Goal: Task Accomplishment & Management: Manage account settings

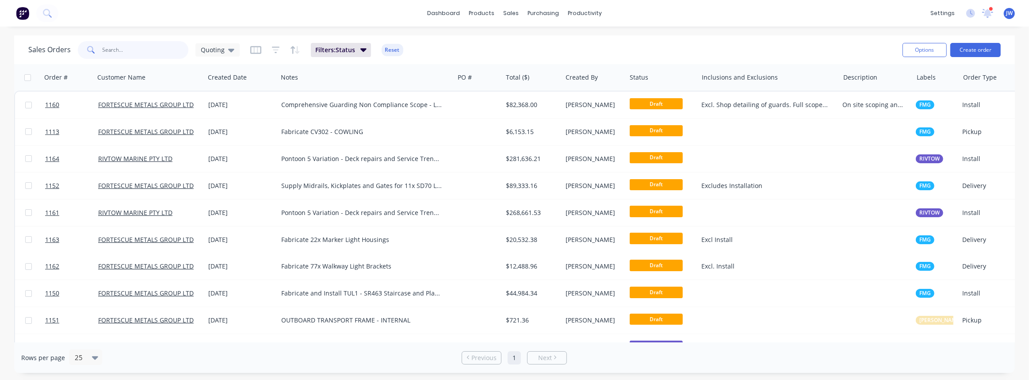
click at [168, 53] on input "text" at bounding box center [146, 50] width 86 height 18
type input "532"
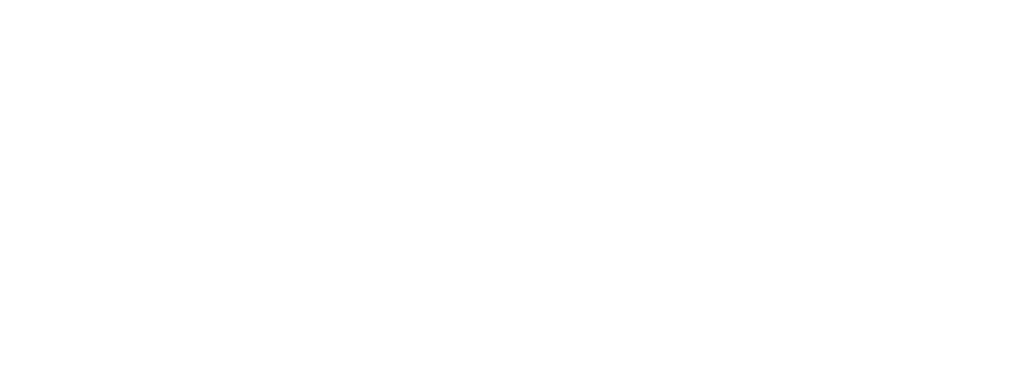
click at [168, 0] on html "x" at bounding box center [514, 0] width 1029 height 0
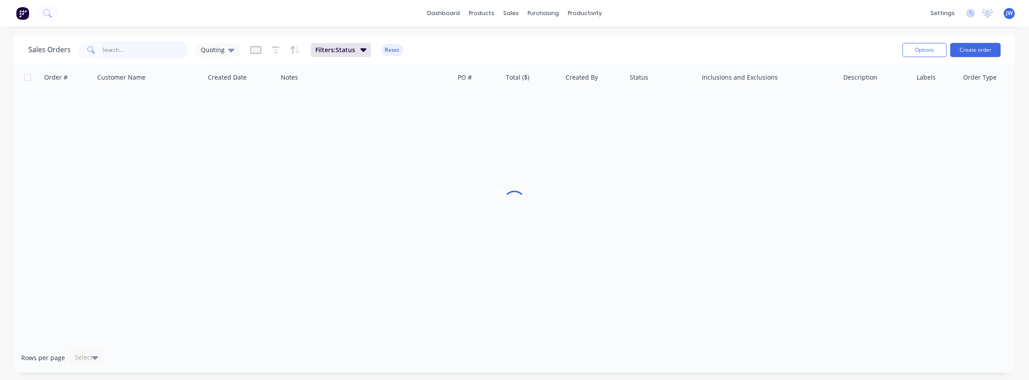
click at [139, 57] on input "text" at bounding box center [146, 50] width 86 height 18
type input "532"
click at [233, 46] on icon at bounding box center [231, 50] width 6 height 10
click at [226, 197] on button "VIEW ALL" at bounding box center [248, 196] width 101 height 10
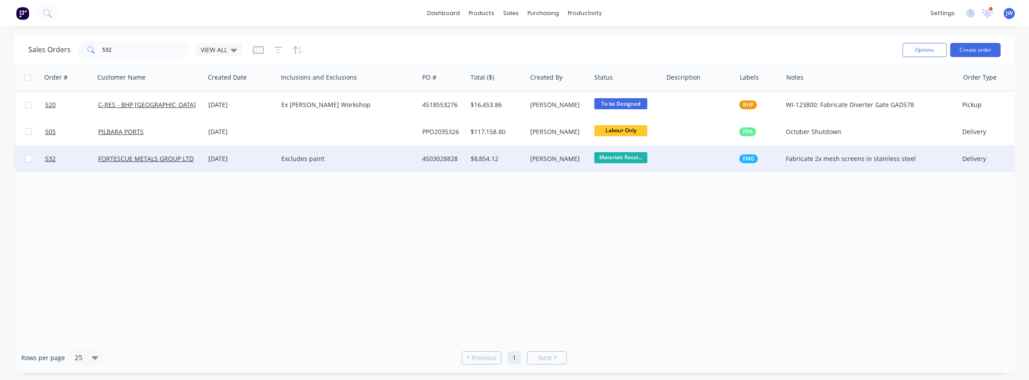
click at [367, 163] on div "Excludes paint" at bounding box center [344, 158] width 127 height 9
click at [499, 165] on div "$8,854.12" at bounding box center [497, 158] width 60 height 27
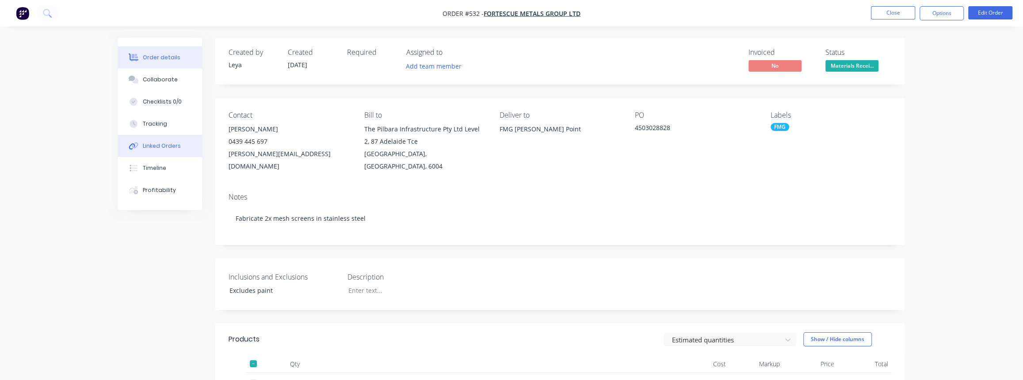
click at [153, 145] on div "Linked Orders" at bounding box center [162, 146] width 38 height 8
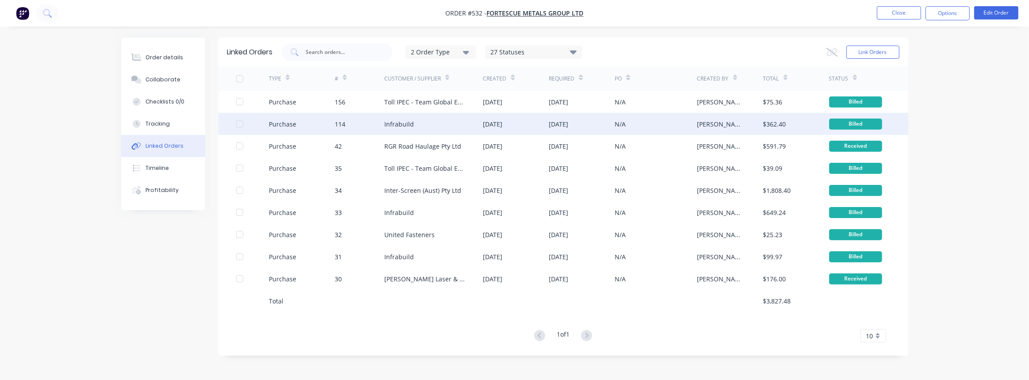
click at [402, 123] on div "Infrabuild" at bounding box center [399, 123] width 30 height 9
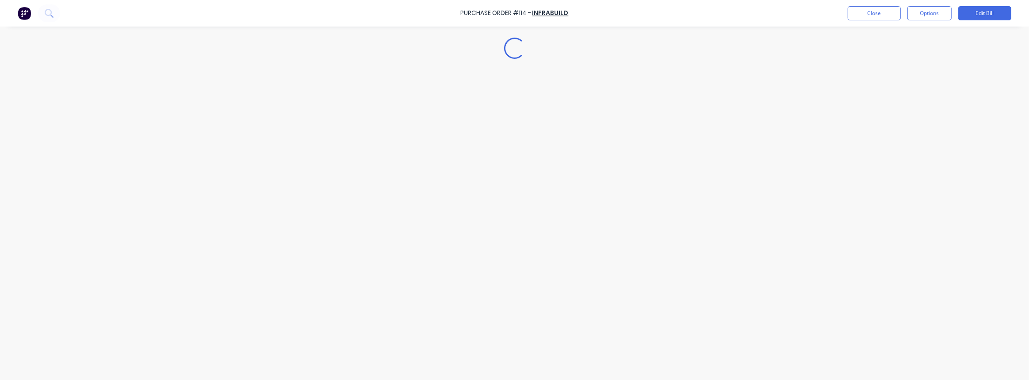
type textarea "x"
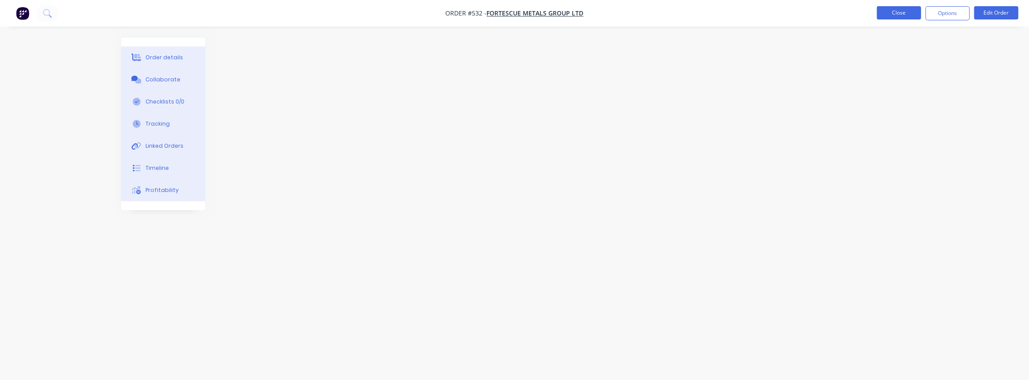
click at [901, 11] on button "Close" at bounding box center [899, 12] width 44 height 13
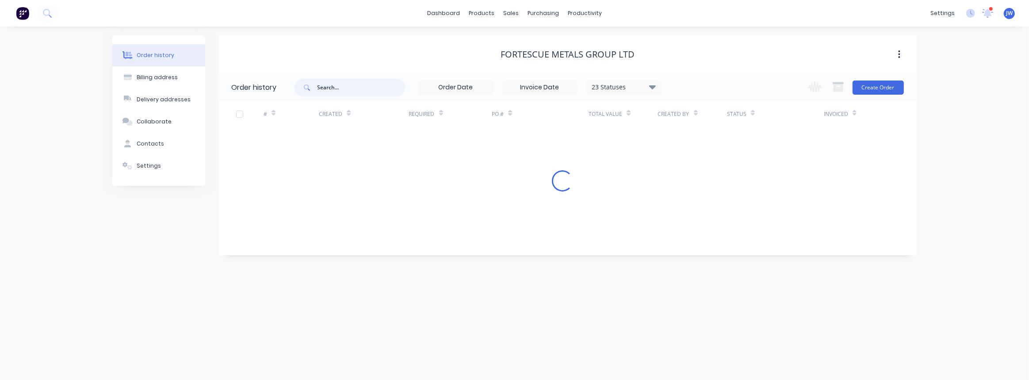
click at [336, 92] on input "text" at bounding box center [361, 88] width 88 height 18
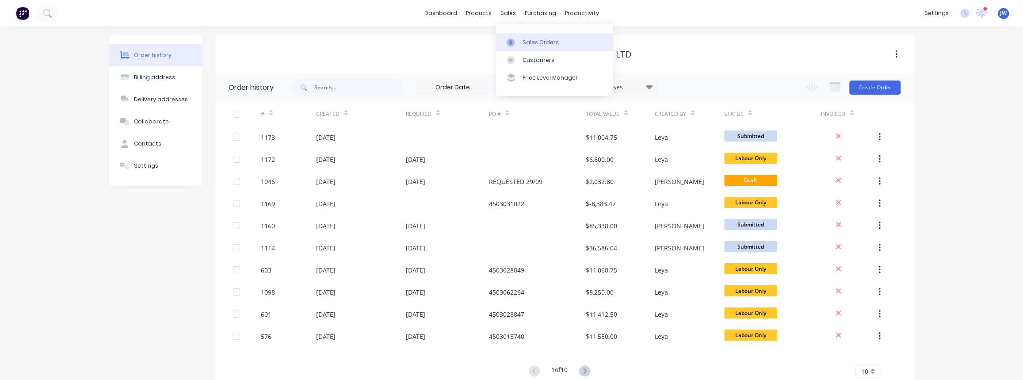
click at [539, 38] on div "Sales Orders" at bounding box center [541, 42] width 36 height 8
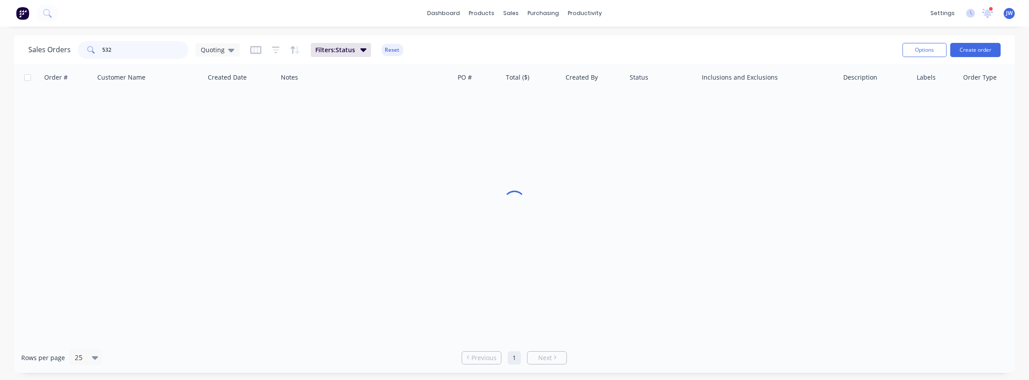
click at [131, 48] on input "532" at bounding box center [146, 50] width 86 height 18
type input "591"
click at [228, 53] on icon at bounding box center [231, 50] width 6 height 10
click at [220, 194] on button "VIEW ALL" at bounding box center [248, 196] width 101 height 10
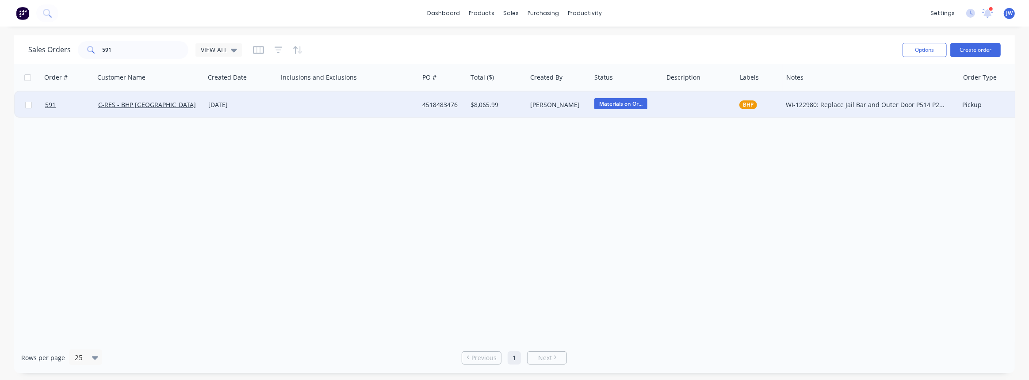
click at [572, 116] on div "Leya Thompson" at bounding box center [559, 105] width 64 height 27
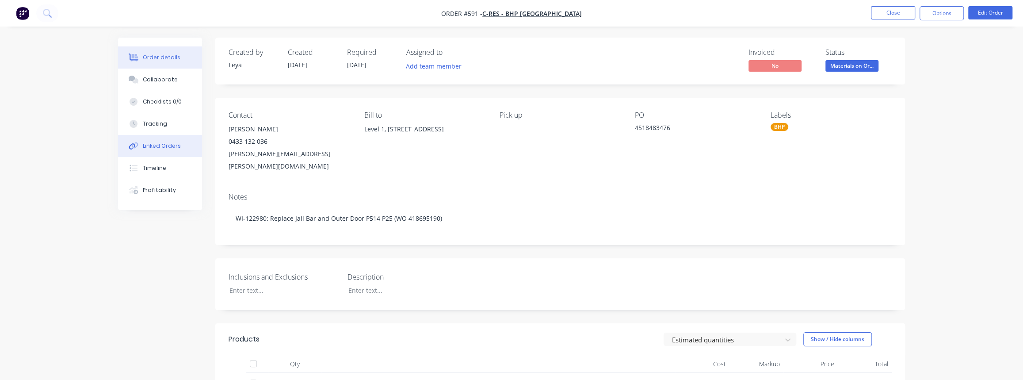
click at [164, 143] on div "Linked Orders" at bounding box center [162, 146] width 38 height 8
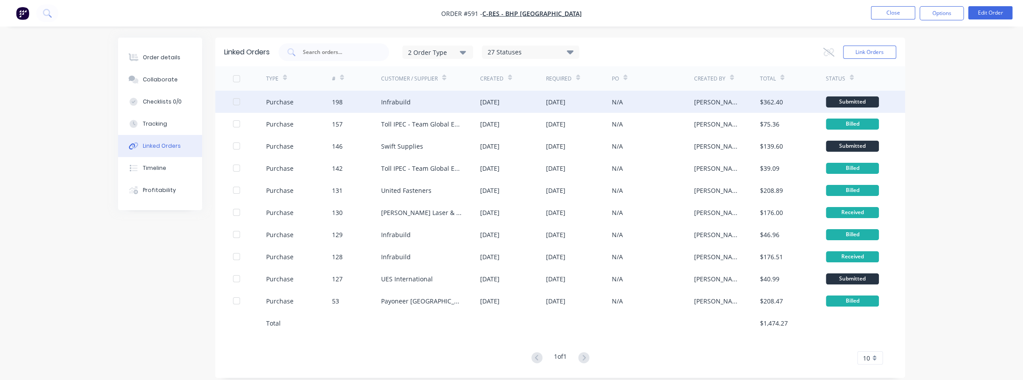
click at [399, 104] on div "Infrabuild" at bounding box center [396, 101] width 30 height 9
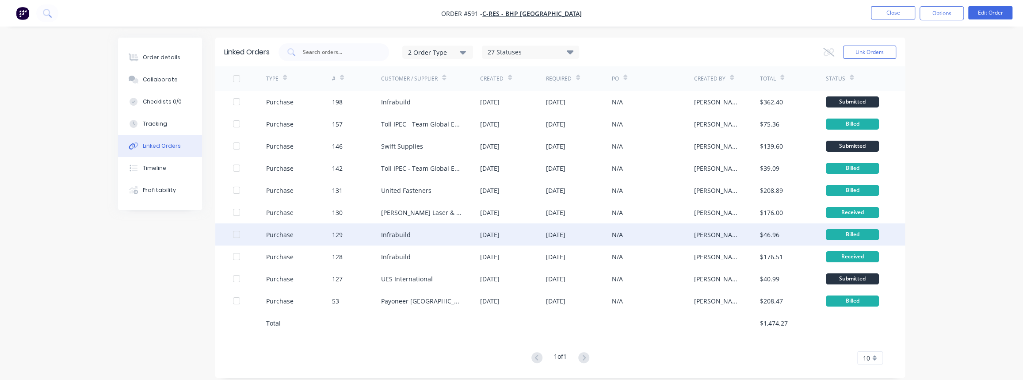
drag, startPoint x: 403, startPoint y: 252, endPoint x: 392, endPoint y: 230, distance: 25.1
click at [392, 230] on div "Infrabuild" at bounding box center [396, 234] width 30 height 9
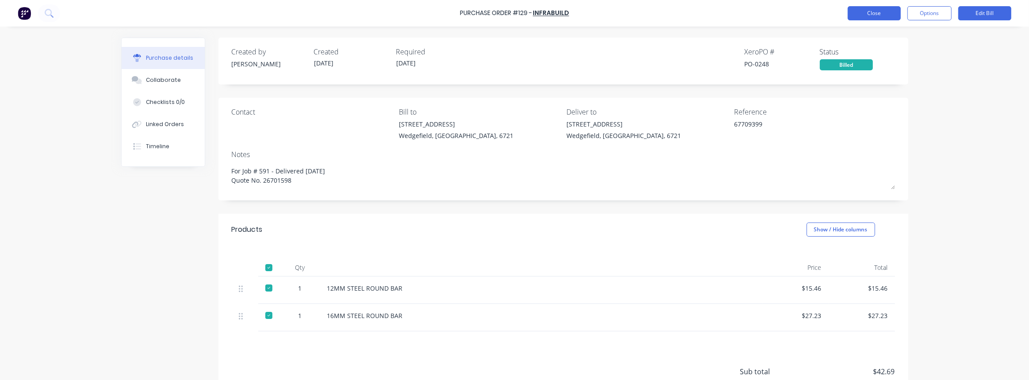
click at [889, 14] on button "Close" at bounding box center [873, 13] width 53 height 14
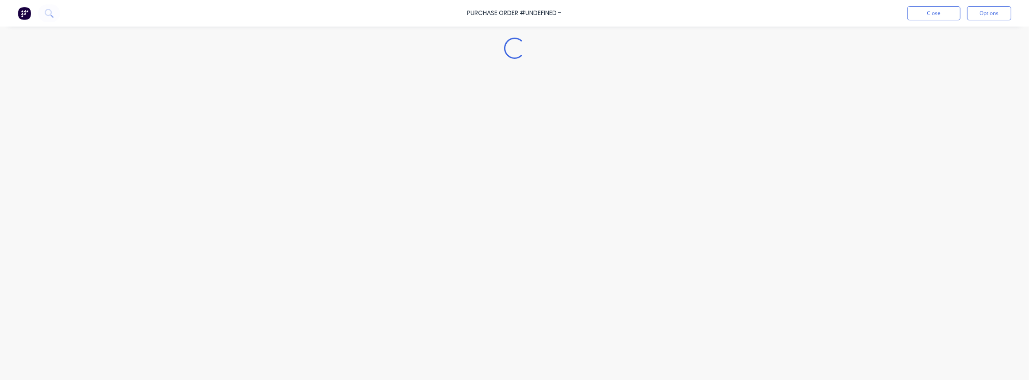
type textarea "x"
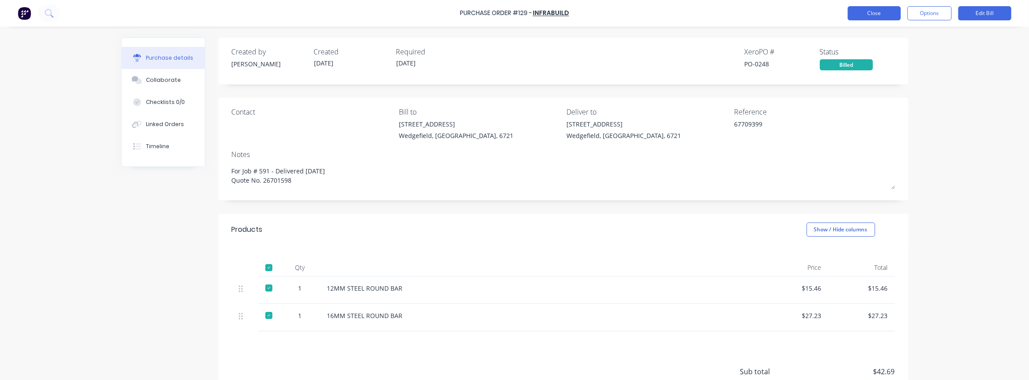
click at [879, 17] on button "Close" at bounding box center [873, 13] width 53 height 14
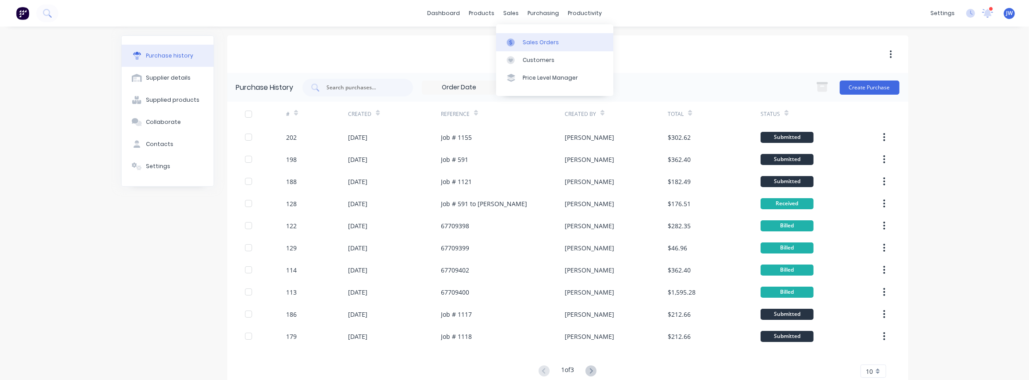
click at [524, 45] on div "Sales Orders" at bounding box center [541, 42] width 36 height 8
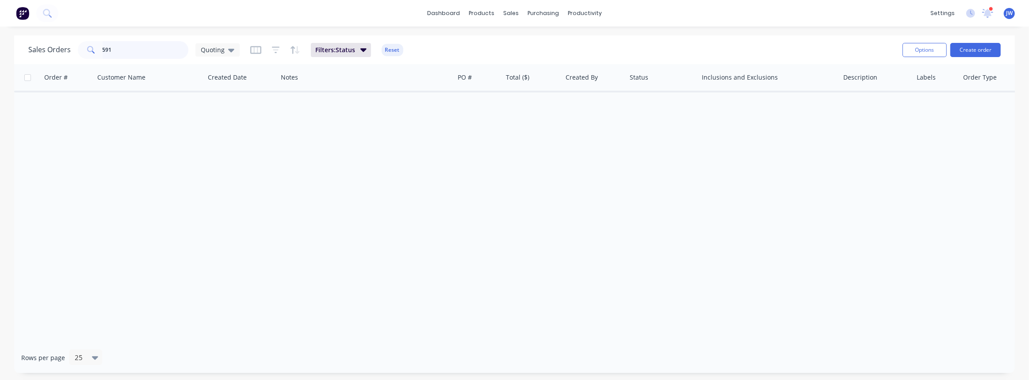
drag, startPoint x: 80, startPoint y: 46, endPoint x: 66, endPoint y: 44, distance: 13.5
click at [66, 44] on div "Sales Orders 591 Quoting" at bounding box center [133, 50] width 211 height 18
type input "532"
click at [208, 53] on span "Quoting" at bounding box center [213, 49] width 24 height 9
click at [223, 195] on button "VIEW ALL" at bounding box center [248, 196] width 101 height 10
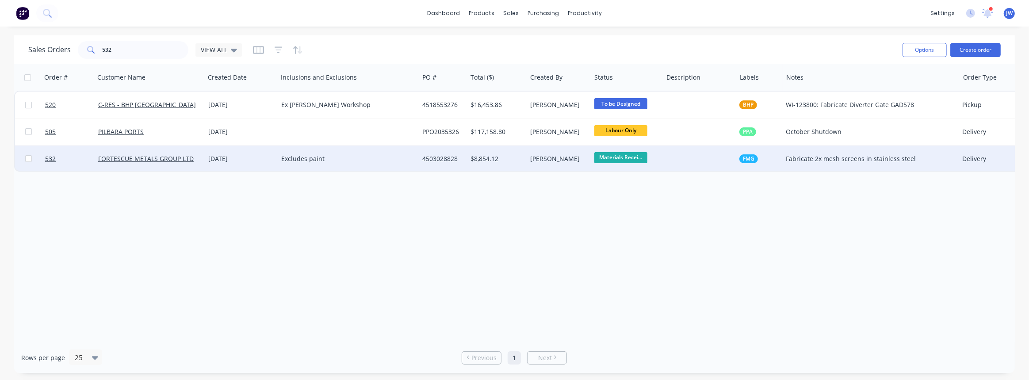
click at [429, 163] on div "4503028828" at bounding box center [443, 158] width 48 height 27
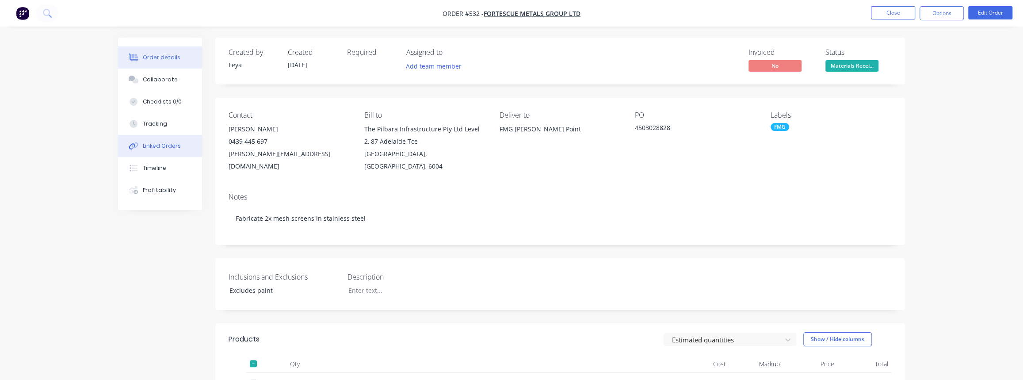
click at [145, 145] on div "Linked Orders" at bounding box center [162, 146] width 38 height 8
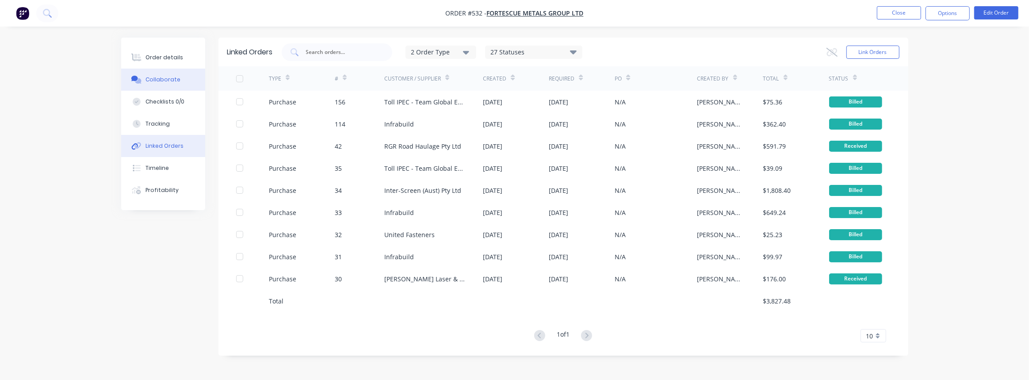
click at [139, 77] on icon at bounding box center [136, 80] width 10 height 8
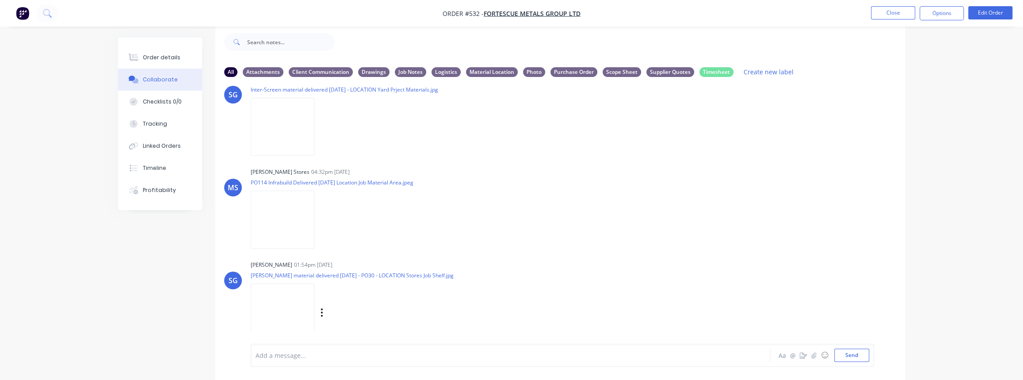
scroll to position [869, 0]
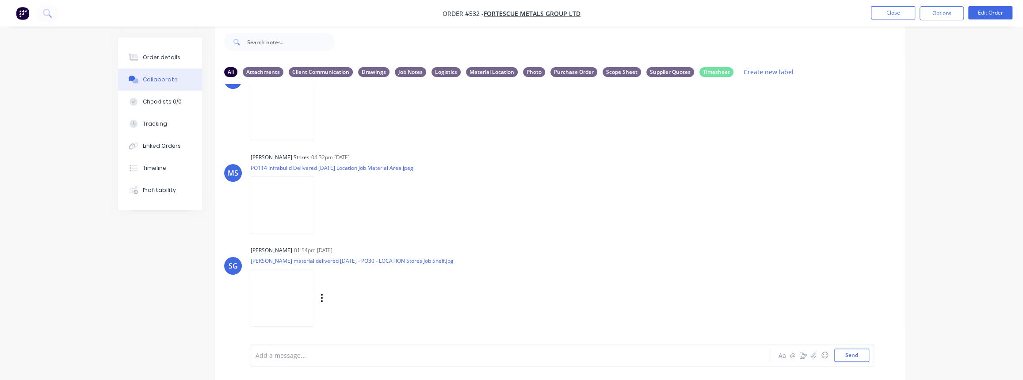
click at [275, 296] on img at bounding box center [283, 298] width 64 height 58
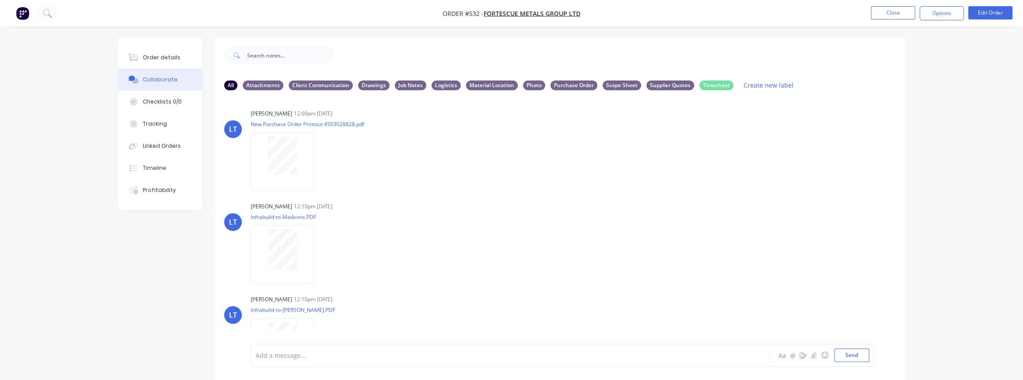
scroll to position [0, 0]
click at [904, 9] on button "Close" at bounding box center [893, 12] width 44 height 13
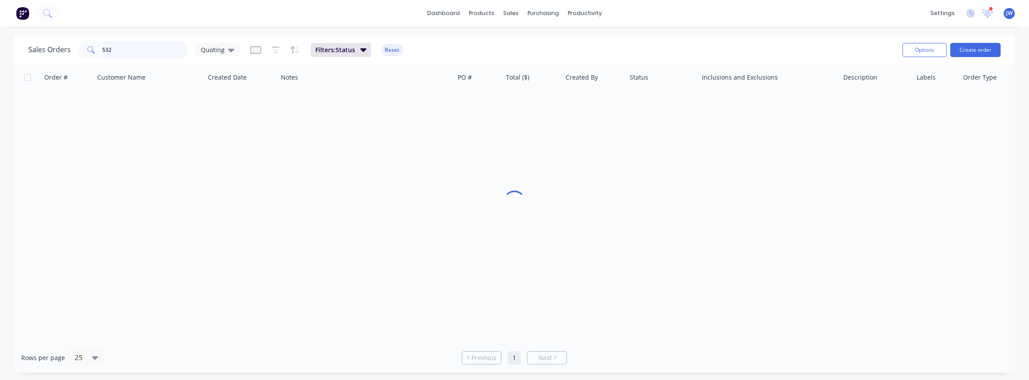
click at [118, 57] on input "532" at bounding box center [146, 50] width 86 height 18
type input "591"
click at [210, 55] on div "Quoting" at bounding box center [217, 49] width 44 height 13
click at [207, 192] on button "VIEW ALL" at bounding box center [248, 196] width 101 height 10
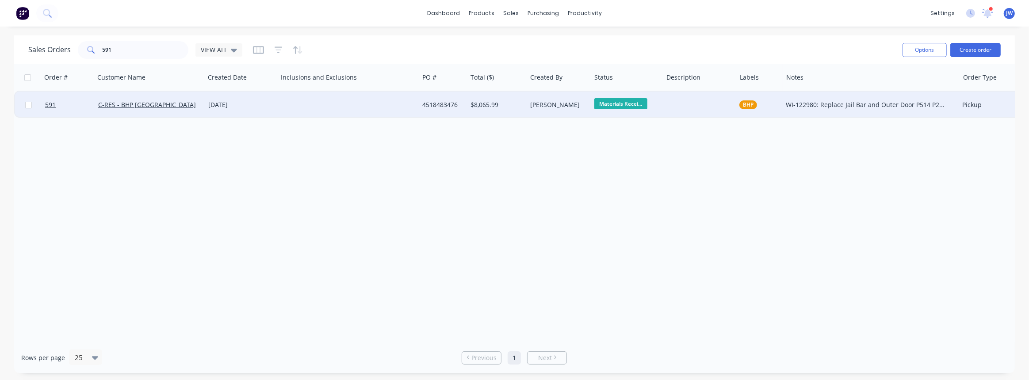
click at [691, 114] on div at bounding box center [699, 105] width 73 height 27
click at [602, 114] on div "Materials Recei..." at bounding box center [627, 105] width 72 height 27
click at [428, 115] on div "4518483476" at bounding box center [443, 105] width 48 height 27
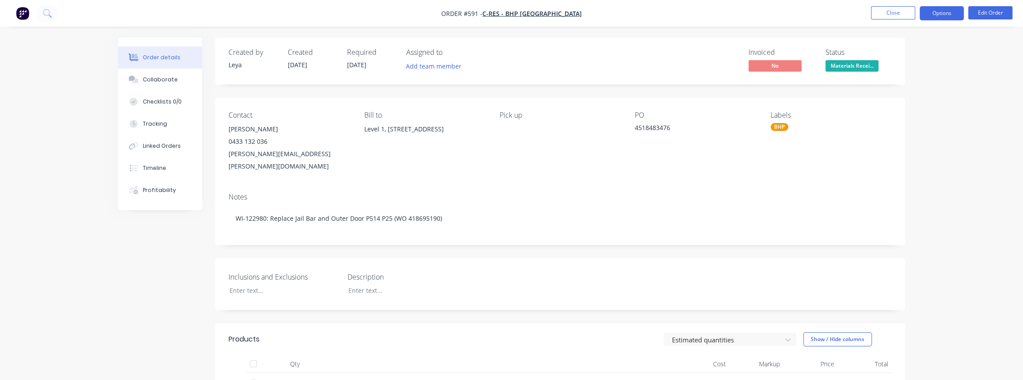
click at [945, 15] on button "Options" at bounding box center [942, 13] width 44 height 14
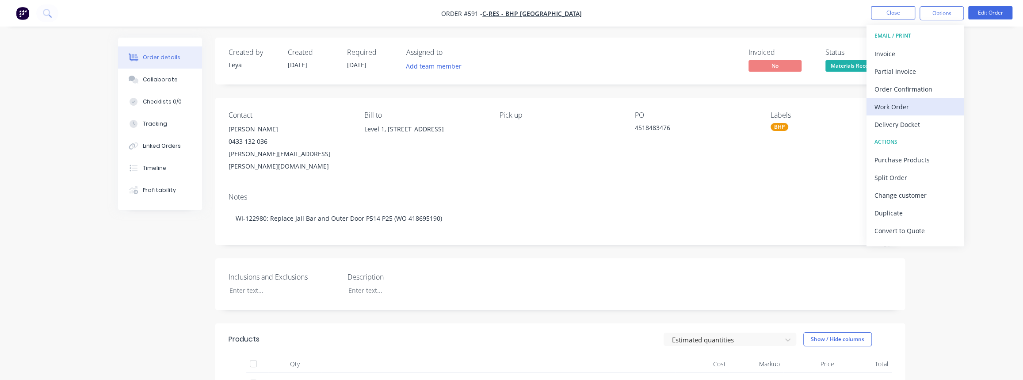
click at [903, 112] on div "Work Order" at bounding box center [914, 106] width 81 height 13
click at [900, 110] on div "Custom" at bounding box center [914, 106] width 81 height 13
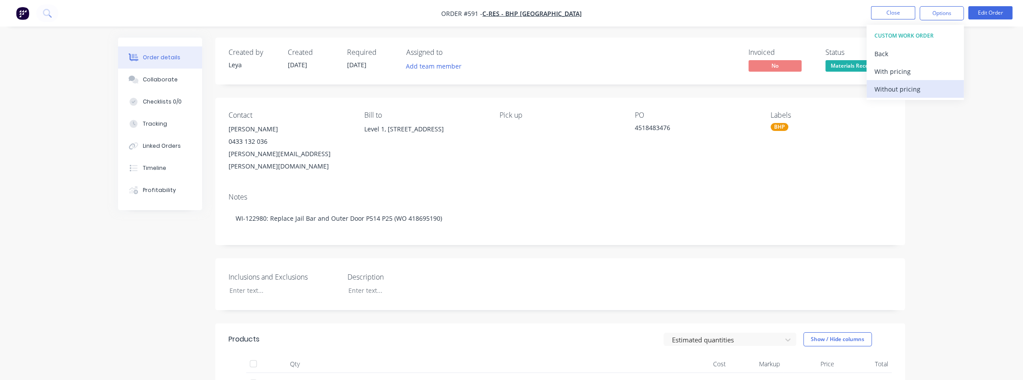
click at [899, 88] on div "Without pricing" at bounding box center [914, 89] width 81 height 13
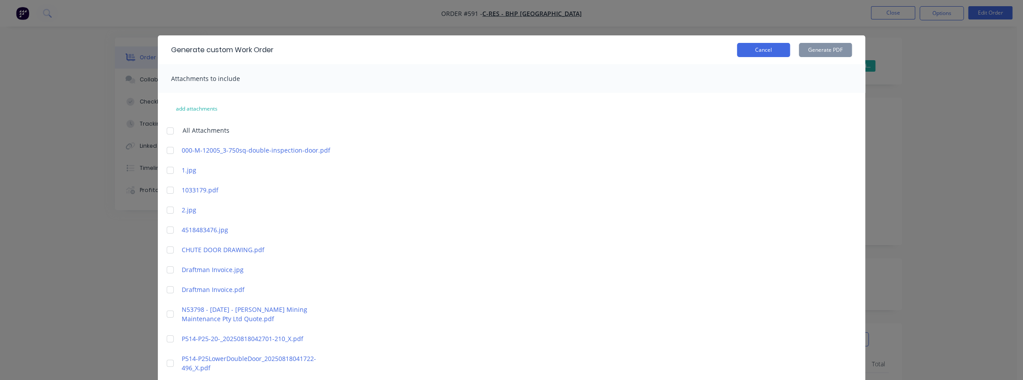
click at [766, 47] on button "Cancel" at bounding box center [763, 50] width 53 height 14
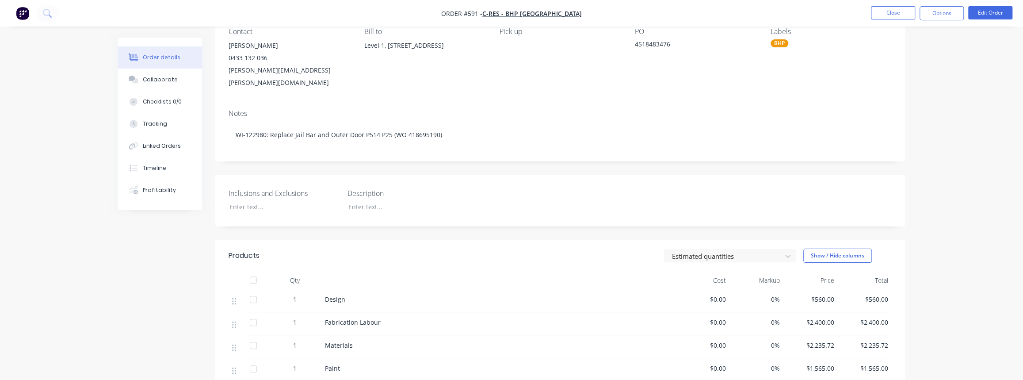
scroll to position [40, 0]
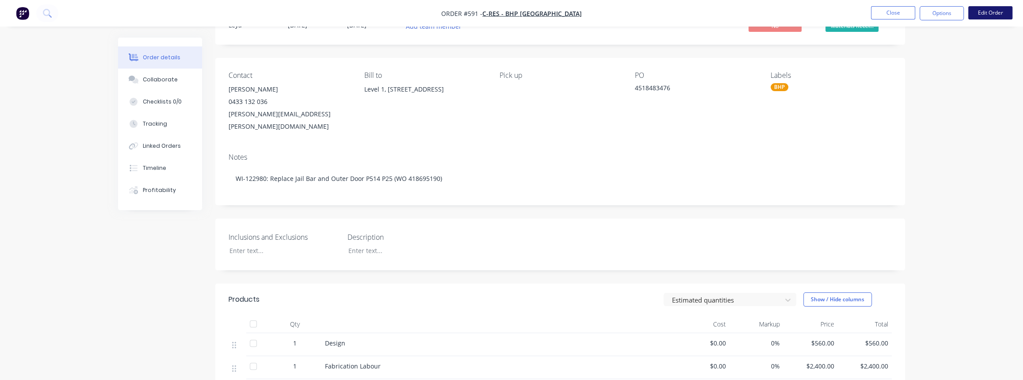
click at [981, 10] on button "Edit Order" at bounding box center [990, 12] width 44 height 13
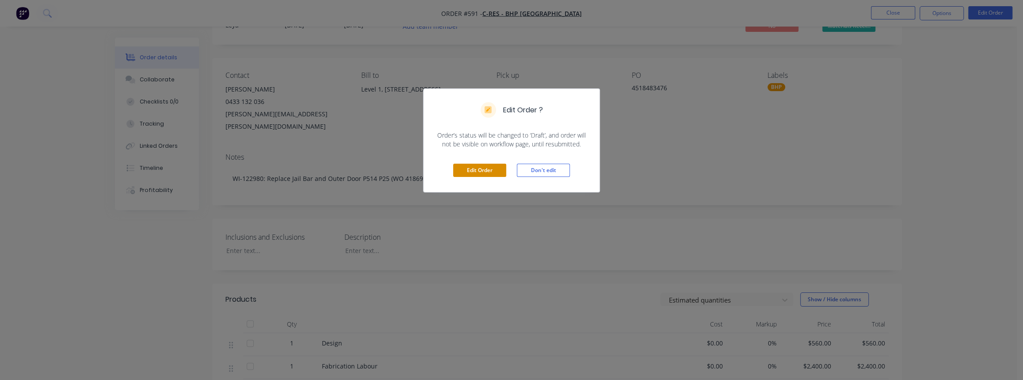
click at [492, 173] on button "Edit Order" at bounding box center [479, 170] width 53 height 13
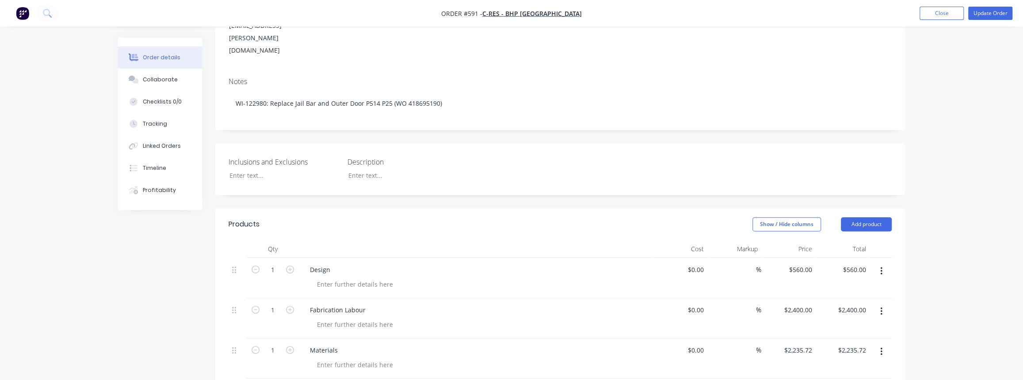
scroll to position [160, 0]
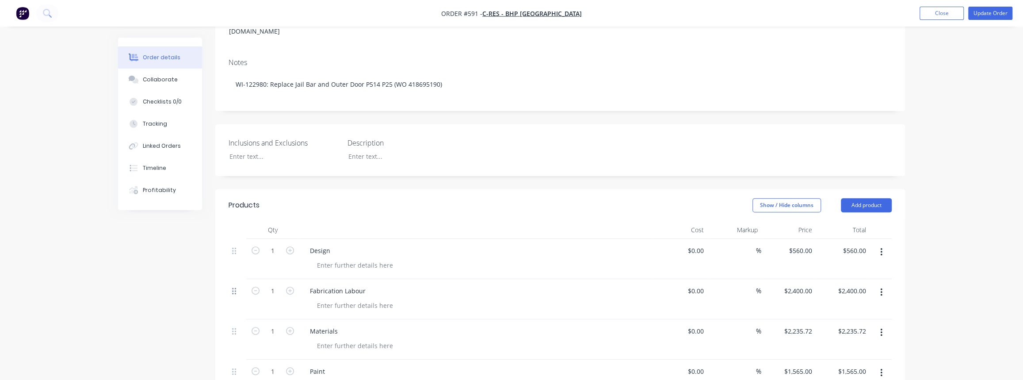
click at [234, 287] on icon at bounding box center [234, 291] width 4 height 8
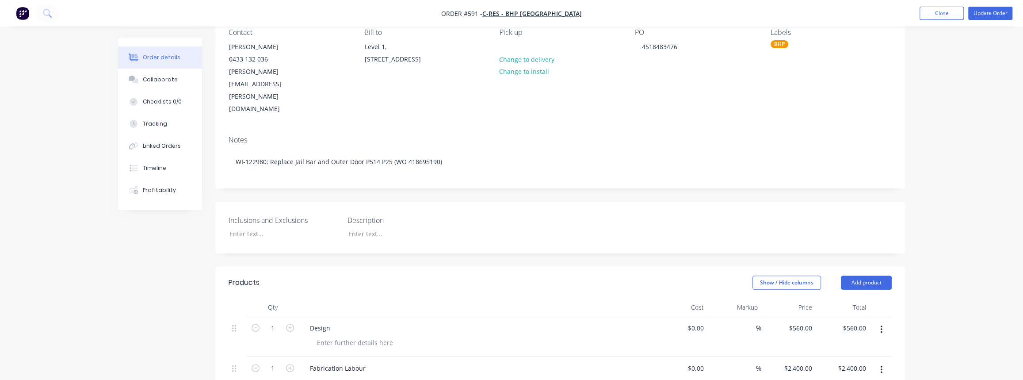
scroll to position [0, 0]
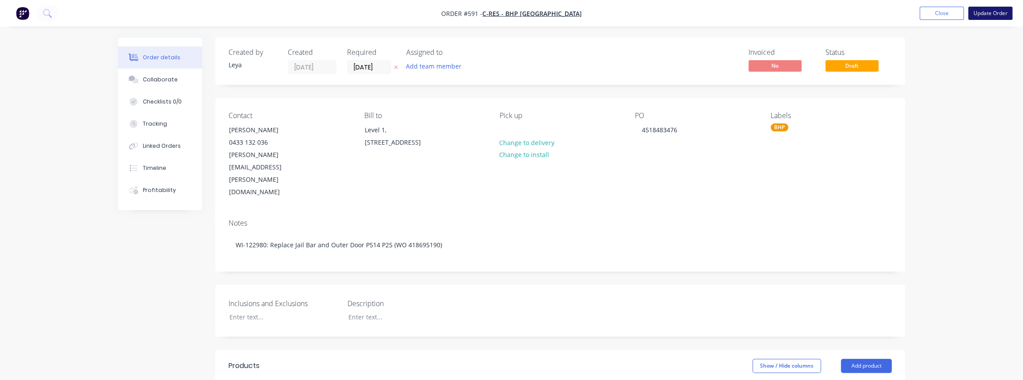
click at [979, 14] on button "Update Order" at bounding box center [990, 13] width 44 height 13
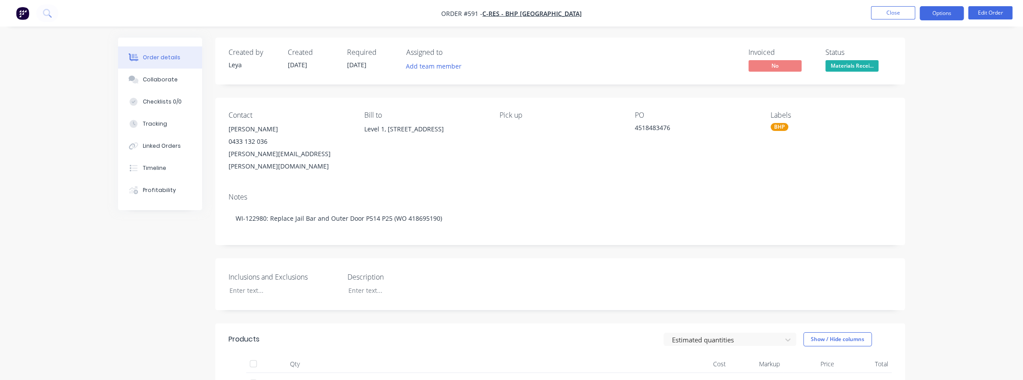
click at [942, 15] on button "Options" at bounding box center [942, 13] width 44 height 14
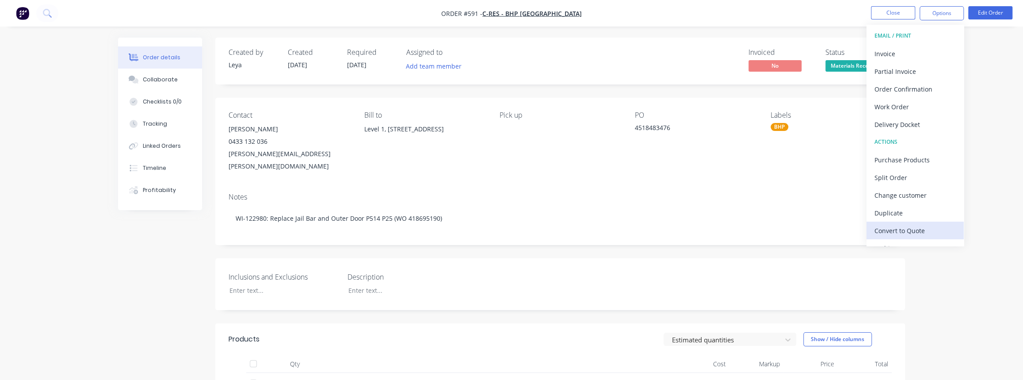
click at [902, 234] on div "Convert to Quote" at bounding box center [914, 230] width 81 height 13
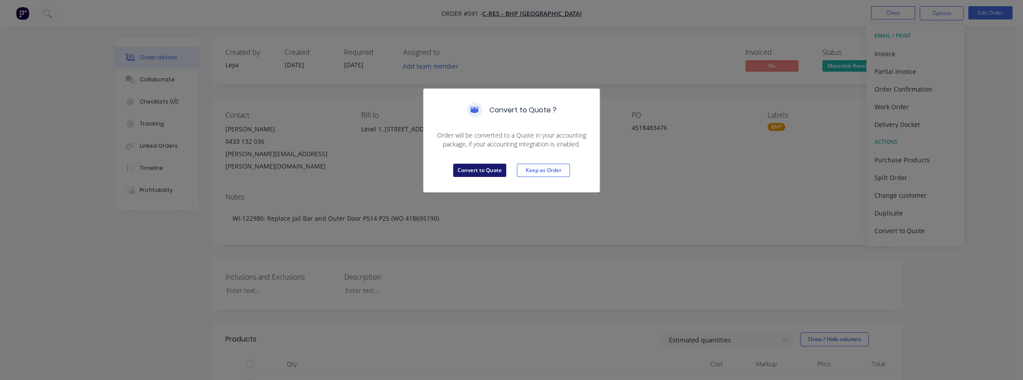
click at [493, 169] on button "Convert to Quote" at bounding box center [479, 170] width 53 height 13
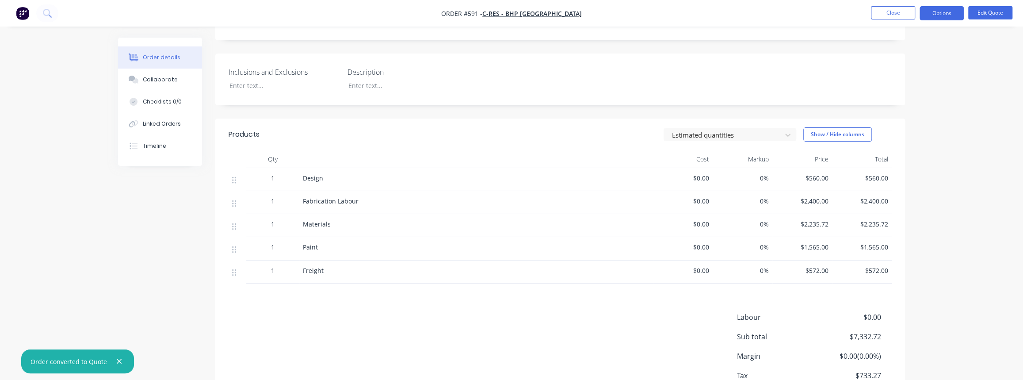
scroll to position [241, 0]
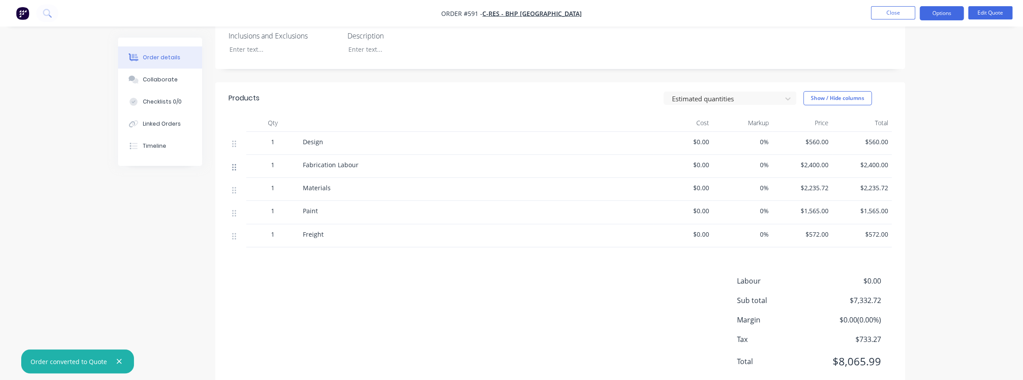
click at [233, 163] on icon at bounding box center [234, 167] width 4 height 8
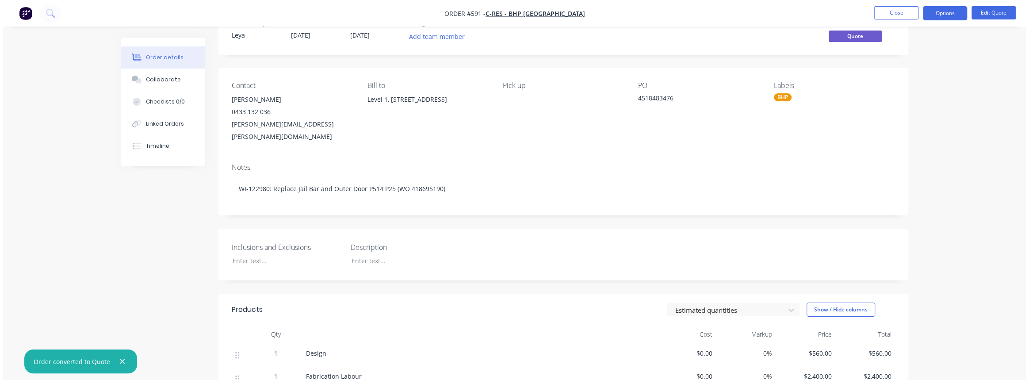
scroll to position [0, 0]
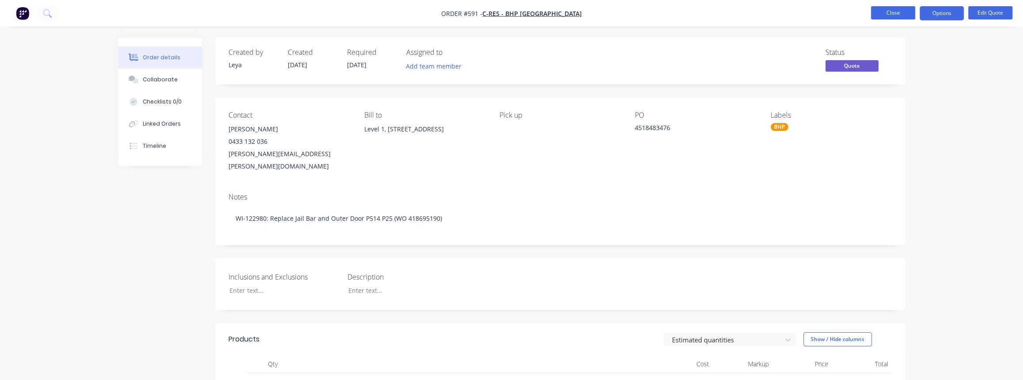
click at [900, 15] on button "Close" at bounding box center [893, 12] width 44 height 13
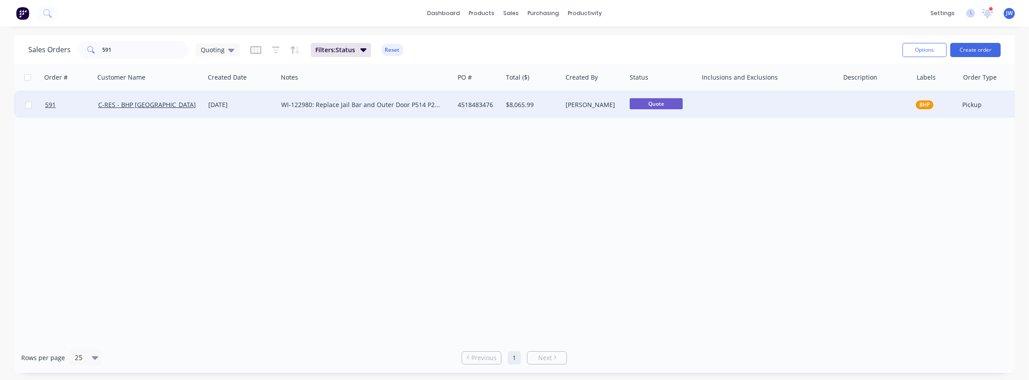
click at [699, 107] on div at bounding box center [768, 105] width 141 height 27
click at [653, 107] on span "Quote" at bounding box center [656, 103] width 53 height 11
click at [532, 115] on div "$8,065.99" at bounding box center [532, 105] width 60 height 27
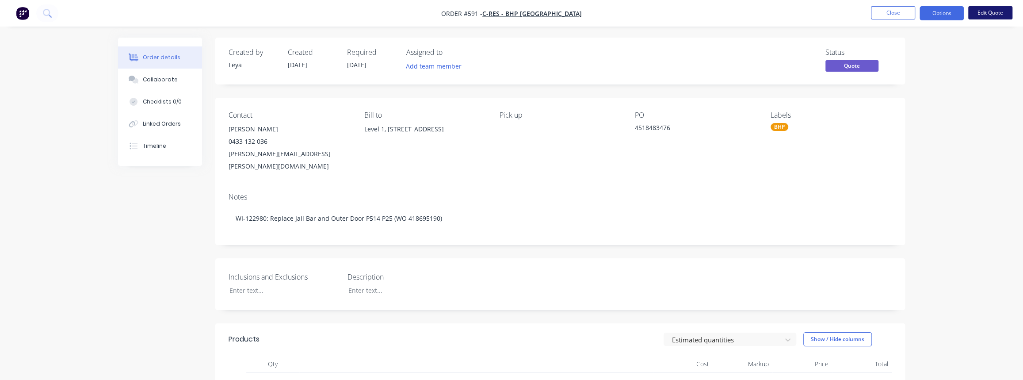
click at [981, 13] on button "Edit Quote" at bounding box center [990, 12] width 44 height 13
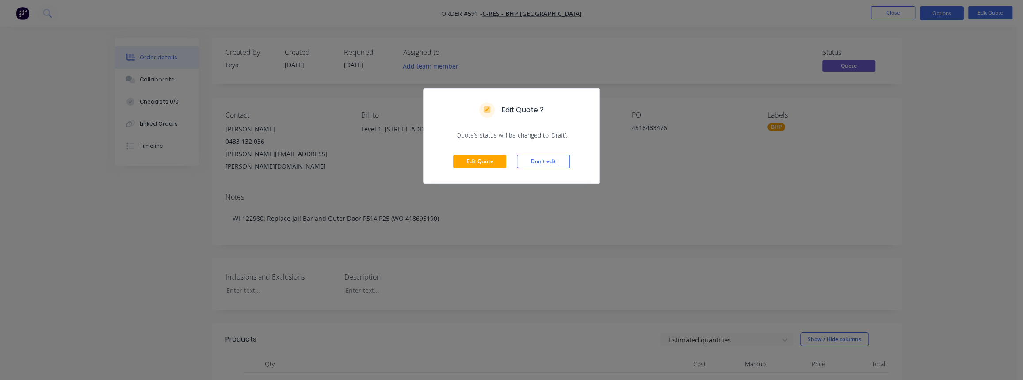
click at [946, 18] on div "Edit Quote ? Quote’s status will be changed to ‘Draft’. Edit Quote Don't edit" at bounding box center [511, 190] width 1023 height 380
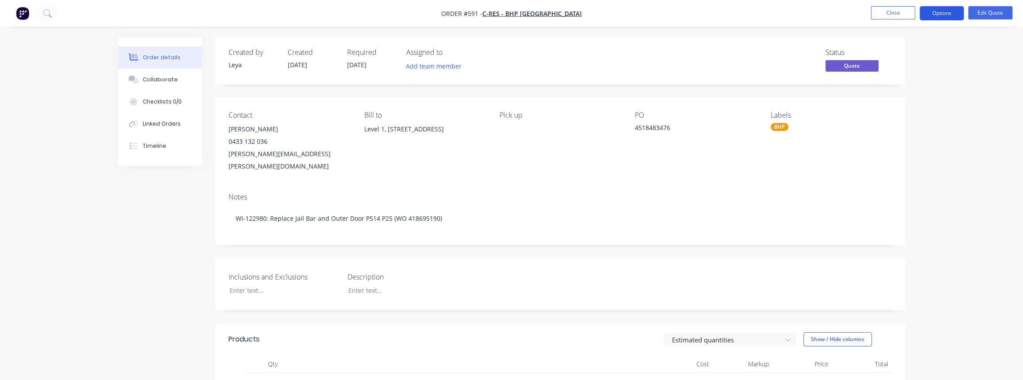
click at [942, 17] on button "Options" at bounding box center [942, 13] width 44 height 14
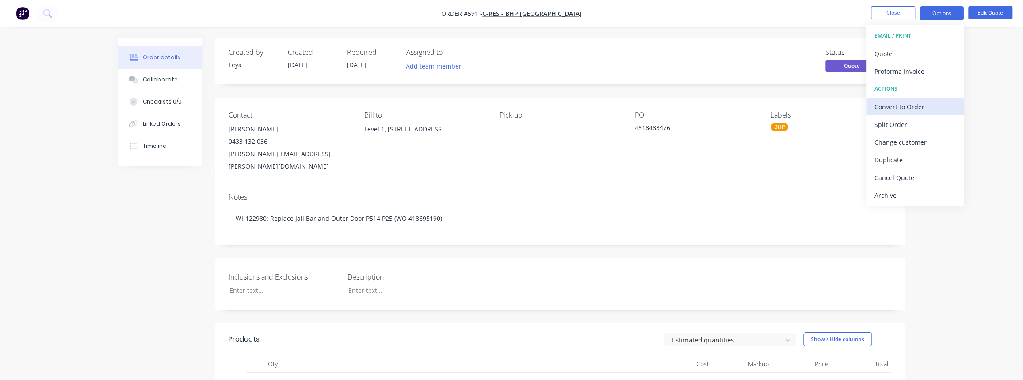
click at [912, 109] on div "Convert to Order" at bounding box center [914, 106] width 81 height 13
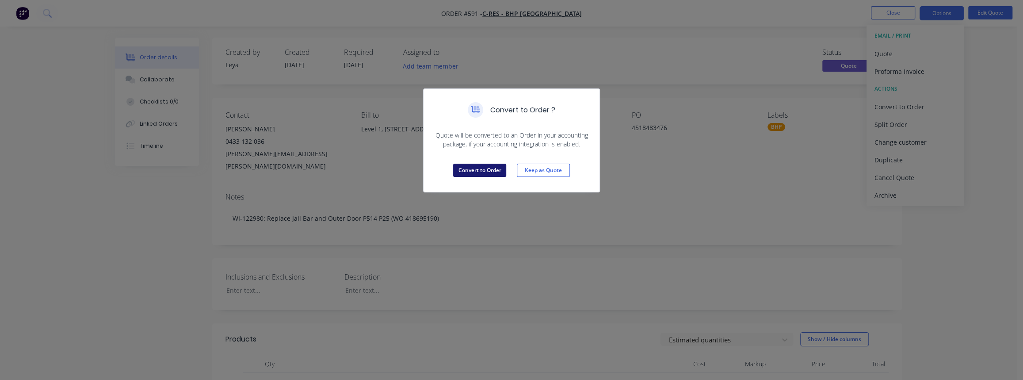
click at [489, 167] on button "Convert to Order" at bounding box center [479, 170] width 53 height 13
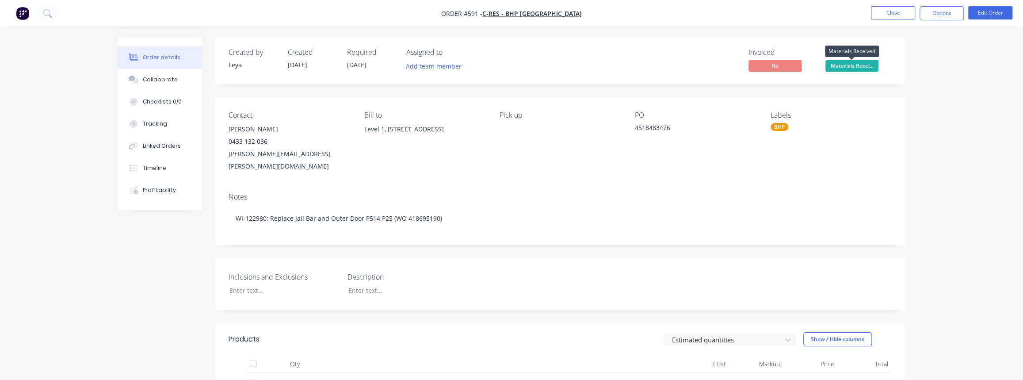
click at [860, 65] on span "Materials Recei..." at bounding box center [851, 65] width 53 height 11
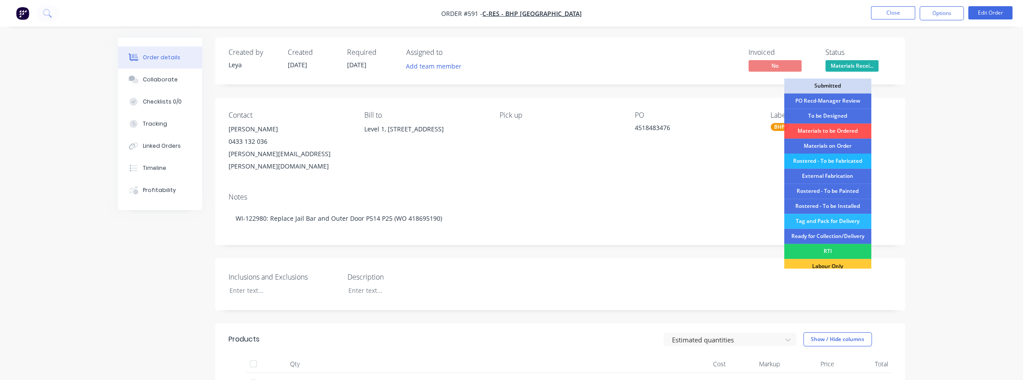
click at [833, 161] on div "Rostered - To be Fabricated" at bounding box center [827, 160] width 87 height 15
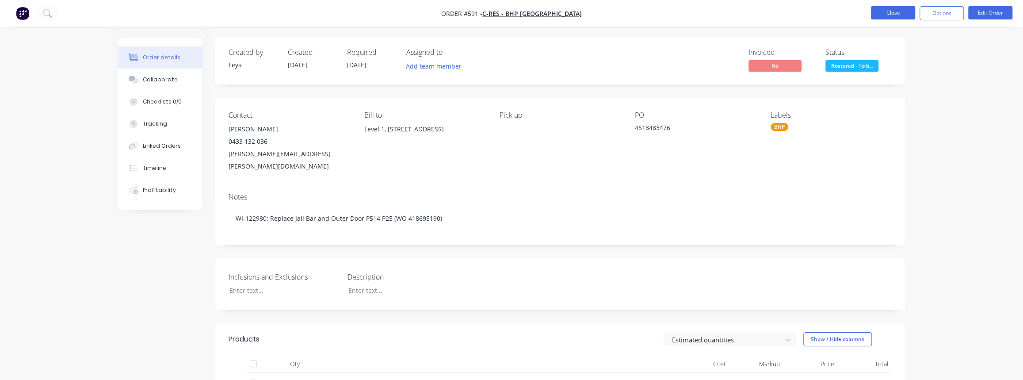
click at [887, 10] on button "Close" at bounding box center [893, 12] width 44 height 13
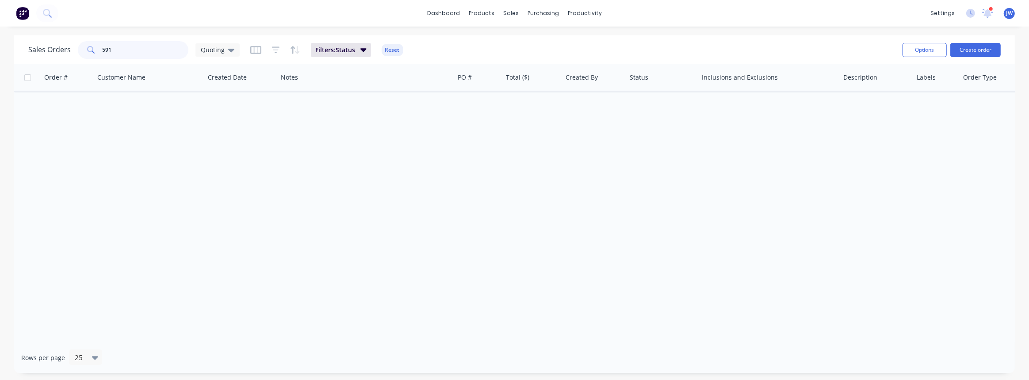
drag, startPoint x: 164, startPoint y: 54, endPoint x: -37, endPoint y: 46, distance: 201.7
click at [0, 46] on html "dashboard products sales purchasing productivity dashboard products Product Cat…" at bounding box center [514, 190] width 1029 height 380
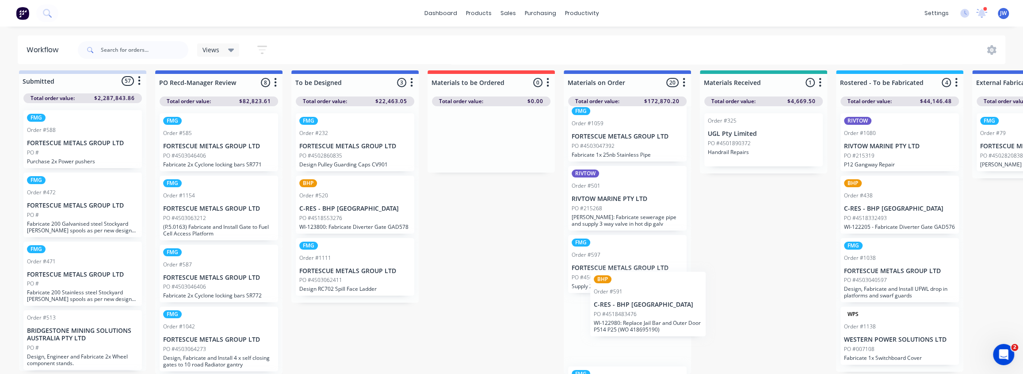
scroll to position [198, 0]
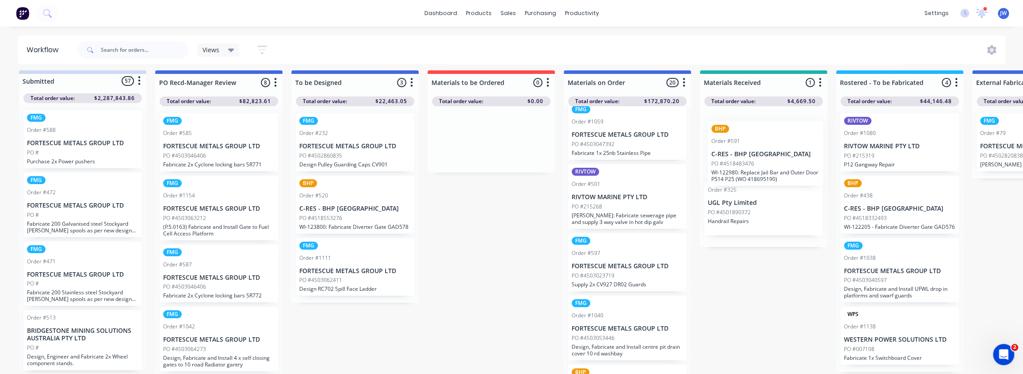
drag, startPoint x: 628, startPoint y: 341, endPoint x: 772, endPoint y: 161, distance: 230.5
click at [740, 152] on p "PO #4518483476" at bounding box center [729, 156] width 43 height 8
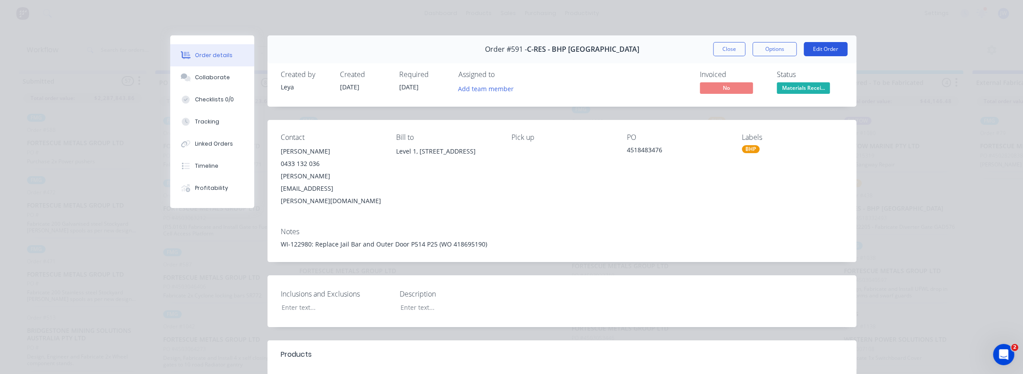
click at [815, 53] on button "Edit Order" at bounding box center [826, 49] width 44 height 14
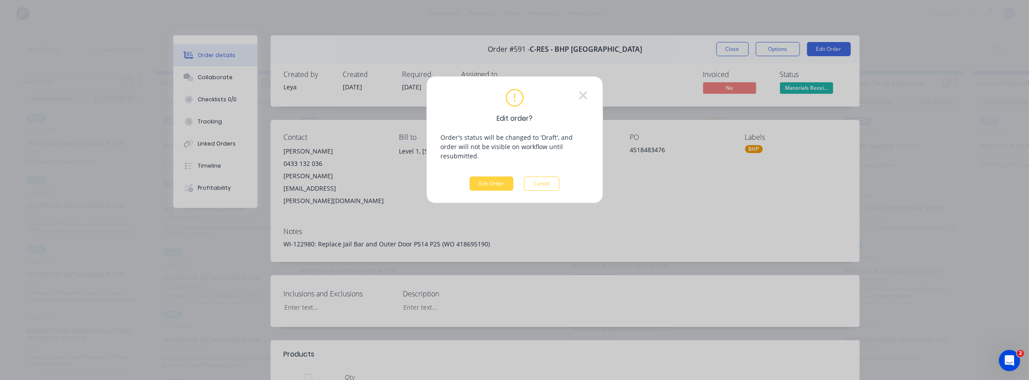
drag, startPoint x: 535, startPoint y: 168, endPoint x: 613, endPoint y: 152, distance: 79.5
click at [535, 176] on button "Cancel" at bounding box center [541, 183] width 35 height 14
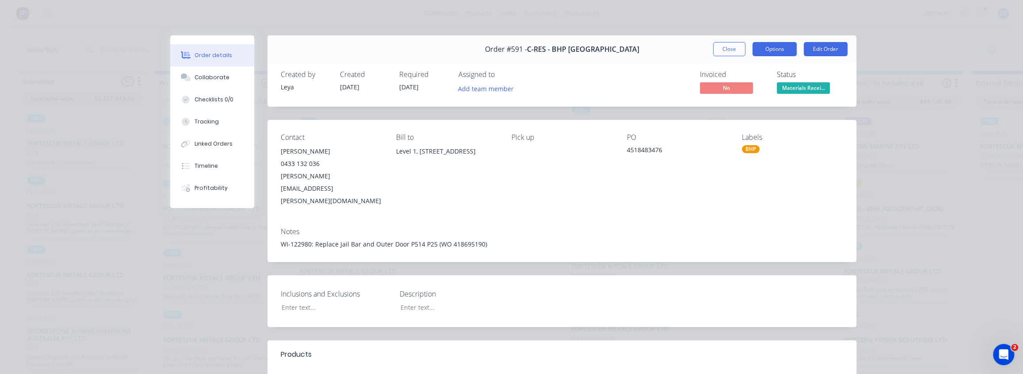
click at [757, 55] on button "Options" at bounding box center [774, 49] width 44 height 14
click at [736, 84] on div "Work Order" at bounding box center [750, 89] width 77 height 13
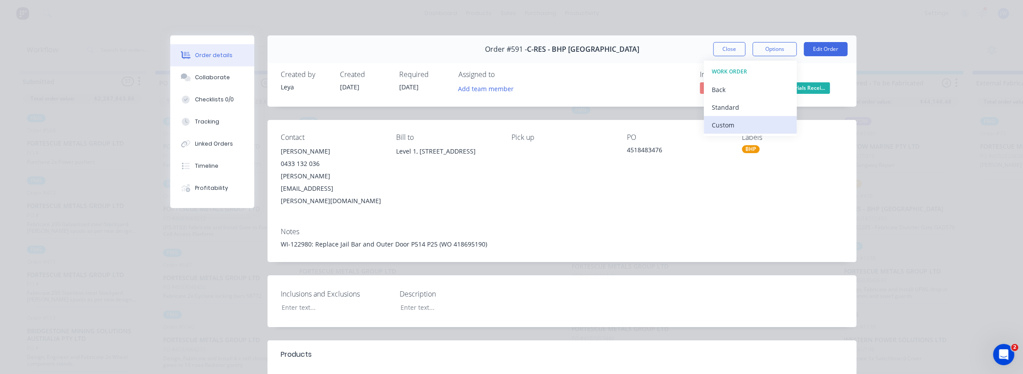
click at [723, 124] on div "Custom" at bounding box center [750, 124] width 77 height 13
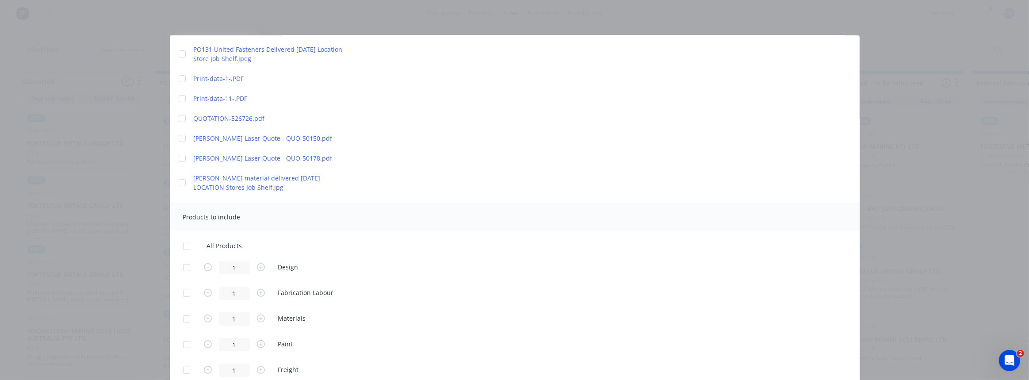
scroll to position [368, 0]
click at [186, 318] on div at bounding box center [187, 318] width 18 height 18
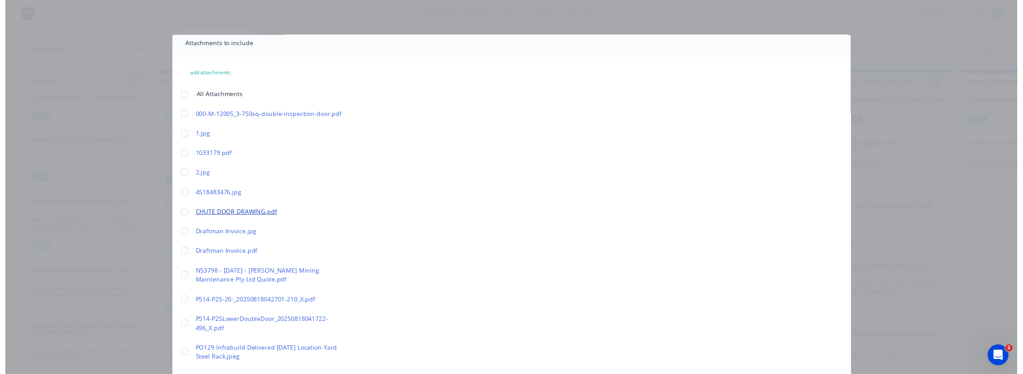
scroll to position [0, 0]
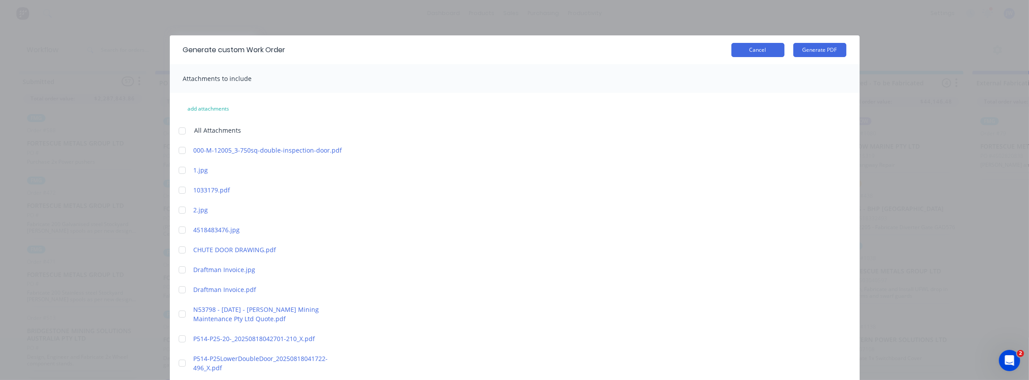
click at [746, 48] on button "Cancel" at bounding box center [757, 50] width 53 height 14
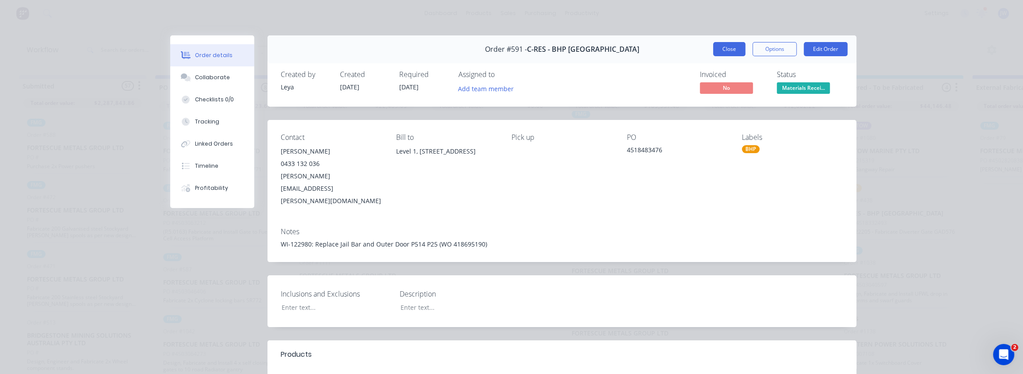
click at [736, 50] on button "Close" at bounding box center [729, 49] width 32 height 14
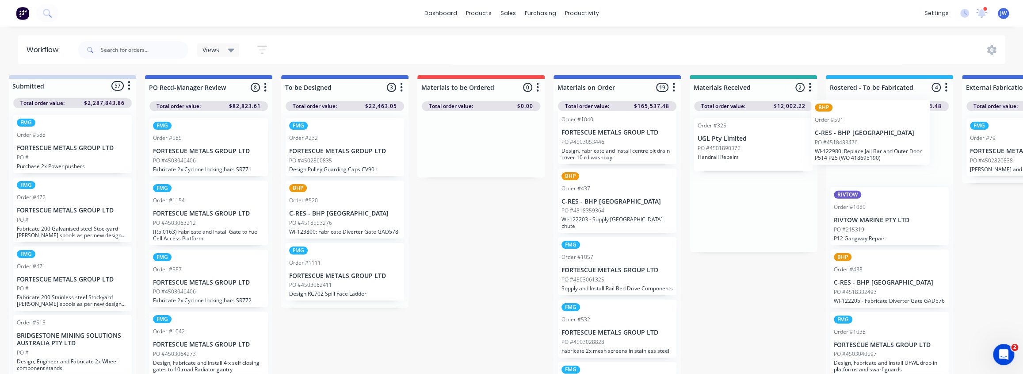
scroll to position [0, 13]
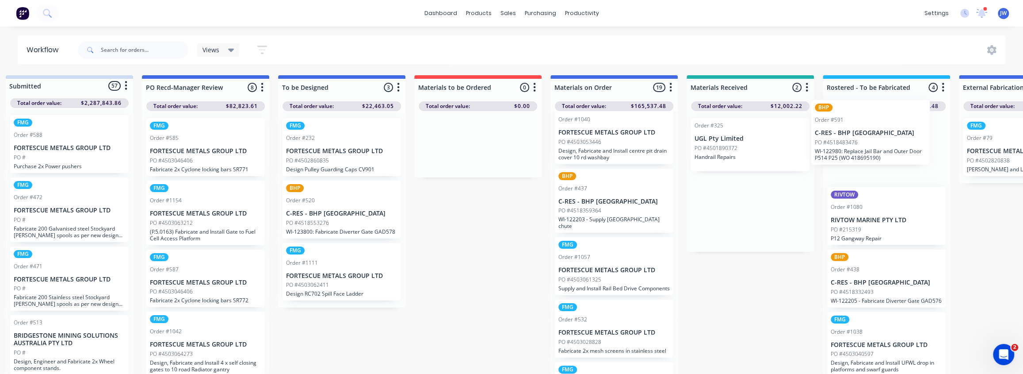
drag, startPoint x: 767, startPoint y: 159, endPoint x: 876, endPoint y: 141, distance: 110.7
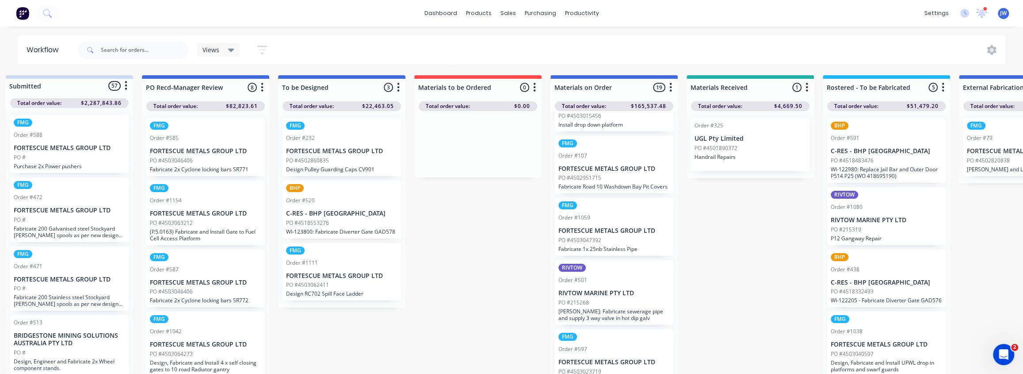
scroll to position [120, 0]
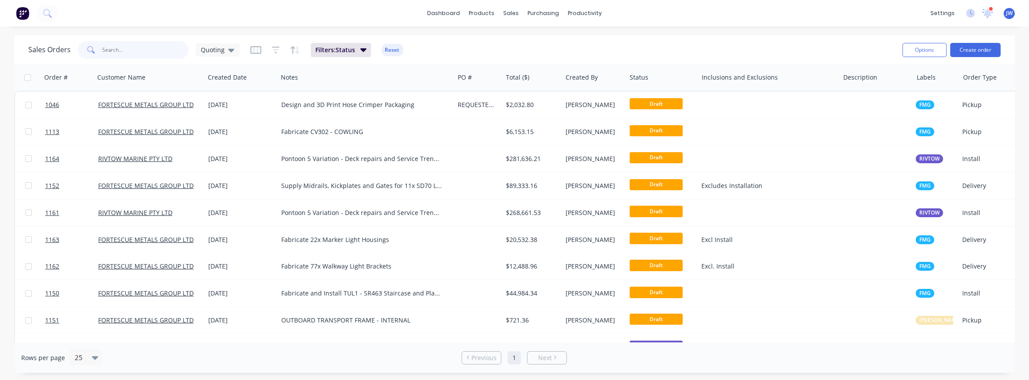
click at [174, 54] on input "text" at bounding box center [146, 50] width 86 height 18
type input "520"
click at [228, 48] on icon at bounding box center [231, 50] width 6 height 10
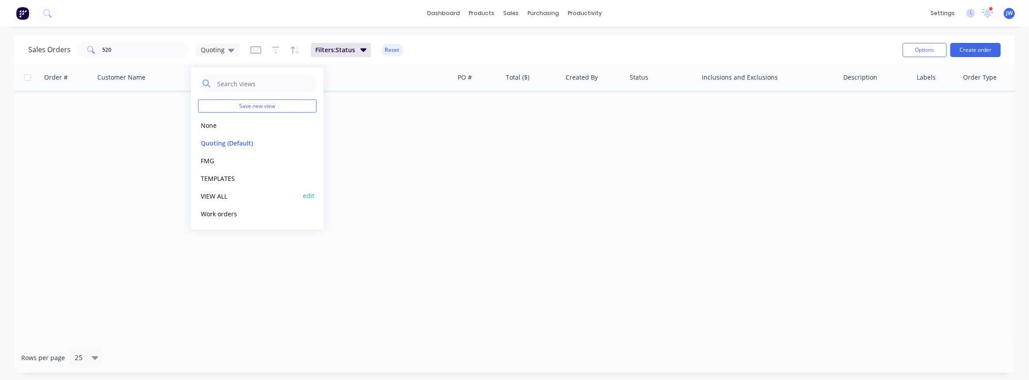
click at [214, 193] on button "VIEW ALL" at bounding box center [248, 196] width 101 height 10
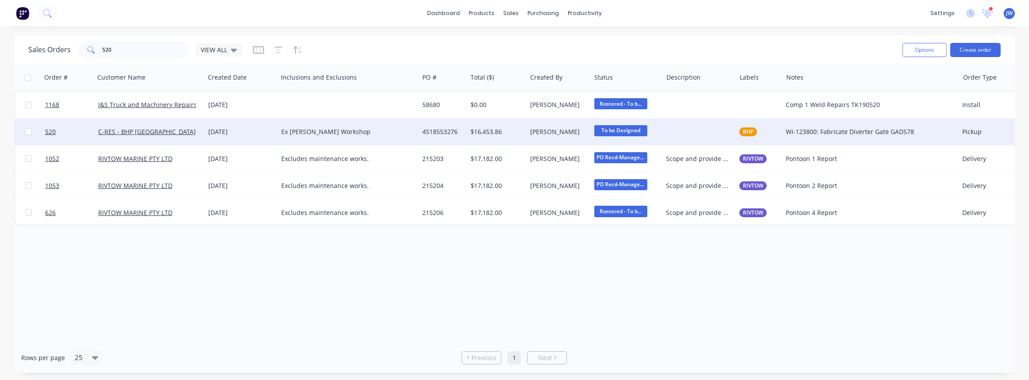
click at [380, 133] on div "Ex Madson Workshop" at bounding box center [344, 131] width 127 height 9
click at [455, 136] on div "4518553276" at bounding box center [443, 131] width 48 height 27
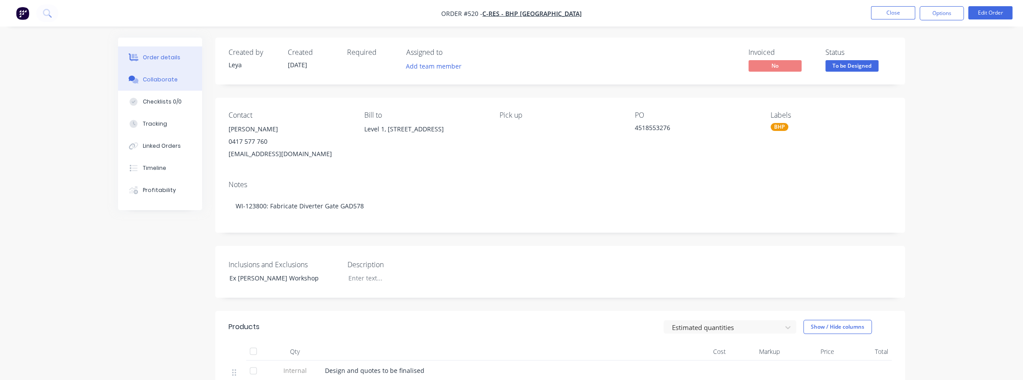
click at [164, 80] on div "Collaborate" at bounding box center [160, 80] width 35 height 8
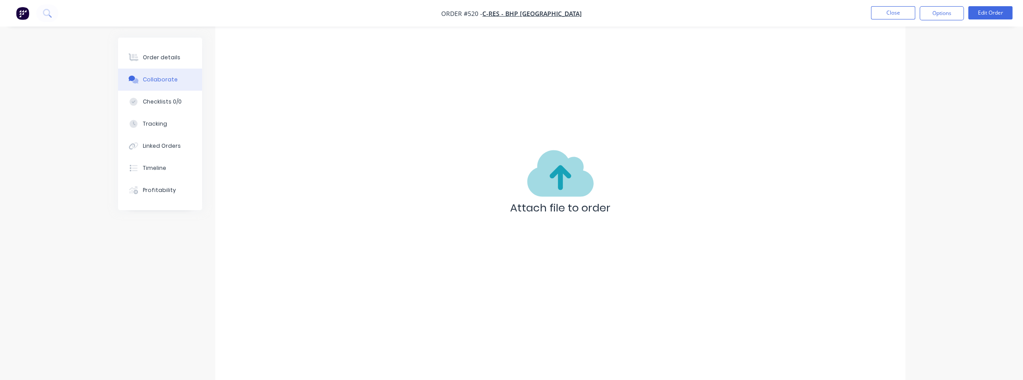
scroll to position [58, 0]
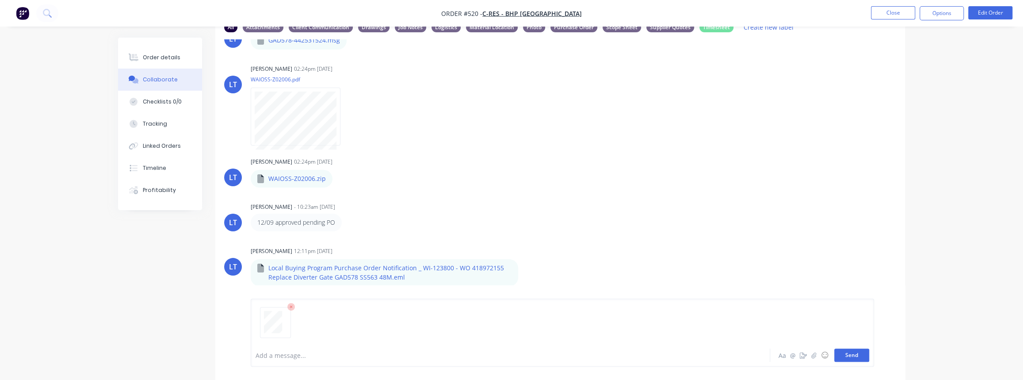
click at [852, 353] on button "Send" at bounding box center [851, 354] width 35 height 13
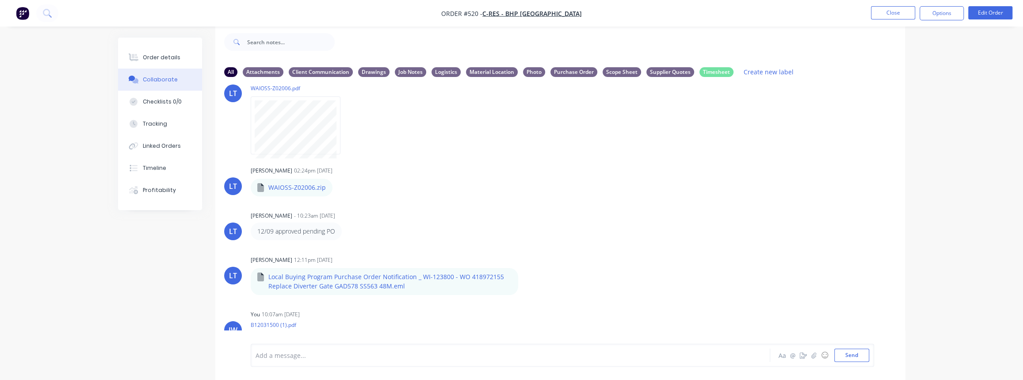
scroll to position [322, 0]
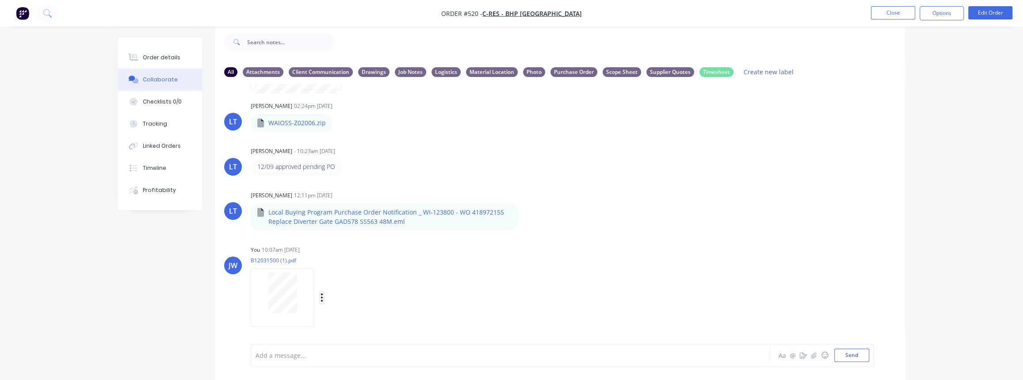
click at [320, 295] on icon "button" at bounding box center [321, 297] width 3 height 10
click at [343, 279] on button "Labels" at bounding box center [379, 278] width 99 height 20
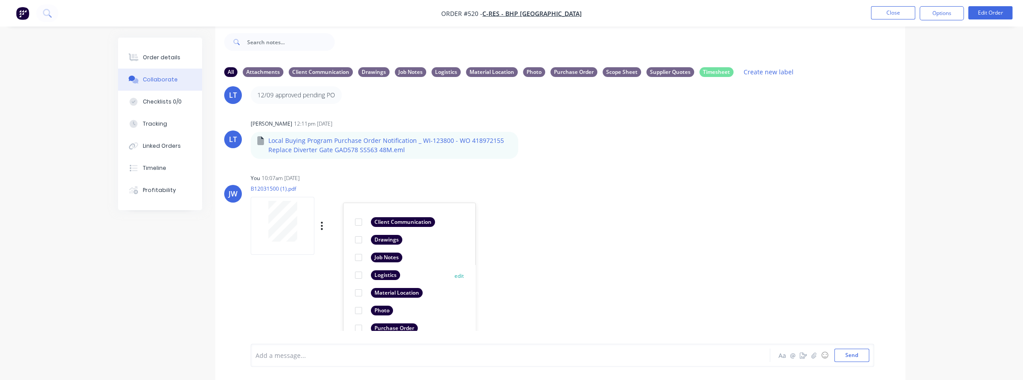
scroll to position [460, 0]
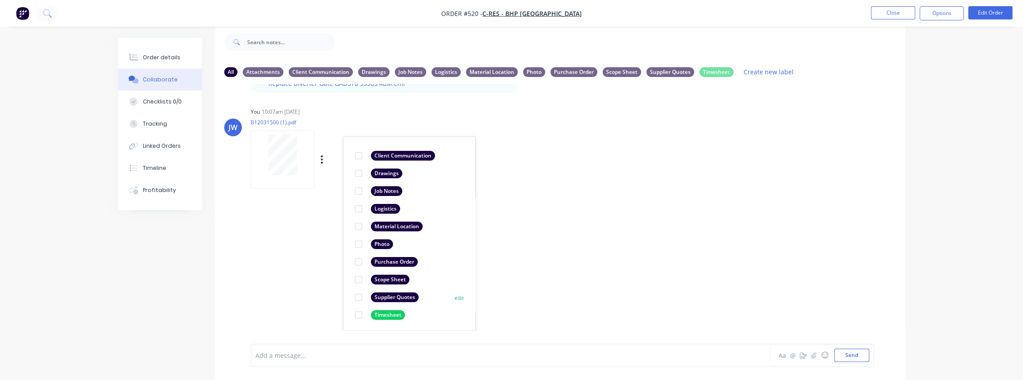
click at [359, 296] on div at bounding box center [359, 297] width 18 height 18
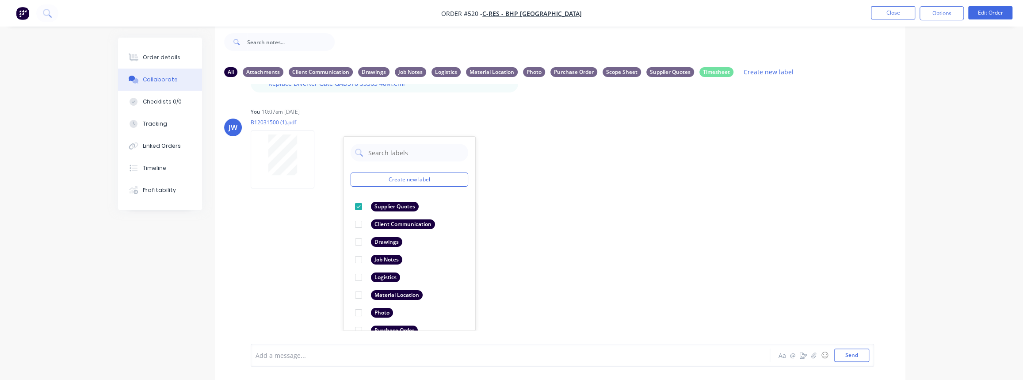
click at [553, 274] on div "LT Leya Thompson 02:17pm 11/09/25 Paint Coating Inspection Report.pdf Labels Do…" at bounding box center [560, 207] width 690 height 246
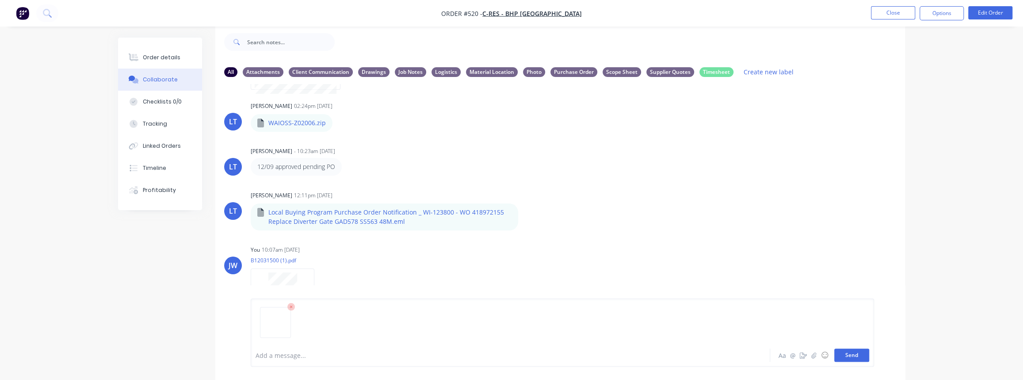
click at [862, 361] on button "Send" at bounding box center [851, 354] width 35 height 13
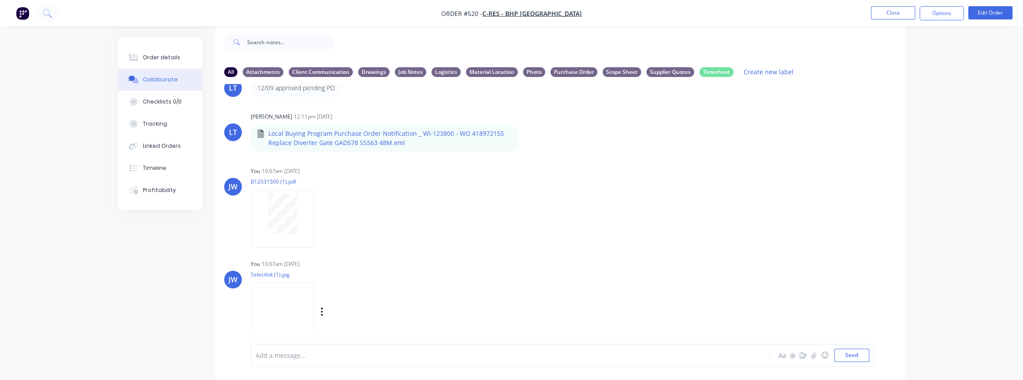
scroll to position [415, 0]
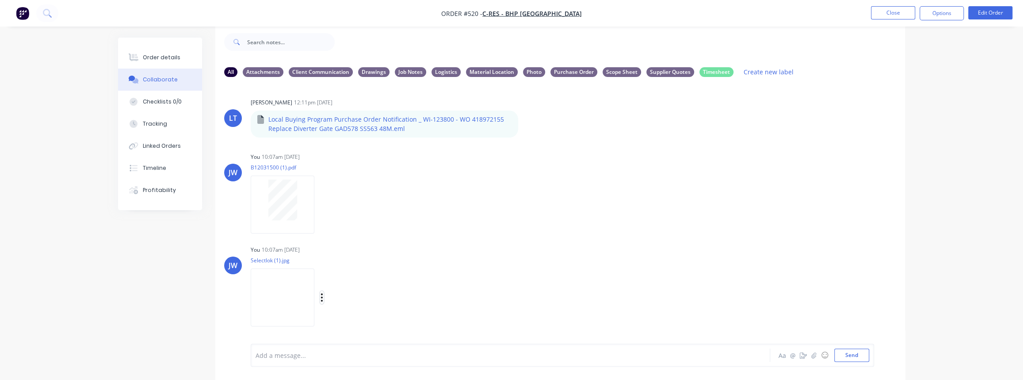
click at [323, 296] on icon "button" at bounding box center [321, 297] width 3 height 10
click at [427, 280] on button "Labels" at bounding box center [379, 278] width 99 height 20
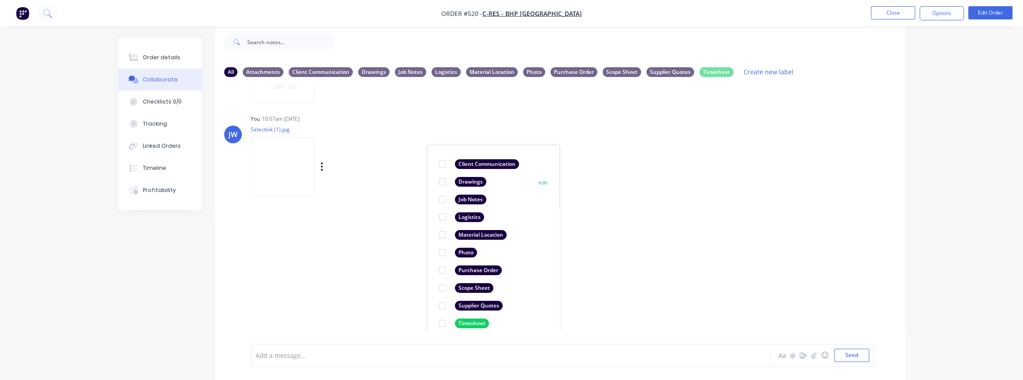
scroll to position [554, 0]
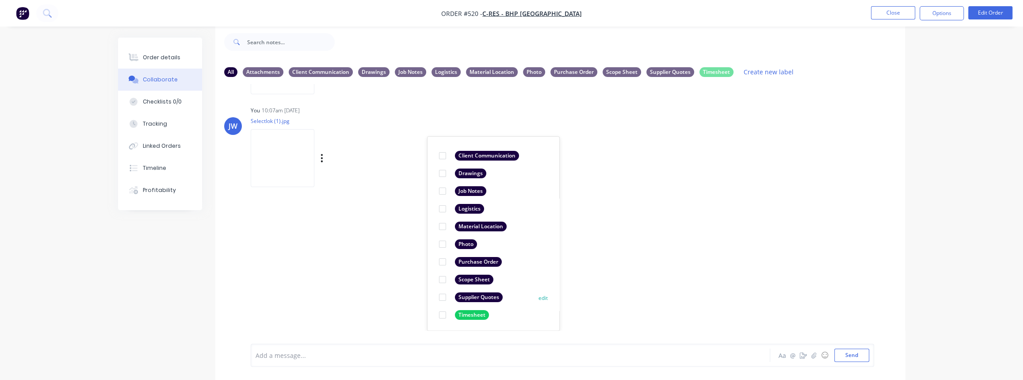
click at [471, 296] on div "Supplier Quotes" at bounding box center [479, 297] width 48 height 10
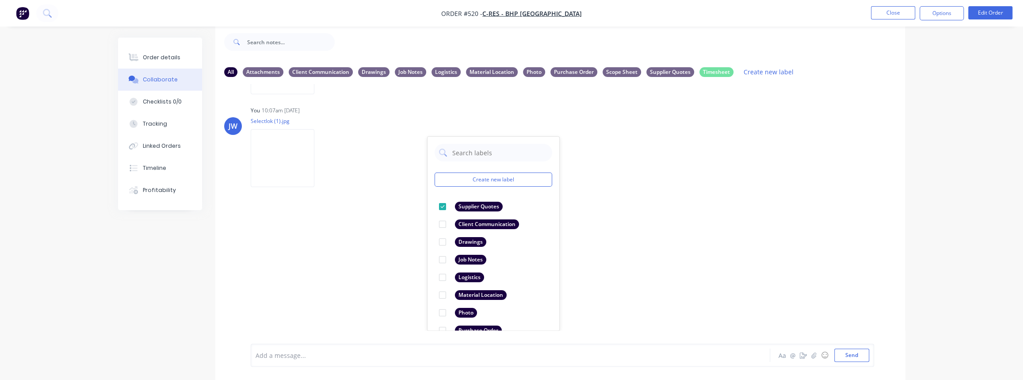
click at [346, 255] on div "LT Leya Thompson 02:17pm 11/09/25 Paint Coating Inspection Report.pdf Labels Do…" at bounding box center [560, 207] width 690 height 246
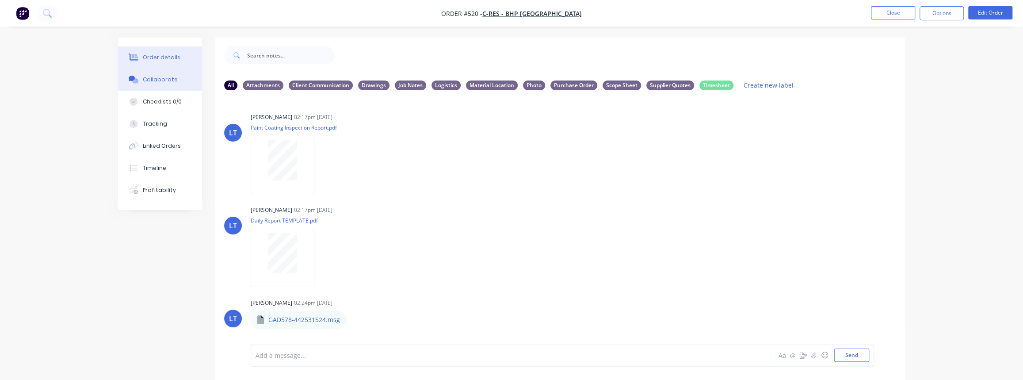
click at [161, 58] on div "Order details" at bounding box center [162, 57] width 38 height 8
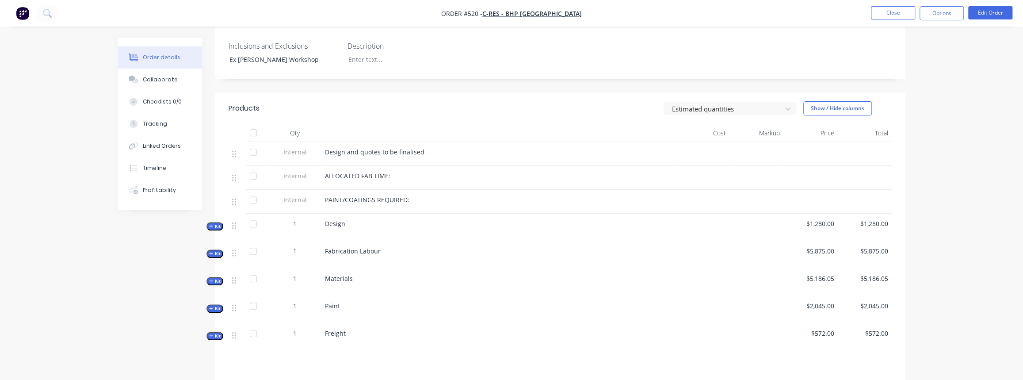
scroll to position [241, 0]
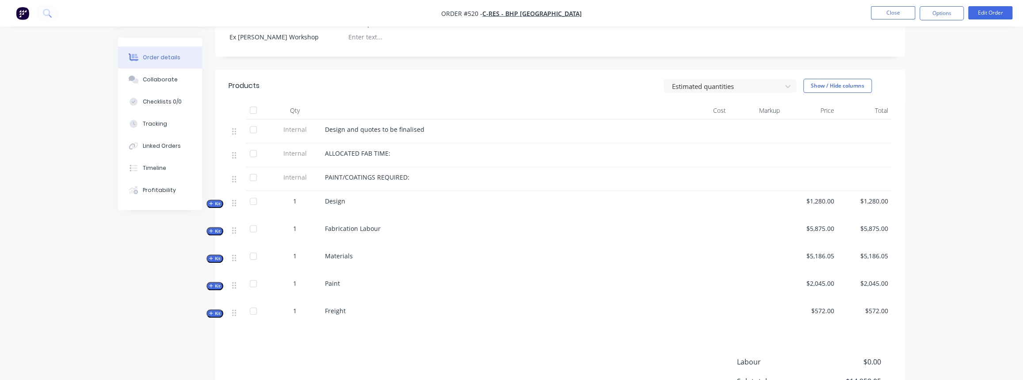
click at [216, 250] on div "Qty Cost Markup Price Total Internal Design and quotes to be finalised Internal…" at bounding box center [560, 215] width 690 height 226
click at [208, 257] on button "Kit" at bounding box center [214, 258] width 17 height 8
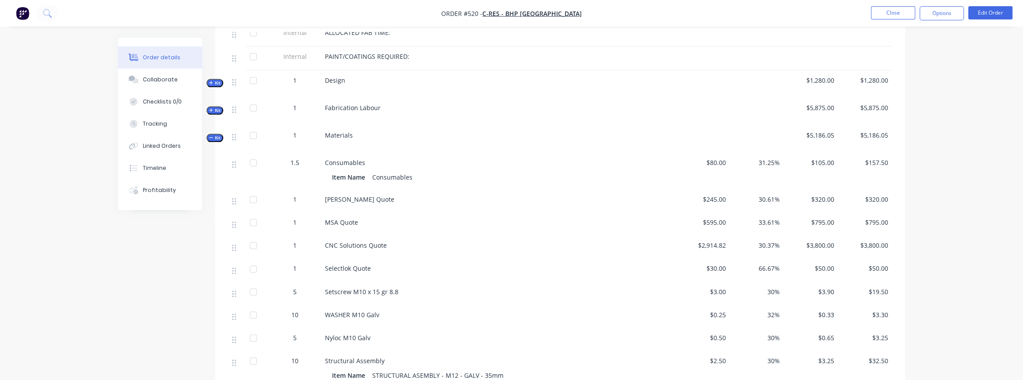
scroll to position [402, 0]
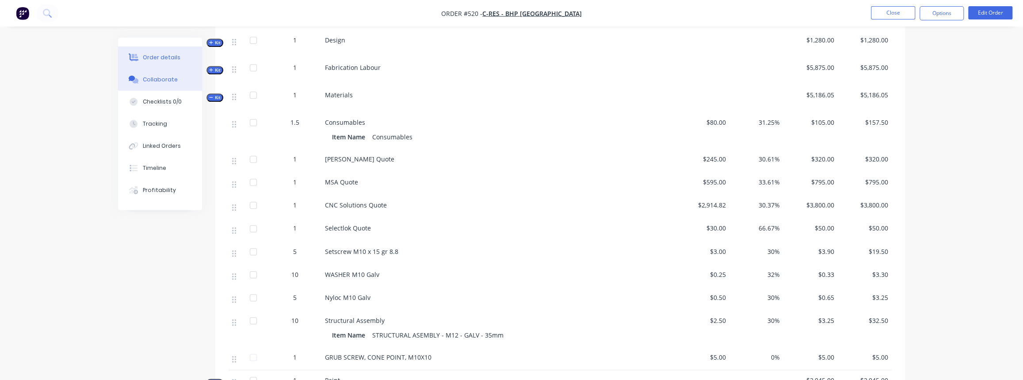
click at [155, 76] on div "Collaborate" at bounding box center [160, 80] width 35 height 8
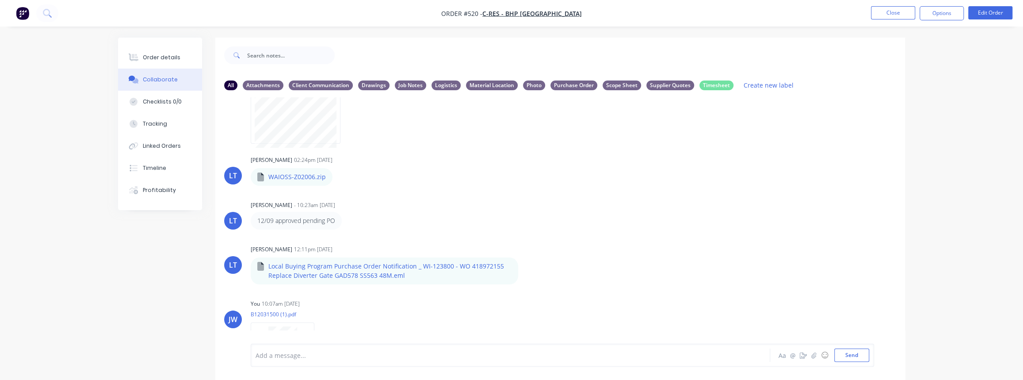
scroll to position [415, 0]
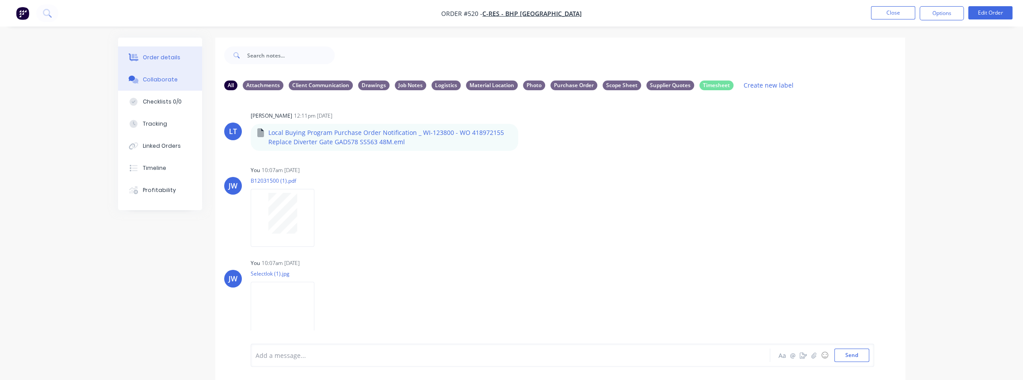
click at [159, 65] on button "Order details" at bounding box center [160, 57] width 84 height 22
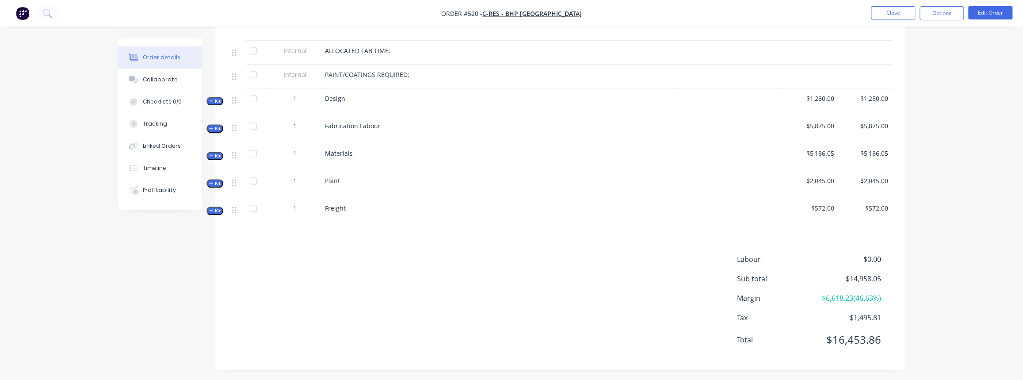
scroll to position [346, 0]
click at [214, 154] on span "Kit" at bounding box center [214, 153] width 11 height 7
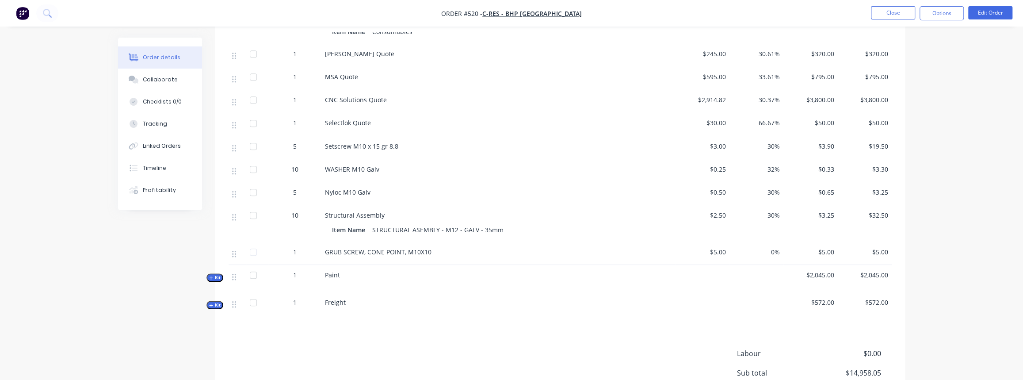
scroll to position [467, 0]
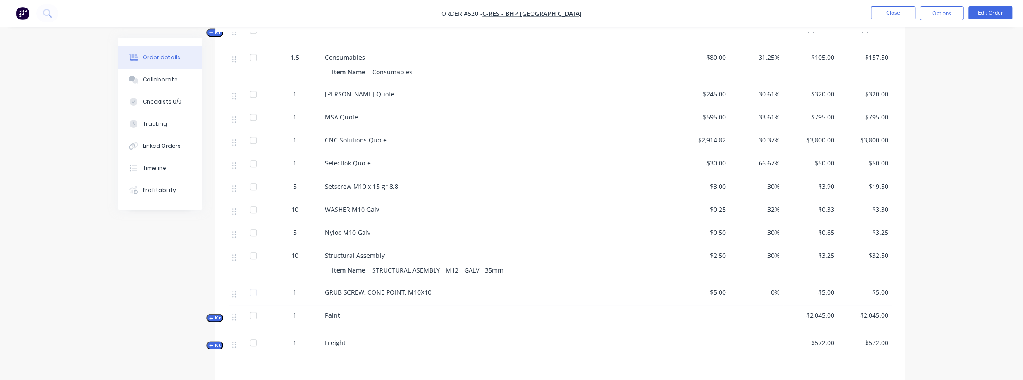
click at [346, 114] on span "MSA Quote" at bounding box center [341, 117] width 33 height 8
click at [353, 117] on span "MSA Quote" at bounding box center [341, 117] width 33 height 8
click at [985, 10] on button "Edit Order" at bounding box center [990, 12] width 44 height 13
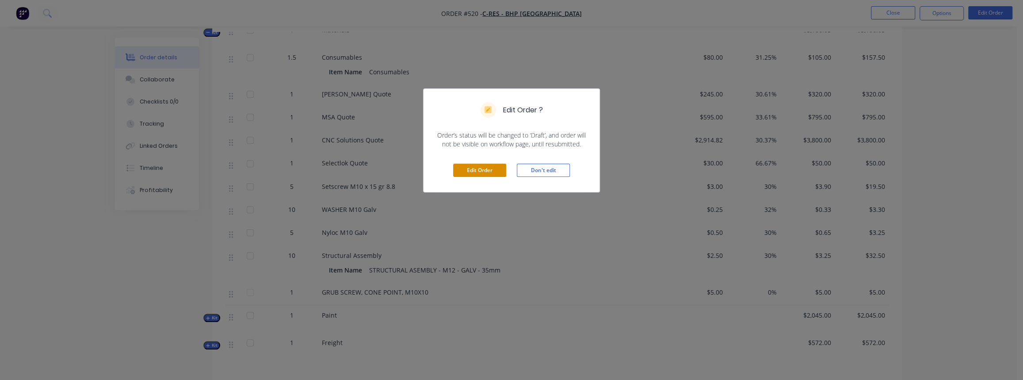
click at [480, 169] on button "Edit Order" at bounding box center [479, 170] width 53 height 13
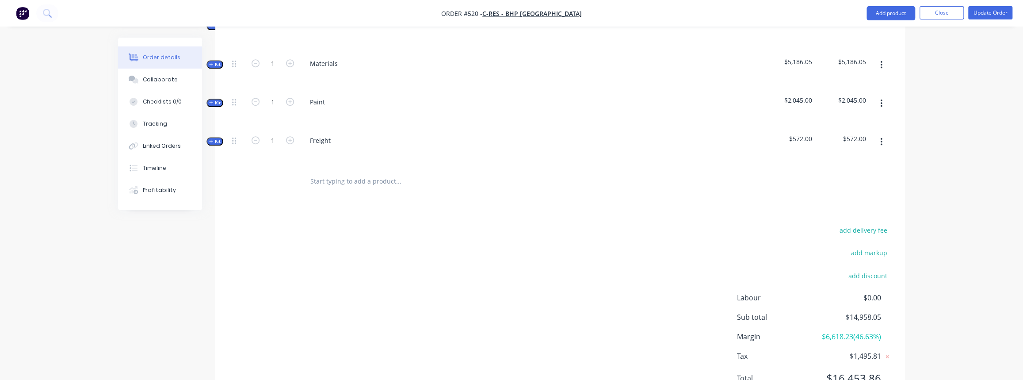
scroll to position [482, 0]
click at [215, 61] on span "Kit" at bounding box center [214, 64] width 11 height 7
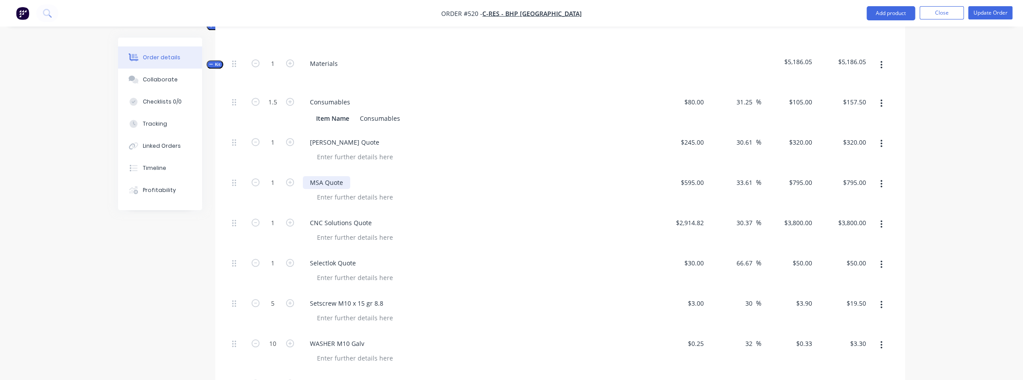
click at [343, 176] on div "MSA Quote" at bounding box center [326, 182] width 47 height 13
drag, startPoint x: 346, startPoint y: 168, endPoint x: 274, endPoint y: 170, distance: 72.1
click at [271, 171] on div "1 MSA Quote $595.00 $595.00 33.61 33.61 % $795.00 $795.00 $795.00 $795.00" at bounding box center [560, 191] width 663 height 40
click at [429, 216] on div "CNC Solutions Quote" at bounding box center [476, 222] width 347 height 13
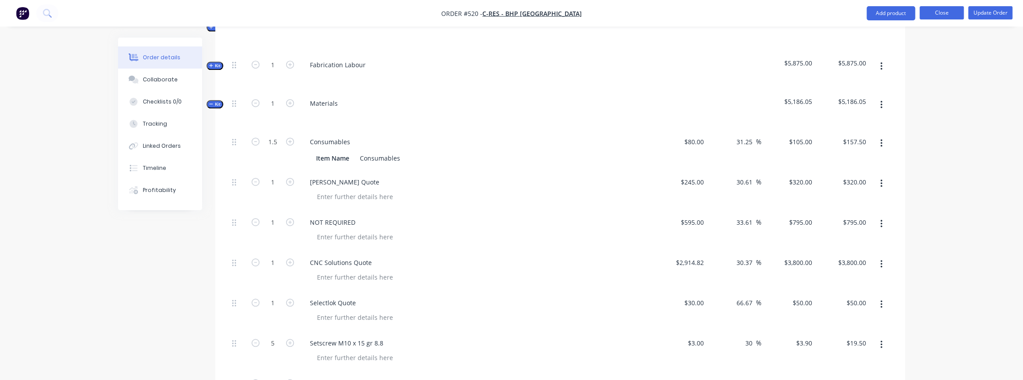
click at [933, 17] on button "Close" at bounding box center [942, 12] width 44 height 13
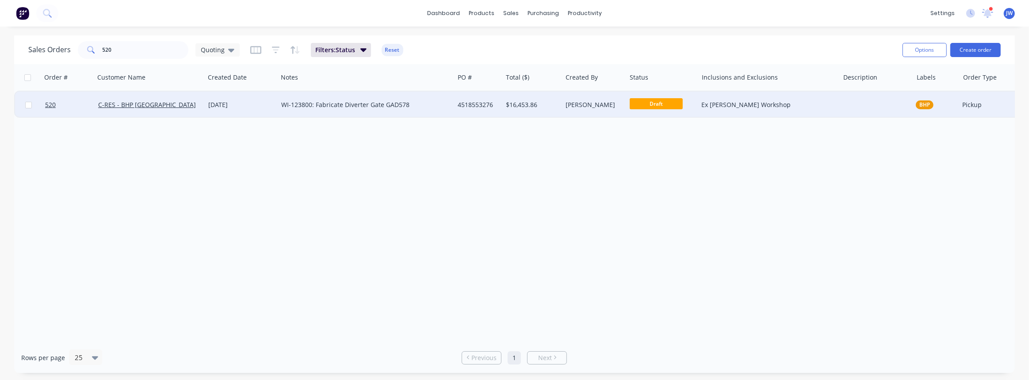
click at [296, 111] on div "WI-123800: Fabricate Diverter Gate GAD578" at bounding box center [366, 105] width 176 height 27
click at [372, 113] on div "WI-123800: Fabricate Diverter Gate GAD578" at bounding box center [366, 105] width 176 height 27
click at [428, 109] on div "WI-123800: Fabricate Diverter Gate GAD578" at bounding box center [361, 104] width 161 height 9
click at [187, 101] on div "C-RES - BHP [GEOGRAPHIC_DATA]" at bounding box center [147, 104] width 98 height 9
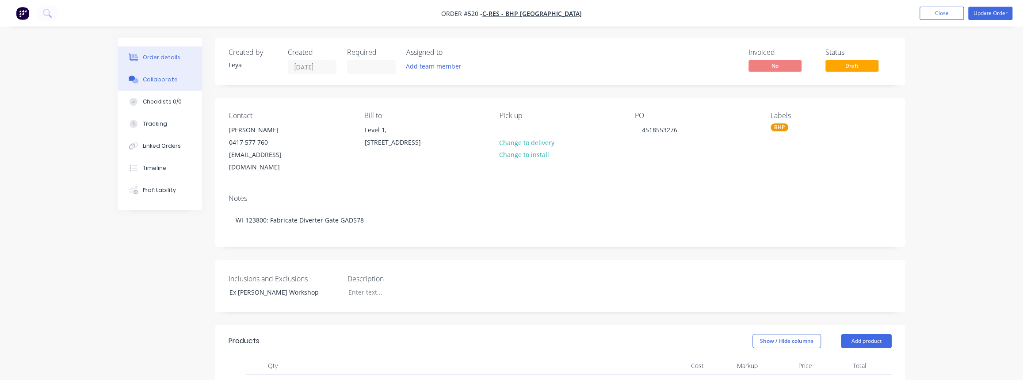
click at [162, 82] on div "Collaborate" at bounding box center [160, 80] width 35 height 8
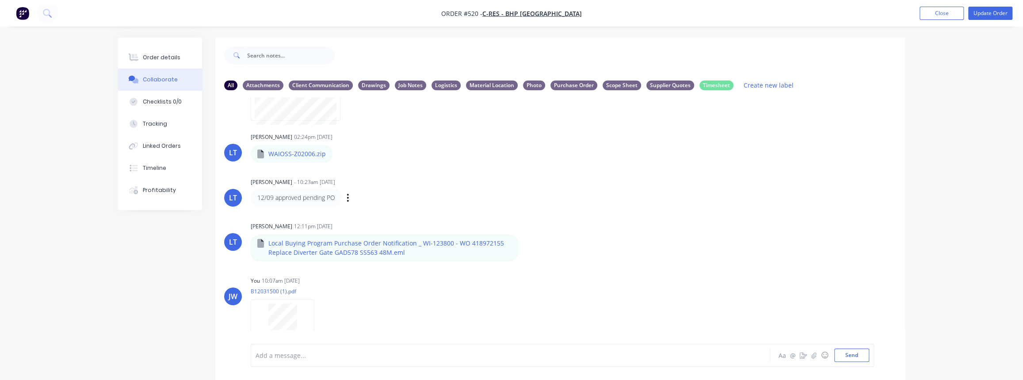
scroll to position [334, 0]
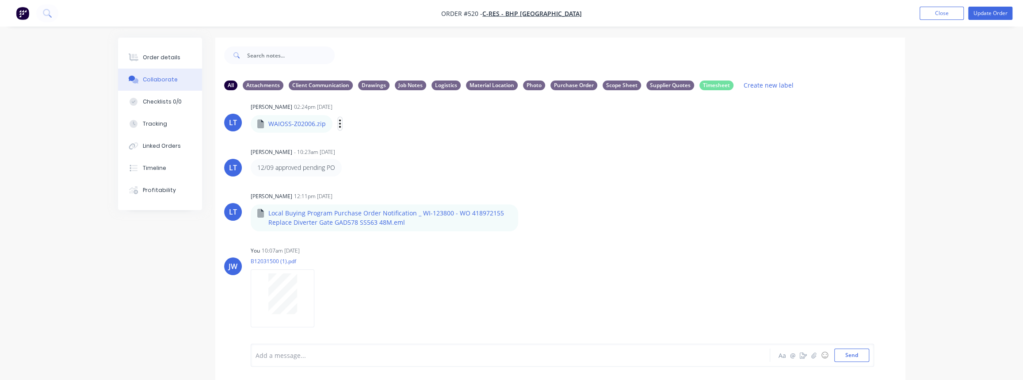
click at [339, 123] on icon "button" at bounding box center [340, 123] width 2 height 8
click at [377, 151] on button "Download" at bounding box center [397, 147] width 99 height 20
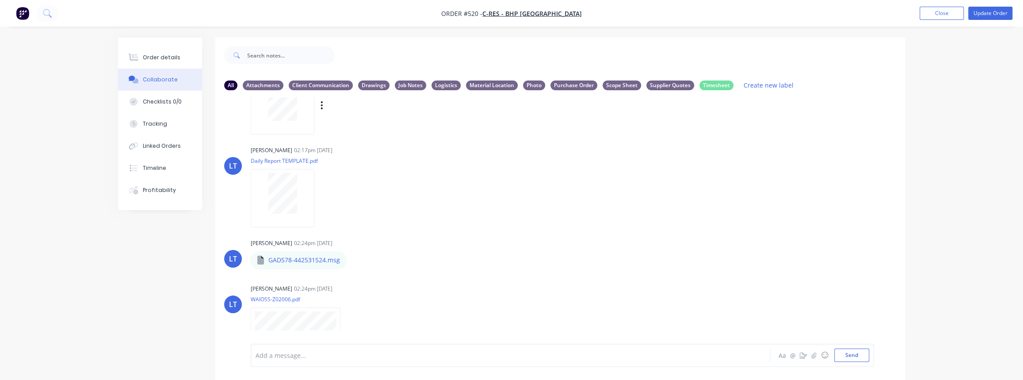
scroll to position [0, 0]
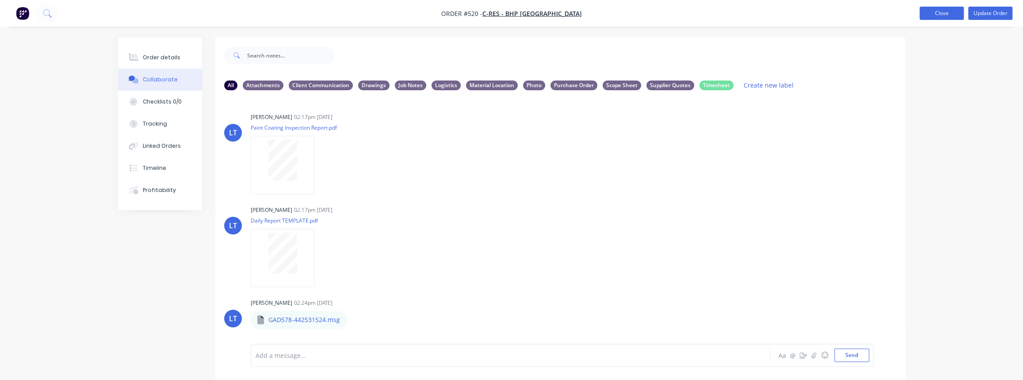
click at [943, 15] on button "Close" at bounding box center [942, 13] width 44 height 13
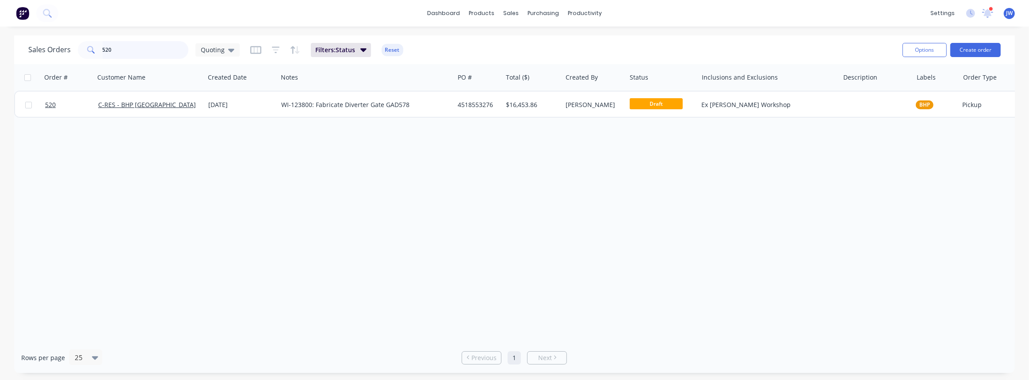
drag, startPoint x: 128, startPoint y: 50, endPoint x: -45, endPoint y: 21, distance: 175.7
click at [0, 21] on html "dashboard products sales purchasing productivity dashboard products Product Cat…" at bounding box center [514, 190] width 1029 height 380
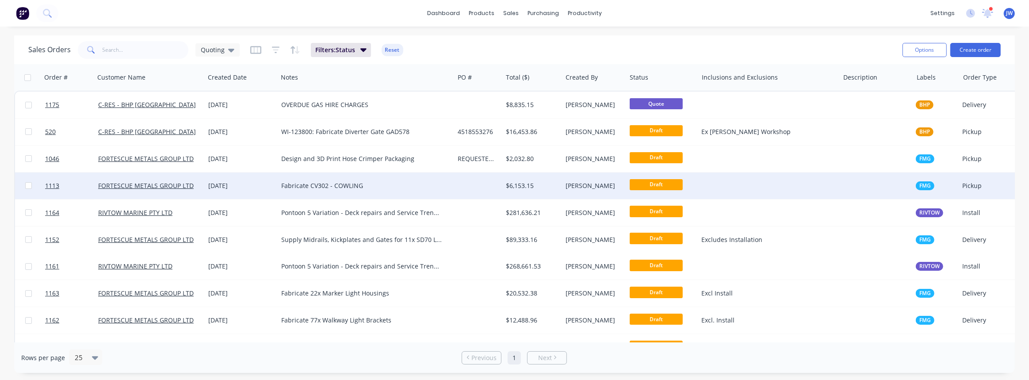
click at [340, 193] on div "Fabricate CV302 - COWLING" at bounding box center [366, 185] width 176 height 27
click at [485, 184] on div at bounding box center [478, 185] width 48 height 27
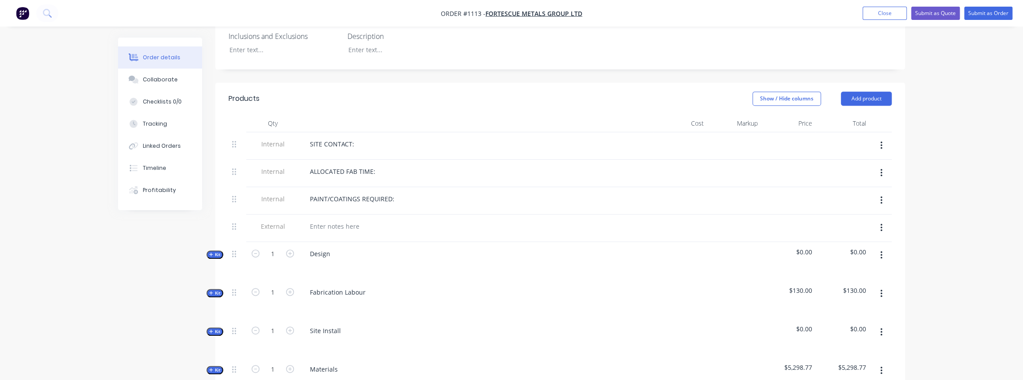
scroll to position [281, 0]
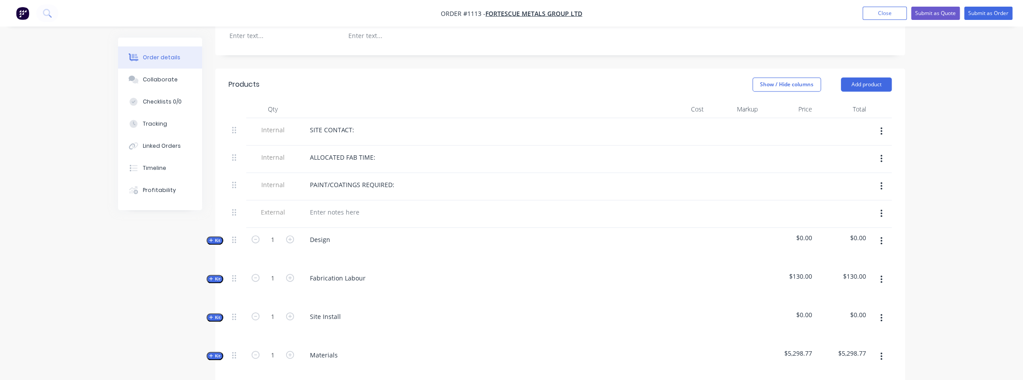
click at [215, 352] on span "Kit" at bounding box center [214, 355] width 11 height 7
drag, startPoint x: 862, startPoint y: 11, endPoint x: 839, endPoint y: 26, distance: 27.6
click at [862, 11] on button "Close" at bounding box center [884, 13] width 44 height 13
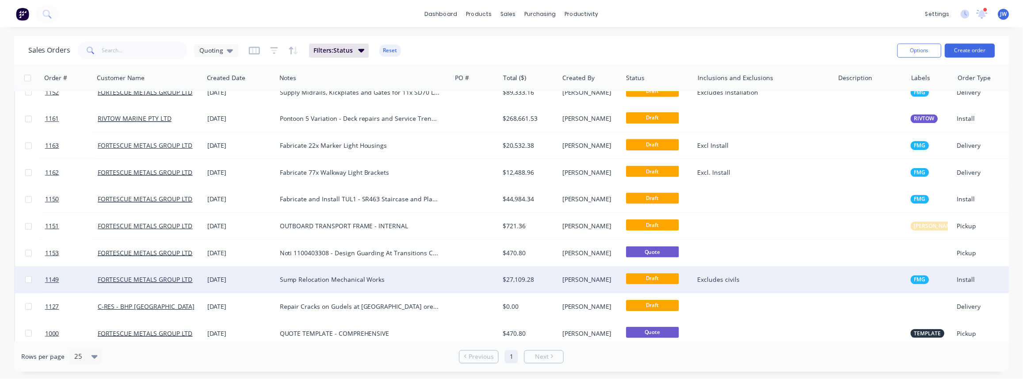
scroll to position [156, 0]
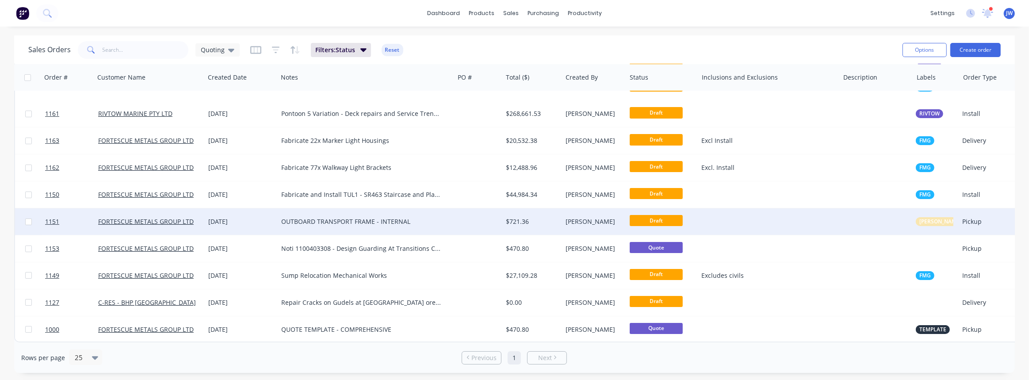
click at [502, 220] on div "1151 FORTESCUE METALS GROUP LTD 25 Sep 2025 OUTBOARD TRANSPORT FRAME - INTERNAL…" at bounding box center [518, 221] width 1007 height 27
click at [515, 217] on div "$721.36" at bounding box center [531, 221] width 50 height 9
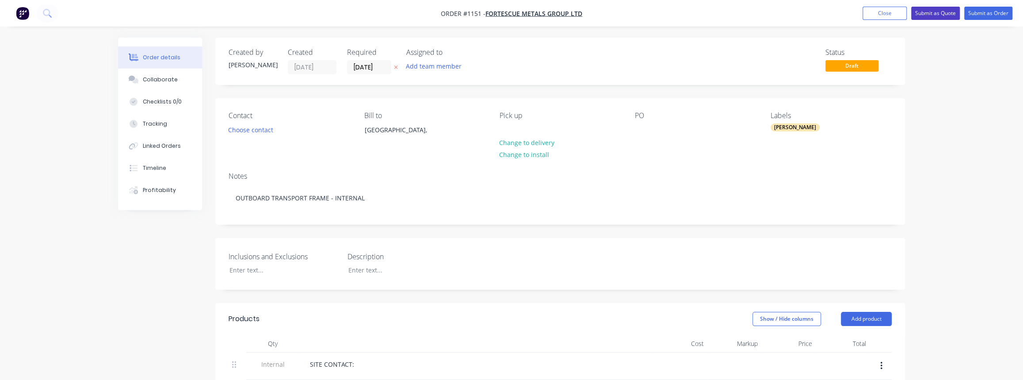
click at [935, 15] on button "Submit as Quote" at bounding box center [935, 13] width 49 height 13
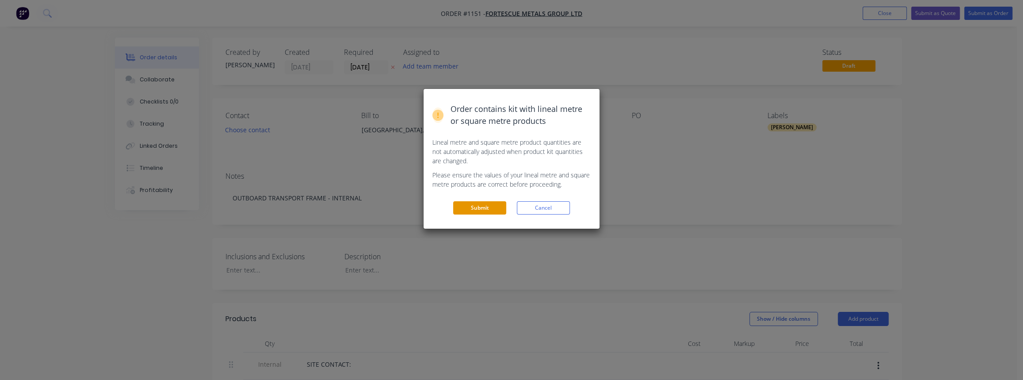
click at [474, 203] on button "Submit" at bounding box center [479, 207] width 53 height 13
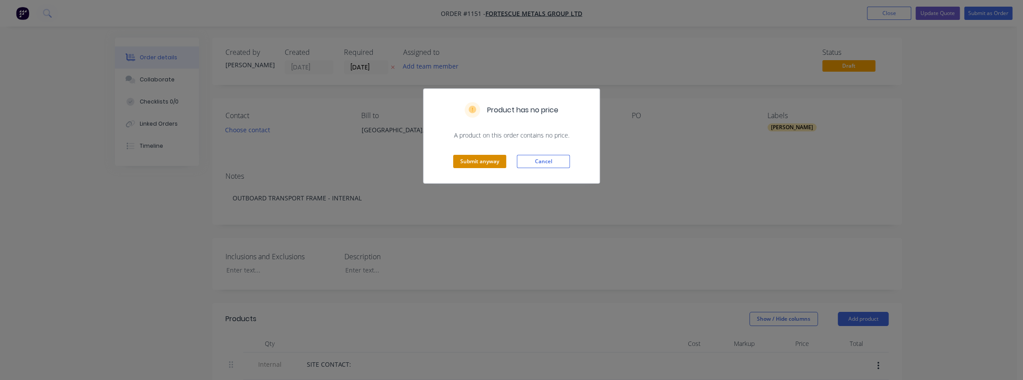
click at [498, 164] on button "Submit anyway" at bounding box center [479, 161] width 53 height 13
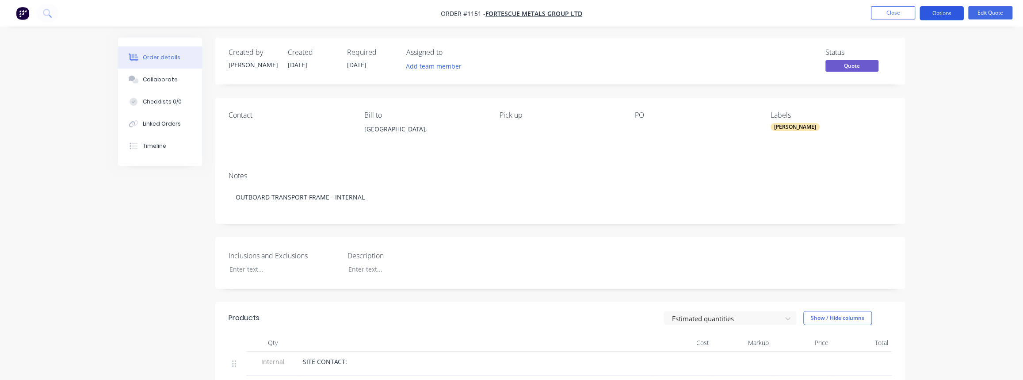
click at [942, 16] on button "Options" at bounding box center [942, 13] width 44 height 14
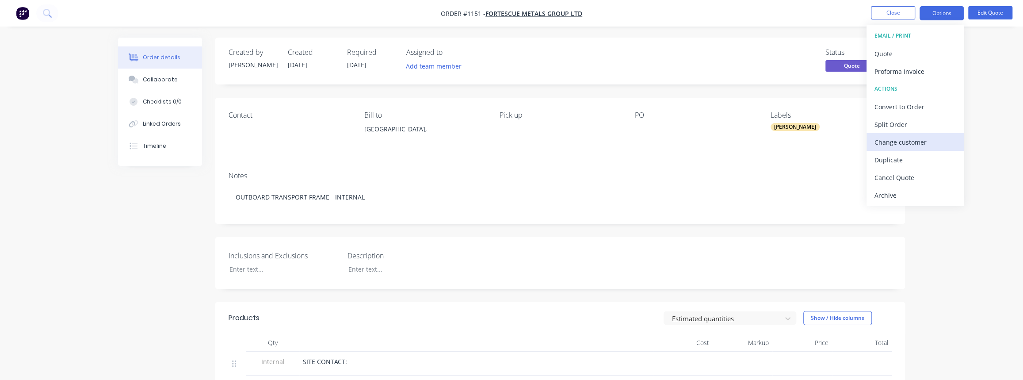
click at [888, 140] on div "Change customer" at bounding box center [914, 142] width 81 height 13
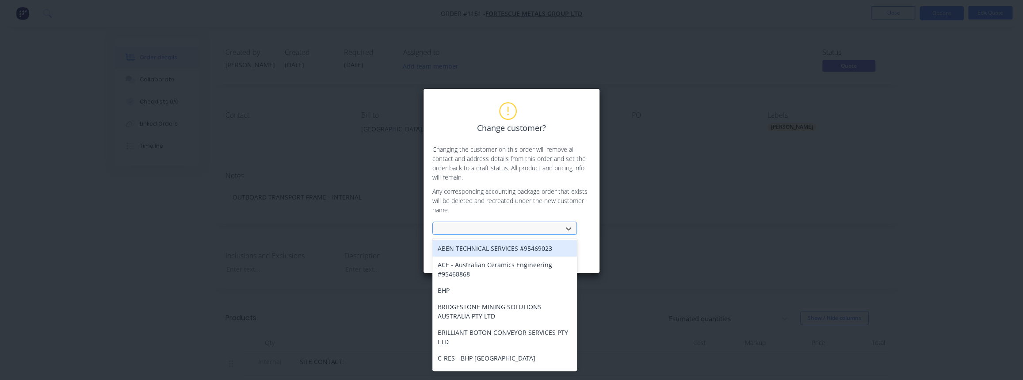
click at [477, 233] on div at bounding box center [499, 228] width 118 height 11
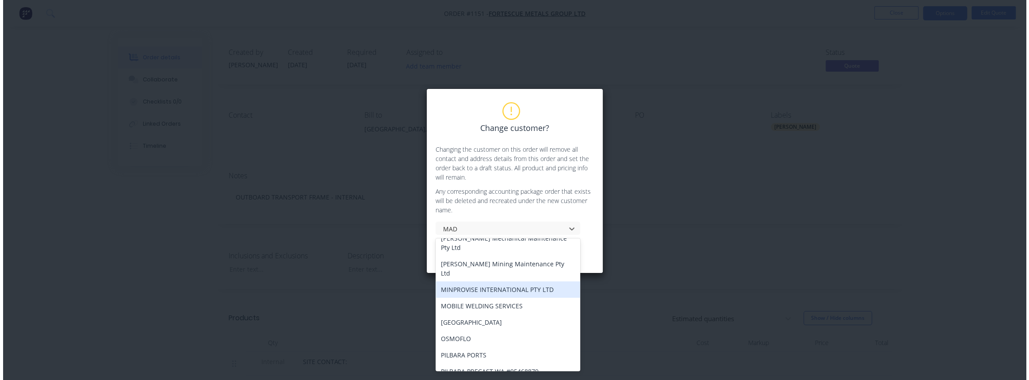
scroll to position [135, 0]
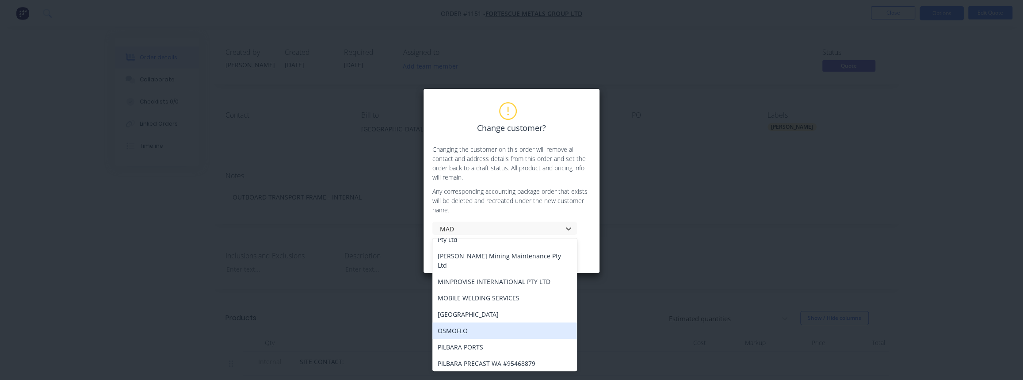
type input "MADS"
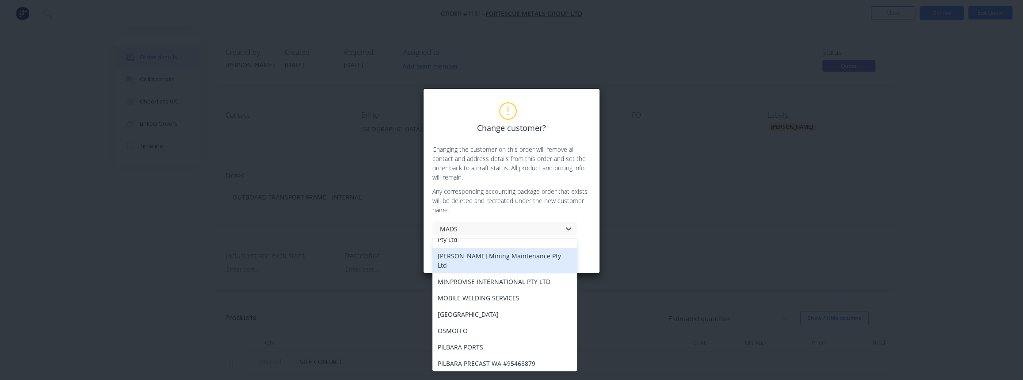
click at [492, 248] on div "[PERSON_NAME] Mining Maintenance Pty Ltd" at bounding box center [504, 261] width 145 height 26
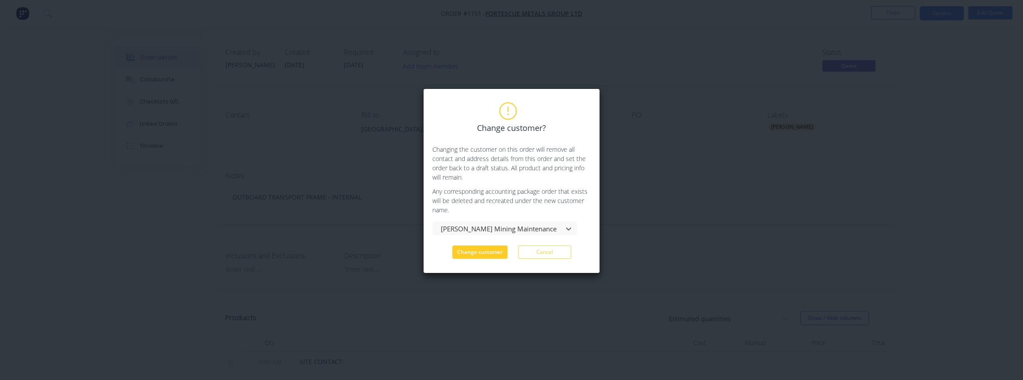
click at [486, 256] on button "Change customer" at bounding box center [479, 251] width 55 height 13
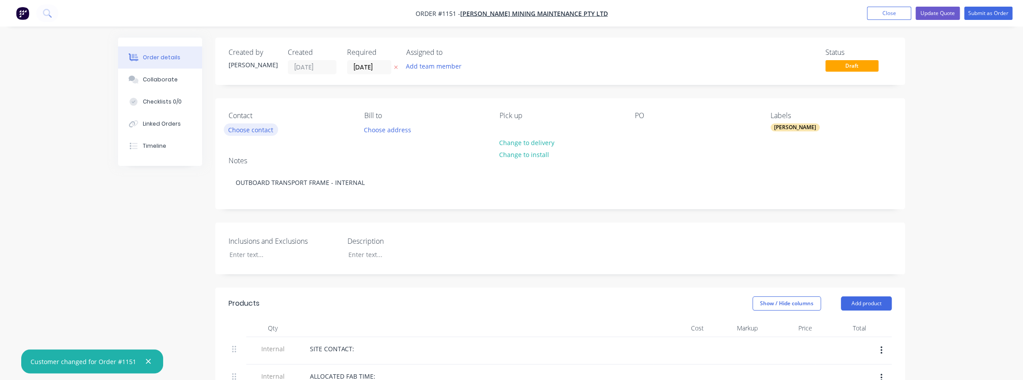
click at [249, 131] on button "Choose contact" at bounding box center [251, 129] width 54 height 12
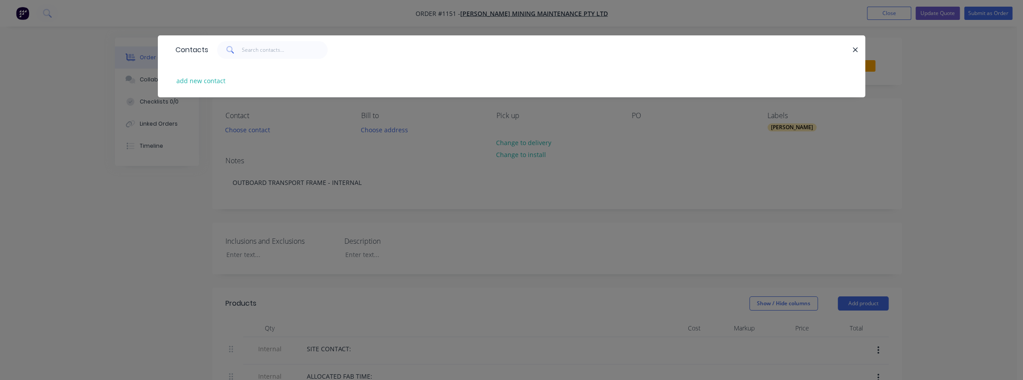
drag, startPoint x: 282, startPoint y: 141, endPoint x: 294, endPoint y: 142, distance: 11.9
click at [283, 141] on div "Contacts add new contact" at bounding box center [511, 190] width 1023 height 380
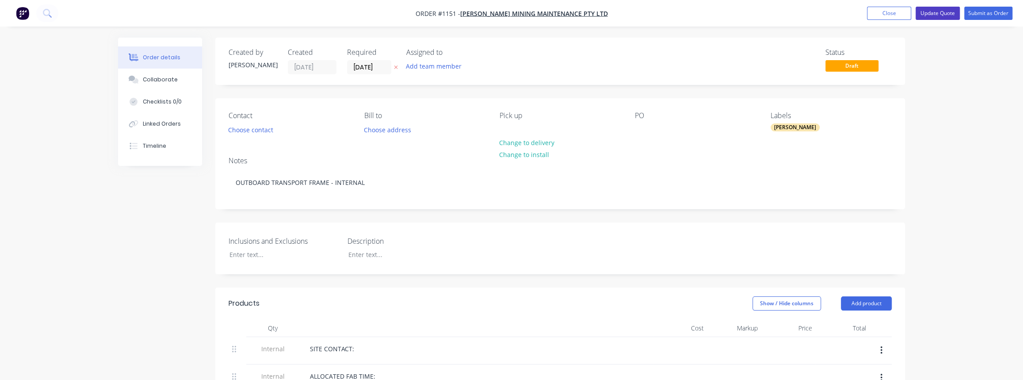
click at [943, 14] on button "Update Quote" at bounding box center [938, 13] width 44 height 13
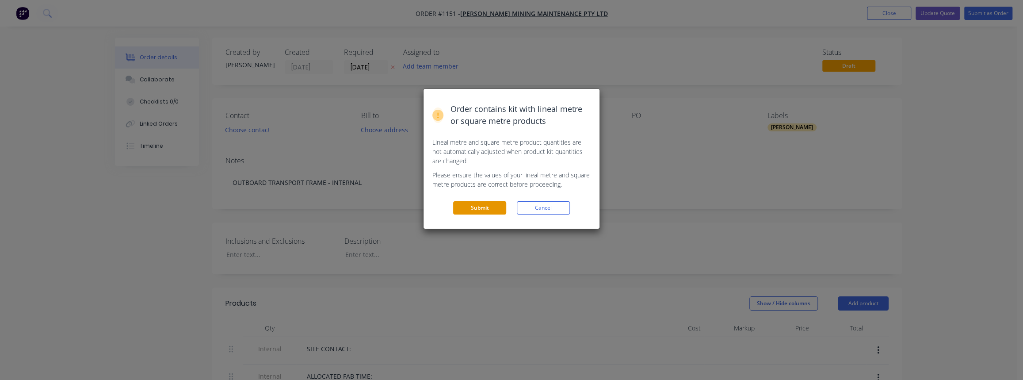
click at [474, 206] on button "Submit" at bounding box center [479, 207] width 53 height 13
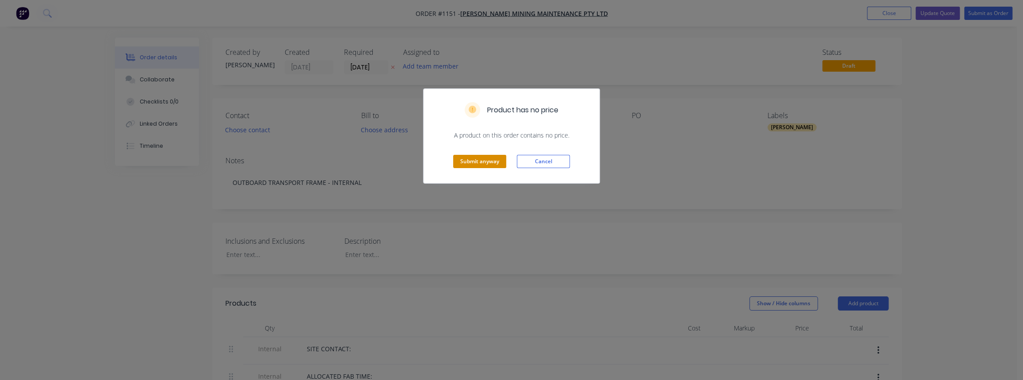
click at [487, 164] on button "Submit anyway" at bounding box center [479, 161] width 53 height 13
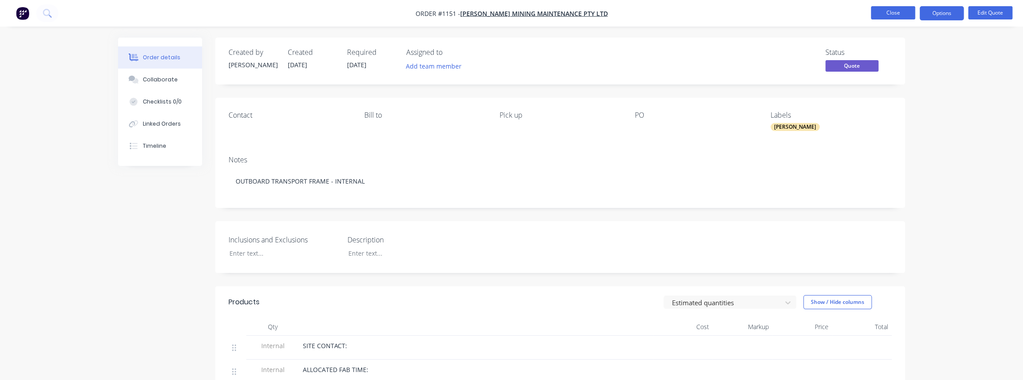
click at [893, 9] on button "Close" at bounding box center [893, 12] width 44 height 13
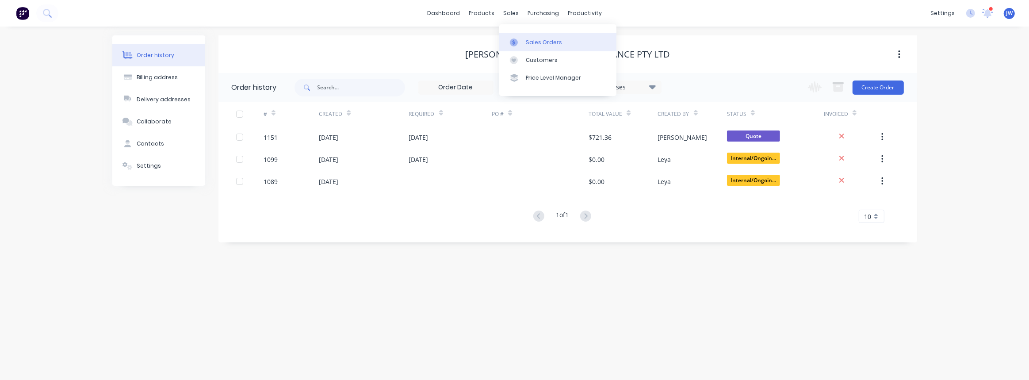
click at [530, 41] on div "Sales Orders" at bounding box center [544, 42] width 36 height 8
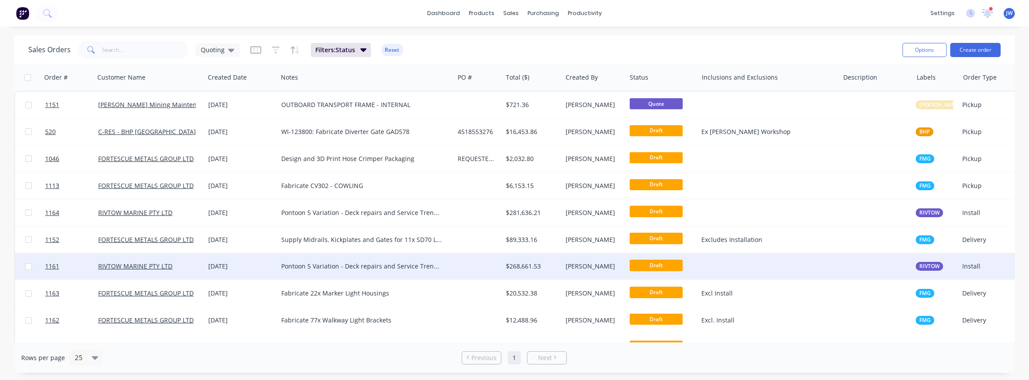
click at [309, 267] on div "Pontoon 5 Variation - Deck repairs and Service Trench repairs - Mild steel" at bounding box center [361, 266] width 161 height 9
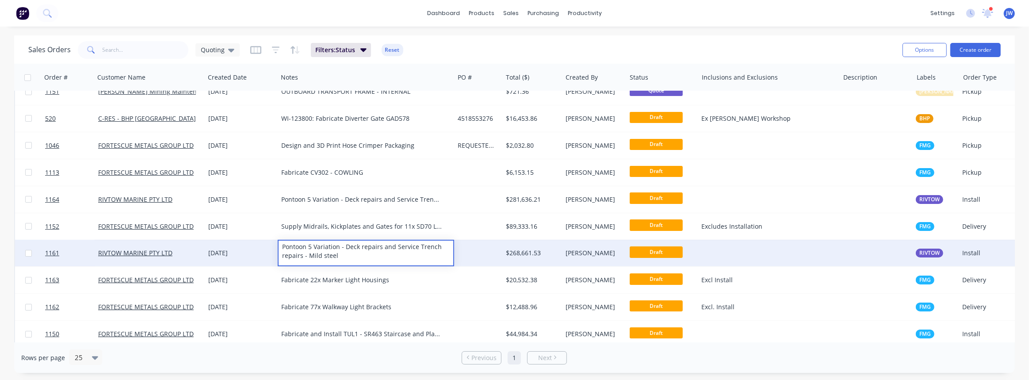
scroll to position [9, 0]
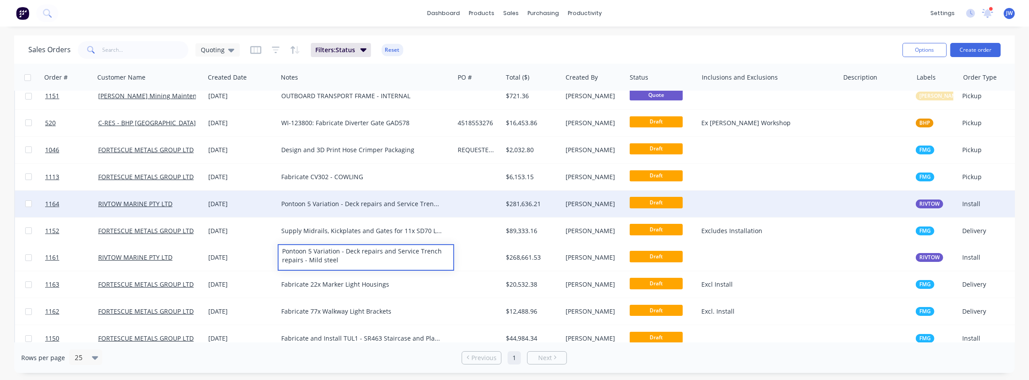
click at [371, 205] on div "Pontoon 5 Variation - Deck repairs and Service Trench repairs - Stainless steel" at bounding box center [361, 203] width 161 height 9
click at [151, 48] on input "text" at bounding box center [146, 50] width 86 height 18
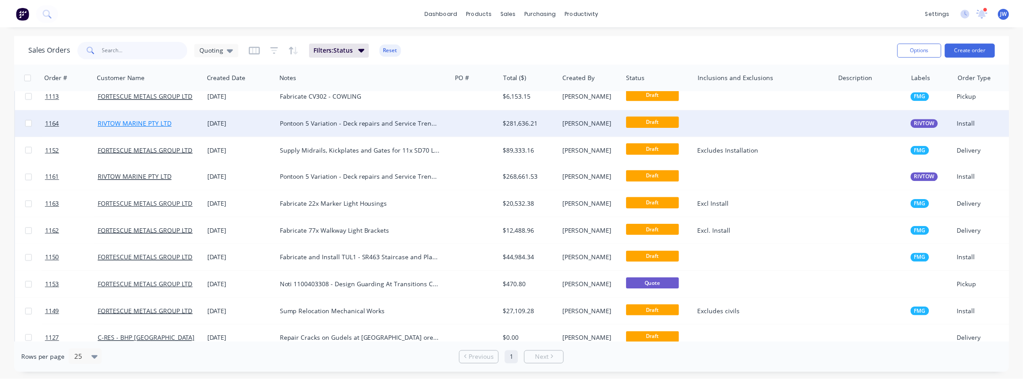
scroll to position [0, 0]
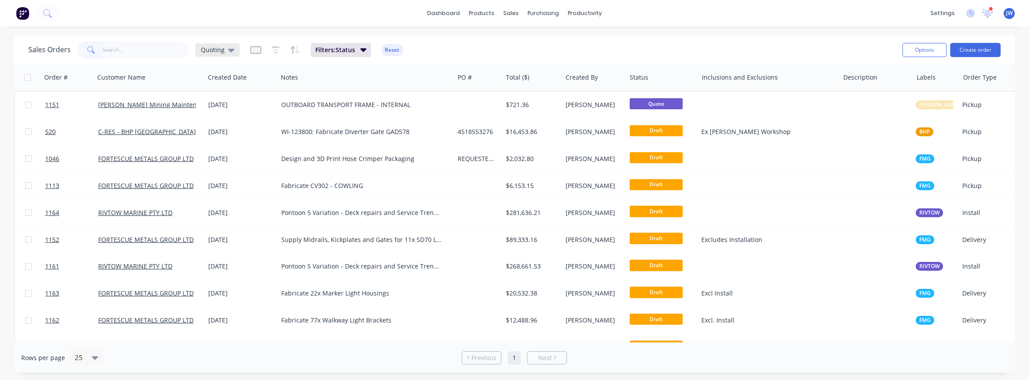
click at [216, 50] on span "Quoting" at bounding box center [213, 49] width 24 height 9
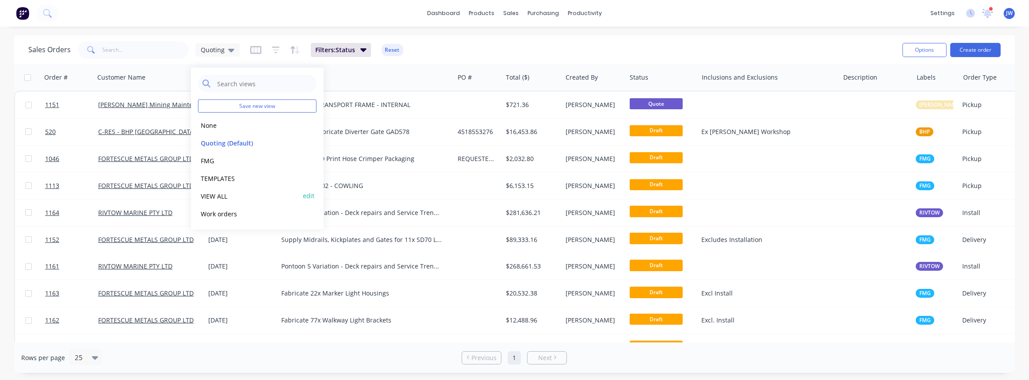
click at [217, 194] on button "VIEW ALL" at bounding box center [248, 196] width 101 height 10
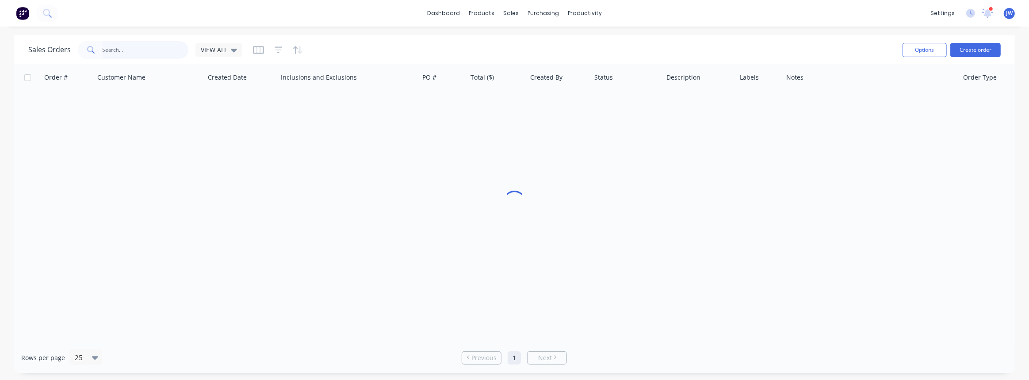
click at [159, 51] on input "text" at bounding box center [146, 50] width 86 height 18
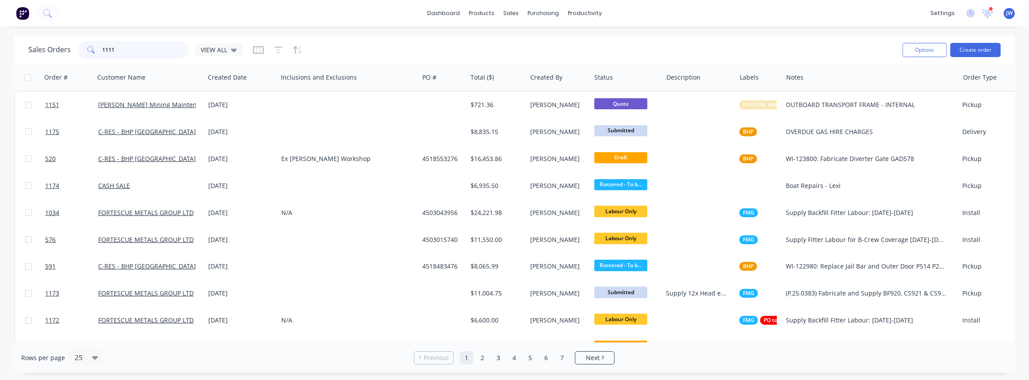
type input "1111"
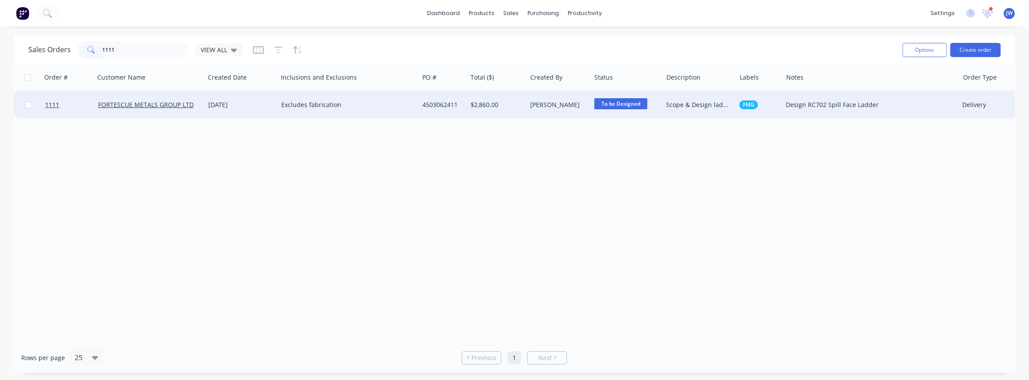
click at [252, 106] on div "[DATE]" at bounding box center [241, 104] width 66 height 9
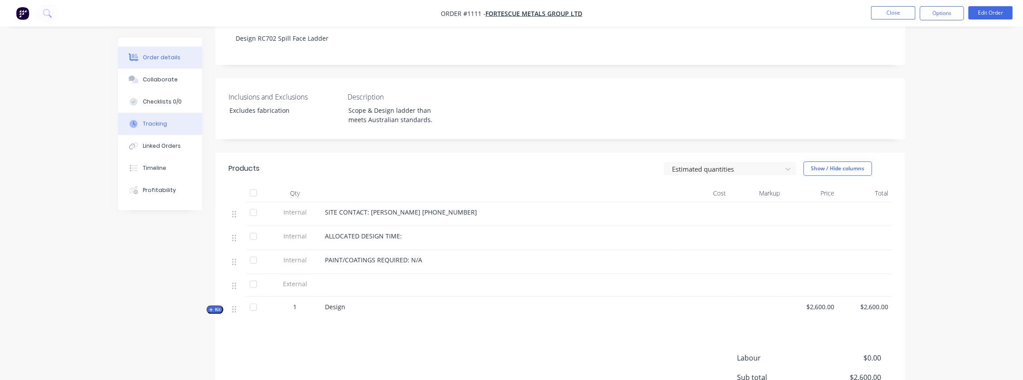
scroll to position [160, 0]
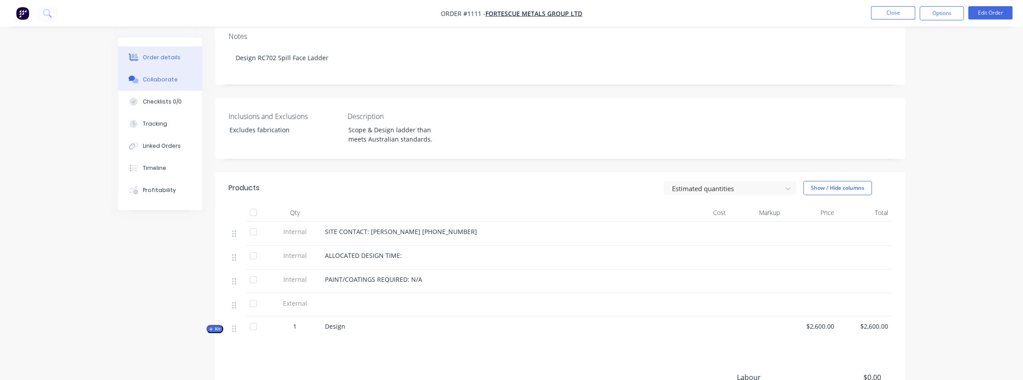
click at [145, 80] on div "Collaborate" at bounding box center [160, 80] width 35 height 8
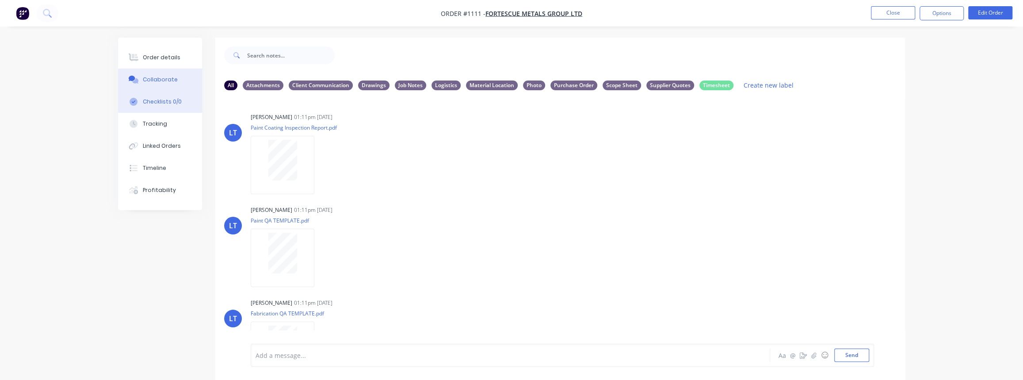
click at [167, 103] on div "Checklists 0/0" at bounding box center [162, 102] width 39 height 8
type textarea "x"
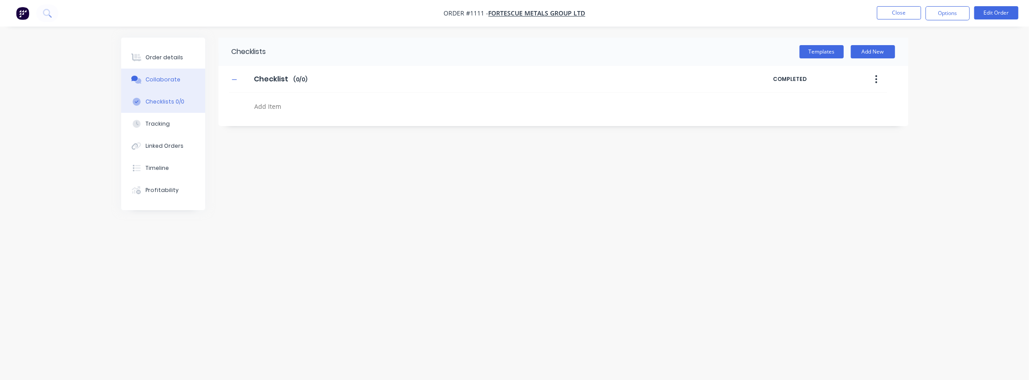
click at [163, 72] on button "Collaborate" at bounding box center [163, 80] width 84 height 22
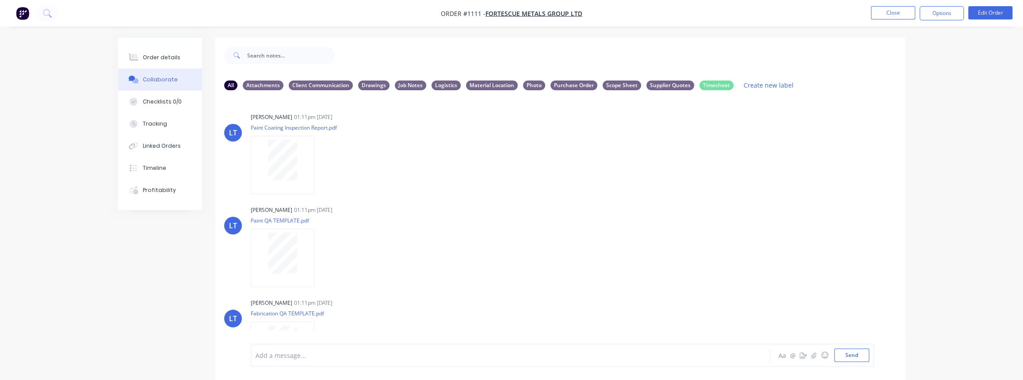
click at [165, 82] on div "Collaborate" at bounding box center [160, 80] width 35 height 8
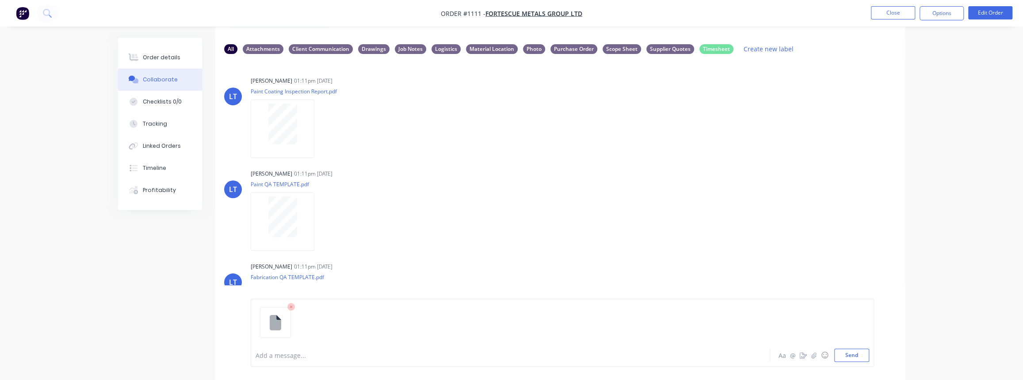
scroll to position [58, 0]
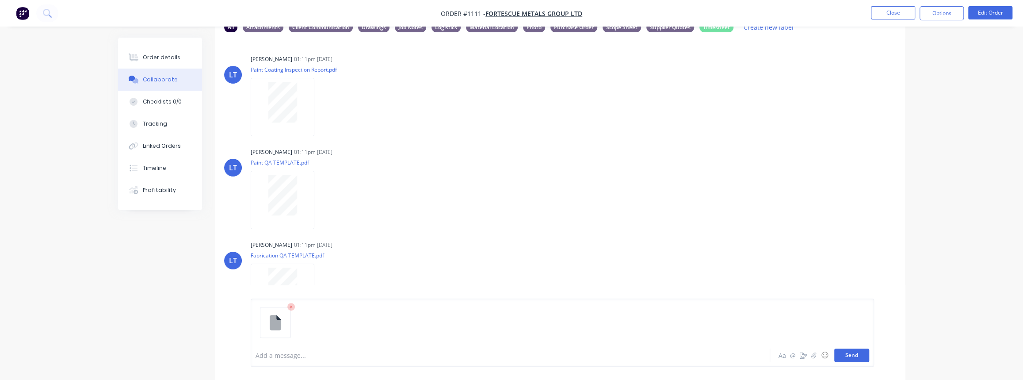
click at [856, 353] on button "Send" at bounding box center [851, 354] width 35 height 13
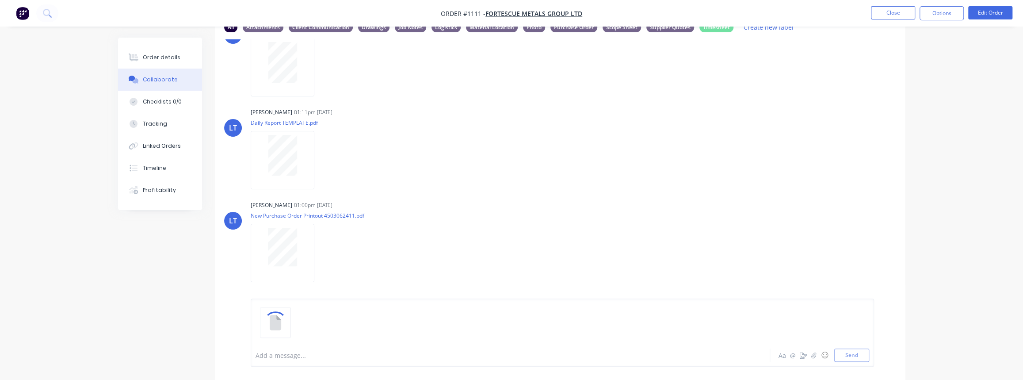
scroll to position [13, 0]
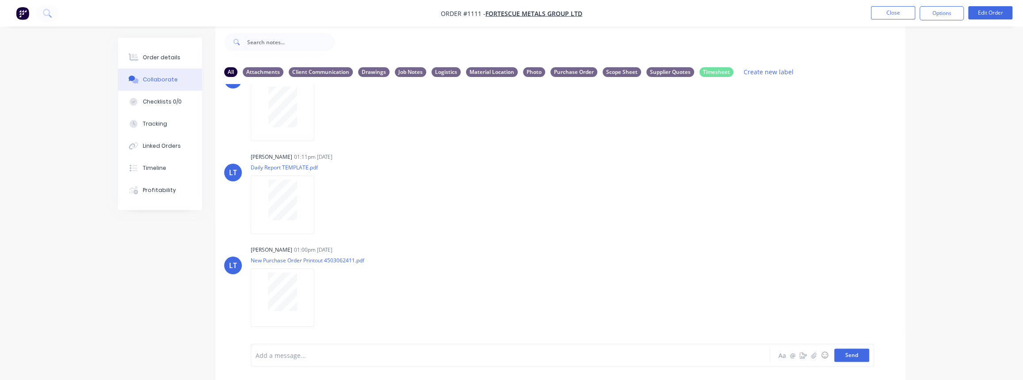
click at [855, 355] on button "Send" at bounding box center [851, 354] width 35 height 13
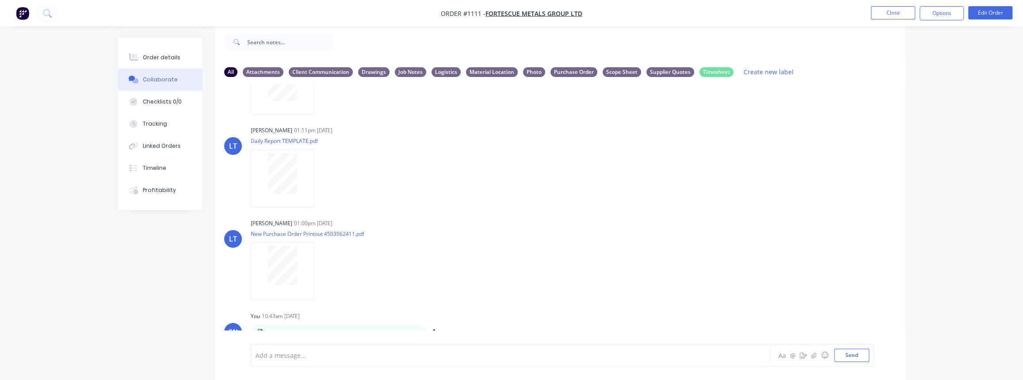
scroll to position [264, 0]
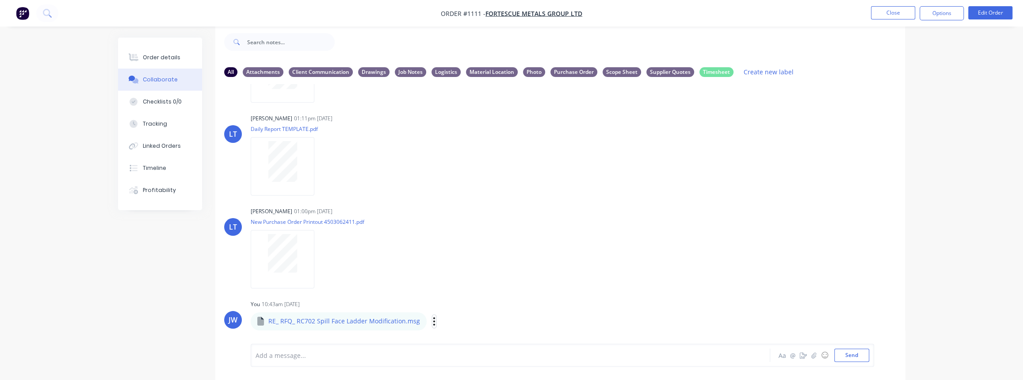
click at [433, 323] on icon "button" at bounding box center [434, 321] width 3 height 10
click at [457, 283] on button "Labels" at bounding box center [492, 279] width 99 height 20
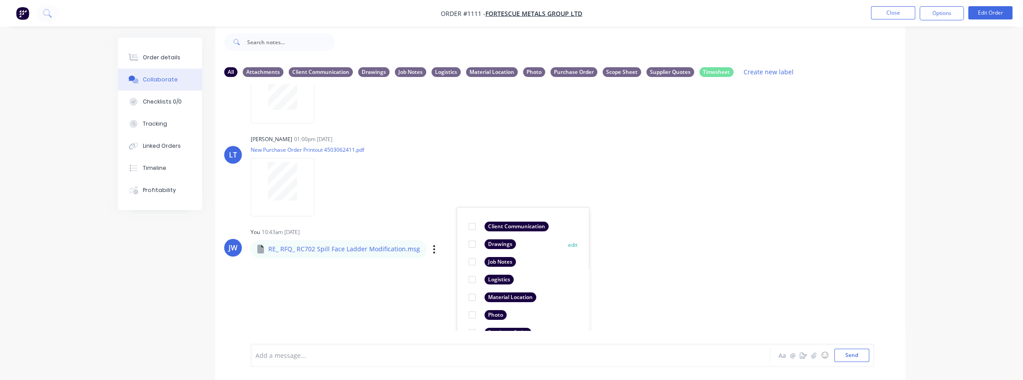
scroll to position [304, 0]
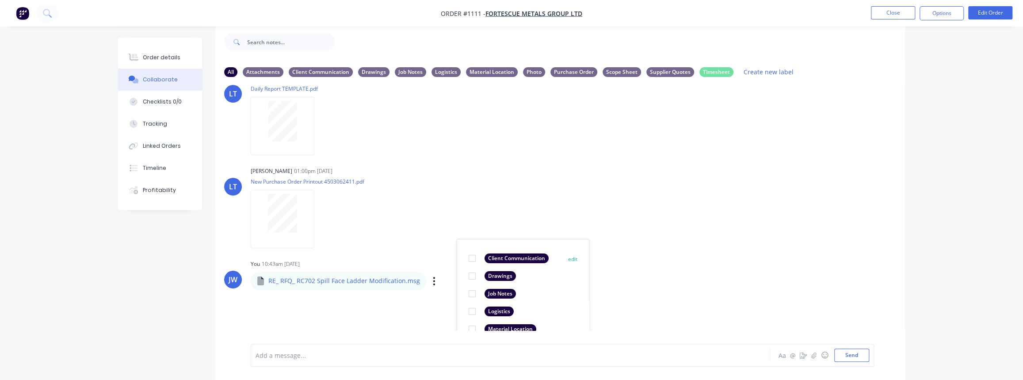
click at [487, 260] on div "Client Communication" at bounding box center [517, 258] width 64 height 10
click at [656, 291] on div "LT Leya Thompson 01:11pm 18/09/25 Paint Coating Inspection Report.pdf Labels Do…" at bounding box center [560, 207] width 690 height 246
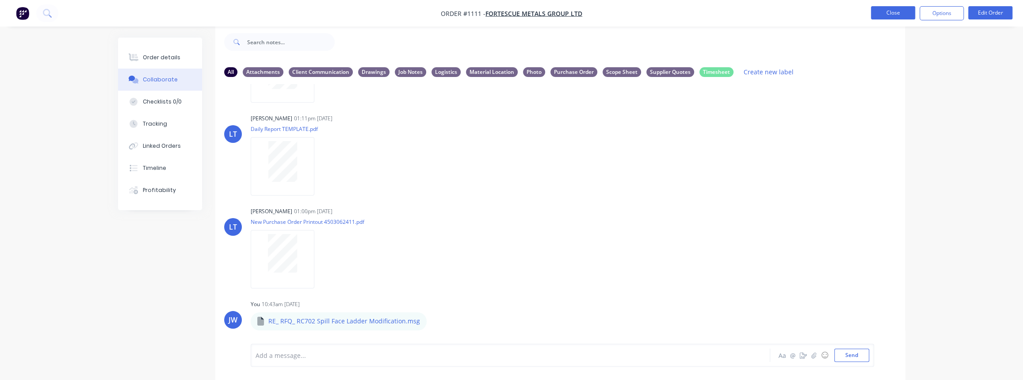
click at [887, 12] on button "Close" at bounding box center [893, 12] width 44 height 13
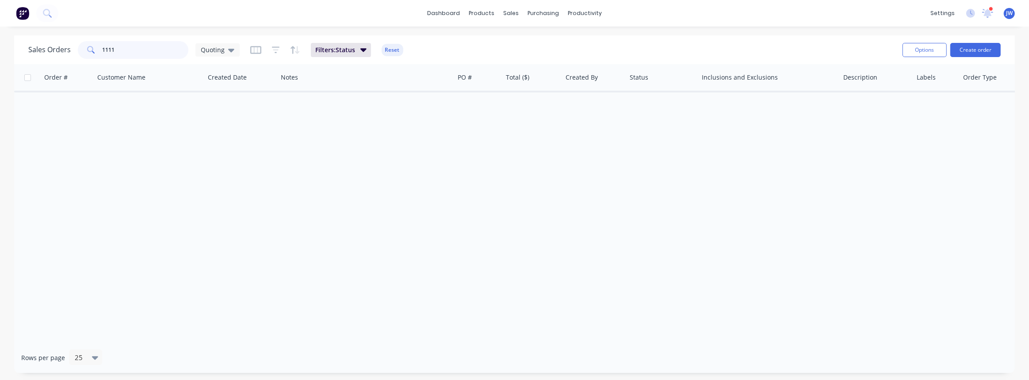
drag, startPoint x: 133, startPoint y: 56, endPoint x: -6, endPoint y: 58, distance: 138.8
click at [0, 58] on html "dashboard products sales purchasing productivity dashboard products Product Cat…" at bounding box center [514, 190] width 1029 height 380
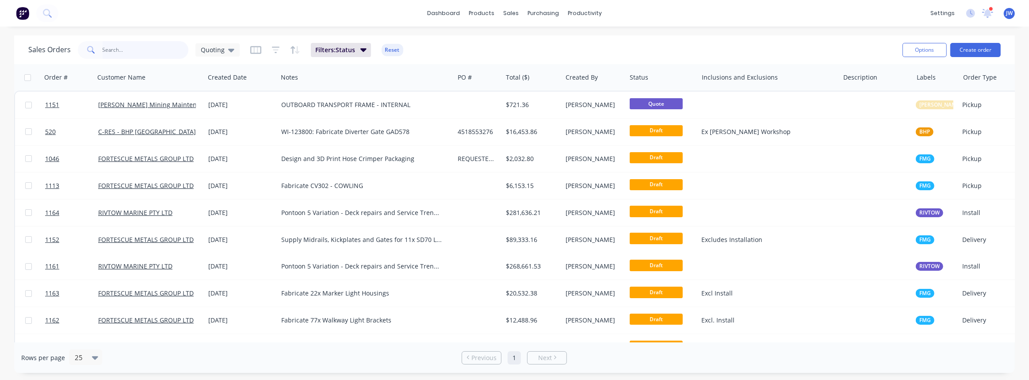
click at [109, 51] on input "text" at bounding box center [146, 50] width 86 height 18
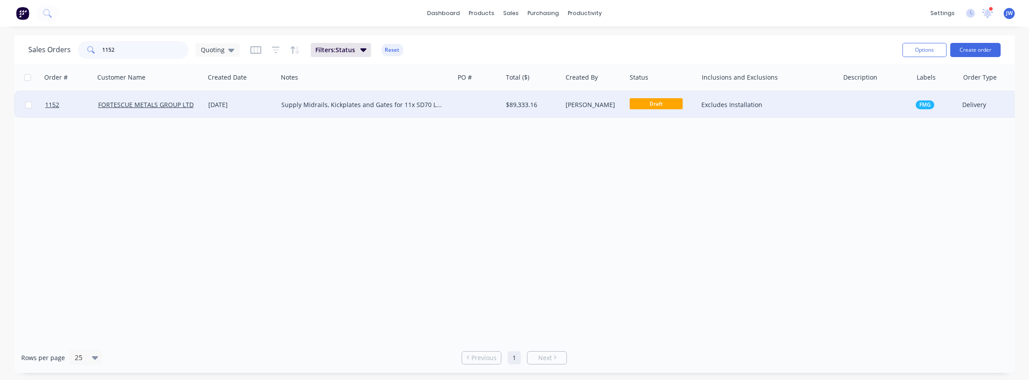
type input "1152"
click at [381, 110] on div "Supply Midrails, Kickplates and Gates for 11x SD70 Locos." at bounding box center [366, 105] width 176 height 27
click at [500, 99] on div at bounding box center [478, 105] width 48 height 27
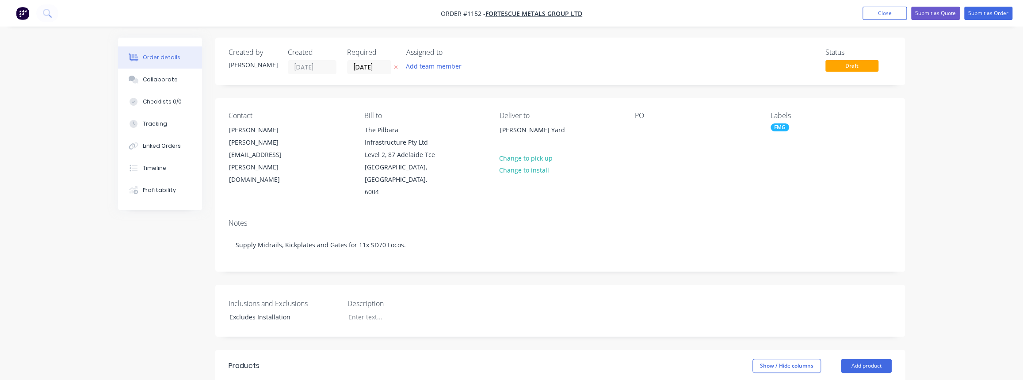
drag, startPoint x: 155, startPoint y: 80, endPoint x: 222, endPoint y: 79, distance: 67.2
click at [155, 80] on div "Collaborate" at bounding box center [160, 80] width 35 height 8
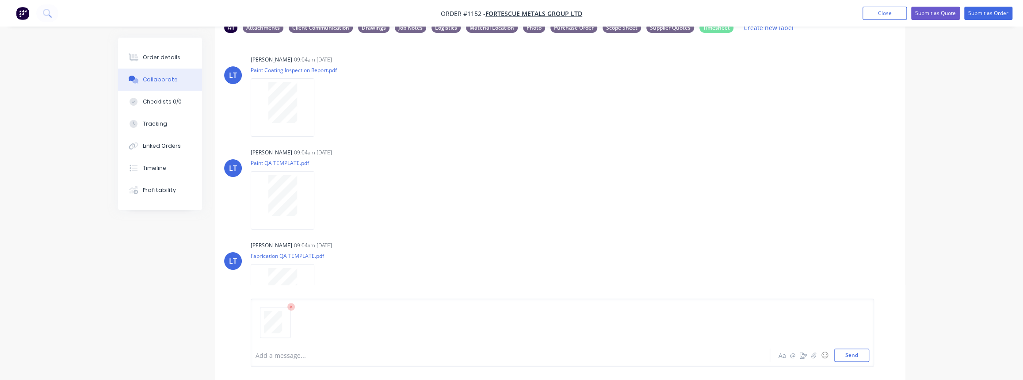
scroll to position [58, 0]
click at [841, 356] on button "Send" at bounding box center [851, 354] width 35 height 13
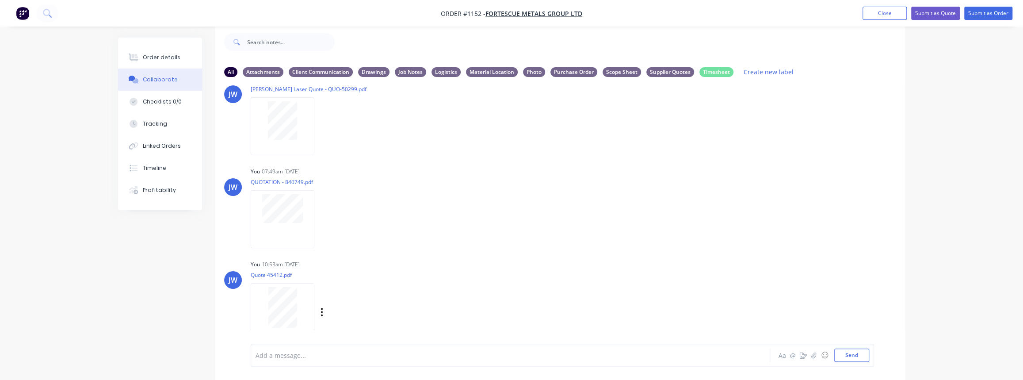
scroll to position [673, 0]
click at [318, 311] on div "Labels Download Delete" at bounding box center [367, 311] width 99 height 13
click at [321, 310] on icon "button" at bounding box center [322, 312] width 2 height 8
click at [348, 285] on button "Labels" at bounding box center [379, 279] width 99 height 20
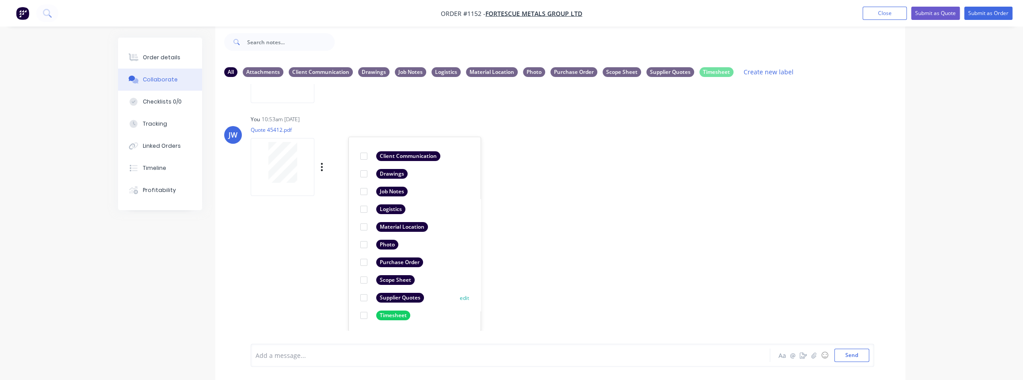
click at [376, 298] on div "Supplier Quotes" at bounding box center [392, 298] width 64 height 10
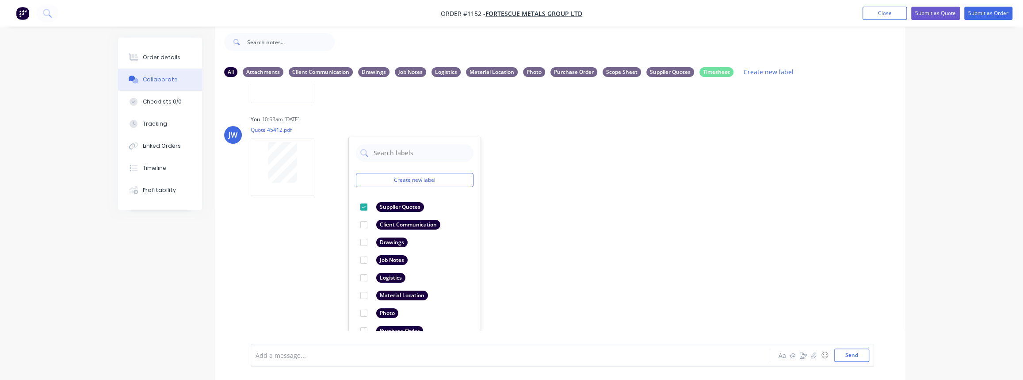
click at [582, 300] on div "LT Leya Thompson 09:04am 25/09/25 Paint Coating Inspection Report.pdf Labels Do…" at bounding box center [560, 207] width 690 height 246
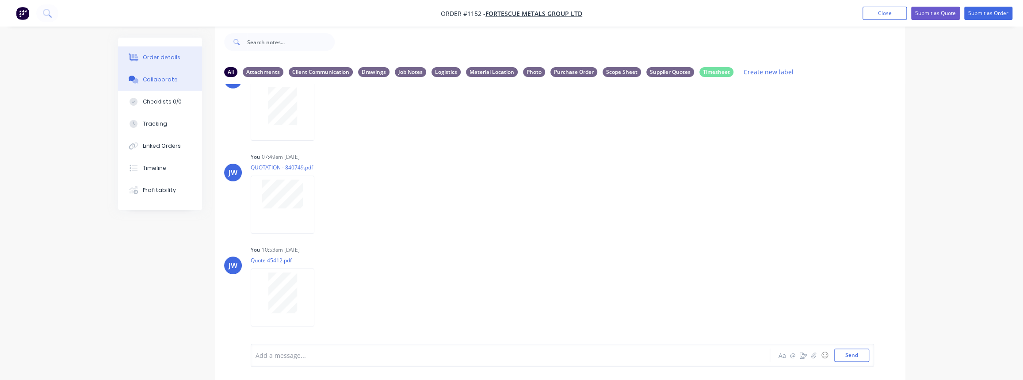
click at [168, 55] on div "Order details" at bounding box center [162, 57] width 38 height 8
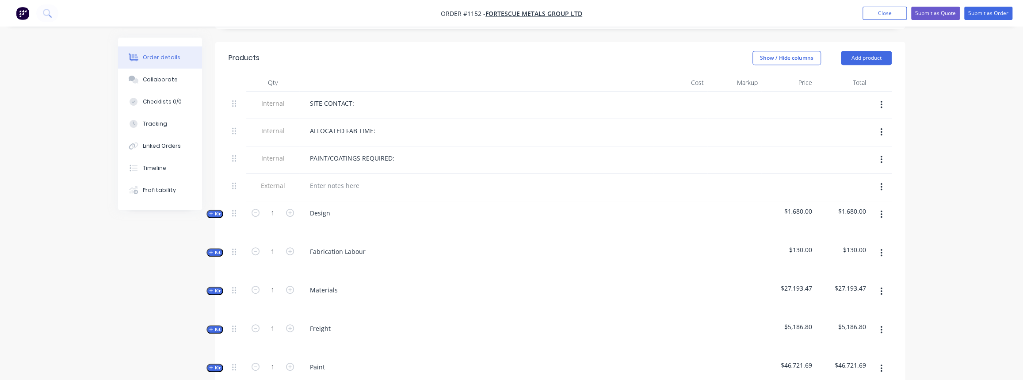
scroll to position [375, 0]
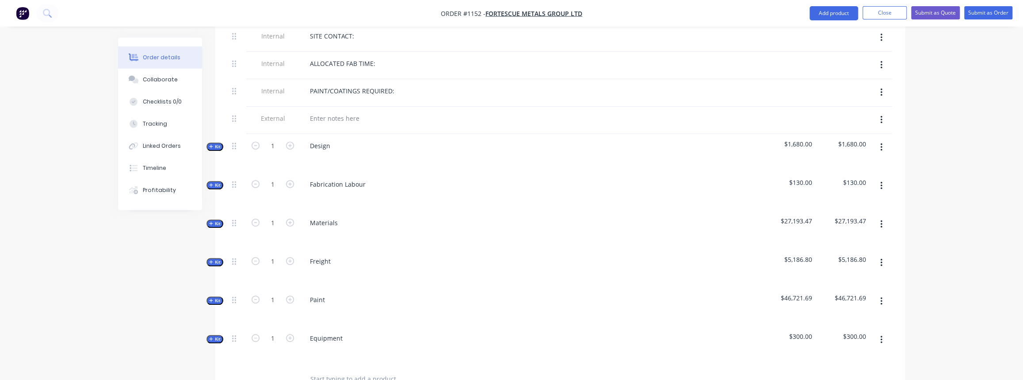
click at [217, 220] on span "Kit" at bounding box center [214, 223] width 11 height 7
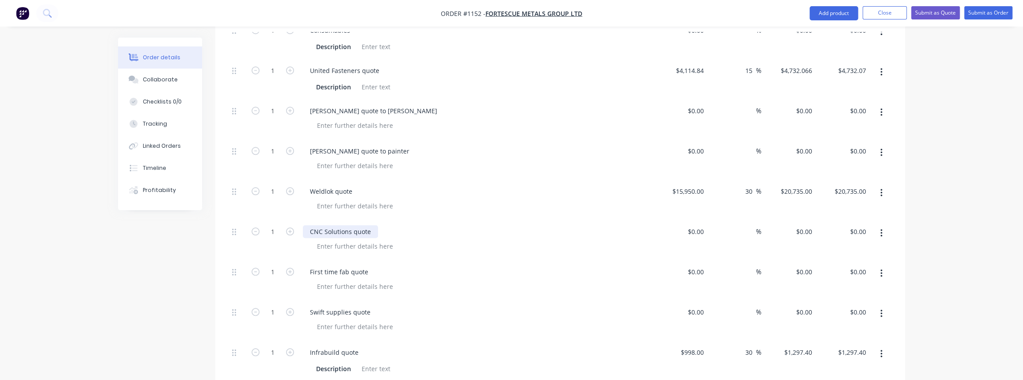
scroll to position [576, 0]
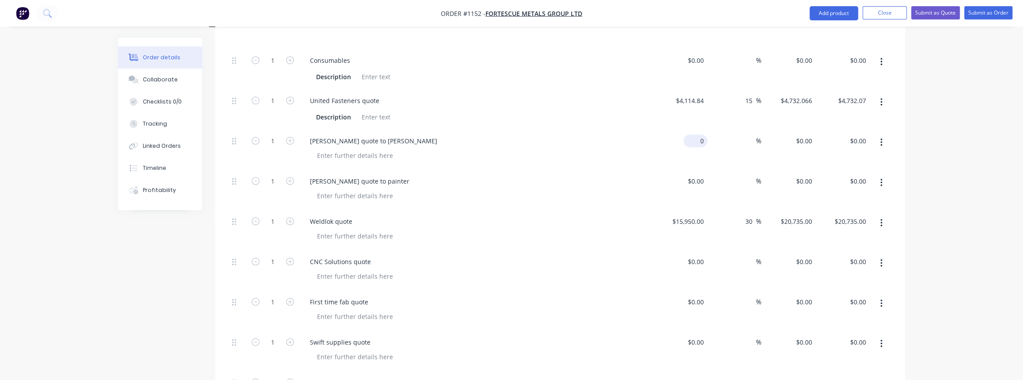
click at [699, 134] on input "0" at bounding box center [697, 140] width 20 height 13
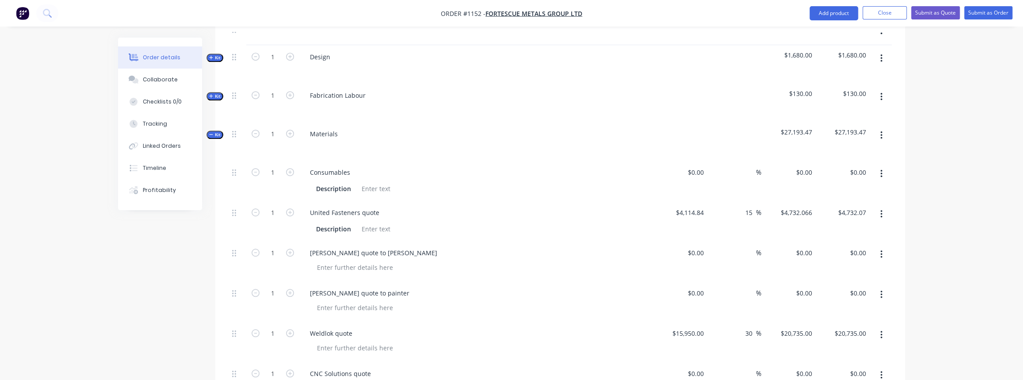
scroll to position [455, 0]
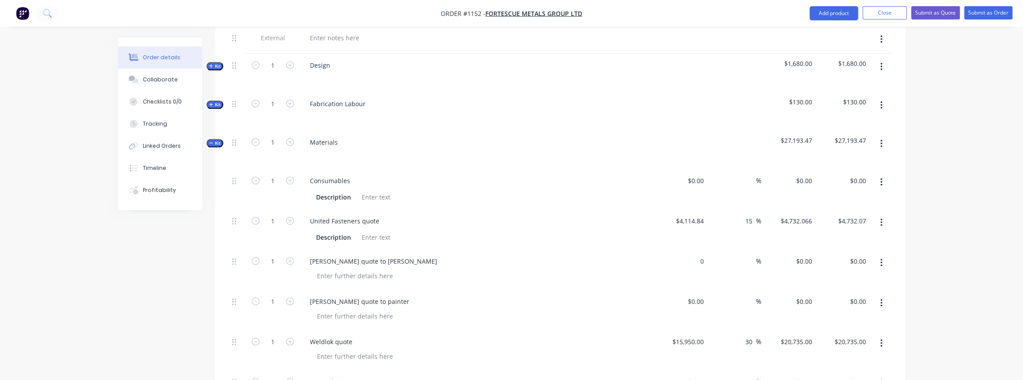
click at [690, 251] on div "0 $0.00" at bounding box center [680, 269] width 54 height 40
type input "$0.00"
click at [274, 255] on input "1" at bounding box center [272, 261] width 23 height 13
type input "11"
click at [697, 255] on div "0 0" at bounding box center [702, 261] width 10 height 13
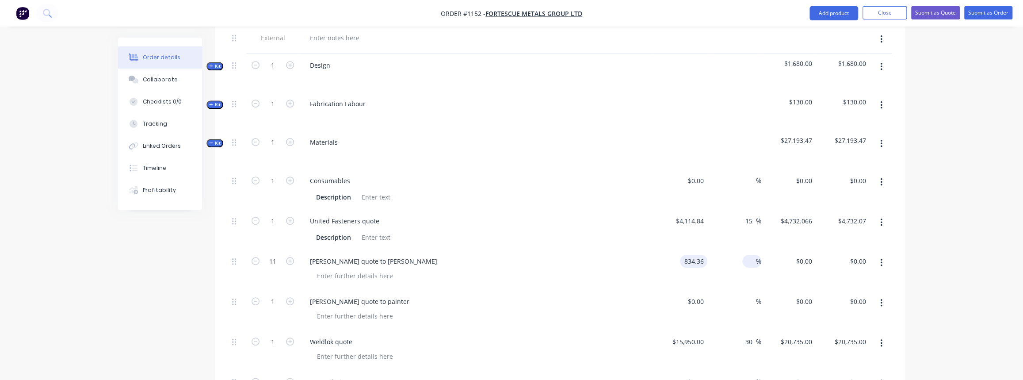
type input "$834.36"
type input "$9,177.96"
click at [746, 255] on input at bounding box center [751, 261] width 10 height 13
type input "30"
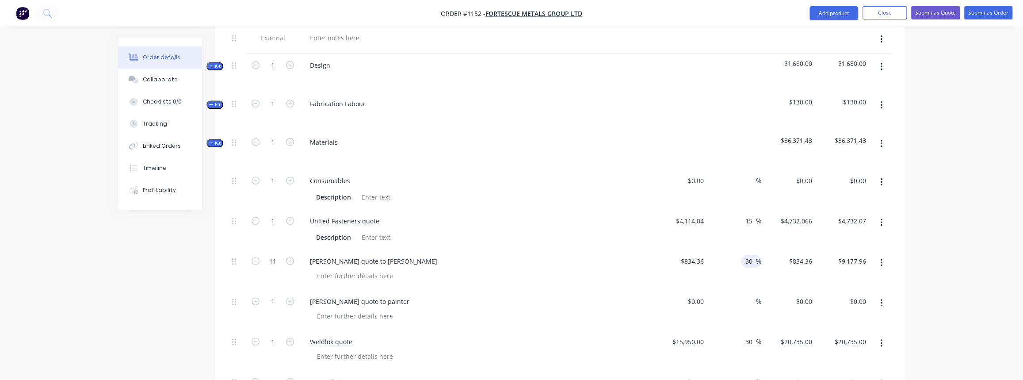
type input "$1,084.668"
type input "$11,931.35"
click at [504, 269] on div at bounding box center [480, 275] width 340 height 13
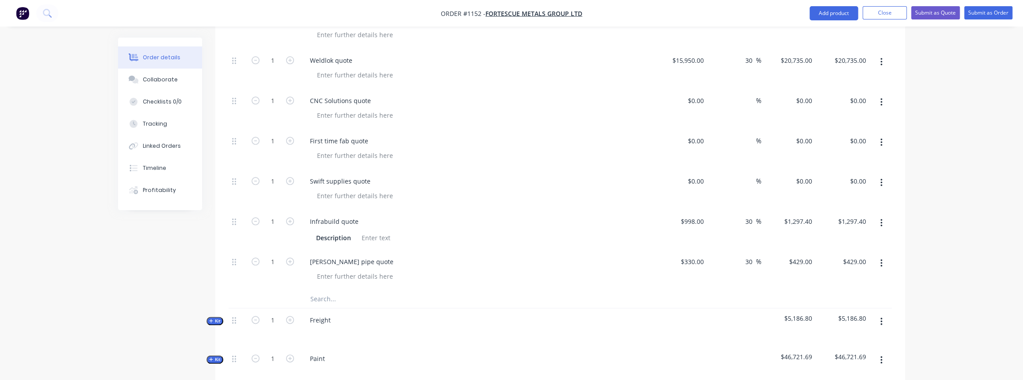
scroll to position [696, 0]
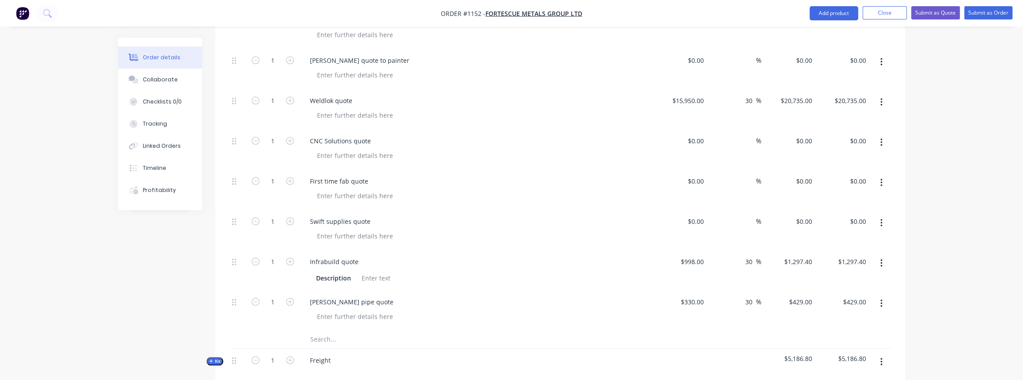
click at [328, 330] on input "text" at bounding box center [398, 339] width 177 height 18
drag, startPoint x: 313, startPoint y: 327, endPoint x: 364, endPoint y: 324, distance: 51.3
click at [313, 330] on input "tOTAL STEEL QUOTE" at bounding box center [398, 339] width 177 height 18
drag, startPoint x: 378, startPoint y: 323, endPoint x: 309, endPoint y: 326, distance: 68.6
click at [309, 330] on div "tOTAL STEEL QUOTE Add tOTAL STEEL QUOTE to kit No results found" at bounding box center [435, 339] width 265 height 18
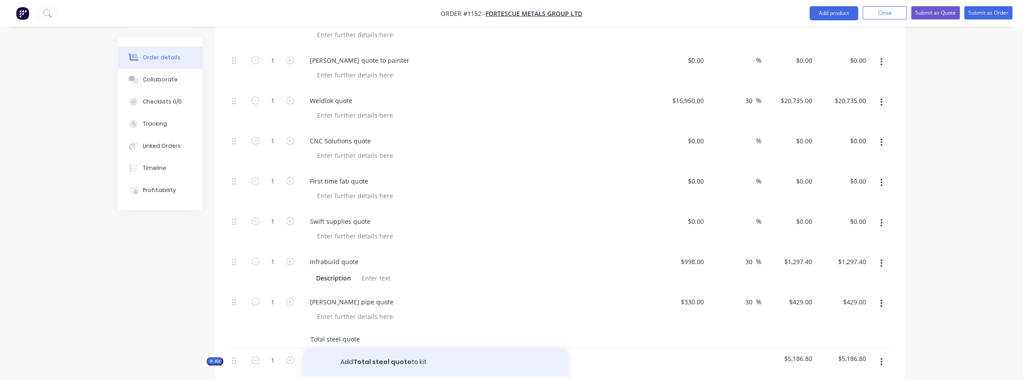
type input "Total steel quote"
click at [400, 352] on button "Add Total steel quote to kit" at bounding box center [435, 362] width 265 height 28
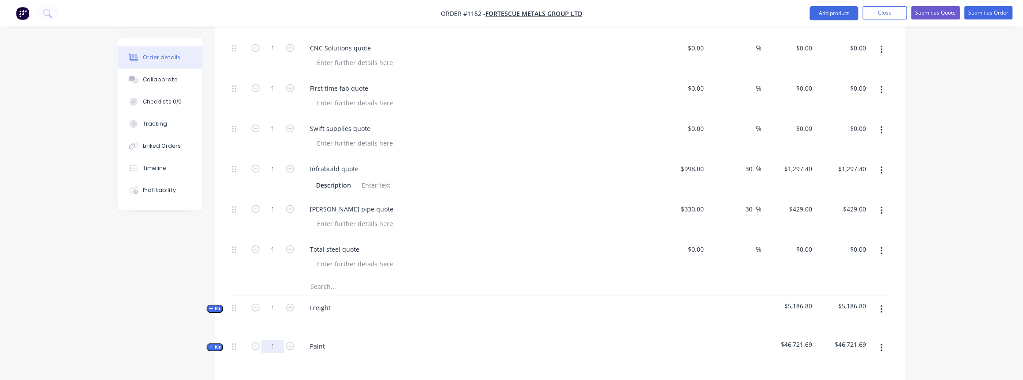
scroll to position [817, 0]
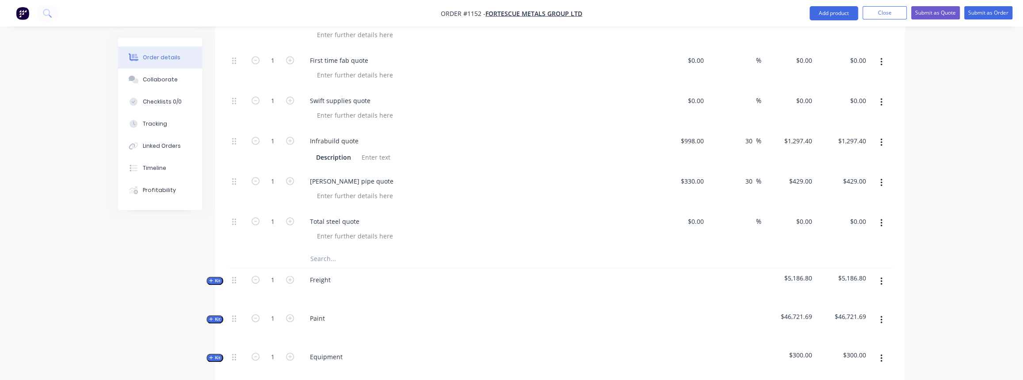
click at [215, 316] on span "Kit" at bounding box center [214, 319] width 11 height 7
click at [212, 317] on icon "button" at bounding box center [211, 319] width 4 height 4
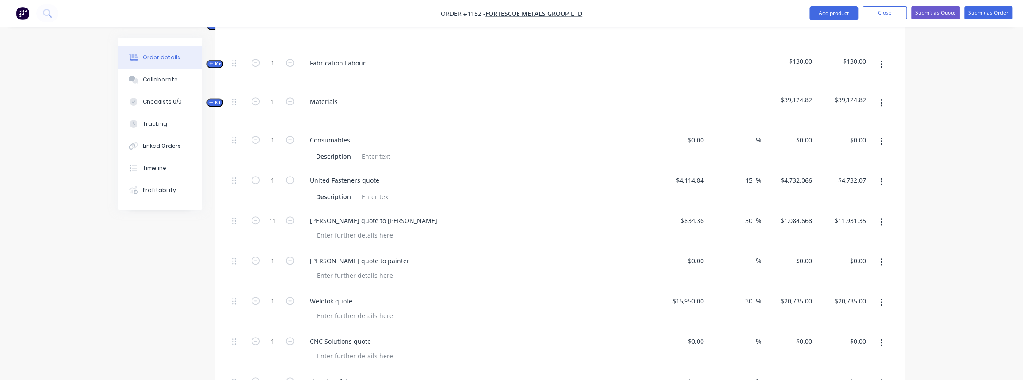
scroll to position [495, 0]
click at [694, 134] on div "0 $0.00" at bounding box center [695, 140] width 24 height 13
type input "$100.00"
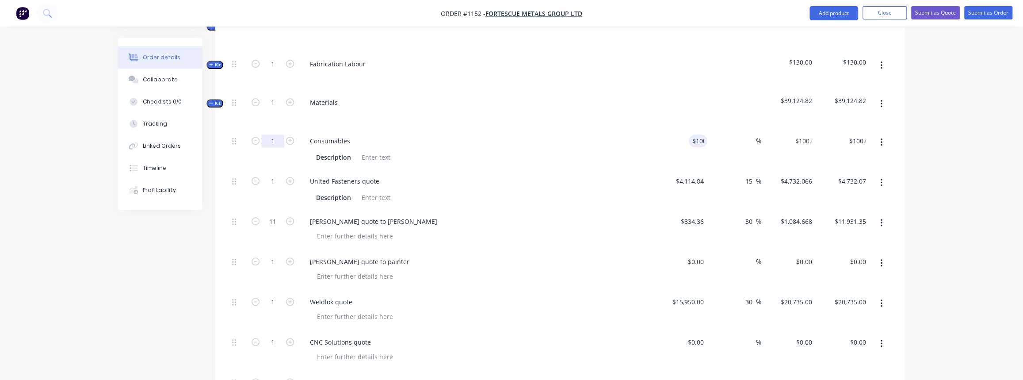
click at [276, 134] on input "1" at bounding box center [272, 140] width 23 height 13
type input "11"
type input "$1,100.00"
click at [406, 129] on div "Consumables Description" at bounding box center [476, 149] width 354 height 40
click at [156, 81] on div "Collaborate" at bounding box center [160, 80] width 35 height 8
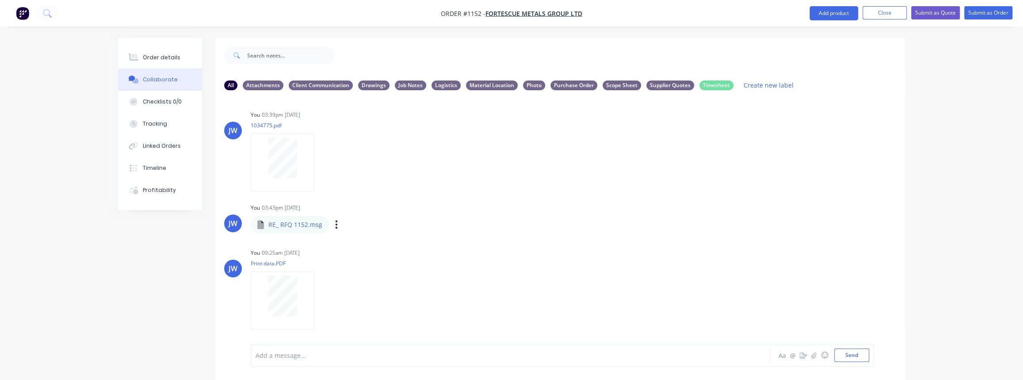
scroll to position [446, 0]
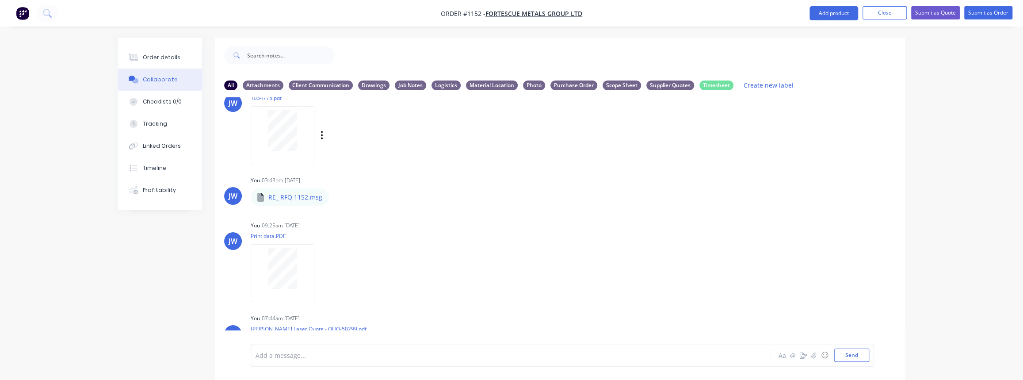
click at [279, 155] on div at bounding box center [283, 135] width 64 height 58
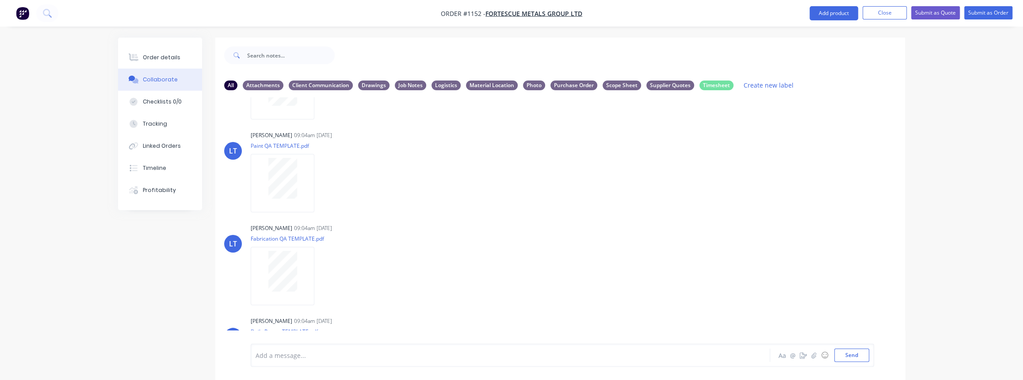
scroll to position [4, 0]
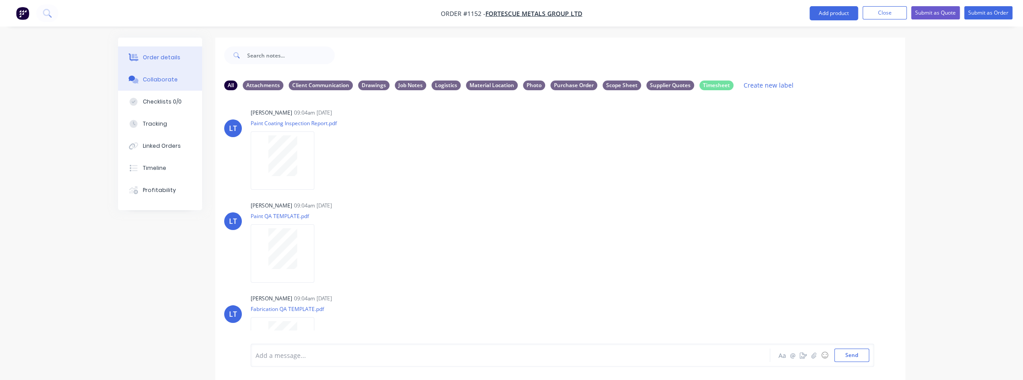
click at [158, 60] on div "Order details" at bounding box center [162, 57] width 38 height 8
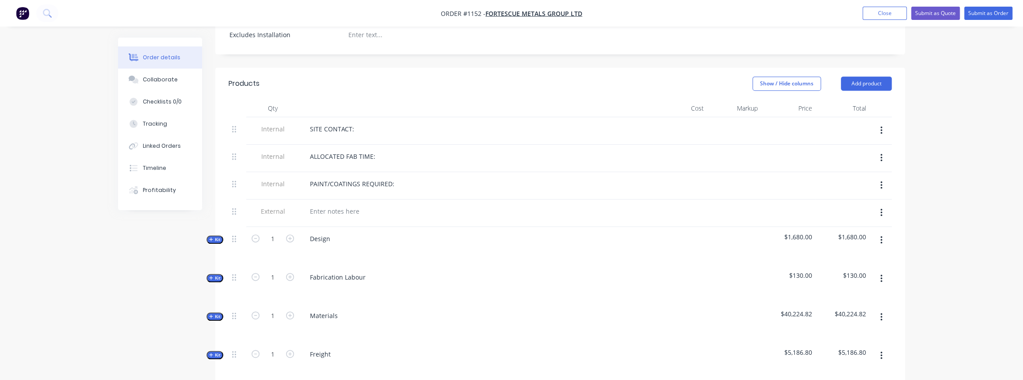
scroll to position [442, 0]
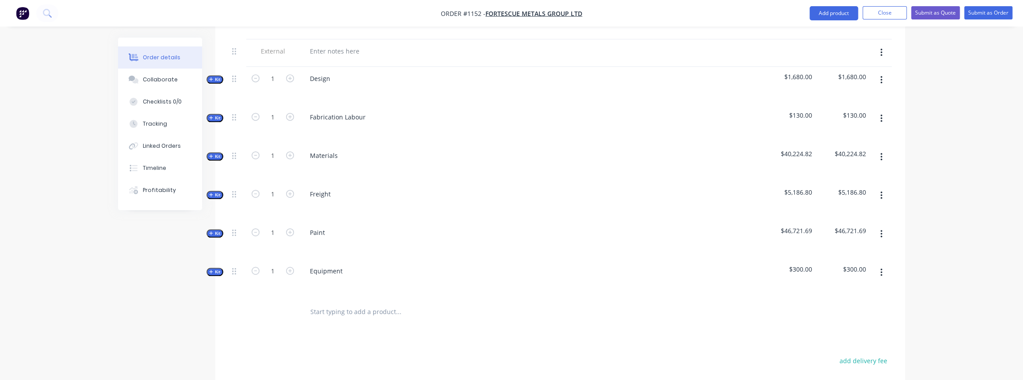
click at [224, 149] on div "Qty Cost Markup Price Total Internal SITE CONTACT: Internal ALLOCATED FAB TIME:…" at bounding box center [560, 132] width 690 height 387
click at [216, 153] on span "Kit" at bounding box center [214, 156] width 11 height 7
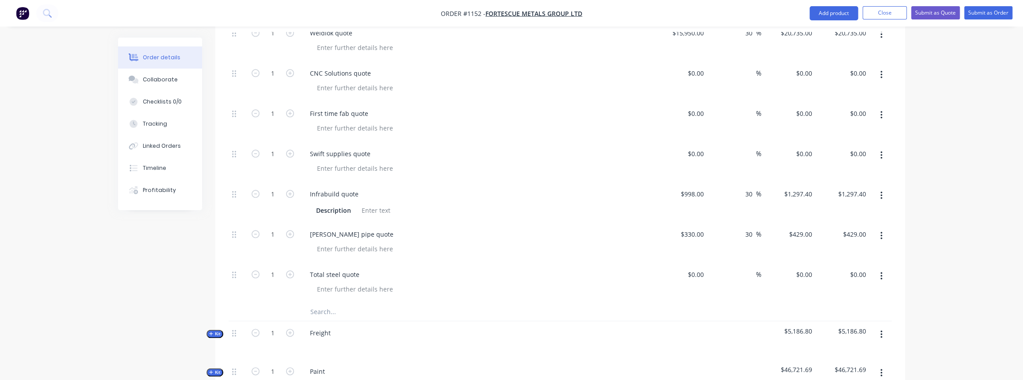
scroll to position [884, 0]
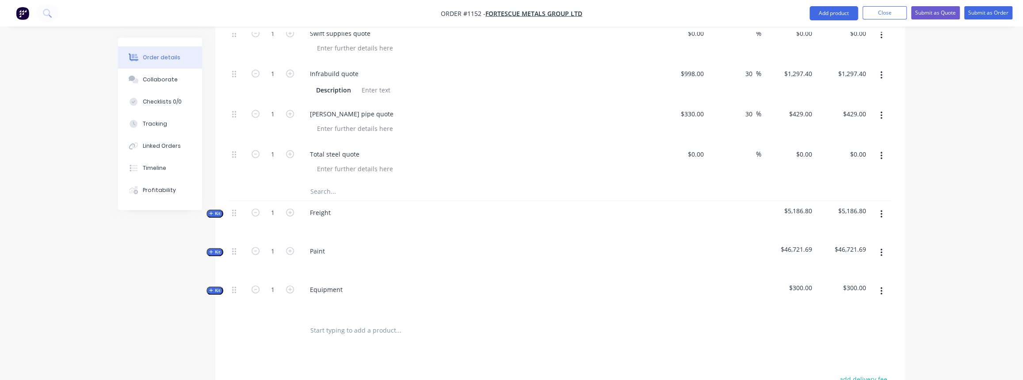
click at [221, 209] on button "Kit" at bounding box center [214, 213] width 17 height 8
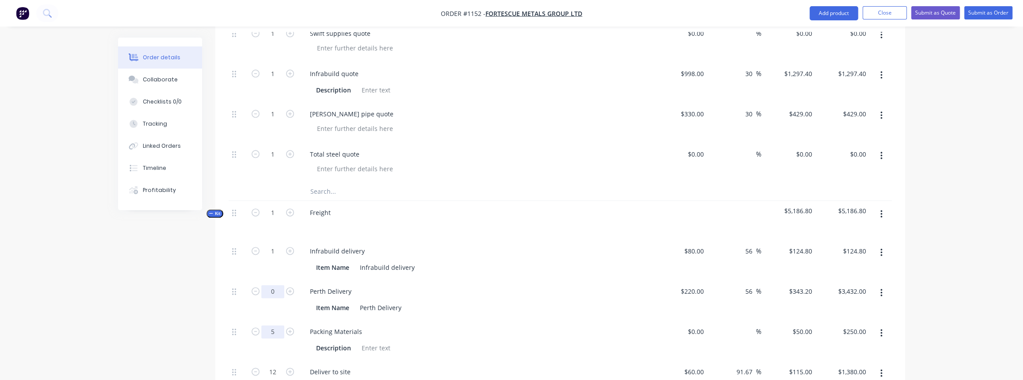
type input "0"
type input "$0.00"
drag, startPoint x: 273, startPoint y: 315, endPoint x: 280, endPoint y: 308, distance: 10.0
click at [273, 325] on input "5" at bounding box center [272, 331] width 23 height 13
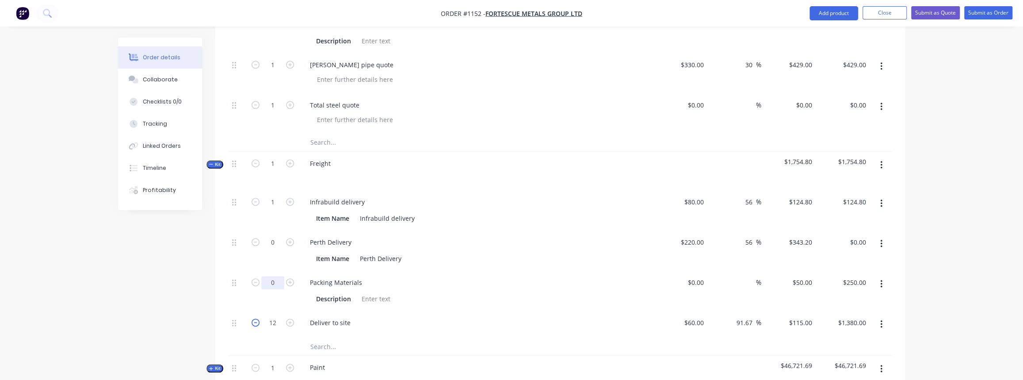
scroll to position [924, 0]
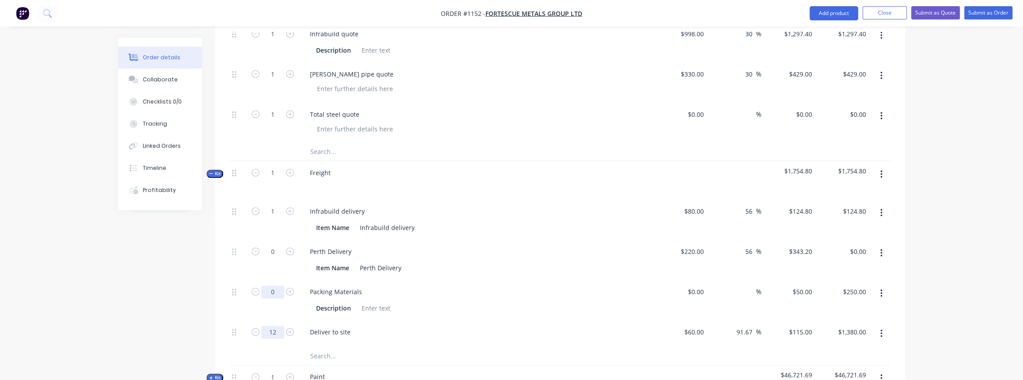
type input "0"
type input "$0.00"
click at [269, 325] on input "12" at bounding box center [272, 331] width 23 height 13
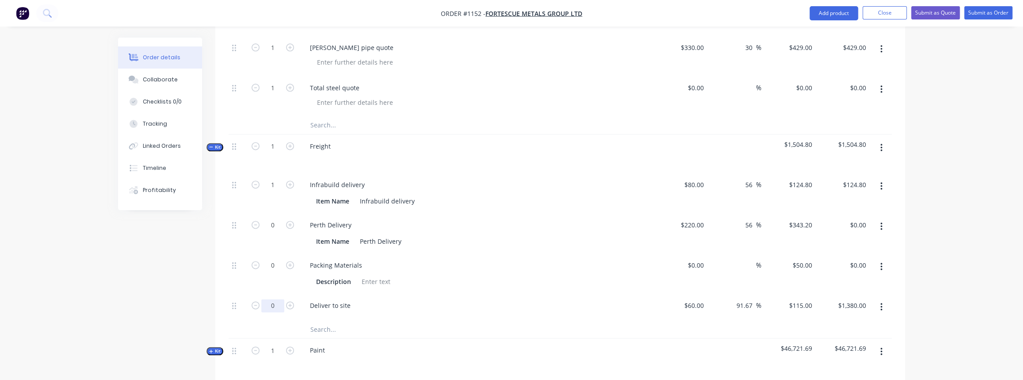
scroll to position [1004, 0]
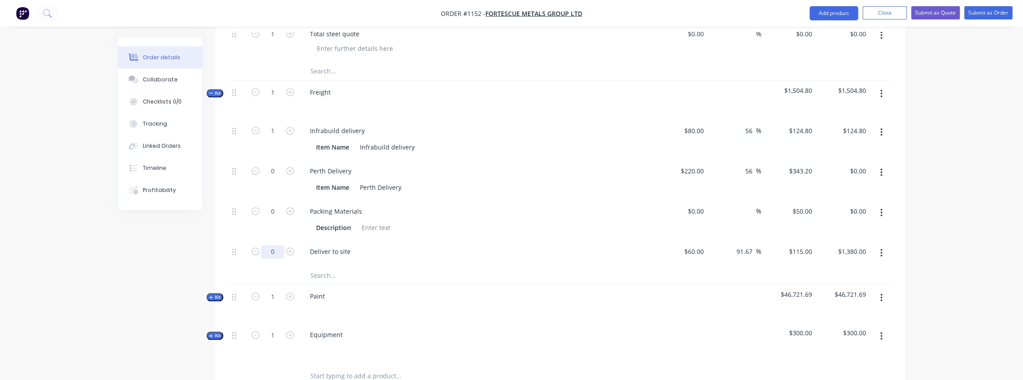
type input "0"
type input "$0.00"
click at [212, 295] on icon "button" at bounding box center [211, 297] width 4 height 4
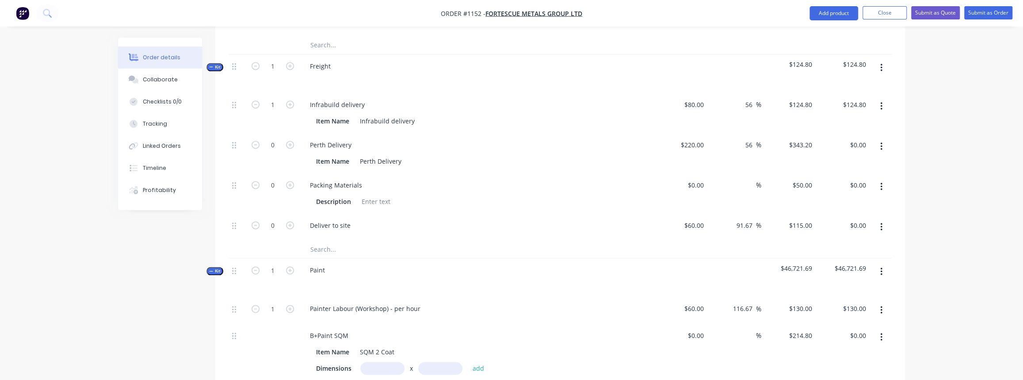
scroll to position [1045, 0]
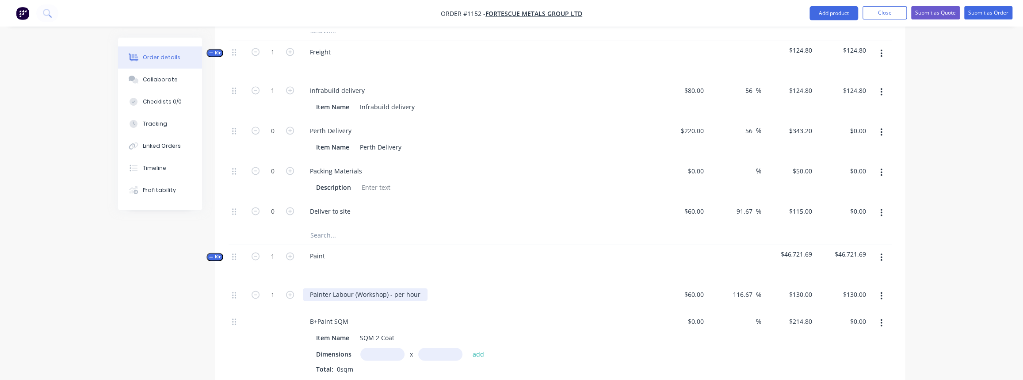
click at [388, 288] on div "Painter Labour (Workshop) - per hour" at bounding box center [365, 294] width 125 height 13
click at [417, 288] on div "Painter Labour (Workshop) - per hour" at bounding box center [365, 294] width 125 height 13
click at [279, 288] on input "1" at bounding box center [272, 294] width 23 height 13
type input "48"
type input "$6,240.00"
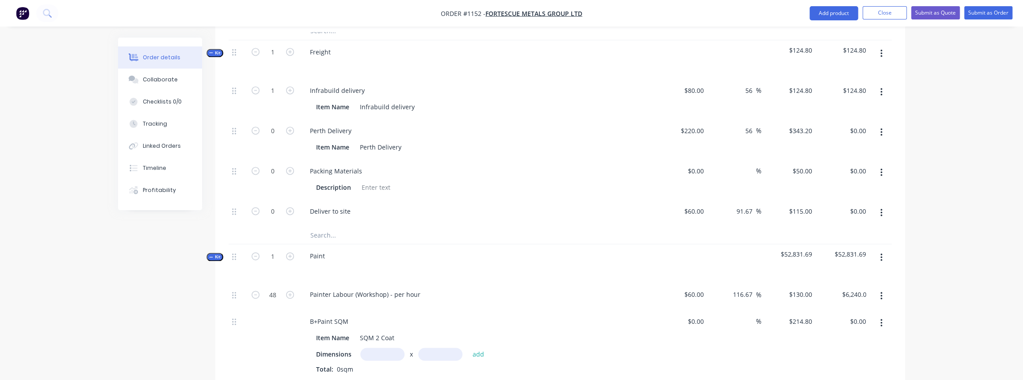
click at [378, 347] on input "text" at bounding box center [382, 353] width 44 height 13
type input "1m"
click at [450, 347] on input "text" at bounding box center [440, 353] width 44 height 13
type input "44m"
click at [479, 348] on button "add" at bounding box center [478, 354] width 21 height 12
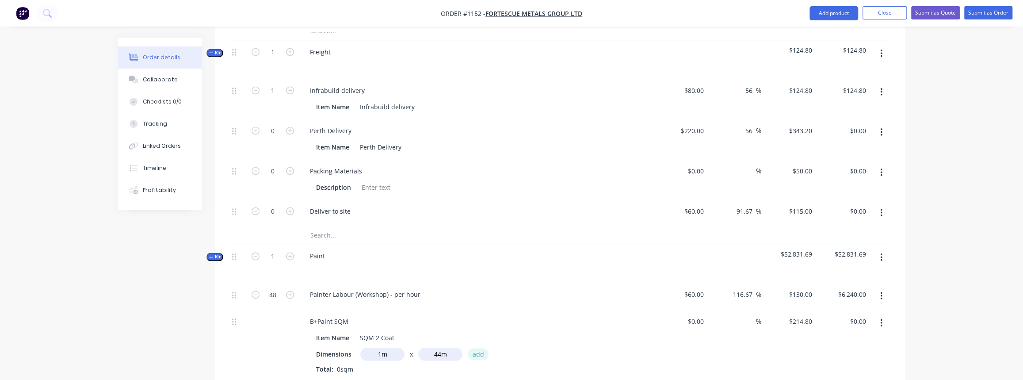
type input "$9,451.20"
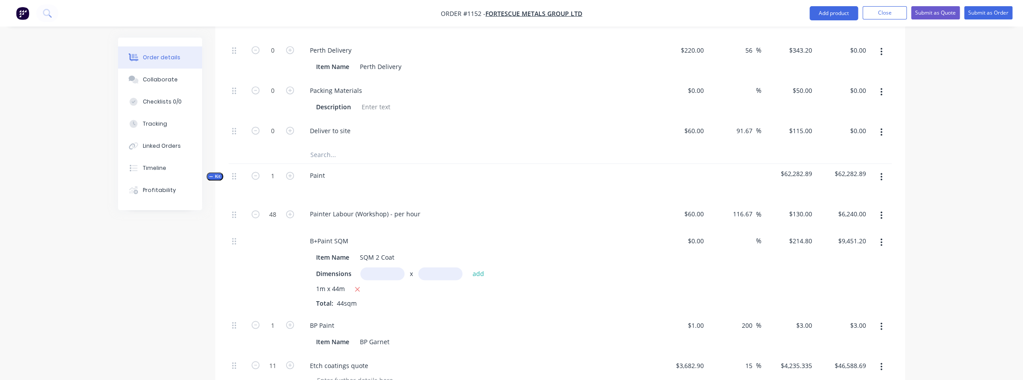
scroll to position [1165, 0]
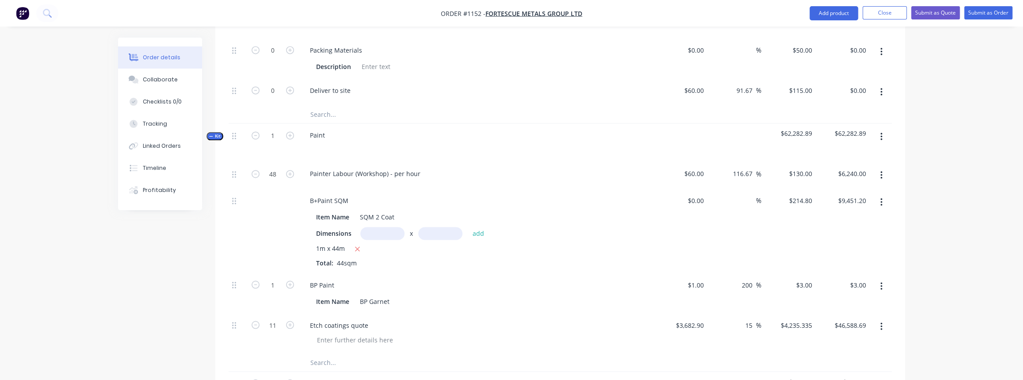
click at [214, 133] on span "Kit" at bounding box center [214, 136] width 11 height 7
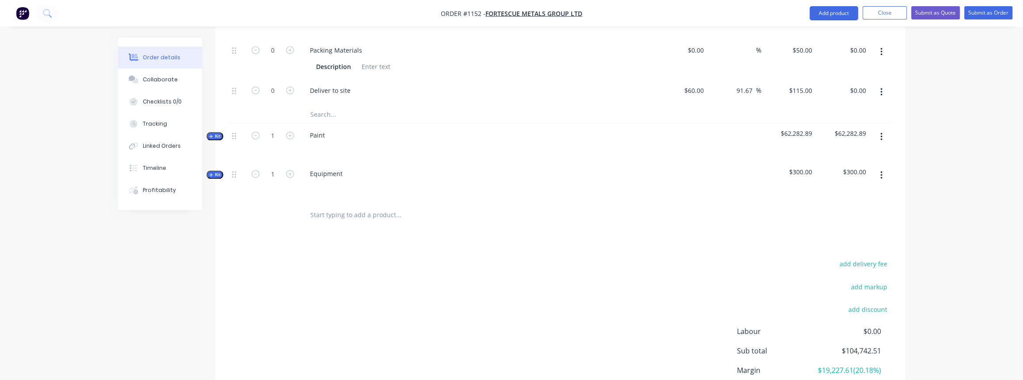
click at [219, 171] on span "Kit" at bounding box center [214, 174] width 11 height 7
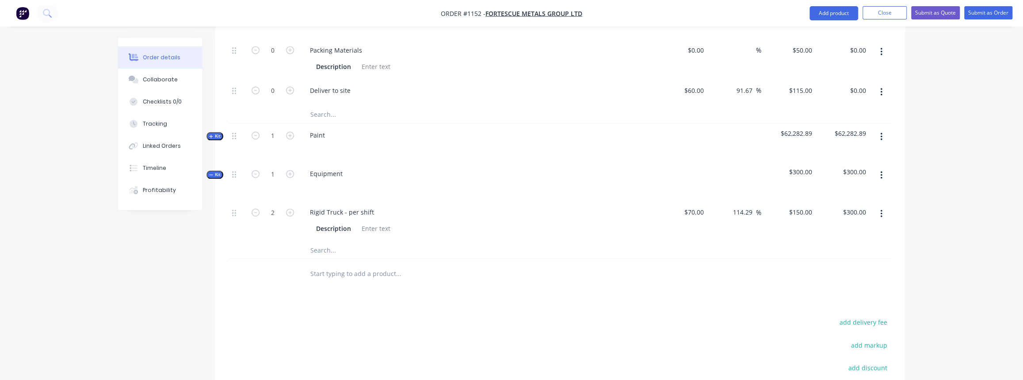
click at [214, 171] on span "Kit" at bounding box center [214, 174] width 11 height 7
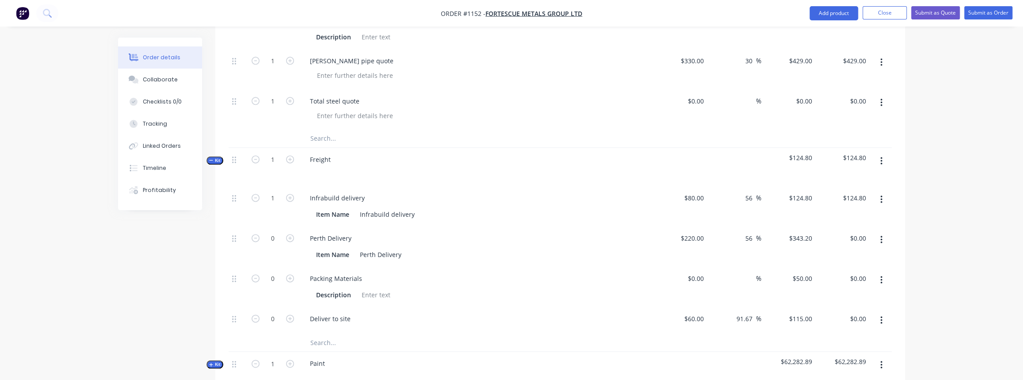
scroll to position [924, 0]
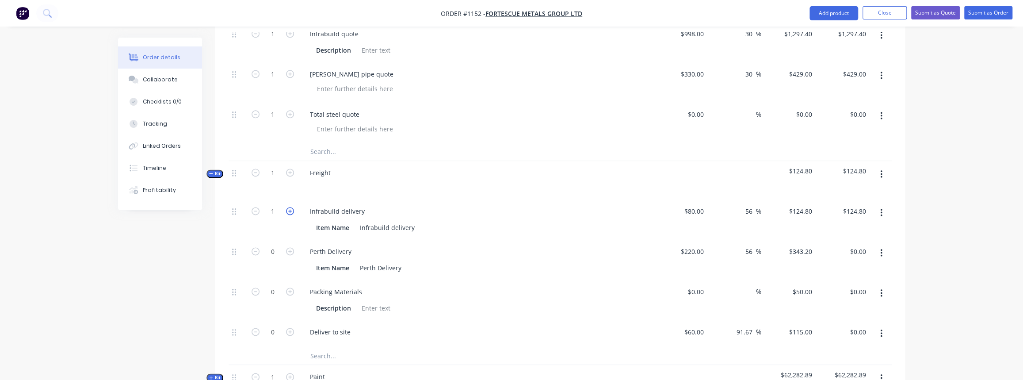
click at [288, 207] on icon "button" at bounding box center [290, 211] width 8 height 8
type input "2"
type input "$249.60"
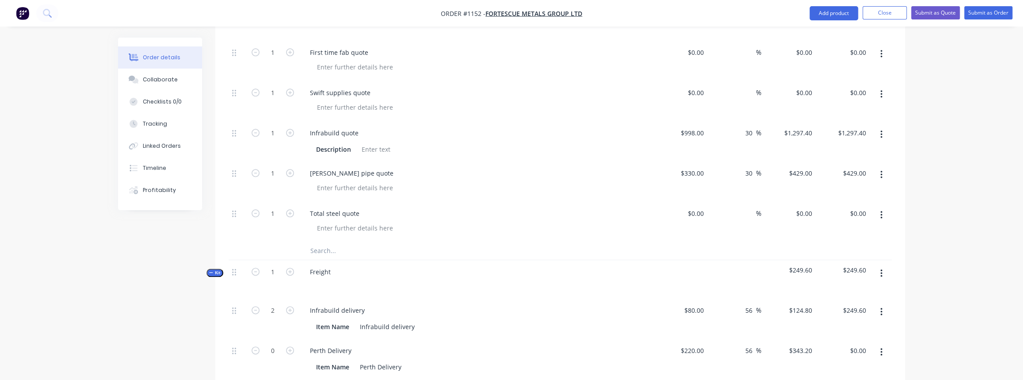
scroll to position [844, 0]
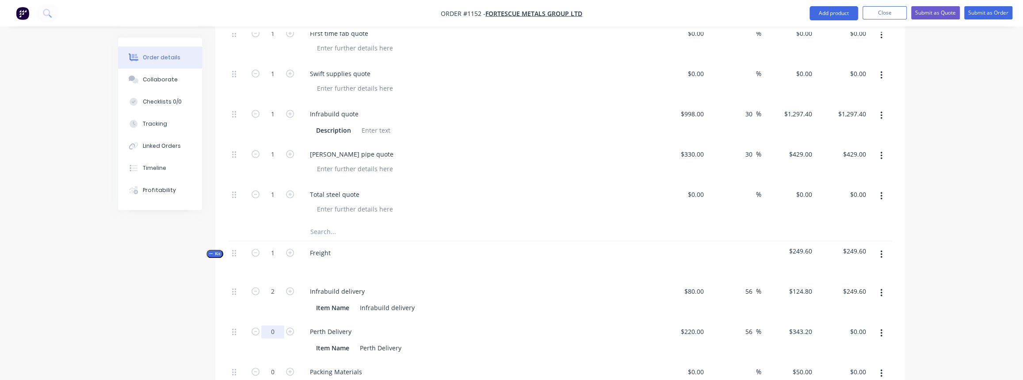
click at [275, 325] on input "0" at bounding box center [272, 331] width 23 height 13
type input "13"
type input "$4,461.60"
click at [493, 325] on div "Perth Delivery" at bounding box center [476, 331] width 347 height 13
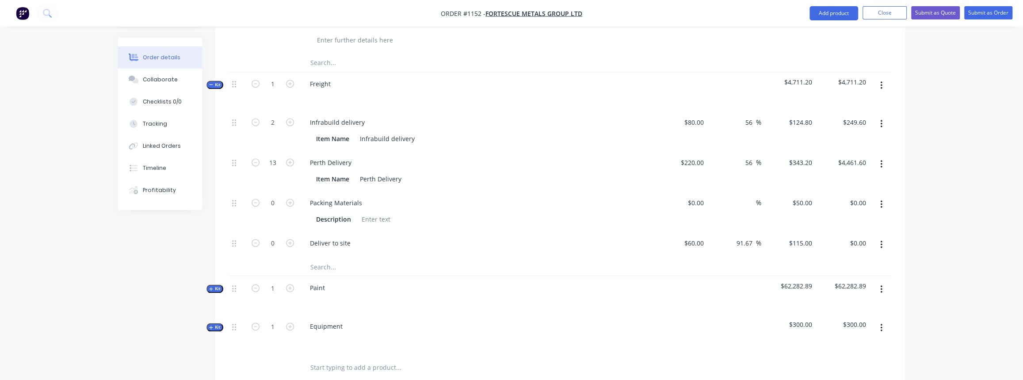
scroll to position [1004, 0]
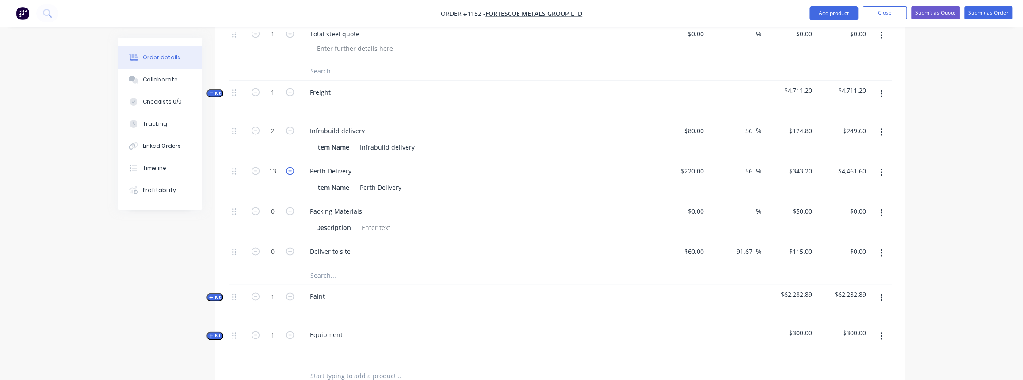
click at [286, 167] on icon "button" at bounding box center [290, 171] width 8 height 8
type input "14"
type input "$4,804.80"
click at [213, 90] on span "Kit" at bounding box center [214, 93] width 11 height 7
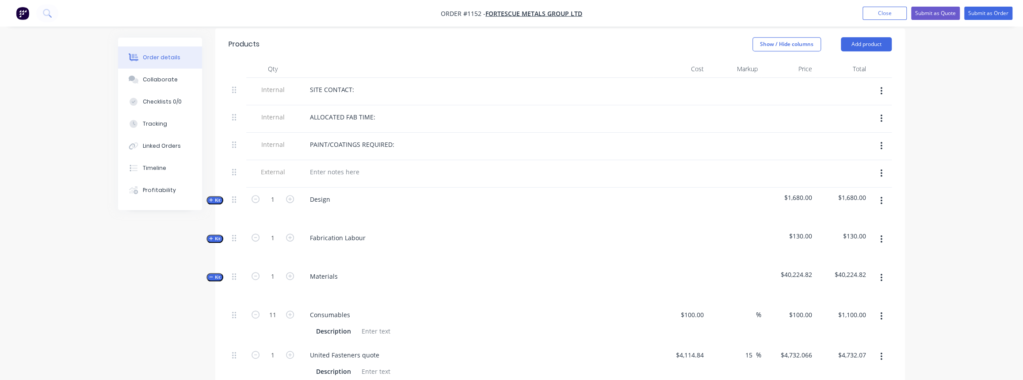
scroll to position [201, 0]
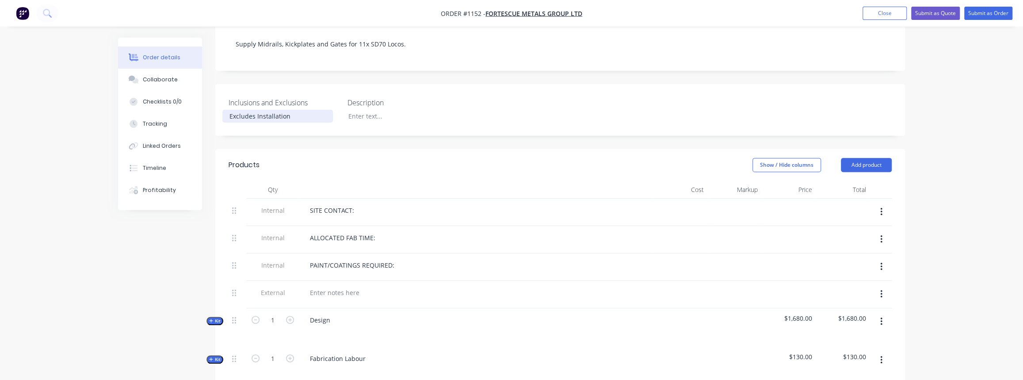
click at [285, 110] on div "Excludes Installation" at bounding box center [277, 116] width 111 height 13
click at [297, 110] on div "Excludes Installation" at bounding box center [277, 116] width 111 height 13
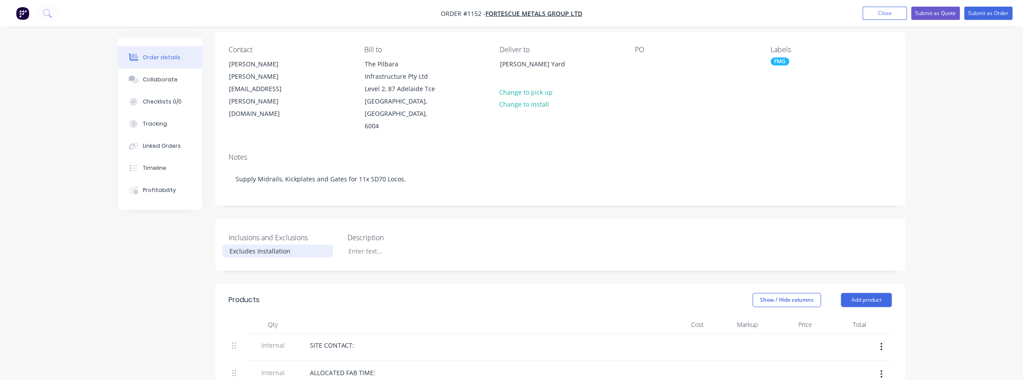
scroll to position [80, 0]
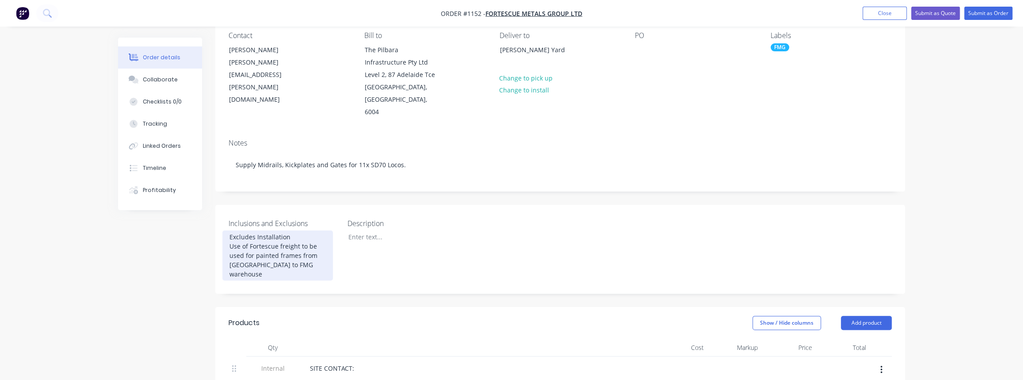
click at [238, 249] on div "Excludes Installation Use of Fortescue freight to be used for painted frames fr…" at bounding box center [277, 255] width 111 height 50
click at [292, 230] on div "Excludes Installation Use of Fortescue freight to be used for painted frames fr…" at bounding box center [277, 255] width 111 height 50
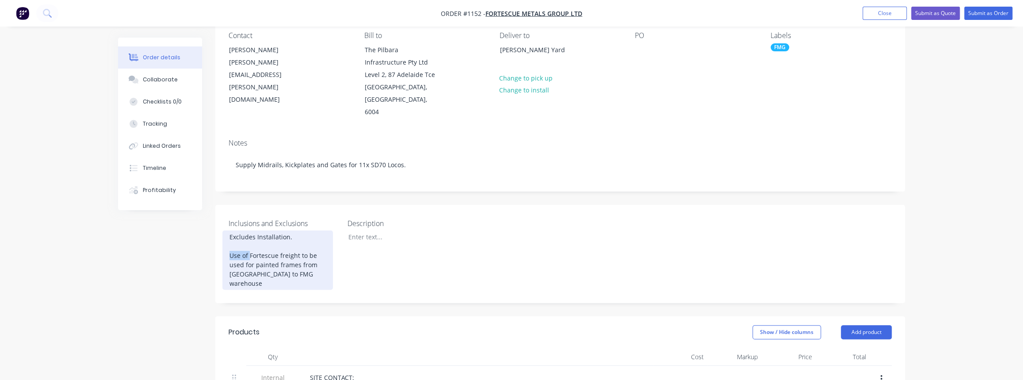
drag, startPoint x: 248, startPoint y: 242, endPoint x: 223, endPoint y: 242, distance: 25.6
click at [223, 242] on div "Excludes Installation. Use of Fortescue freight to be used for painted frames f…" at bounding box center [277, 259] width 111 height 59
click at [271, 242] on div "Excludes Installation. Fortescue freight to be used for painted frames from Per…" at bounding box center [277, 259] width 111 height 59
click at [279, 242] on div "Excludes Installation. Fortescue freight to be used for painted frames from Per…" at bounding box center [277, 259] width 111 height 59
click at [310, 261] on div "Excludes Installation. Fortescue freight partner to be used for painted frames …" at bounding box center [277, 259] width 111 height 59
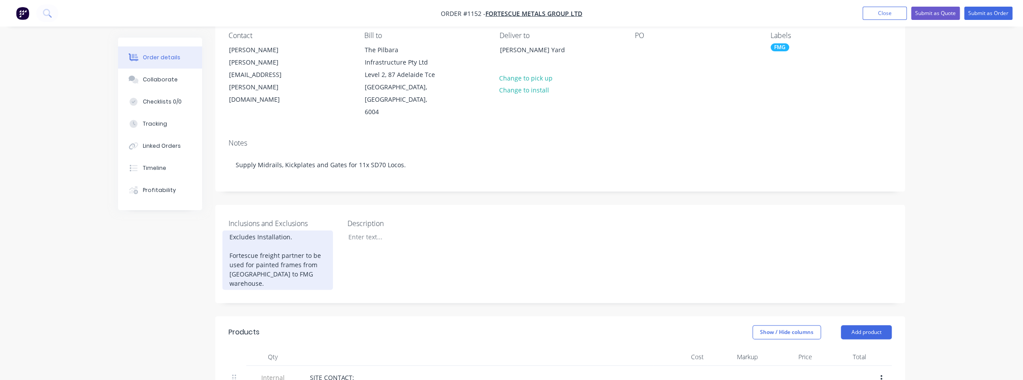
click at [297, 251] on div "Excludes Installation. Fortescue freight partner to be used for painted frames …" at bounding box center [277, 259] width 111 height 59
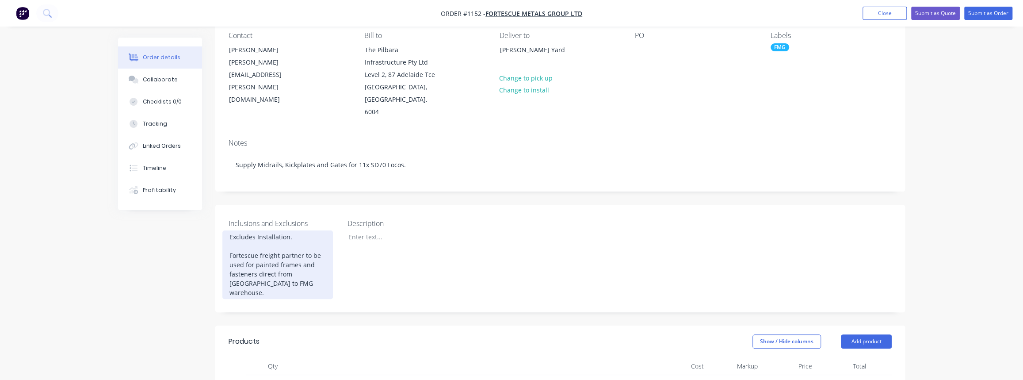
click at [305, 262] on div "Excludes Installation. Fortescue freight partner to be used for painted frames …" at bounding box center [277, 264] width 111 height 69
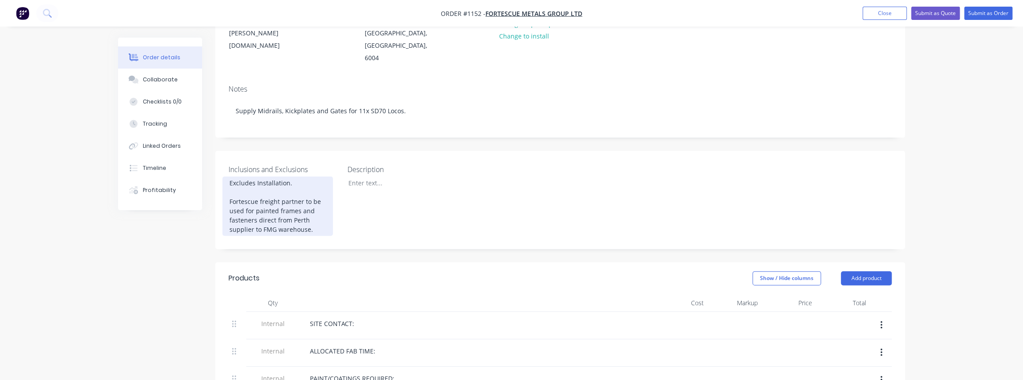
scroll to position [160, 0]
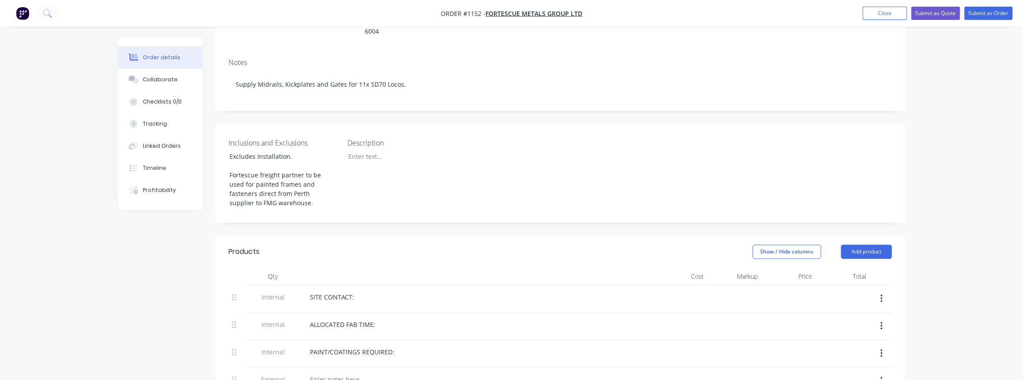
drag, startPoint x: 467, startPoint y: 196, endPoint x: 424, endPoint y: 198, distance: 43.4
click at [467, 196] on div "Inclusions and Exclusions Excludes Installation. Fortescue freight partner to b…" at bounding box center [560, 173] width 690 height 98
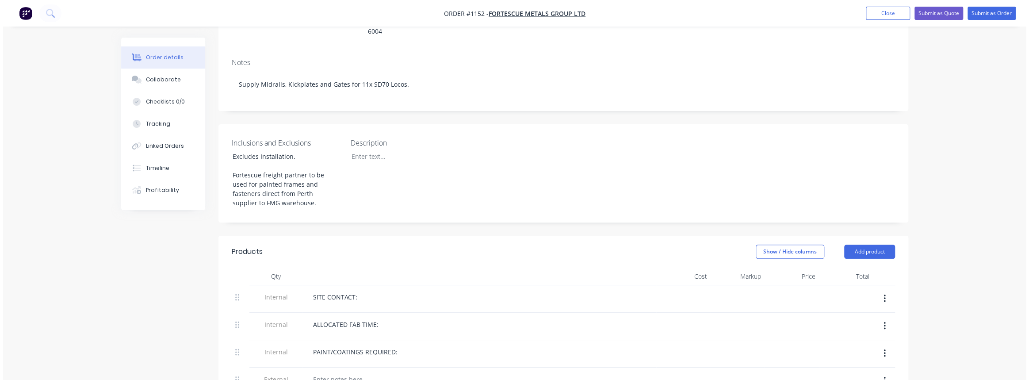
scroll to position [0, 0]
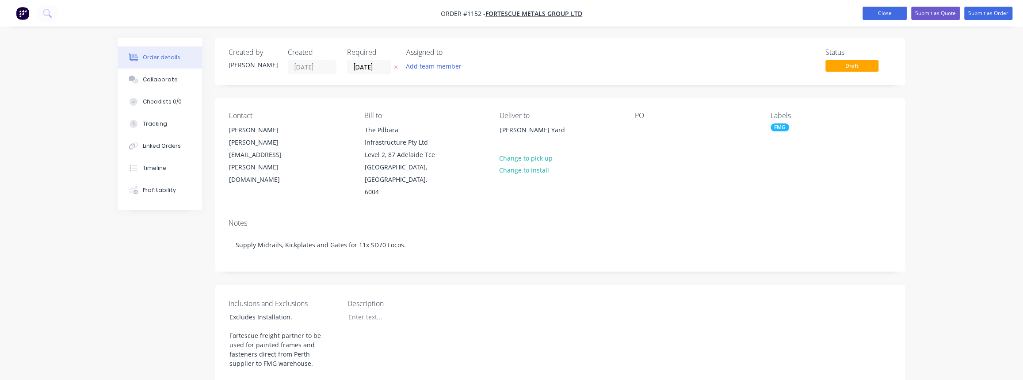
drag, startPoint x: 888, startPoint y: 18, endPoint x: 879, endPoint y: 18, distance: 8.8
click at [888, 18] on button "Close" at bounding box center [884, 13] width 44 height 13
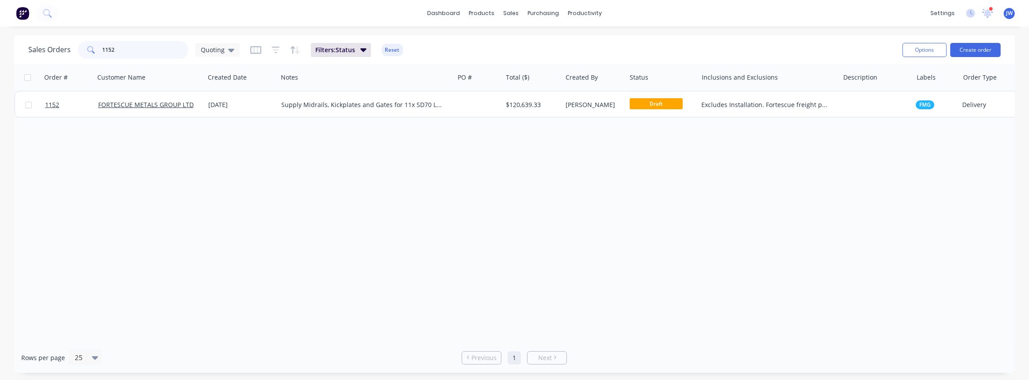
drag, startPoint x: 135, startPoint y: 50, endPoint x: 40, endPoint y: 49, distance: 94.6
click at [40, 49] on div "Sales Orders 1152 Quoting" at bounding box center [133, 50] width 211 height 18
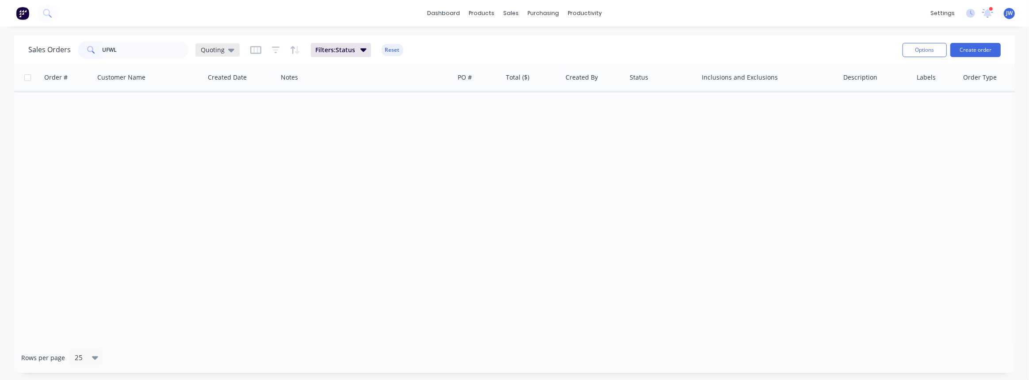
click at [225, 53] on div "Quoting" at bounding box center [217, 49] width 44 height 13
click at [213, 193] on button "VIEW ALL" at bounding box center [248, 196] width 101 height 10
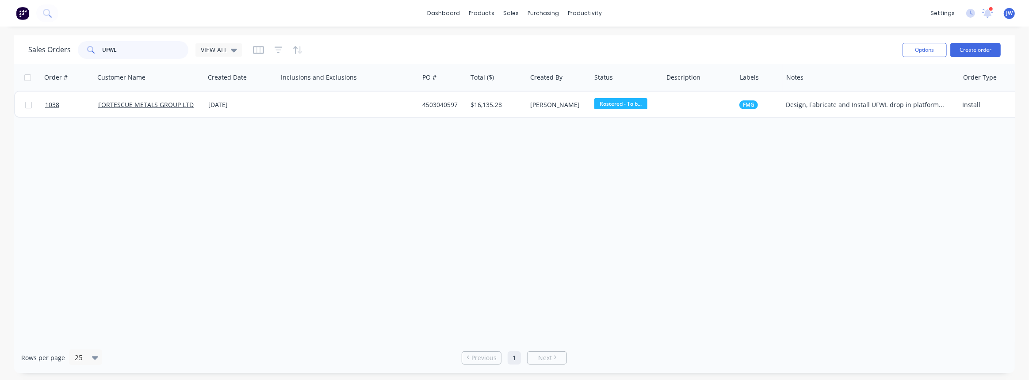
drag, startPoint x: 110, startPoint y: 51, endPoint x: 24, endPoint y: 50, distance: 86.2
click at [24, 50] on div "Sales Orders UFWL VIEW ALL Options Create order" at bounding box center [514, 49] width 1000 height 29
click at [111, 47] on input "UFWL" at bounding box center [146, 50] width 86 height 18
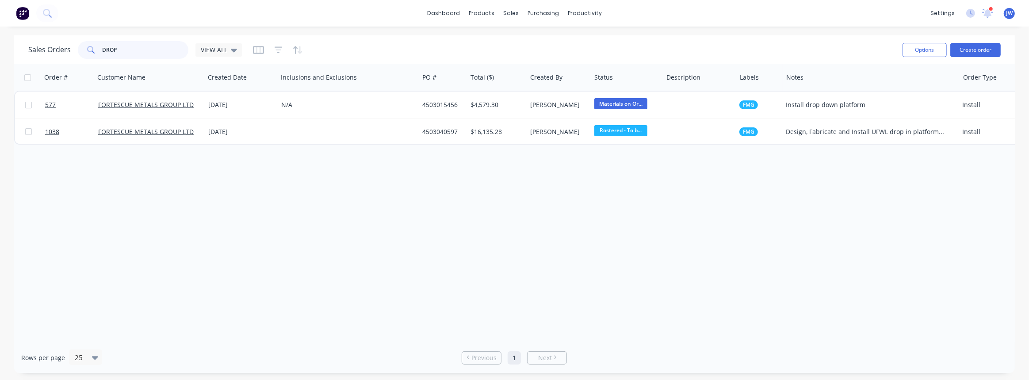
type input "DROP"
click at [141, 53] on input "DROP" at bounding box center [146, 50] width 86 height 18
drag, startPoint x: 19, startPoint y: 47, endPoint x: -44, endPoint y: 47, distance: 62.8
click at [0, 47] on html "dashboard products sales purchasing productivity dashboard products Product Cat…" at bounding box center [514, 190] width 1029 height 380
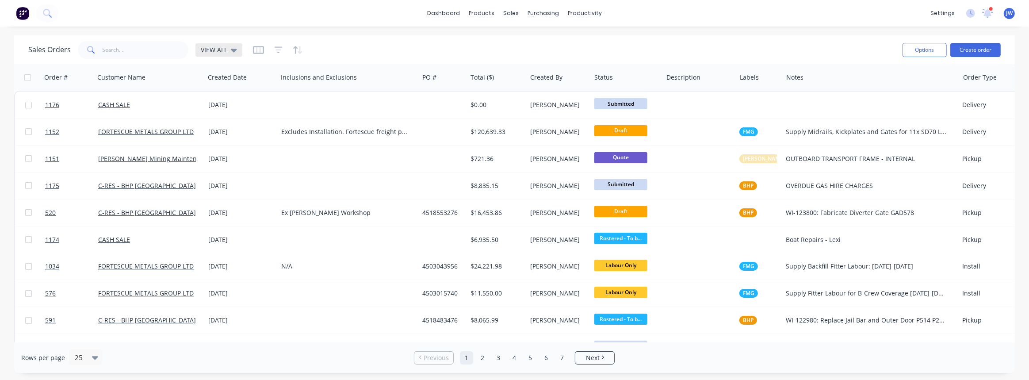
click at [223, 55] on div "VIEW ALL" at bounding box center [218, 49] width 47 height 13
click at [219, 144] on button "Quoting (Default)" at bounding box center [248, 142] width 101 height 10
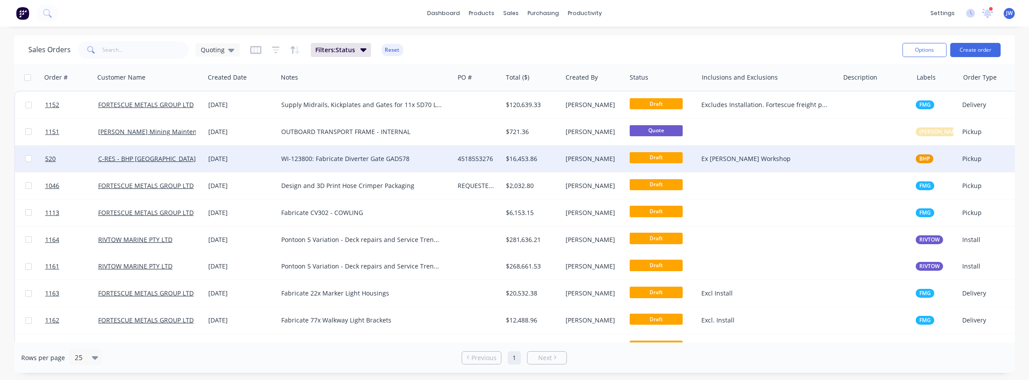
click at [559, 168] on div "$16,453.86" at bounding box center [532, 158] width 60 height 27
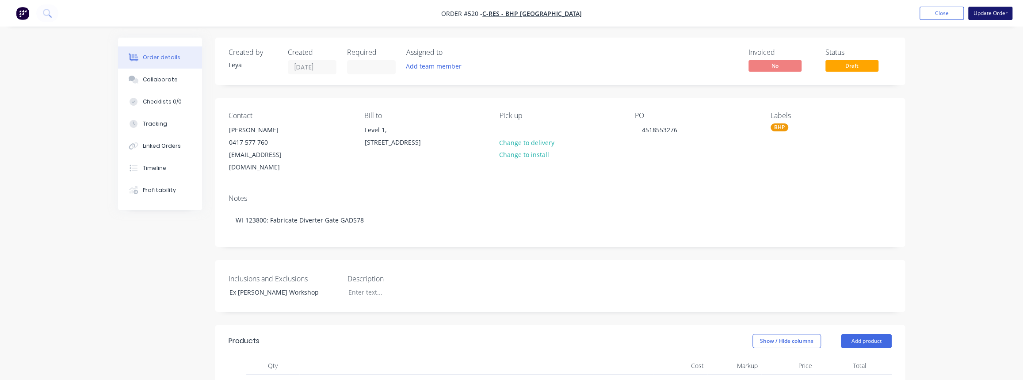
click at [977, 17] on button "Update Order" at bounding box center [990, 13] width 44 height 13
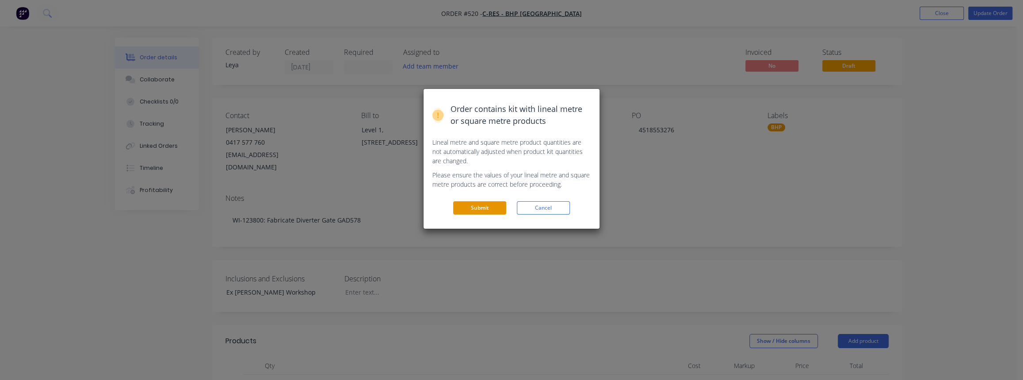
click at [483, 204] on button "Submit" at bounding box center [479, 207] width 53 height 13
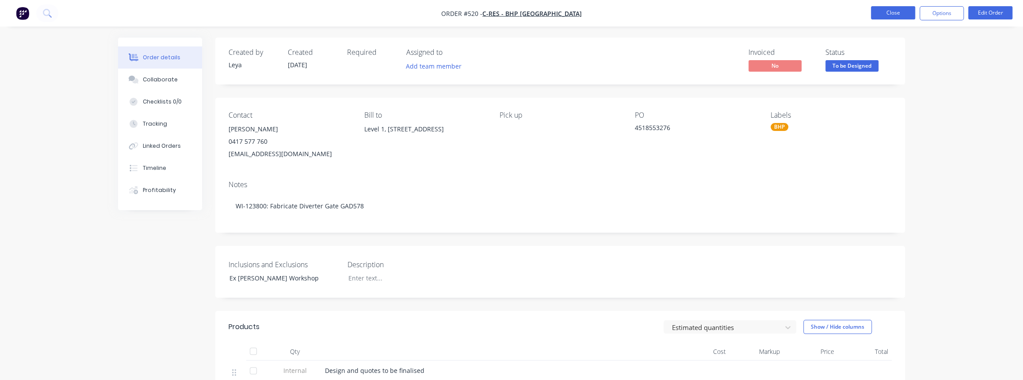
click at [892, 17] on button "Close" at bounding box center [893, 12] width 44 height 13
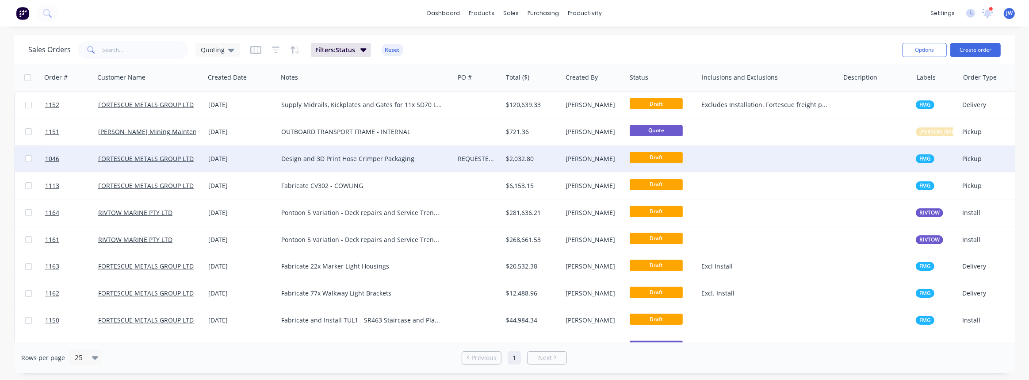
click at [420, 165] on div "Design and 3D Print Hose Crimper Packaging" at bounding box center [366, 158] width 176 height 27
click at [489, 158] on div "REQUESTED 29/09" at bounding box center [477, 158] width 39 height 9
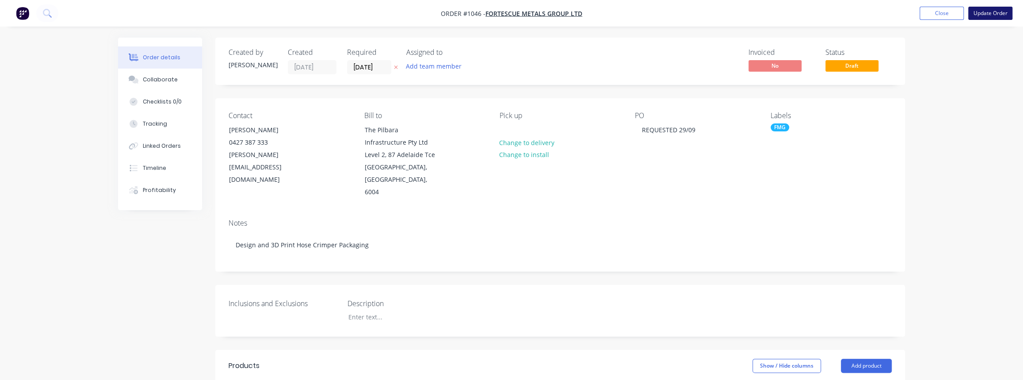
click at [988, 11] on button "Update Order" at bounding box center [990, 13] width 44 height 13
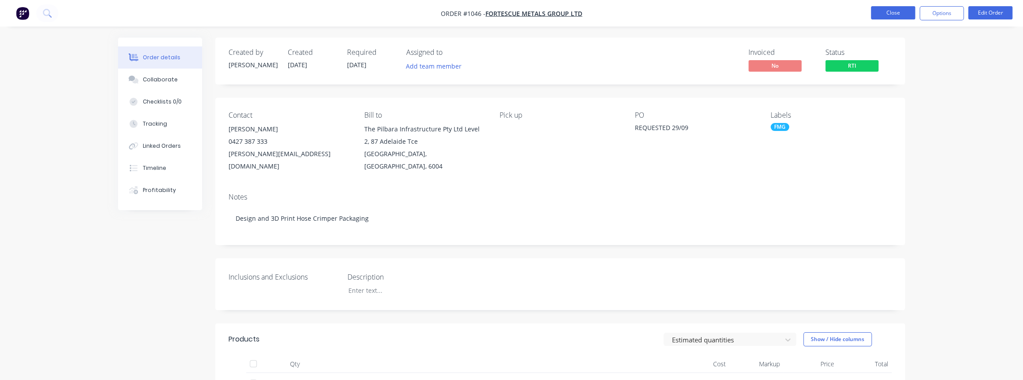
click at [908, 15] on button "Close" at bounding box center [893, 12] width 44 height 13
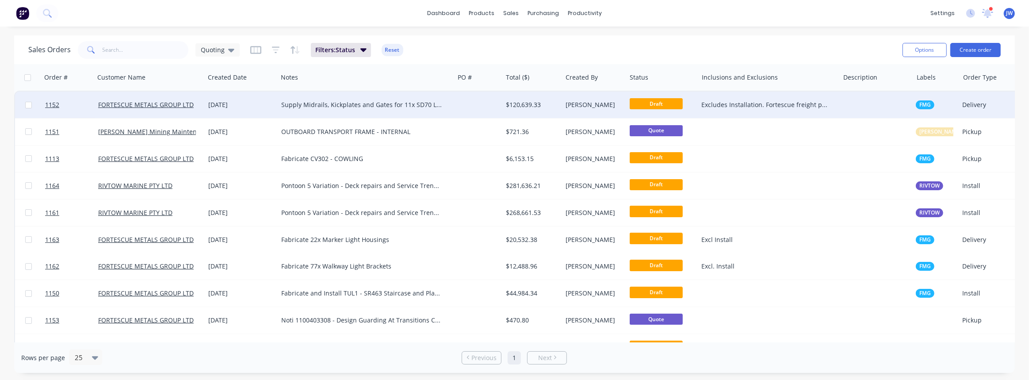
click at [438, 105] on div "Supply Midrails, Kickplates and Gates for 11x SD70 Locos." at bounding box center [361, 104] width 161 height 9
click at [506, 102] on div "$120,639.33" at bounding box center [531, 104] width 50 height 9
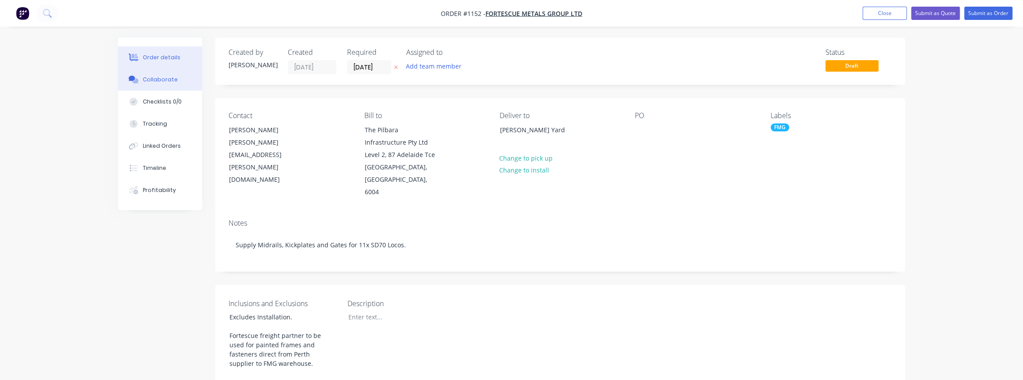
click at [168, 86] on button "Collaborate" at bounding box center [160, 80] width 84 height 22
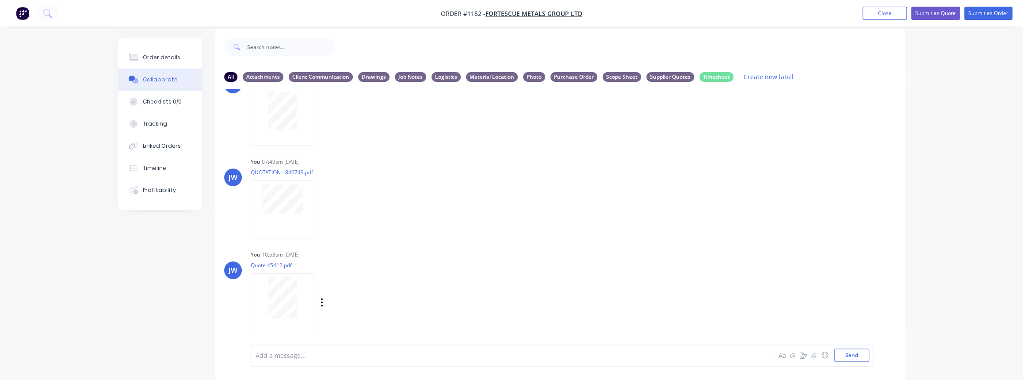
scroll to position [13, 0]
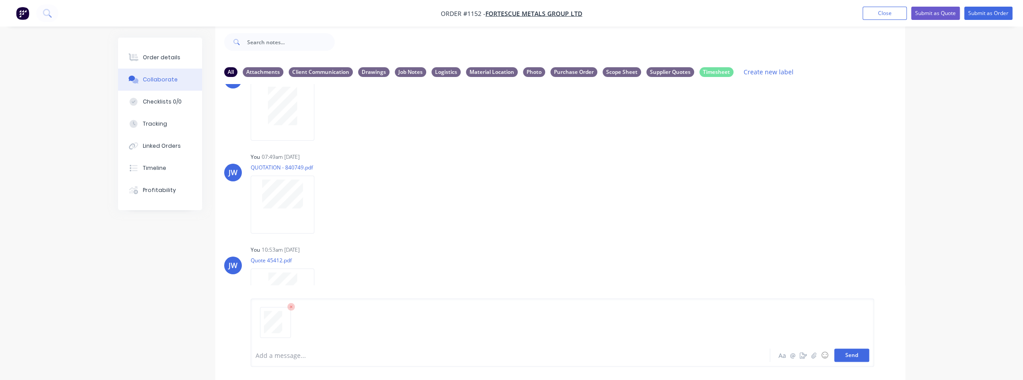
click at [839, 356] on button "Send" at bounding box center [851, 354] width 35 height 13
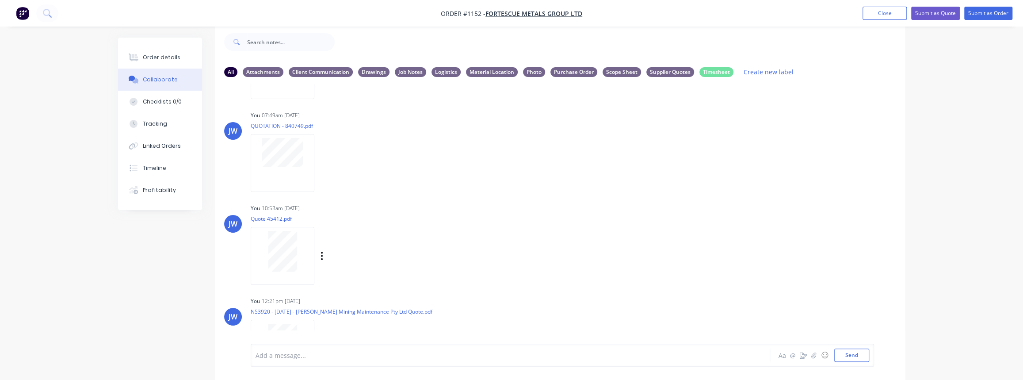
scroll to position [780, 0]
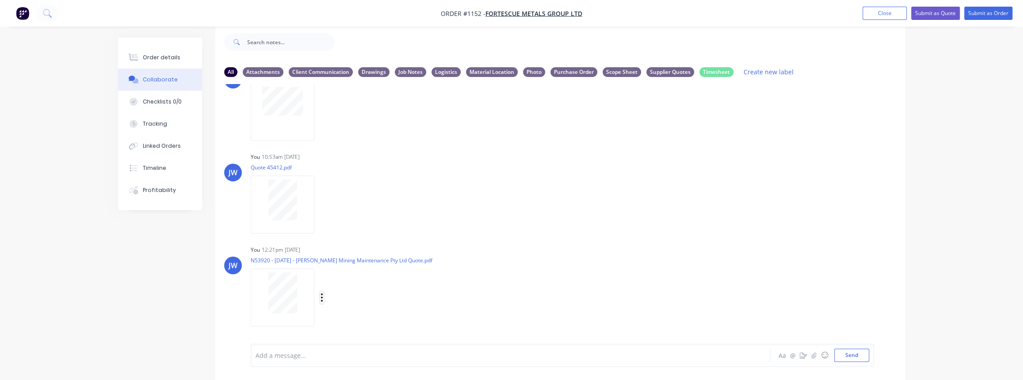
click at [321, 296] on icon "button" at bounding box center [321, 297] width 3 height 10
click at [366, 275] on button "Labels" at bounding box center [379, 279] width 99 height 20
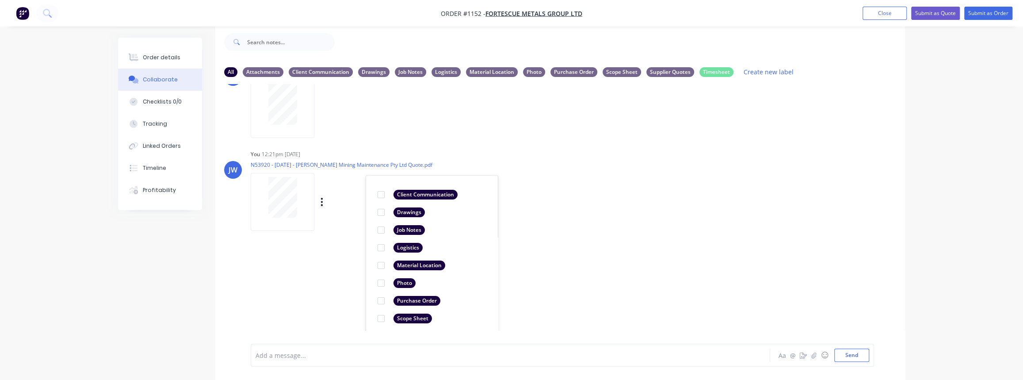
scroll to position [915, 0]
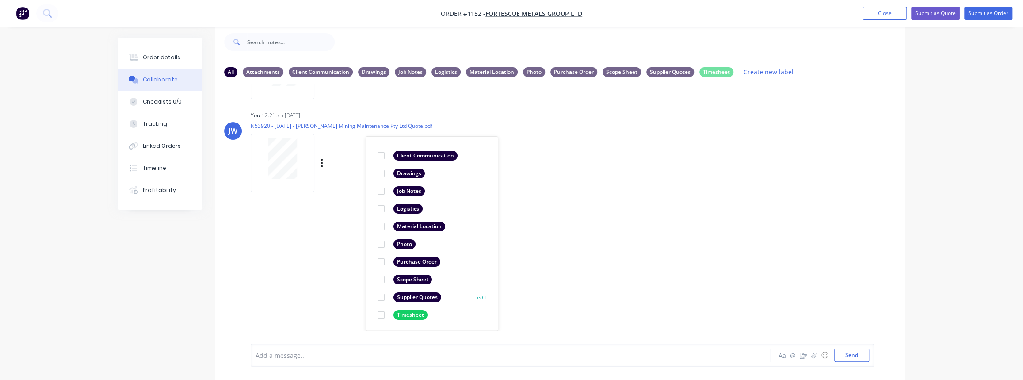
click at [380, 294] on div at bounding box center [381, 297] width 18 height 18
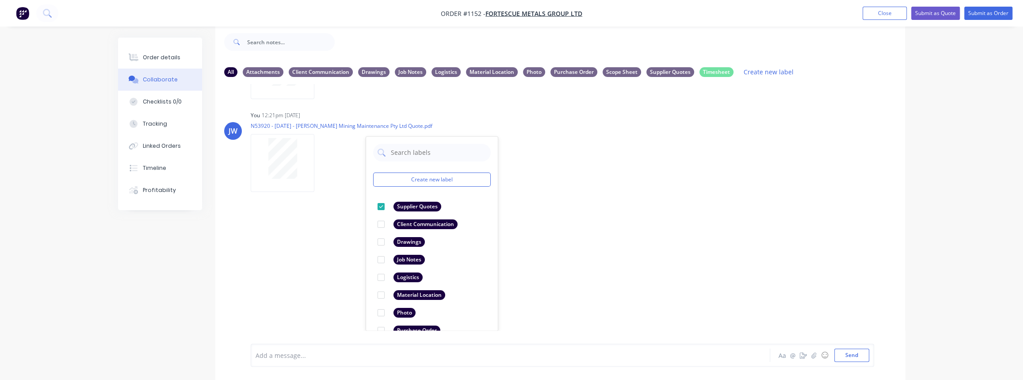
click at [573, 265] on div "LT Leya Thompson 09:04am 25/09/25 Paint Coating Inspection Report.pdf Labels Do…" at bounding box center [560, 207] width 690 height 246
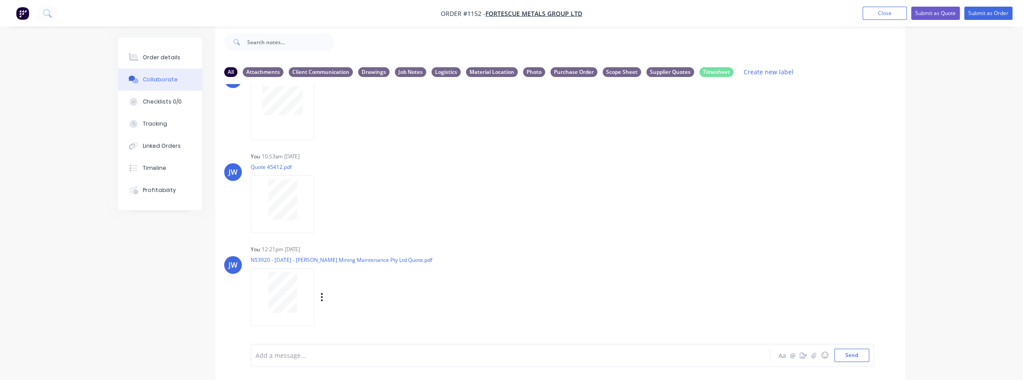
scroll to position [780, 0]
drag, startPoint x: 165, startPoint y: 61, endPoint x: 169, endPoint y: 61, distance: 4.5
click at [165, 62] on button "Order details" at bounding box center [160, 57] width 84 height 22
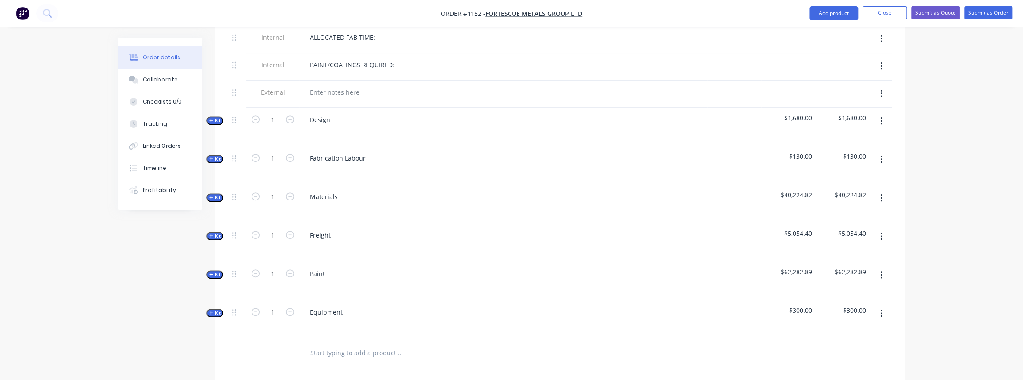
scroll to position [455, 0]
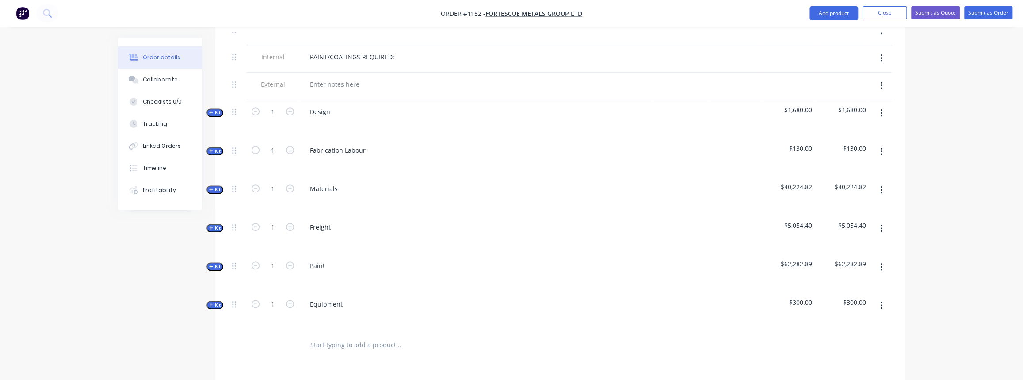
click at [214, 186] on span "Kit" at bounding box center [214, 189] width 11 height 7
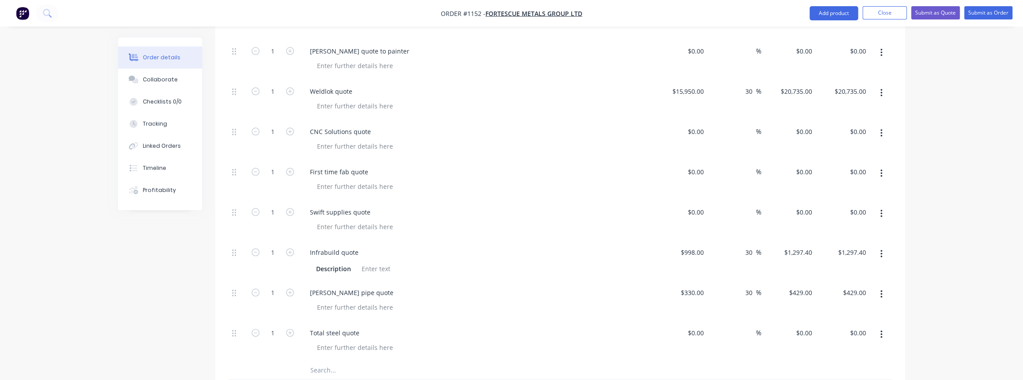
scroll to position [777, 0]
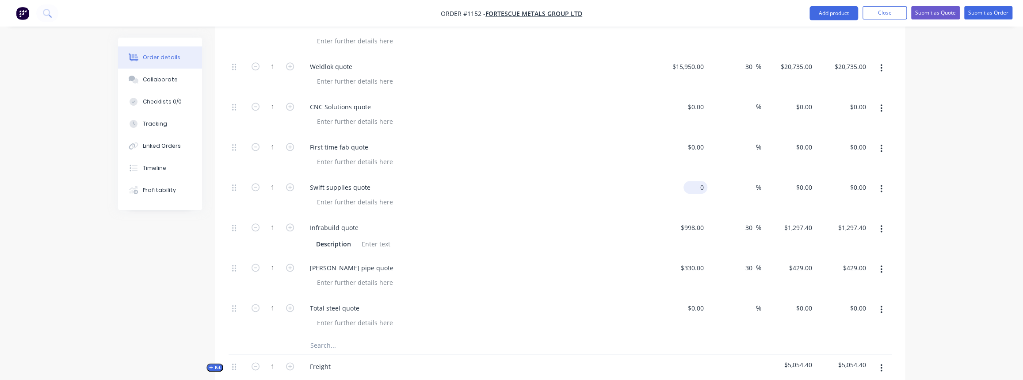
click at [698, 181] on input "0" at bounding box center [697, 187] width 20 height 13
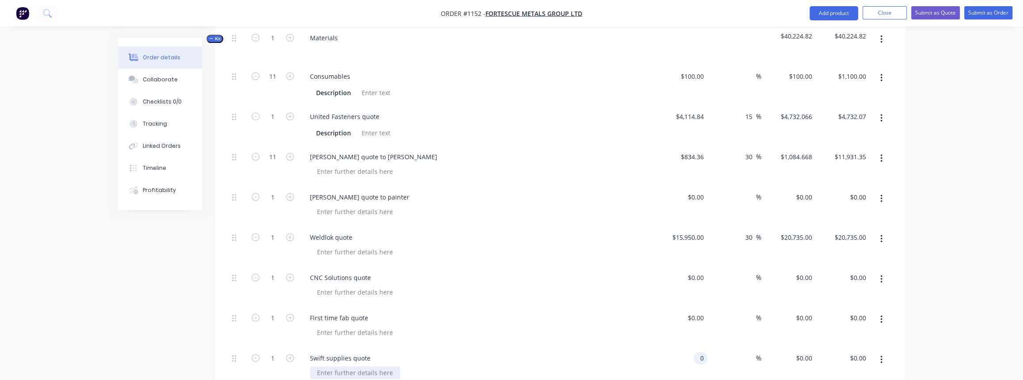
scroll to position [736, 0]
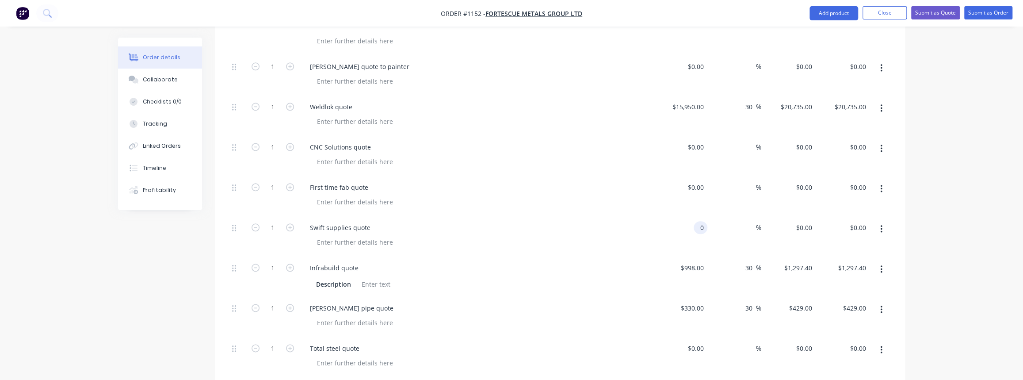
type input "$0.00"
click at [881, 225] on icon "button" at bounding box center [881, 229] width 2 height 8
click at [831, 299] on div "Delete" at bounding box center [850, 305] width 68 height 13
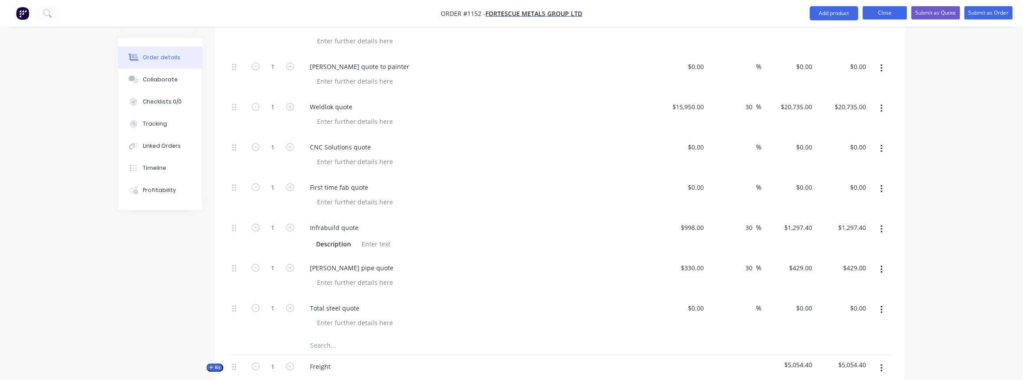
click at [872, 12] on button "Close" at bounding box center [884, 12] width 44 height 13
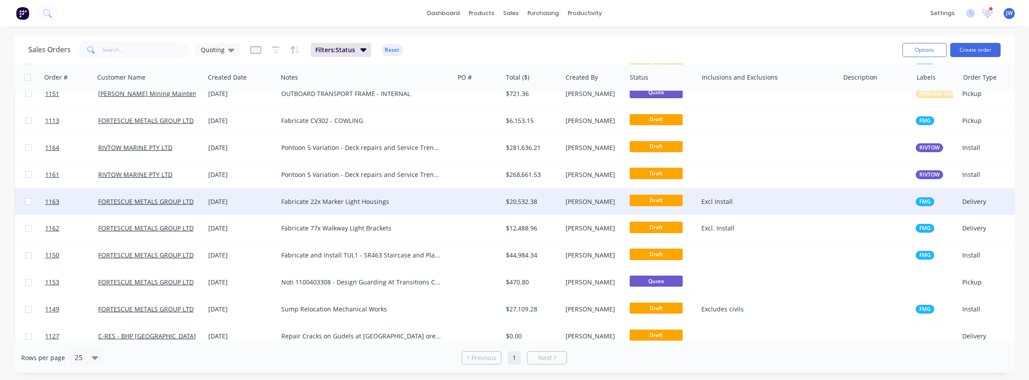
scroll to position [76, 0]
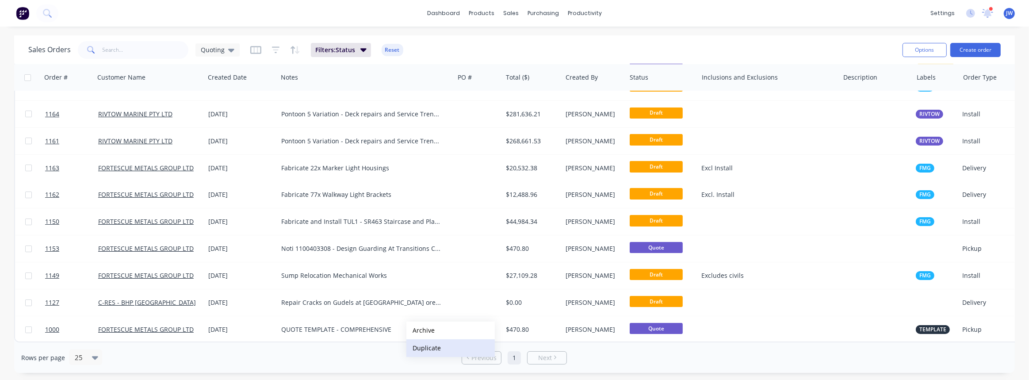
click at [437, 344] on button "Duplicate" at bounding box center [450, 348] width 88 height 18
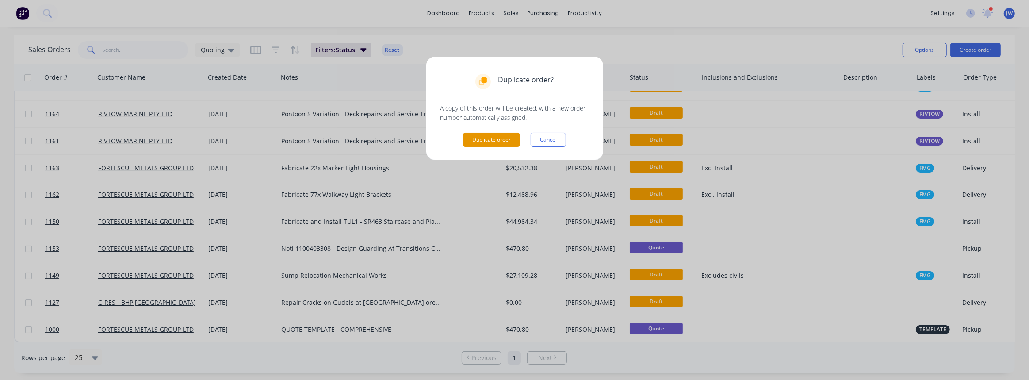
click at [489, 141] on button "Duplicate order" at bounding box center [491, 140] width 57 height 14
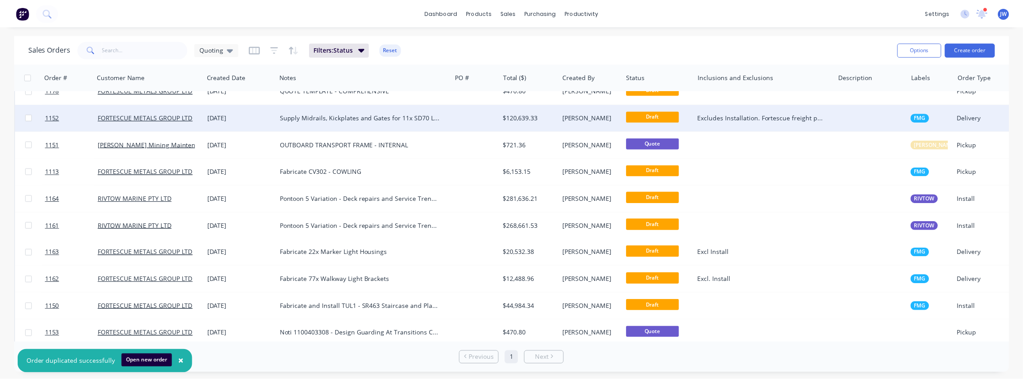
scroll to position [0, 0]
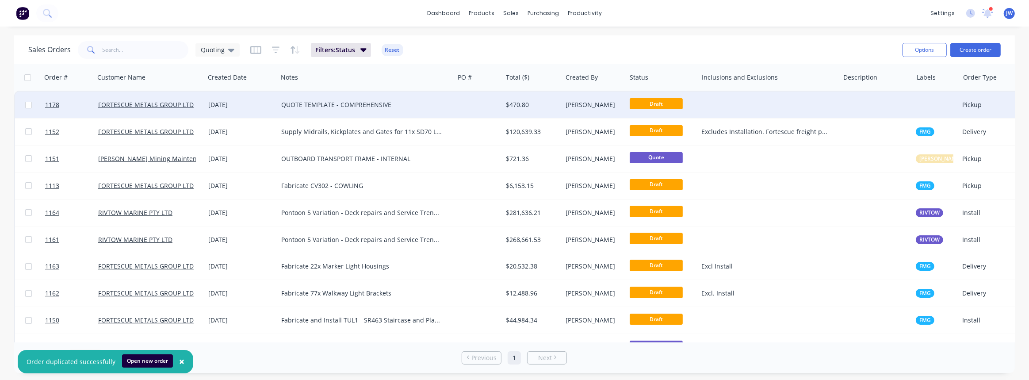
click at [427, 102] on div "QUOTE TEMPLATE - COMPREHENSIVE" at bounding box center [361, 104] width 161 height 9
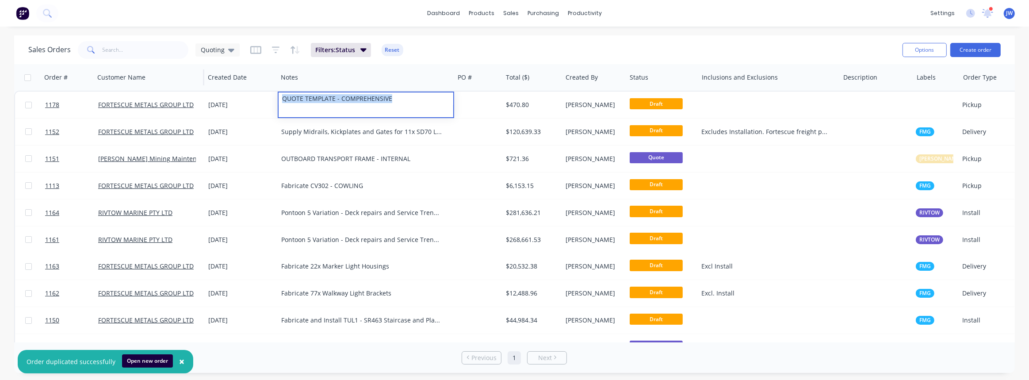
drag, startPoint x: 411, startPoint y: 103, endPoint x: 196, endPoint y: 83, distance: 215.8
click at [196, 83] on div "Order # Customer Name Created Date Notes PO # Total ($) Created By Status Inclu…" at bounding box center [518, 252] width 1009 height 377
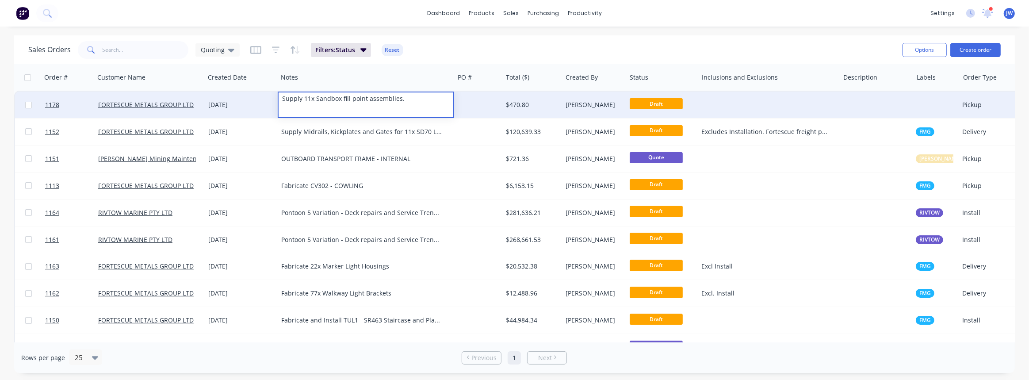
click at [265, 108] on div "[DATE]" at bounding box center [241, 104] width 66 height 9
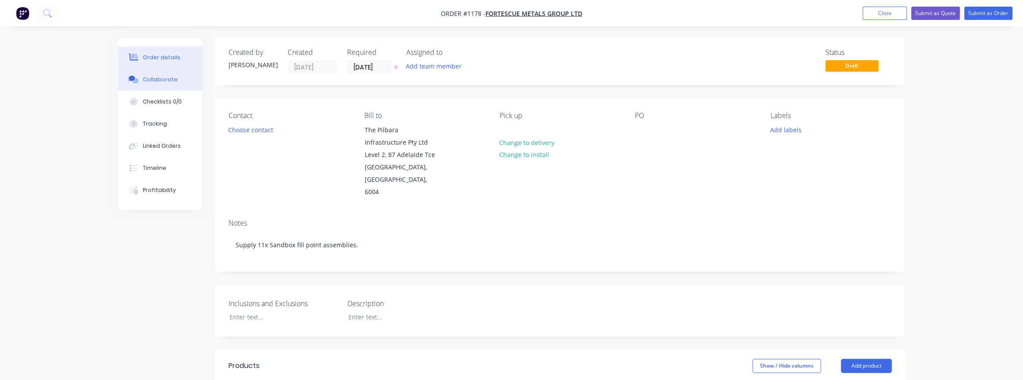
click at [159, 83] on div "Collaborate" at bounding box center [160, 80] width 35 height 8
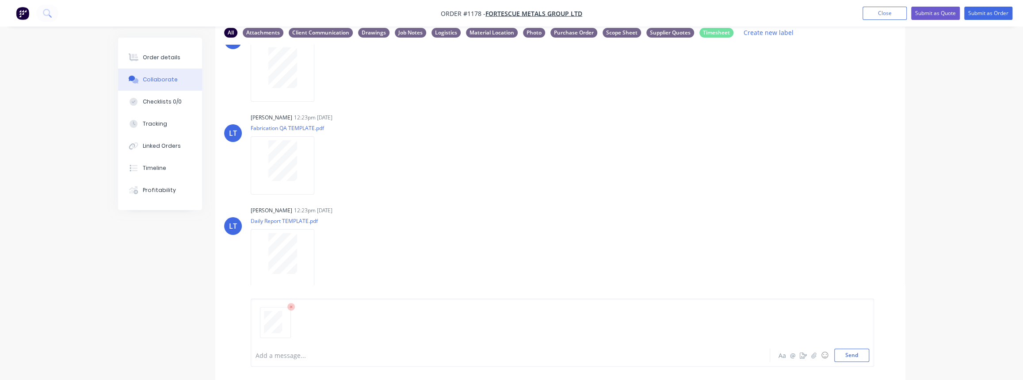
scroll to position [58, 0]
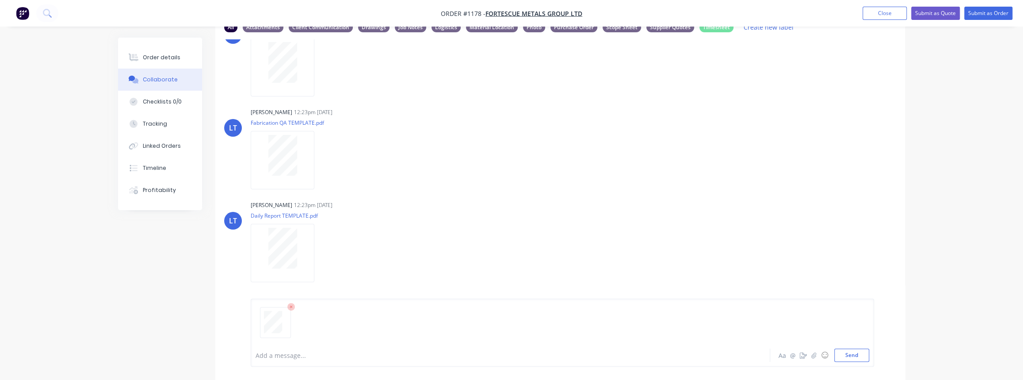
click at [849, 362] on div "Add a message... Aa @ ☺ Send" at bounding box center [562, 332] width 623 height 68
click at [852, 356] on button "Send" at bounding box center [851, 354] width 35 height 13
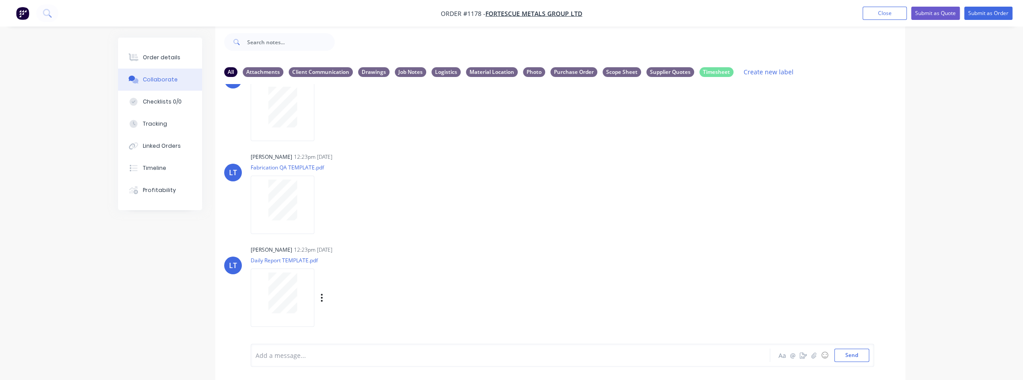
scroll to position [225, 0]
click at [323, 295] on icon "button" at bounding box center [321, 298] width 3 height 10
click at [346, 284] on button "Labels" at bounding box center [379, 279] width 99 height 20
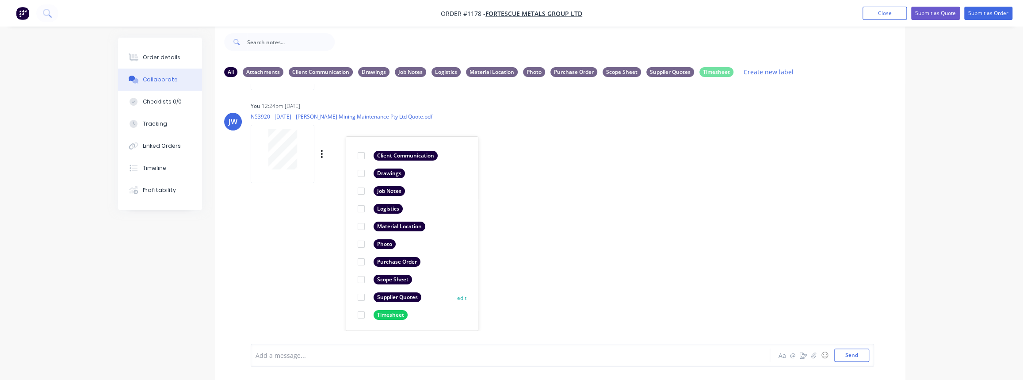
click at [390, 299] on div "Supplier Quotes" at bounding box center [398, 297] width 48 height 10
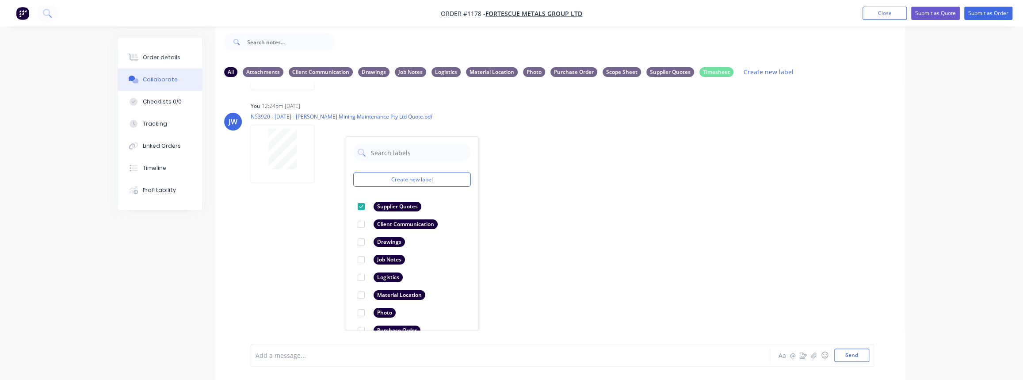
click at [633, 288] on div "LT Leya Thompson 12:23pm 30/09/25 Paint Coating Inspection Report.pdf Labels Do…" at bounding box center [560, 207] width 690 height 246
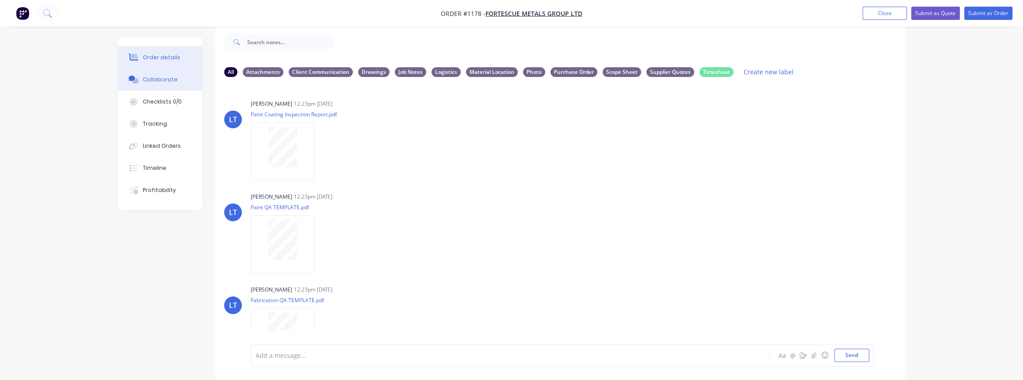
click at [155, 59] on div "Order details" at bounding box center [162, 57] width 38 height 8
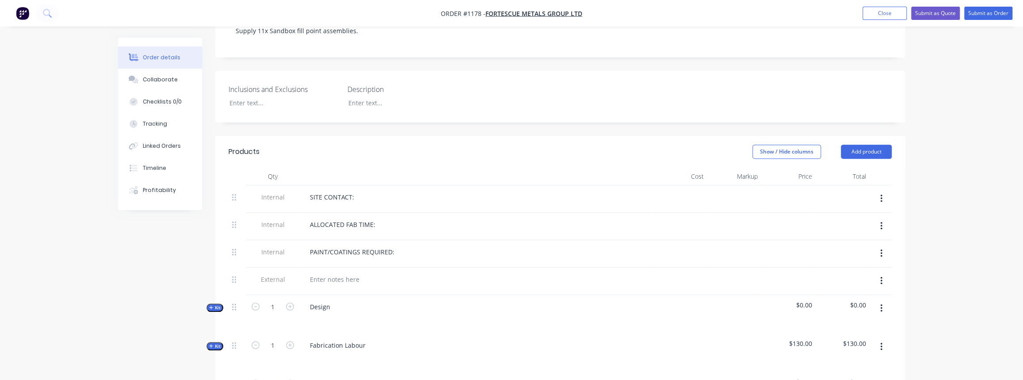
scroll to position [375, 0]
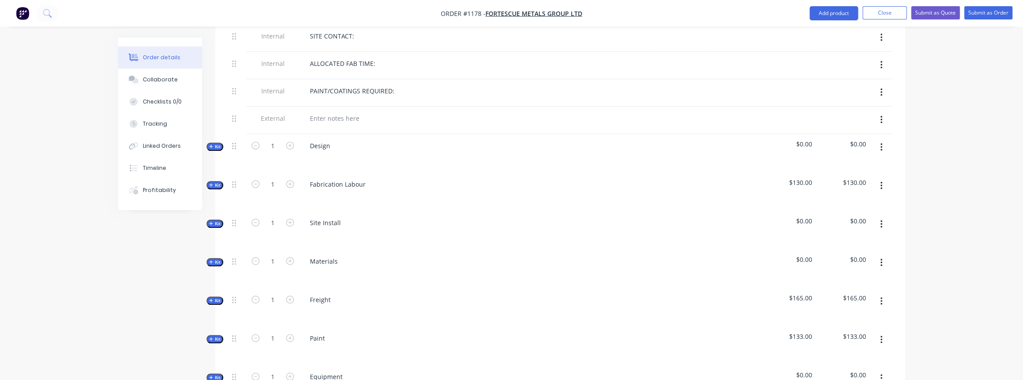
click at [215, 261] on span "Kit" at bounding box center [214, 262] width 11 height 7
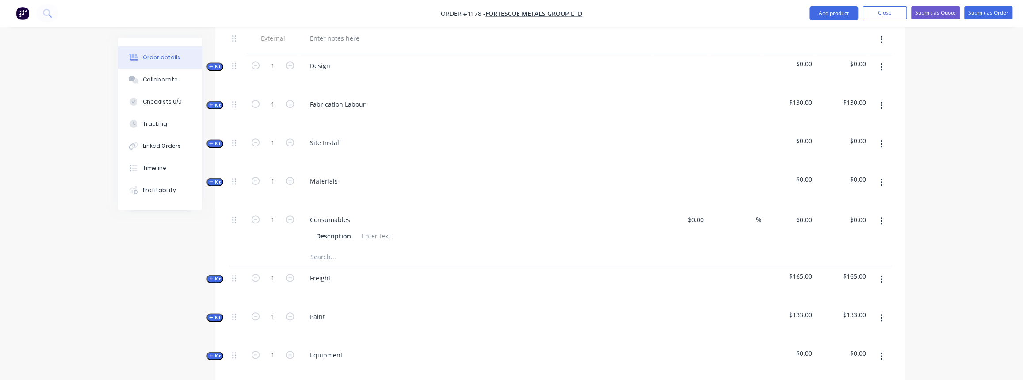
scroll to position [455, 0]
click at [324, 253] on input "text" at bounding box center [398, 257] width 177 height 18
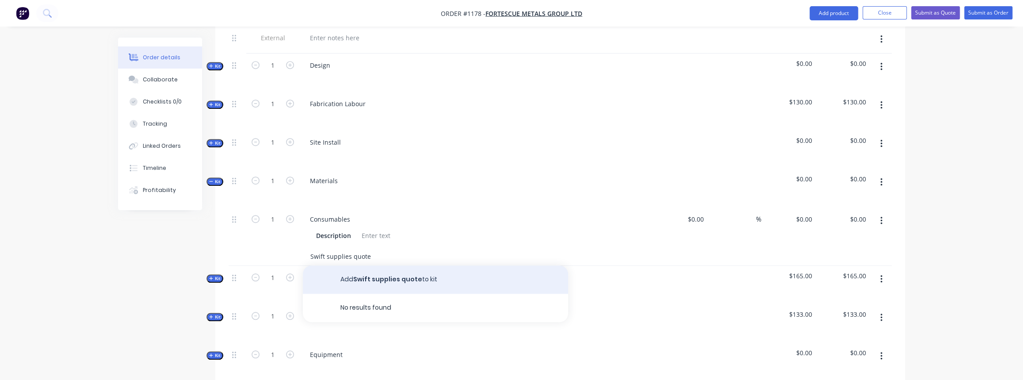
type input "Swift supplies quote"
click at [354, 274] on button "Add Swift supplies quote to kit" at bounding box center [435, 279] width 265 height 28
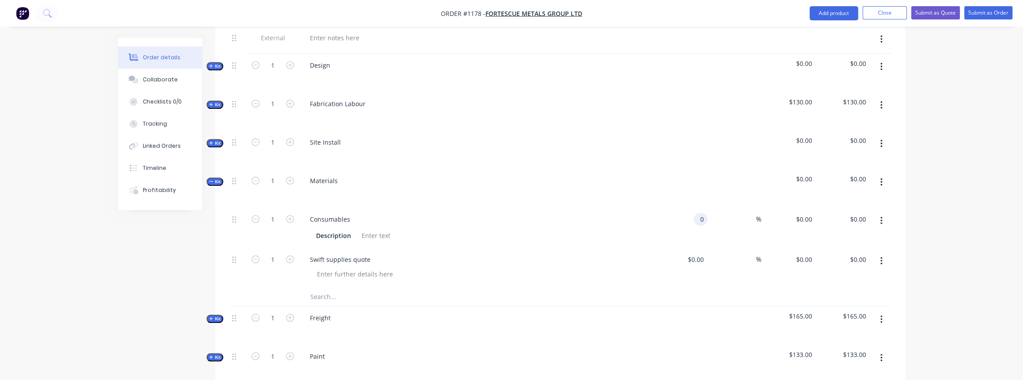
click at [699, 213] on input "0" at bounding box center [702, 219] width 10 height 13
type input "$270.24"
click at [752, 217] on input at bounding box center [751, 219] width 10 height 13
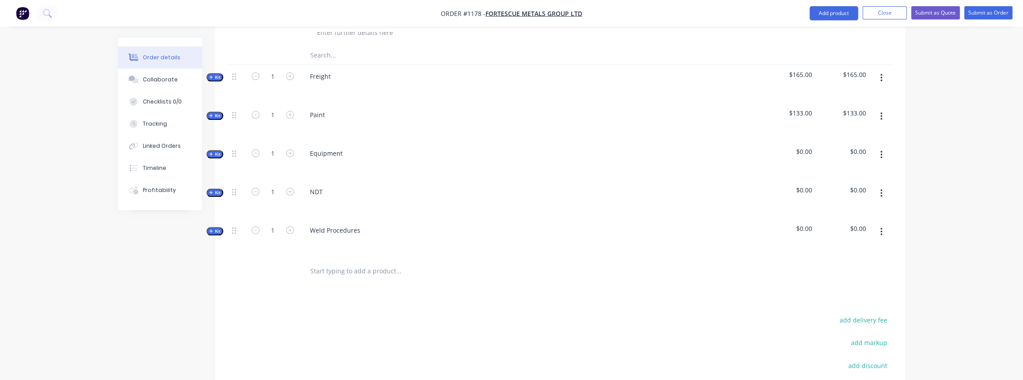
scroll to position [696, 0]
type input "40"
type input "$378.336"
type input "$378.34"
click at [207, 75] on button "Kit" at bounding box center [214, 77] width 17 height 8
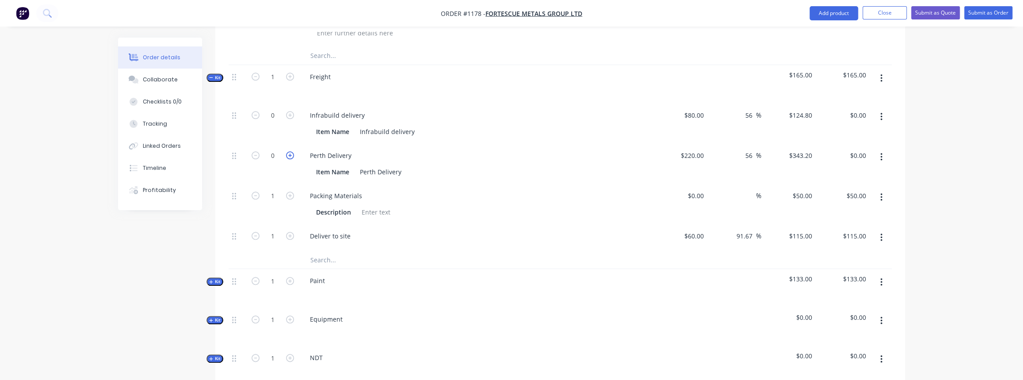
click at [288, 151] on icon "button" at bounding box center [290, 155] width 8 height 8
type input "1"
type input "$343.20"
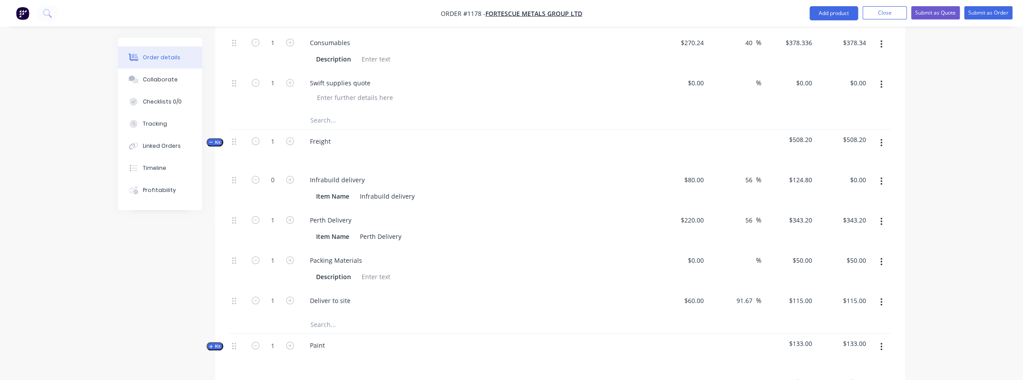
scroll to position [495, 0]
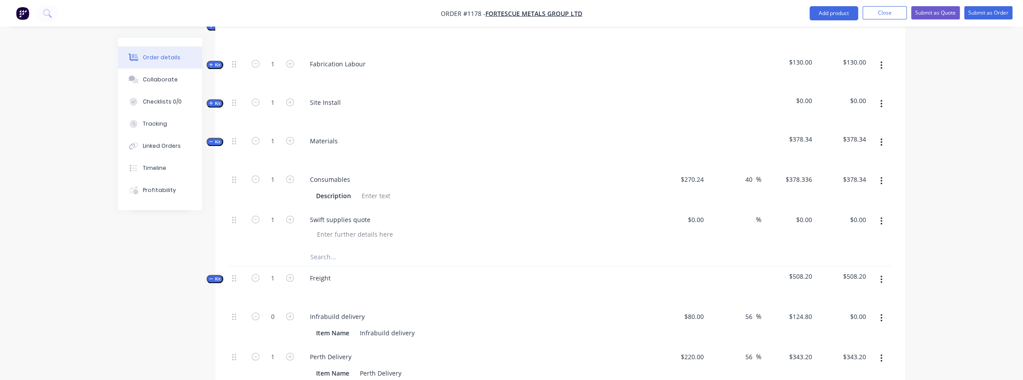
click at [340, 254] on input "text" at bounding box center [398, 257] width 177 height 18
click at [350, 253] on input "Simmonds pirce (Materials included in JN 1152 QUOTE)" at bounding box center [398, 257] width 177 height 18
click at [446, 254] on input "Simmonds price (Materials included in JN 1152 QUOTE)" at bounding box center [398, 257] width 177 height 18
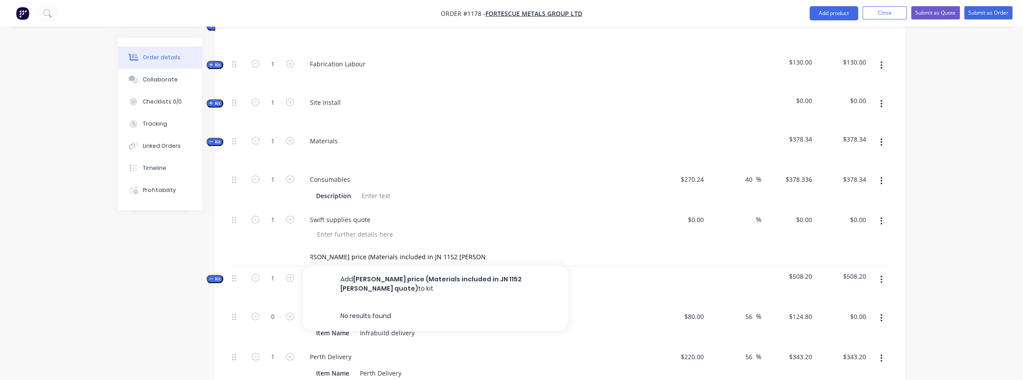
click at [482, 235] on div at bounding box center [480, 234] width 340 height 13
click at [414, 250] on input "Simmonds price (Materials included in JN 1152 Simmonds quote)" at bounding box center [398, 257] width 177 height 18
click at [491, 196] on div "Description" at bounding box center [475, 195] width 324 height 13
click at [315, 250] on input "Simmonds price (Materials included in JN 1152 Simmonds quote)" at bounding box center [398, 257] width 177 height 18
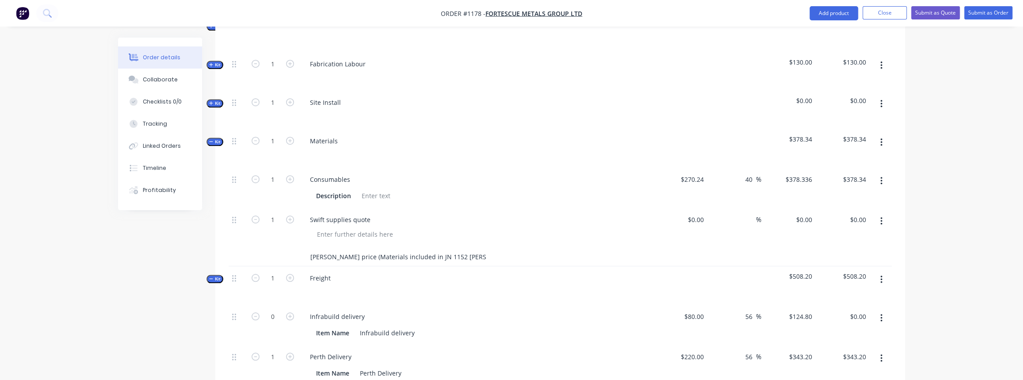
scroll to position [0, 10]
drag, startPoint x: 309, startPoint y: 249, endPoint x: 517, endPoint y: 250, distance: 207.3
click at [517, 250] on div "Simmonds price (Materials included in JN 1152 Simmonds quote)" at bounding box center [435, 257] width 265 height 18
click at [368, 256] on input "Simmonds price (Materials included in JN 1152 Simmonds quote)" at bounding box center [398, 257] width 177 height 18
click at [373, 252] on input "Simmonds price (Materials included in JN 1152 Simmonds quote)" at bounding box center [398, 257] width 177 height 18
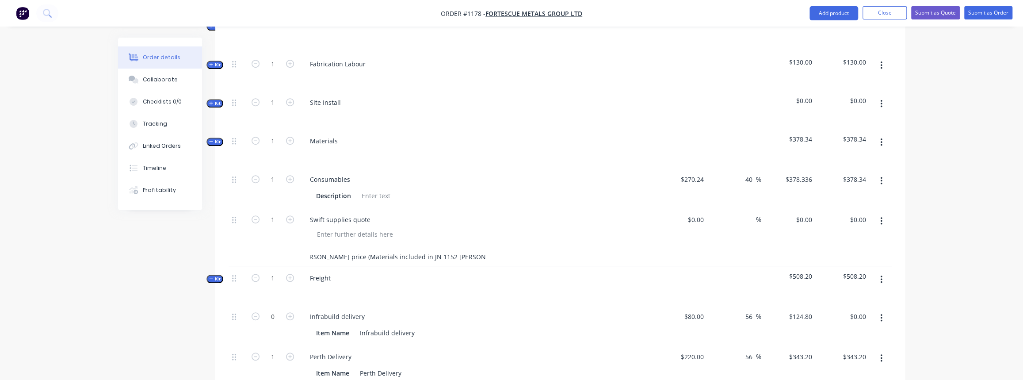
click at [313, 249] on input "Simmonds price (Materials included in JN 1152 Simmonds quote)" at bounding box center [398, 257] width 177 height 18
drag, startPoint x: 486, startPoint y: 253, endPoint x: 345, endPoint y: 255, distance: 141.5
click at [345, 255] on div "Simmonds price (Materials included in JN 1152 Simmonds quote)" at bounding box center [435, 257] width 265 height 18
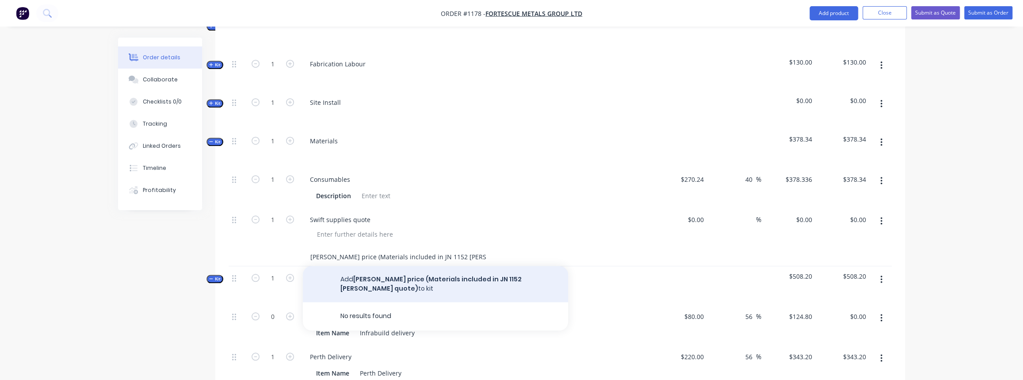
scroll to position [0, 10]
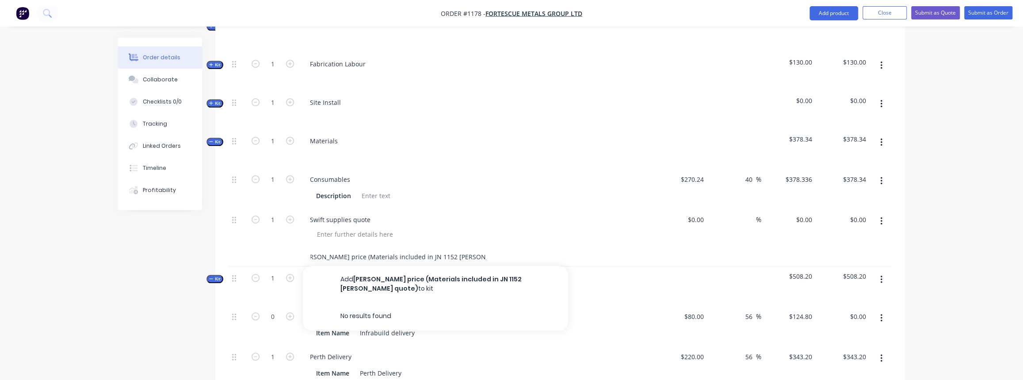
drag, startPoint x: 359, startPoint y: 252, endPoint x: 517, endPoint y: 260, distance: 158.9
click at [517, 260] on div "Simmonds price (Materials included in JN 1152 Simmonds quote) Add Simmonds pric…" at bounding box center [435, 257] width 265 height 18
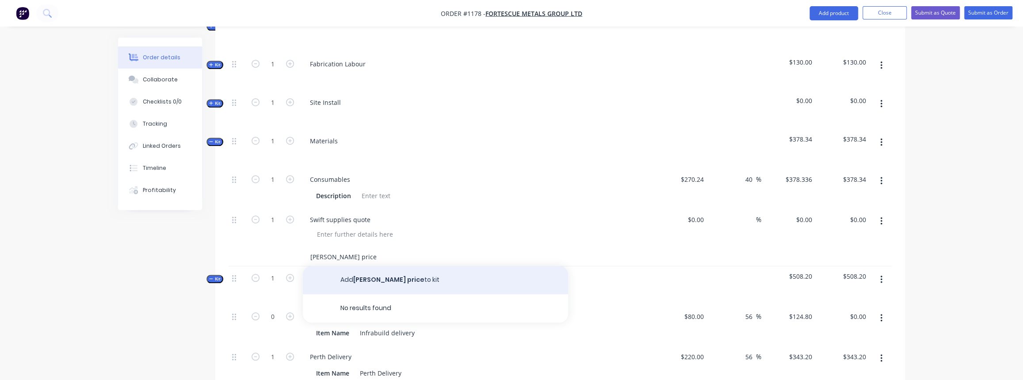
type input "Simmonds price"
click at [364, 279] on button "Add Simmonds price to kit" at bounding box center [435, 280] width 265 height 28
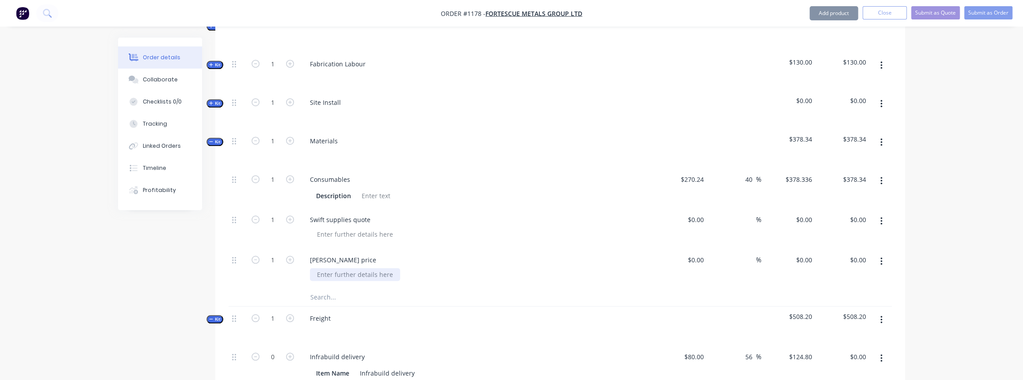
click at [351, 268] on div at bounding box center [355, 274] width 90 height 13
paste div
drag, startPoint x: 373, startPoint y: 283, endPoint x: 341, endPoint y: 275, distance: 32.4
click at [372, 288] on input "text" at bounding box center [398, 297] width 177 height 18
click at [323, 270] on div "(Materials included in JN 1152 Simmonds quote)" at bounding box center [398, 274] width 176 height 13
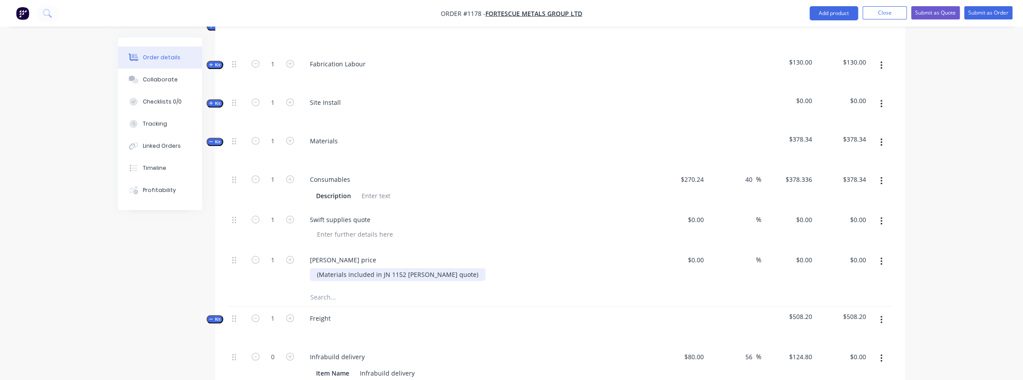
click at [318, 270] on div "(Materials included in JN 1152 Simmonds quote)" at bounding box center [398, 274] width 176 height 13
click at [454, 270] on div "Materials included in JN 1152 Simmonds quote)" at bounding box center [397, 274] width 174 height 13
click at [690, 277] on div "$0.00 $0.00" at bounding box center [680, 268] width 54 height 40
type input "270.24"
type input "$0.00"
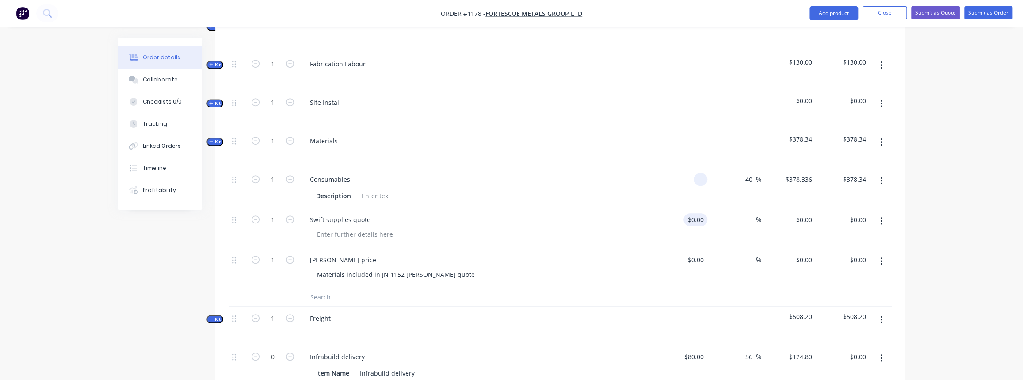
type input "$0.00"
click at [695, 213] on div at bounding box center [701, 219] width 14 height 13
paste input "270.24"
type input "270.24"
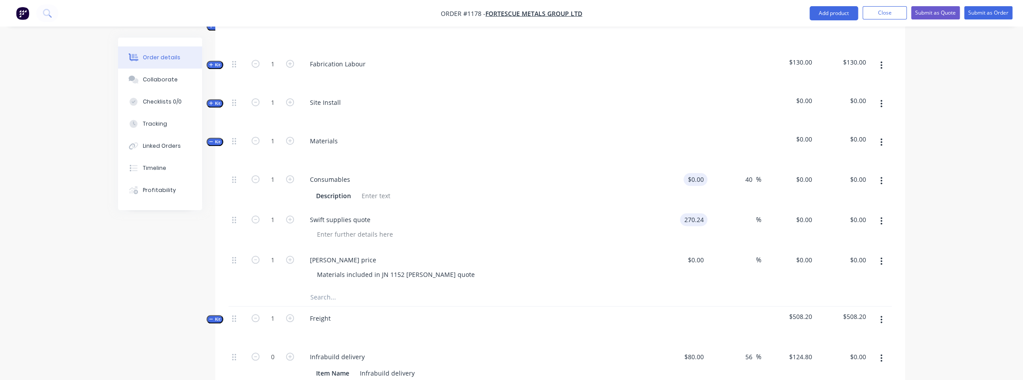
type input "0"
type input "$270.24"
click at [695, 174] on div "0 $0.00" at bounding box center [695, 179] width 24 height 13
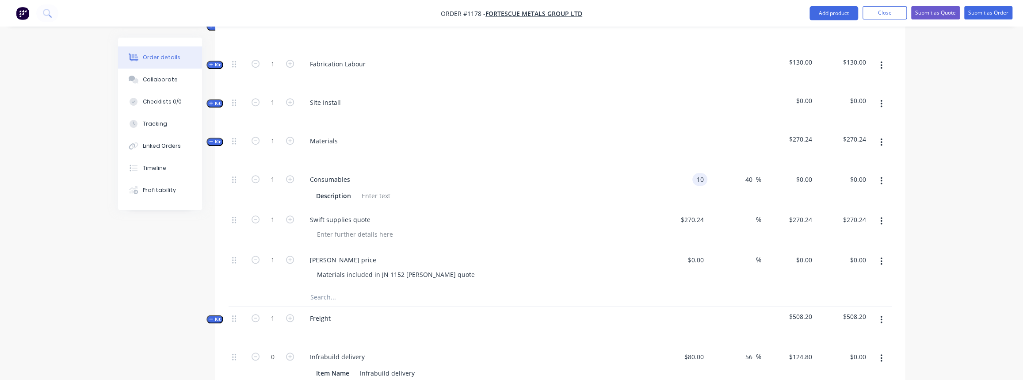
type input "1"
type input "$50.00"
type input "$70.00"
click at [275, 176] on input "1" at bounding box center [272, 179] width 23 height 13
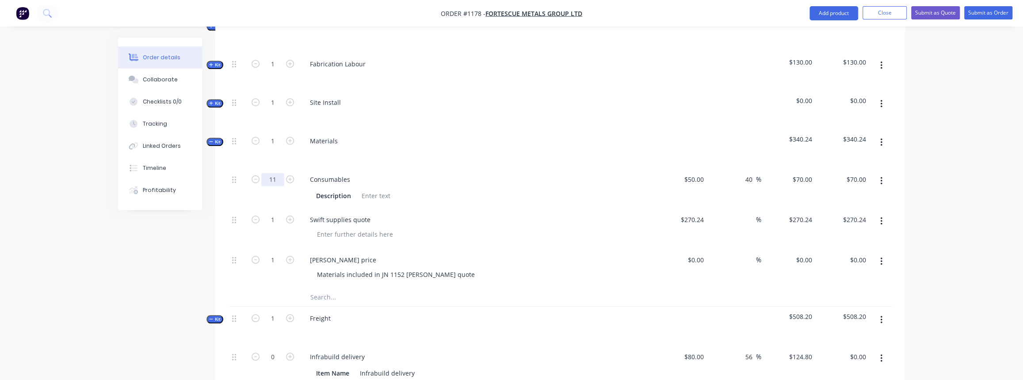
type input "11"
type input "$770.00"
click at [603, 203] on div "Consumables Description" at bounding box center [476, 188] width 354 height 40
click at [749, 175] on input "40" at bounding box center [749, 179] width 11 height 13
type input "0"
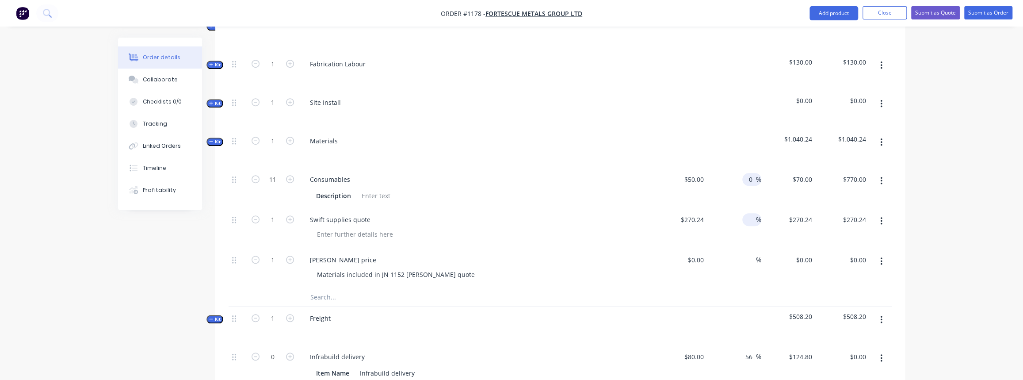
type input "$50.00"
type input "$550.00"
click at [751, 215] on input at bounding box center [751, 219] width 10 height 13
type input "40"
type input "$378.336"
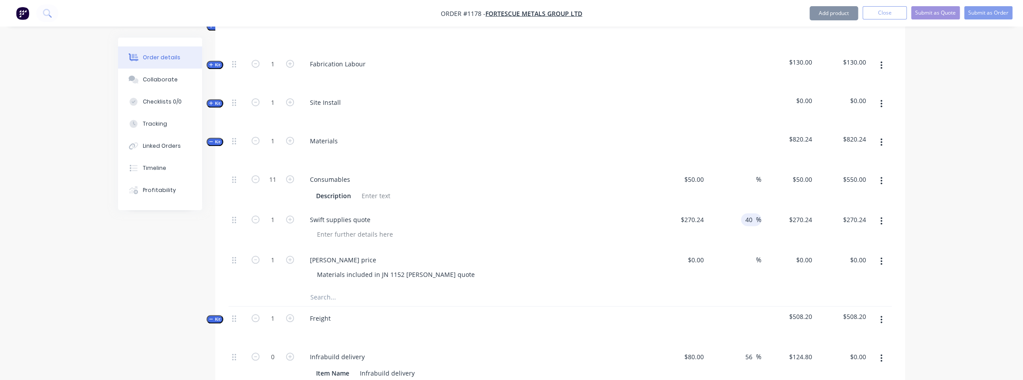
type input "$378.34"
click at [743, 237] on div "40 40 %" at bounding box center [734, 228] width 54 height 40
click at [749, 259] on input at bounding box center [751, 259] width 10 height 13
type input "40"
click at [558, 300] on div at bounding box center [435, 297] width 265 height 18
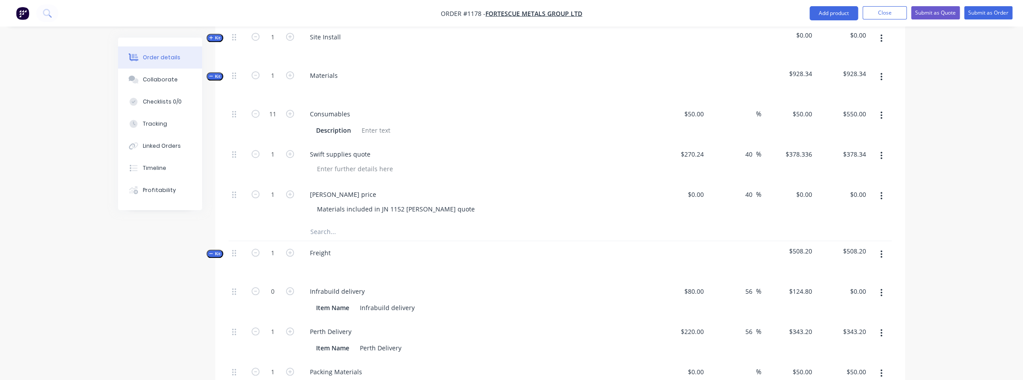
scroll to position [576, 0]
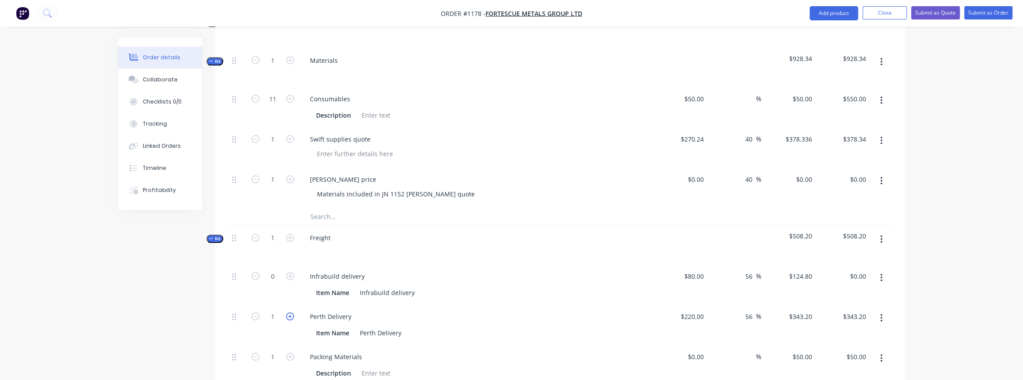
click at [288, 312] on icon "button" at bounding box center [290, 316] width 8 height 8
type input "2"
type input "$686.40"
click at [288, 312] on icon "button" at bounding box center [290, 316] width 8 height 8
type input "3"
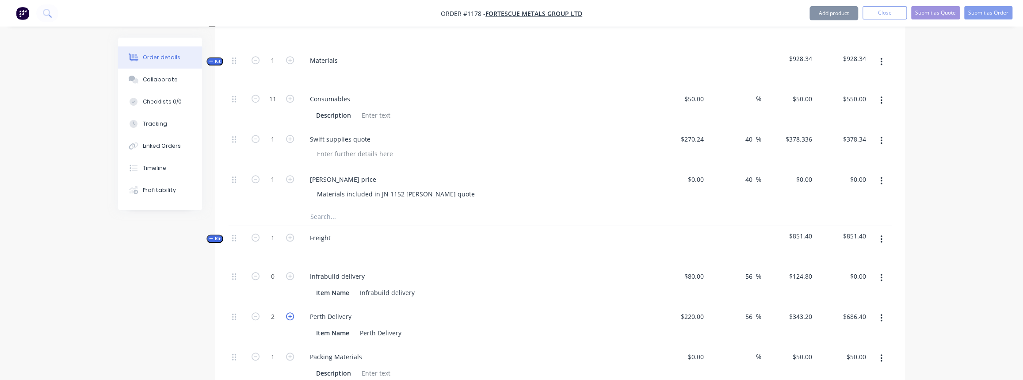
type input "$1,029.60"
click at [287, 313] on icon "button" at bounding box center [290, 316] width 8 height 8
type input "4"
type input "$1,372.80"
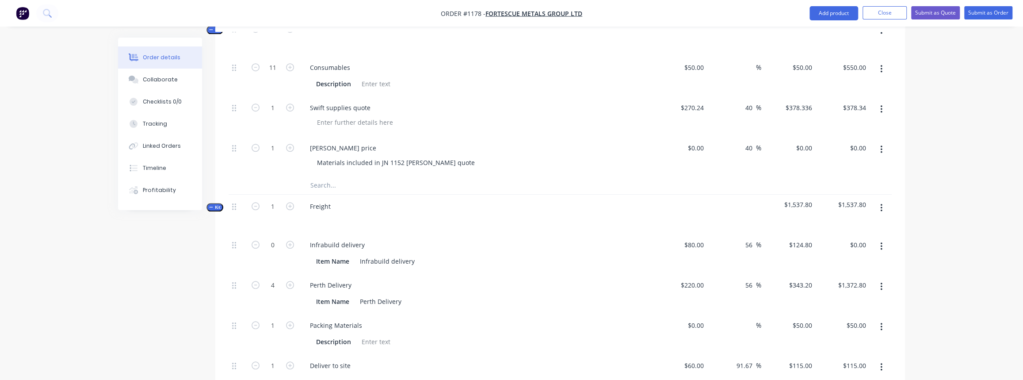
scroll to position [616, 0]
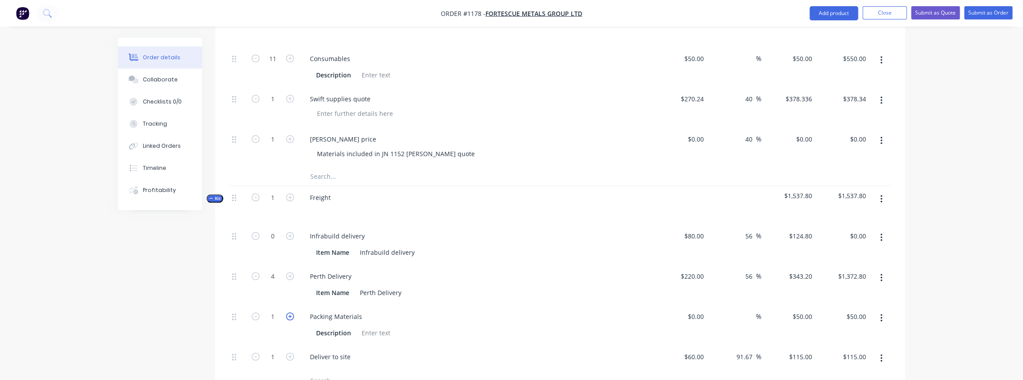
click at [290, 314] on icon "button" at bounding box center [290, 316] width 8 height 8
type input "2"
type input "$100.00"
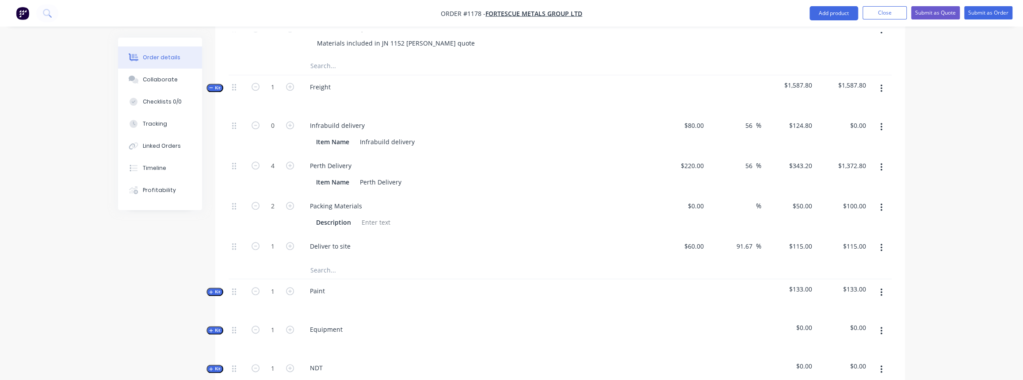
scroll to position [736, 0]
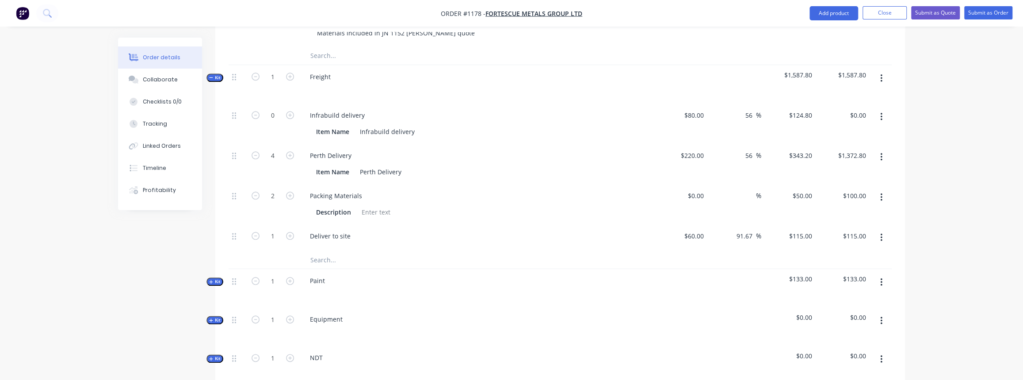
click at [214, 278] on span "Kit" at bounding box center [214, 281] width 11 height 7
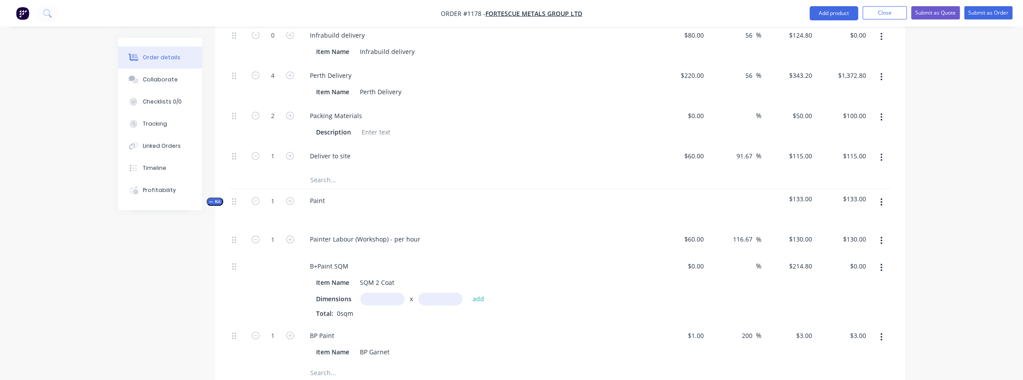
scroll to position [817, 0]
click at [279, 236] on input "1" at bounding box center [272, 238] width 23 height 13
type input "15"
type input "$1,950.00"
click at [371, 292] on input "text" at bounding box center [382, 298] width 44 height 13
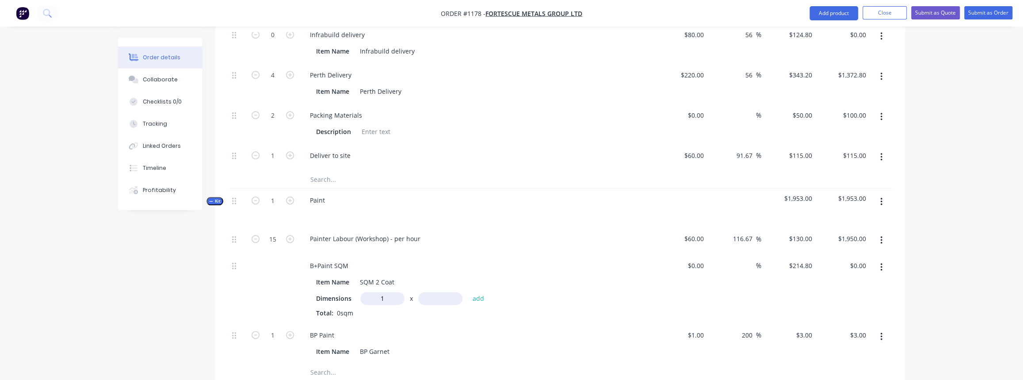
type input "1m"
click at [435, 294] on input "text" at bounding box center [440, 298] width 44 height 13
type input "11m"
click at [472, 297] on button "add" at bounding box center [478, 298] width 21 height 12
type input "$2,362.80"
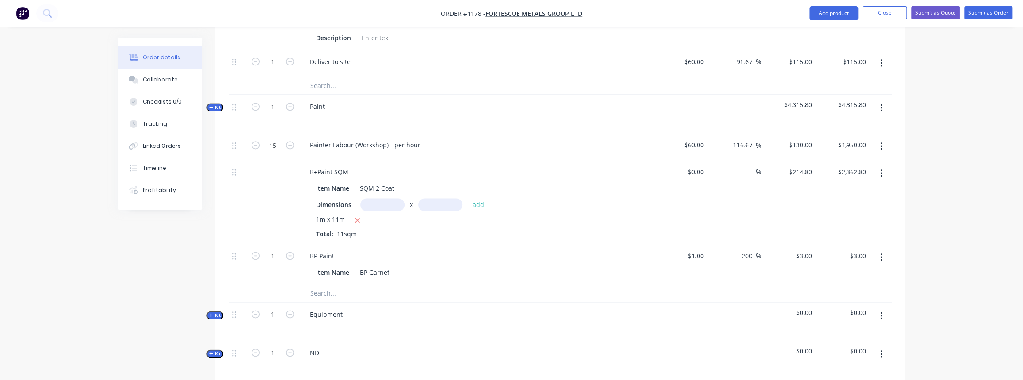
scroll to position [897, 0]
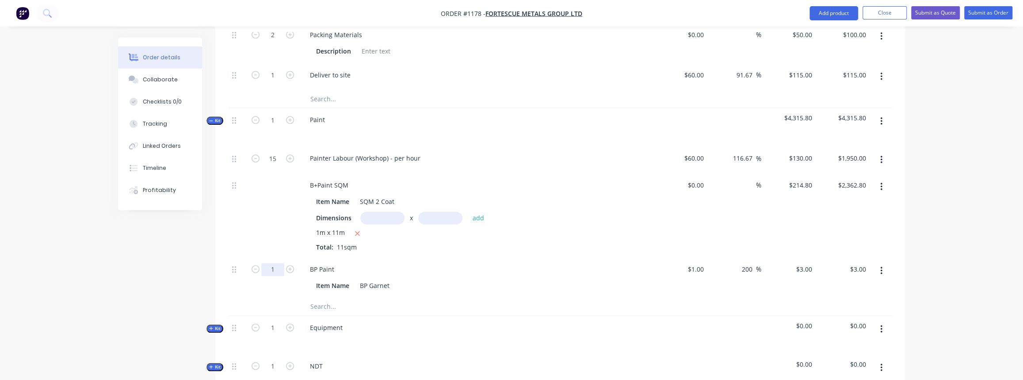
click at [269, 267] on input "1" at bounding box center [272, 269] width 23 height 13
type input "100"
type input "$300.00"
click at [271, 298] on div at bounding box center [272, 307] width 53 height 18
click at [217, 117] on span "Kit" at bounding box center [214, 120] width 11 height 7
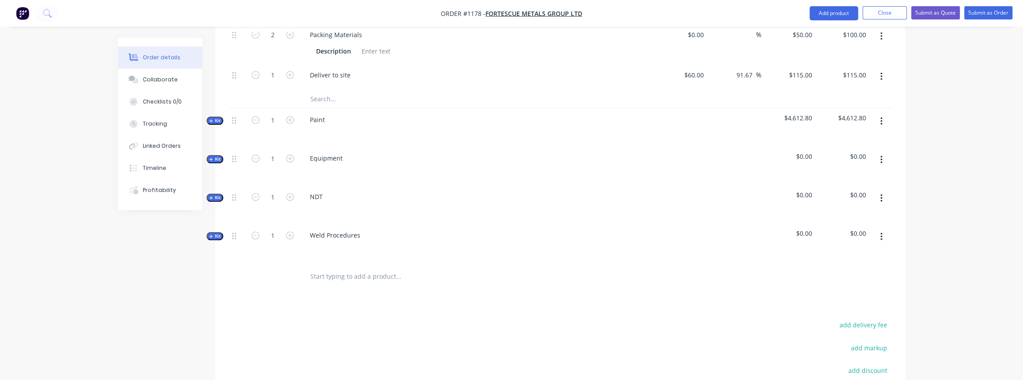
click at [214, 157] on span "Kit" at bounding box center [214, 159] width 11 height 7
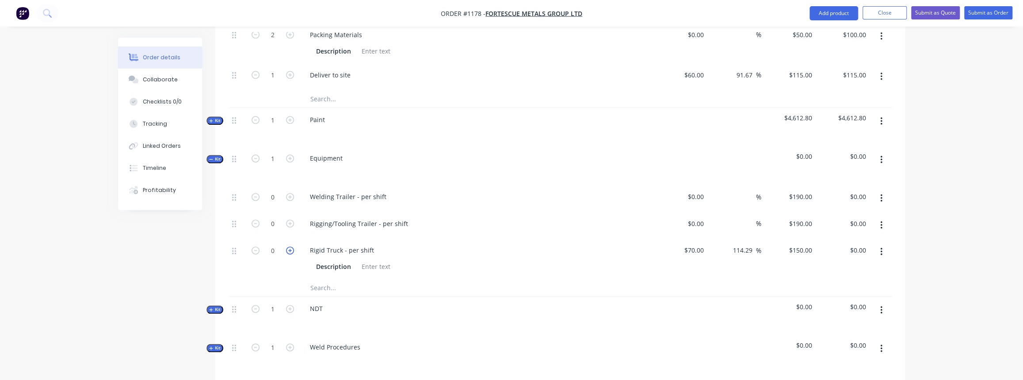
click at [289, 246] on icon "button" at bounding box center [290, 250] width 8 height 8
type input "1"
type input "$150.00"
click at [219, 156] on span "Kit" at bounding box center [214, 159] width 11 height 7
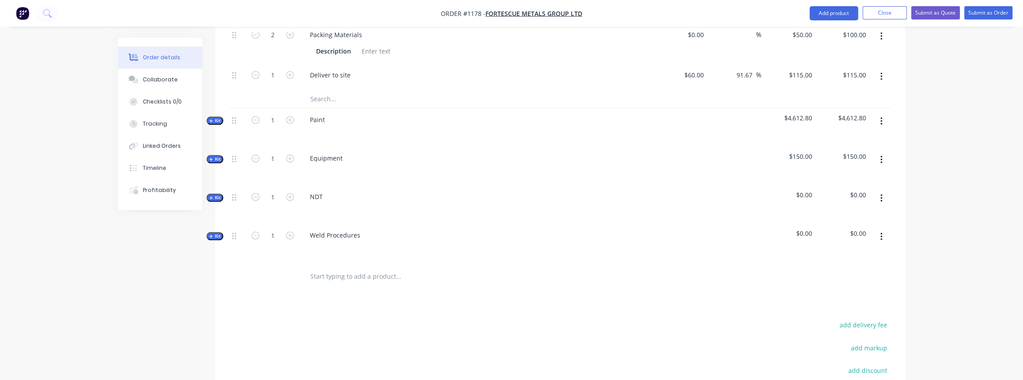
click at [882, 195] on icon "button" at bounding box center [881, 198] width 2 height 10
click at [843, 268] on div "Delete" at bounding box center [850, 274] width 68 height 13
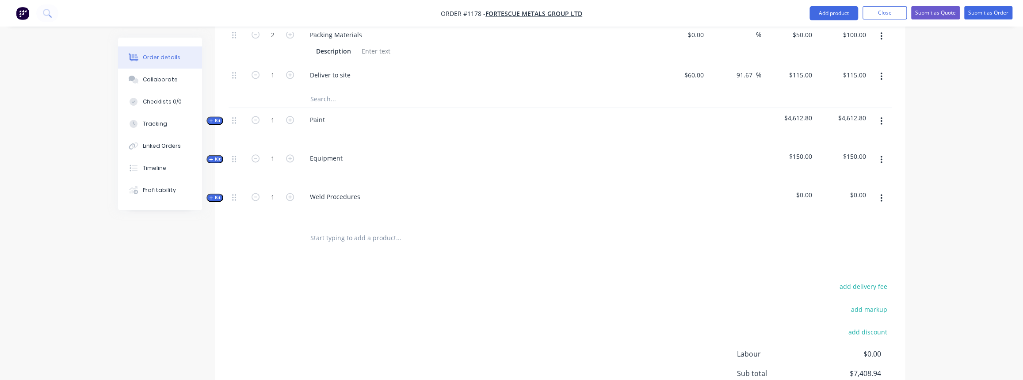
click at [882, 193] on button "button" at bounding box center [881, 198] width 21 height 16
click at [861, 268] on div "Delete" at bounding box center [850, 274] width 68 height 13
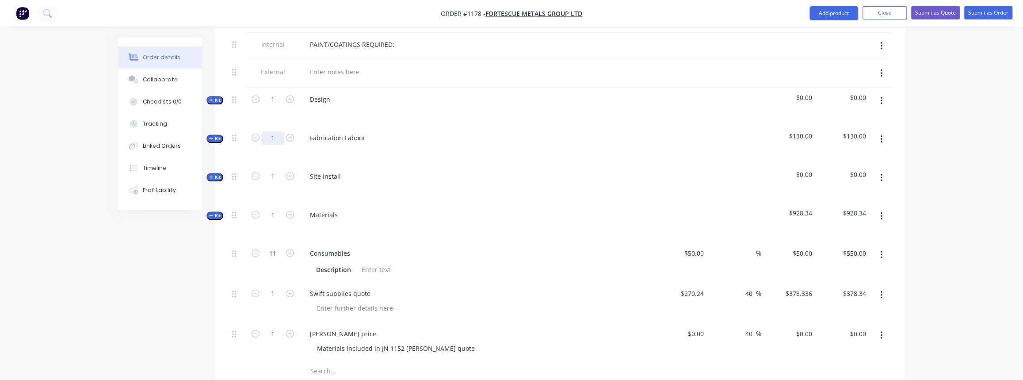
scroll to position [415, 0]
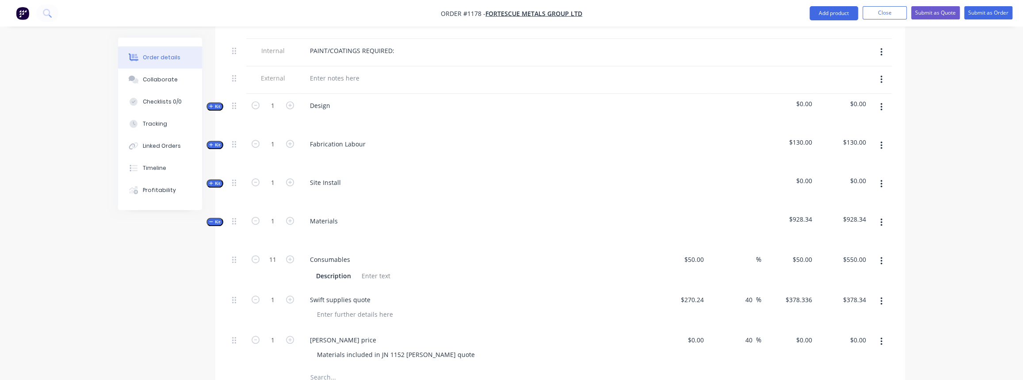
click at [880, 179] on icon "button" at bounding box center [881, 184] width 2 height 10
click at [825, 254] on div "Delete" at bounding box center [850, 260] width 68 height 13
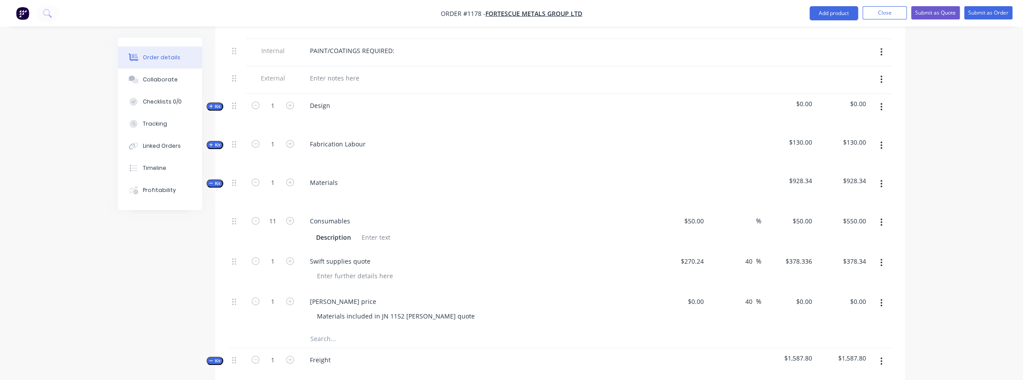
click at [216, 142] on span "Kit" at bounding box center [214, 144] width 11 height 7
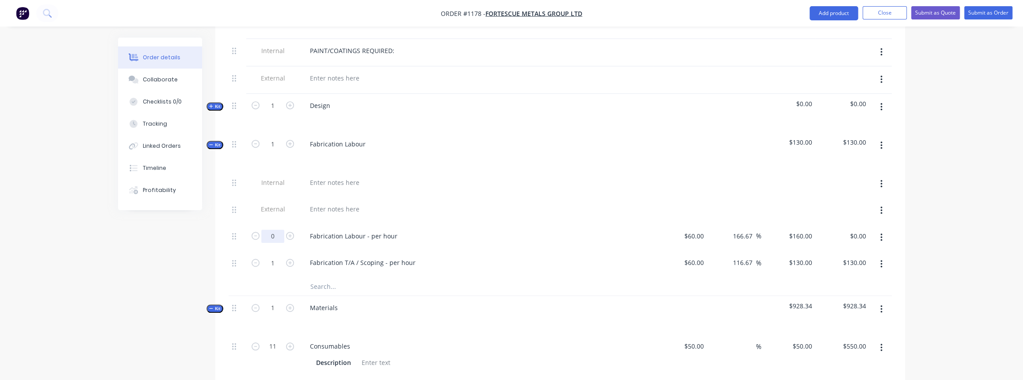
click at [279, 232] on input "0" at bounding box center [272, 235] width 23 height 13
type input "66"
type input "$10,560.00"
drag, startPoint x: 372, startPoint y: 234, endPoint x: 390, endPoint y: 233, distance: 18.1
click at [372, 234] on div "Fabrication Labour - per hour" at bounding box center [354, 235] width 102 height 13
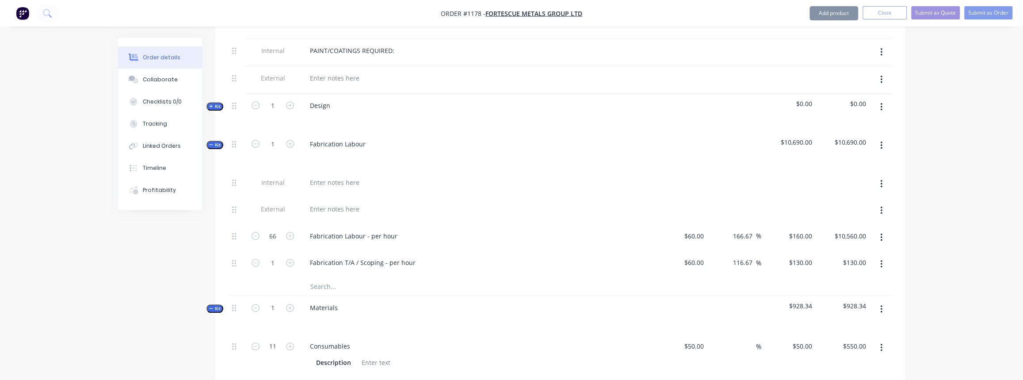
click at [405, 231] on div "Fabrication Labour - per hour" at bounding box center [476, 235] width 347 height 13
click at [395, 230] on div "Fabrication Labour - per hour" at bounding box center [354, 235] width 102 height 13
click at [211, 142] on icon "button" at bounding box center [211, 144] width 4 height 4
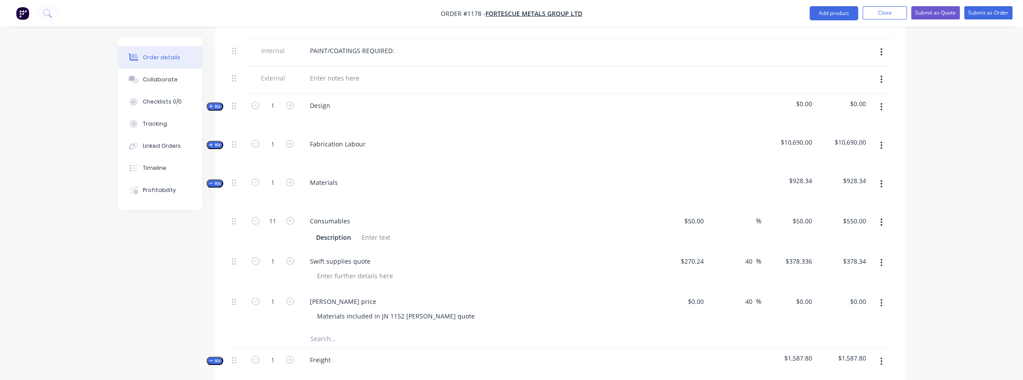
click at [216, 104] on span "Kit" at bounding box center [214, 106] width 11 height 7
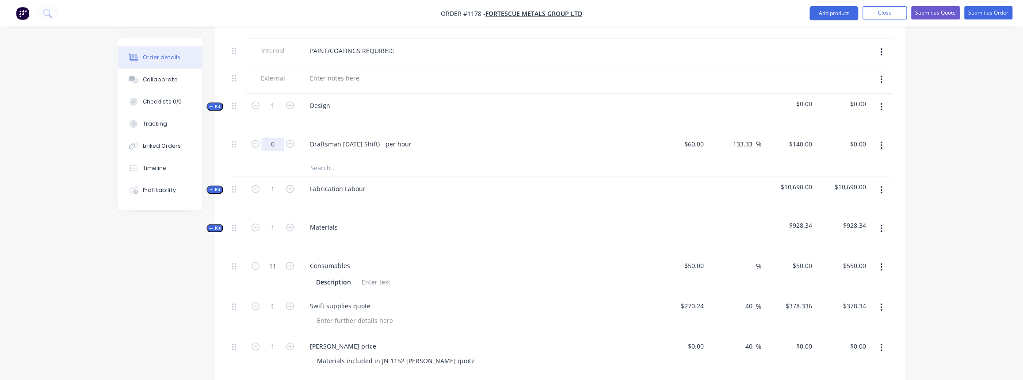
click at [277, 140] on input "0" at bounding box center [272, 143] width 23 height 13
type input "4"
type input "$560.00"
click at [219, 103] on span "Kit" at bounding box center [214, 106] width 11 height 7
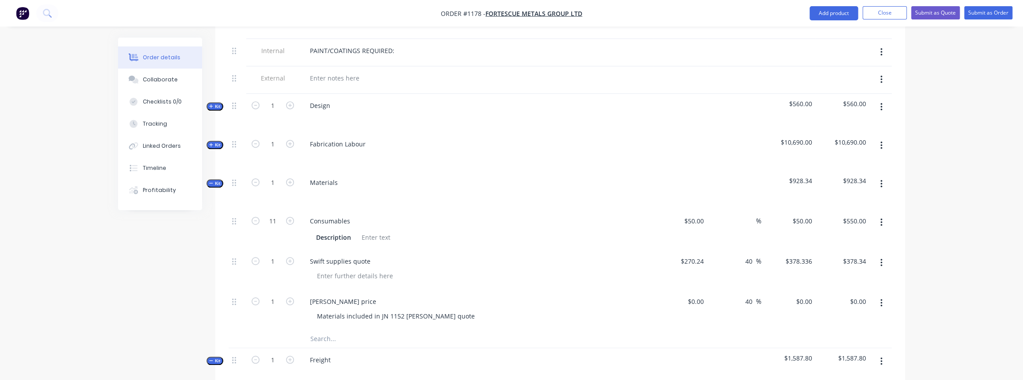
click at [214, 180] on span "Kit" at bounding box center [214, 183] width 11 height 7
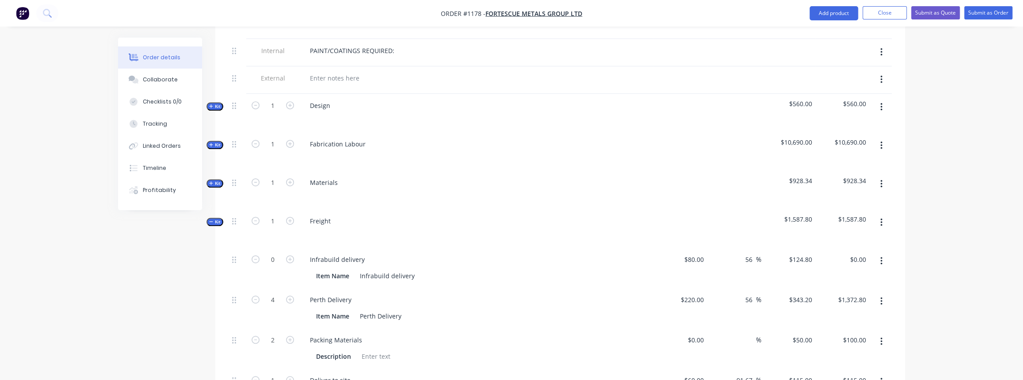
click at [217, 218] on span "Kit" at bounding box center [214, 221] width 11 height 7
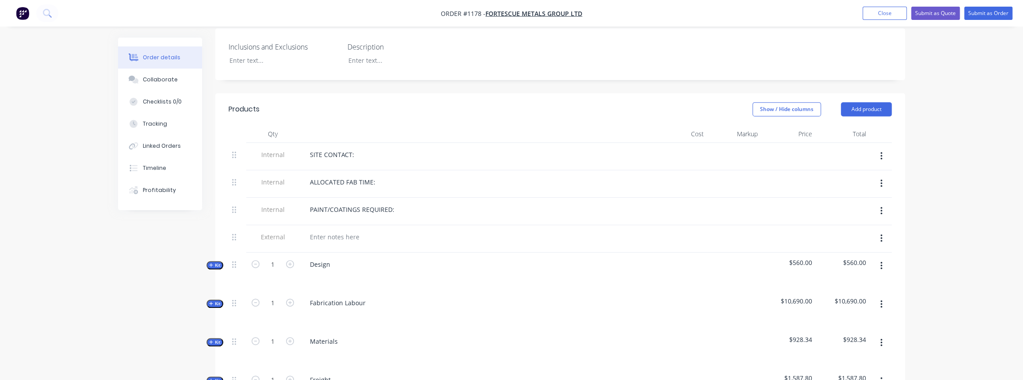
scroll to position [294, 0]
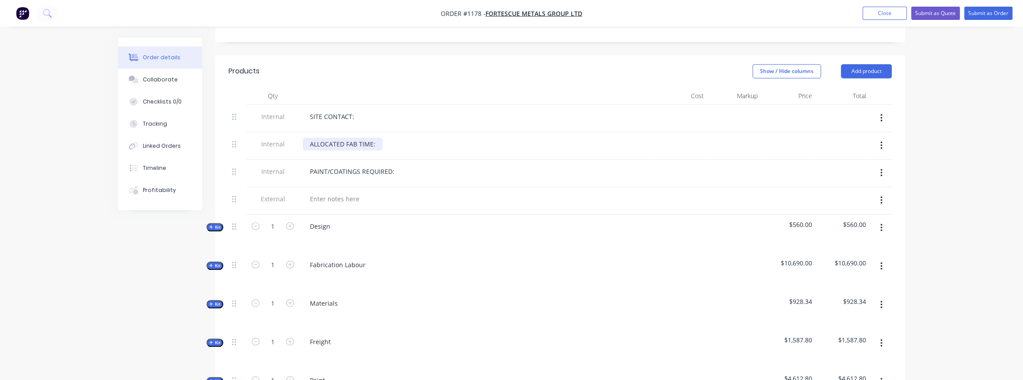
click at [377, 141] on div "ALLOCATED FAB TIME:" at bounding box center [343, 143] width 80 height 13
drag, startPoint x: 404, startPoint y: 169, endPoint x: 397, endPoint y: 168, distance: 6.8
click at [402, 169] on div "PAINT/COATINGS REQUIRED:" at bounding box center [476, 171] width 347 height 13
click at [394, 168] on div "PAINT/COATINGS REQUIRED:" at bounding box center [352, 171] width 99 height 13
click at [397, 168] on div "PAINT/COATINGS REQUIRED:" at bounding box center [352, 171] width 99 height 13
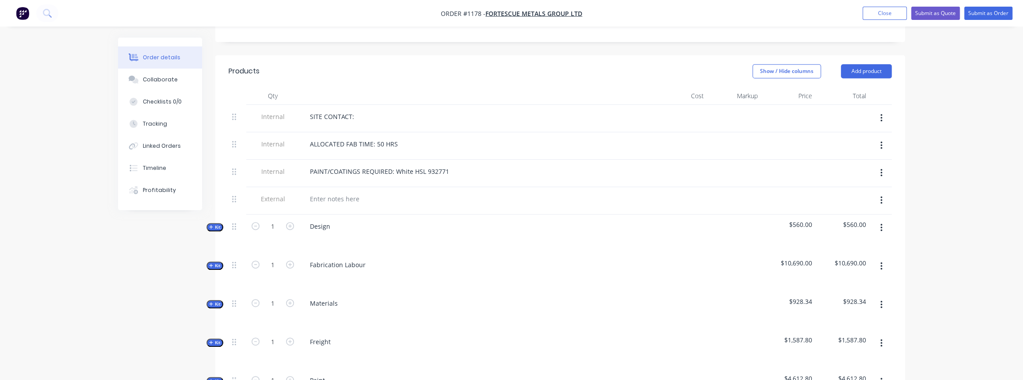
click at [428, 197] on div at bounding box center [476, 198] width 347 height 13
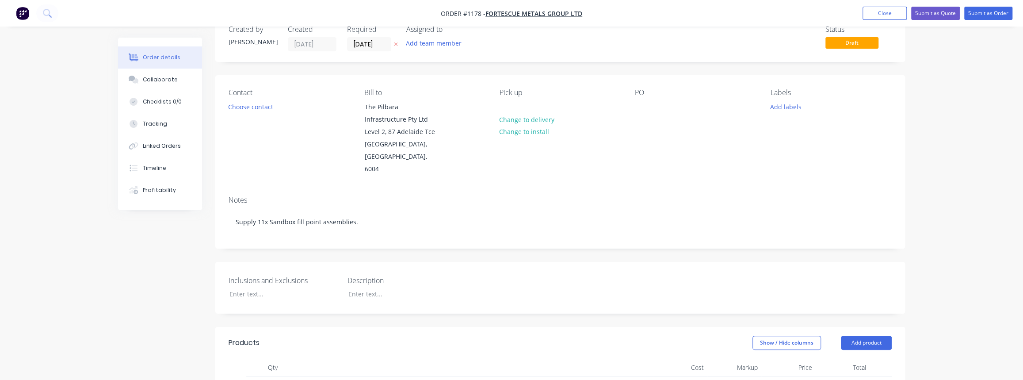
scroll to position [0, 0]
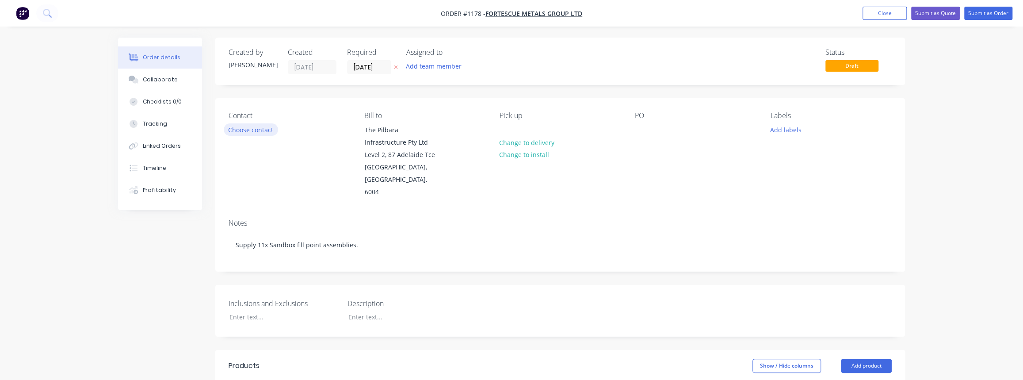
click at [228, 124] on button "Choose contact" at bounding box center [251, 129] width 54 height 12
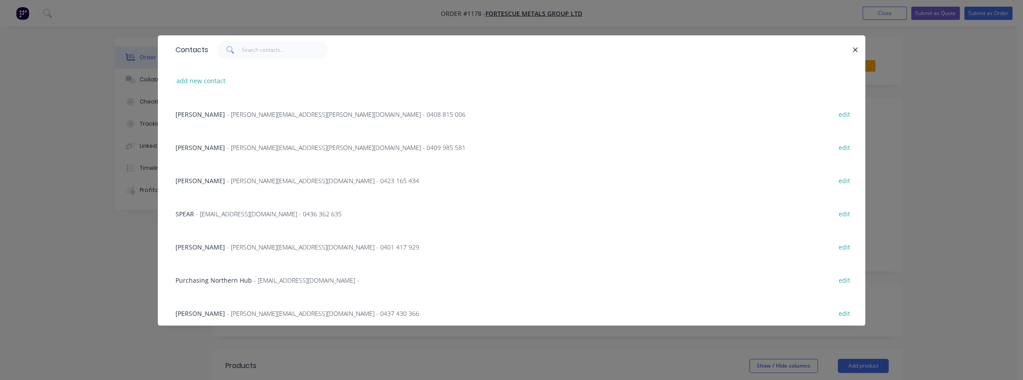
click at [240, 50] on span at bounding box center [229, 50] width 25 height 18
click at [273, 53] on input "text" at bounding box center [285, 50] width 86 height 18
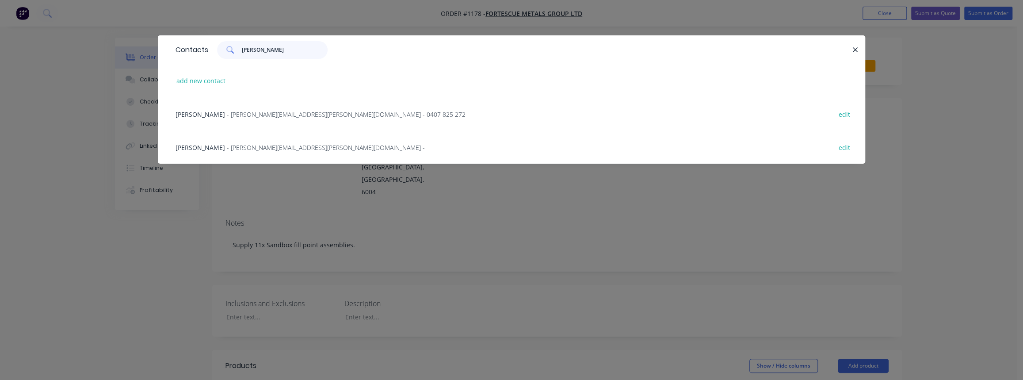
type input "ian"
click at [279, 146] on span "- ian.parry@fortescue.com -" at bounding box center [326, 147] width 198 height 8
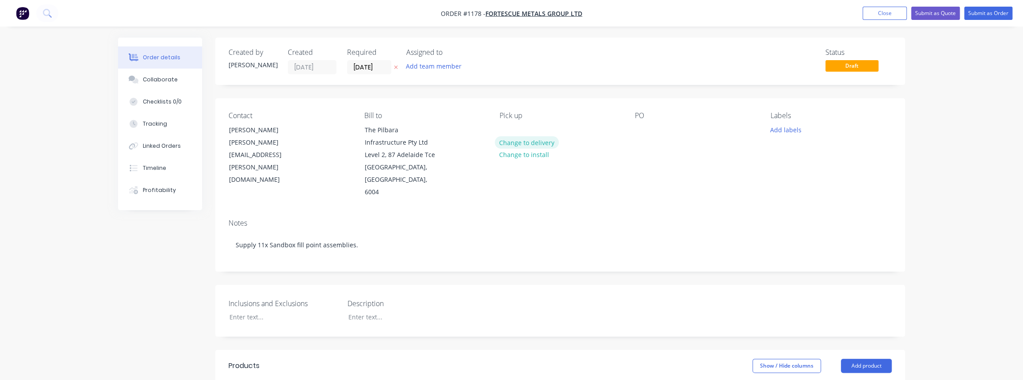
click at [522, 140] on button "Change to delivery" at bounding box center [527, 142] width 65 height 12
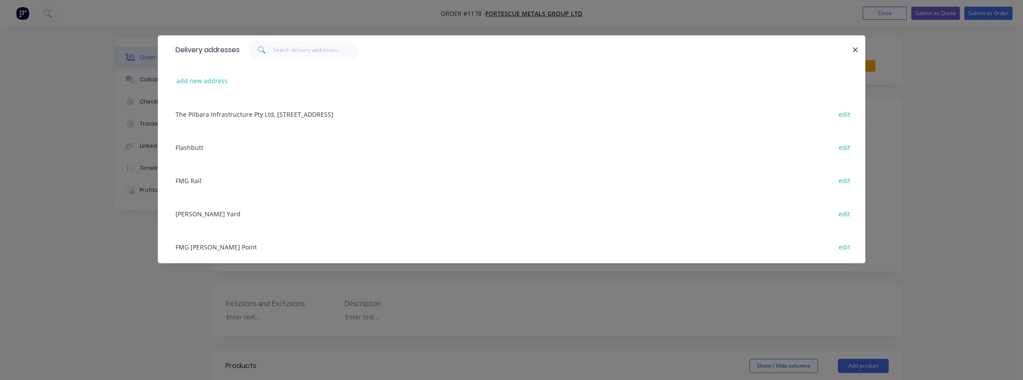
click at [189, 179] on div "FMG Rail edit" at bounding box center [511, 180] width 681 height 33
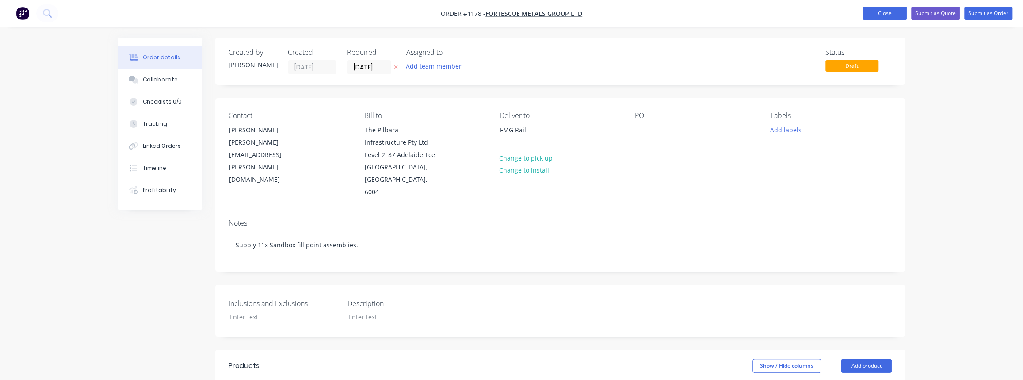
drag, startPoint x: 890, startPoint y: 13, endPoint x: 894, endPoint y: 16, distance: 5.3
click at [890, 11] on button "Close" at bounding box center [884, 13] width 44 height 13
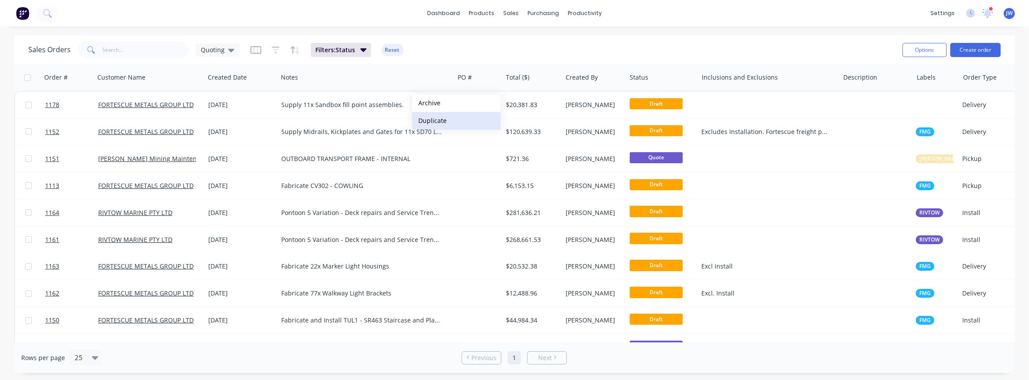
click at [438, 118] on button "Duplicate" at bounding box center [456, 121] width 88 height 18
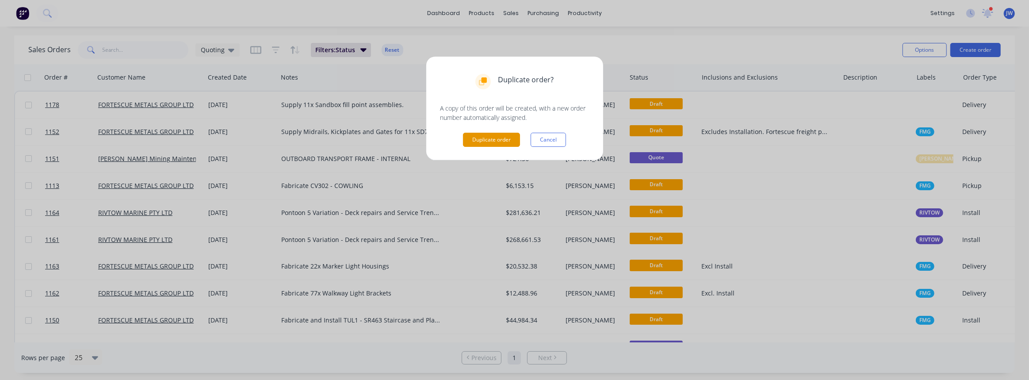
click at [482, 139] on button "Duplicate order" at bounding box center [491, 140] width 57 height 14
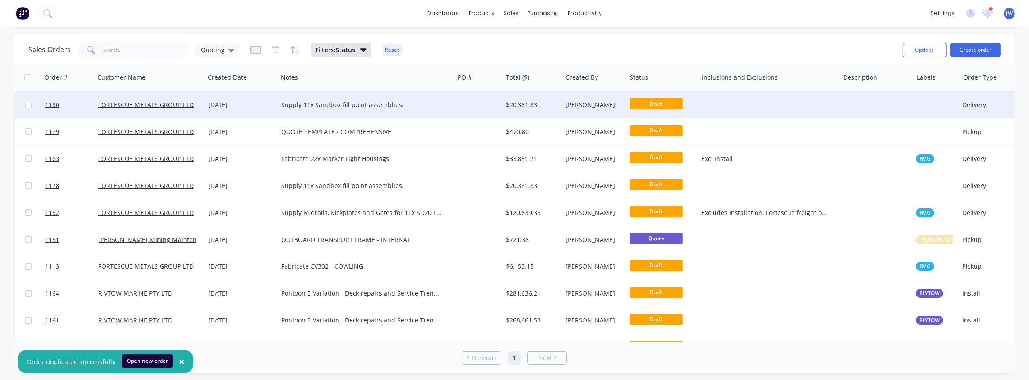
click at [354, 110] on div "Supply 11x Sandbox fill point assemblies." at bounding box center [366, 105] width 176 height 27
drag, startPoint x: 405, startPoint y: 98, endPoint x: 316, endPoint y: 99, distance: 88.9
click at [316, 99] on div "Supply 11x Sandbox fill point assemblies." at bounding box center [366, 98] width 175 height 12
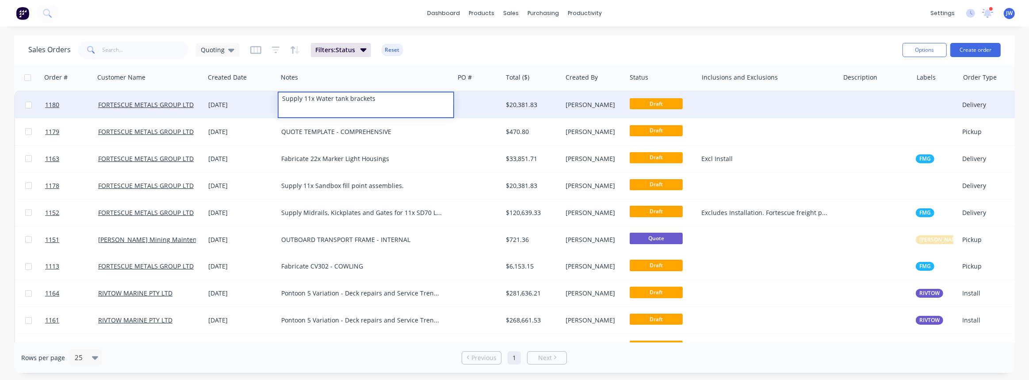
click at [335, 105] on div "Supply 11x Water tank brackets" at bounding box center [366, 98] width 175 height 12
click at [463, 103] on div at bounding box center [478, 105] width 48 height 27
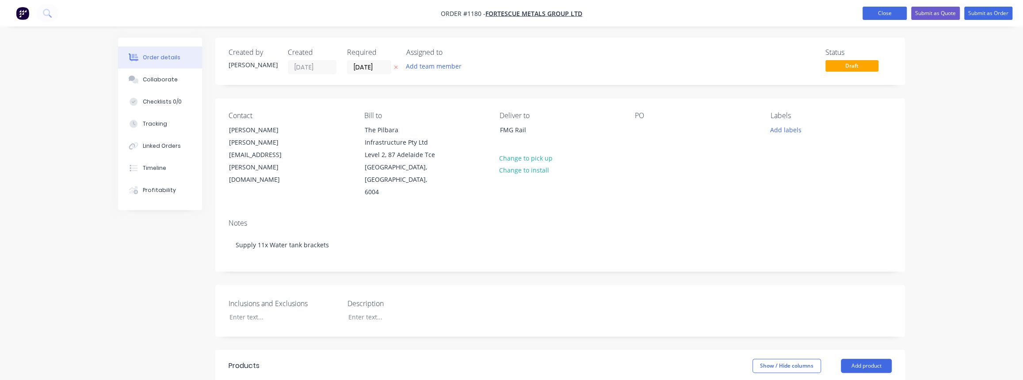
click at [876, 13] on button "Close" at bounding box center [884, 13] width 44 height 13
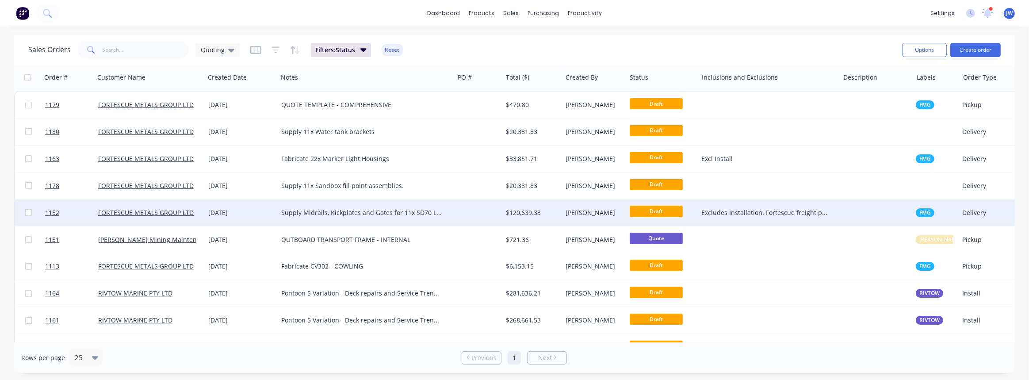
click at [329, 218] on div "Supply Midrails, Kickplates and Gates for 11x SD70 Locos." at bounding box center [366, 212] width 176 height 27
click at [481, 211] on div at bounding box center [478, 212] width 48 height 27
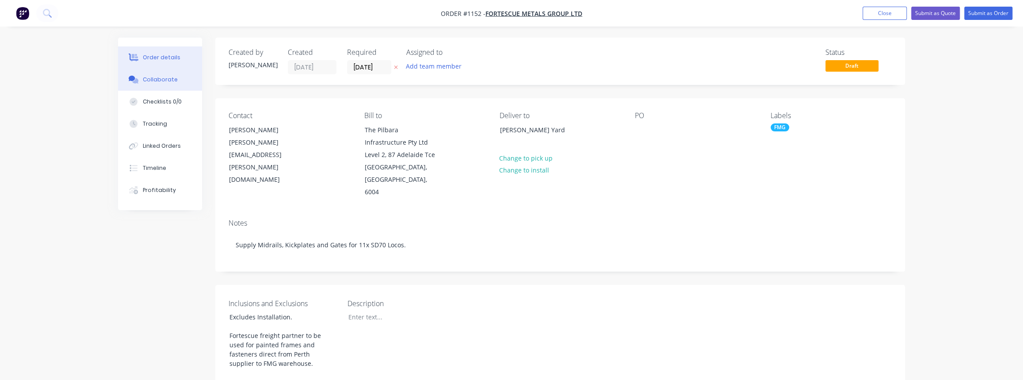
click at [154, 81] on div "Collaborate" at bounding box center [160, 80] width 35 height 8
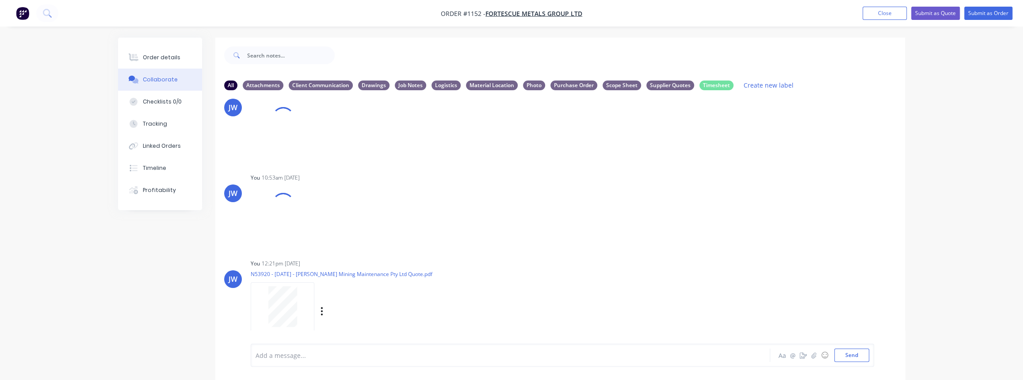
scroll to position [766, 0]
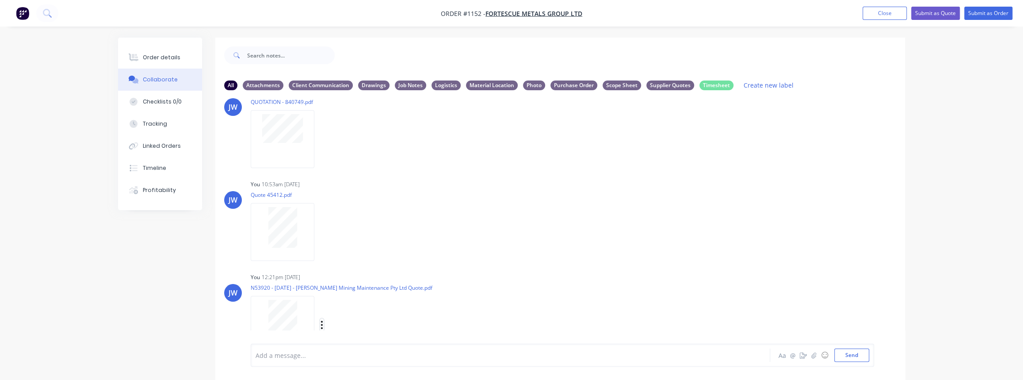
click at [320, 325] on button "button" at bounding box center [322, 324] width 4 height 13
click at [336, 331] on button "Delete" at bounding box center [379, 332] width 99 height 20
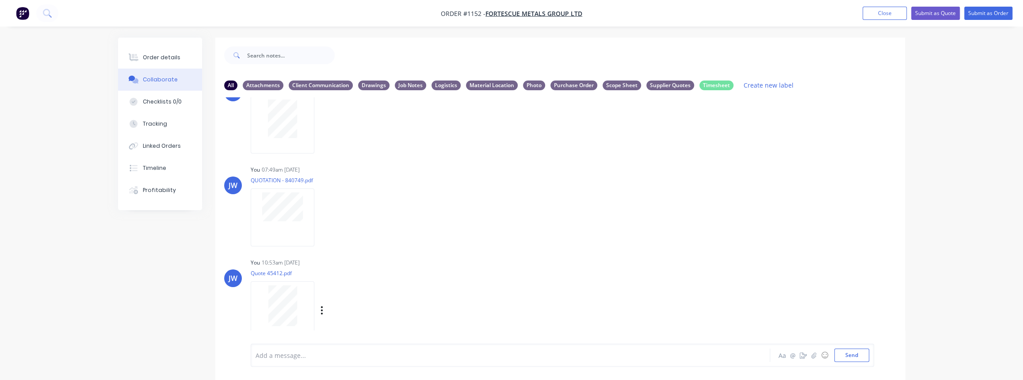
scroll to position [687, 0]
click at [321, 308] on icon "button" at bounding box center [322, 311] width 2 height 8
click at [343, 325] on button "Delete" at bounding box center [379, 332] width 99 height 20
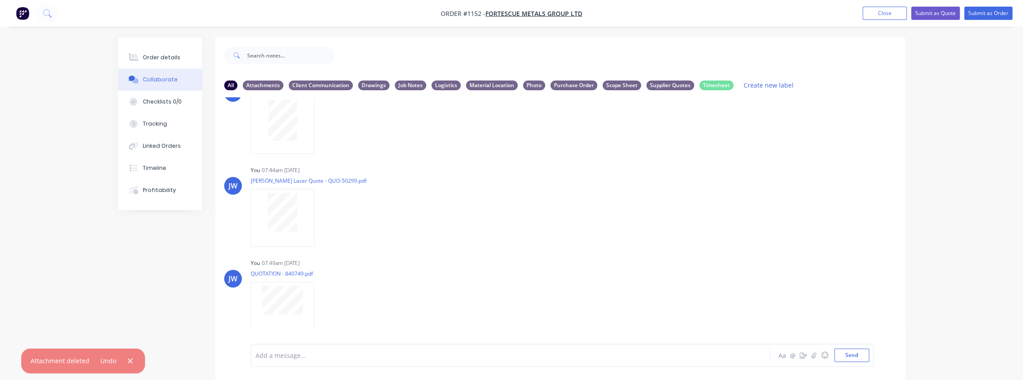
drag, startPoint x: 889, startPoint y: 14, endPoint x: 855, endPoint y: 18, distance: 34.2
click at [889, 14] on button "Close" at bounding box center [884, 13] width 44 height 13
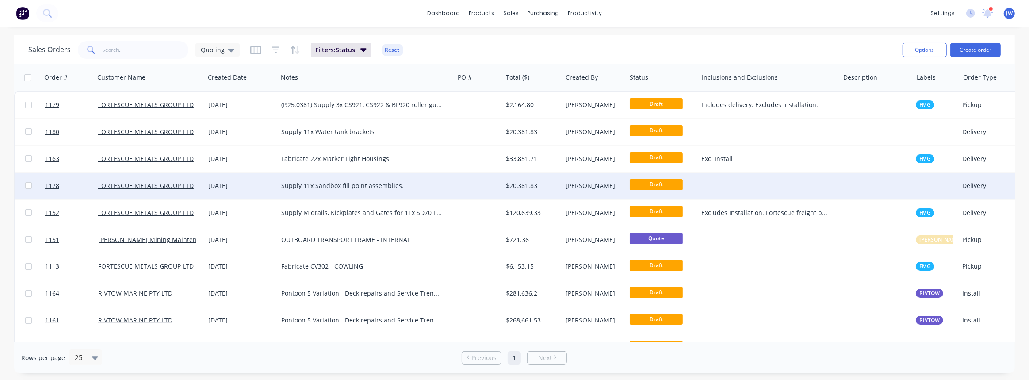
click at [380, 189] on div "Supply 11x Sandbox fill point assemblies." at bounding box center [361, 185] width 161 height 9
click at [480, 178] on div at bounding box center [478, 185] width 48 height 27
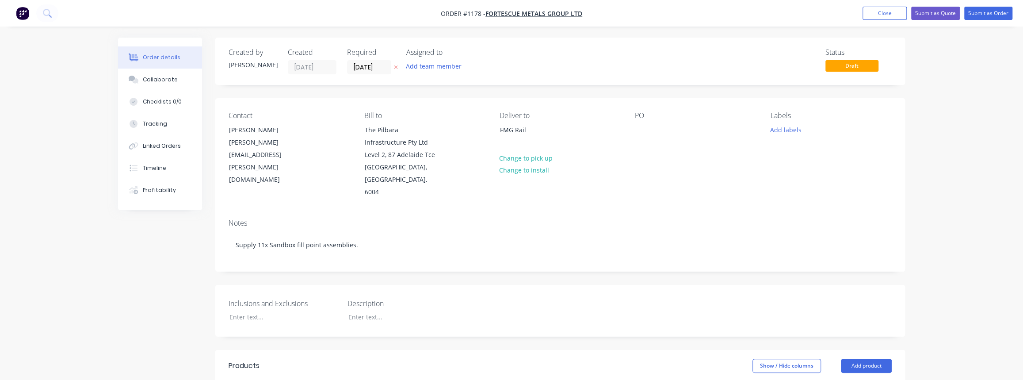
drag, startPoint x: 887, startPoint y: 9, endPoint x: 850, endPoint y: 32, distance: 43.9
click at [887, 9] on button "Close" at bounding box center [884, 13] width 44 height 13
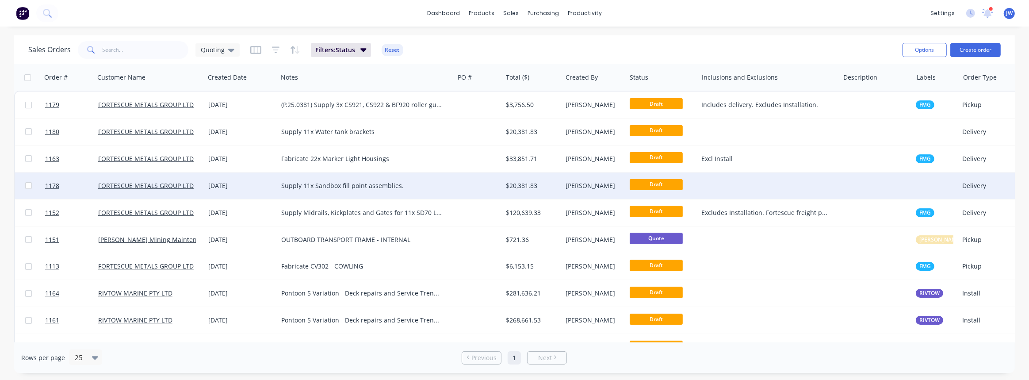
click at [353, 181] on div "Supply 11x Sandbox fill point assemblies." at bounding box center [361, 185] width 161 height 9
click at [462, 185] on div at bounding box center [478, 185] width 48 height 27
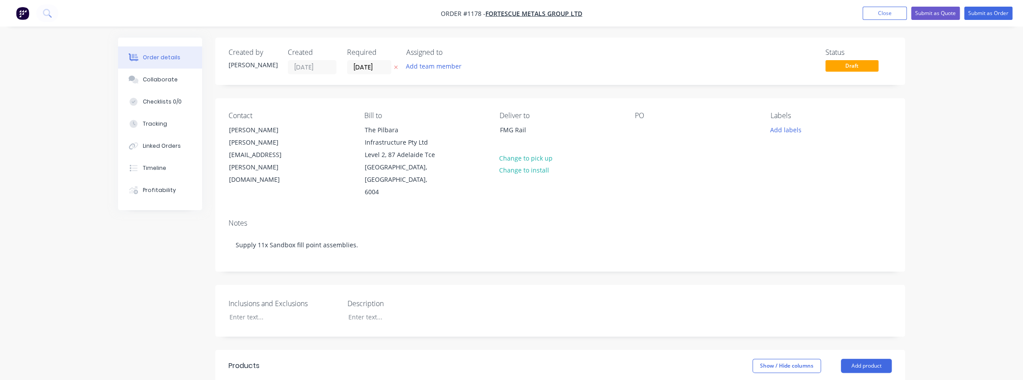
drag, startPoint x: 879, startPoint y: 14, endPoint x: 923, endPoint y: 41, distance: 51.4
click at [879, 14] on button "Close" at bounding box center [884, 13] width 44 height 13
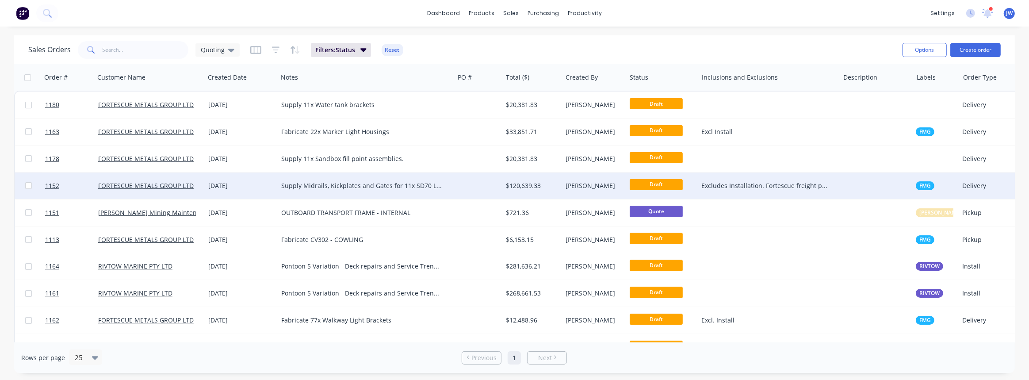
click at [455, 187] on div at bounding box center [478, 185] width 48 height 27
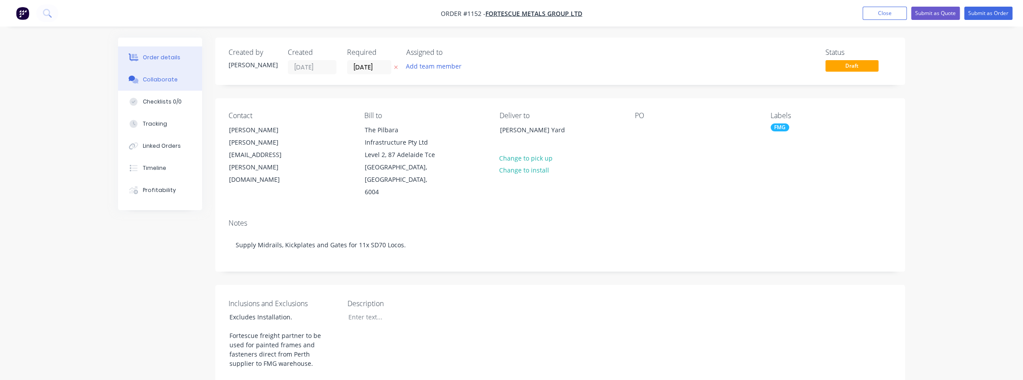
click at [157, 82] on div "Collaborate" at bounding box center [160, 80] width 35 height 8
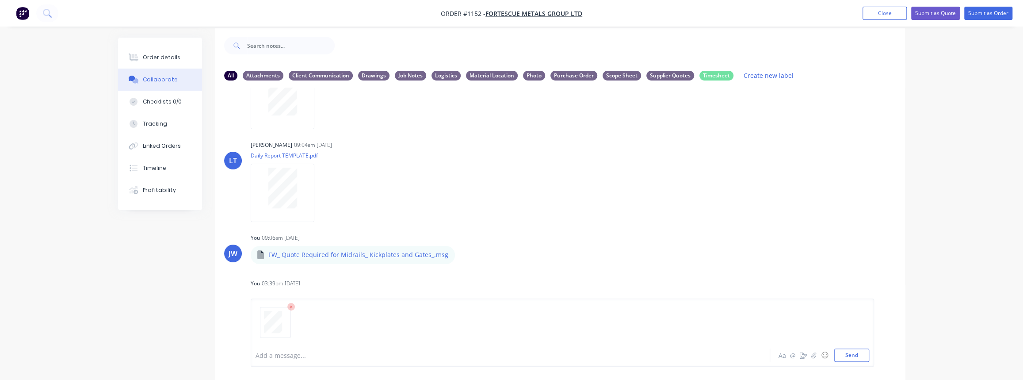
scroll to position [58, 0]
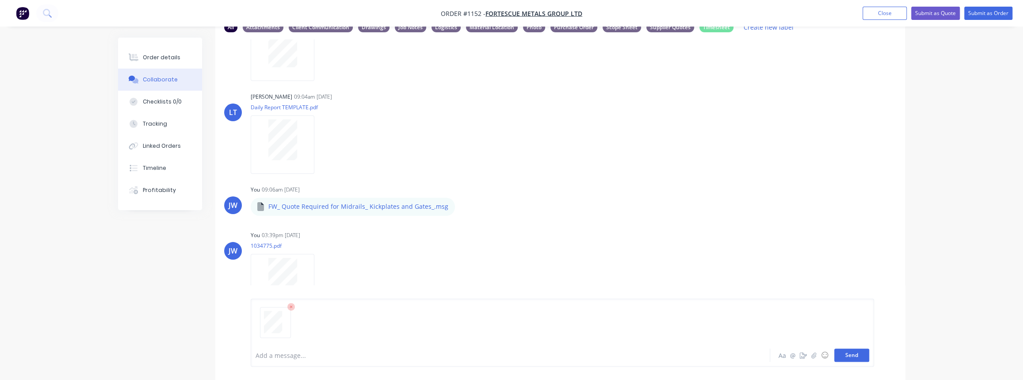
click at [853, 356] on button "Send" at bounding box center [851, 354] width 35 height 13
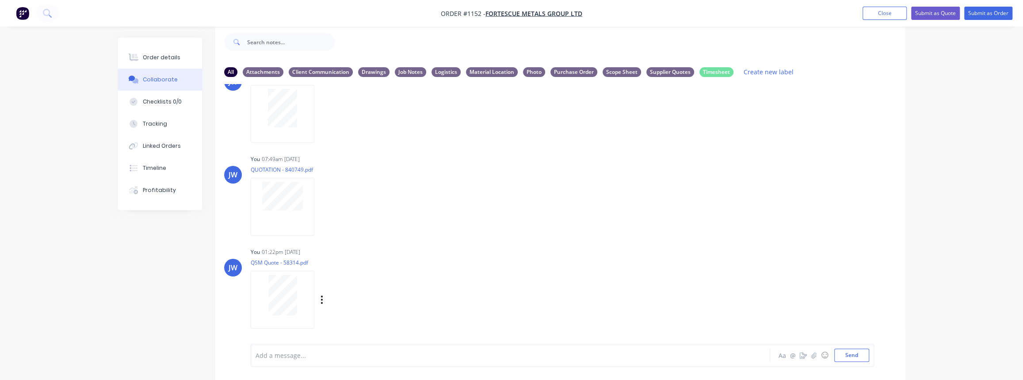
scroll to position [687, 0]
click at [321, 297] on icon "button" at bounding box center [322, 298] width 2 height 8
click at [341, 279] on button "Labels" at bounding box center [379, 279] width 99 height 20
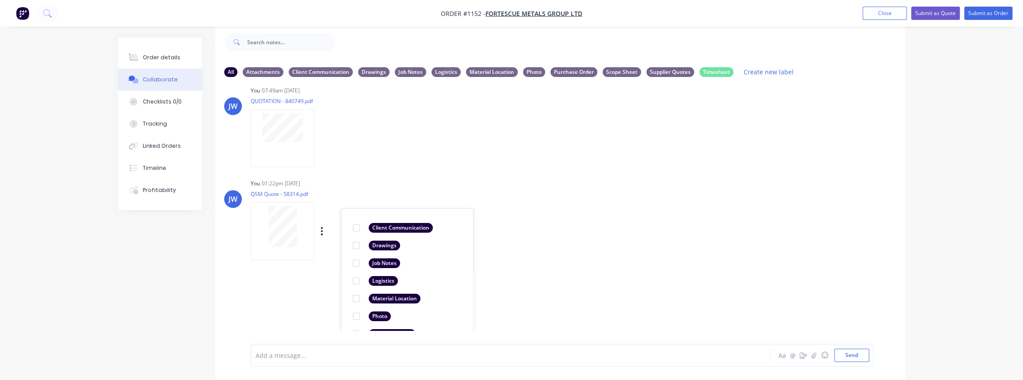
scroll to position [826, 0]
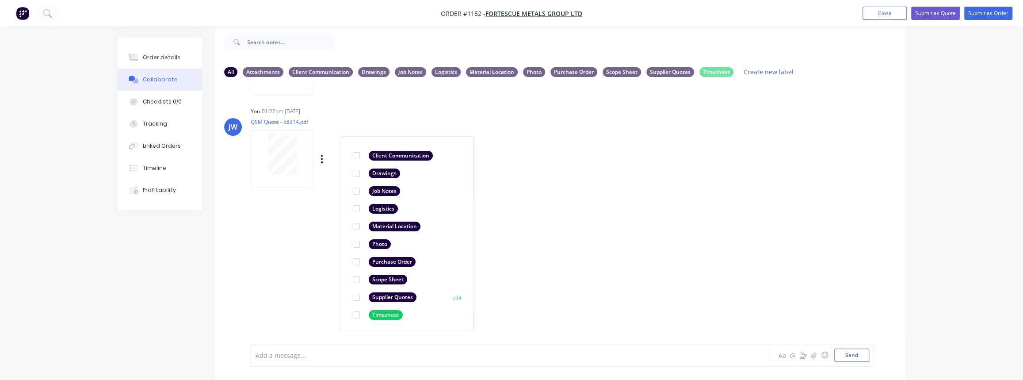
click at [378, 296] on div "Supplier Quotes" at bounding box center [393, 297] width 48 height 10
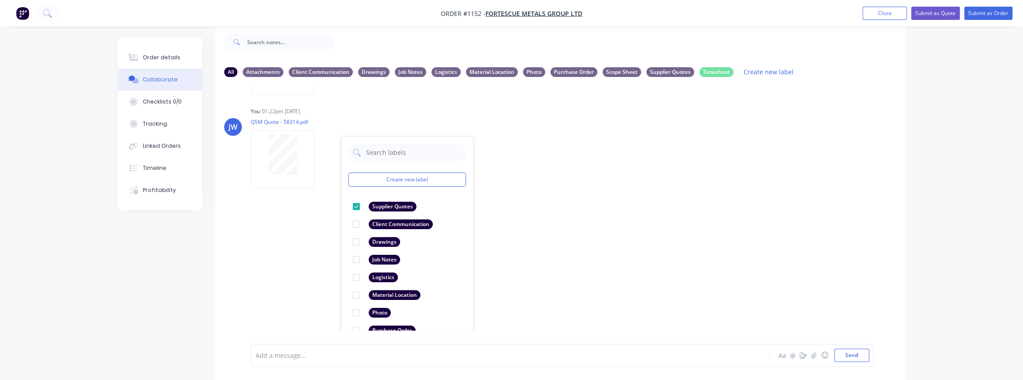
click at [306, 259] on div "LT Leya Thompson 09:04am 25/09/25 Paint Coating Inspection Report.pdf Labels Do…" at bounding box center [560, 207] width 690 height 246
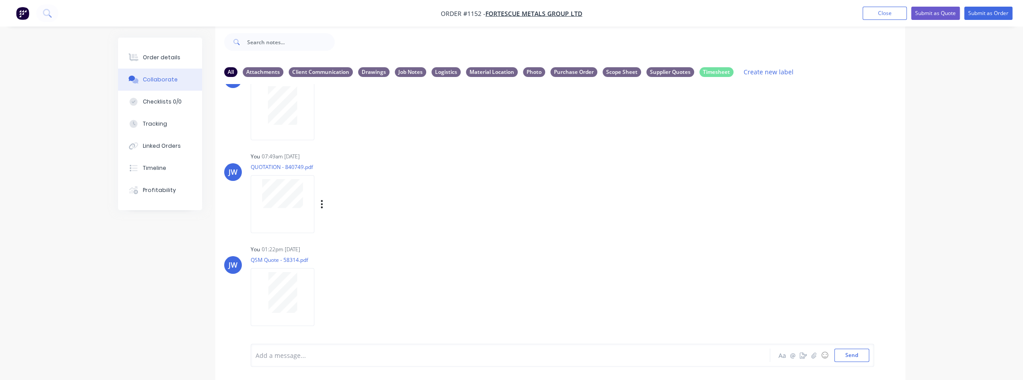
scroll to position [687, 0]
click at [161, 53] on button "Order details" at bounding box center [160, 57] width 84 height 22
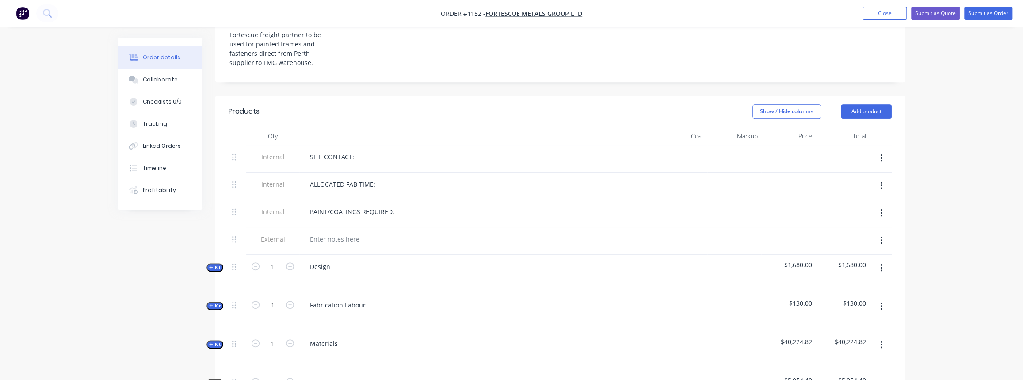
scroll to position [375, 0]
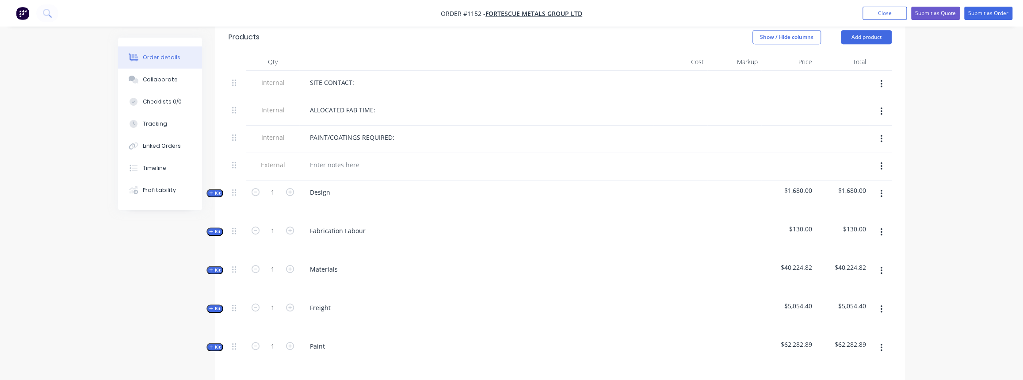
drag, startPoint x: 215, startPoint y: 256, endPoint x: 258, endPoint y: 269, distance: 44.2
click at [215, 267] on span "Kit" at bounding box center [214, 270] width 11 height 7
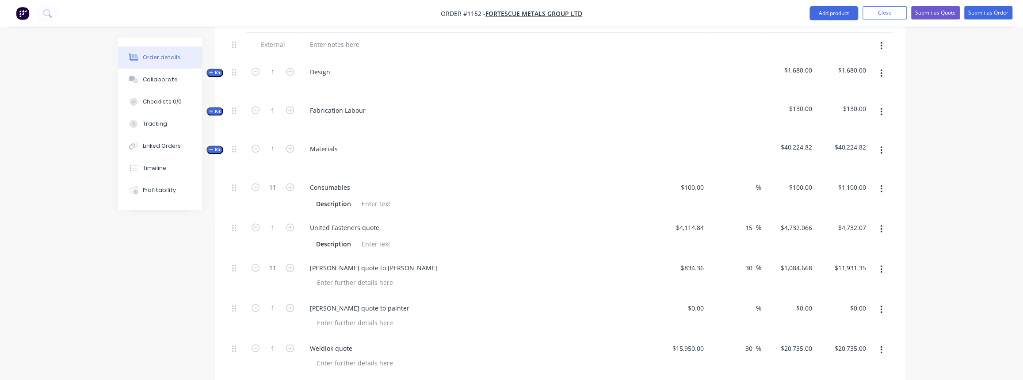
scroll to position [535, 0]
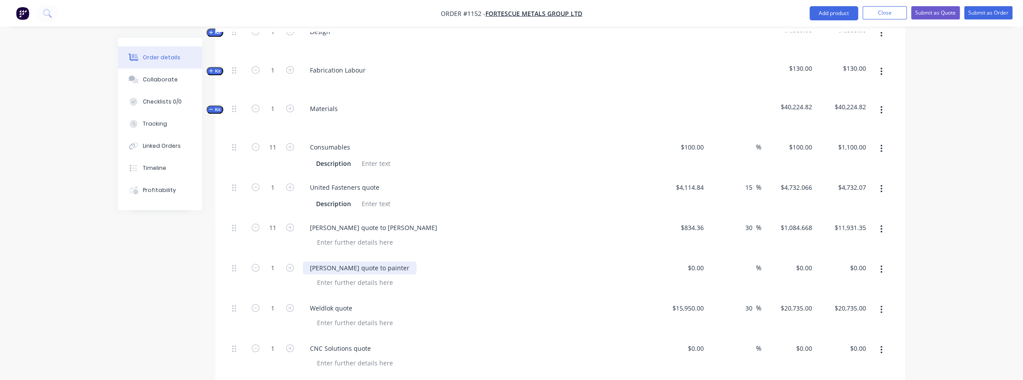
click at [331, 261] on div "Simmonds quote to painter" at bounding box center [360, 267] width 114 height 13
drag, startPoint x: 339, startPoint y: 254, endPoint x: 298, endPoint y: 254, distance: 40.7
click at [298, 256] on div "1 Simmonds quote to painter $0.00 $0.00 % $0.00 $0.00 $0.00 $0.00" at bounding box center [560, 276] width 663 height 40
click at [702, 261] on input "0" at bounding box center [697, 267] width 20 height 13
type input "$2,840.00"
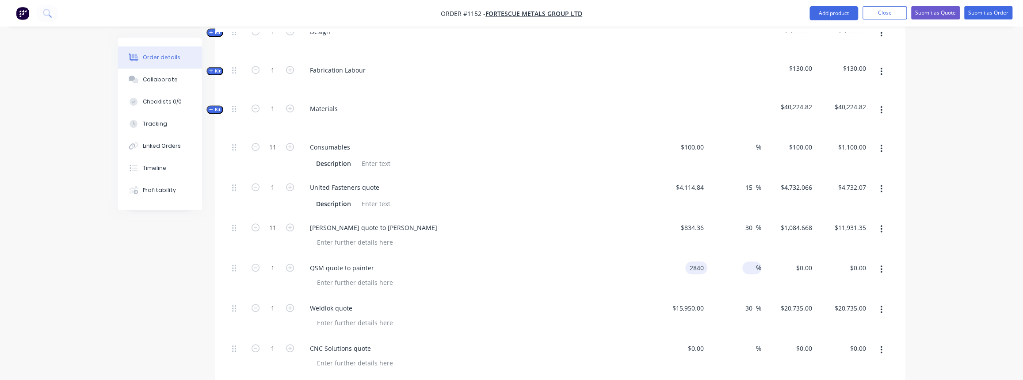
type input "$2,840.00"
click at [742, 261] on div "%" at bounding box center [751, 267] width 19 height 13
type input "30"
type input "$3,692.00"
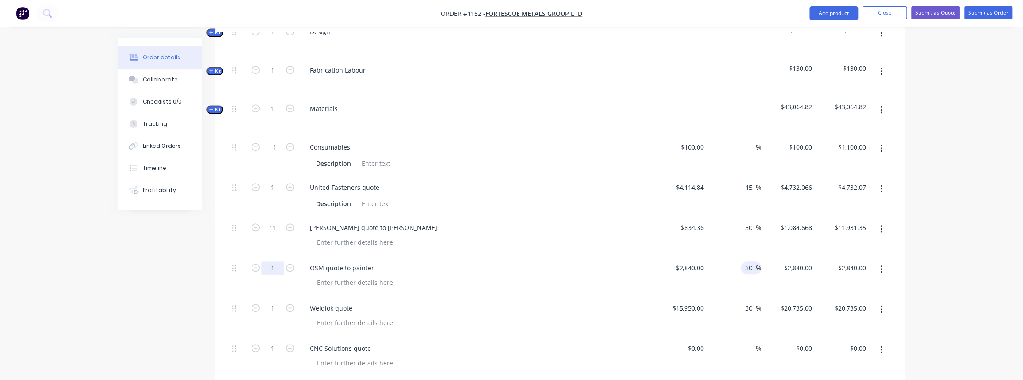
type input "$3,692.00"
click at [277, 261] on input "1" at bounding box center [272, 267] width 23 height 13
type input "11"
type input "$40,612.00"
click at [457, 276] on div at bounding box center [480, 282] width 340 height 13
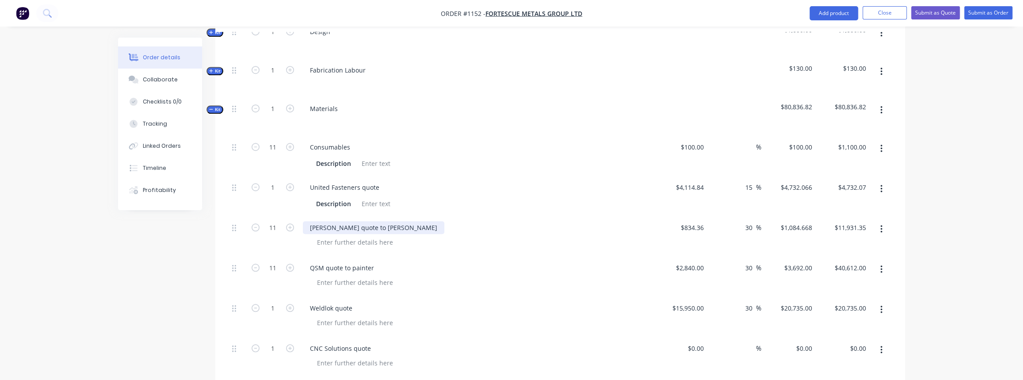
click at [323, 221] on div "Simmonds quote to Madson" at bounding box center [373, 227] width 141 height 13
type input "834.36"
click at [702, 221] on input "834.36" at bounding box center [693, 227] width 27 height 13
type input "$0.00"
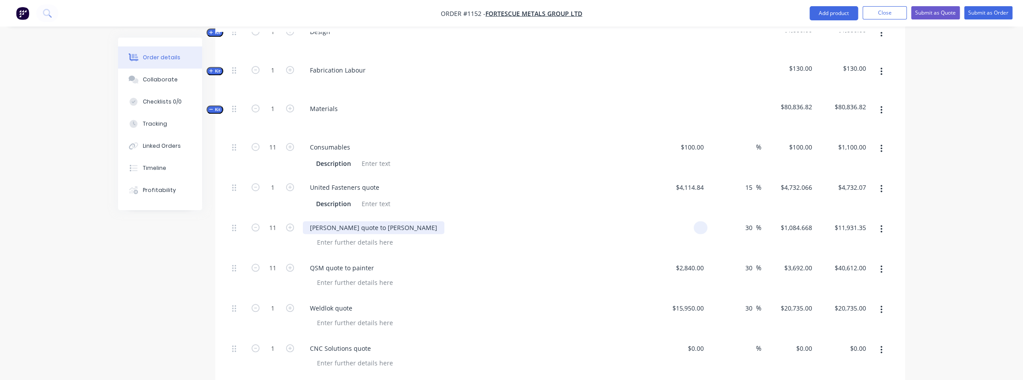
type input "$0.00"
click at [314, 221] on div "Simmonds quote to Madson" at bounding box center [373, 227] width 141 height 13
click at [422, 276] on div at bounding box center [480, 282] width 340 height 13
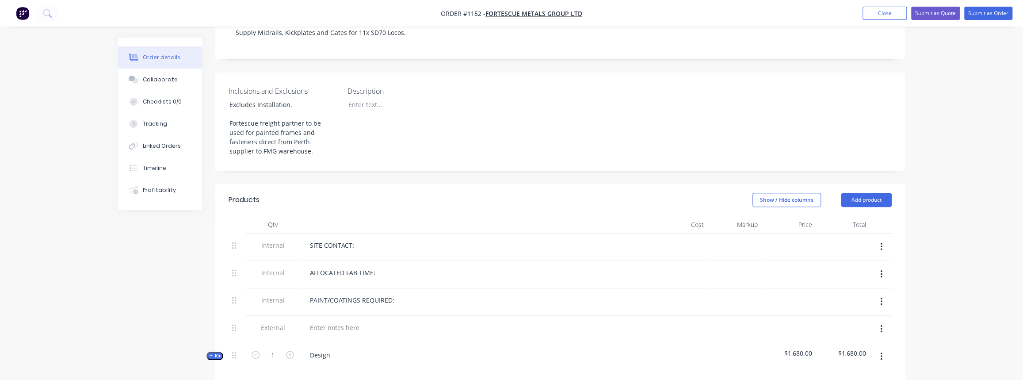
scroll to position [0, 0]
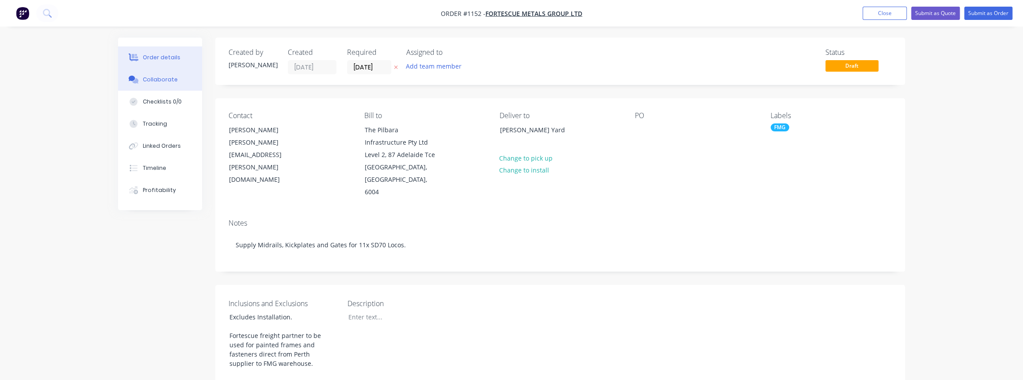
click at [145, 80] on div "Collaborate" at bounding box center [160, 80] width 35 height 8
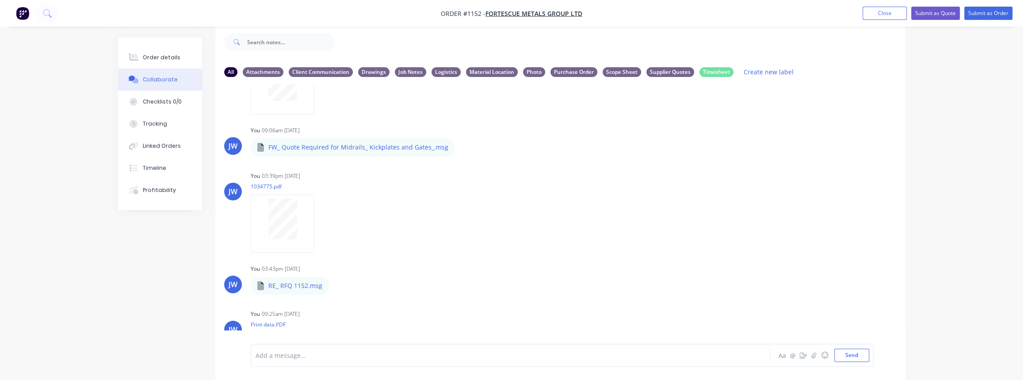
scroll to position [224, 0]
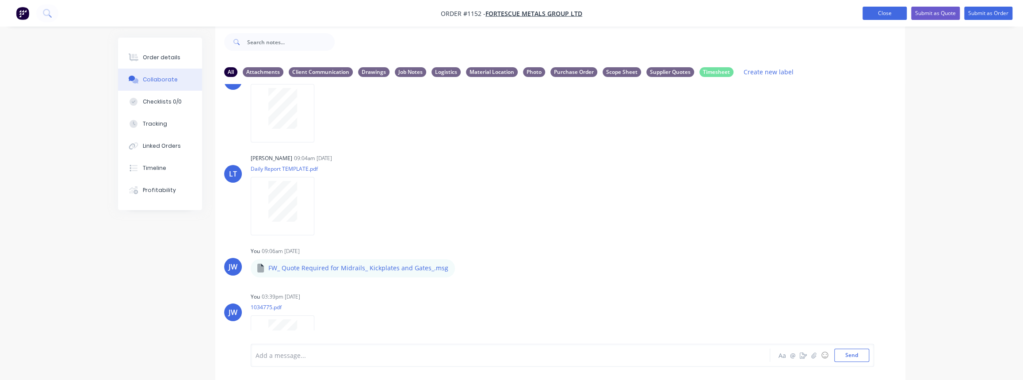
click at [900, 15] on button "Close" at bounding box center [884, 13] width 44 height 13
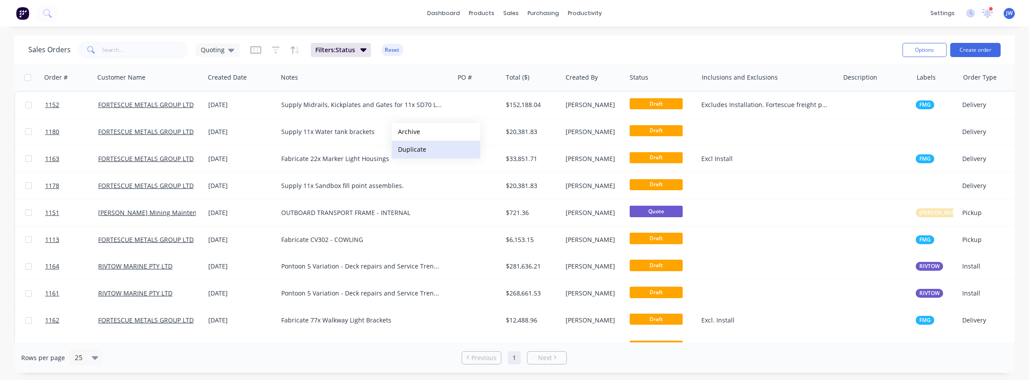
click at [420, 146] on button "Duplicate" at bounding box center [436, 150] width 88 height 18
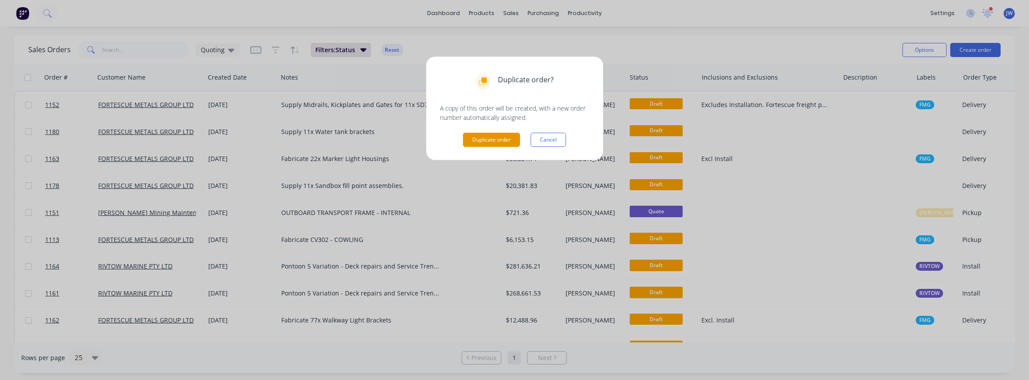
click at [475, 137] on button "Duplicate order" at bounding box center [491, 140] width 57 height 14
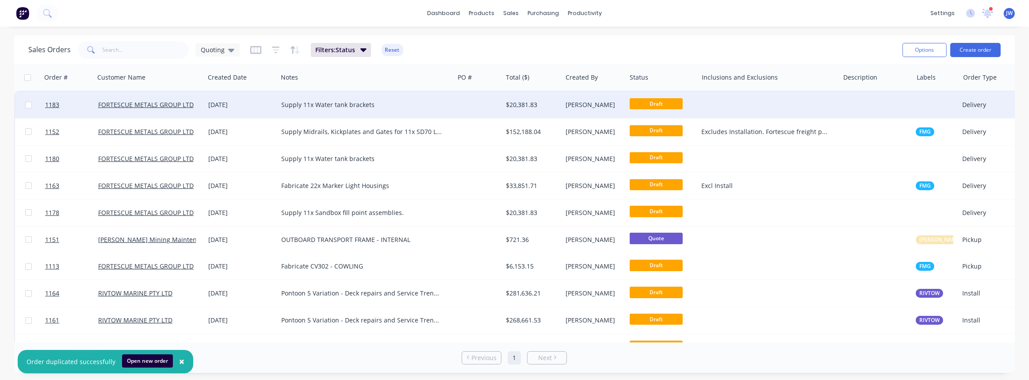
click at [336, 104] on div "Supply 11x Water tank brackets" at bounding box center [361, 104] width 161 height 9
drag, startPoint x: 388, startPoint y: 99, endPoint x: 317, endPoint y: 99, distance: 71.2
click at [317, 99] on div "Supply 11x Water tank brackets" at bounding box center [366, 98] width 175 height 12
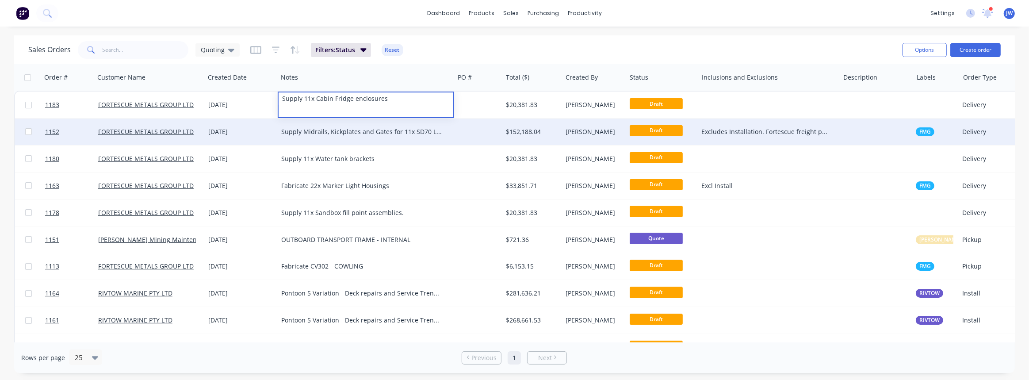
click at [382, 122] on div "Supply Midrails, Kickplates and Gates for 11x SD70 Locos." at bounding box center [366, 131] width 176 height 27
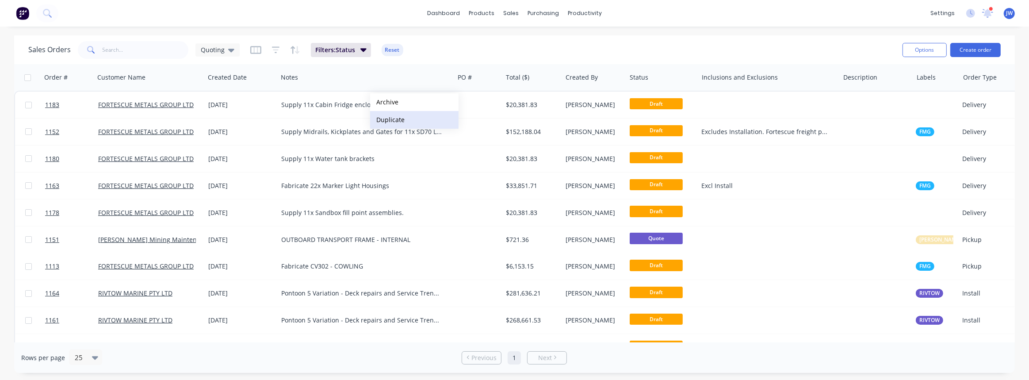
click at [403, 116] on button "Duplicate" at bounding box center [414, 120] width 88 height 18
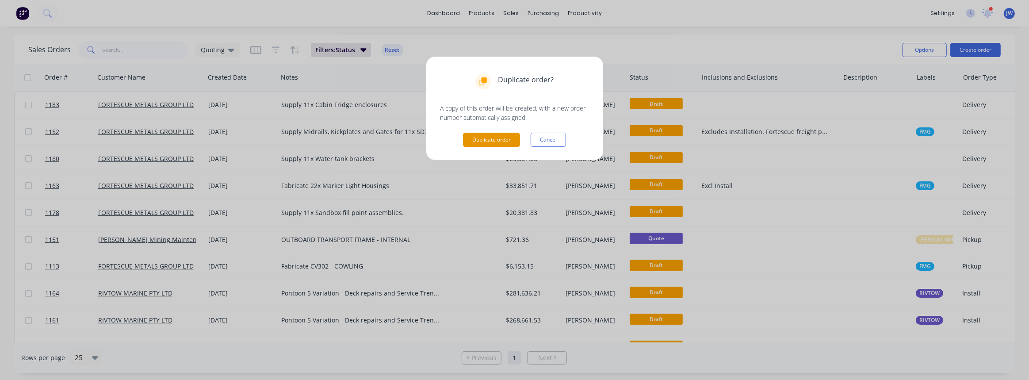
click at [509, 142] on button "Duplicate order" at bounding box center [491, 140] width 57 height 14
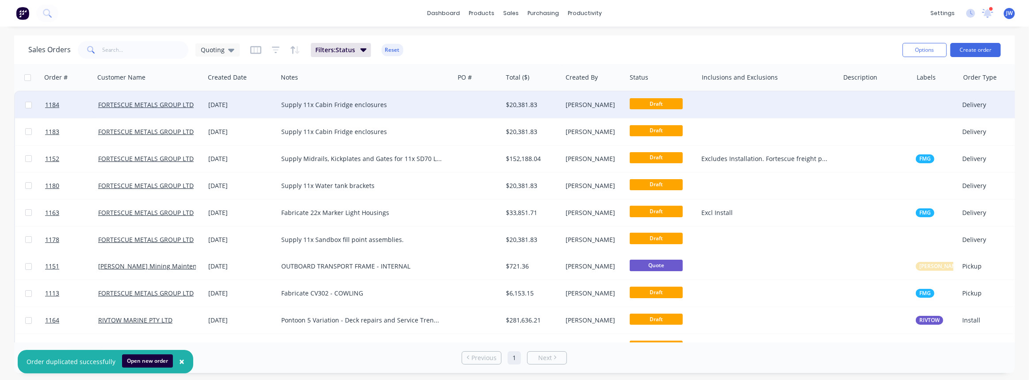
click at [348, 107] on div "Supply 11x Cabin Fridge enclosures" at bounding box center [361, 104] width 161 height 9
drag, startPoint x: 402, startPoint y: 98, endPoint x: 316, endPoint y: 98, distance: 86.6
click at [316, 98] on div "Supply 11x Cabin Fridge enclosures" at bounding box center [366, 98] width 175 height 12
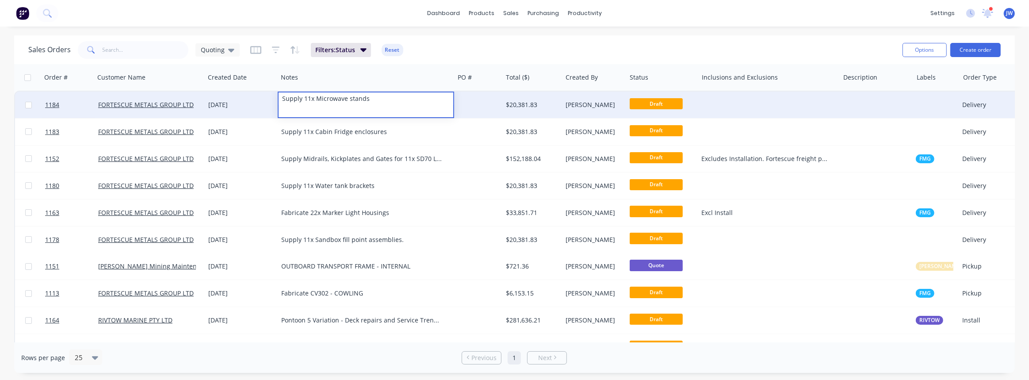
click at [467, 103] on div at bounding box center [478, 105] width 48 height 27
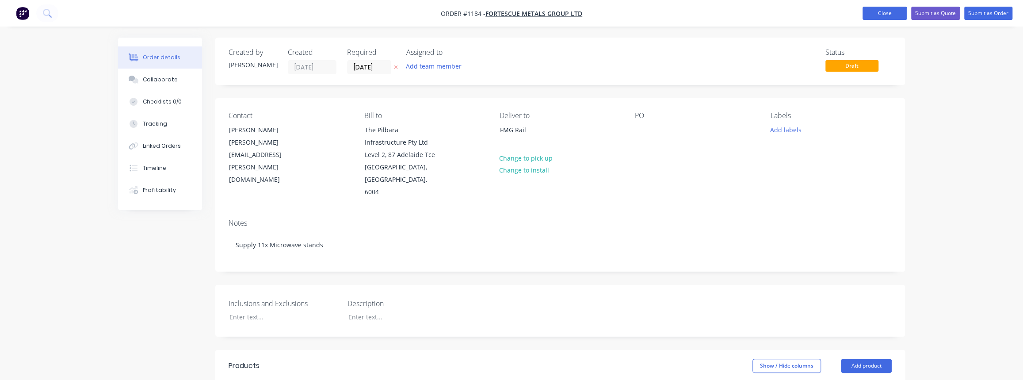
click at [883, 18] on button "Close" at bounding box center [884, 13] width 44 height 13
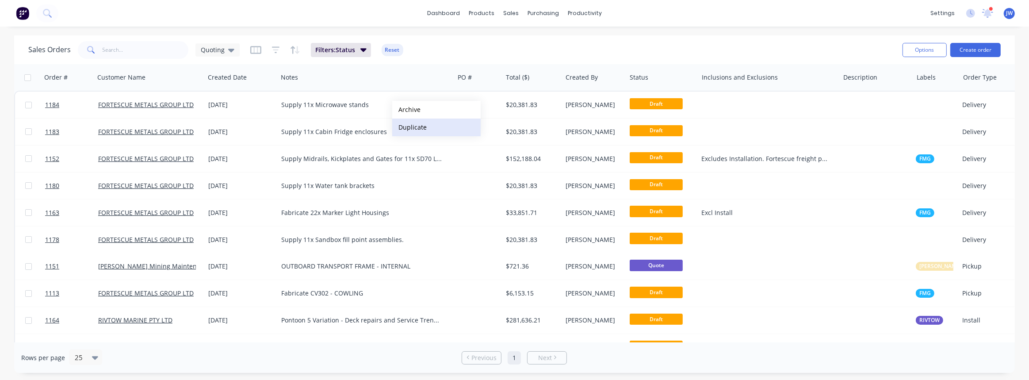
click at [411, 124] on button "Duplicate" at bounding box center [436, 127] width 88 height 18
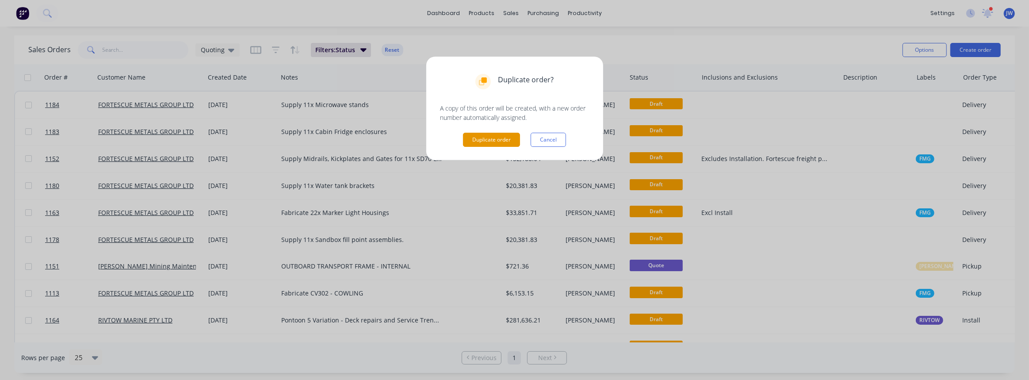
click at [481, 144] on button "Duplicate order" at bounding box center [491, 140] width 57 height 14
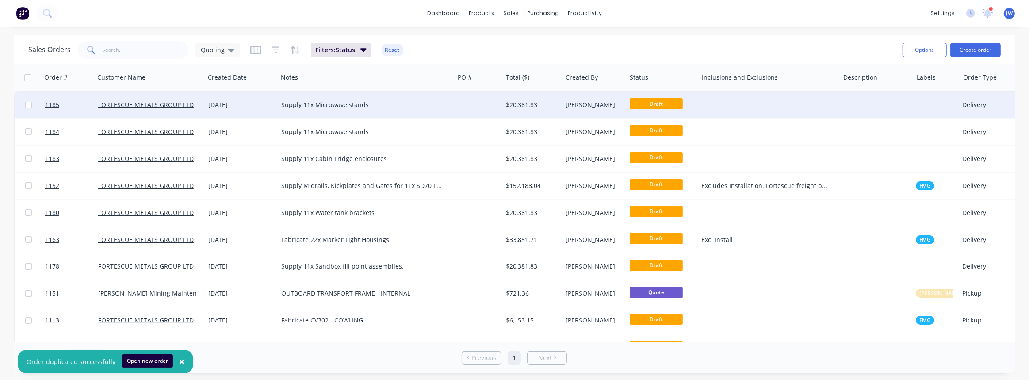
click at [333, 104] on div "Supply 11x Microwave stands" at bounding box center [361, 104] width 161 height 9
drag, startPoint x: 379, startPoint y: 101, endPoint x: 314, endPoint y: 101, distance: 65.4
click at [314, 101] on div "Supply 11x Microwave stands" at bounding box center [366, 98] width 175 height 12
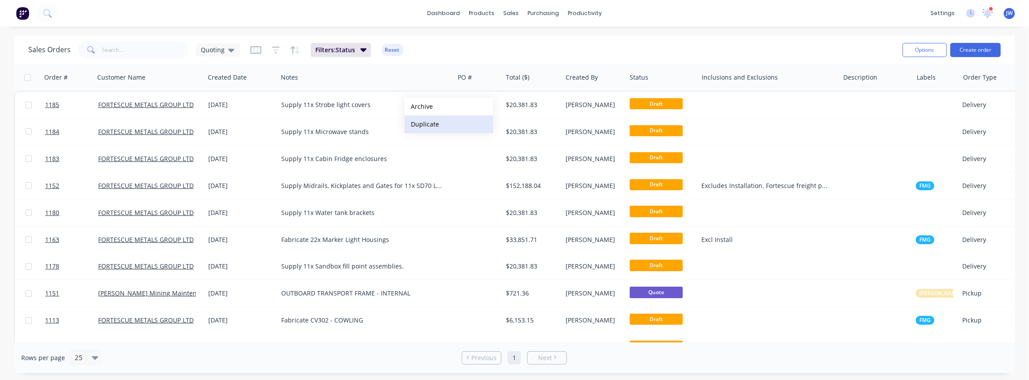
click at [433, 122] on button "Duplicate" at bounding box center [448, 124] width 88 height 18
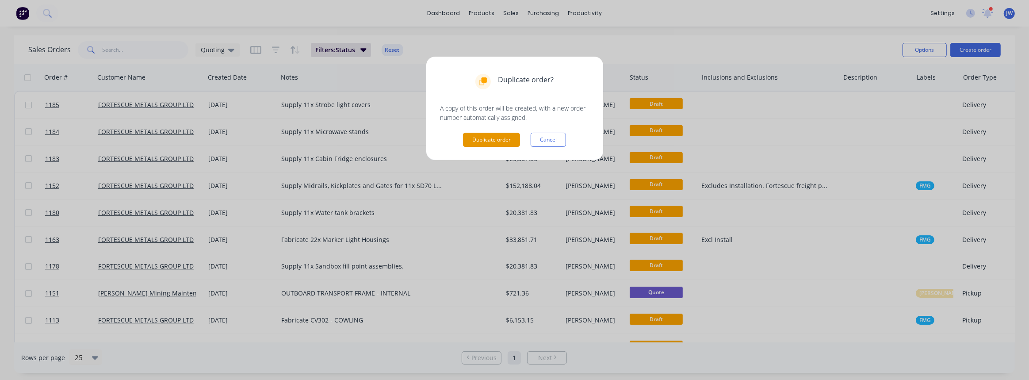
click at [490, 137] on button "Duplicate order" at bounding box center [491, 140] width 57 height 14
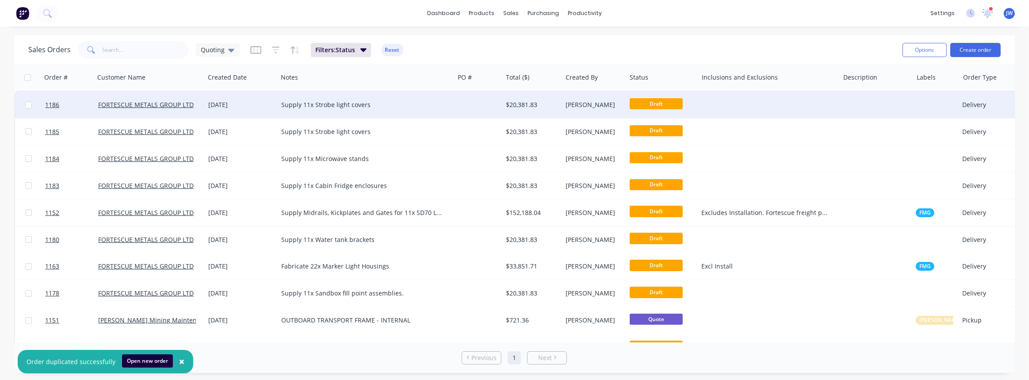
click at [357, 92] on div "Supply 11x Strobe light covers" at bounding box center [366, 105] width 176 height 27
drag, startPoint x: 391, startPoint y: 97, endPoint x: 316, endPoint y: 93, distance: 75.7
click at [316, 93] on div "Supply 11x Strobe light covers" at bounding box center [366, 98] width 175 height 12
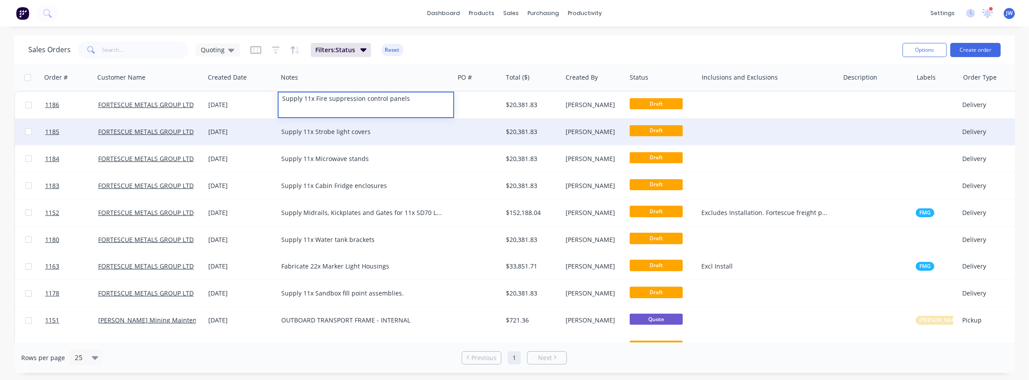
click at [379, 120] on div "Supply 11x Strobe light covers" at bounding box center [366, 131] width 176 height 27
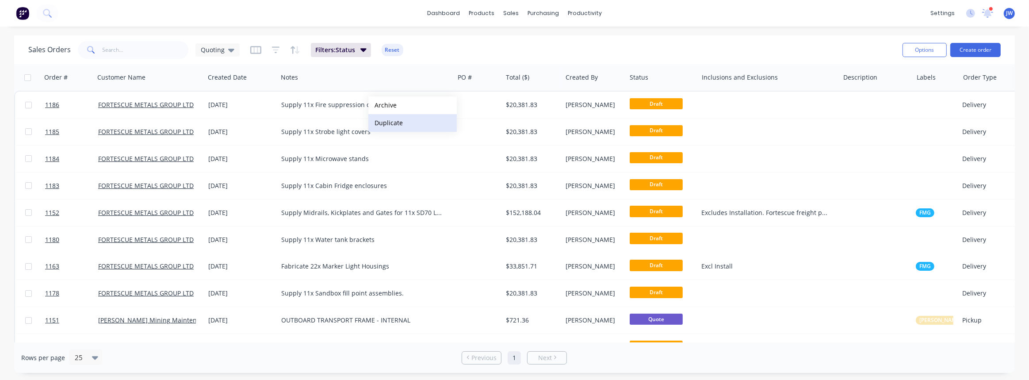
click at [398, 128] on button "Duplicate" at bounding box center [412, 123] width 88 height 18
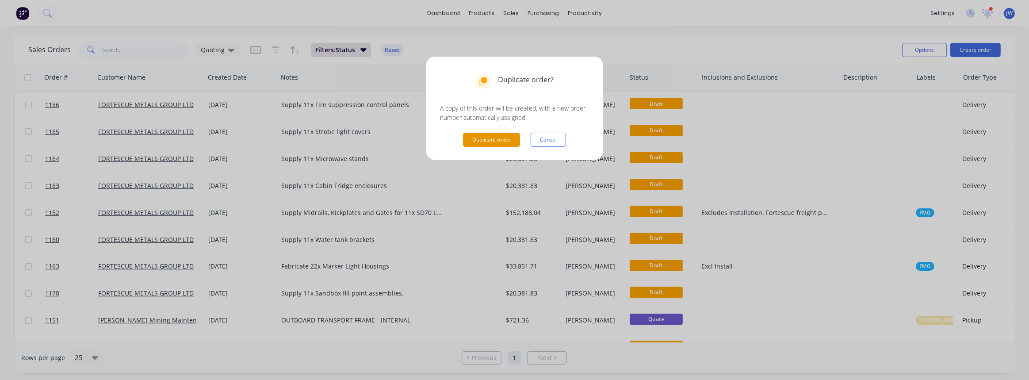
click at [513, 137] on button "Duplicate order" at bounding box center [491, 140] width 57 height 14
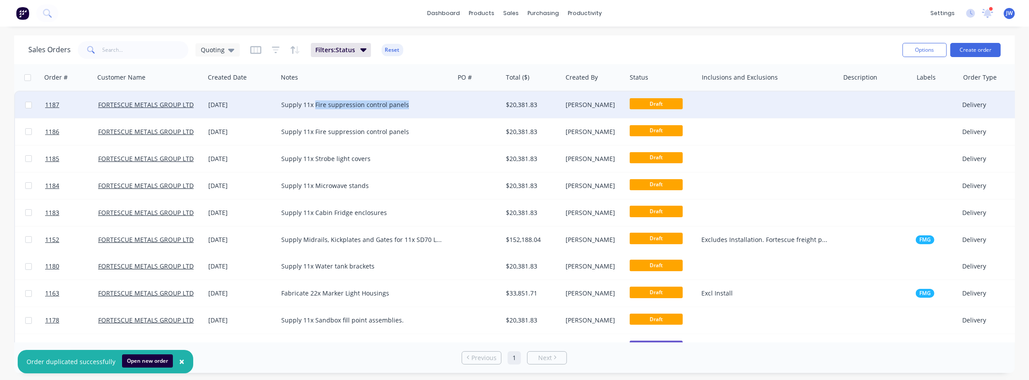
drag, startPoint x: 416, startPoint y: 107, endPoint x: 315, endPoint y: 108, distance: 101.2
click at [315, 108] on div "Supply 11x Fire suppression control panels" at bounding box center [361, 104] width 161 height 9
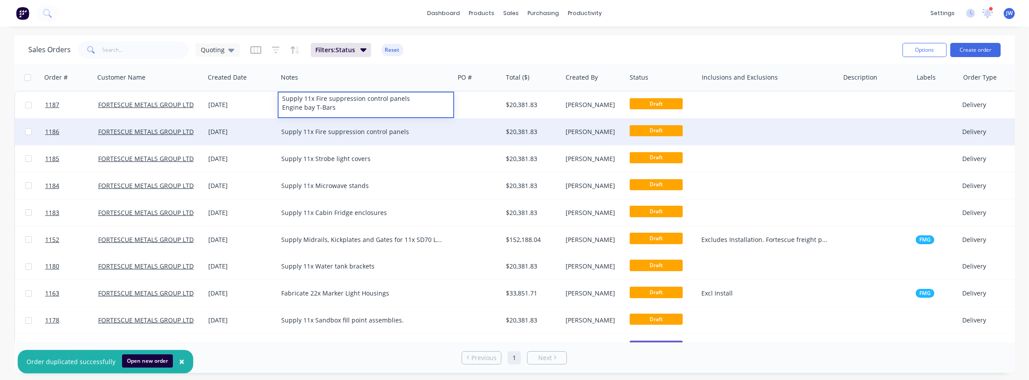
click at [353, 140] on div "Supply 11x Fire suppression control panels" at bounding box center [366, 131] width 176 height 27
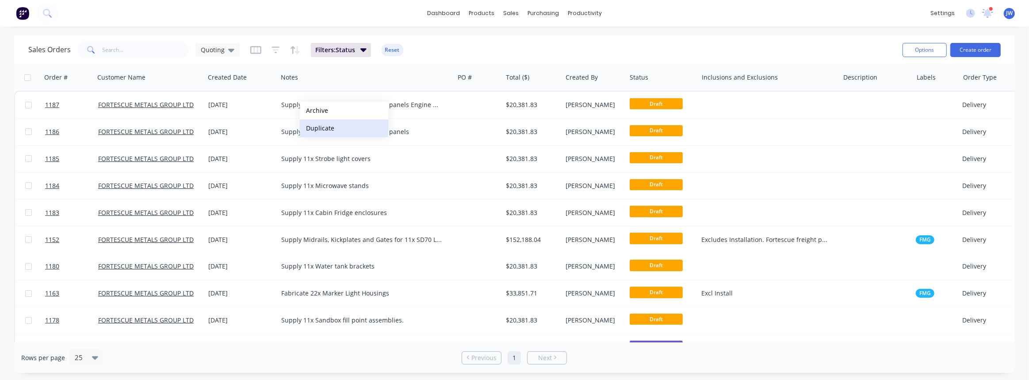
click at [335, 126] on button "Duplicate" at bounding box center [344, 128] width 88 height 18
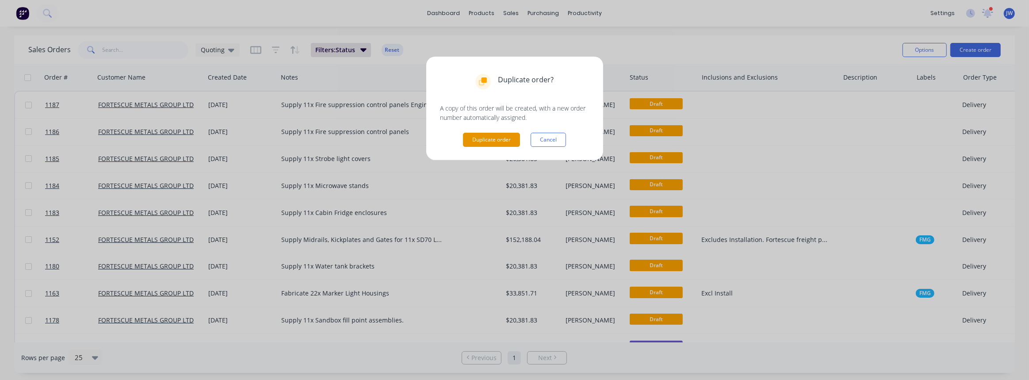
click at [500, 137] on button "Duplicate order" at bounding box center [491, 140] width 57 height 14
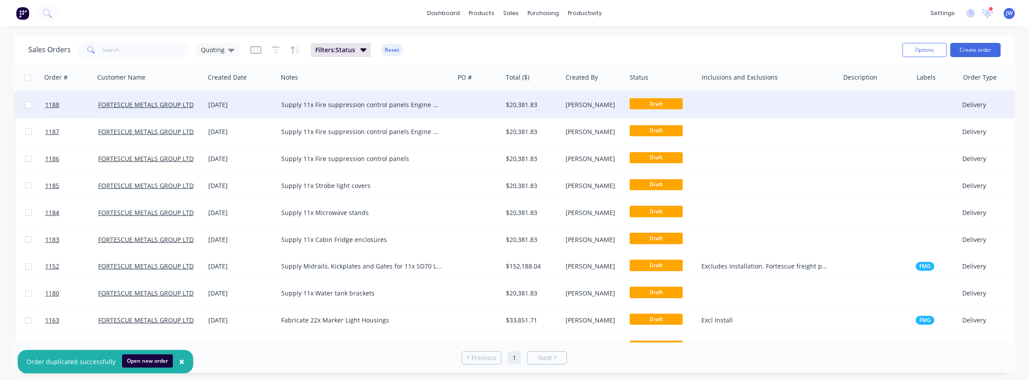
click at [355, 107] on div "Supply 11x Fire suppression control panels Engine bay T-Bars" at bounding box center [361, 104] width 161 height 9
drag, startPoint x: 382, startPoint y: 104, endPoint x: 315, endPoint y: 100, distance: 66.5
click at [315, 100] on div "Supply 11x Fire suppression control panels Engine bay T-Bars" at bounding box center [366, 102] width 175 height 21
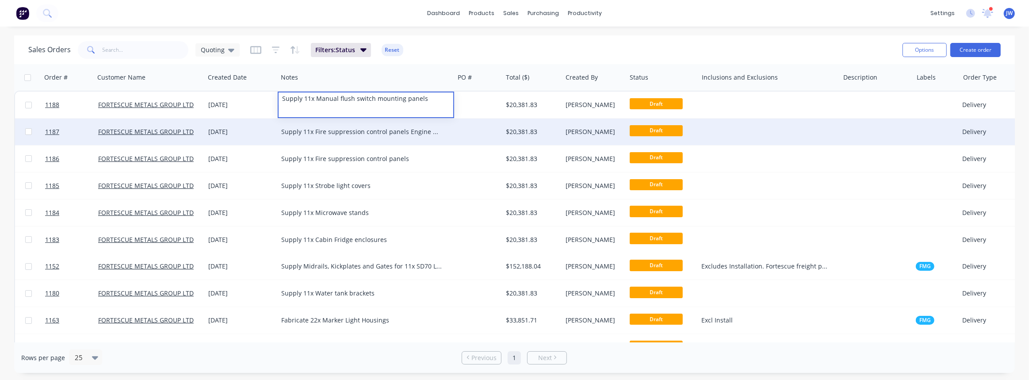
click at [327, 122] on div "Supply 11x Fire suppression control panels Engine bay T-Bars" at bounding box center [366, 131] width 176 height 27
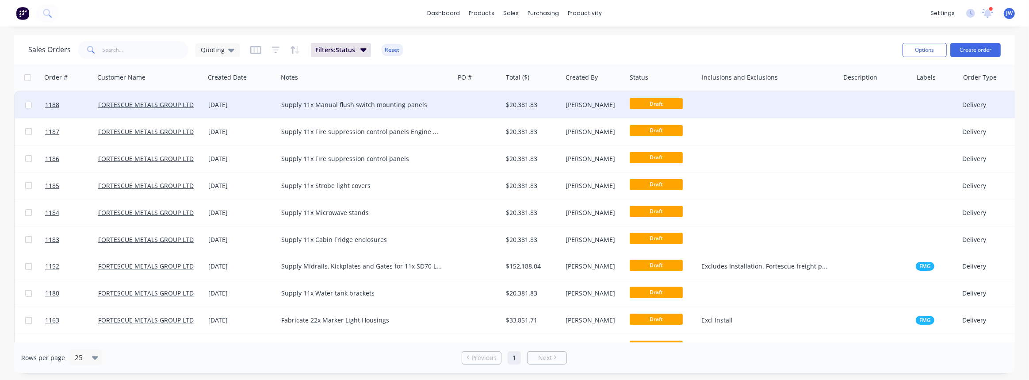
click at [385, 112] on div "Supply 11x Manual flush switch mounting panels" at bounding box center [366, 105] width 176 height 27
click at [477, 102] on div at bounding box center [478, 105] width 48 height 27
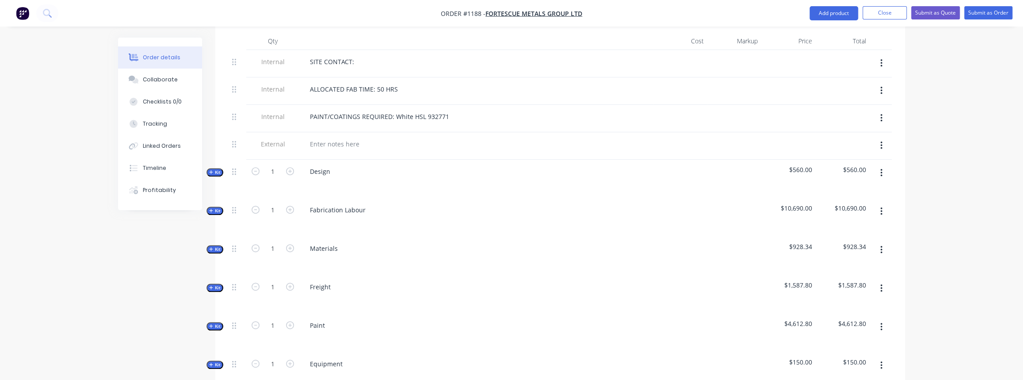
scroll to position [362, 0]
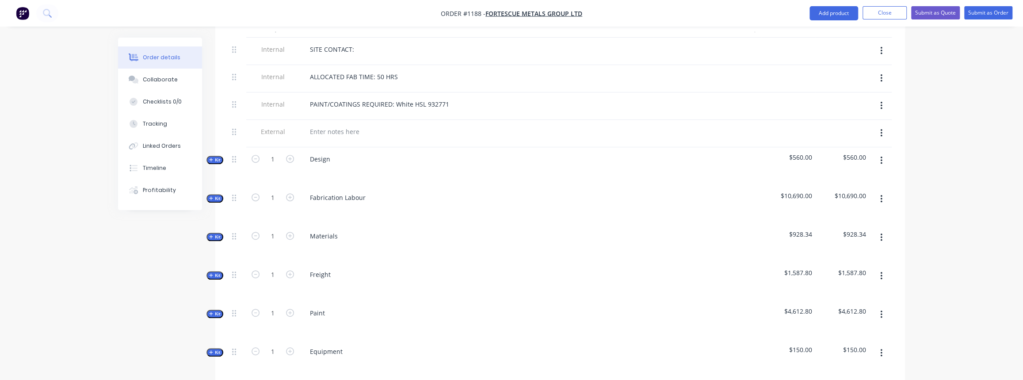
click at [212, 233] on span "Kit" at bounding box center [214, 236] width 11 height 7
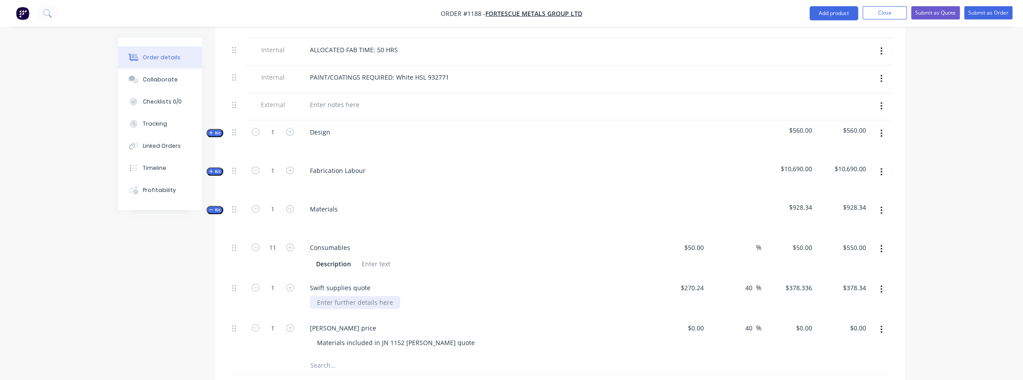
scroll to position [402, 0]
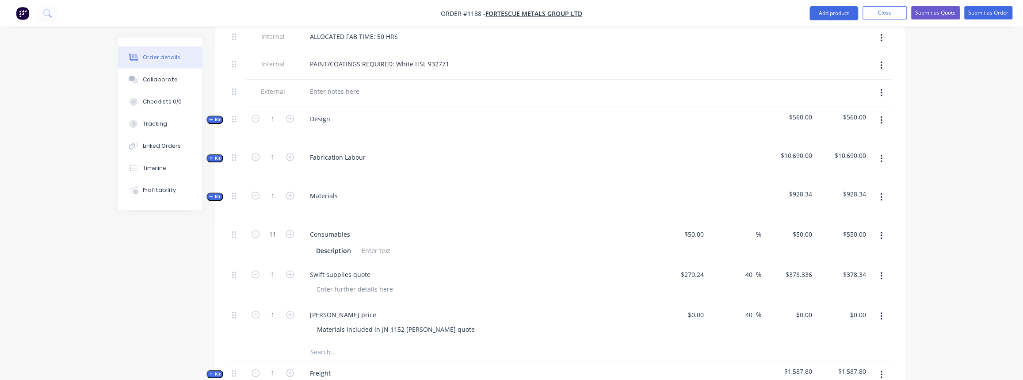
click at [882, 268] on button "button" at bounding box center [881, 276] width 21 height 16
click at [833, 346] on div "Delete" at bounding box center [850, 352] width 68 height 13
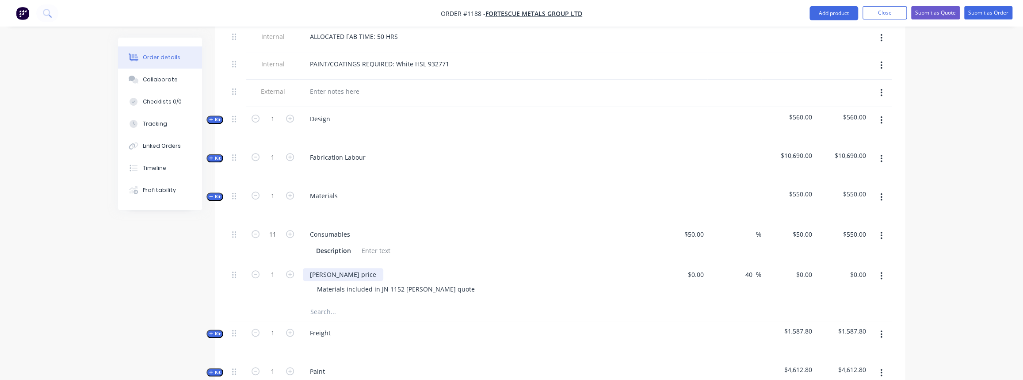
click at [340, 268] on div "Simmonds price" at bounding box center [343, 274] width 80 height 13
drag, startPoint x: 339, startPoint y: 264, endPoint x: 289, endPoint y: 263, distance: 50.4
click at [289, 263] on div "1 Simmonds price Materials included in JN 1152 Simmonds quote $0.00 $0.00 40 40…" at bounding box center [560, 283] width 663 height 40
click at [418, 282] on div "Materials included in JN 1152 Simmonds quote" at bounding box center [396, 288] width 172 height 13
drag, startPoint x: 452, startPoint y: 278, endPoint x: 257, endPoint y: 272, distance: 194.6
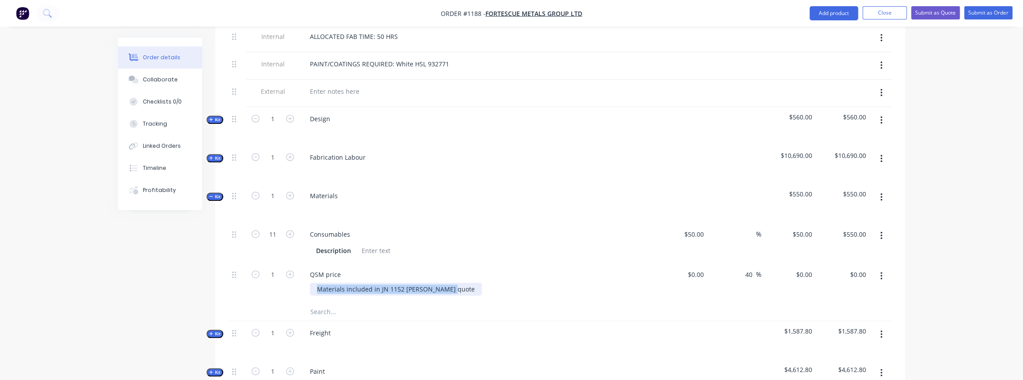
click at [257, 272] on div "1 QSM price Materials included in JN 1152 Simmonds quote $0.00 $0.00 40 40 % $0…" at bounding box center [560, 283] width 663 height 40
drag, startPoint x: 628, startPoint y: 278, endPoint x: 409, endPoint y: 258, distance: 219.7
click at [627, 282] on div at bounding box center [480, 288] width 340 height 13
click at [327, 303] on input "text" at bounding box center [398, 312] width 177 height 18
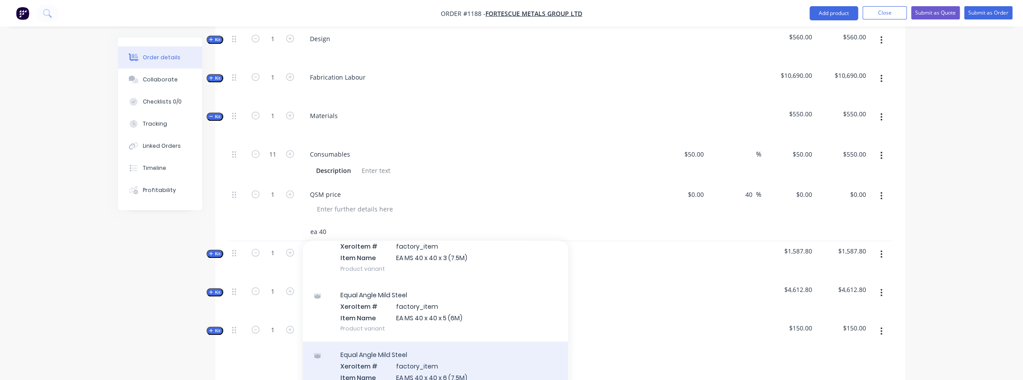
scroll to position [362, 0]
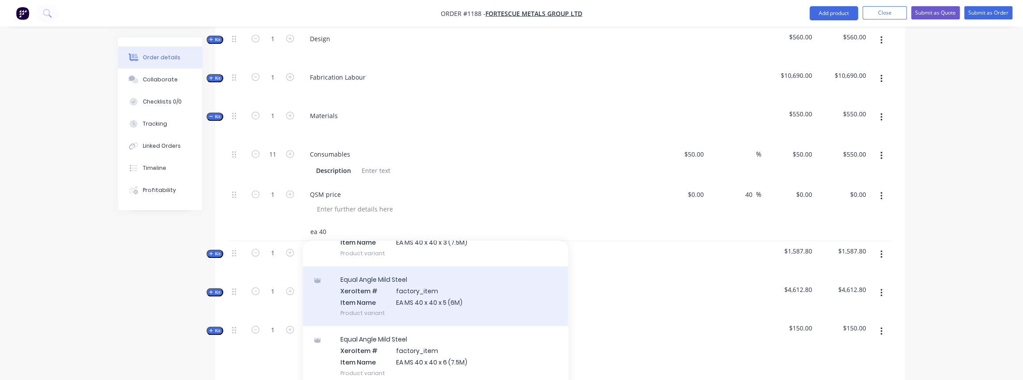
type input "ea 40"
click at [428, 297] on div "Equal Angle Mild Steel Xero Item # factory_item Item Name EA MS 40 x 40 x 5 (6M…" at bounding box center [435, 296] width 265 height 60
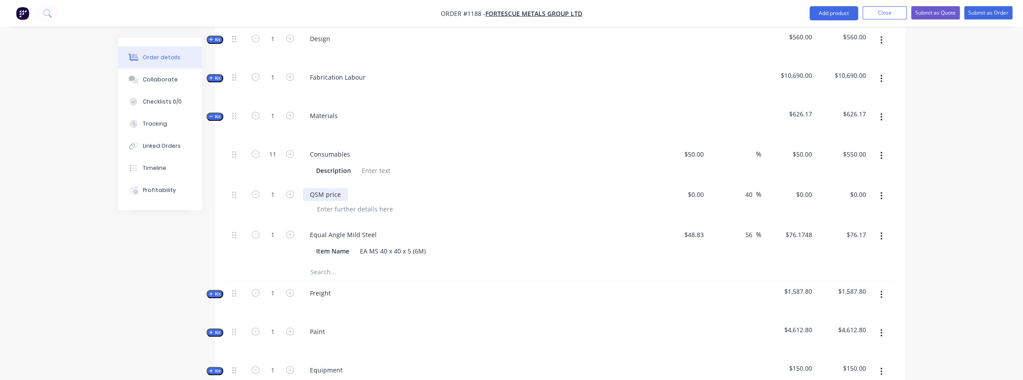
scroll to position [402, 0]
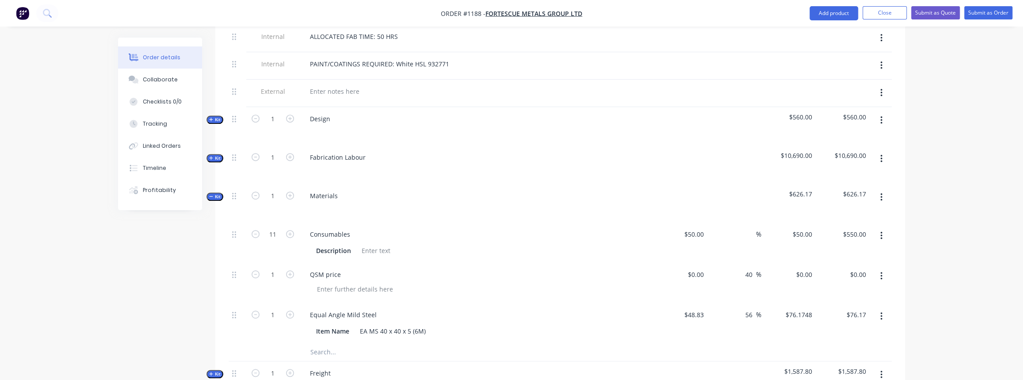
click at [213, 155] on span "Kit" at bounding box center [214, 158] width 11 height 7
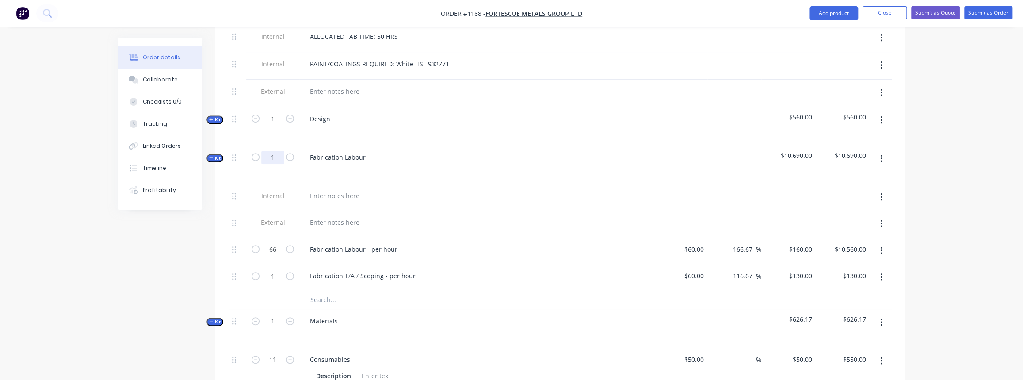
click at [270, 151] on input "1" at bounding box center [272, 157] width 23 height 13
type input "1"
click at [447, 164] on div at bounding box center [476, 170] width 347 height 13
click at [274, 243] on input "66" at bounding box center [272, 249] width 23 height 13
type input "10"
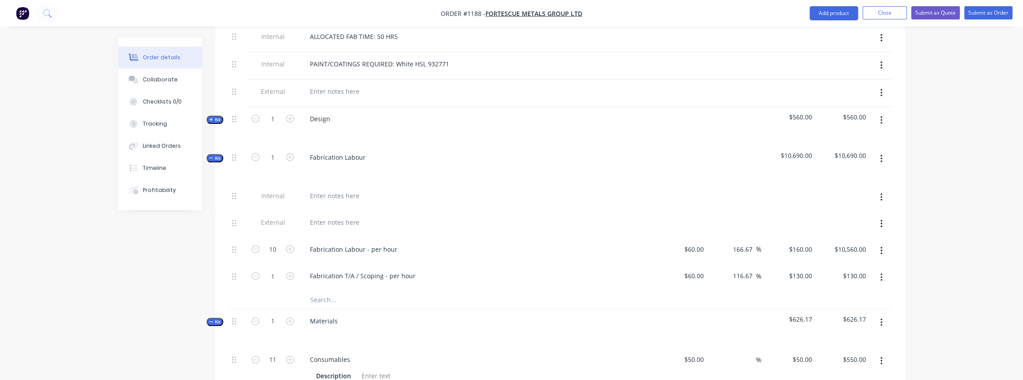
type input "$1,600.00"
click at [351, 242] on div "Fabrication Labour - per hour" at bounding box center [476, 250] width 354 height 27
type input "6"
type input "$960.00"
click at [404, 264] on div "Fabrication T/A / Scoping - per hour" at bounding box center [476, 277] width 354 height 27
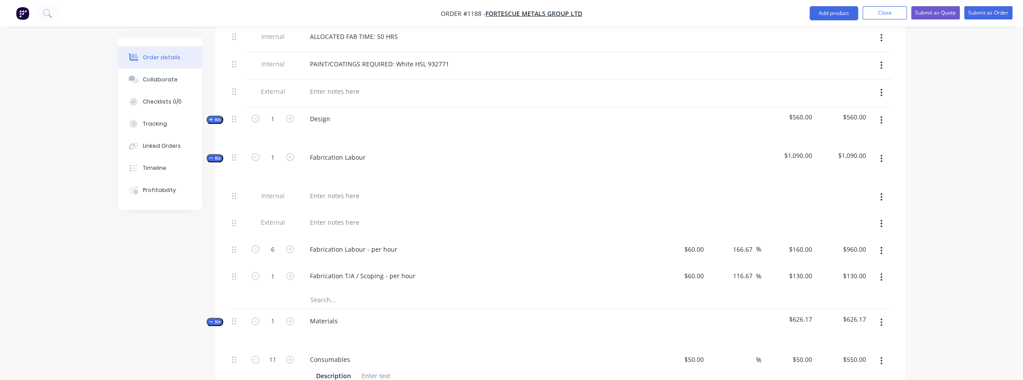
click at [216, 155] on span "Kit" at bounding box center [214, 158] width 11 height 7
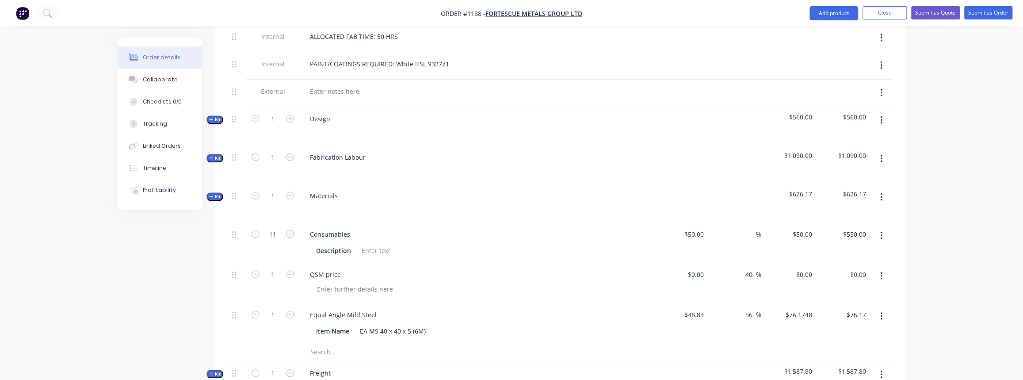
drag, startPoint x: 217, startPoint y: 108, endPoint x: 245, endPoint y: 118, distance: 29.9
click at [217, 116] on span "Kit" at bounding box center [214, 119] width 11 height 7
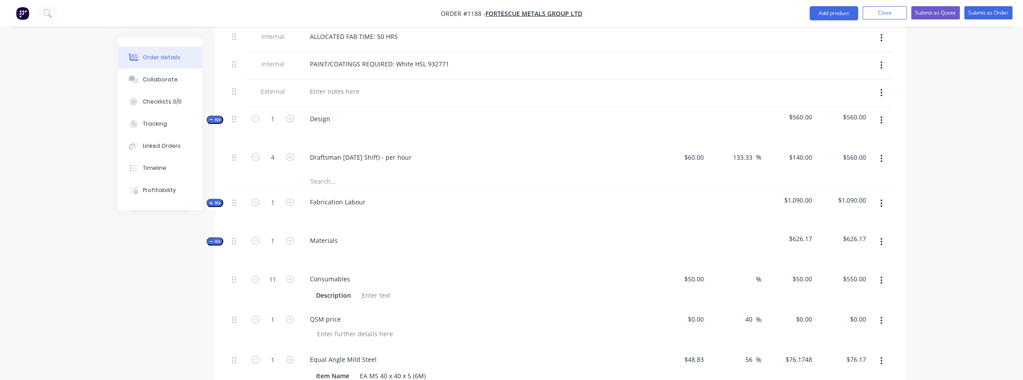
click at [879, 112] on button "button" at bounding box center [881, 120] width 21 height 16
click at [834, 190] on div "Delete" at bounding box center [850, 196] width 68 height 13
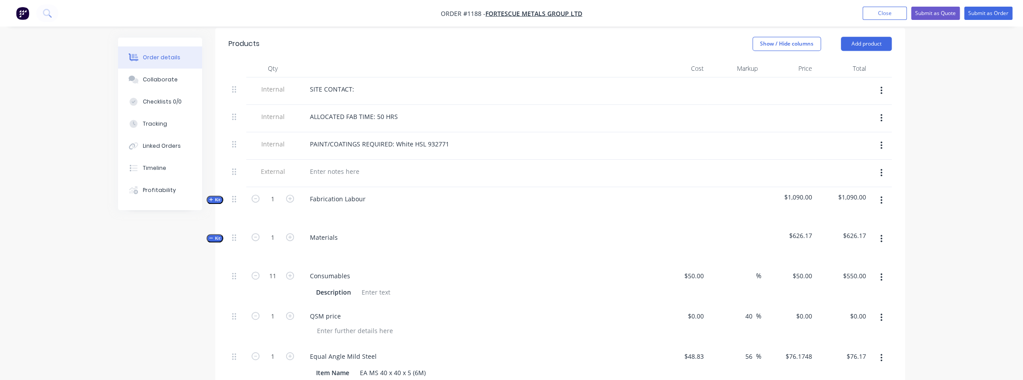
scroll to position [321, 0]
click at [439, 138] on div "PAINT/COATINGS REQUIRED: White HSL 932771" at bounding box center [379, 144] width 153 height 13
paste div
click at [423, 138] on div "PAINT/COATINGS REQUIRED: White HSL HS ALKYD BEIGE" at bounding box center [393, 144] width 180 height 13
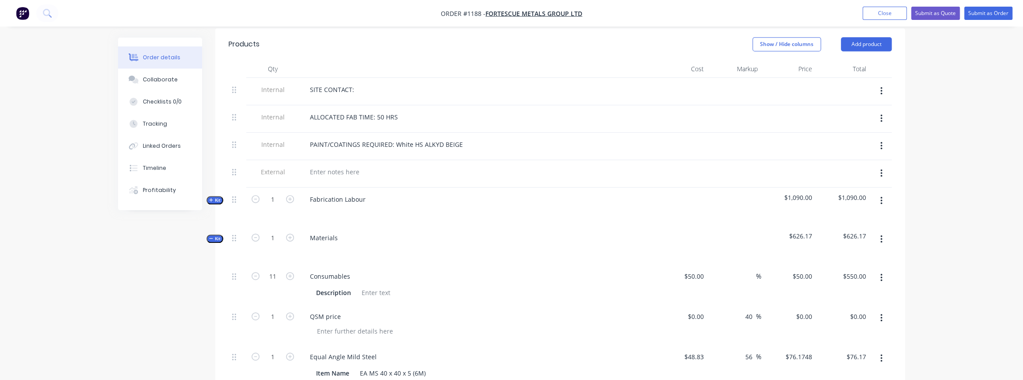
click at [472, 138] on div "PAINT/COATINGS REQUIRED: White HS ALKYD BEIGE" at bounding box center [476, 144] width 347 height 13
click at [463, 138] on div "PAINT/COATINGS REQUIRED: White HS ALKYD BEIGE" at bounding box center [386, 144] width 167 height 13
click at [466, 165] on div at bounding box center [476, 171] width 347 height 13
click at [381, 111] on div "ALLOCATED FAB TIME: 50 HRS" at bounding box center [354, 117] width 102 height 13
click at [221, 196] on button "Kit" at bounding box center [214, 200] width 17 height 8
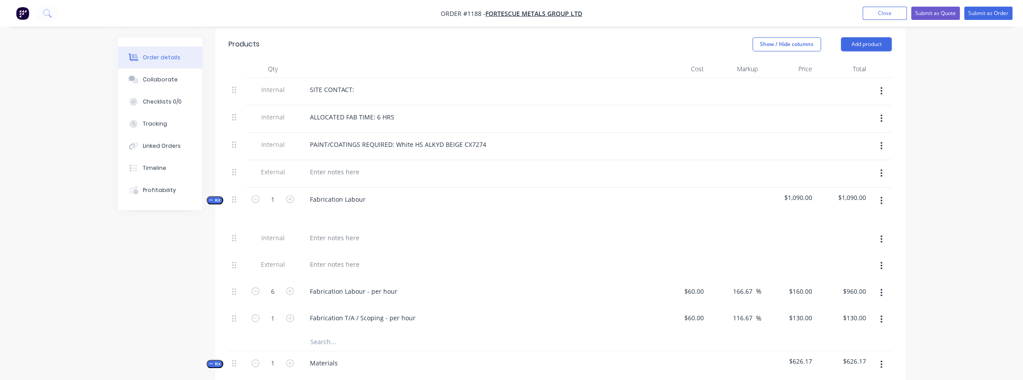
click at [221, 196] on button "Kit" at bounding box center [214, 200] width 17 height 8
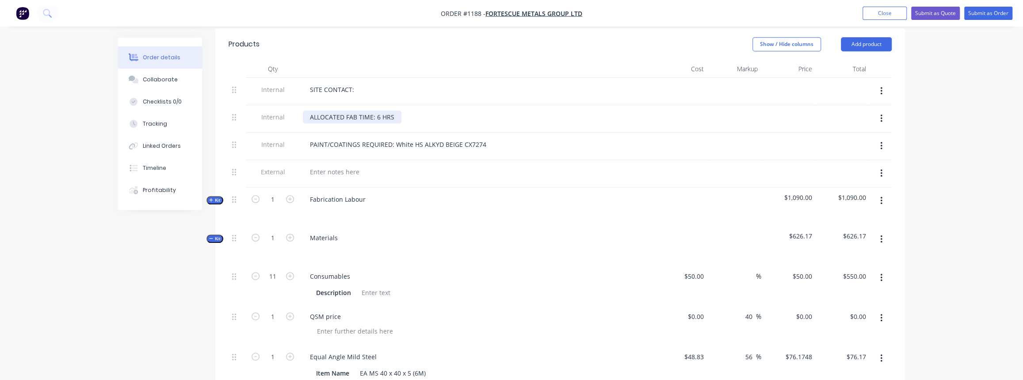
click at [376, 111] on div "ALLOCATED FAB TIME: 6 HRS" at bounding box center [352, 117] width 99 height 13
click at [214, 234] on button "Kit" at bounding box center [214, 238] width 17 height 8
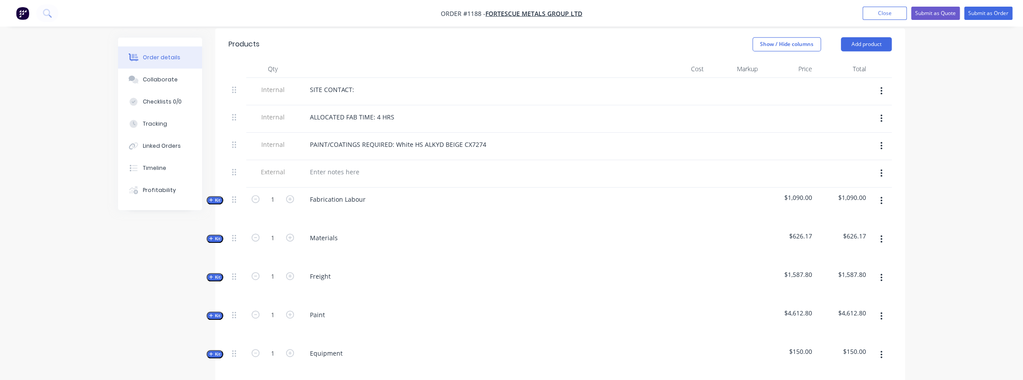
click at [214, 274] on span "Kit" at bounding box center [214, 277] width 11 height 7
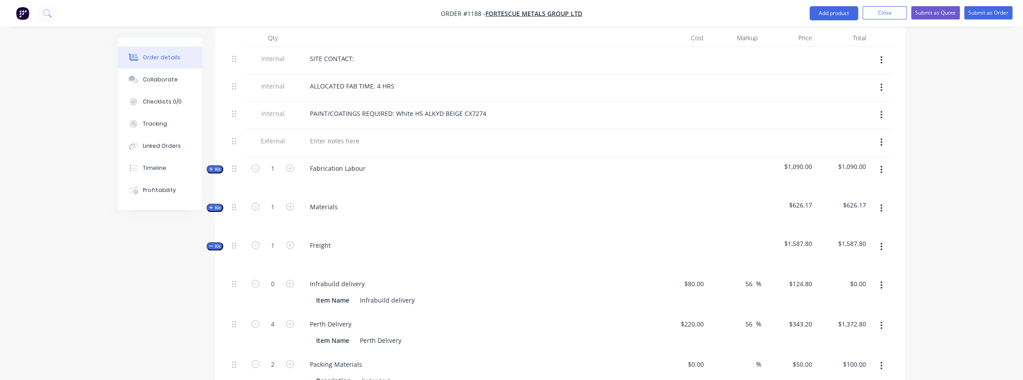
scroll to position [362, 0]
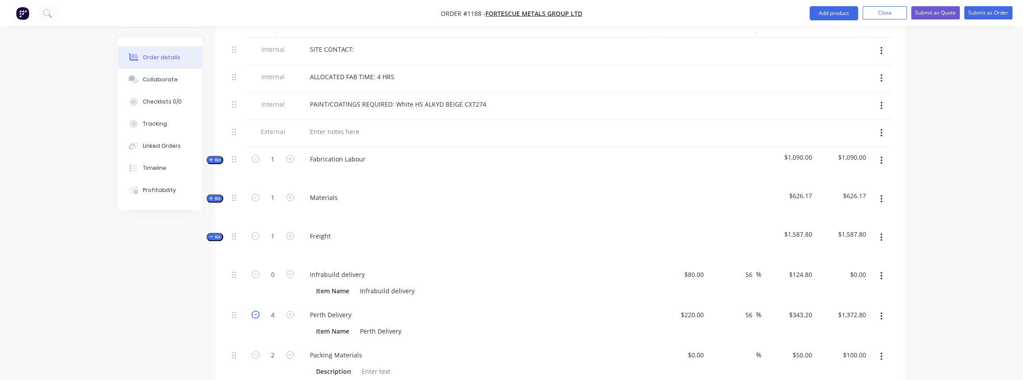
click at [256, 310] on icon "button" at bounding box center [256, 314] width 8 height 8
type input "3"
type input "$1,029.60"
click at [256, 310] on icon "button" at bounding box center [256, 314] width 8 height 8
type input "2"
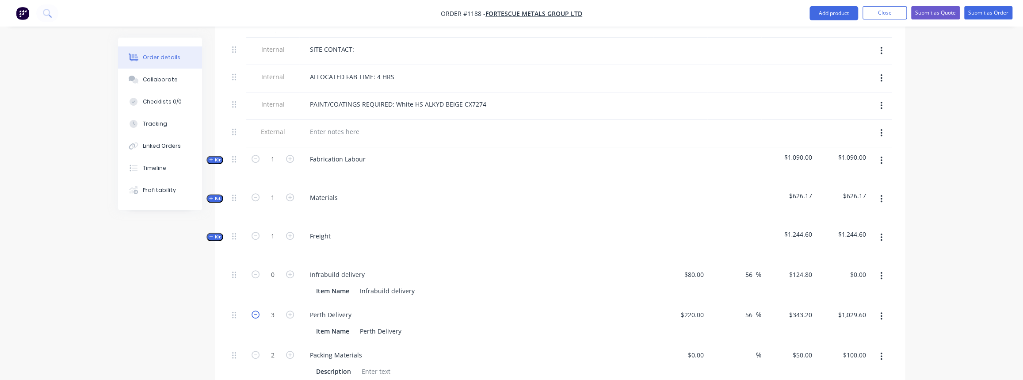
type input "$686.40"
click at [257, 310] on icon "button" at bounding box center [256, 314] width 8 height 8
type input "1"
type input "$343.20"
click at [291, 270] on icon "button" at bounding box center [290, 274] width 8 height 8
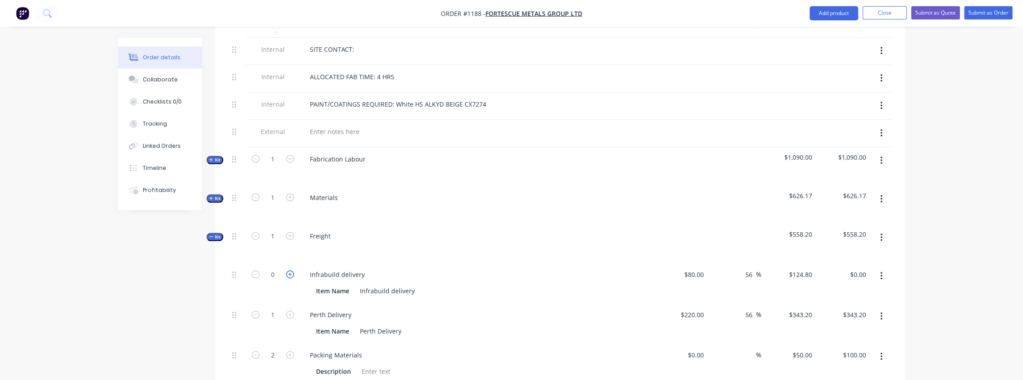
type input "1"
type input "$124.80"
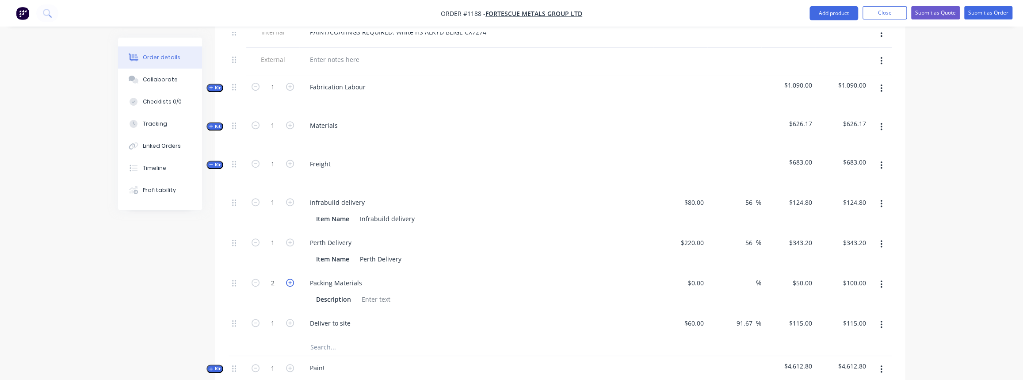
scroll to position [442, 0]
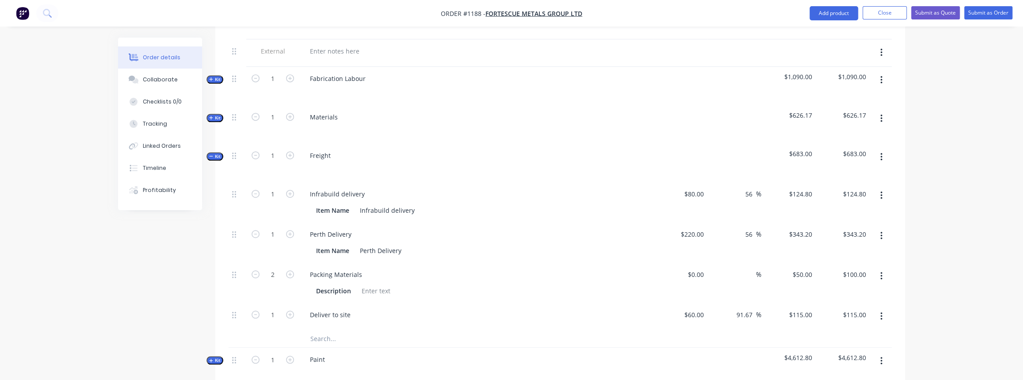
click at [880, 312] on icon "button" at bounding box center [881, 316] width 2 height 8
click at [824, 368] on div "Delete" at bounding box center [850, 374] width 68 height 13
click at [208, 152] on button "Kit" at bounding box center [214, 156] width 17 height 8
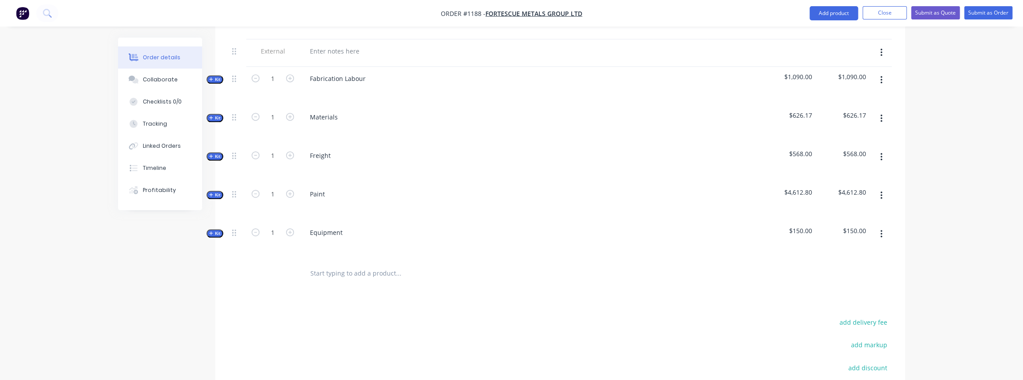
click at [212, 192] on icon "button" at bounding box center [211, 194] width 4 height 4
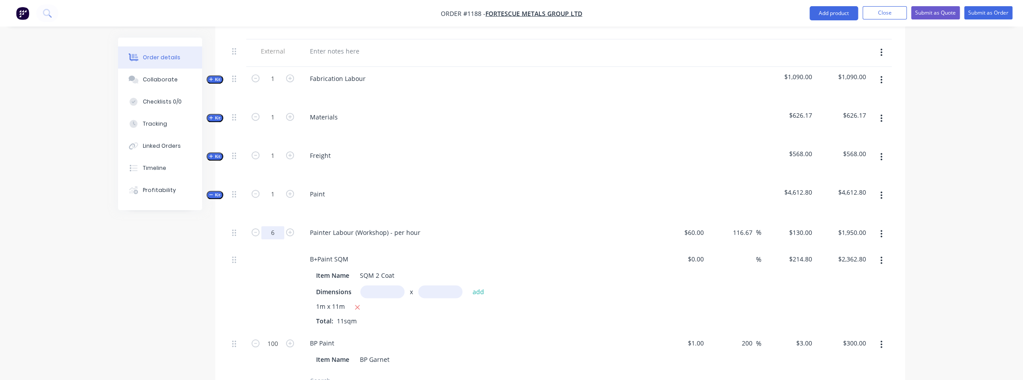
type input "6"
type input "$780.00"
click at [261, 293] on div at bounding box center [272, 289] width 53 height 84
click at [380, 285] on input "text" at bounding box center [382, 291] width 44 height 13
type input "1m"
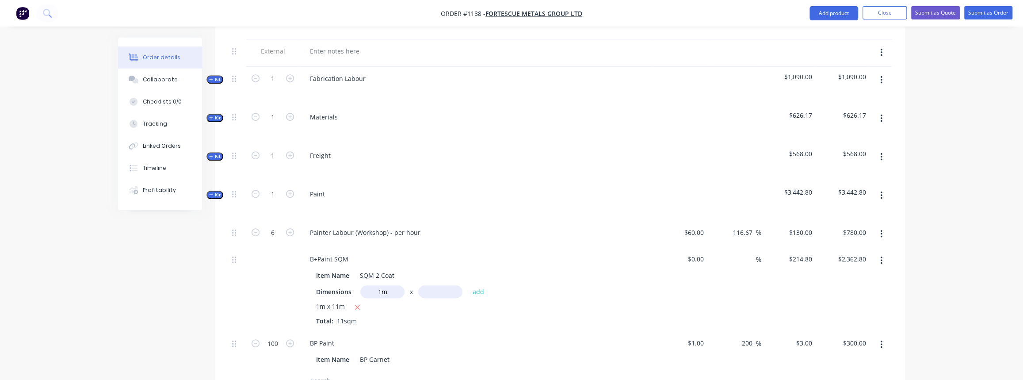
click at [435, 285] on input "text" at bounding box center [440, 291] width 44 height 13
type input "5m"
click at [476, 286] on button "add" at bounding box center [478, 292] width 21 height 12
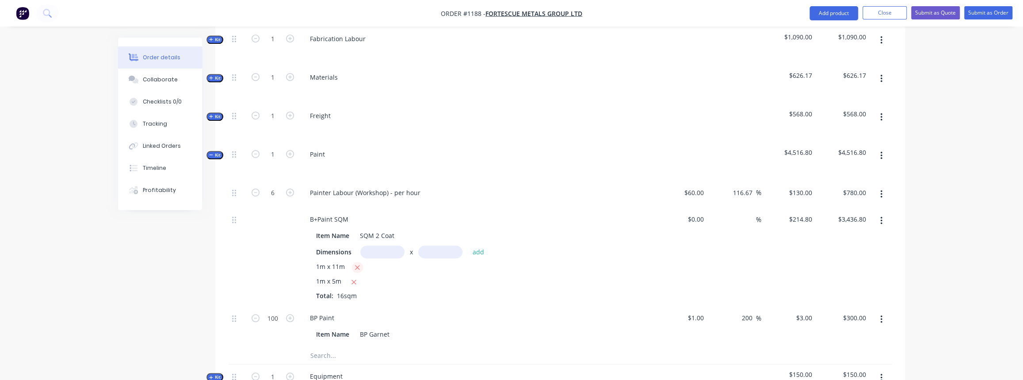
click at [355, 263] on icon "button" at bounding box center [358, 267] width 6 height 8
type input "$1,074.00"
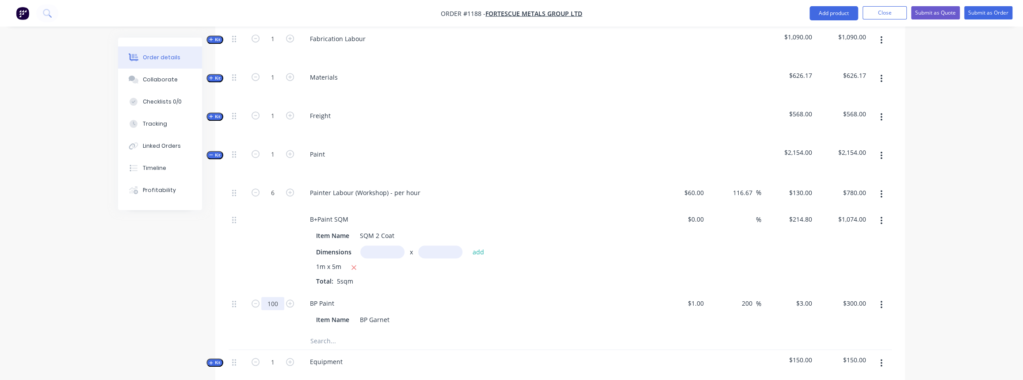
click at [277, 297] on input "100" at bounding box center [272, 303] width 23 height 13
type input "20"
type input "$60.00"
click at [416, 313] on div "Item Name BP Garnet" at bounding box center [475, 319] width 324 height 13
click at [212, 152] on span "Kit" at bounding box center [214, 155] width 11 height 7
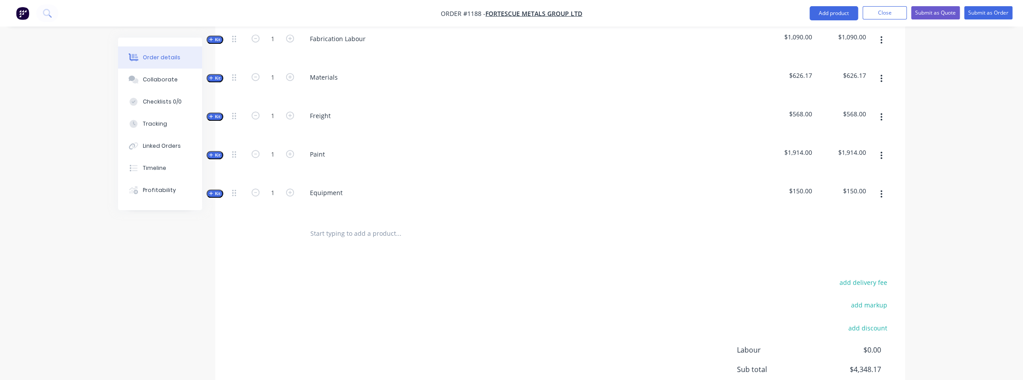
click at [879, 186] on button "button" at bounding box center [881, 194] width 21 height 16
drag, startPoint x: 839, startPoint y: 252, endPoint x: 819, endPoint y: 218, distance: 38.7
click at [837, 264] on div "Delete" at bounding box center [850, 270] width 68 height 13
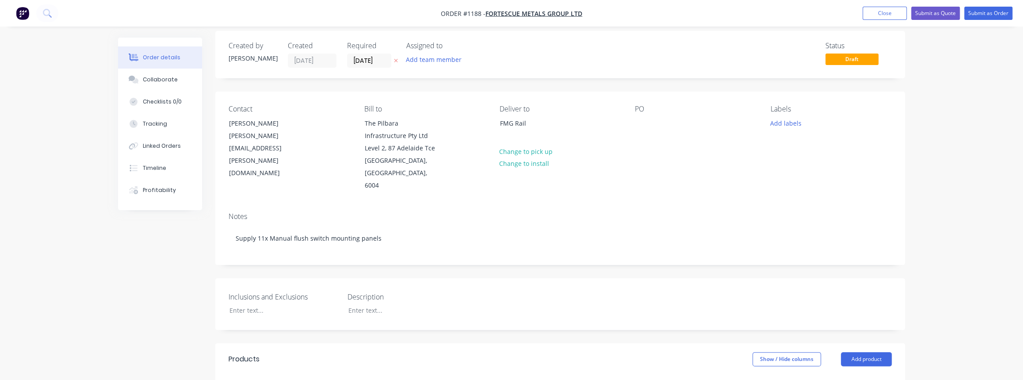
scroll to position [0, 0]
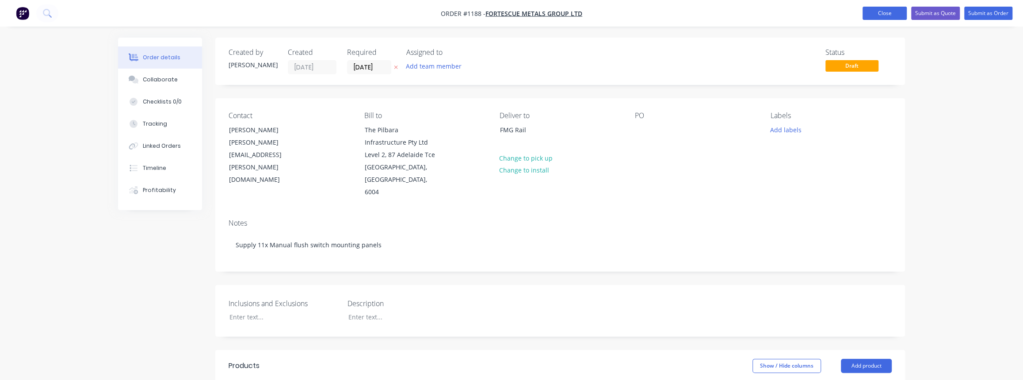
click at [883, 15] on button "Close" at bounding box center [884, 13] width 44 height 13
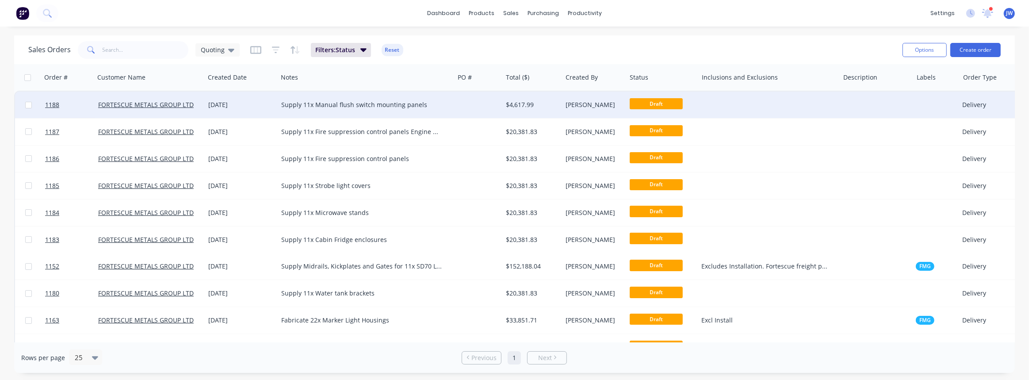
click at [420, 105] on div "Supply 11x Manual flush switch mounting panels" at bounding box center [361, 104] width 161 height 9
click at [464, 106] on div at bounding box center [478, 105] width 48 height 27
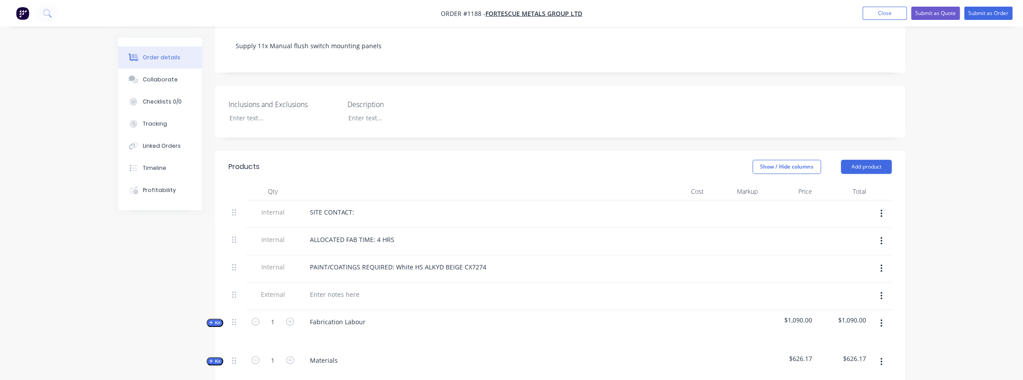
scroll to position [201, 0]
drag, startPoint x: 393, startPoint y: 249, endPoint x: 486, endPoint y: 253, distance: 92.5
click at [486, 259] on div "PAINT/COATINGS REQUIRED: White HS ALKYD BEIGE CX7274" at bounding box center [398, 265] width 191 height 13
paste div
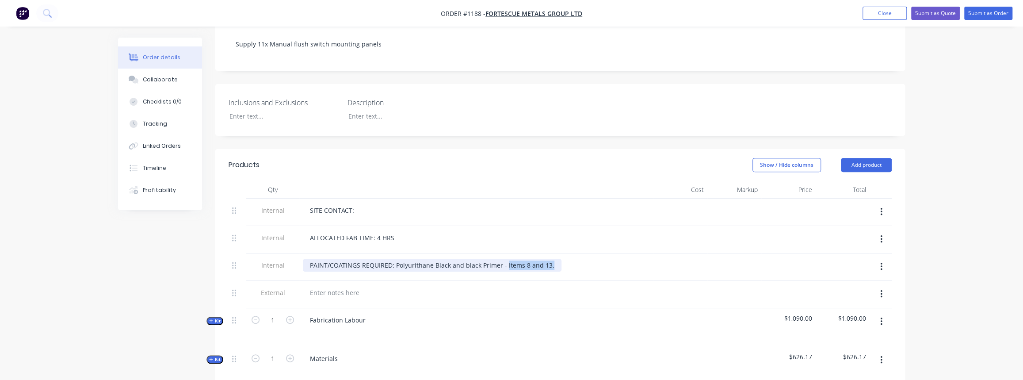
drag, startPoint x: 550, startPoint y: 251, endPoint x: 503, endPoint y: 255, distance: 47.9
click at [503, 259] on div "PAINT/COATINGS REQUIRED: Polyurithane Black and black Primer - Items 8 and 13." at bounding box center [432, 265] width 259 height 13
drag, startPoint x: 472, startPoint y: 253, endPoint x: 483, endPoint y: 251, distance: 11.3
click at [472, 259] on div "PAINT/COATINGS REQUIRED: Polyurithane Black and black Primer -" at bounding box center [408, 265] width 211 height 13
click at [508, 259] on div "PAINT/COATINGS REQUIRED: Polyurithane Black and black Primer -" at bounding box center [408, 265] width 211 height 13
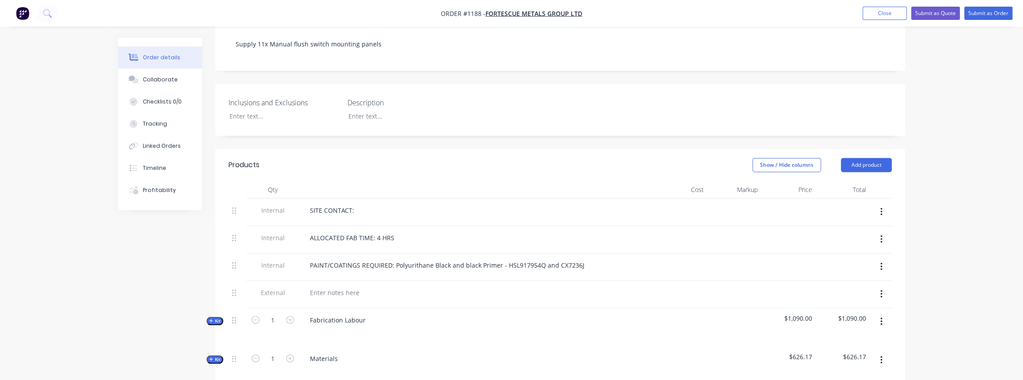
click at [511, 286] on div at bounding box center [476, 292] width 347 height 13
click at [867, 11] on button "Close" at bounding box center [884, 13] width 44 height 13
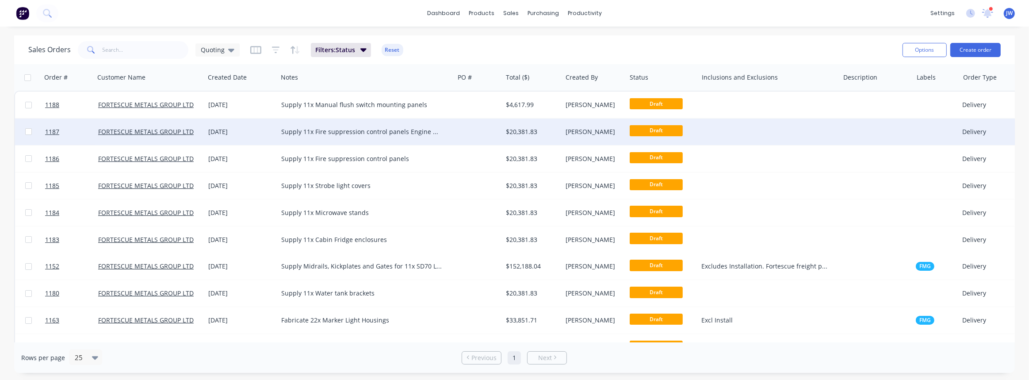
click at [393, 124] on div "Supply 11x Fire suppression control panels Engine bay T-Bars" at bounding box center [366, 131] width 176 height 27
click at [479, 138] on div at bounding box center [478, 131] width 48 height 27
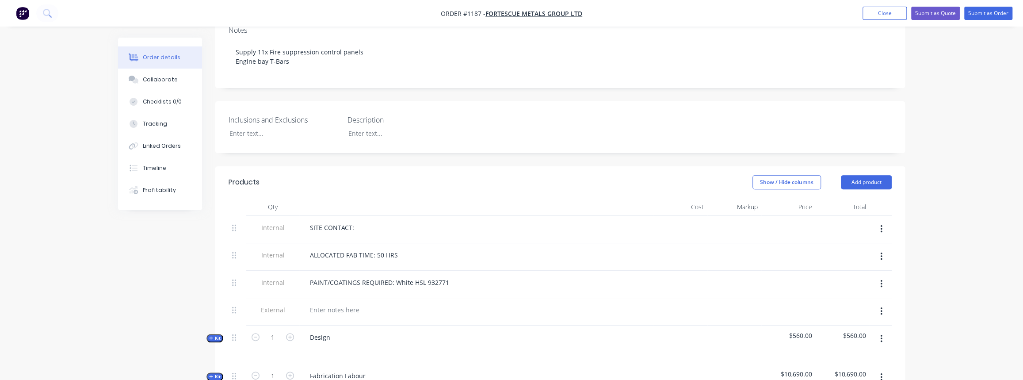
scroll to position [160, 0]
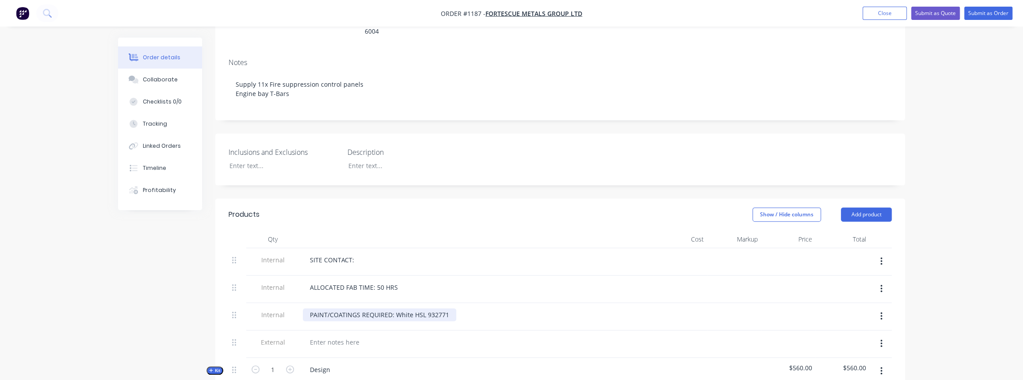
click at [435, 308] on div "PAINT/COATINGS REQUIRED: White HSL 932771" at bounding box center [379, 314] width 153 height 13
drag, startPoint x: 445, startPoint y: 301, endPoint x: 395, endPoint y: 302, distance: 50.0
click at [395, 308] on div "PAINT/COATINGS REQUIRED: Whi932771 te HSL" at bounding box center [379, 314] width 152 height 13
drag, startPoint x: 465, startPoint y: 301, endPoint x: 439, endPoint y: 305, distance: 26.3
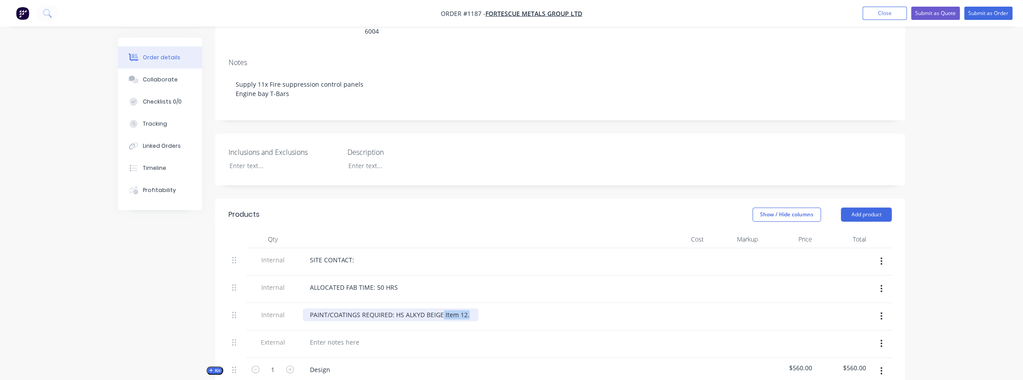
click at [439, 308] on div "PAINT/COATINGS REQUIRED: HS ALKYD BEIGE Item 12." at bounding box center [391, 314] width 176 height 13
click at [439, 308] on div "PAINT/COATINGS REQUIRED: HS ALKYD BEIGE" at bounding box center [377, 314] width 148 height 13
click at [444, 308] on div "PAINT/COATINGS REQUIRED: HS ALKYD BEIGE" at bounding box center [377, 314] width 148 height 13
click at [451, 336] on div at bounding box center [476, 342] width 347 height 13
click at [391, 281] on div "ALLOCATED FAB TIME: 50 HRS" at bounding box center [354, 287] width 102 height 13
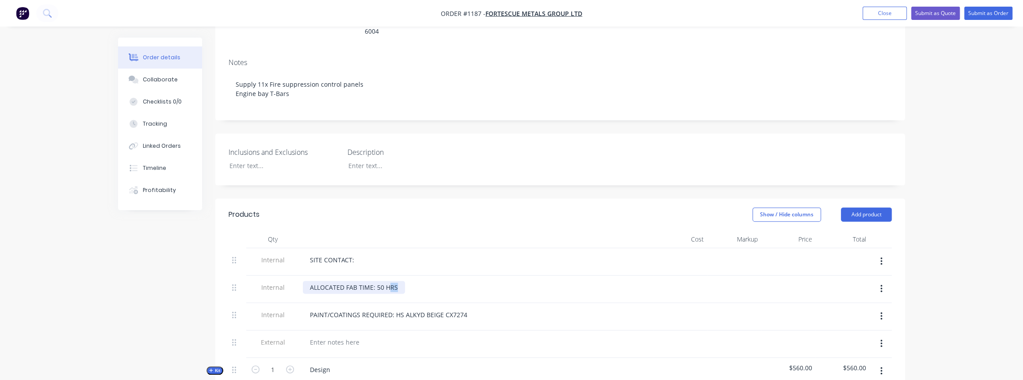
click at [388, 281] on div "ALLOCATED FAB TIME: 50 HRS" at bounding box center [354, 287] width 102 height 13
click at [381, 281] on div "ALLOCATED FAB TIME: 50 HRS" at bounding box center [354, 287] width 102 height 13
click at [378, 281] on div "ALLOCATED FAB TIME: 50 HRS" at bounding box center [354, 287] width 102 height 13
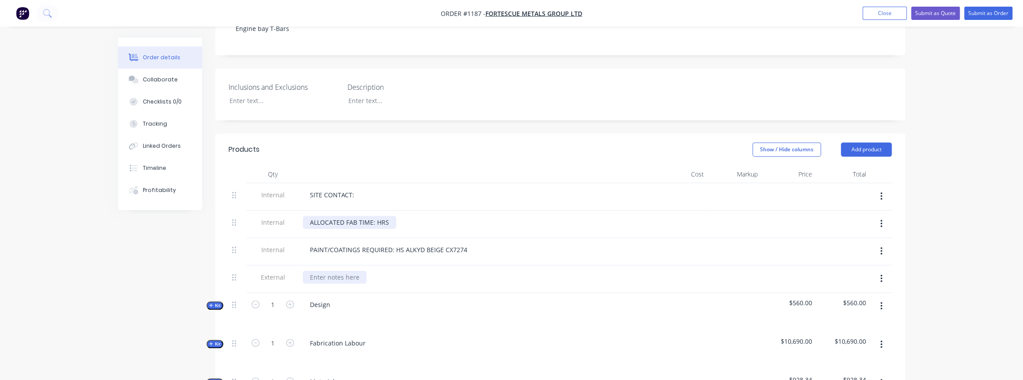
scroll to position [241, 0]
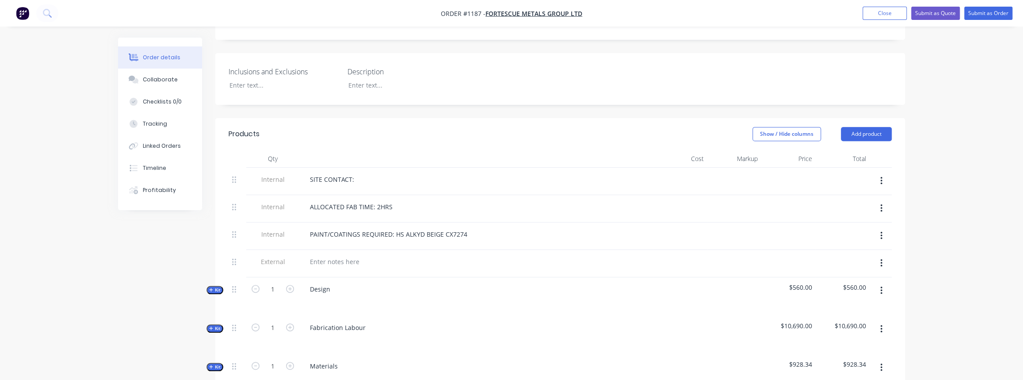
click at [879, 282] on button "button" at bounding box center [881, 290] width 21 height 16
click at [214, 286] on button "Kit" at bounding box center [214, 290] width 17 height 8
click at [260, 320] on form "4" at bounding box center [273, 326] width 46 height 13
click at [256, 323] on icon "button" at bounding box center [256, 327] width 8 height 8
type input "3"
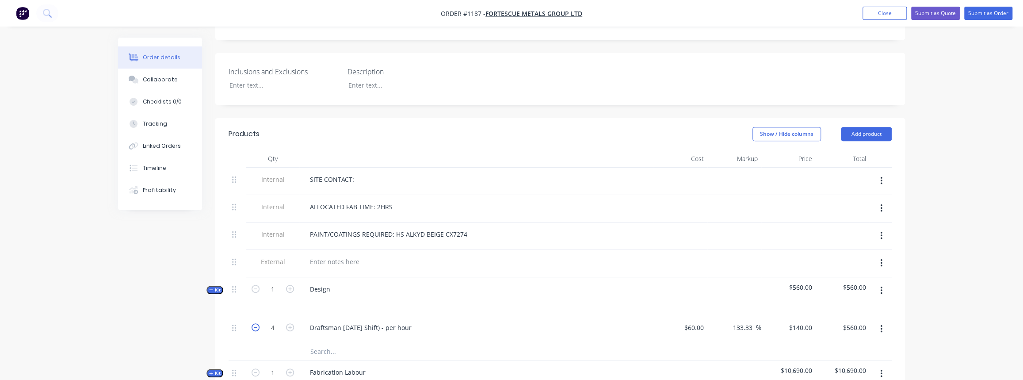
type input "$420.00"
click at [256, 323] on icon "button" at bounding box center [256, 327] width 8 height 8
type input "2"
type input "$280.00"
click at [256, 323] on icon "button" at bounding box center [256, 327] width 8 height 8
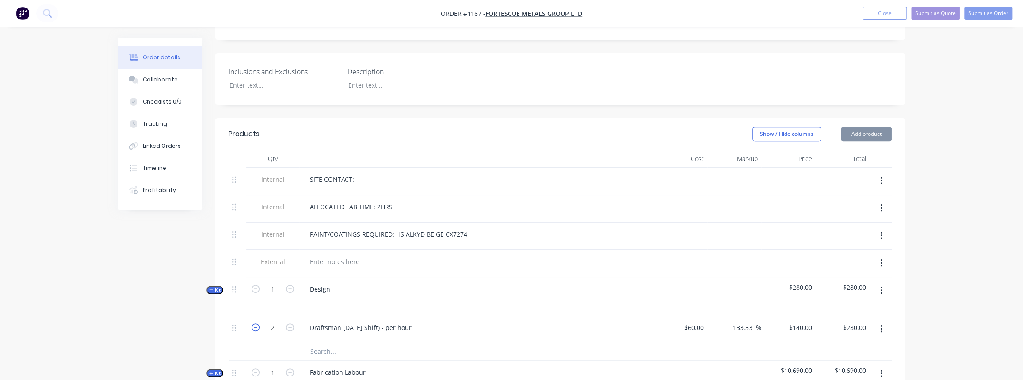
type input "1"
type input "$140.00"
click at [217, 286] on span "Kit" at bounding box center [214, 289] width 11 height 7
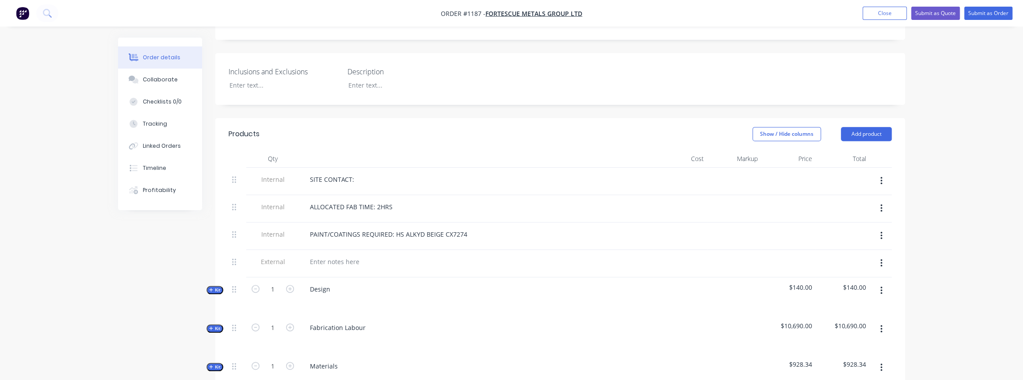
click at [218, 325] on span "Kit" at bounding box center [214, 328] width 11 height 7
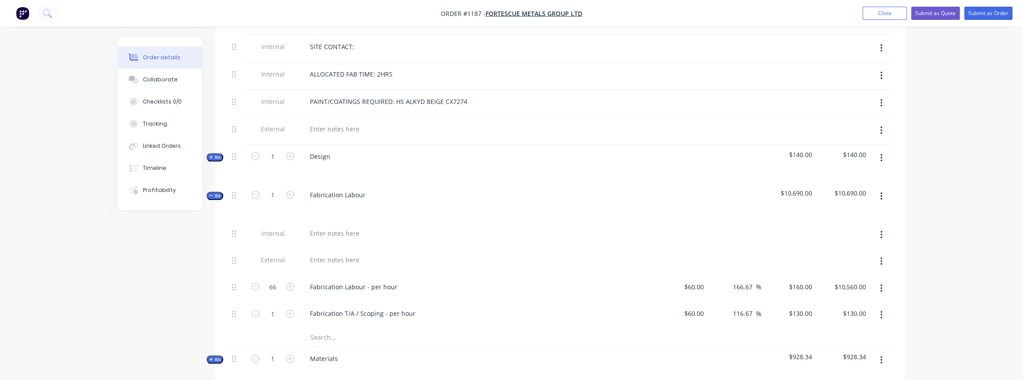
scroll to position [402, 0]
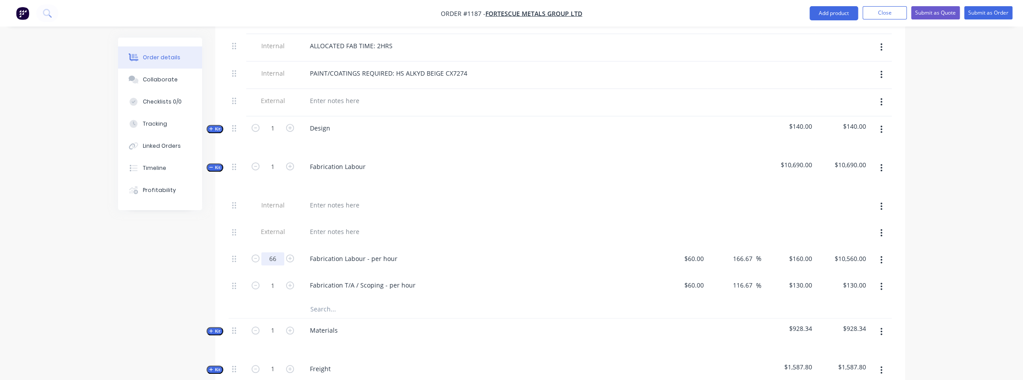
click at [272, 252] on input "66" at bounding box center [272, 258] width 23 height 13
type input "2"
type input "$320.00"
click at [382, 285] on div "Fabrication T/A / Scoping - per hour" at bounding box center [476, 286] width 354 height 27
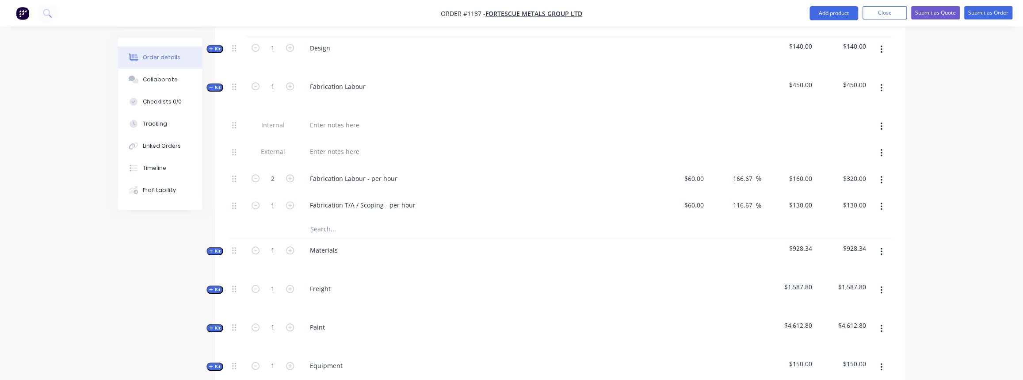
scroll to position [482, 0]
click at [212, 83] on button "Kit" at bounding box center [214, 87] width 17 height 8
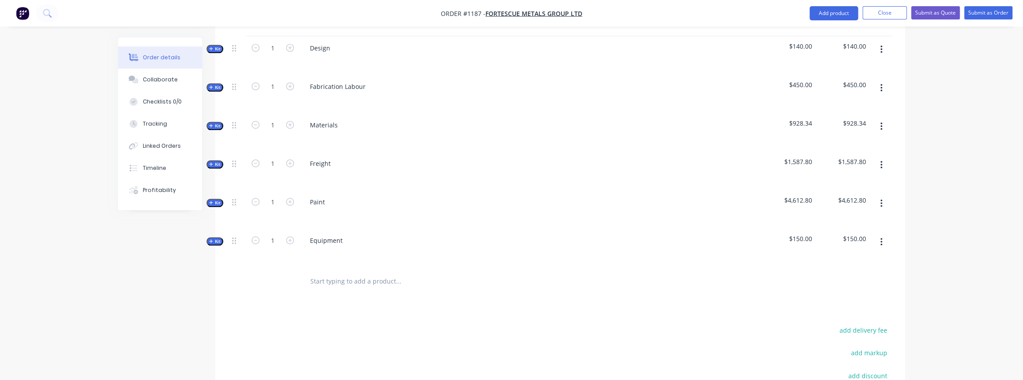
click at [214, 122] on span "Kit" at bounding box center [214, 125] width 11 height 7
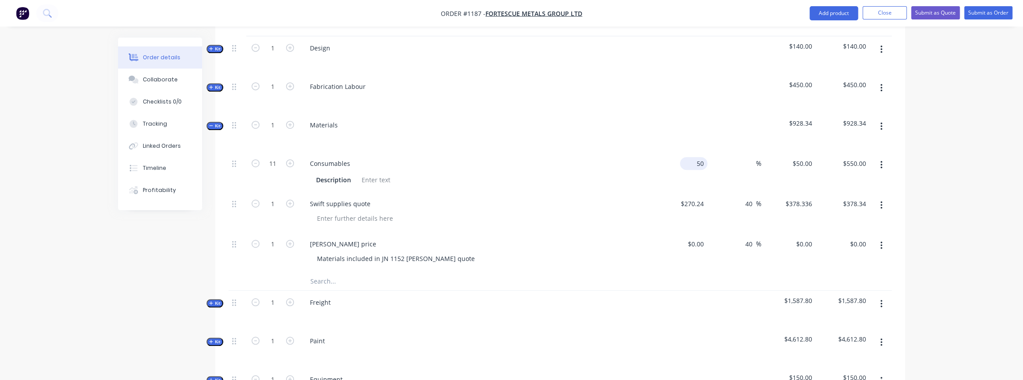
click at [698, 157] on input "50" at bounding box center [695, 163] width 24 height 13
type input "$50.00"
click at [883, 157] on button "button" at bounding box center [881, 165] width 21 height 16
click at [836, 217] on div "Delete" at bounding box center [850, 223] width 68 height 13
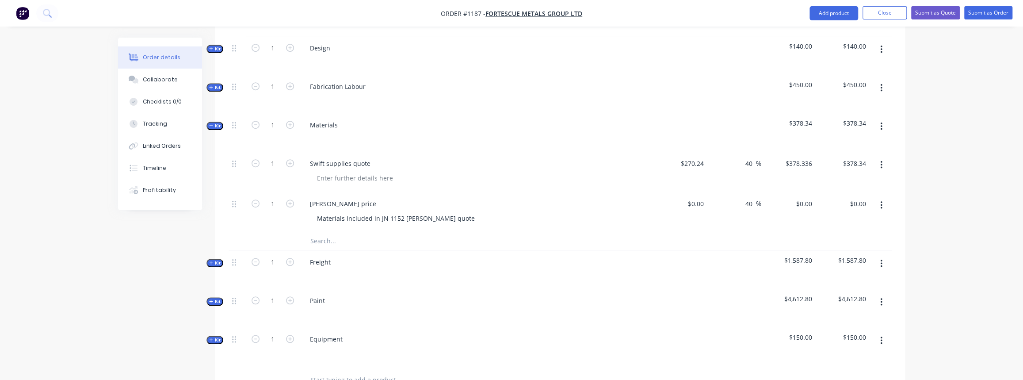
click at [882, 160] on icon "button" at bounding box center [881, 165] width 2 height 10
click at [828, 235] on div "Delete" at bounding box center [850, 241] width 68 height 13
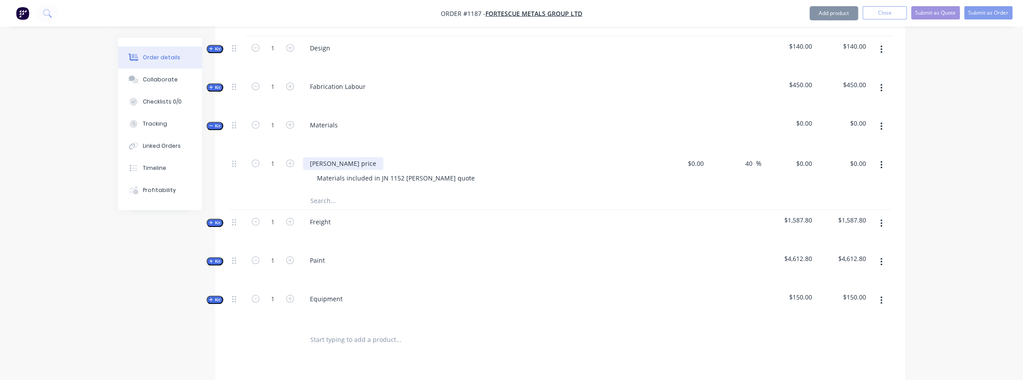
click at [345, 157] on div "Simmonds price" at bounding box center [343, 163] width 80 height 13
drag, startPoint x: 359, startPoint y: 149, endPoint x: 261, endPoint y: 148, distance: 98.6
click at [261, 152] on div "1 Simmonds price Materials included in JN 1152 Simmonds quote $0.00 $0.00 40 40…" at bounding box center [560, 172] width 663 height 40
click at [387, 192] on input "text" at bounding box center [398, 201] width 177 height 18
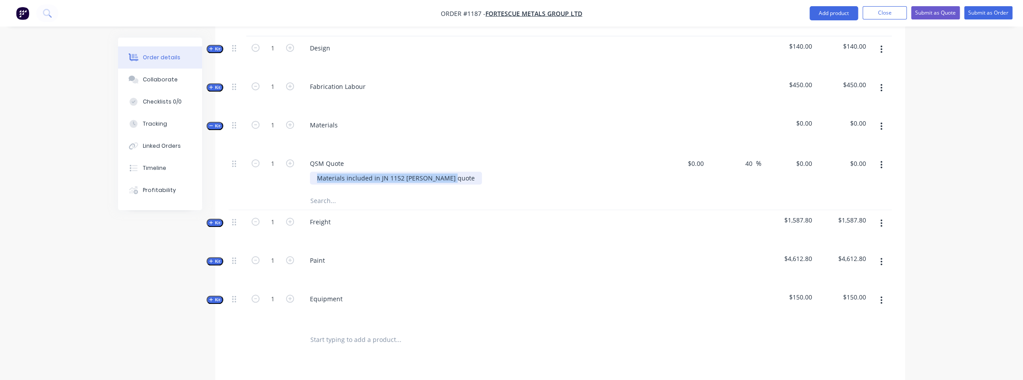
drag, startPoint x: 358, startPoint y: 163, endPoint x: 467, endPoint y: 168, distance: 109.7
click at [467, 172] on div "Materials included in JN 1152 Simmonds quote" at bounding box center [480, 178] width 340 height 13
click at [759, 192] on div at bounding box center [560, 201] width 663 height 18
click at [216, 219] on span "Kit" at bounding box center [214, 222] width 11 height 7
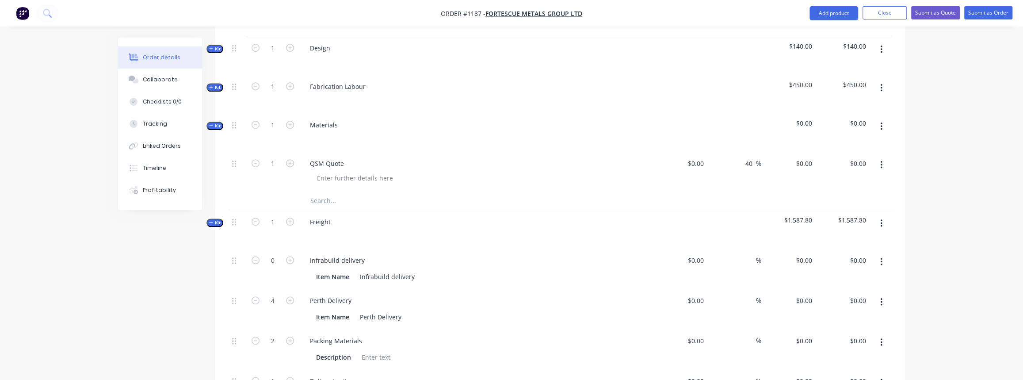
type input "$80.00"
type input "56"
type input "$124.80"
type input "$220.00"
type input "56"
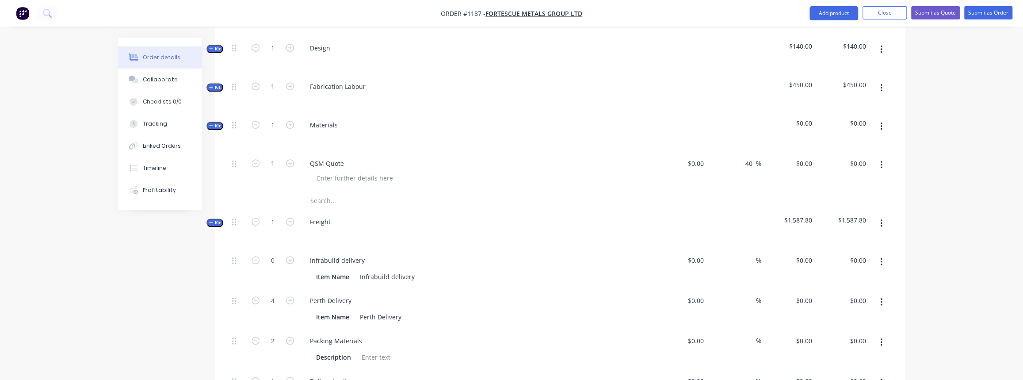
type input "$343.20"
type input "$1,372.80"
type input "$50.00"
type input "$100.00"
type input "$60.00"
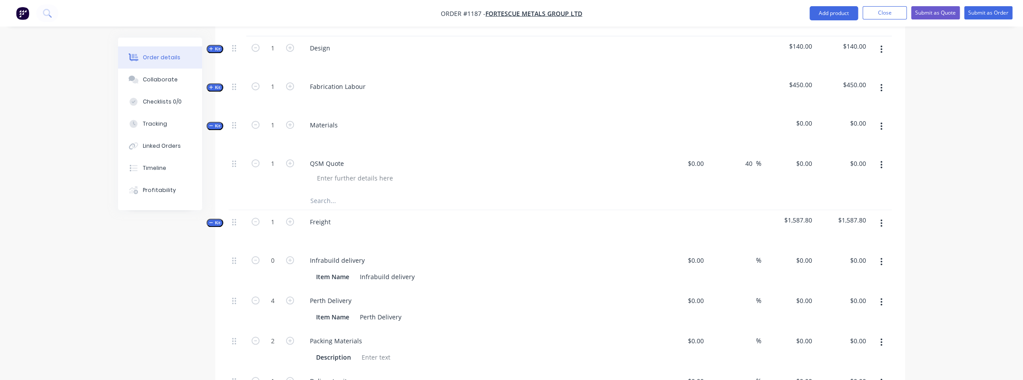
type input "91.67"
type input "$115.00"
click at [881, 258] on icon "button" at bounding box center [881, 262] width 2 height 8
click at [836, 314] on div "Delete" at bounding box center [850, 320] width 68 height 13
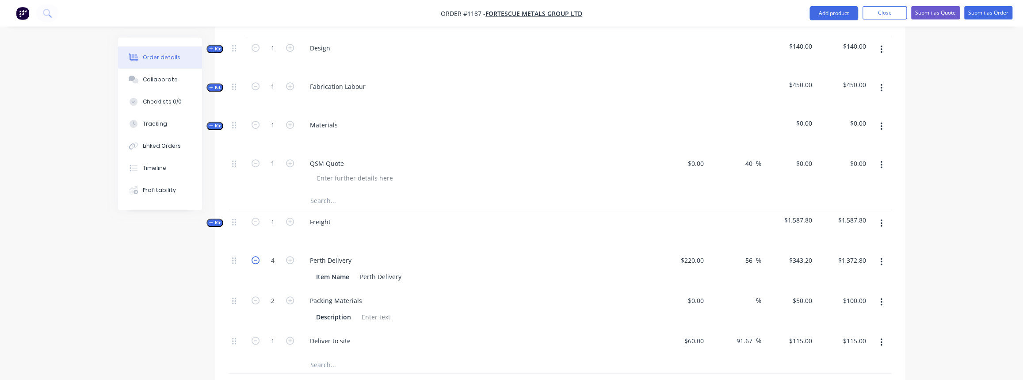
click at [258, 256] on icon "button" at bounding box center [256, 260] width 8 height 8
type input "3"
type input "$1,029.60"
click at [258, 256] on icon "button" at bounding box center [256, 260] width 8 height 8
type input "2"
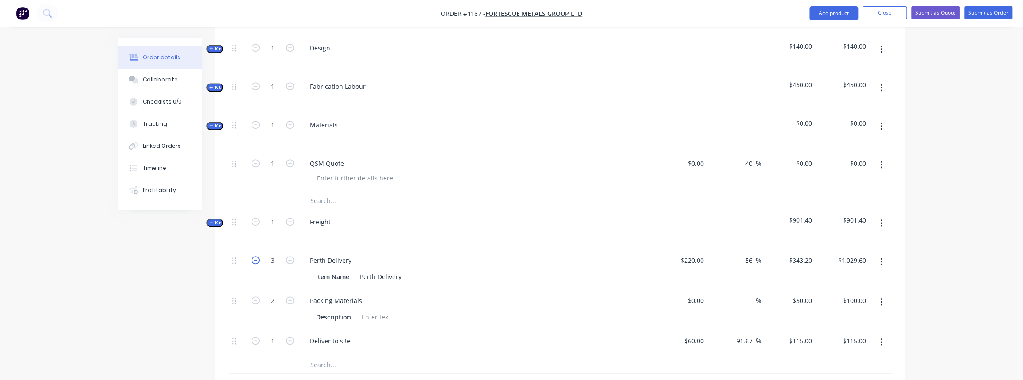
type input "$686.40"
click at [258, 256] on icon "button" at bounding box center [256, 260] width 8 height 8
type input "1"
type input "$343.20"
click at [251, 295] on button "button" at bounding box center [255, 299] width 11 height 9
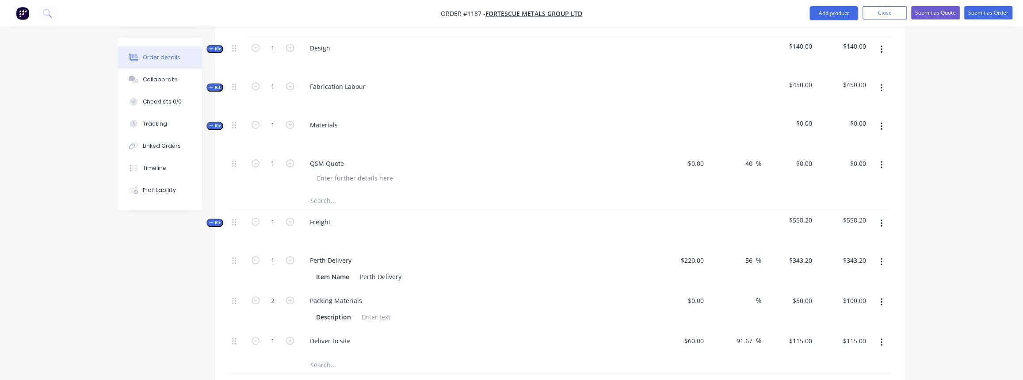
type input "1"
type input "$50.00"
click at [215, 219] on span "Kit" at bounding box center [214, 222] width 11 height 7
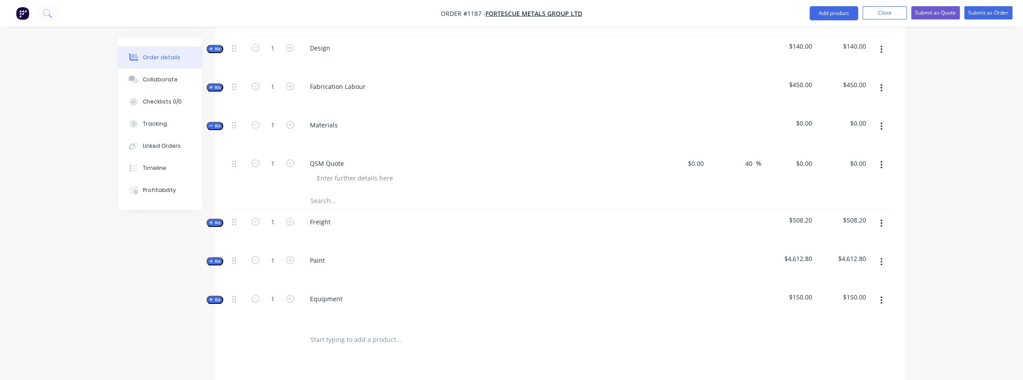
click at [212, 259] on icon "button" at bounding box center [211, 261] width 4 height 4
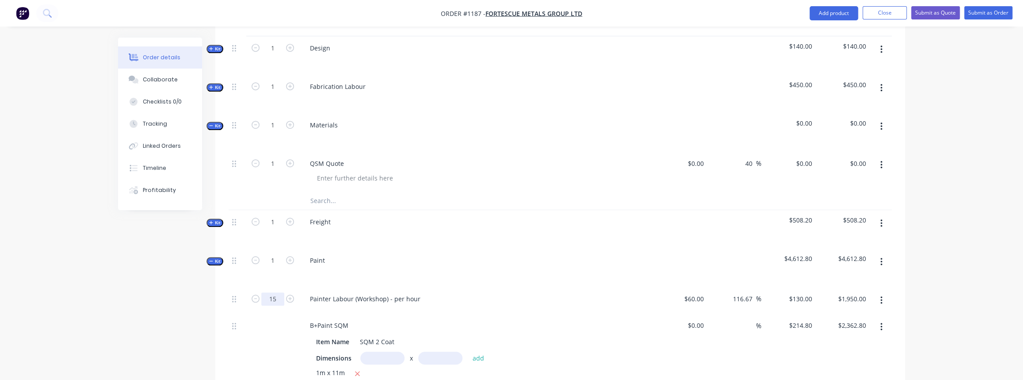
click at [273, 292] on input "15" at bounding box center [272, 298] width 23 height 13
type input "6"
type input "$780.00"
click at [397, 292] on div "Painter Labour (Workshop) - per hour" at bounding box center [476, 300] width 354 height 27
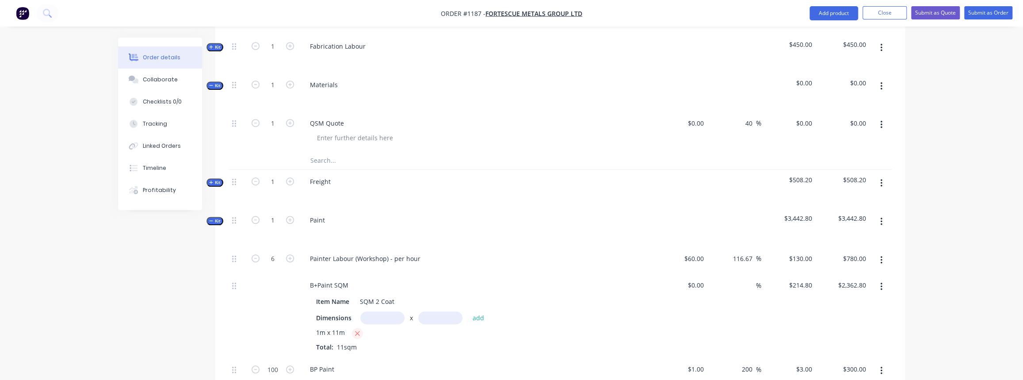
click at [356, 331] on icon "button" at bounding box center [357, 333] width 5 height 5
type input "$0.00"
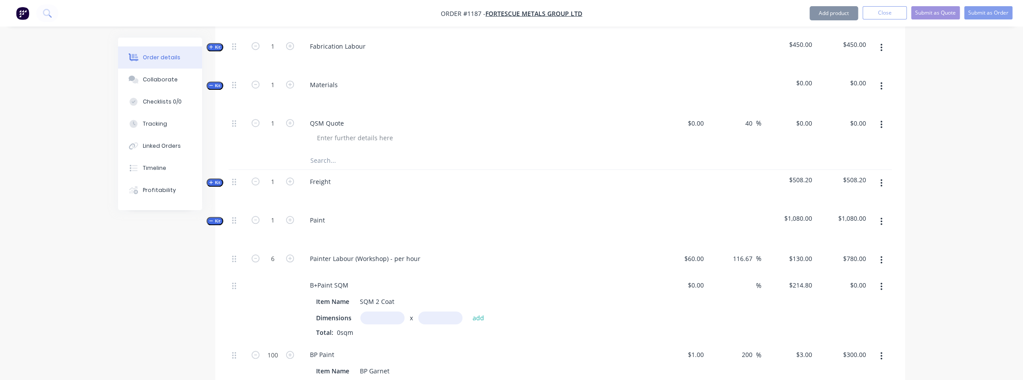
click at [386, 311] on input "text" at bounding box center [382, 317] width 44 height 13
type input "1m"
click at [433, 311] on input "text" at bounding box center [440, 317] width 44 height 13
type input "6m"
click at [480, 312] on button "add" at bounding box center [478, 318] width 21 height 12
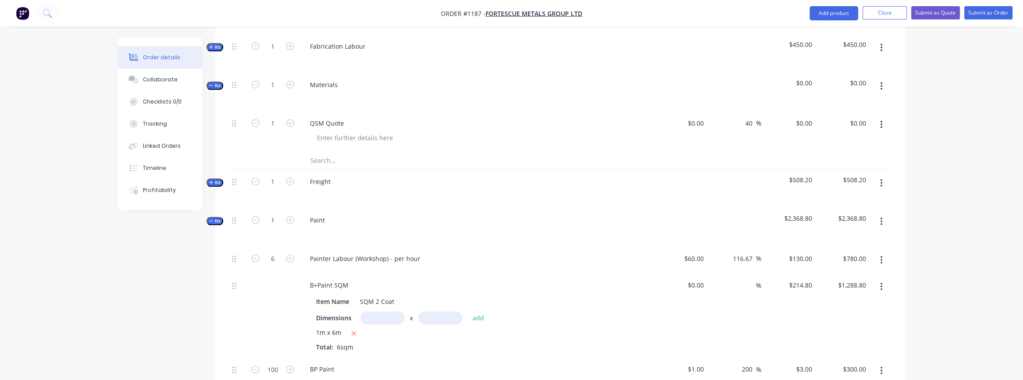
click at [285, 364] on button "button" at bounding box center [289, 368] width 11 height 9
click at [277, 362] on input "101" at bounding box center [272, 368] width 23 height 13
click at [500, 362] on div "BP Paint" at bounding box center [476, 368] width 347 height 13
click at [217, 217] on span "Kit" at bounding box center [214, 220] width 11 height 7
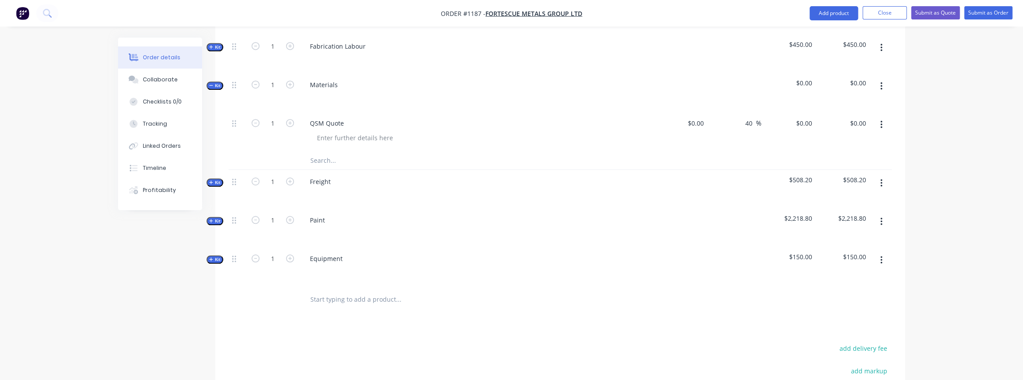
click at [881, 256] on icon "button" at bounding box center [881, 260] width 2 height 8
click at [841, 330] on div "Delete" at bounding box center [850, 336] width 68 height 13
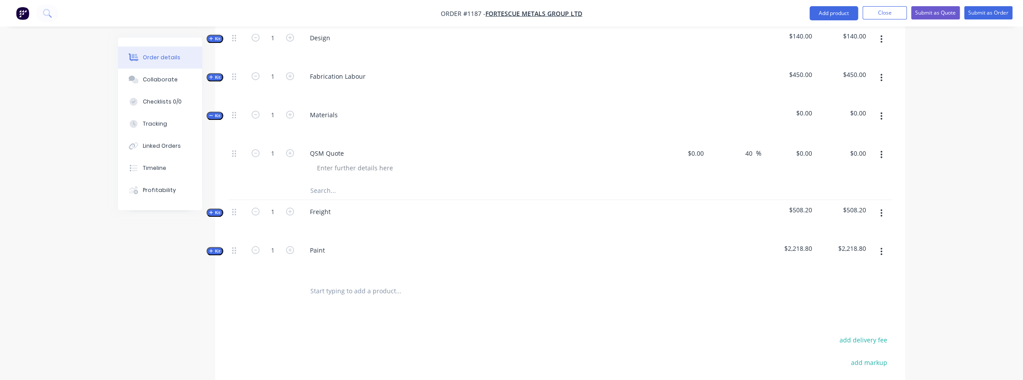
scroll to position [442, 0]
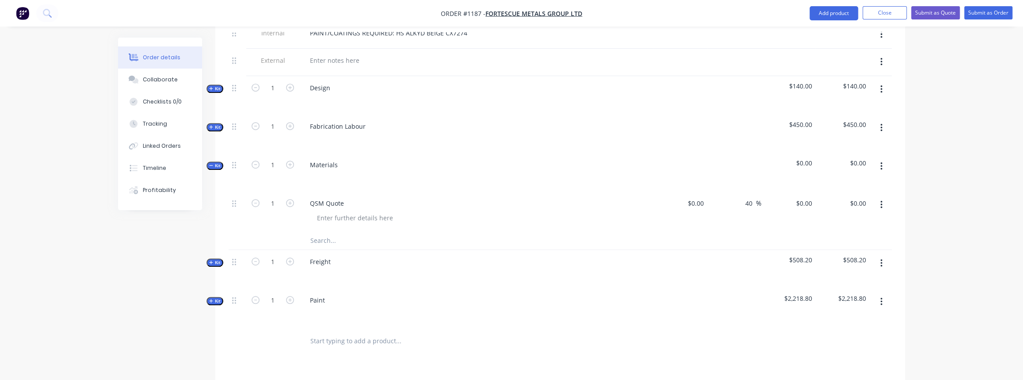
click at [216, 162] on span "Kit" at bounding box center [214, 165] width 11 height 7
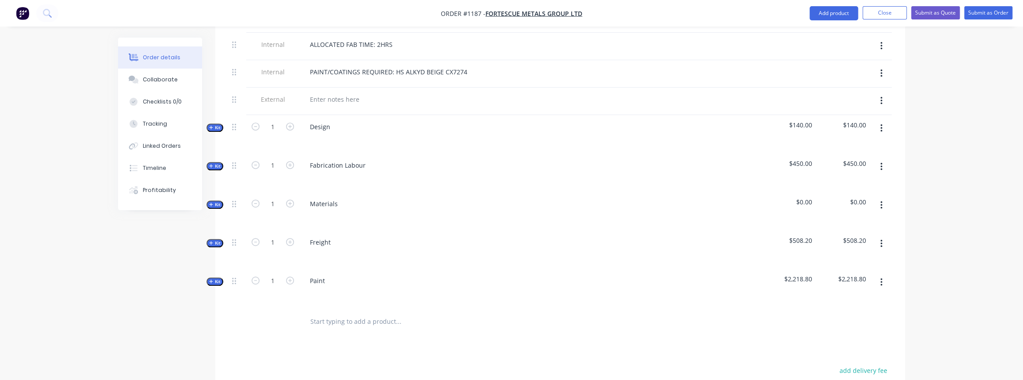
scroll to position [362, 0]
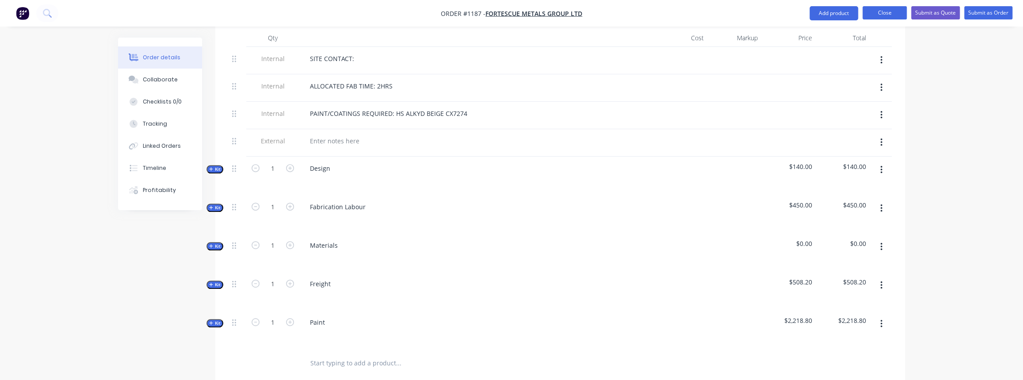
click at [882, 15] on button "Close" at bounding box center [884, 12] width 44 height 13
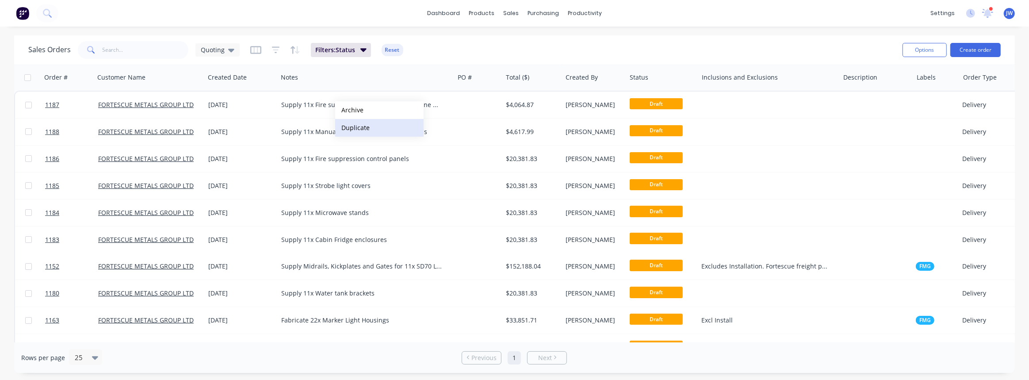
click at [356, 127] on button "Duplicate" at bounding box center [379, 128] width 88 height 18
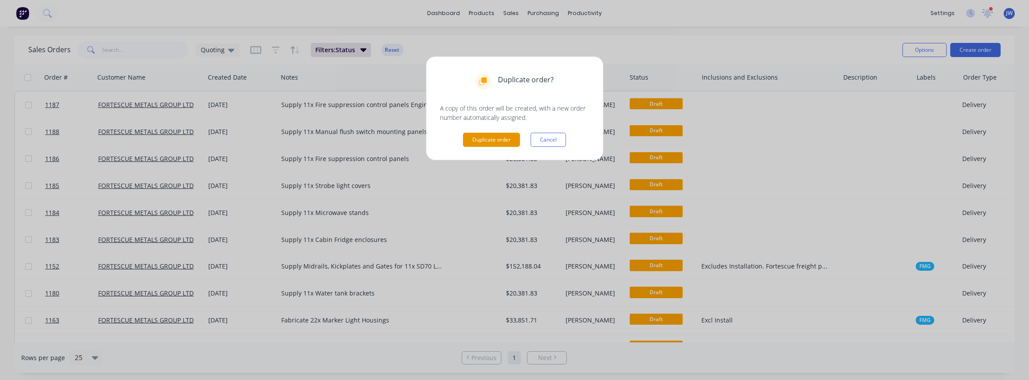
click at [482, 135] on button "Duplicate order" at bounding box center [491, 140] width 57 height 14
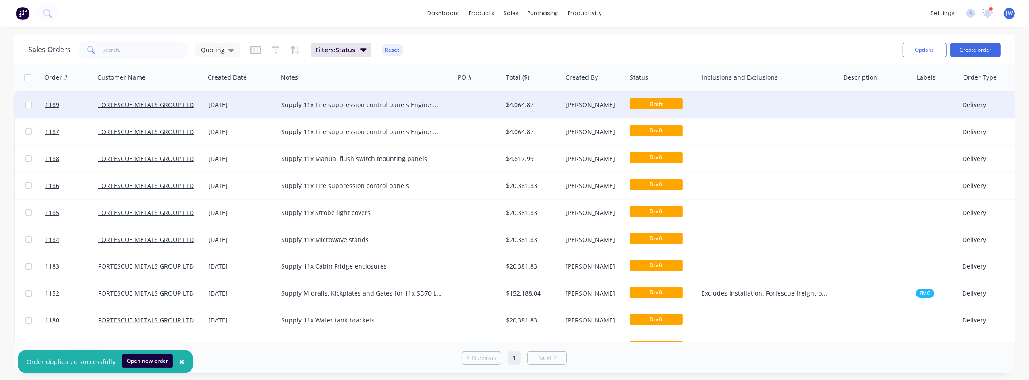
click at [378, 110] on div "Supply 11x Fire suppression control panels Engine bay T-Bars" at bounding box center [366, 105] width 176 height 27
drag, startPoint x: 343, startPoint y: 107, endPoint x: 315, endPoint y: 100, distance: 28.8
click at [315, 100] on div "Supply 11x Fire suppression control panels Engine bay T-Bars" at bounding box center [366, 102] width 175 height 21
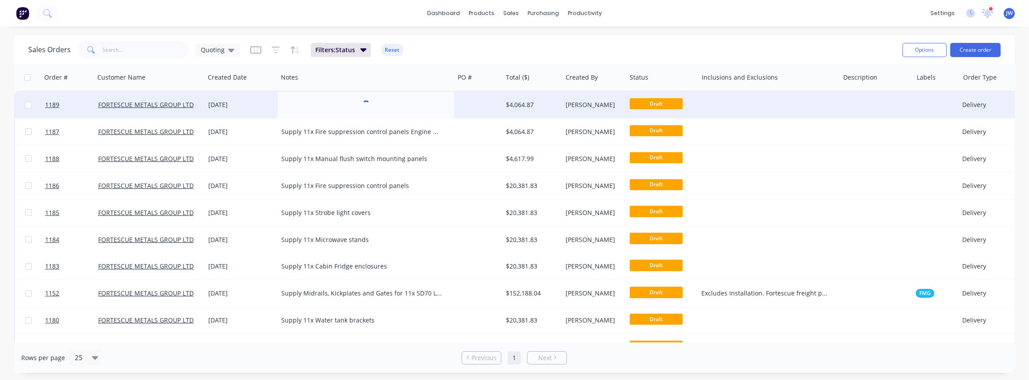
click at [484, 102] on div at bounding box center [478, 105] width 48 height 27
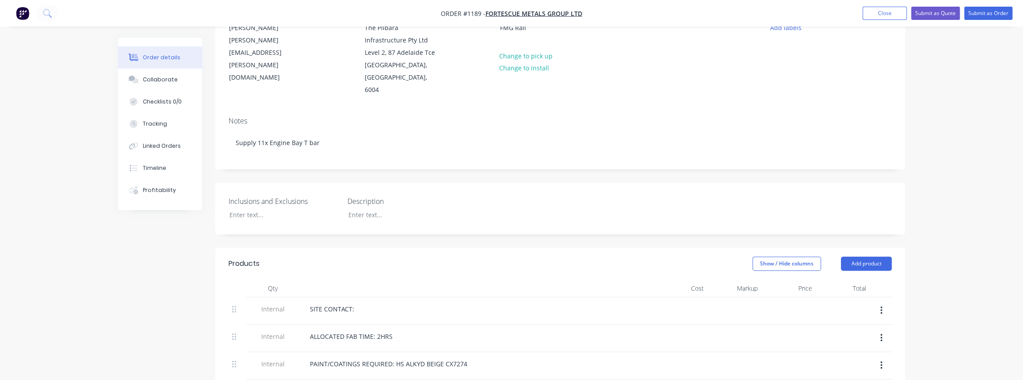
scroll to position [120, 0]
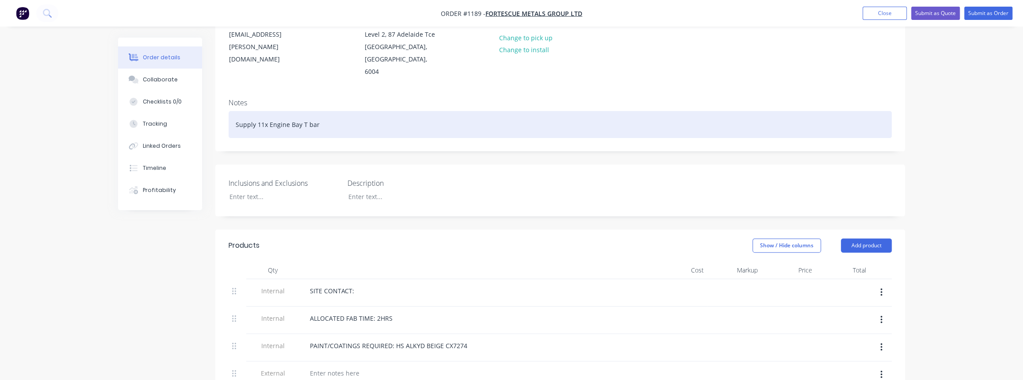
click at [323, 111] on div "Supply 11x Engine Bay T bar" at bounding box center [560, 124] width 663 height 27
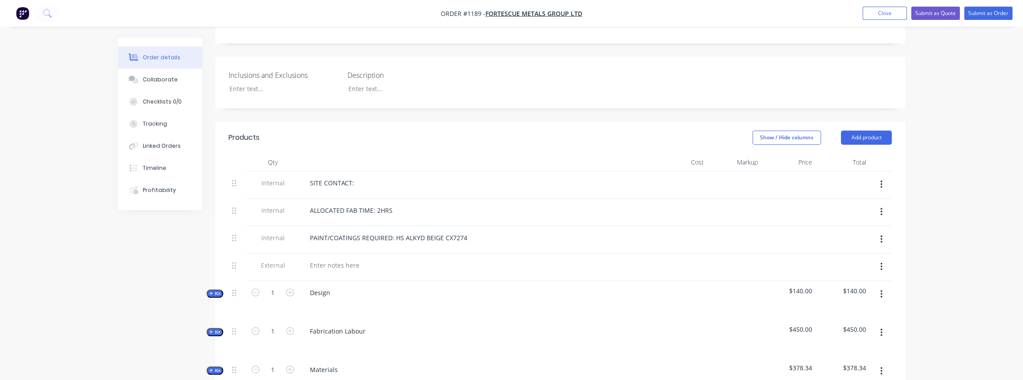
scroll to position [241, 0]
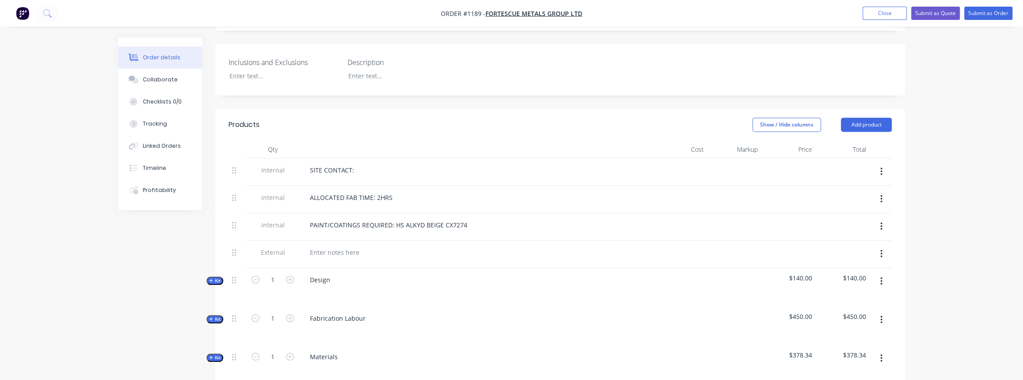
click at [878, 273] on button "button" at bounding box center [881, 281] width 21 height 16
click at [822, 351] on div "Delete" at bounding box center [850, 357] width 68 height 13
click at [212, 278] on icon "button" at bounding box center [211, 280] width 4 height 4
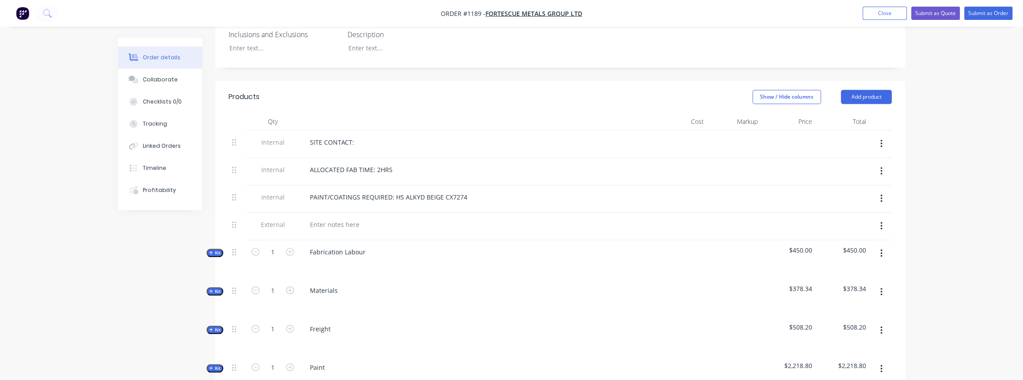
scroll to position [281, 0]
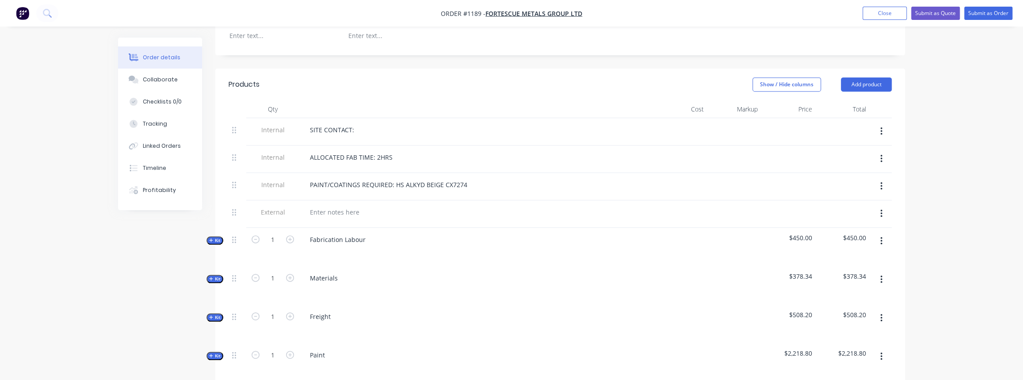
click at [216, 275] on span "Kit" at bounding box center [214, 278] width 11 height 7
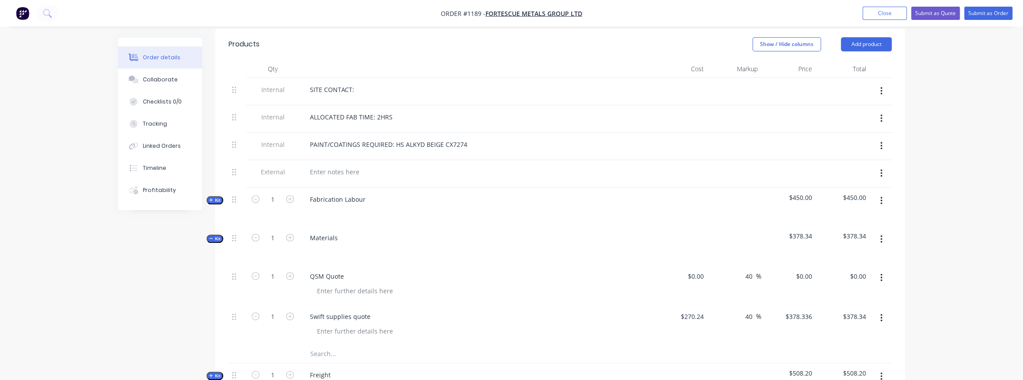
click at [881, 314] on icon "button" at bounding box center [881, 318] width 2 height 8
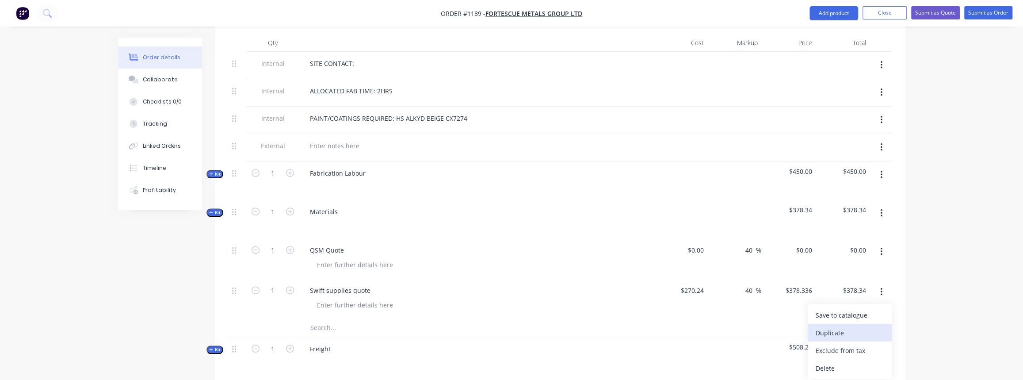
scroll to position [362, 0]
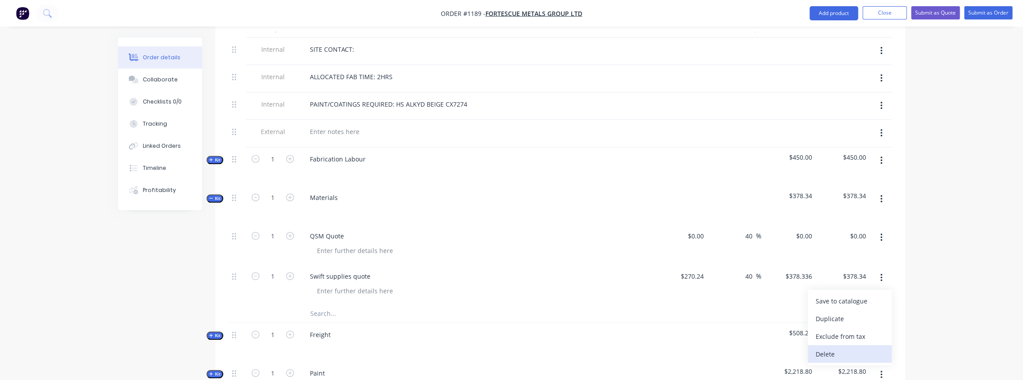
click at [829, 347] on div "Delete" at bounding box center [850, 353] width 68 height 13
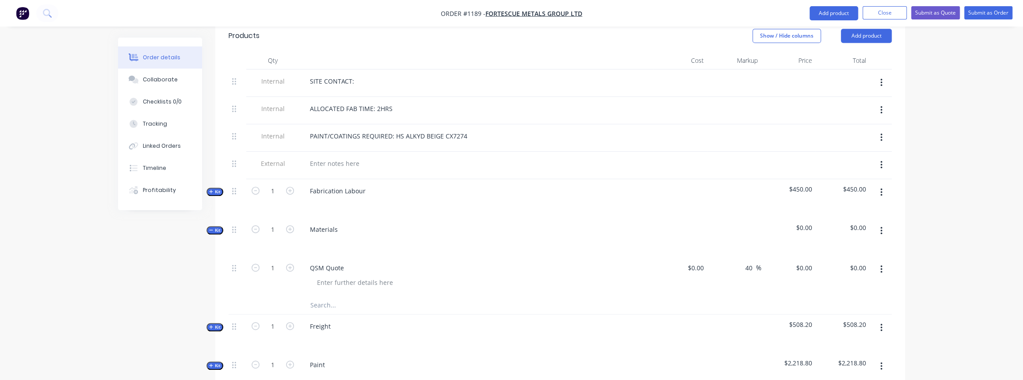
scroll to position [321, 0]
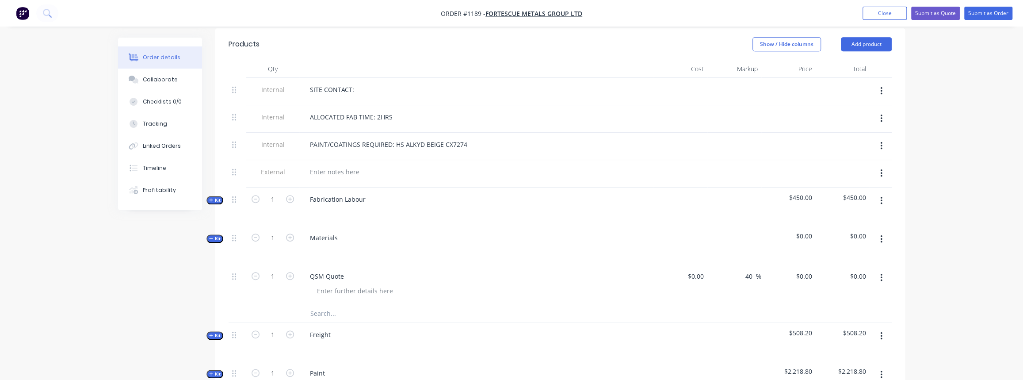
click at [215, 235] on span "Kit" at bounding box center [214, 238] width 11 height 7
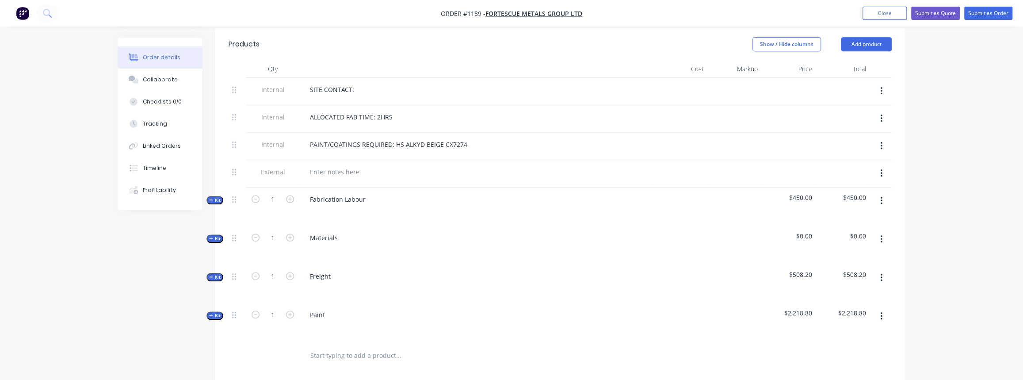
click at [216, 274] on span "Kit" at bounding box center [214, 277] width 11 height 7
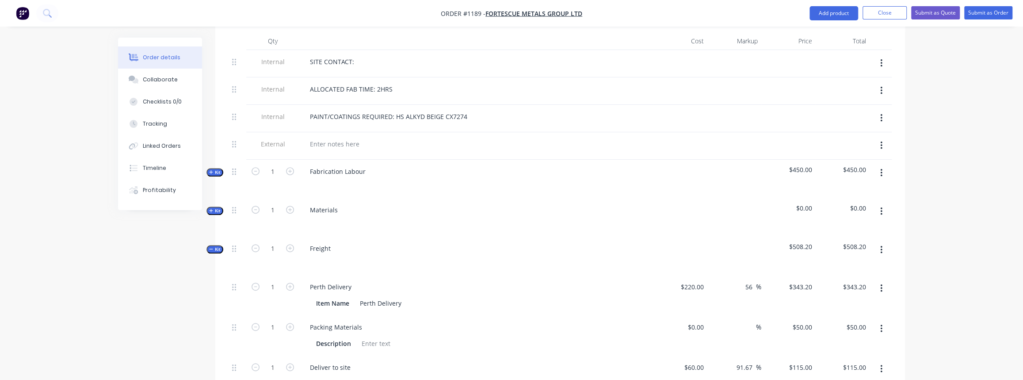
scroll to position [362, 0]
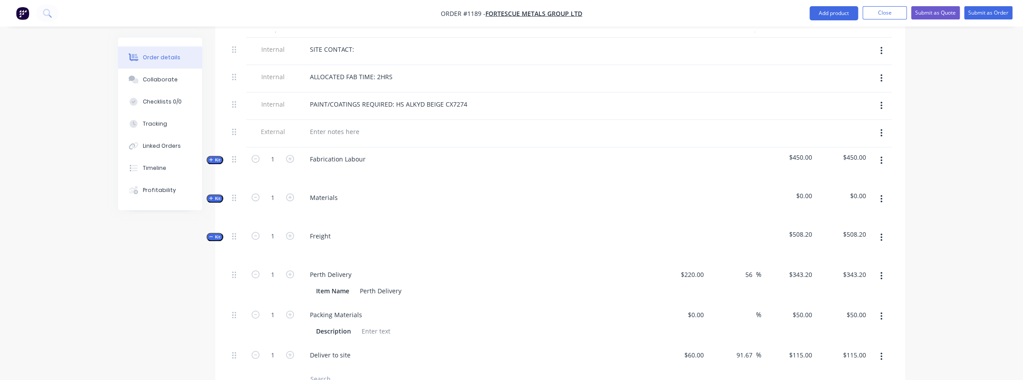
click at [879, 348] on button "button" at bounding box center [881, 356] width 21 height 16
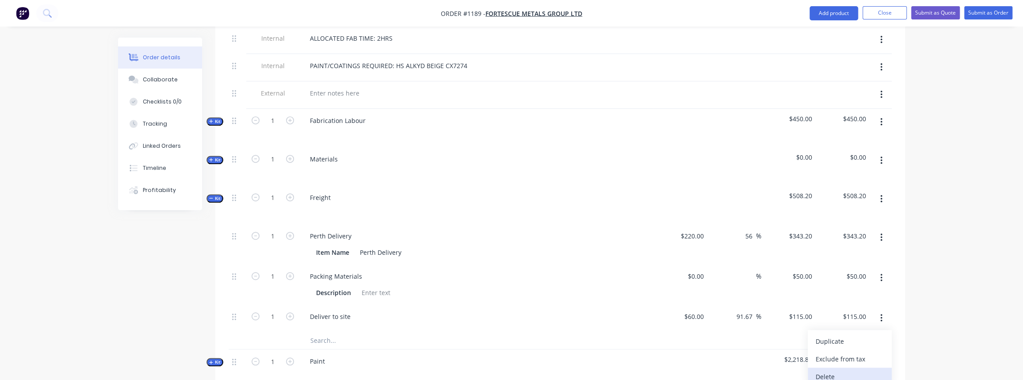
scroll to position [402, 0]
click at [829, 368] on div "Delete" at bounding box center [850, 374] width 68 height 13
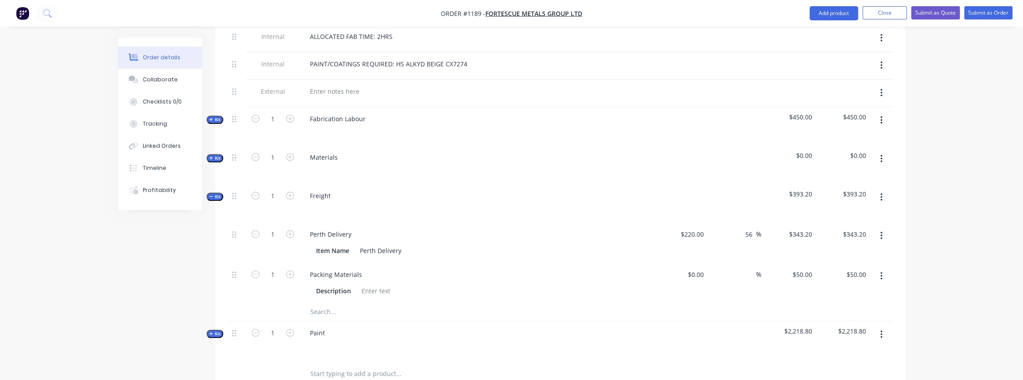
click at [217, 193] on span "Kit" at bounding box center [214, 196] width 11 height 7
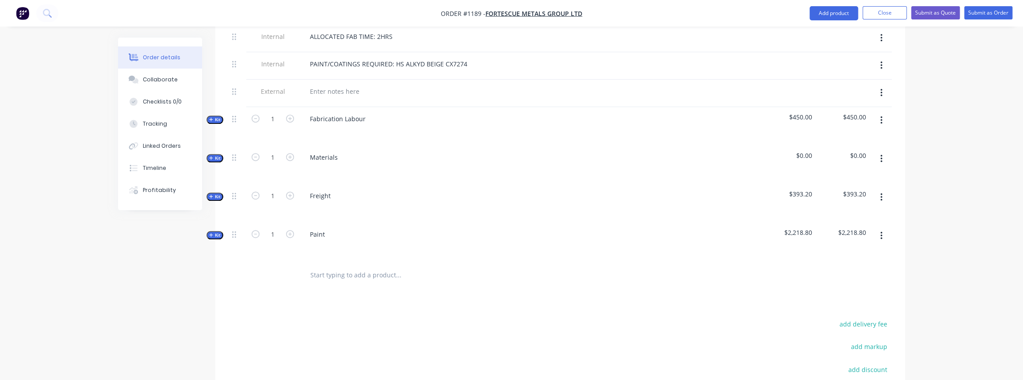
click at [220, 232] on span "Kit" at bounding box center [214, 235] width 11 height 7
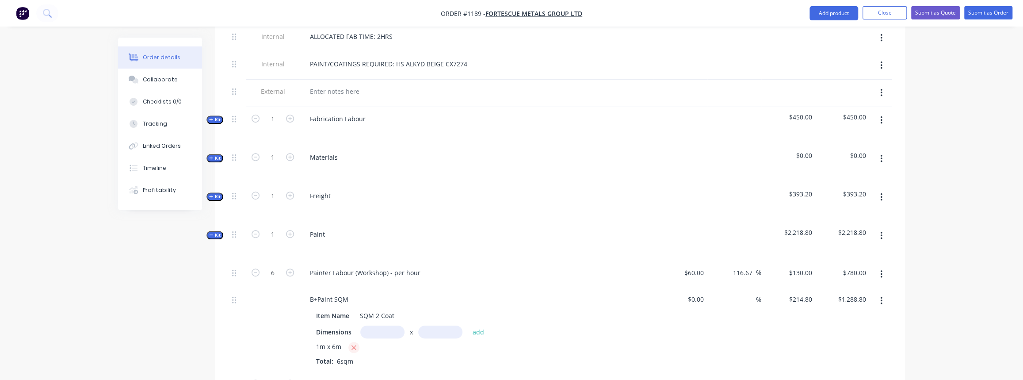
click at [352, 345] on icon "button" at bounding box center [353, 347] width 5 height 5
click at [274, 266] on input "6" at bounding box center [272, 272] width 23 height 13
click at [861, 266] on input "780.00" at bounding box center [858, 272] width 24 height 13
click at [870, 314] on div at bounding box center [881, 321] width 22 height 69
click at [206, 217] on div "Created by Justin Created 30/09/25 Required 30/09/25 Assigned to Add team membe…" at bounding box center [511, 153] width 787 height 1034
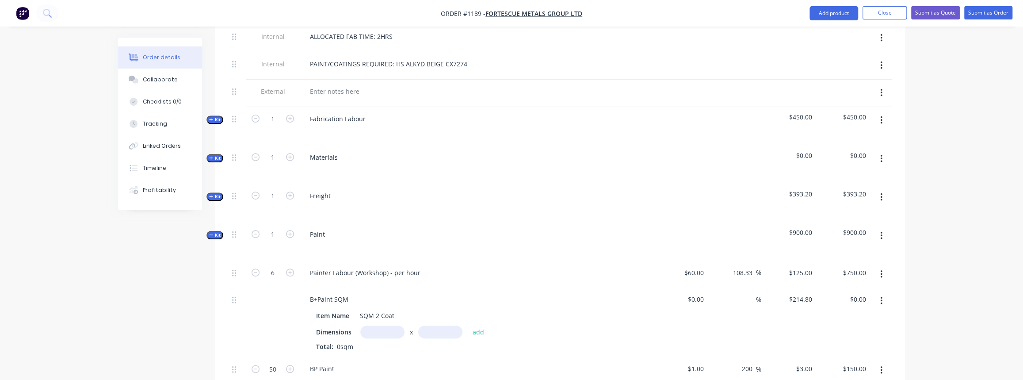
click at [215, 232] on span "Kit" at bounding box center [214, 235] width 11 height 7
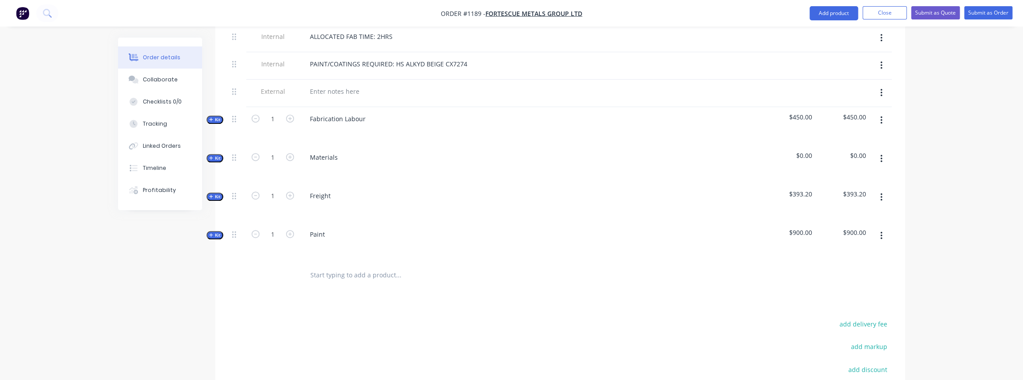
click at [215, 232] on span "Kit" at bounding box center [214, 235] width 11 height 7
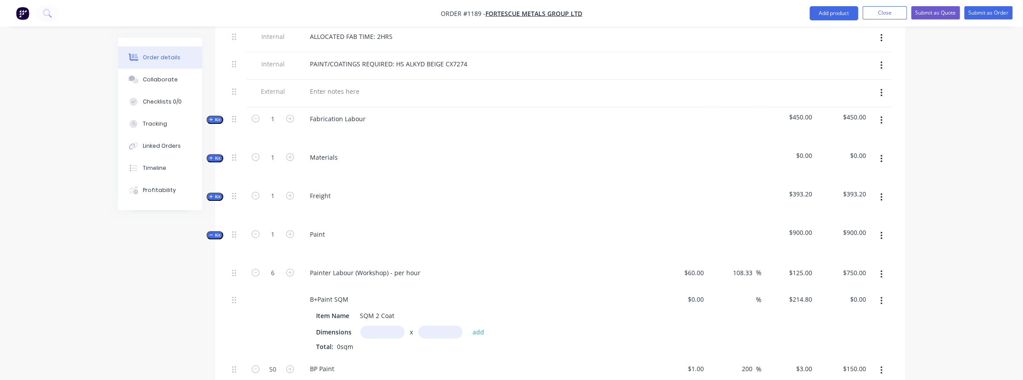
click at [884, 362] on button "button" at bounding box center [881, 370] width 21 height 16
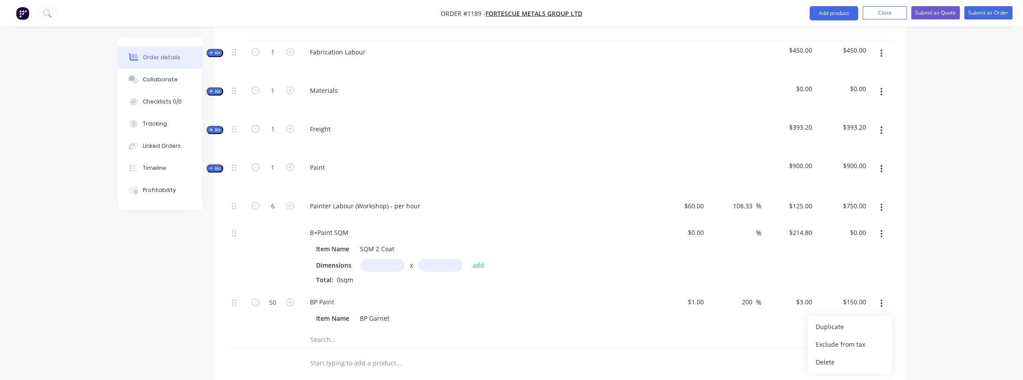
scroll to position [482, 0]
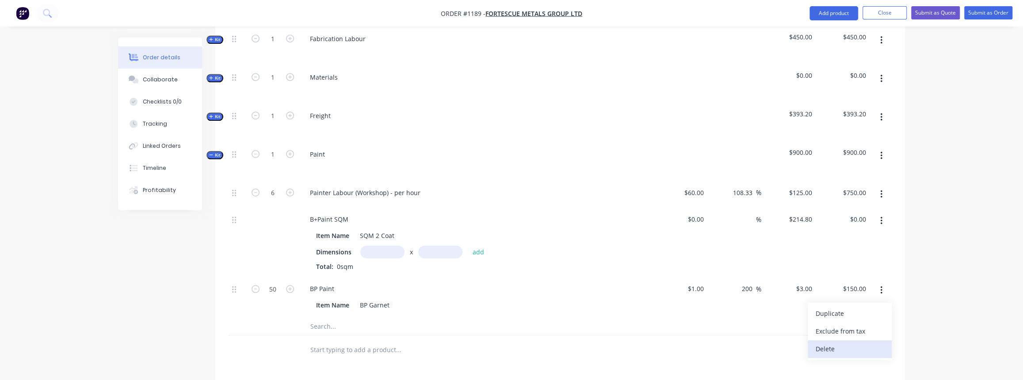
click at [835, 342] on div "Delete" at bounding box center [850, 348] width 68 height 13
click at [215, 152] on span "Kit" at bounding box center [214, 155] width 11 height 7
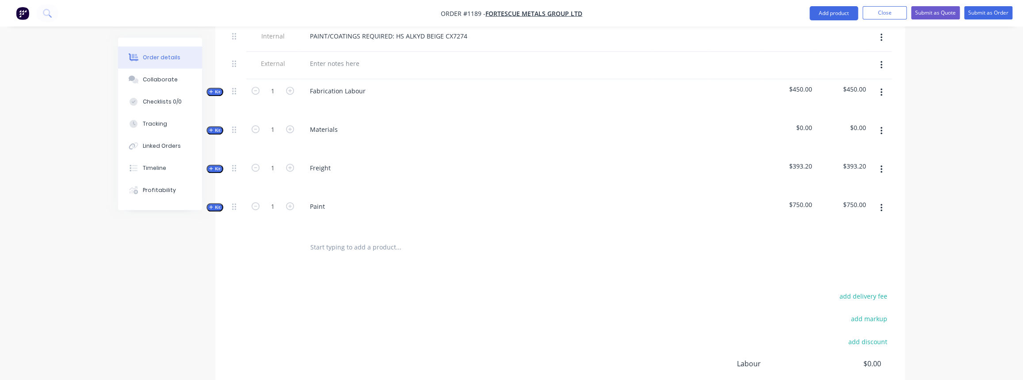
scroll to position [321, 0]
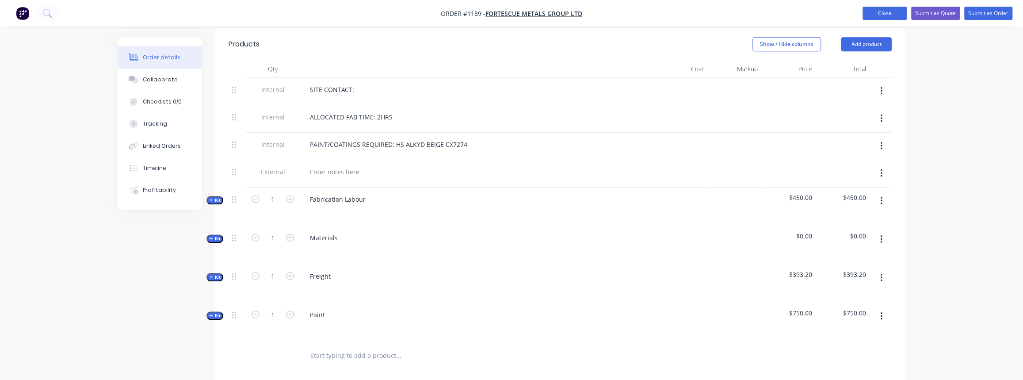
drag, startPoint x: 868, startPoint y: 11, endPoint x: 873, endPoint y: 14, distance: 5.4
click at [868, 11] on button "Close" at bounding box center [884, 13] width 44 height 13
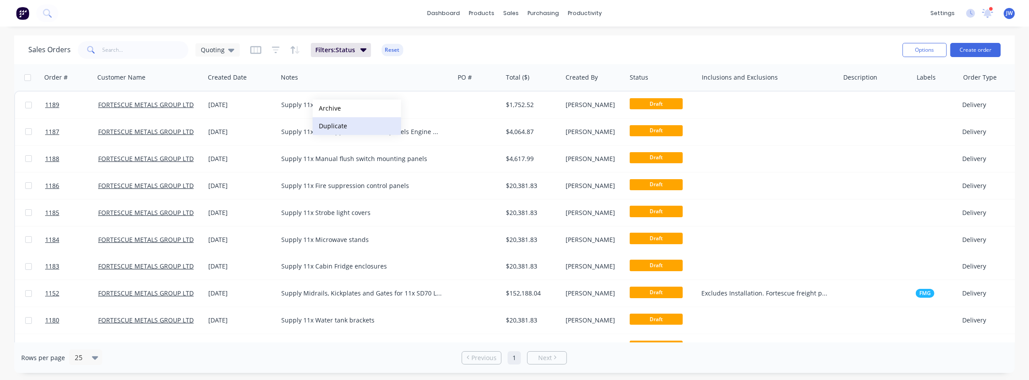
click at [336, 123] on button "Duplicate" at bounding box center [357, 126] width 88 height 18
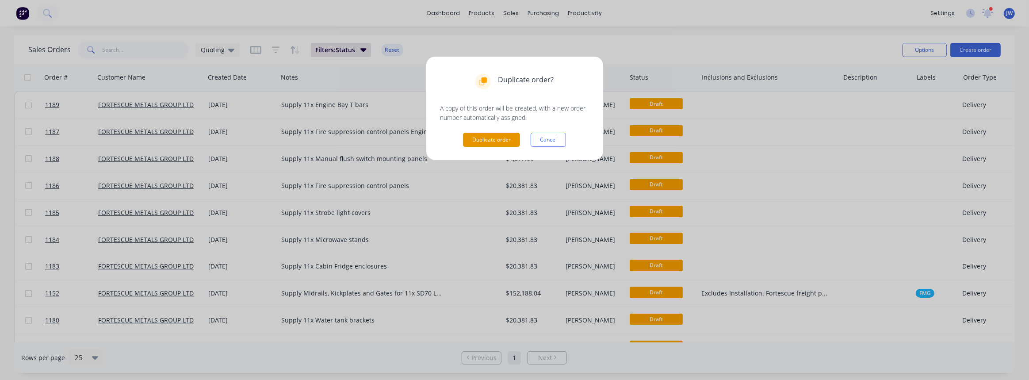
click at [490, 139] on button "Duplicate order" at bounding box center [491, 140] width 57 height 14
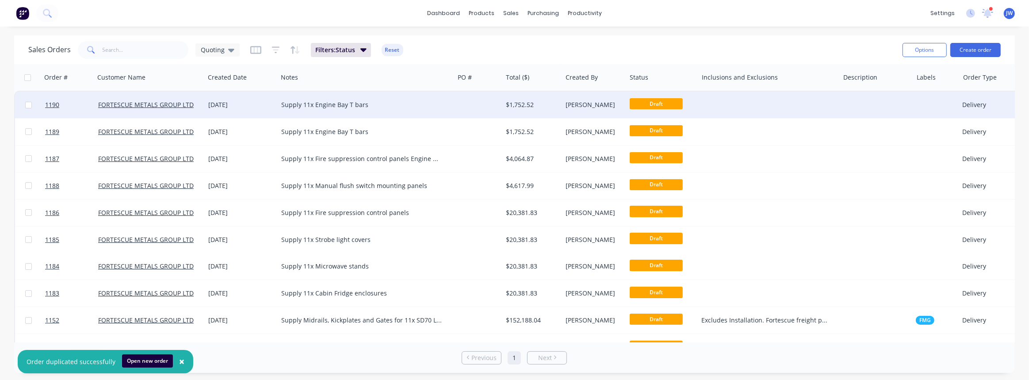
click at [327, 104] on div "Supply 11x Engine Bay T bars" at bounding box center [361, 104] width 161 height 9
drag, startPoint x: 343, startPoint y: 98, endPoint x: 321, endPoint y: 100, distance: 22.2
click at [317, 101] on div "Supply 11x Engine Bay T bars" at bounding box center [366, 98] width 175 height 12
click at [321, 100] on div "Supply 11x EHeat sensor" at bounding box center [366, 98] width 175 height 12
click at [318, 100] on div "Supply 11x EHeat sensor" at bounding box center [366, 98] width 175 height 12
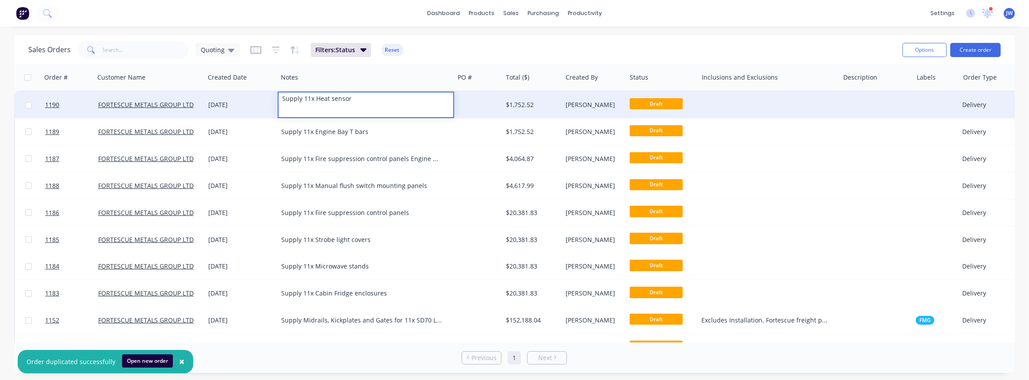
click at [388, 103] on div "Supply 11x Heat sensor" at bounding box center [366, 98] width 175 height 12
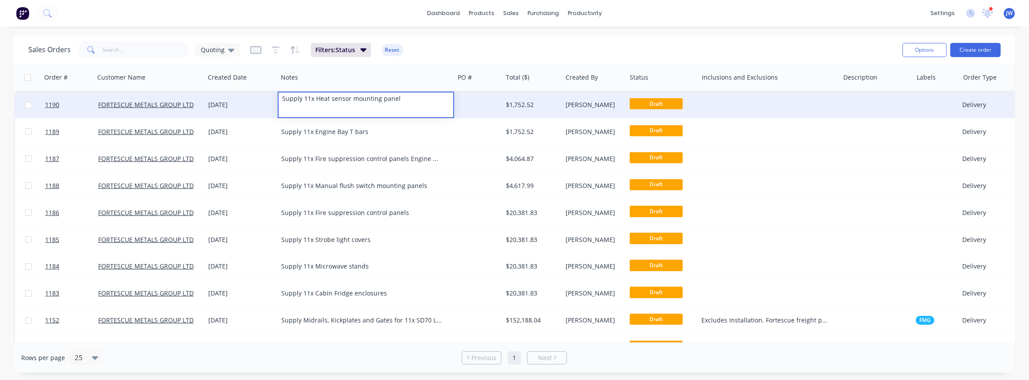
click at [530, 102] on div "$1,752.52" at bounding box center [531, 104] width 50 height 9
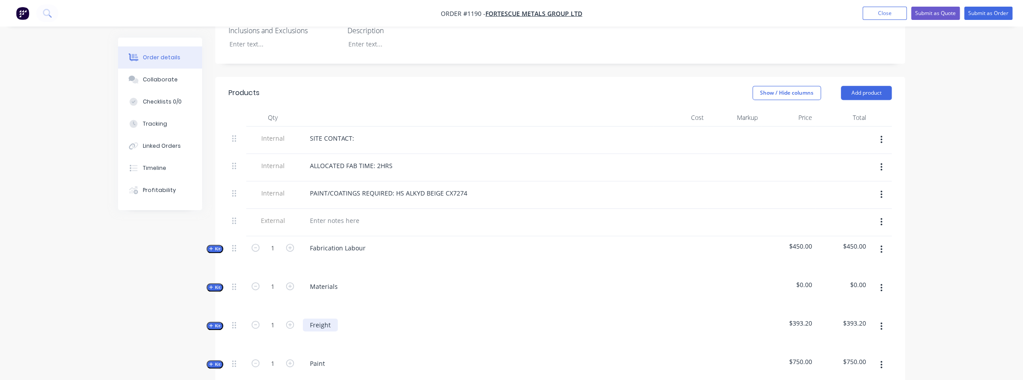
scroll to position [321, 0]
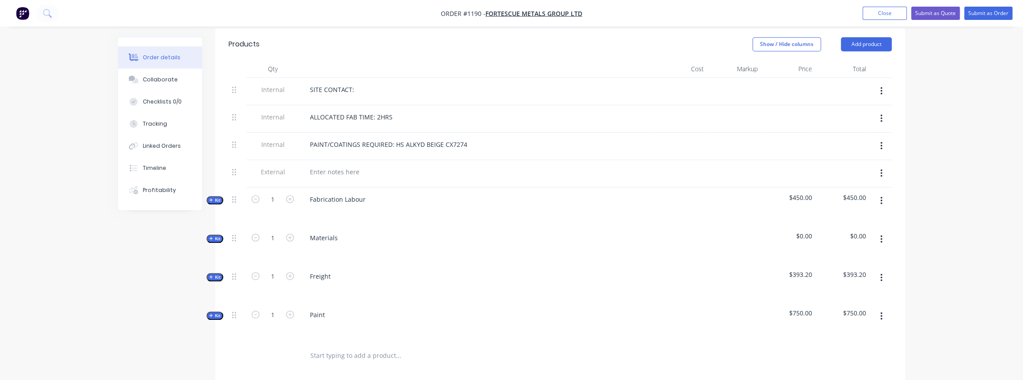
click at [217, 235] on span "Kit" at bounding box center [214, 238] width 11 height 7
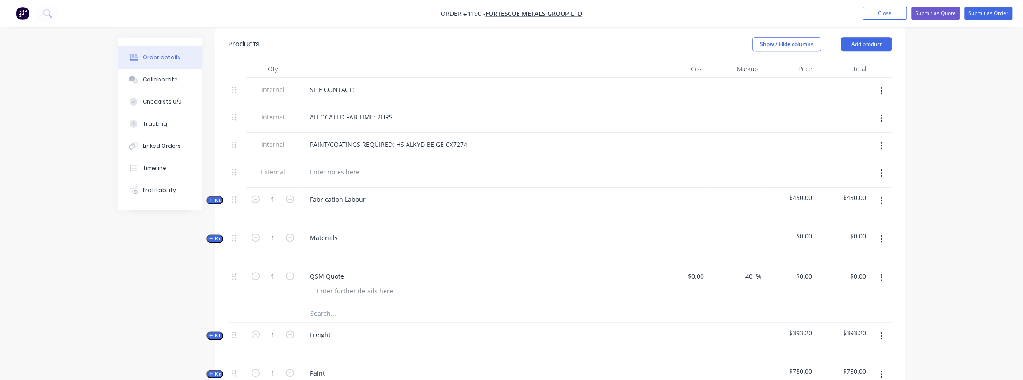
click at [219, 235] on span "Kit" at bounding box center [214, 238] width 11 height 7
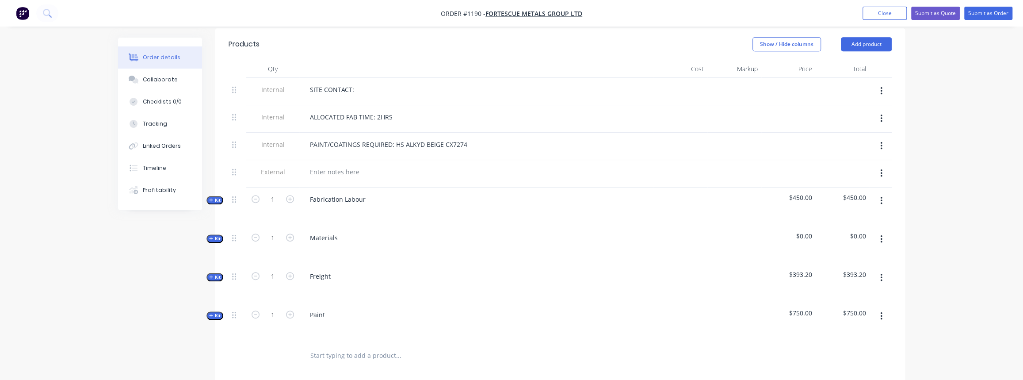
click at [216, 274] on span "Kit" at bounding box center [214, 277] width 11 height 7
click at [218, 312] on span "Kit" at bounding box center [214, 315] width 11 height 7
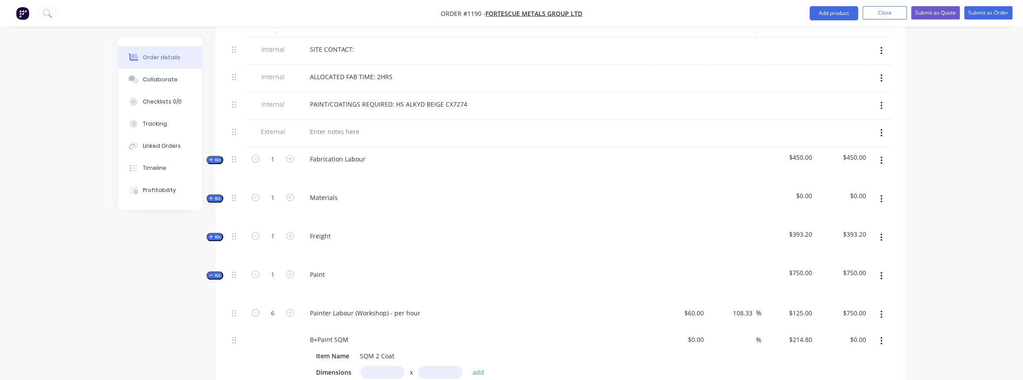
scroll to position [442, 0]
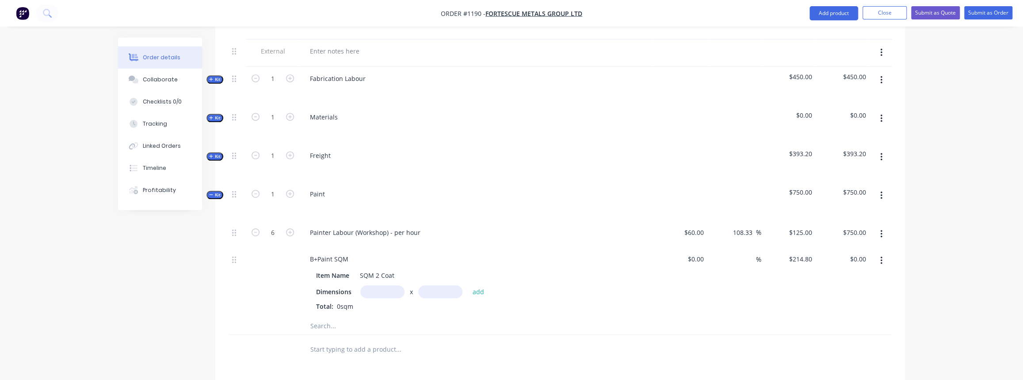
click at [211, 192] on icon "button" at bounding box center [211, 194] width 4 height 4
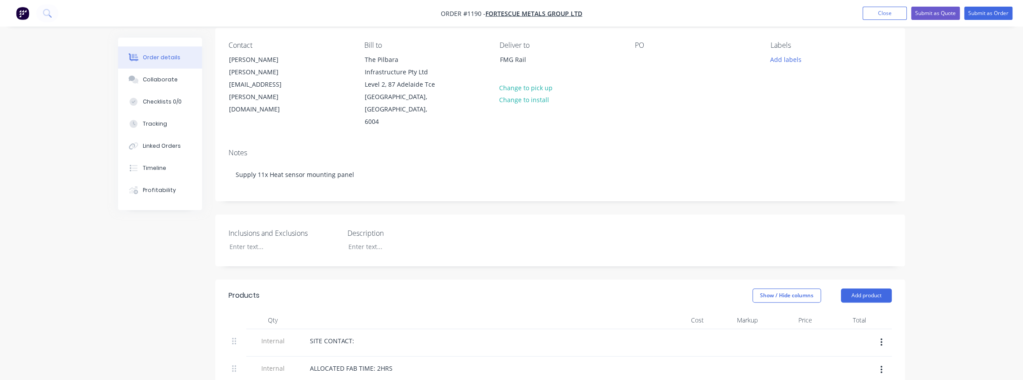
scroll to position [0, 0]
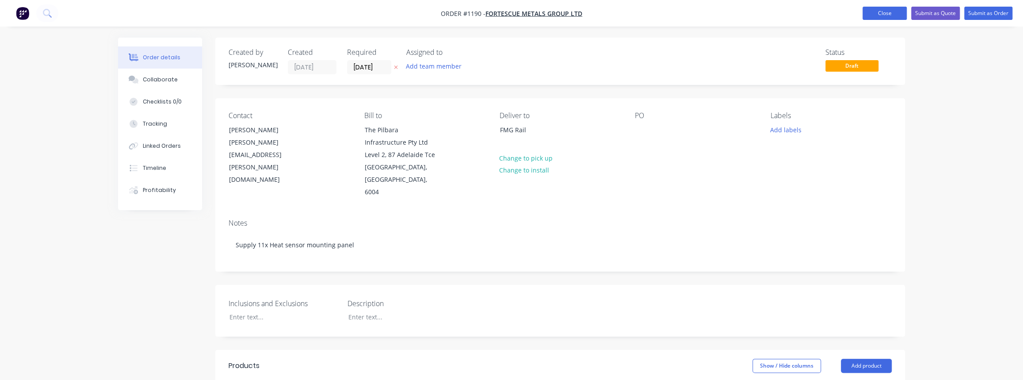
click at [872, 10] on button "Close" at bounding box center [884, 13] width 44 height 13
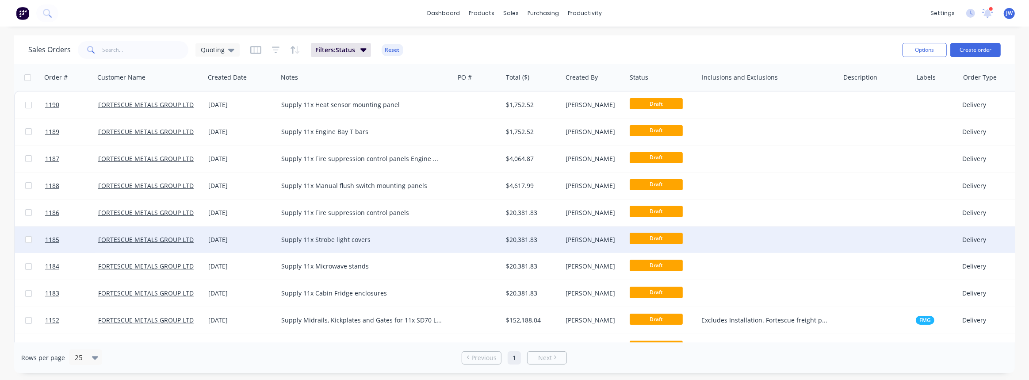
click at [346, 235] on div "Supply 11x Strobe light covers" at bounding box center [361, 239] width 161 height 9
click at [491, 235] on div at bounding box center [478, 239] width 48 height 27
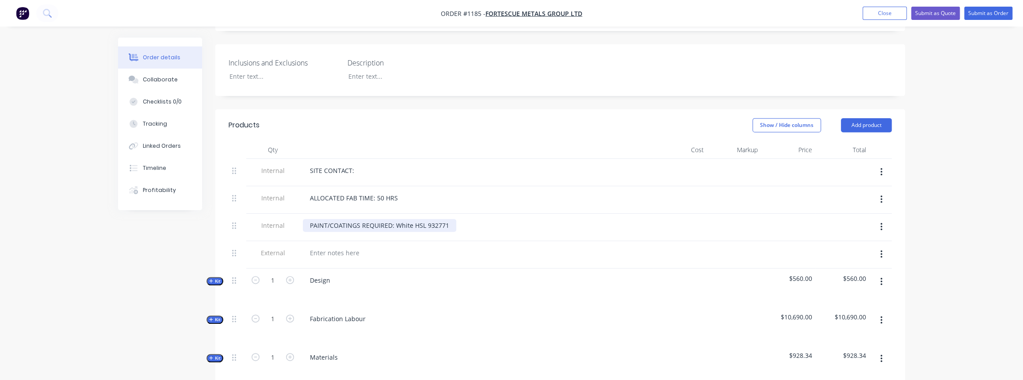
scroll to position [241, 0]
click at [381, 191] on div "ALLOCATED FAB TIME: 50 HRS" at bounding box center [354, 197] width 102 height 13
click at [213, 278] on span "Kit" at bounding box center [214, 280] width 11 height 7
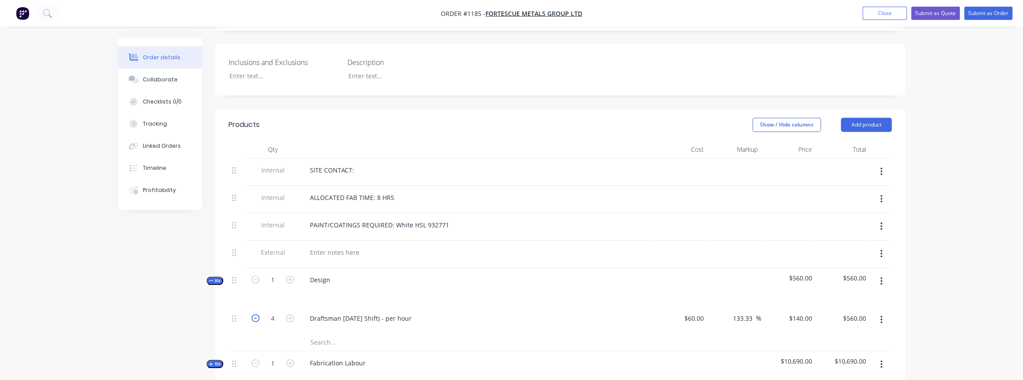
click at [254, 315] on icon "button" at bounding box center [256, 318] width 8 height 8
click at [216, 277] on span "Kit" at bounding box center [214, 280] width 11 height 7
click at [215, 316] on span "Kit" at bounding box center [214, 319] width 11 height 7
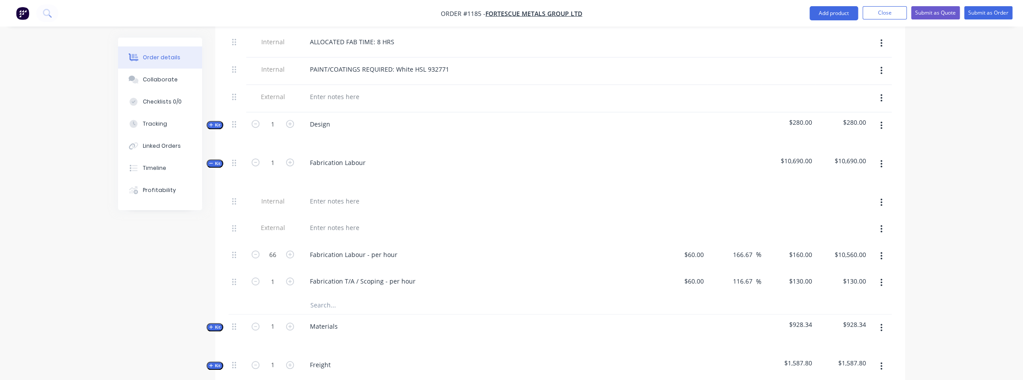
scroll to position [402, 0]
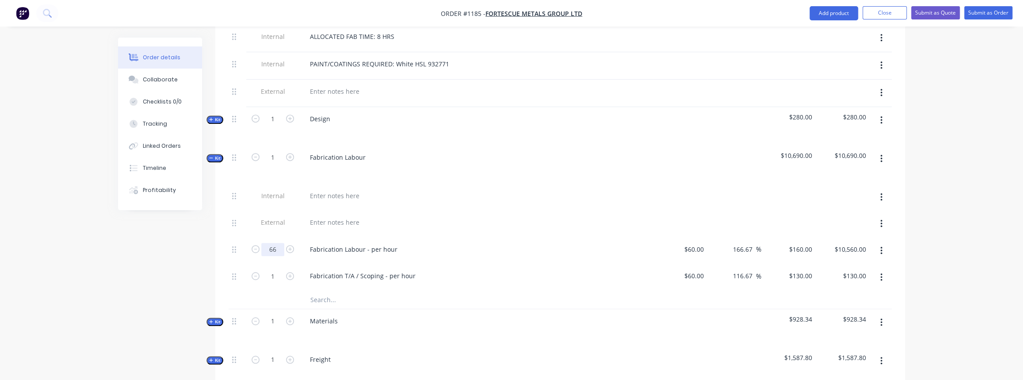
click at [279, 246] on input "66" at bounding box center [272, 249] width 23 height 13
click at [402, 293] on input "text" at bounding box center [398, 300] width 177 height 18
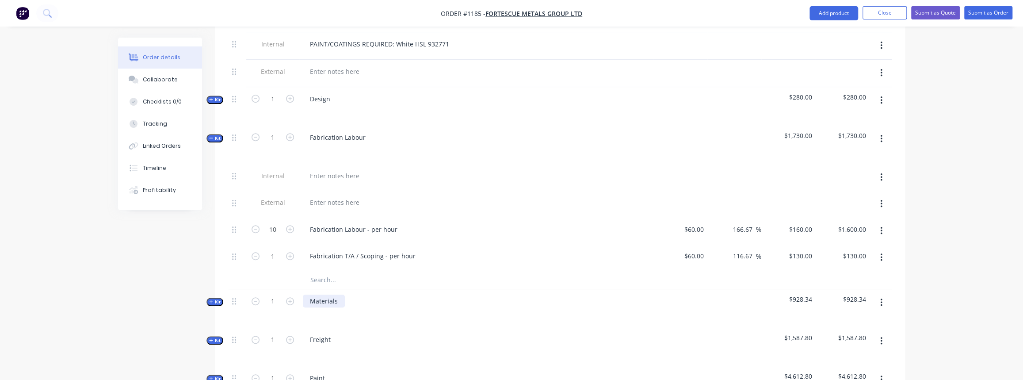
scroll to position [442, 0]
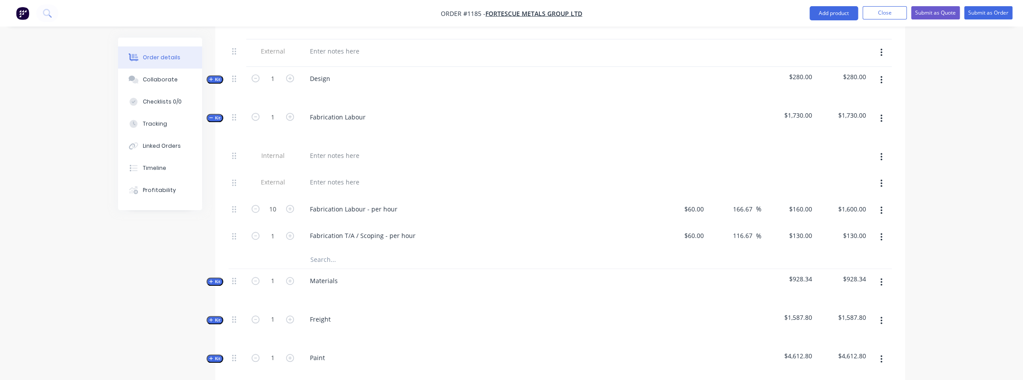
click at [223, 277] on div "Qty Cost Markup Price Total Internal SITE CONTACT: Internal ALLOCATED FAB TIME:…" at bounding box center [560, 195] width 690 height 512
click at [217, 278] on span "Kit" at bounding box center [214, 281] width 11 height 7
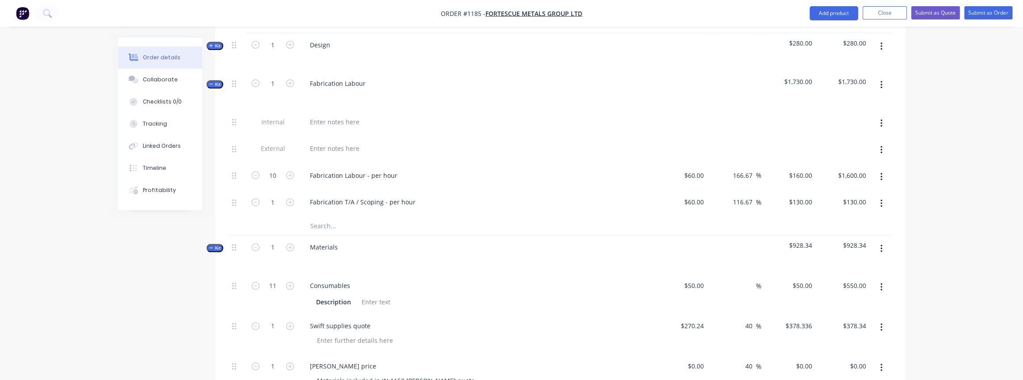
scroll to position [522, 0]
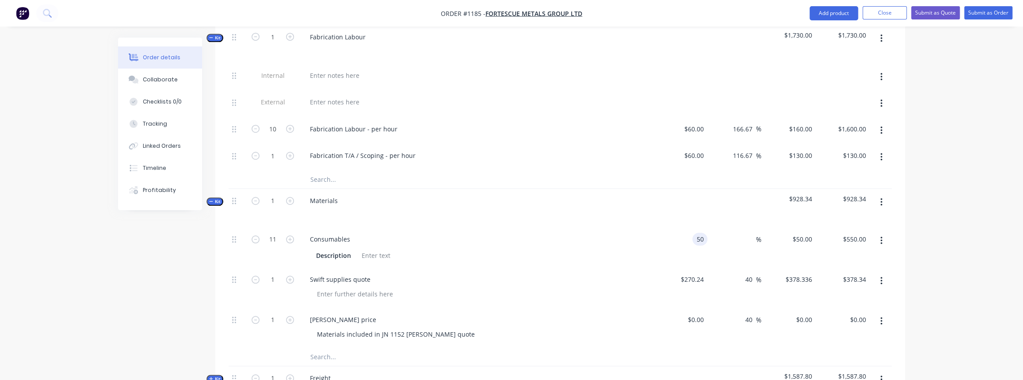
click at [696, 236] on input "50" at bounding box center [701, 239] width 11 height 13
click at [601, 267] on div "Swift supplies quote" at bounding box center [476, 287] width 354 height 40
click at [882, 276] on icon "button" at bounding box center [881, 281] width 2 height 10
click at [828, 351] on div "Delete" at bounding box center [850, 357] width 68 height 13
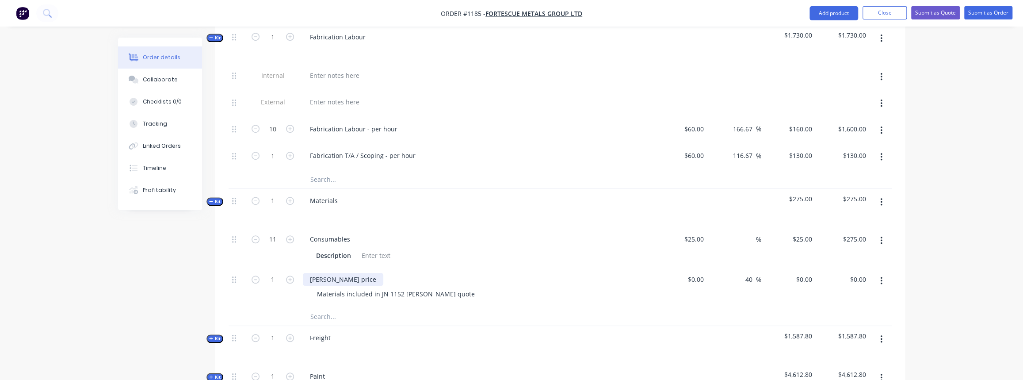
click at [332, 273] on div "Simmonds price" at bounding box center [343, 279] width 80 height 13
drag, startPoint x: 362, startPoint y: 274, endPoint x: 317, endPoint y: 275, distance: 45.5
click at [318, 275] on div "Simmonds price" at bounding box center [343, 279] width 80 height 13
click at [286, 275] on div "1 Simmonds price Materials included in JN 1152 Simmonds quote $0.00 $0.00 40 40…" at bounding box center [560, 287] width 663 height 40
click at [356, 276] on div "Simmonds price" at bounding box center [343, 279] width 80 height 13
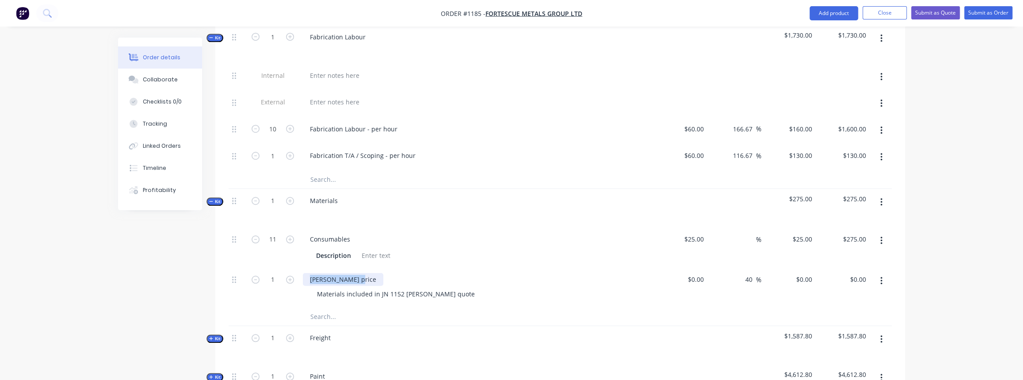
drag, startPoint x: 323, startPoint y: 278, endPoint x: 291, endPoint y: 280, distance: 31.4
click at [291, 280] on div "1 Simmonds price Materials included in JN 1152 Simmonds quote $0.00 $0.00 40 40…" at bounding box center [560, 287] width 663 height 40
click at [404, 292] on div "Materials included in JN 1152 Simmonds quote" at bounding box center [396, 293] width 172 height 13
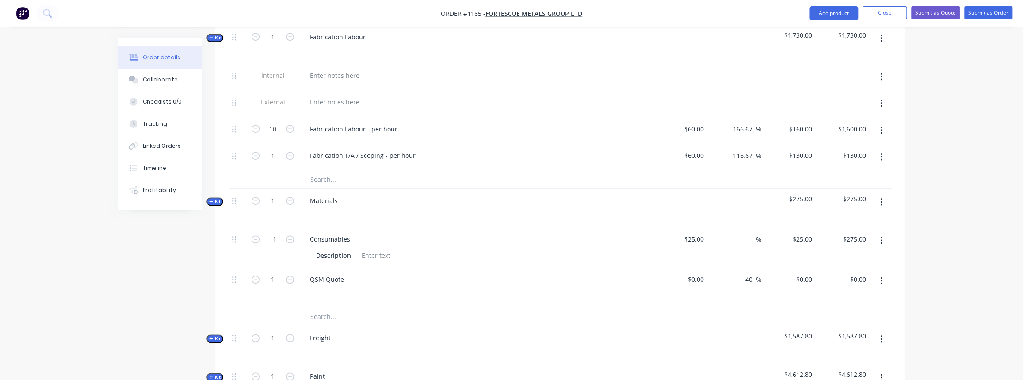
click at [428, 310] on input "text" at bounding box center [398, 317] width 177 height 18
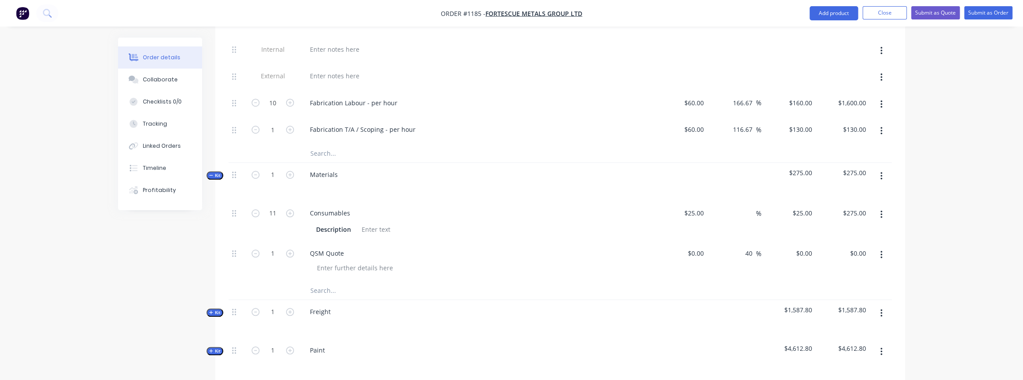
scroll to position [562, 0]
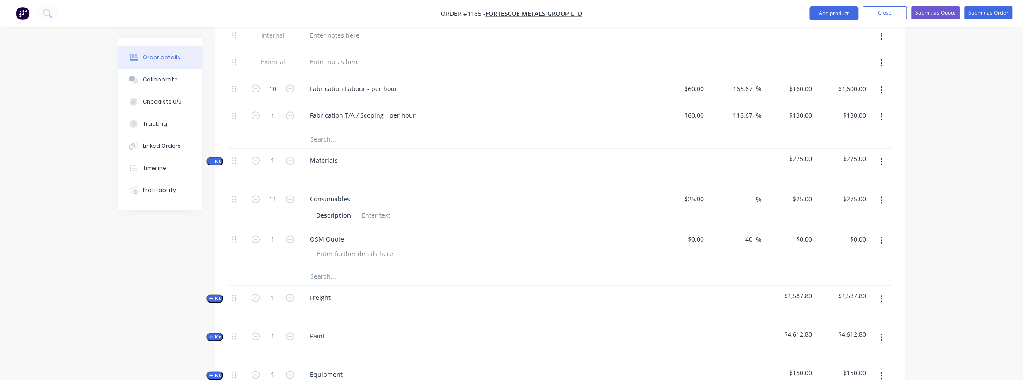
click at [211, 296] on icon "button" at bounding box center [211, 298] width 4 height 4
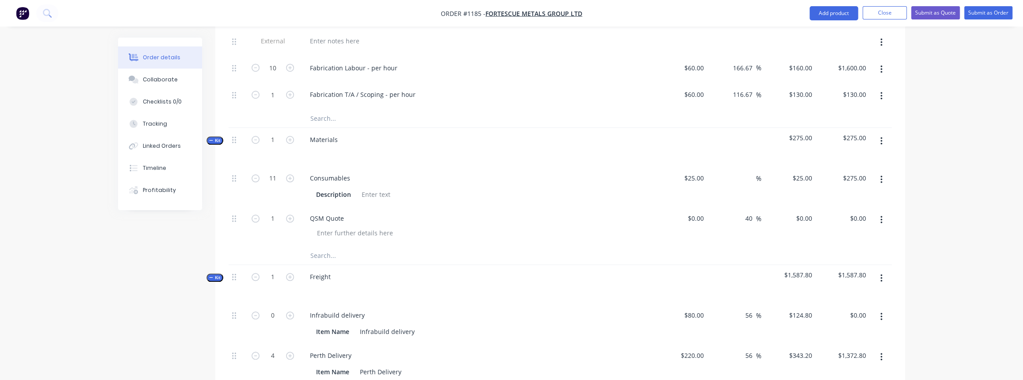
scroll to position [603, 0]
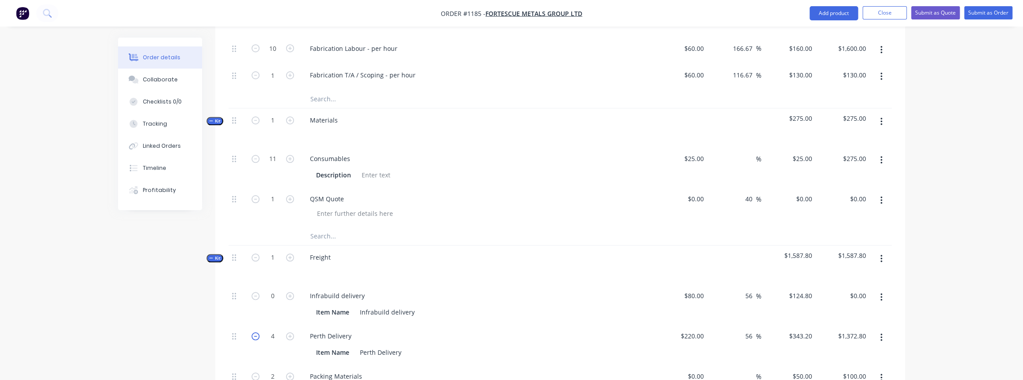
click at [254, 332] on icon "button" at bounding box center [256, 336] width 8 height 8
click at [256, 332] on icon "button" at bounding box center [256, 336] width 8 height 8
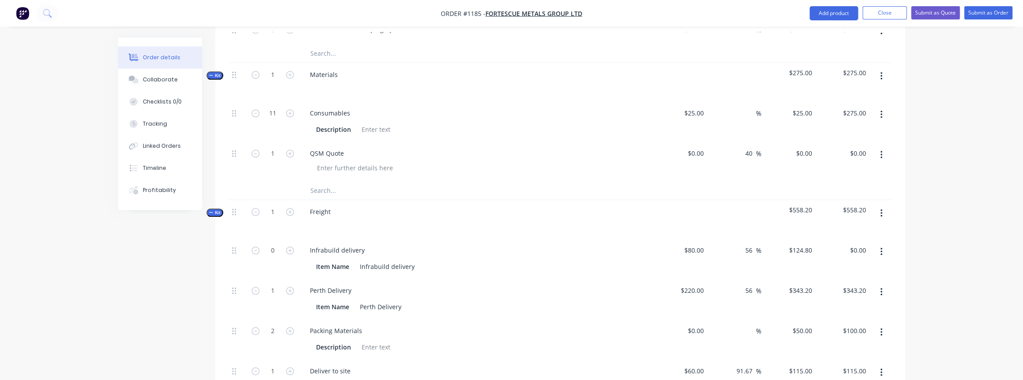
scroll to position [683, 0]
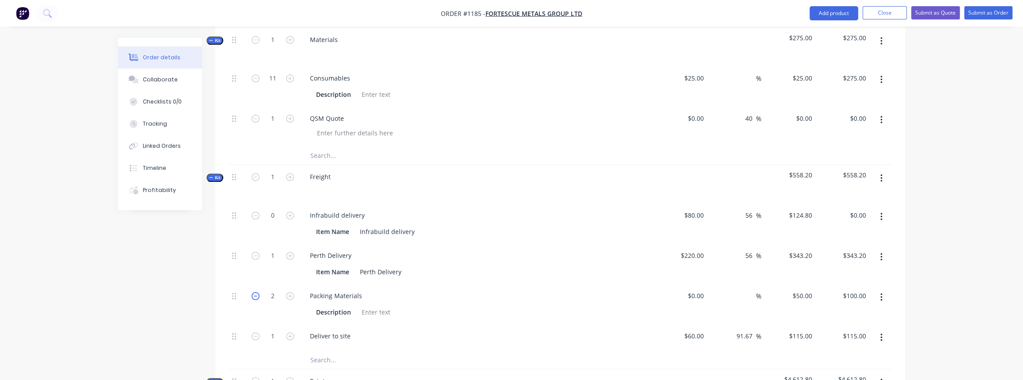
click at [252, 292] on icon "button" at bounding box center [256, 296] width 8 height 8
click at [211, 175] on icon "button" at bounding box center [211, 177] width 4 height 4
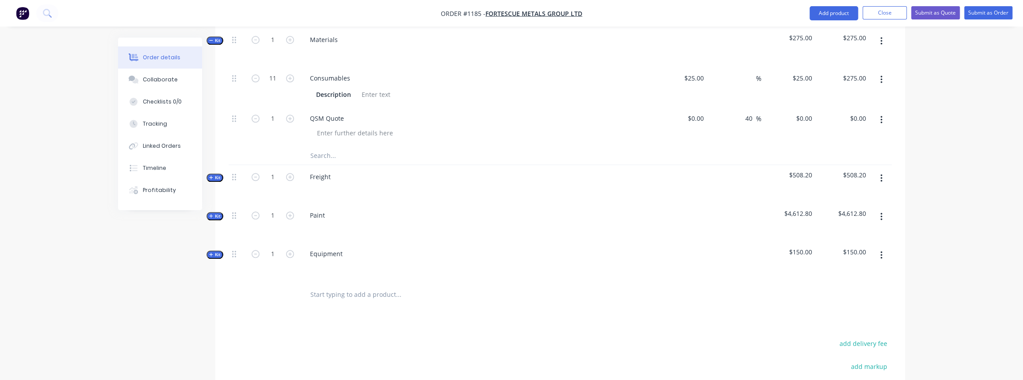
click at [212, 214] on icon "button" at bounding box center [211, 216] width 4 height 4
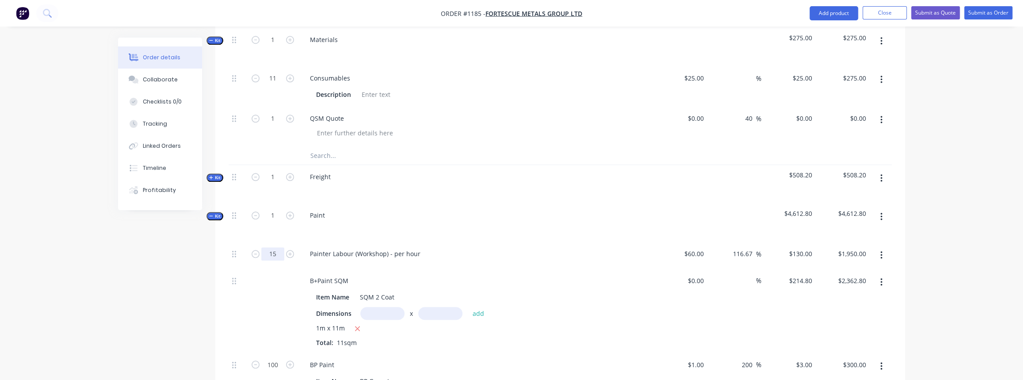
click at [274, 249] on input "15" at bounding box center [272, 253] width 23 height 13
click at [378, 310] on input "text" at bounding box center [382, 313] width 44 height 13
click at [357, 326] on icon "button" at bounding box center [358, 328] width 6 height 8
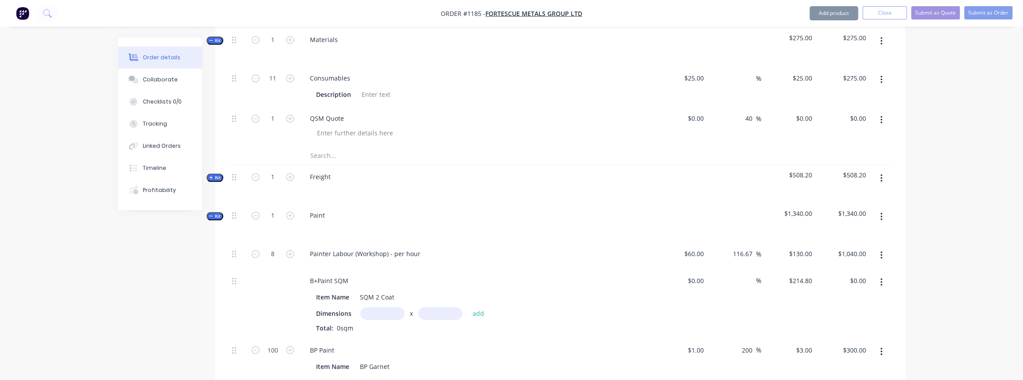
click at [375, 308] on input "text" at bounding box center [382, 313] width 44 height 13
click at [442, 307] on input "text" at bounding box center [440, 313] width 44 height 13
click at [481, 307] on button "add" at bounding box center [478, 313] width 21 height 12
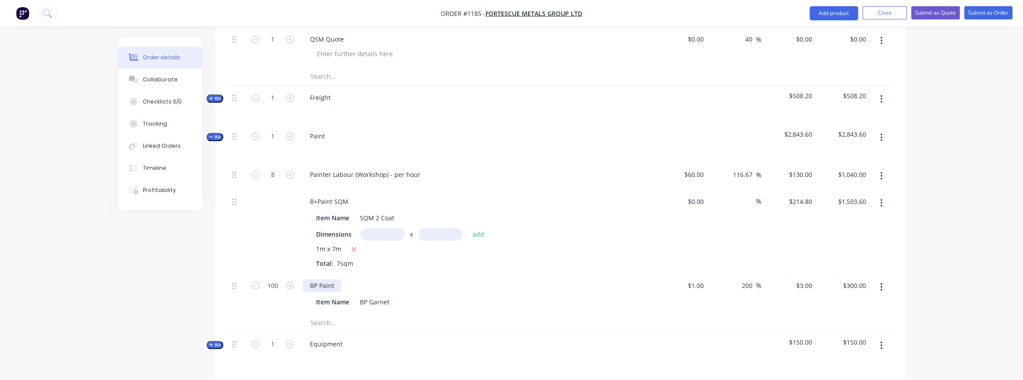
scroll to position [763, 0]
click at [270, 279] on input "100" at bounding box center [272, 284] width 23 height 13
click at [375, 313] on input "text" at bounding box center [398, 322] width 177 height 18
click at [881, 340] on icon "button" at bounding box center [881, 344] width 2 height 8
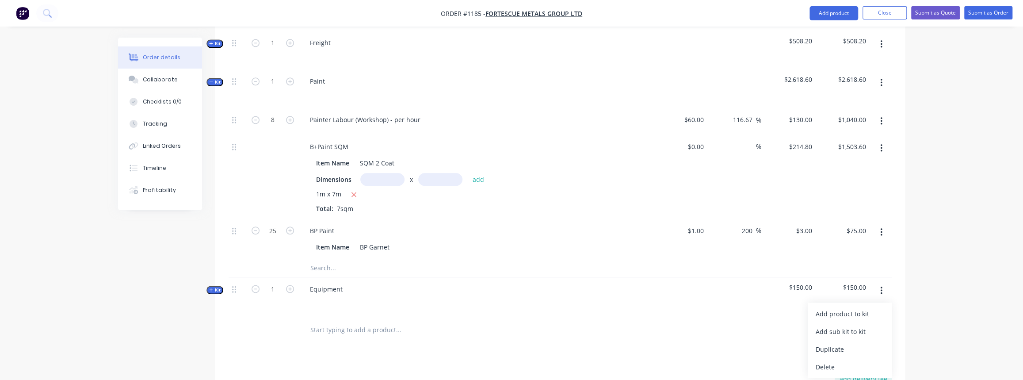
scroll to position [844, 0]
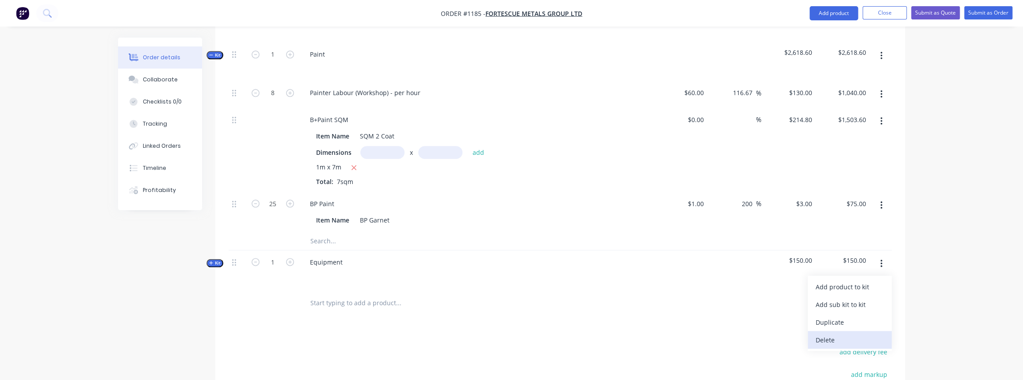
click at [836, 335] on div "Delete" at bounding box center [850, 339] width 68 height 13
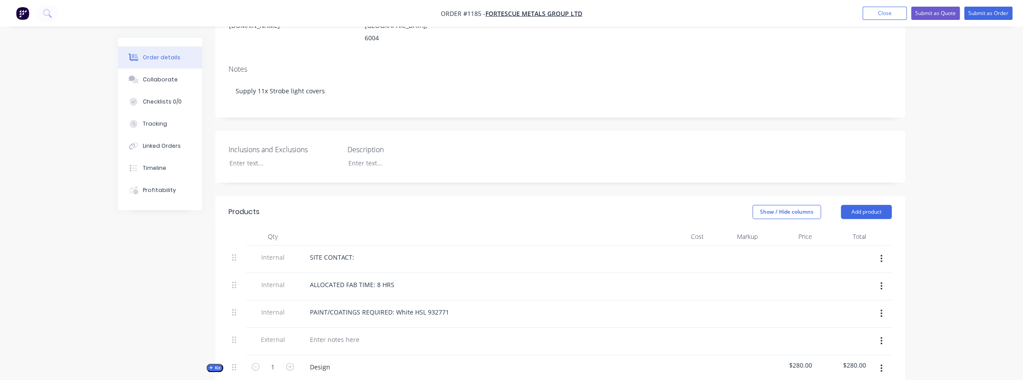
scroll to position [40, 0]
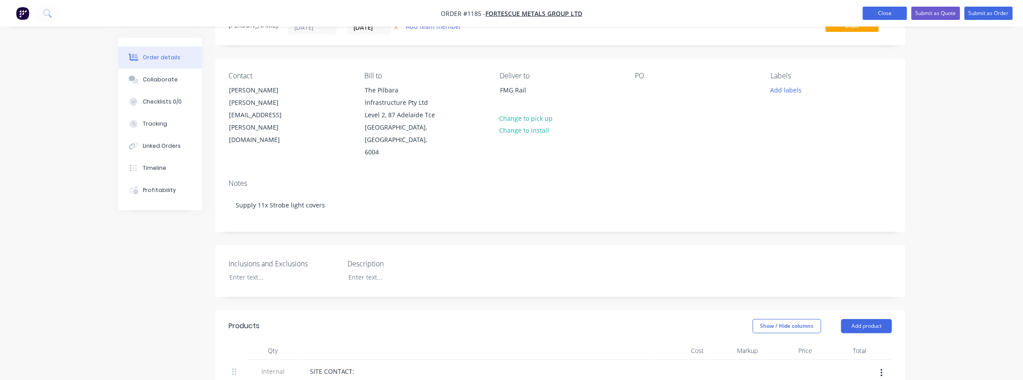
click at [877, 15] on button "Close" at bounding box center [884, 13] width 44 height 13
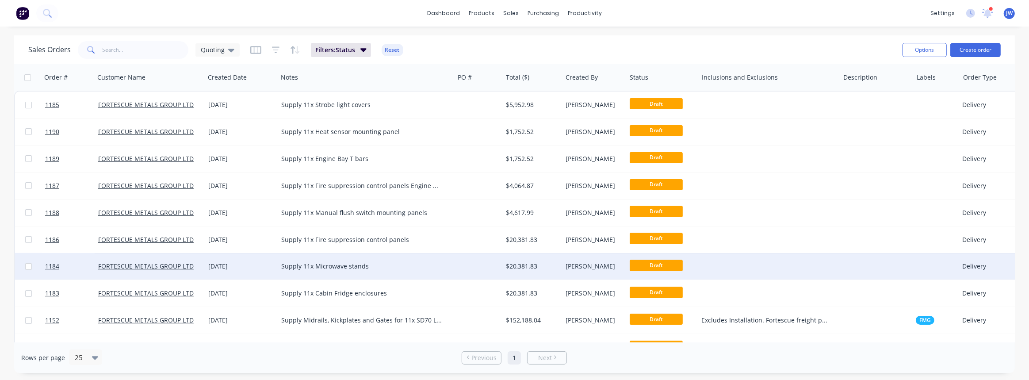
click at [351, 263] on div "Supply 11x Microwave stands" at bounding box center [361, 266] width 161 height 9
click at [492, 268] on div at bounding box center [478, 266] width 48 height 27
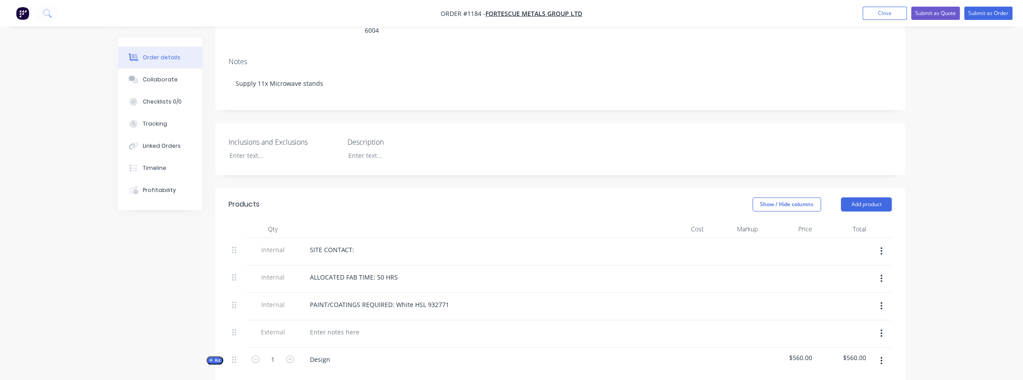
scroll to position [201, 0]
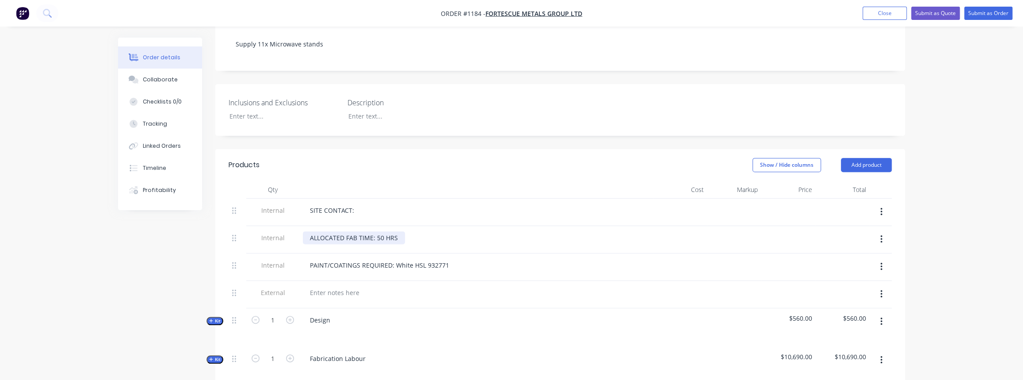
click at [378, 233] on div "ALLOCATED FAB TIME: 50 HRS" at bounding box center [354, 237] width 102 height 13
click at [440, 261] on div "PAINT/COATINGS REQUIRED: White HSL 932771" at bounding box center [379, 265] width 153 height 13
drag, startPoint x: 447, startPoint y: 262, endPoint x: 396, endPoint y: 264, distance: 50.9
click at [396, 264] on div "PAINT/COATINGS REQUIRED: White HSL 932771" at bounding box center [379, 265] width 153 height 13
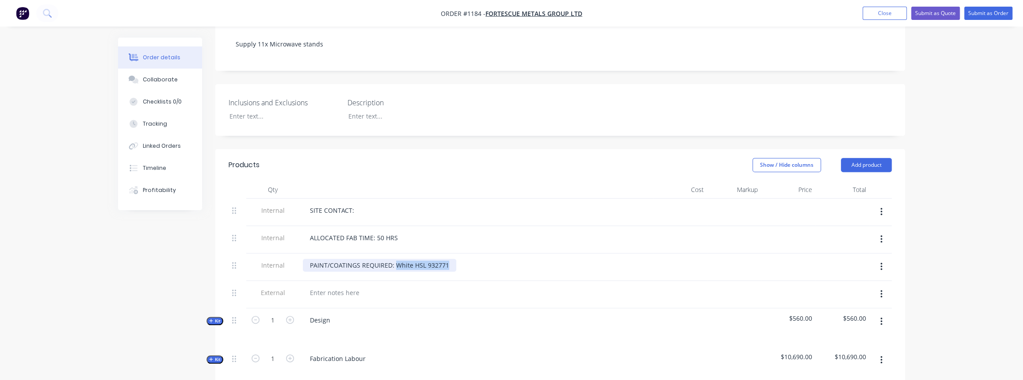
paste div
click at [439, 267] on div "PAINT/COATINGS REQUIRED: EN-POLY BROWN CONSOLE Item 4." at bounding box center [405, 265] width 204 height 13
drag, startPoint x: 504, startPoint y: 262, endPoint x: 487, endPoint y: 261, distance: 16.8
click at [487, 261] on div "PAINT/COATINGS REQUIRED: EN-POLY BROWN CONSOLE Item 4." at bounding box center [476, 265] width 347 height 13
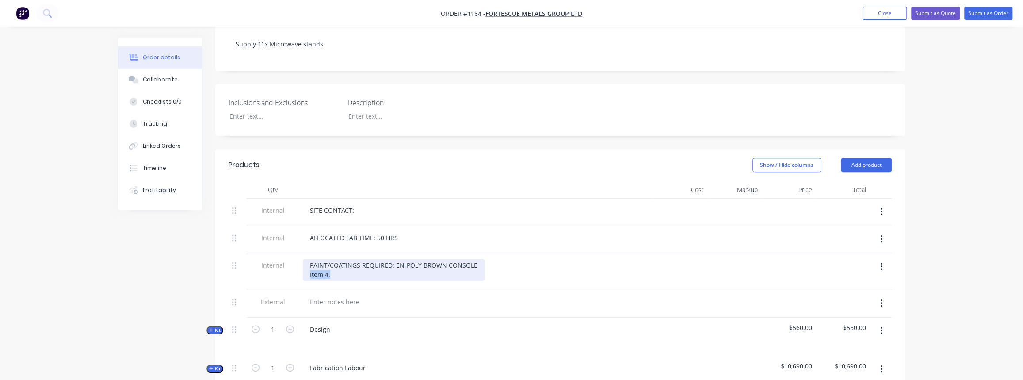
drag, startPoint x: 340, startPoint y: 271, endPoint x: 308, endPoint y: 270, distance: 32.7
click at [308, 270] on div "PAINT/COATINGS REQUIRED: EN-POLY BROWN CONSOLE Item 4." at bounding box center [394, 270] width 182 height 22
click at [401, 274] on div "841-2306LF" at bounding box center [394, 274] width 168 height 9
click at [420, 291] on div at bounding box center [476, 303] width 354 height 27
click at [379, 236] on div "ALLOCATED FAB TIME: 50 HRS" at bounding box center [354, 237] width 102 height 13
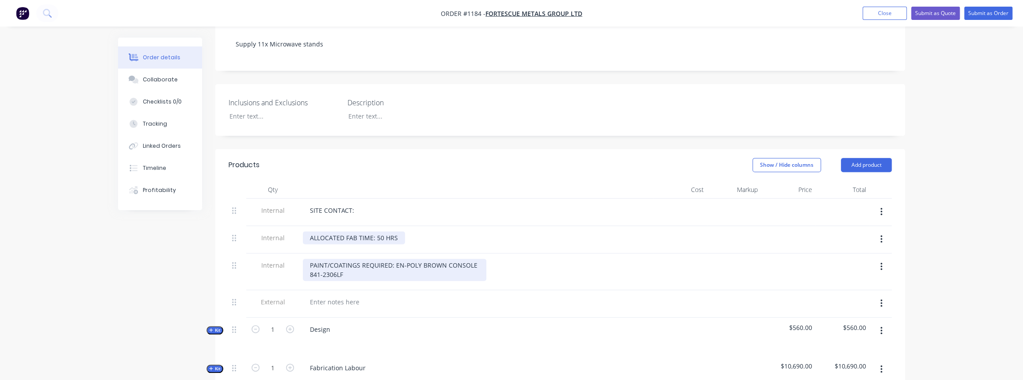
click at [380, 234] on div "ALLOCATED FAB TIME: 50 HRS" at bounding box center [354, 237] width 102 height 13
click at [416, 259] on div "PAINT/COATINGS REQUIRED: EN-POLY BROWN CONSOLE 841-2306LF" at bounding box center [394, 270] width 183 height 22
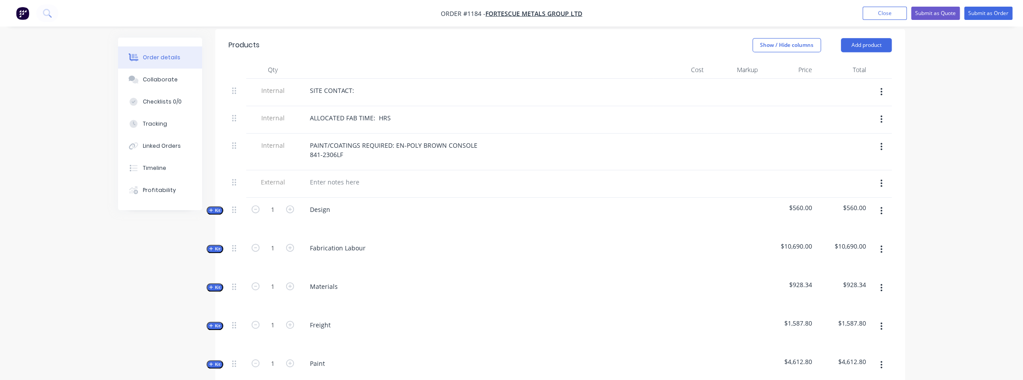
scroll to position [321, 0]
click at [216, 206] on span "Kit" at bounding box center [214, 209] width 11 height 7
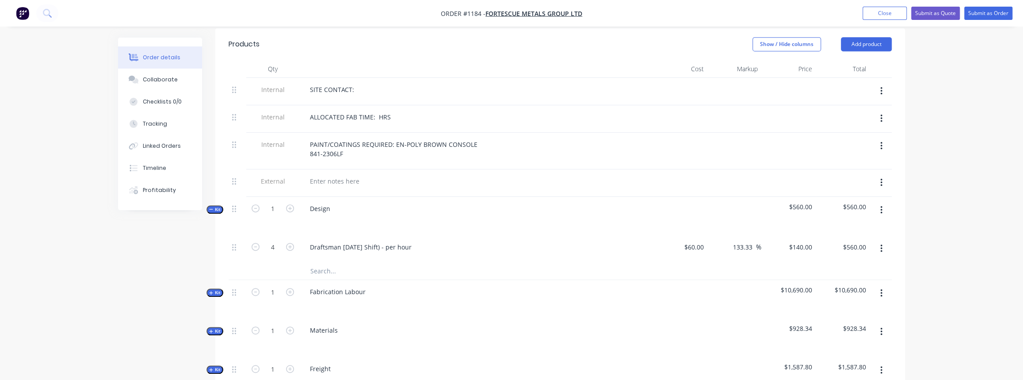
click at [217, 207] on span "Kit" at bounding box center [214, 209] width 11 height 7
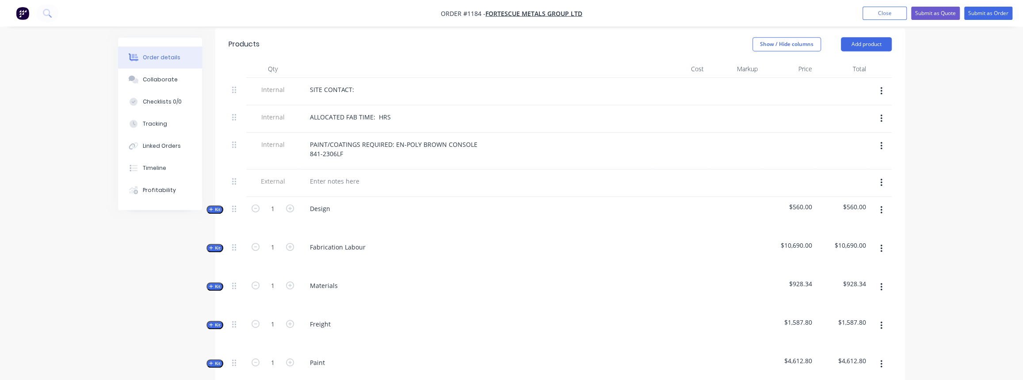
drag, startPoint x: 209, startPoint y: 240, endPoint x: 221, endPoint y: 240, distance: 11.5
click at [210, 244] on span "Kit" at bounding box center [214, 247] width 11 height 7
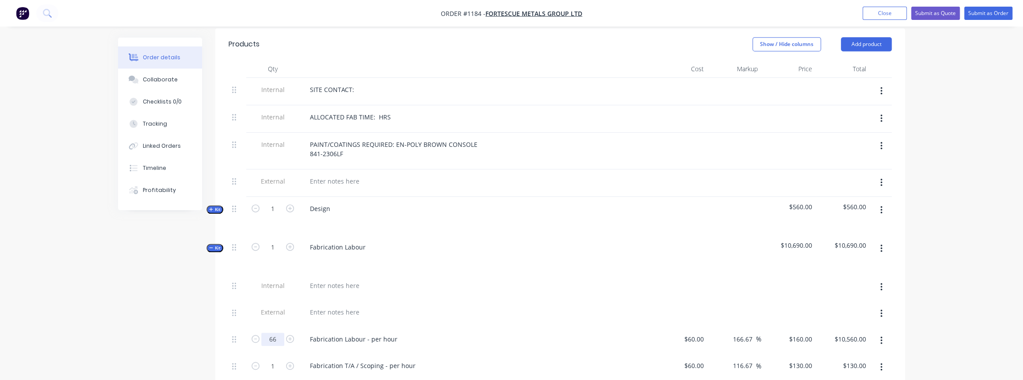
click at [274, 336] on input "66" at bounding box center [272, 338] width 23 height 13
click at [220, 244] on span "Kit" at bounding box center [214, 247] width 11 height 7
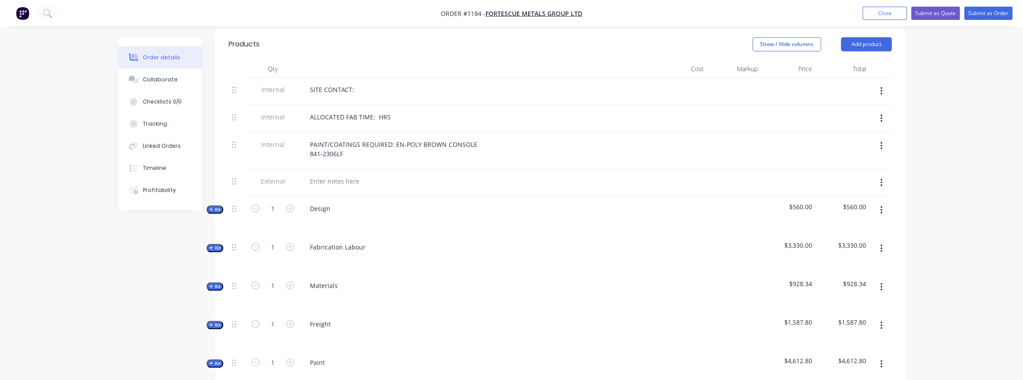
click at [220, 283] on span "Kit" at bounding box center [214, 286] width 11 height 7
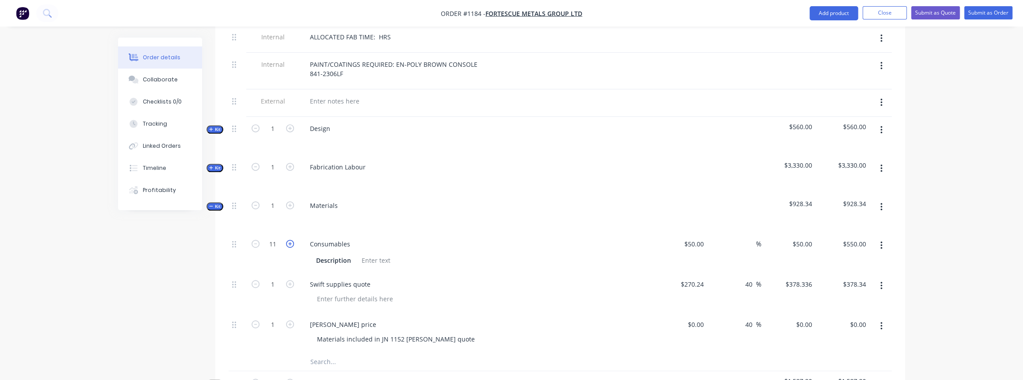
scroll to position [402, 0]
click at [881, 282] on icon "button" at bounding box center [881, 285] width 2 height 8
drag, startPoint x: 825, startPoint y: 355, endPoint x: 789, endPoint y: 342, distance: 39.0
click at [825, 355] on div "Delete" at bounding box center [850, 361] width 68 height 13
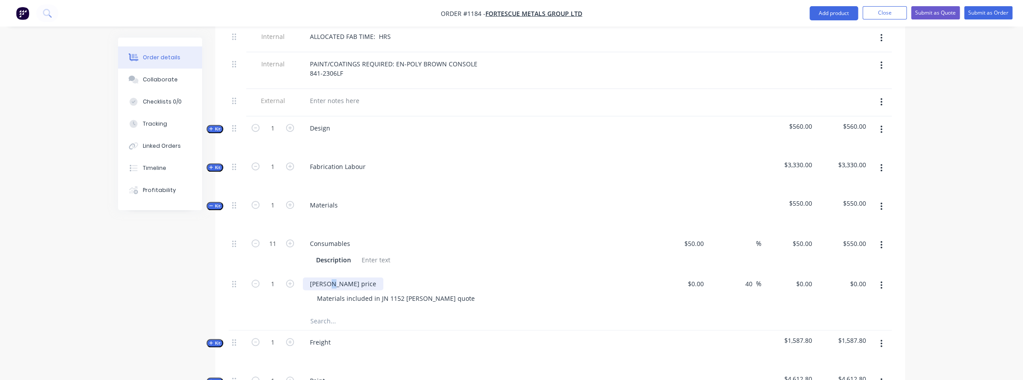
drag, startPoint x: 336, startPoint y: 280, endPoint x: 372, endPoint y: 275, distance: 36.6
click at [340, 279] on div "Simmonds price" at bounding box center [343, 283] width 80 height 13
drag, startPoint x: 372, startPoint y: 275, endPoint x: 344, endPoint y: 276, distance: 27.9
click at [345, 277] on div "Simmonds price" at bounding box center [476, 283] width 347 height 13
click at [359, 279] on div "Simmonds price" at bounding box center [343, 283] width 80 height 13
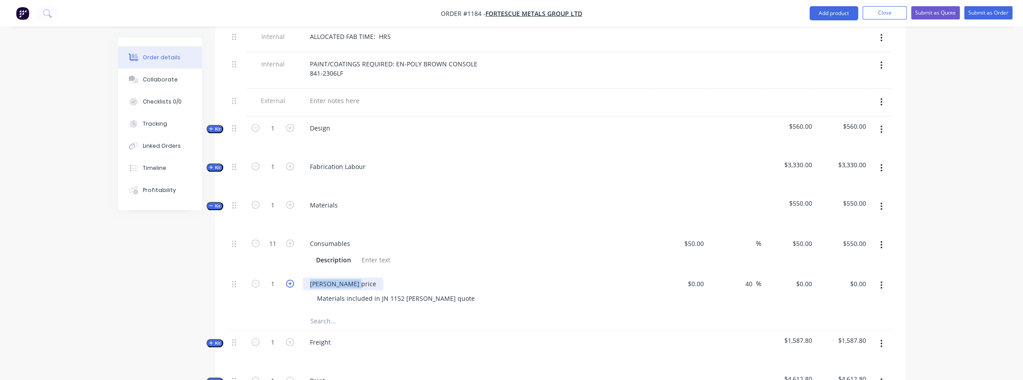
drag, startPoint x: 359, startPoint y: 279, endPoint x: 287, endPoint y: 279, distance: 72.1
click at [287, 279] on div "1 Simmonds price Materials included in JN 1152 Simmonds quote $0.00 $0.00 40 40…" at bounding box center [560, 292] width 663 height 40
click at [454, 296] on div "Materials included in JN 1152 Simmonds quote" at bounding box center [396, 298] width 172 height 13
drag, startPoint x: 454, startPoint y: 296, endPoint x: 281, endPoint y: 283, distance: 173.8
click at [281, 283] on div "1 QSM Quote Materials included in JN 1152 Simmonds quote $0.00 $0.00 40 40 % $0…" at bounding box center [560, 292] width 663 height 40
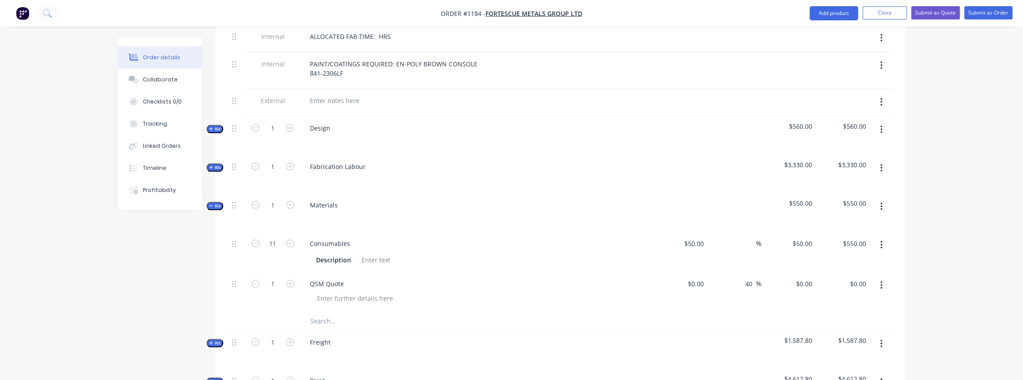
click at [340, 323] on input "text" at bounding box center [398, 321] width 177 height 18
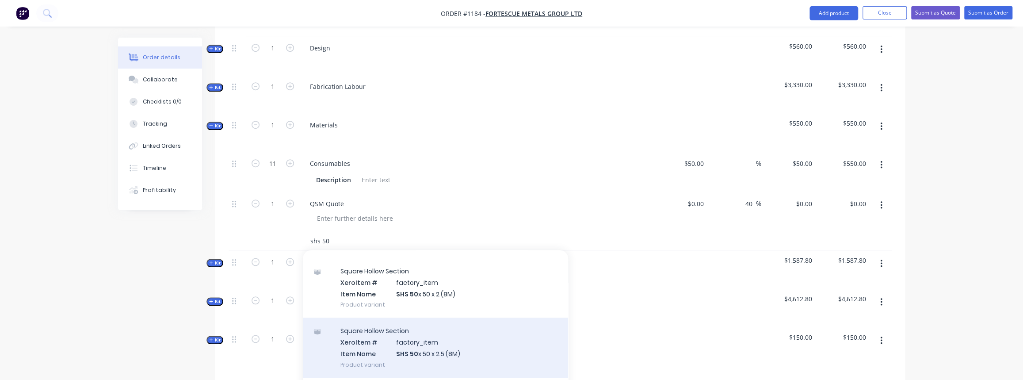
scroll to position [120, 0]
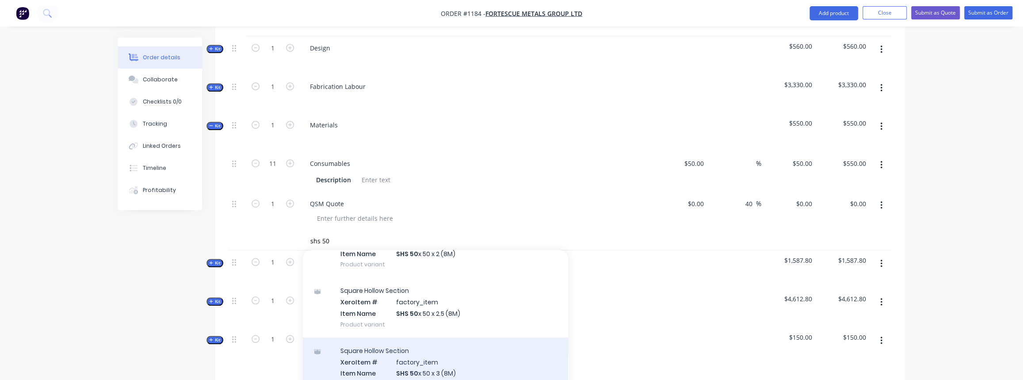
click at [427, 355] on div "Square Hollow Section Xero Item # factory_item Item Name SHS 50 x 50 x 3 (8M) P…" at bounding box center [435, 367] width 265 height 60
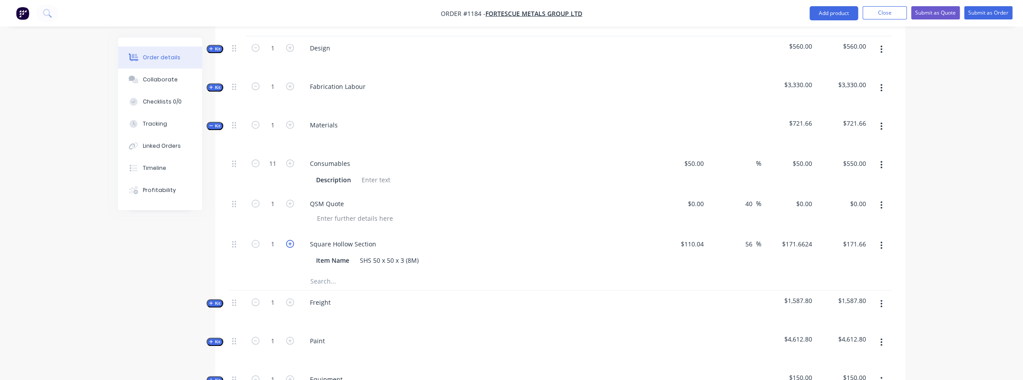
click at [292, 240] on icon "button" at bounding box center [290, 244] width 8 height 8
click at [218, 300] on span "Kit" at bounding box center [214, 303] width 11 height 7
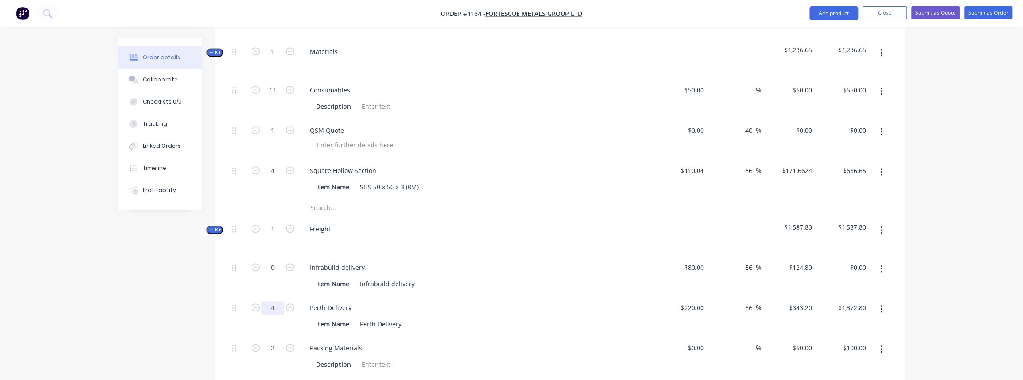
scroll to position [562, 0]
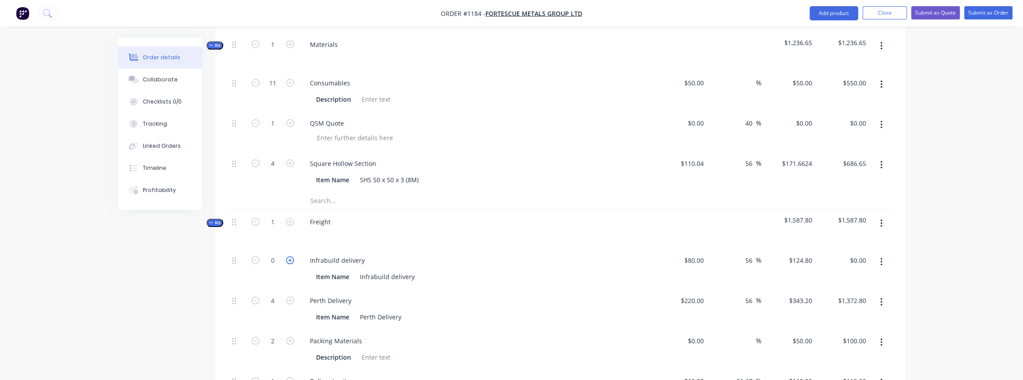
click at [286, 256] on icon "button" at bounding box center [290, 260] width 8 height 8
click at [252, 297] on icon "button" at bounding box center [256, 300] width 8 height 8
click at [254, 296] on icon "button" at bounding box center [256, 300] width 8 height 8
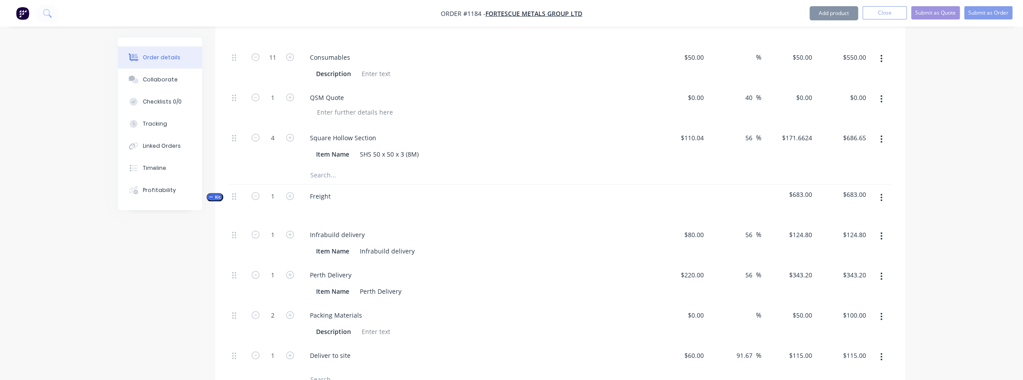
scroll to position [603, 0]
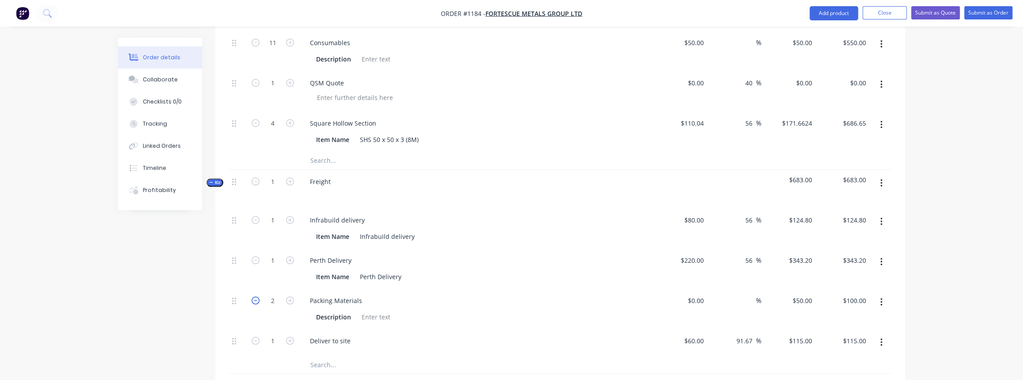
click at [257, 298] on icon "button" at bounding box center [256, 300] width 8 height 8
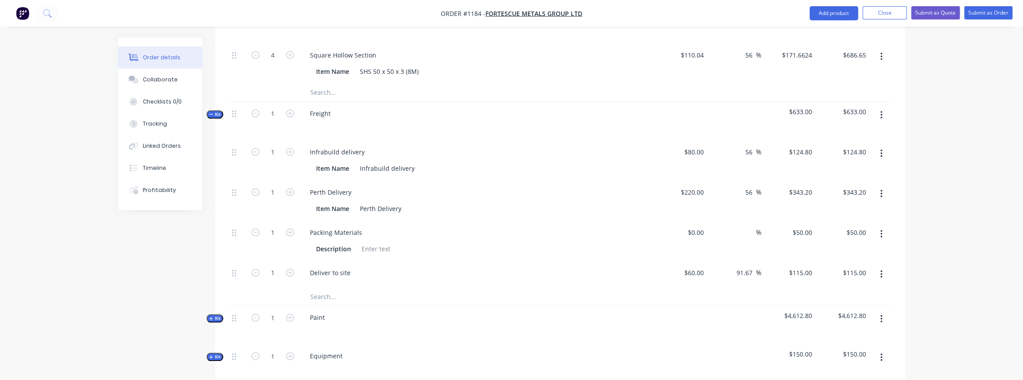
scroll to position [683, 0]
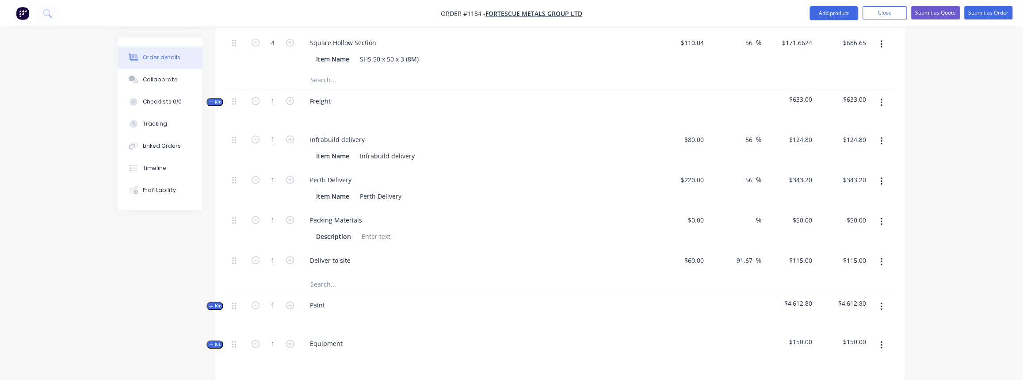
click at [215, 99] on span "Kit" at bounding box center [214, 102] width 11 height 7
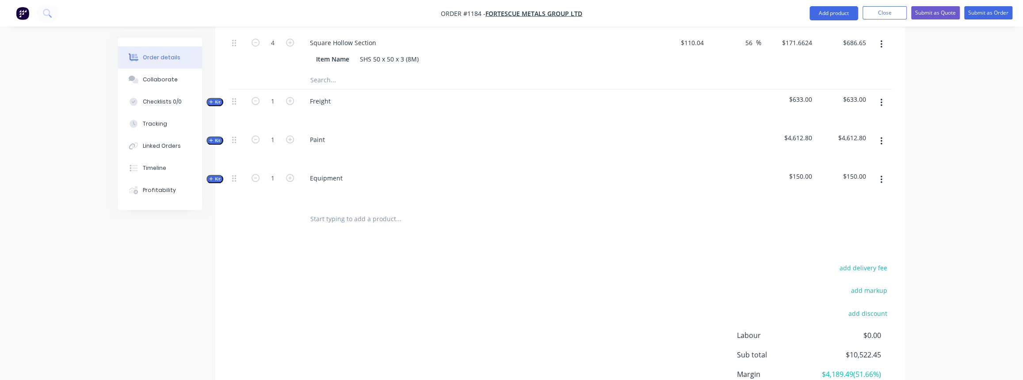
click at [215, 140] on button "Kit" at bounding box center [214, 140] width 17 height 8
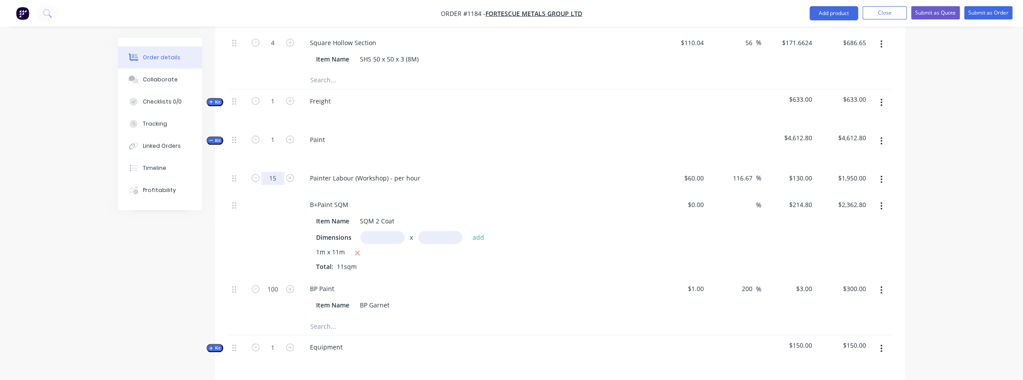
click at [270, 172] on input "15" at bounding box center [272, 178] width 23 height 13
click at [410, 198] on div "B+Paint SQM" at bounding box center [476, 204] width 347 height 13
click at [282, 178] on input "12" at bounding box center [272, 178] width 23 height 13
click at [376, 263] on div "1m x 11m Total: 11sqm" at bounding box center [476, 259] width 320 height 24
click at [278, 286] on input "100" at bounding box center [272, 288] width 23 height 13
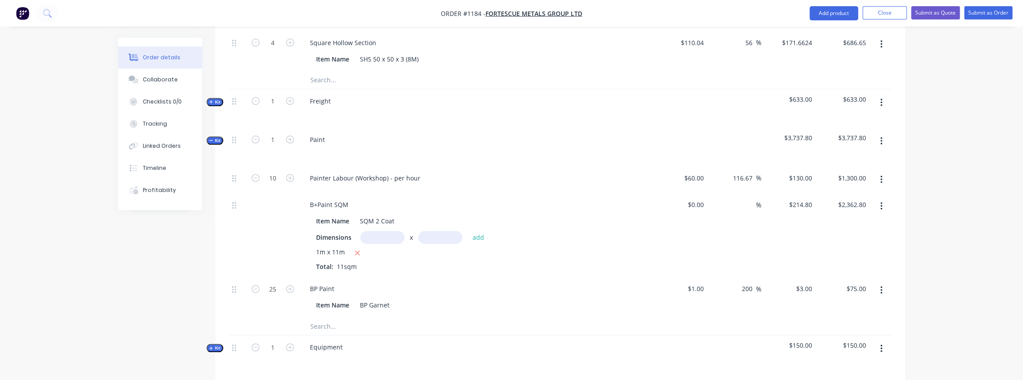
click at [210, 138] on icon "button" at bounding box center [211, 140] width 4 height 4
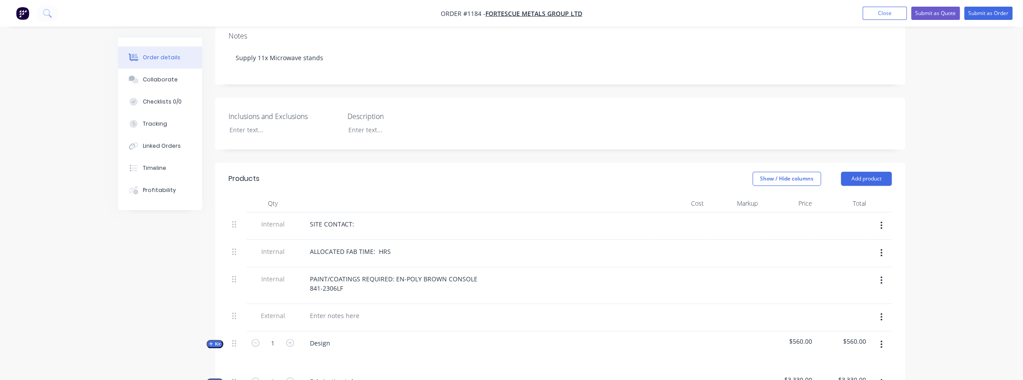
scroll to position [201, 0]
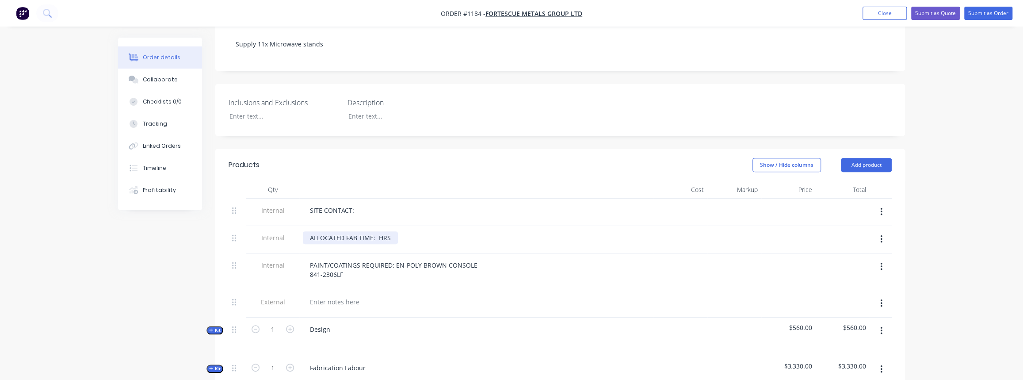
click at [376, 233] on div "ALLOCATED FAB TIME: HRS" at bounding box center [350, 237] width 95 height 13
click at [380, 237] on div "ALLOCATED FAB TIME: 20 HRS" at bounding box center [355, 237] width 104 height 13
click at [881, 13] on button "Close" at bounding box center [884, 13] width 44 height 13
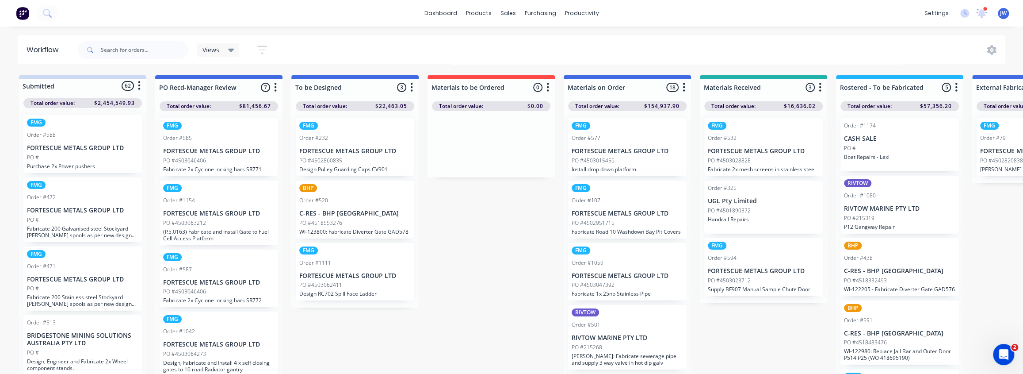
click at [370, 224] on div "PO #4518553276" at bounding box center [354, 223] width 111 height 8
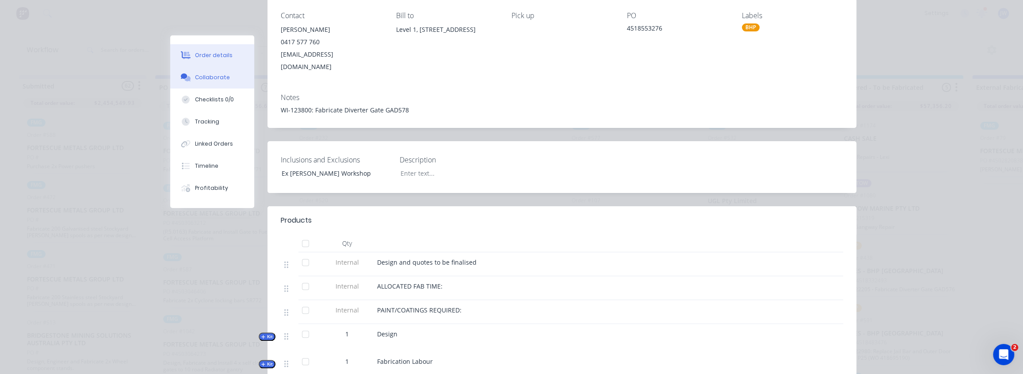
scroll to position [120, 0]
click at [215, 80] on div "Collaborate" at bounding box center [212, 77] width 35 height 8
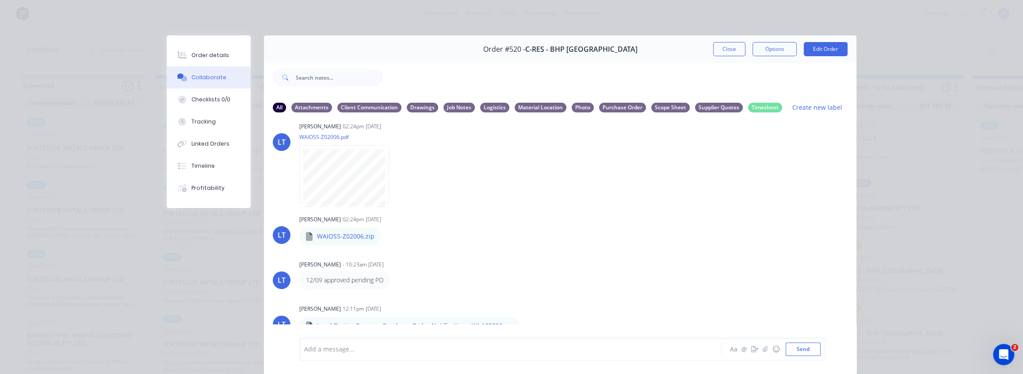
scroll to position [245, 0]
click at [202, 61] on button "Order details" at bounding box center [209, 55] width 84 height 22
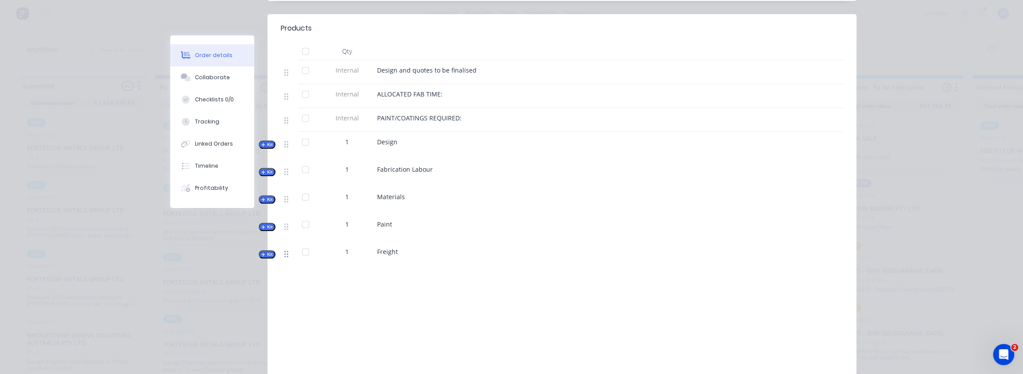
scroll to position [321, 0]
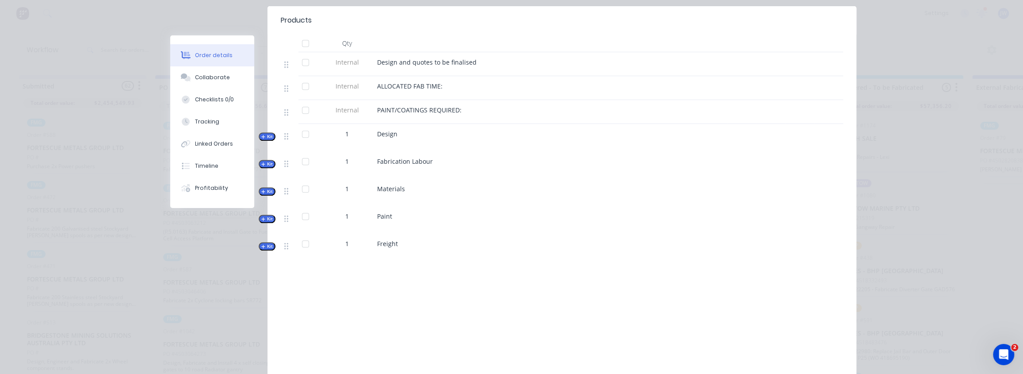
click at [261, 189] on icon "button" at bounding box center [263, 191] width 4 height 4
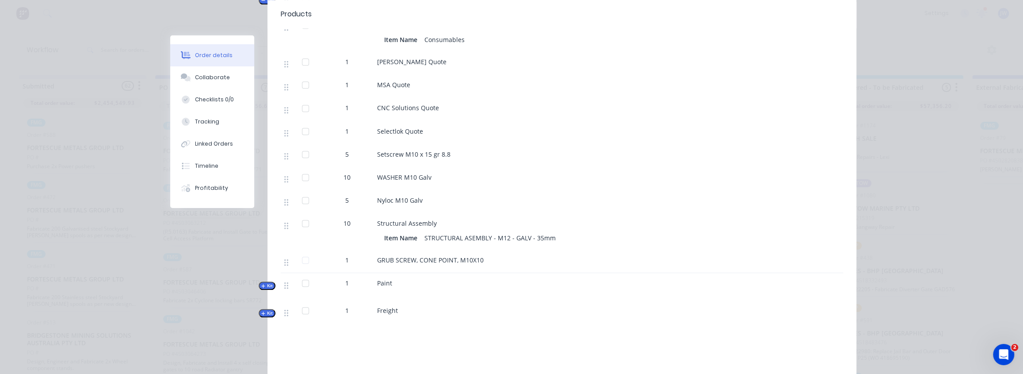
scroll to position [522, 0]
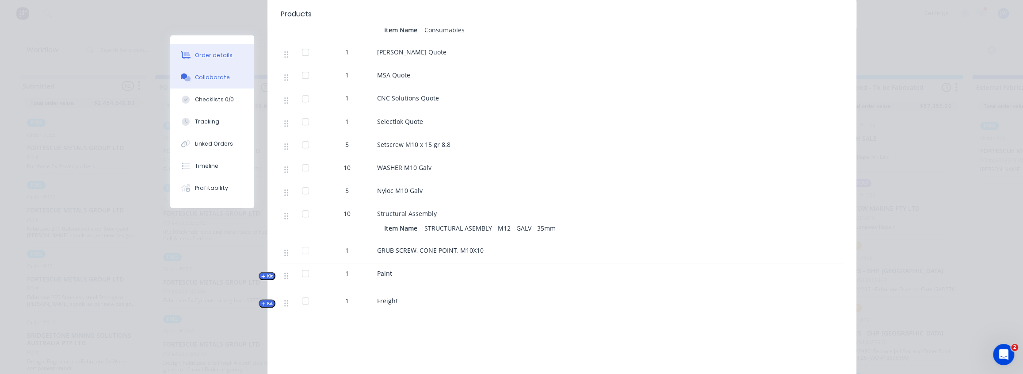
click at [215, 81] on div "Collaborate" at bounding box center [212, 77] width 35 height 8
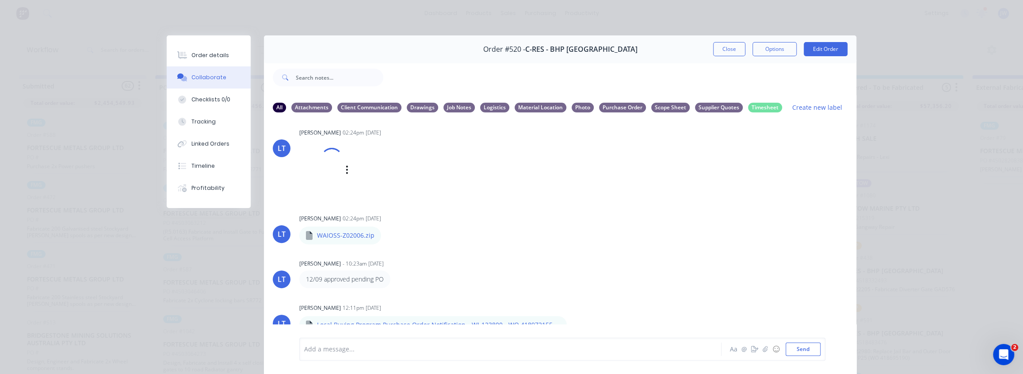
scroll to position [238, 0]
click at [716, 109] on div "Supplier Quotes" at bounding box center [719, 107] width 48 height 10
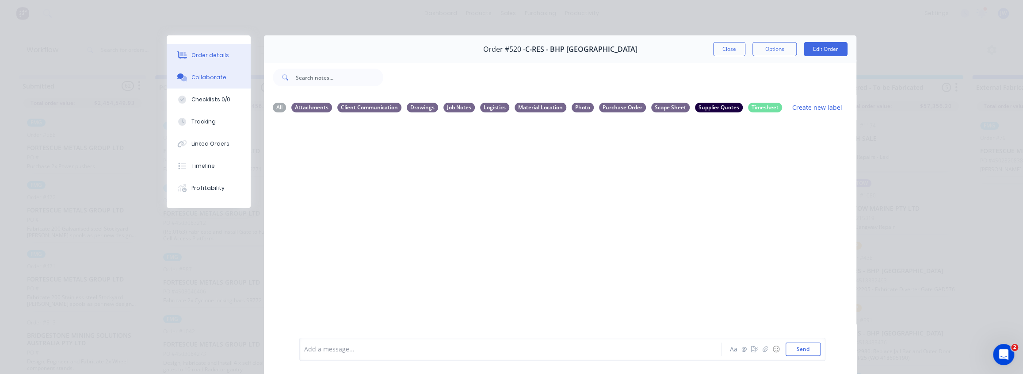
click at [217, 60] on button "Order details" at bounding box center [209, 55] width 84 height 22
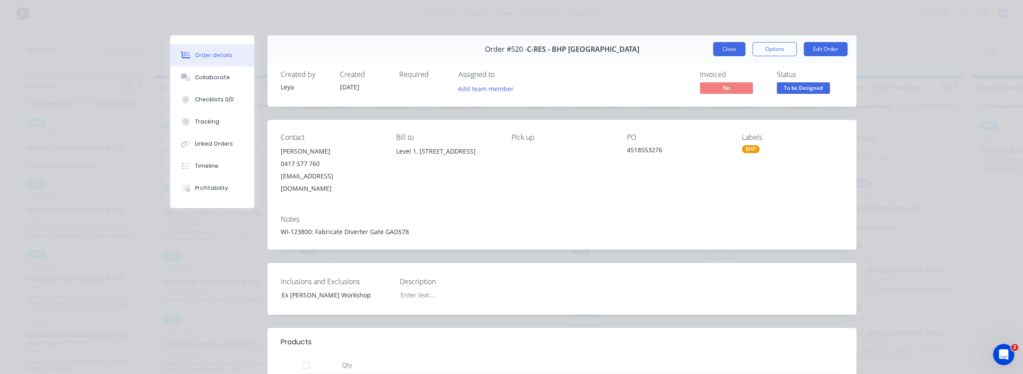
click at [729, 48] on button "Close" at bounding box center [729, 49] width 32 height 14
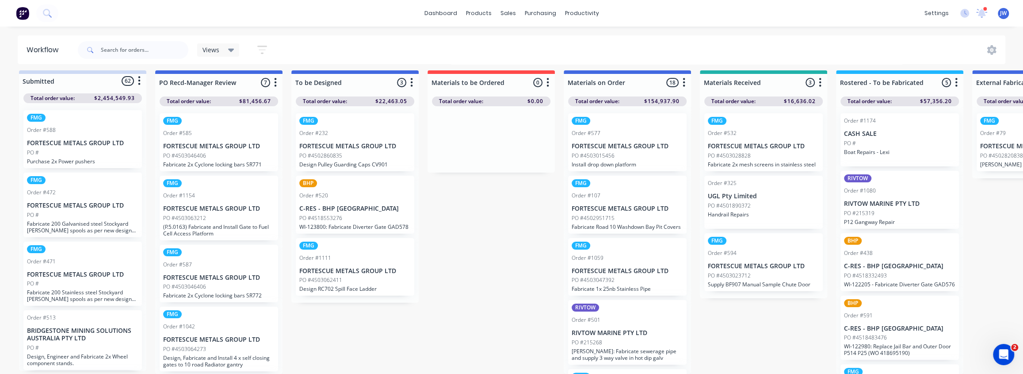
scroll to position [40, 0]
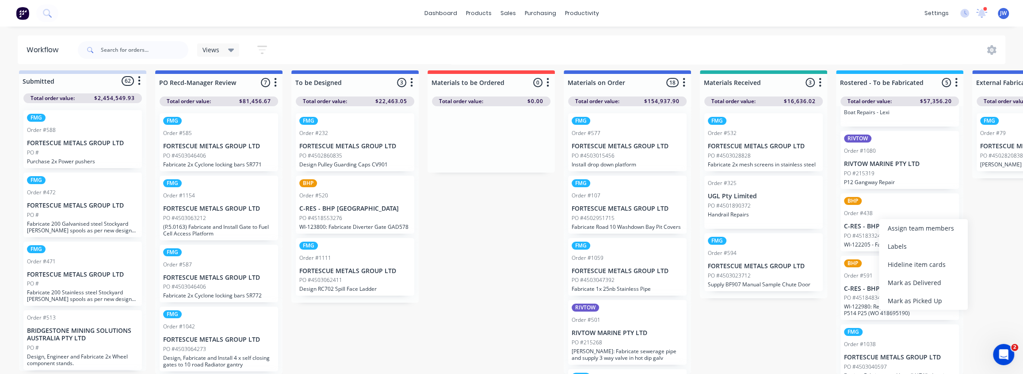
click at [867, 222] on p "C-RES - BHP [GEOGRAPHIC_DATA]" at bounding box center [899, 226] width 111 height 8
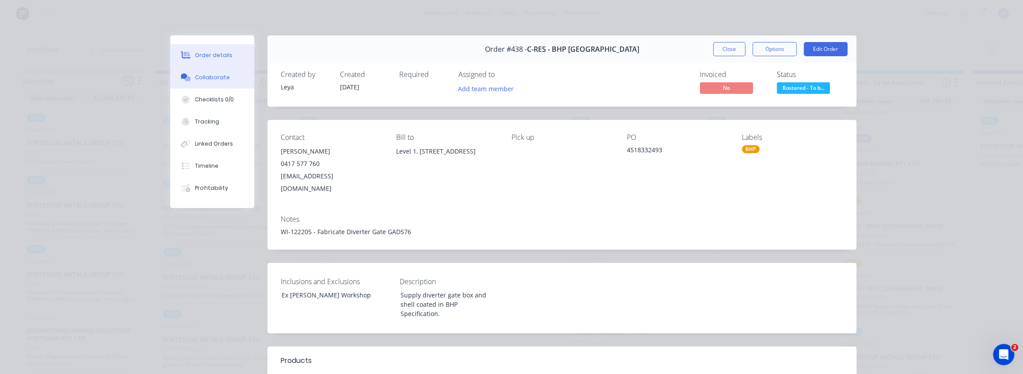
click at [195, 75] on div "Collaborate" at bounding box center [212, 77] width 35 height 8
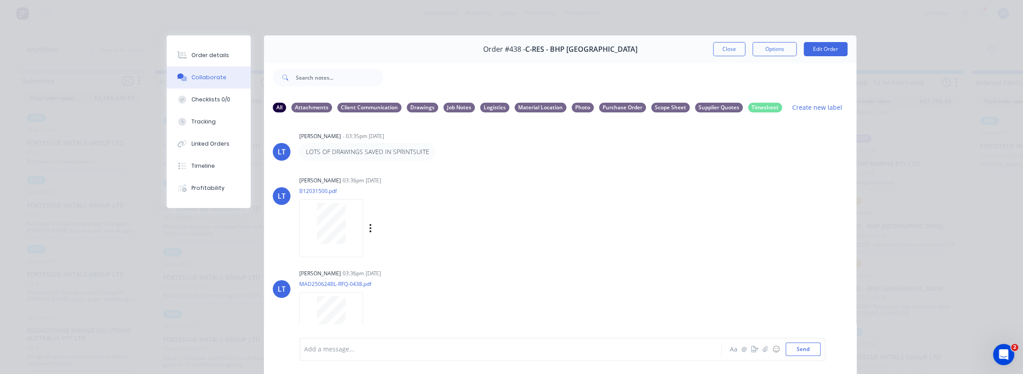
scroll to position [0, 0]
click at [369, 234] on icon "button" at bounding box center [370, 231] width 3 height 10
click at [392, 252] on button "Download" at bounding box center [428, 255] width 99 height 20
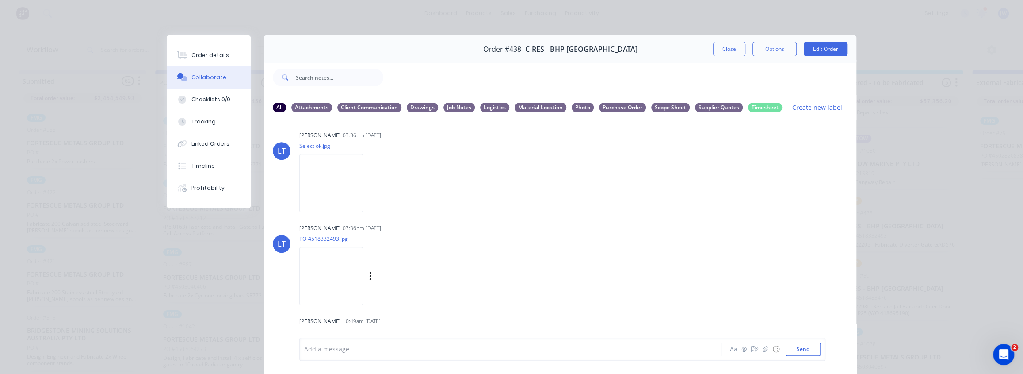
scroll to position [442, 0]
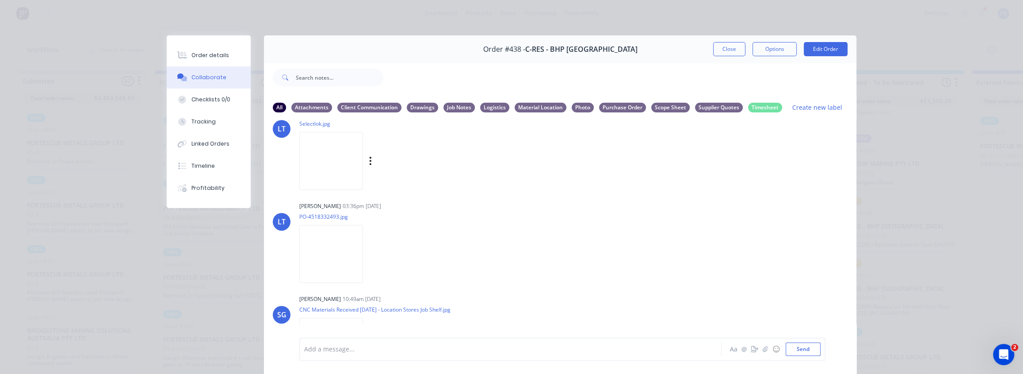
click at [454, 162] on div "Labels Download Delete" at bounding box center [415, 160] width 99 height 13
click at [372, 162] on icon "button" at bounding box center [370, 161] width 3 height 10
click at [478, 186] on button "Download" at bounding box center [428, 184] width 99 height 20
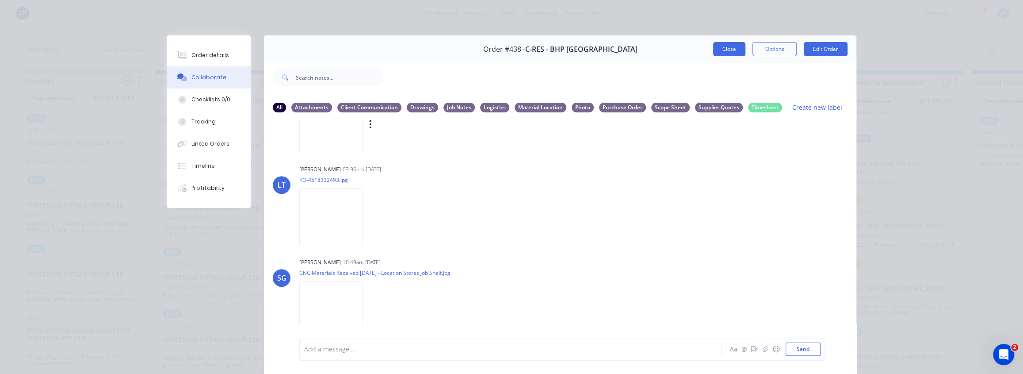
click at [721, 48] on button "Close" at bounding box center [729, 49] width 32 height 14
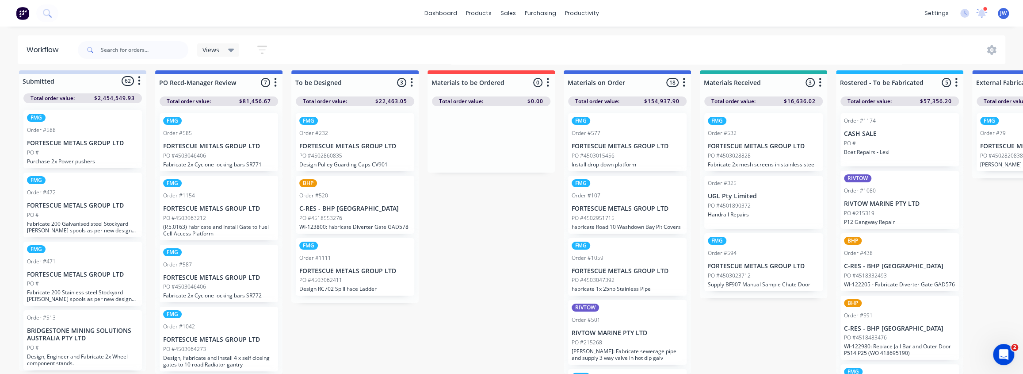
scroll to position [40, 0]
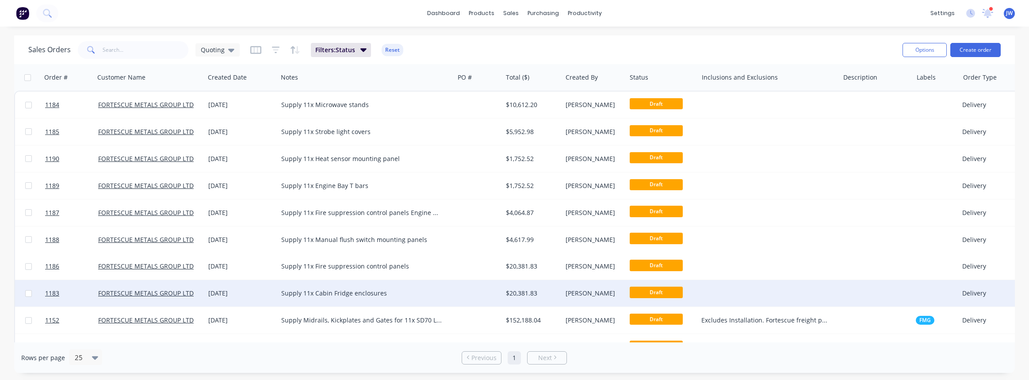
click at [482, 293] on div at bounding box center [478, 293] width 48 height 27
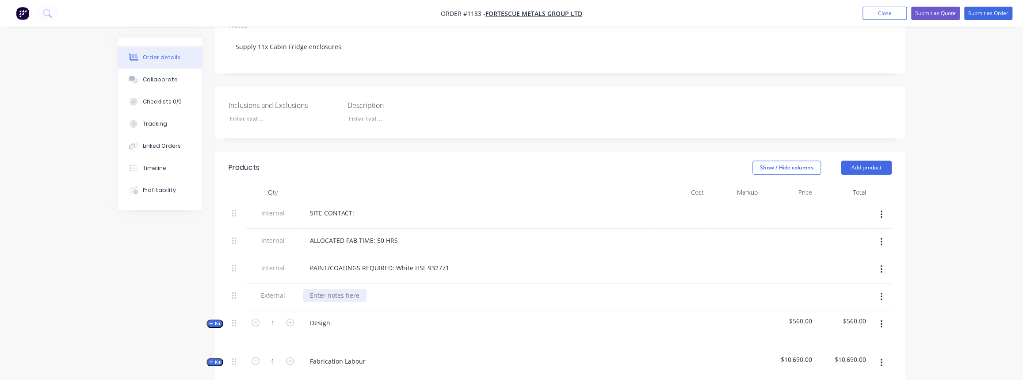
scroll to position [201, 0]
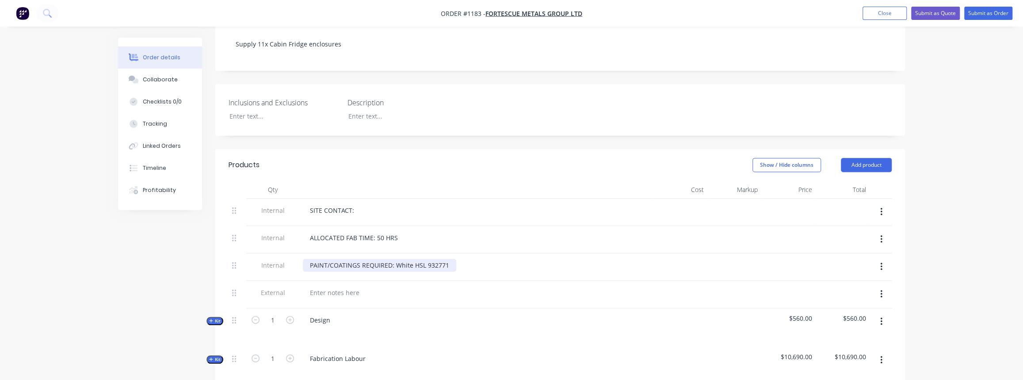
click at [431, 259] on div "PAINT/COATINGS REQUIRED: White HSL 932771" at bounding box center [379, 265] width 153 height 13
drag, startPoint x: 446, startPoint y: 259, endPoint x: 397, endPoint y: 264, distance: 49.3
click at [397, 264] on div "PAINT/COATINGS REQUIRED: White HSL 932771" at bounding box center [379, 265] width 153 height 13
paste div
click at [465, 261] on div "PAINT/COATINGS REQUIRED: HS ALKYD BEIGE Item 12." at bounding box center [390, 265] width 174 height 13
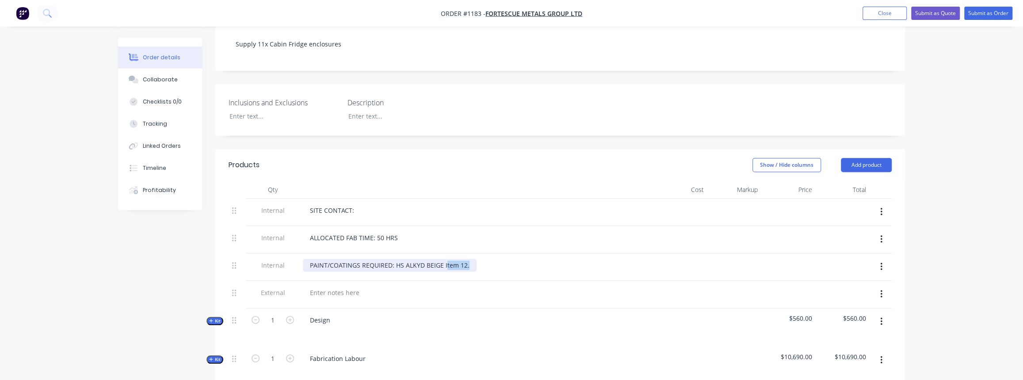
drag, startPoint x: 444, startPoint y: 260, endPoint x: 503, endPoint y: 255, distance: 59.0
click at [503, 259] on div "PAINT/COATINGS REQUIRED: HS ALKYD BEIGE Item 12." at bounding box center [476, 265] width 347 height 13
click at [384, 234] on div "ALLOCATED FAB TIME: 50 HRS" at bounding box center [354, 237] width 102 height 13
click at [380, 233] on div "ALLOCATED FAB TIME: 50 HRS" at bounding box center [354, 237] width 102 height 13
click at [382, 231] on div "ALLOCATED FAB TIME: 50 HRS" at bounding box center [354, 237] width 102 height 13
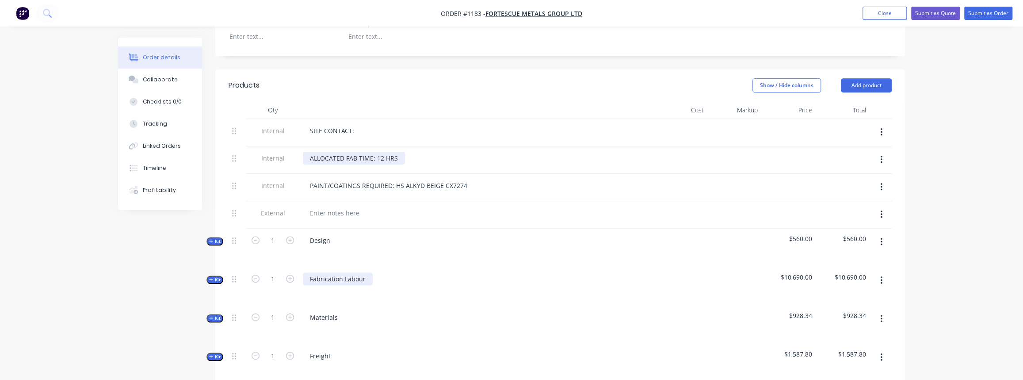
scroll to position [281, 0]
click at [218, 237] on span "Kit" at bounding box center [214, 240] width 11 height 7
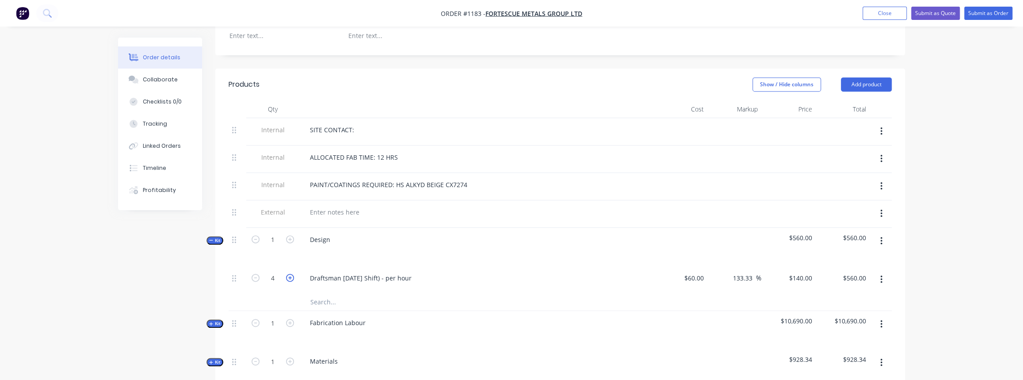
click at [292, 274] on icon "button" at bounding box center [290, 278] width 8 height 8
type input "5"
type input "$700.00"
click at [292, 274] on icon "button" at bounding box center [290, 278] width 8 height 8
type input "6"
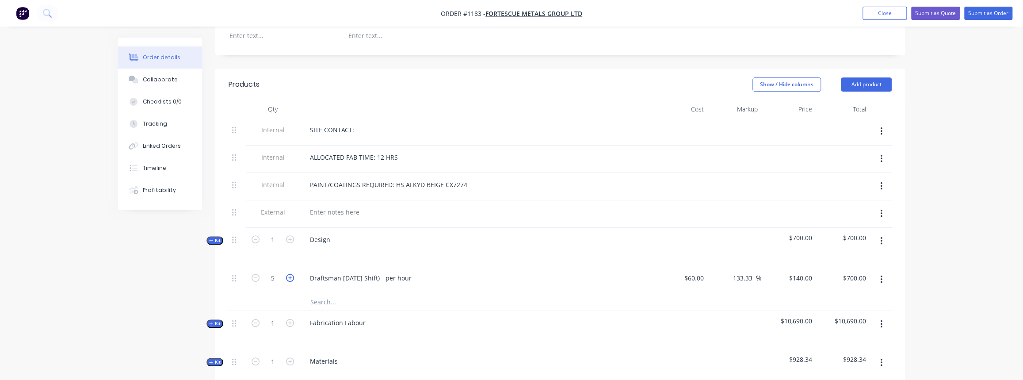
type input "$840.00"
click at [218, 237] on span "Kit" at bounding box center [214, 240] width 11 height 7
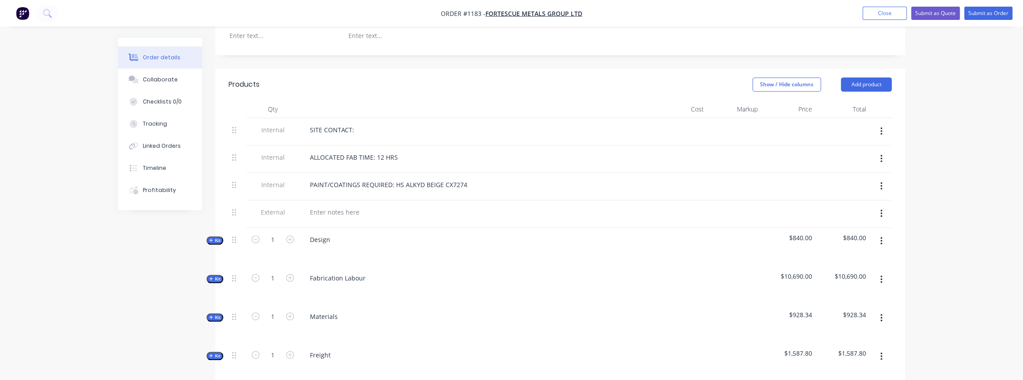
click at [216, 237] on span "Kit" at bounding box center [214, 240] width 11 height 7
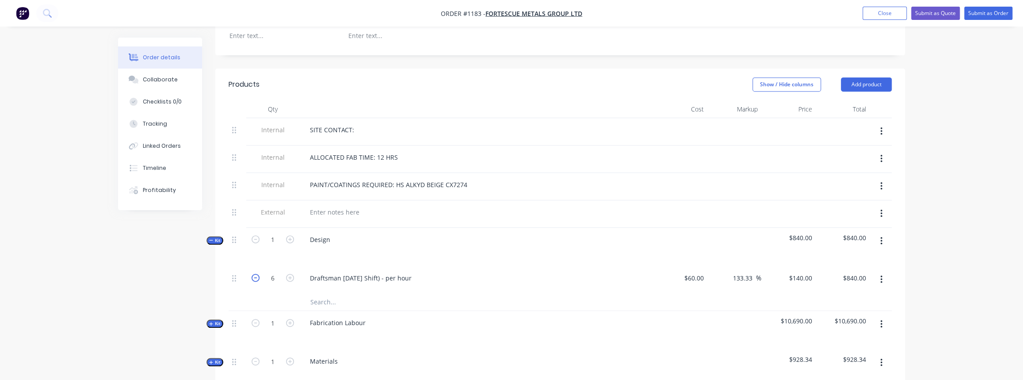
click at [256, 274] on icon "button" at bounding box center [256, 278] width 8 height 8
type input "5"
type input "$700.00"
click at [256, 274] on icon "button" at bounding box center [256, 278] width 8 height 8
type input "4"
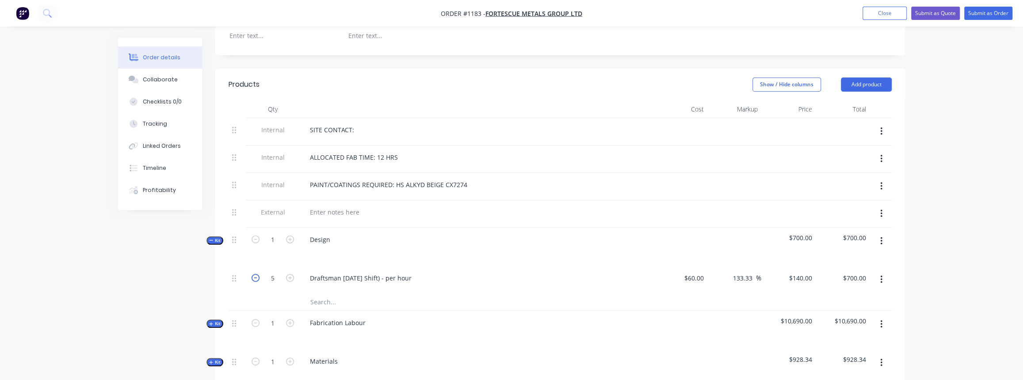
type input "$560.00"
click at [256, 274] on icon "button" at bounding box center [256, 278] width 8 height 8
type input "3"
type input "$420.00"
click at [256, 274] on icon "button" at bounding box center [256, 278] width 8 height 8
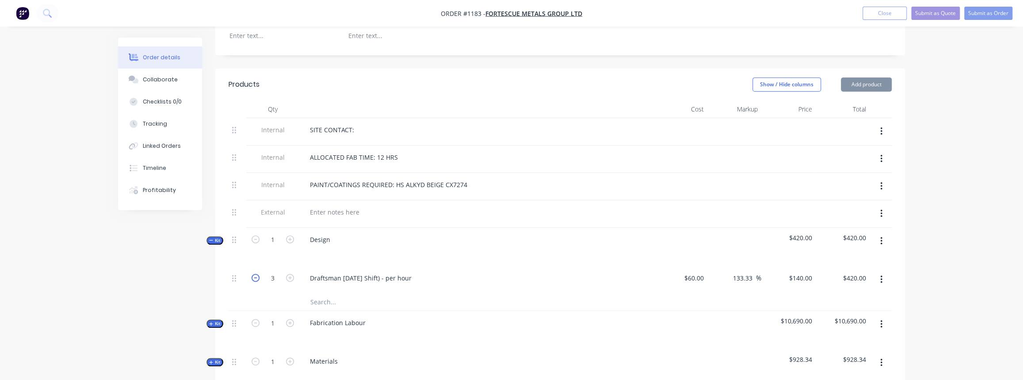
type input "2"
type input "$280.00"
click at [256, 274] on icon "button" at bounding box center [256, 278] width 8 height 8
type input "1"
type input "$140.00"
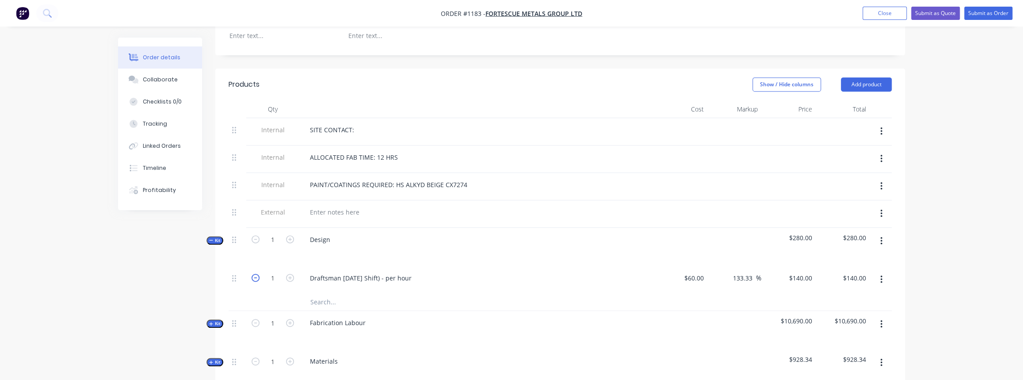
click at [256, 274] on icon "button" at bounding box center [256, 278] width 8 height 8
type input "0"
type input "$0.00"
click at [289, 274] on icon "button" at bounding box center [290, 278] width 8 height 8
type input "1"
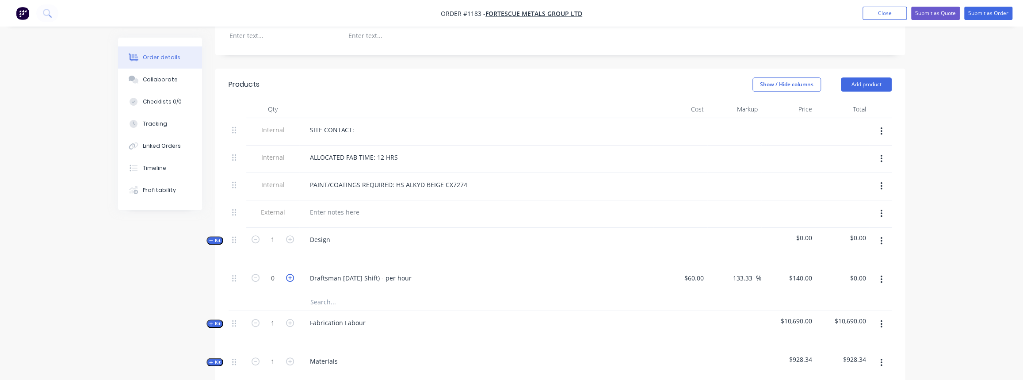
type input "$140.00"
click at [288, 274] on icon "button" at bounding box center [290, 278] width 8 height 8
type input "2"
type input "$280.00"
click at [288, 274] on icon "button" at bounding box center [290, 278] width 8 height 8
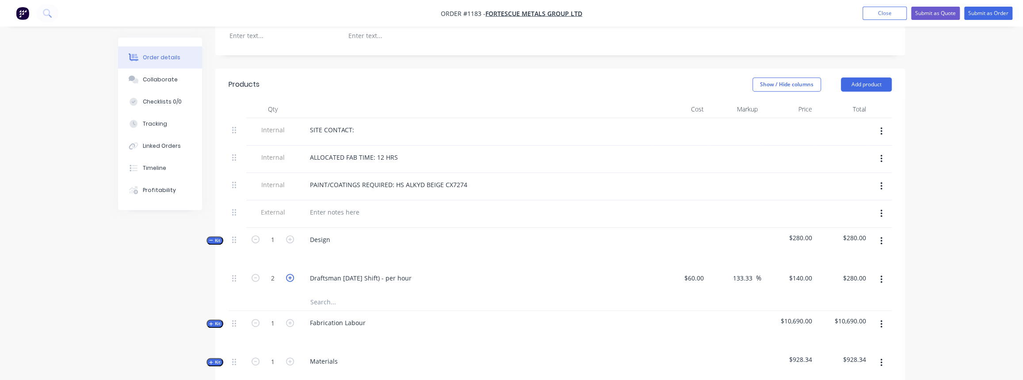
type input "3"
type input "$420.00"
click at [294, 274] on icon "button" at bounding box center [290, 278] width 8 height 8
type input "4"
type input "$560.00"
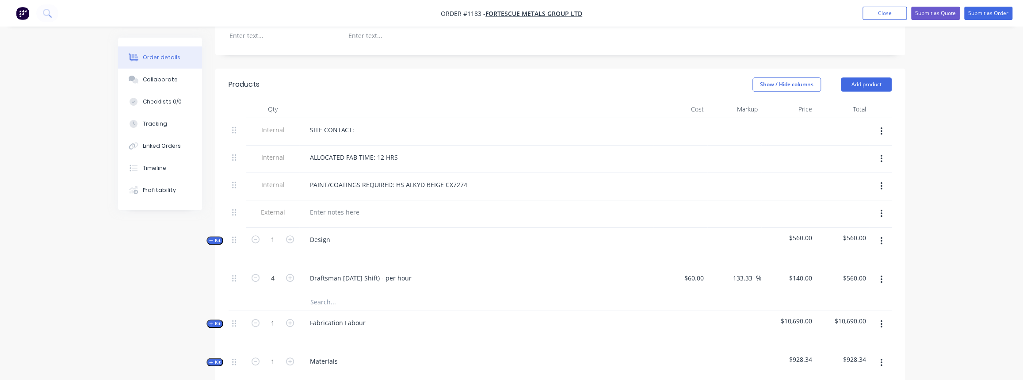
click at [219, 320] on span "Kit" at bounding box center [214, 323] width 11 height 7
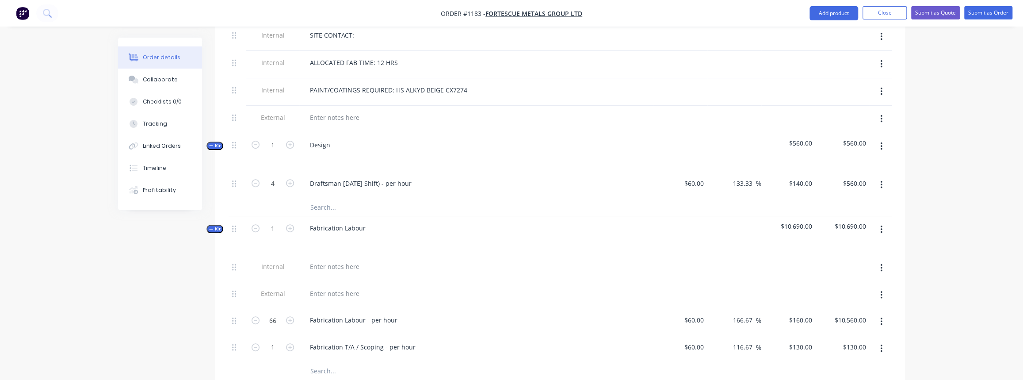
scroll to position [362, 0]
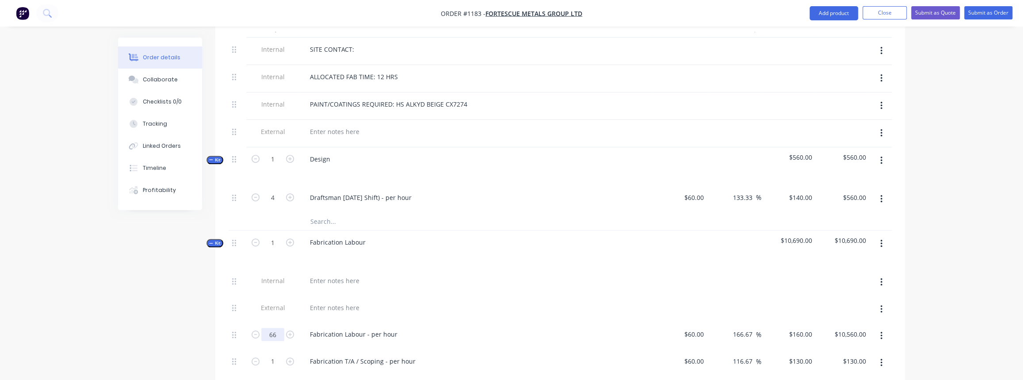
click at [276, 328] on input "66" at bounding box center [272, 334] width 23 height 13
type input "12"
type input "$1,920.00"
click at [295, 340] on div "12" at bounding box center [272, 335] width 53 height 27
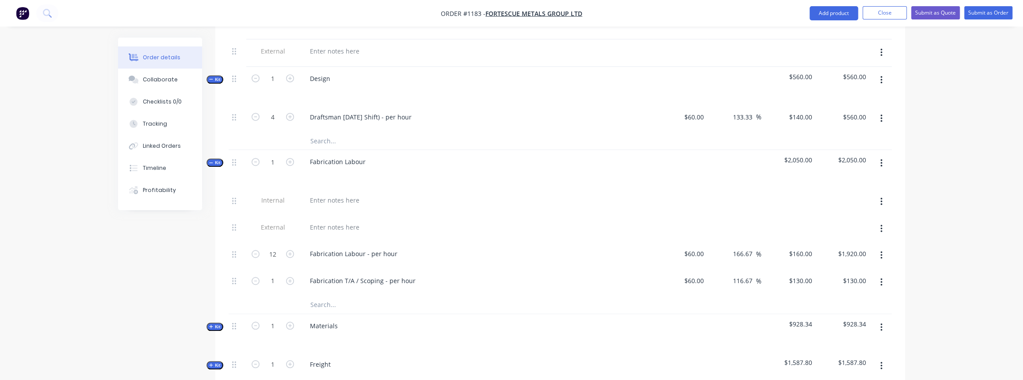
scroll to position [482, 0]
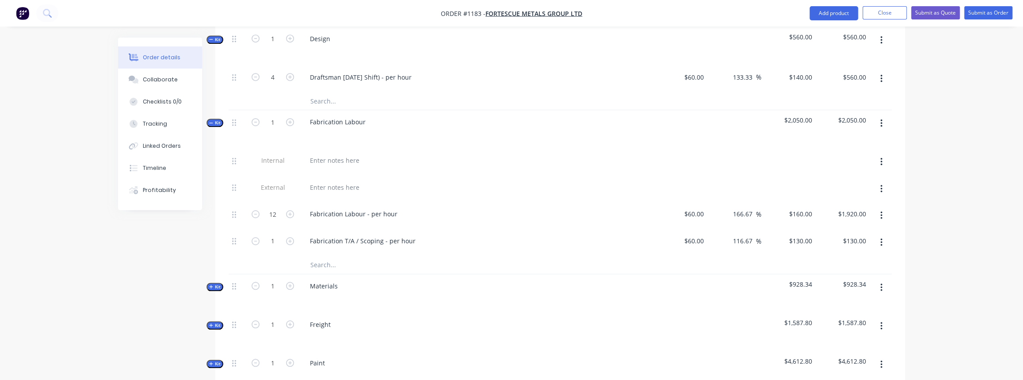
click at [209, 284] on icon "button" at bounding box center [211, 286] width 4 height 4
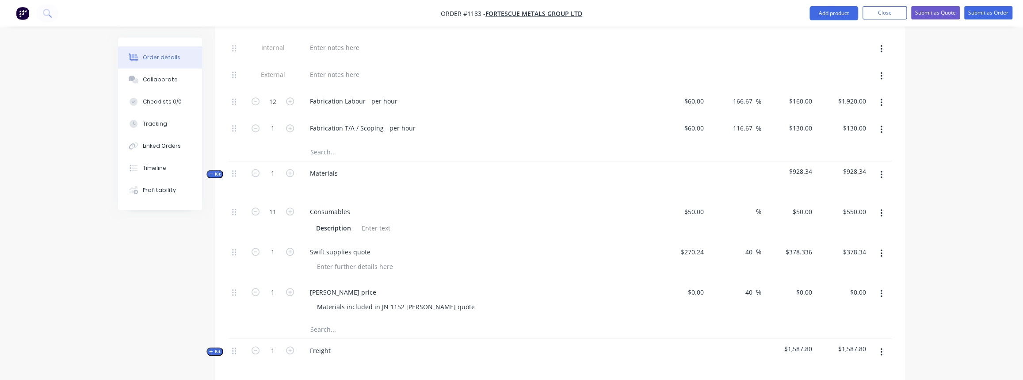
scroll to position [603, 0]
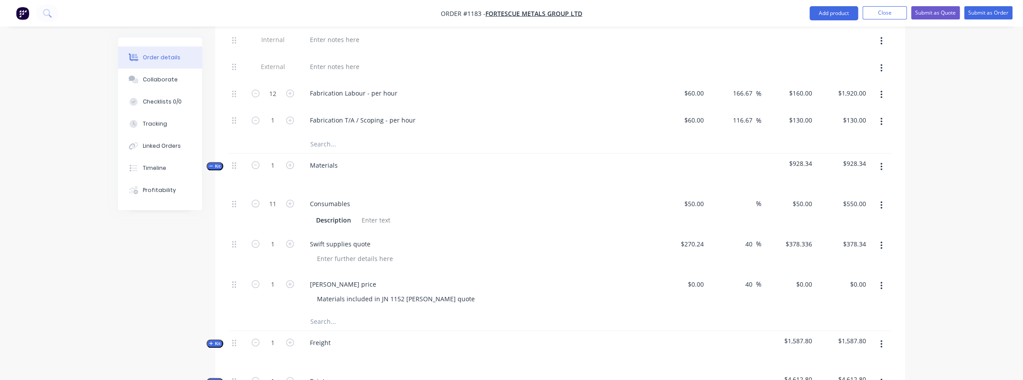
click at [878, 200] on button "button" at bounding box center [881, 205] width 21 height 16
click at [698, 198] on input "50" at bounding box center [695, 203] width 24 height 13
type input "$0.00"
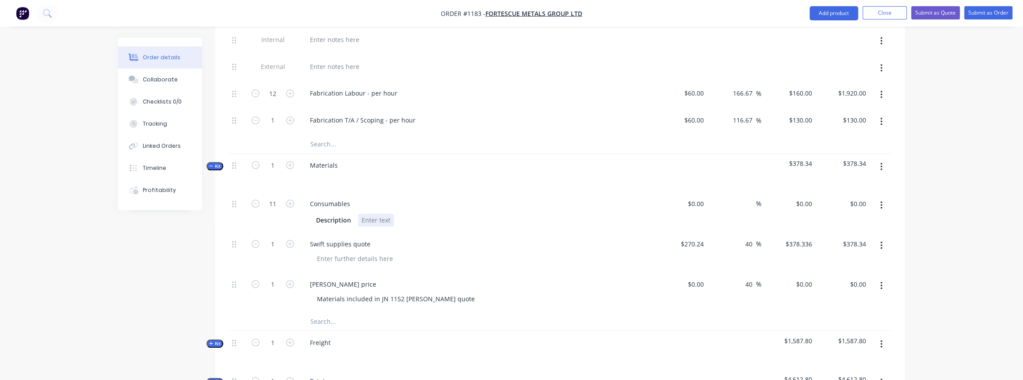
click at [649, 221] on div "Description" at bounding box center [476, 219] width 347 height 15
click at [880, 241] on icon "button" at bounding box center [881, 245] width 2 height 10
drag, startPoint x: 834, startPoint y: 309, endPoint x: 824, endPoint y: 306, distance: 10.2
click at [832, 313] on button "Delete" at bounding box center [850, 322] width 84 height 18
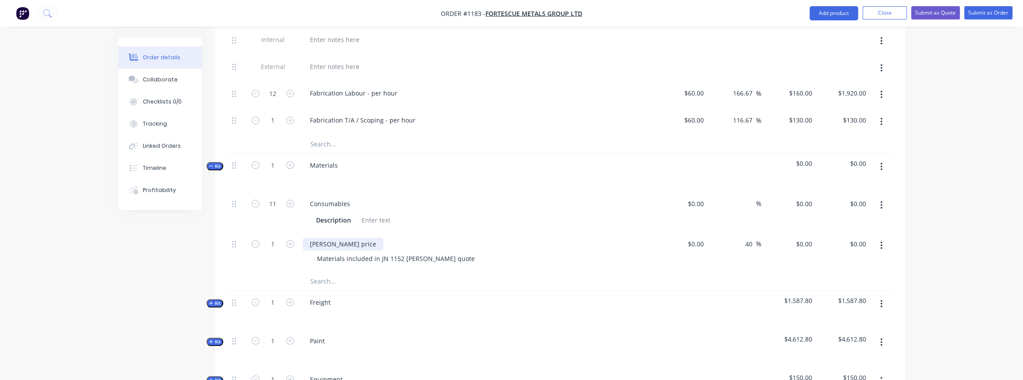
click at [346, 237] on div "Simmonds price" at bounding box center [343, 243] width 80 height 13
drag, startPoint x: 253, startPoint y: 231, endPoint x: 172, endPoint y: 219, distance: 82.7
click at [170, 221] on div "Created by Justin Created 30/09/25 Required 30/09/25 Assigned to Add team membe…" at bounding box center [511, 47] width 787 height 1225
click at [340, 255] on div "Materials included in JN 1152 Simmonds quote" at bounding box center [396, 258] width 172 height 13
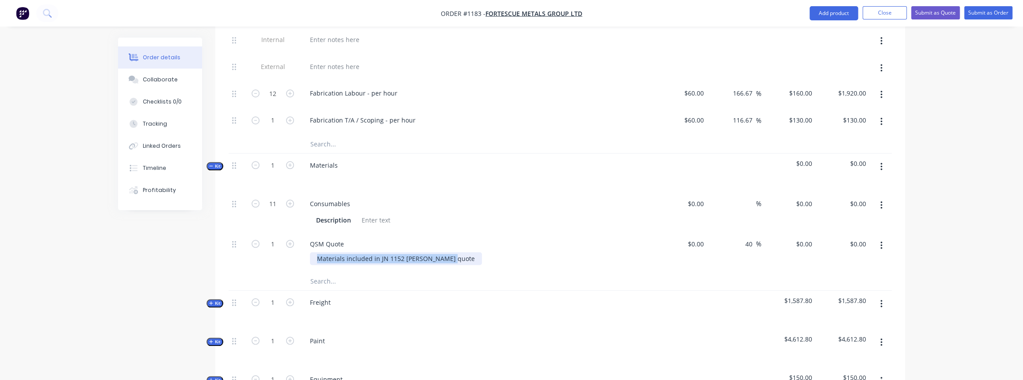
click at [340, 255] on div "Materials included in JN 1152 Simmonds quote" at bounding box center [396, 258] width 172 height 13
click at [349, 252] on div at bounding box center [480, 258] width 340 height 13
click at [221, 301] on div "Qty Cost Markup Price Total Internal SITE CONTACT: Internal ALLOCATED FAB TIME:…" at bounding box center [560, 107] width 690 height 656
click at [217, 300] on span "Kit" at bounding box center [214, 303] width 11 height 7
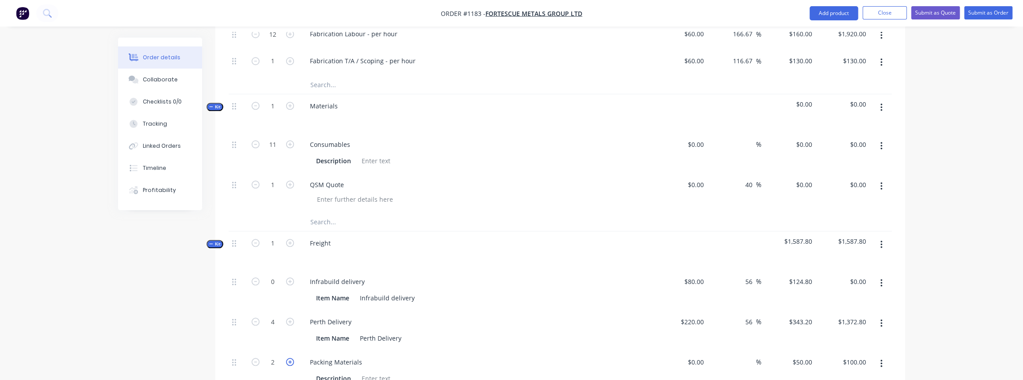
scroll to position [683, 0]
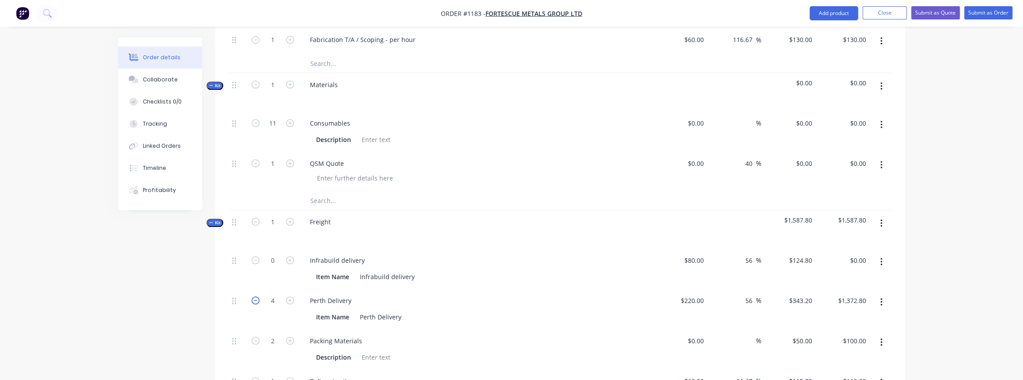
click at [254, 296] on icon "button" at bounding box center [256, 300] width 8 height 8
type input "3"
type input "$1,029.60"
click at [254, 296] on icon "button" at bounding box center [256, 300] width 8 height 8
type input "2"
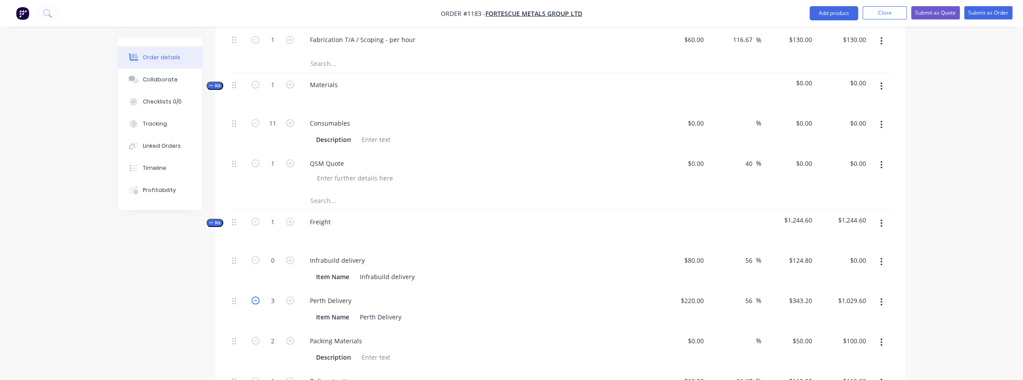
type input "$686.40"
click at [288, 296] on icon "button" at bounding box center [290, 300] width 8 height 8
type input "3"
type input "$1,029.60"
click at [288, 296] on icon "button" at bounding box center [290, 300] width 8 height 8
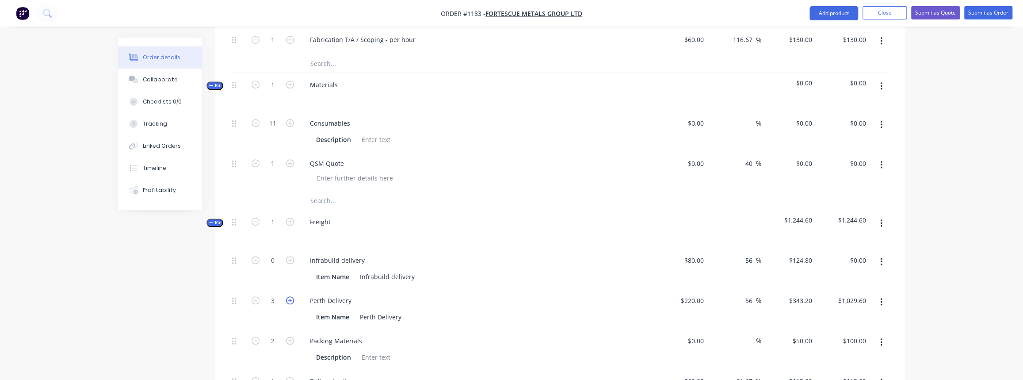
type input "4"
type input "$1,372.80"
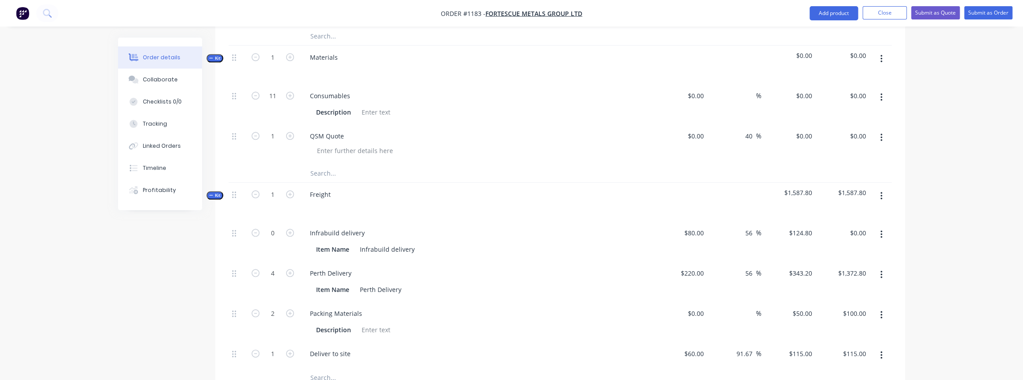
scroll to position [723, 0]
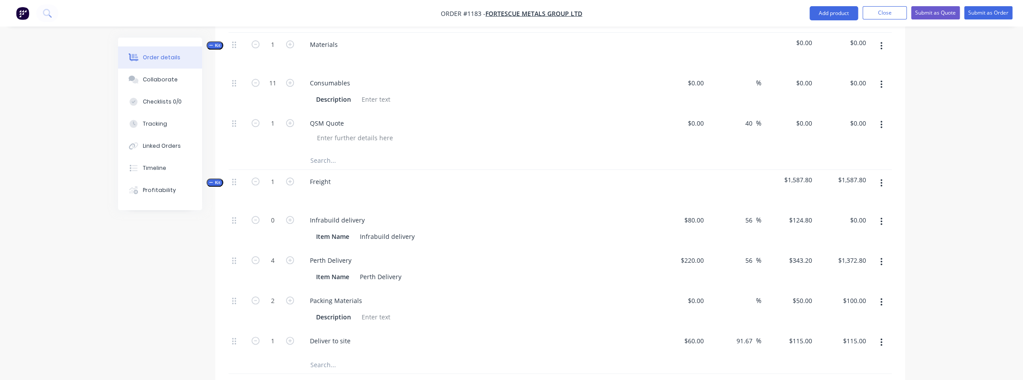
click at [220, 179] on span "Kit" at bounding box center [214, 182] width 11 height 7
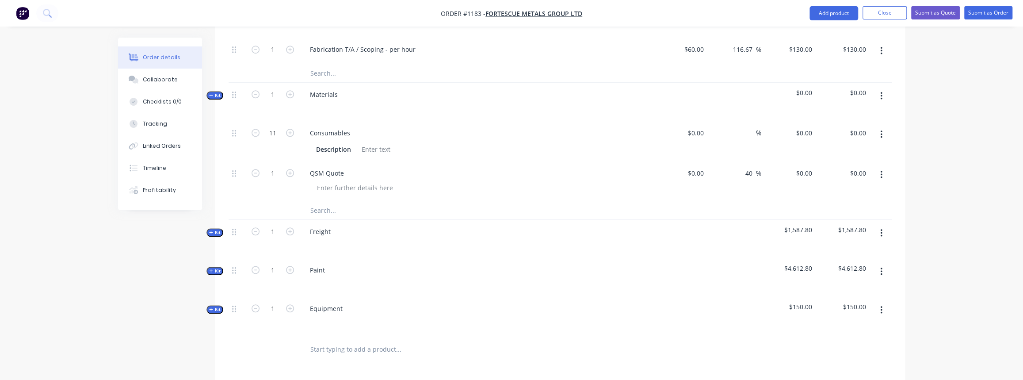
scroll to position [643, 0]
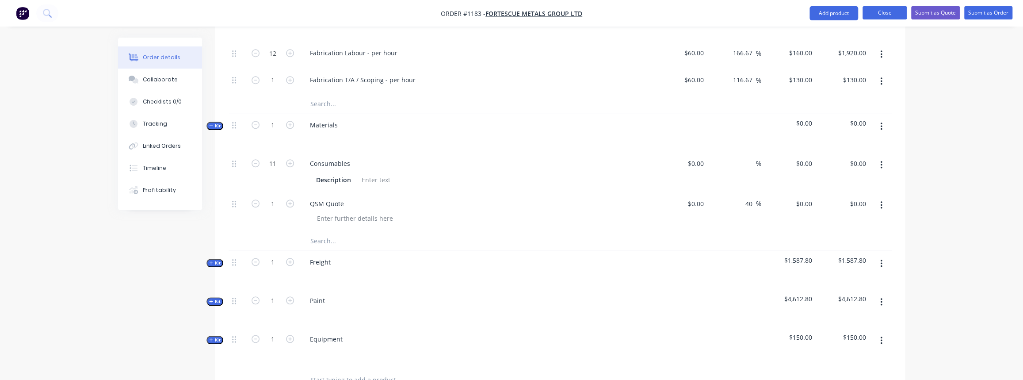
click at [876, 12] on button "Close" at bounding box center [884, 12] width 44 height 13
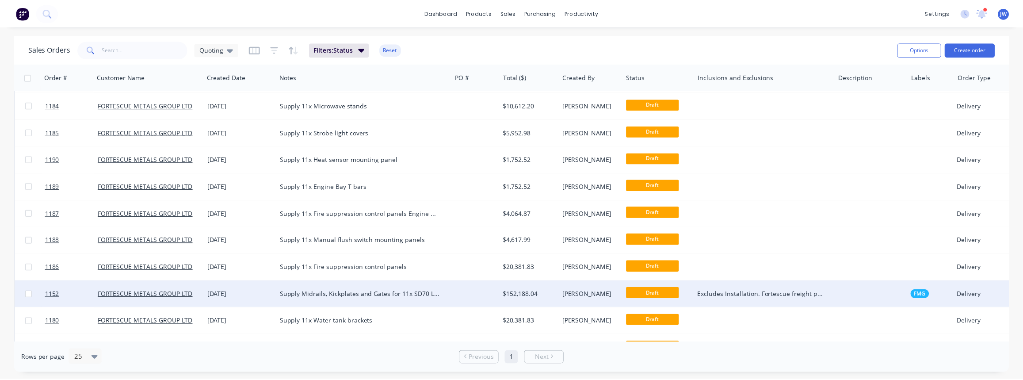
scroll to position [40, 0]
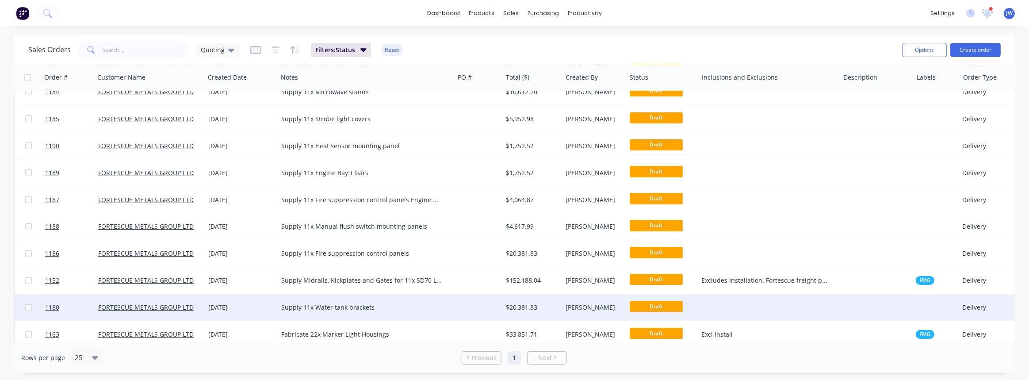
click at [359, 305] on div "Supply 11x Water tank brackets" at bounding box center [361, 307] width 161 height 9
click at [521, 312] on div "$20,381.83" at bounding box center [532, 307] width 60 height 27
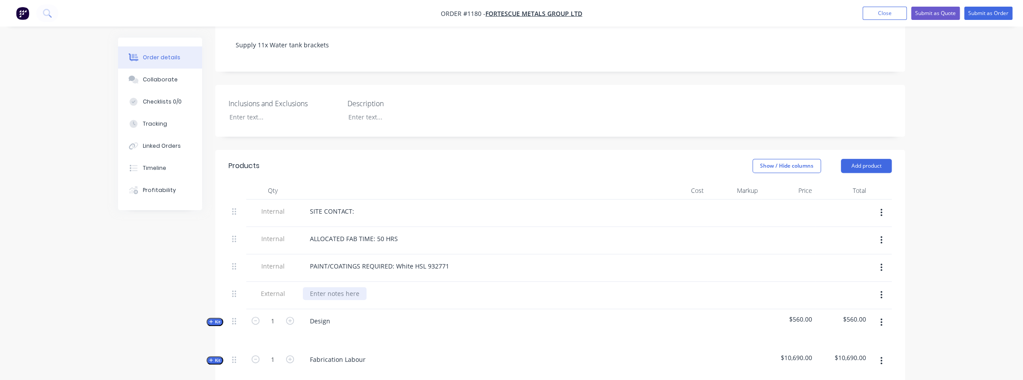
scroll to position [201, 0]
drag, startPoint x: 397, startPoint y: 235, endPoint x: 377, endPoint y: 236, distance: 20.4
click at [377, 236] on div "ALLOCATED FAB TIME: 50 HRS" at bounding box center [354, 237] width 102 height 13
click at [373, 235] on div "ALLOCATED FAB TIME:" at bounding box center [343, 237] width 80 height 13
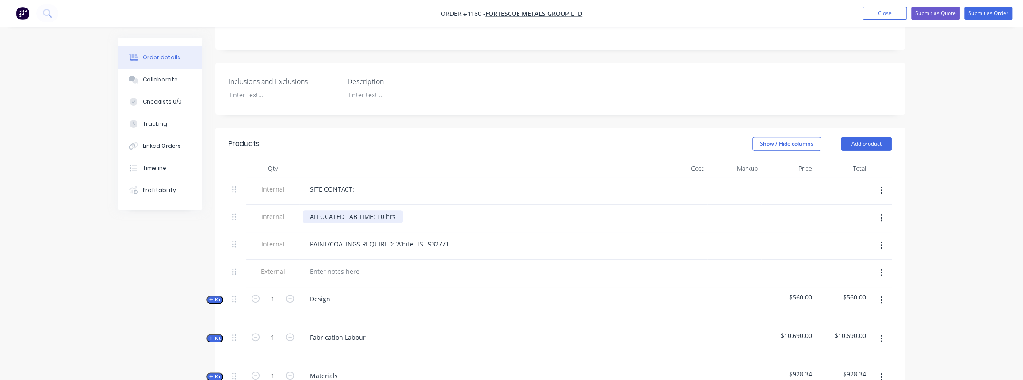
scroll to position [241, 0]
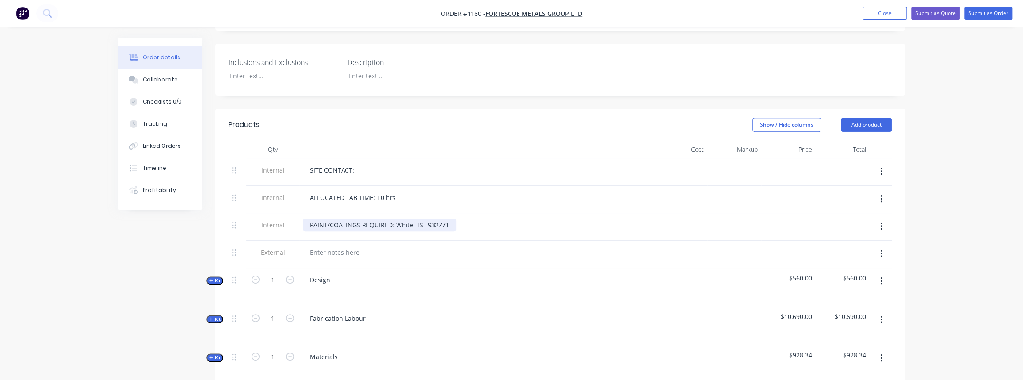
drag, startPoint x: 414, startPoint y: 220, endPoint x: 407, endPoint y: 221, distance: 7.6
click at [414, 220] on div "PAINT/COATINGS REQUIRED: White HSL 932771" at bounding box center [379, 224] width 153 height 13
drag, startPoint x: 395, startPoint y: 218, endPoint x: 460, endPoint y: 213, distance: 65.2
click at [460, 213] on div "PAINT/COATINGS REQUIRED: White HSL 932771" at bounding box center [476, 226] width 354 height 27
paste div
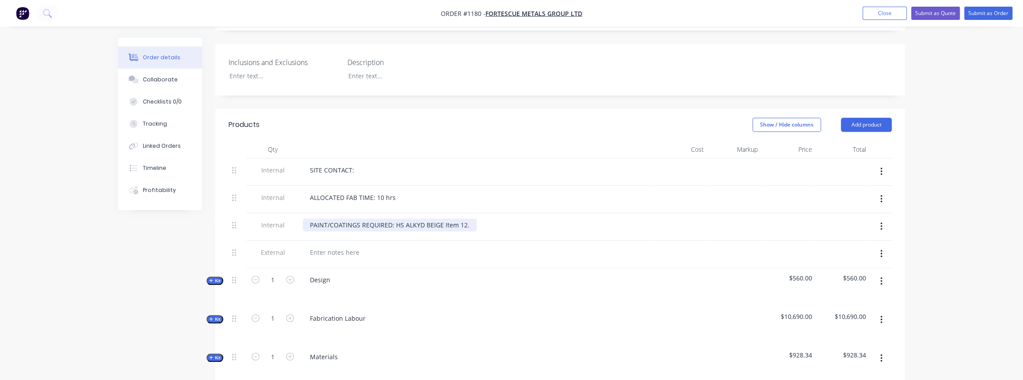
click at [464, 221] on div "PAINT/COATINGS REQUIRED: HS ALKYD BEIGE Item 12." at bounding box center [390, 224] width 174 height 13
drag, startPoint x: 465, startPoint y: 221, endPoint x: 443, endPoint y: 225, distance: 22.0
click at [443, 225] on div "PAINT/COATINGS REQUIRED: HS ALKYD BEIGE Item 12." at bounding box center [390, 224] width 174 height 13
click at [216, 276] on button "Kit" at bounding box center [214, 280] width 17 height 8
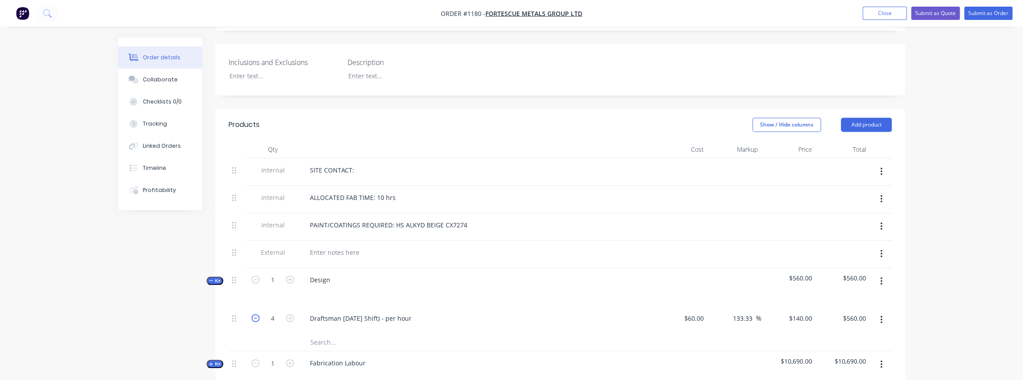
click at [255, 314] on icon "button" at bounding box center [256, 318] width 8 height 8
type input "3"
type input "$420.00"
click at [255, 314] on icon "button" at bounding box center [256, 318] width 8 height 8
type input "2"
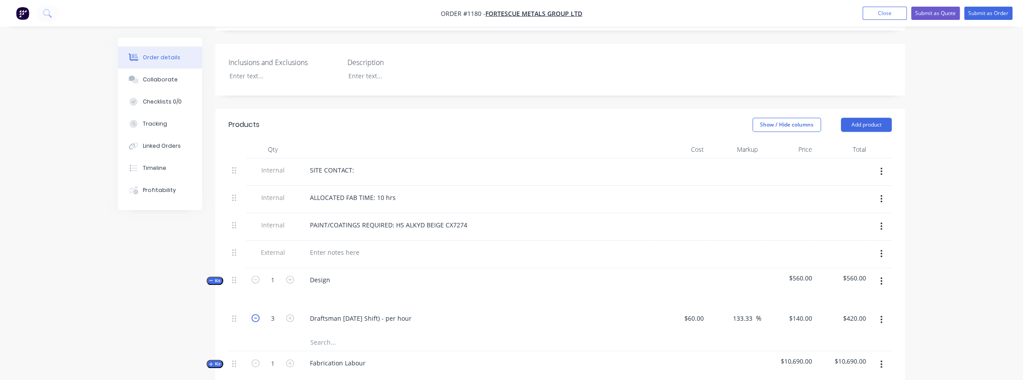
type input "$280.00"
click at [209, 278] on icon "button" at bounding box center [211, 280] width 4 height 4
click at [215, 316] on span "Kit" at bounding box center [214, 319] width 11 height 7
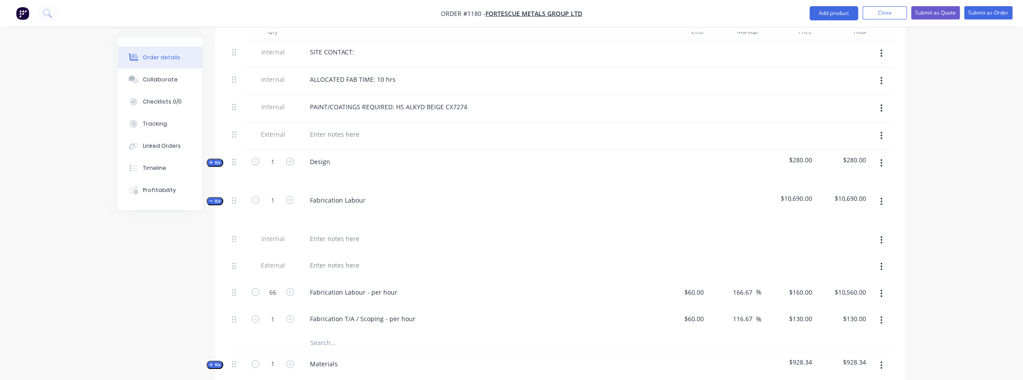
scroll to position [362, 0]
click at [270, 283] on input "66" at bounding box center [272, 289] width 23 height 13
type input "12"
type input "$1,920.00"
click at [301, 294] on div "Fabrication Labour - per hour" at bounding box center [476, 291] width 354 height 27
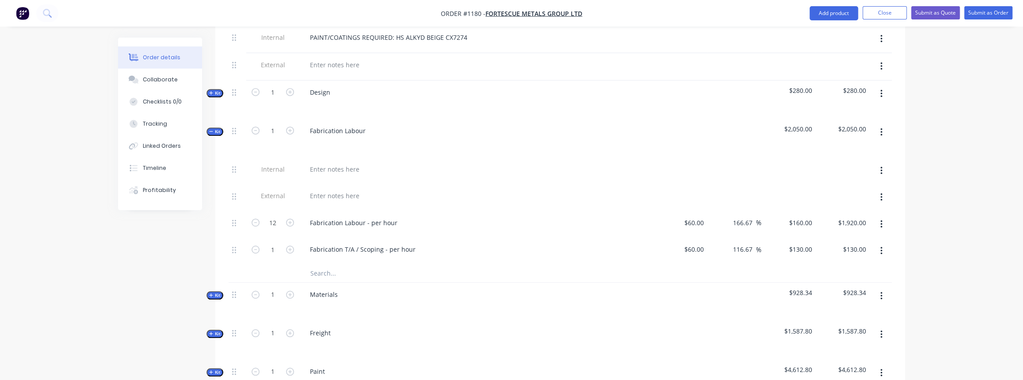
scroll to position [442, 0]
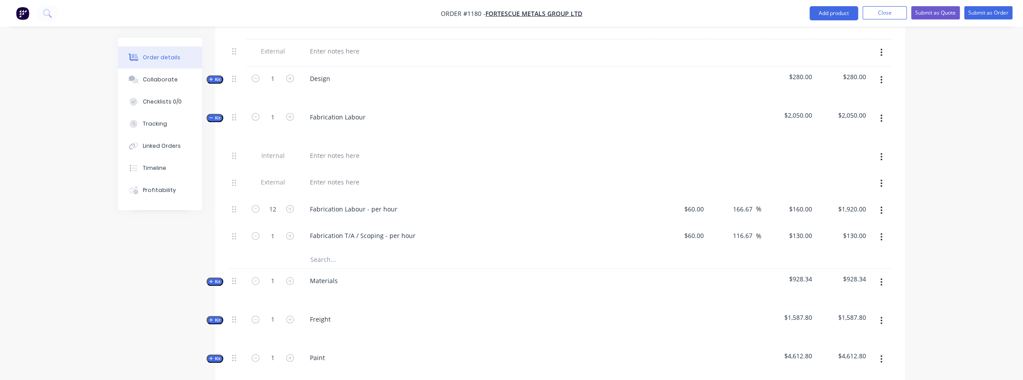
click at [212, 279] on icon "button" at bounding box center [211, 281] width 4 height 4
click at [686, 313] on div "50 $50.00" at bounding box center [680, 327] width 54 height 40
type input "$10.00"
type input "$110.00"
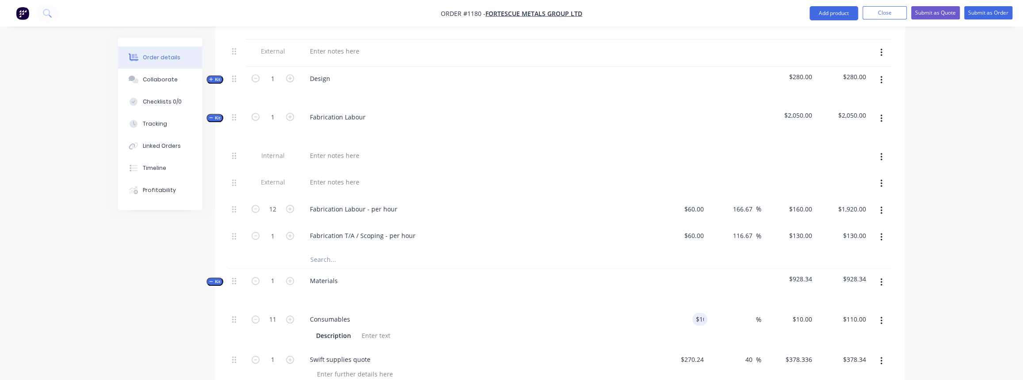
click at [607, 317] on div "Consumables" at bounding box center [476, 319] width 347 height 13
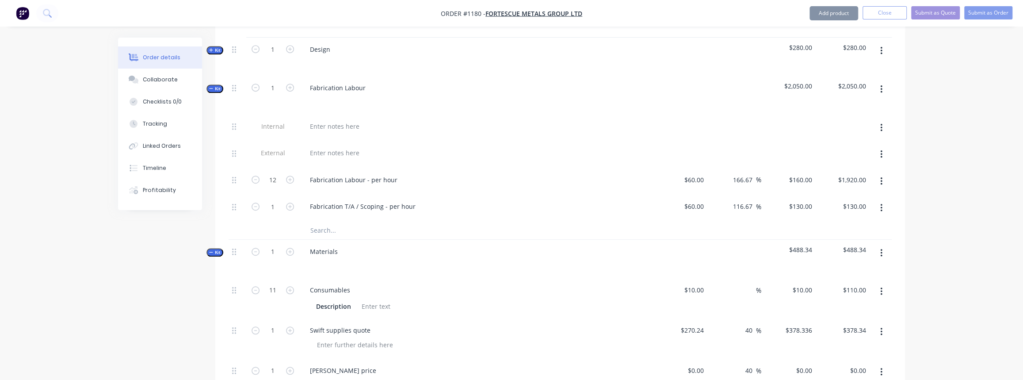
scroll to position [522, 0]
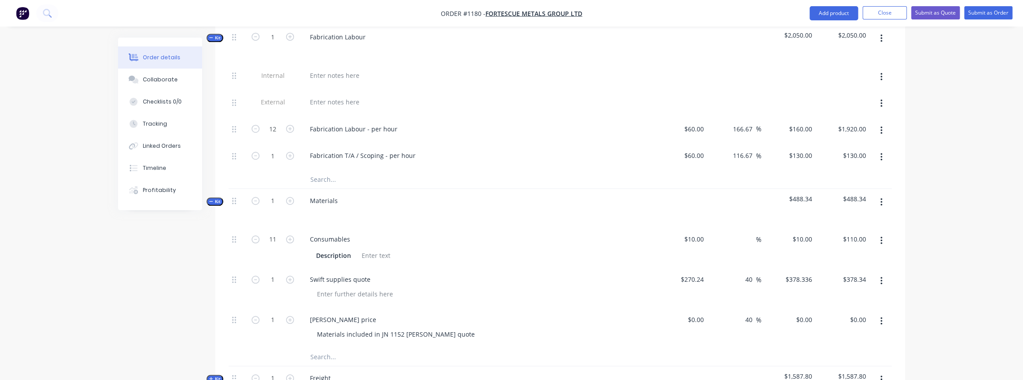
click at [882, 279] on icon "button" at bounding box center [881, 281] width 2 height 10
click at [829, 352] on div "Delete" at bounding box center [850, 357] width 68 height 13
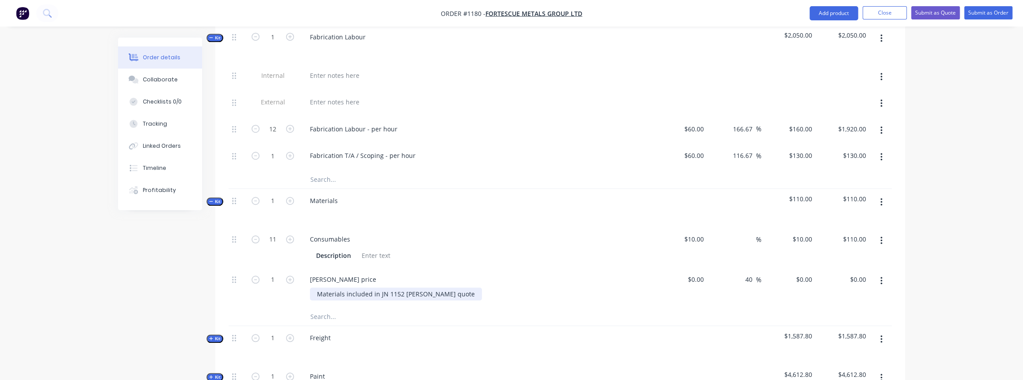
click at [317, 287] on div "Materials included in JN 1152 Simmonds quote" at bounding box center [396, 293] width 172 height 13
click at [319, 275] on div "Simmonds price" at bounding box center [343, 279] width 80 height 13
drag, startPoint x: 318, startPoint y: 289, endPoint x: 498, endPoint y: 286, distance: 179.9
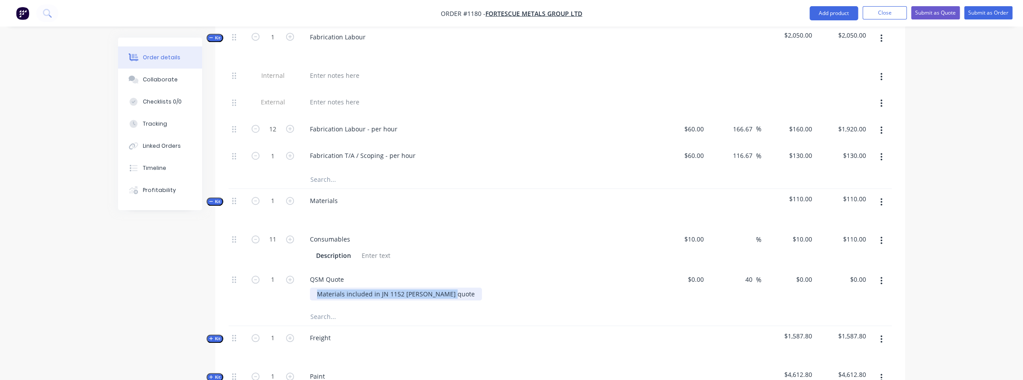
click at [498, 287] on div "Materials included in JN 1152 Simmonds quote" at bounding box center [480, 293] width 340 height 13
click at [215, 335] on span "Kit" at bounding box center [214, 338] width 11 height 7
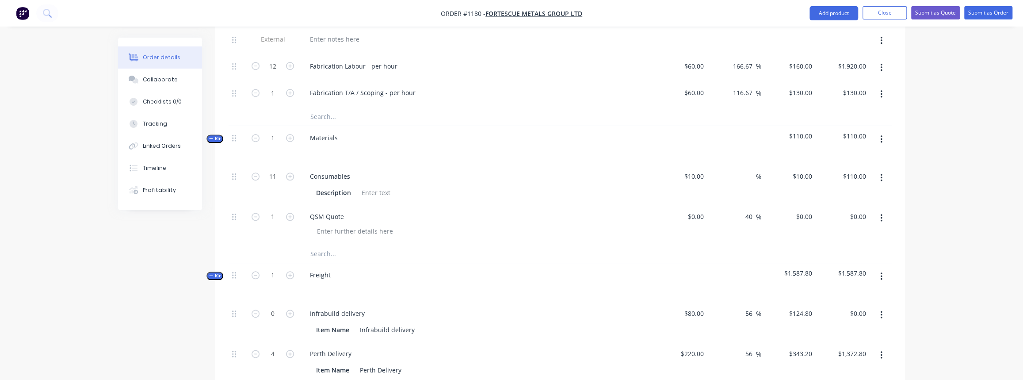
scroll to position [603, 0]
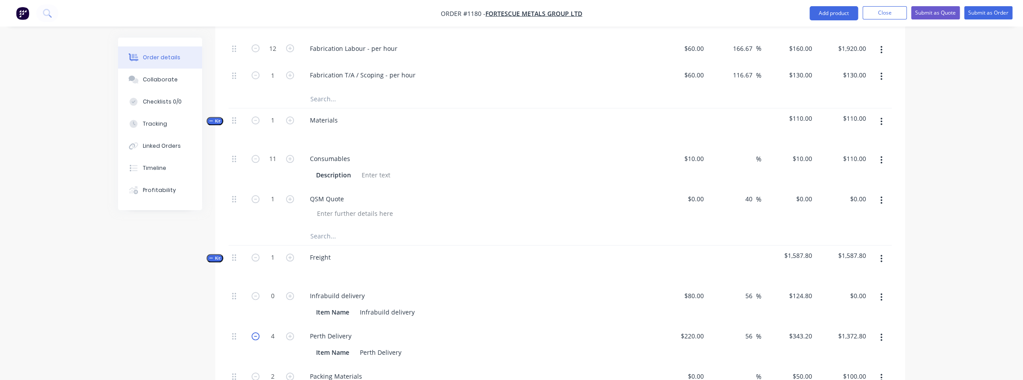
click at [252, 332] on icon "button" at bounding box center [256, 336] width 8 height 8
type input "3"
type input "$1,029.60"
click at [252, 332] on icon "button" at bounding box center [256, 336] width 8 height 8
type input "2"
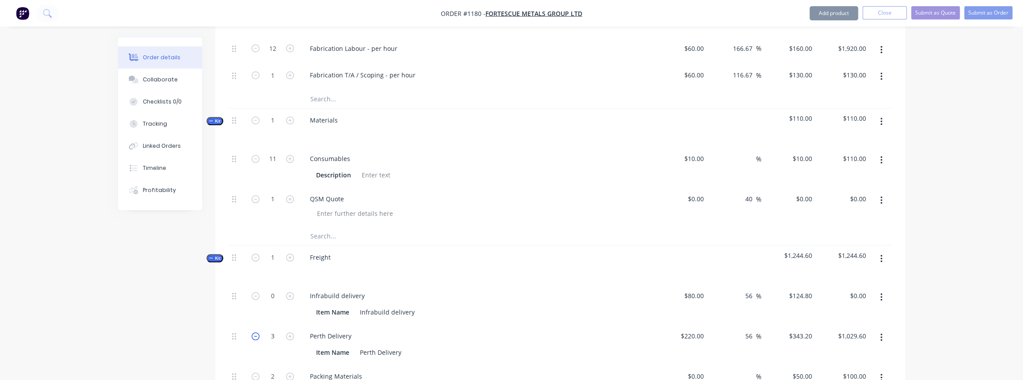
type input "$686.40"
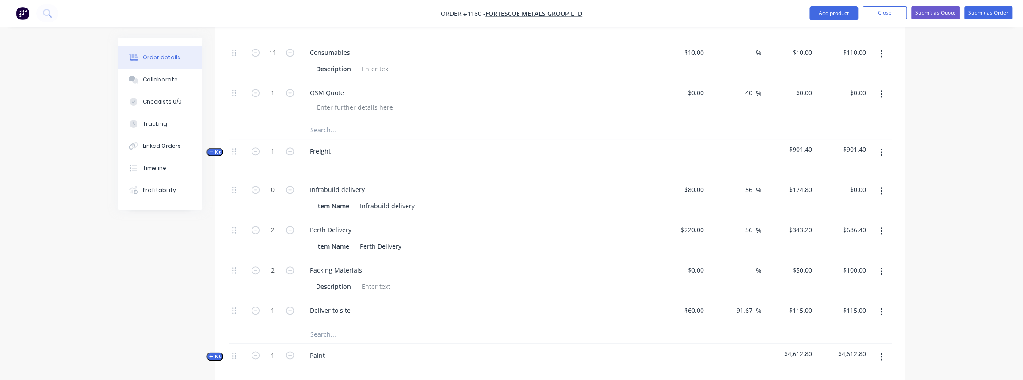
scroll to position [723, 0]
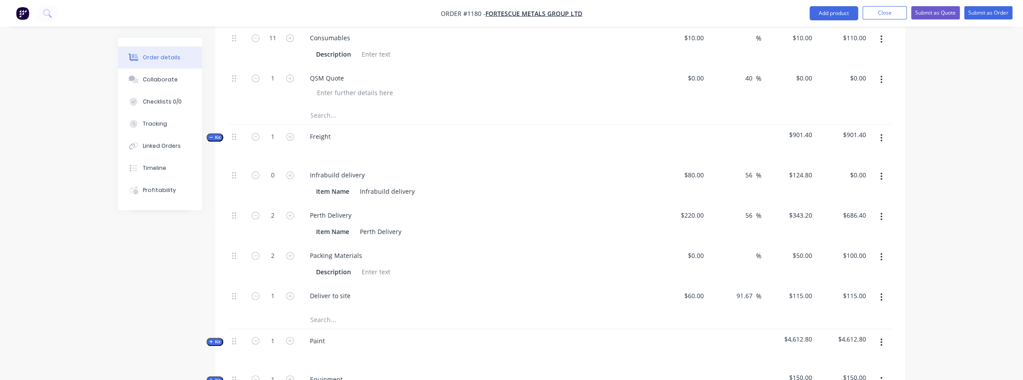
click at [211, 135] on icon "button" at bounding box center [211, 137] width 4 height 4
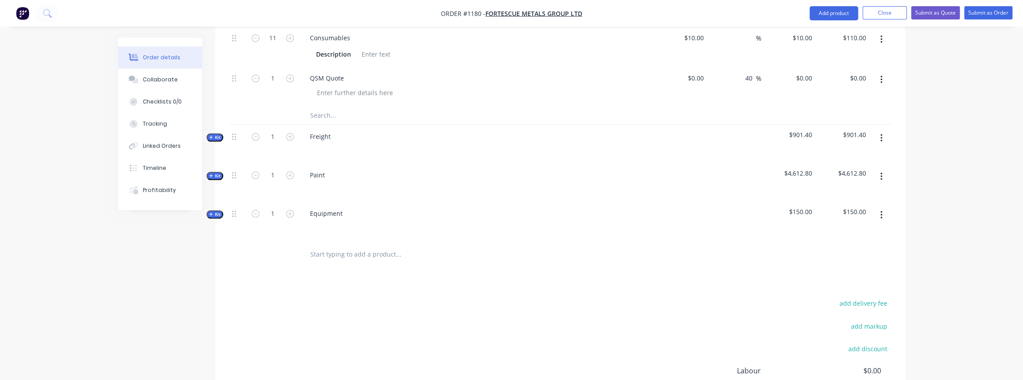
click at [219, 172] on span "Kit" at bounding box center [214, 175] width 11 height 7
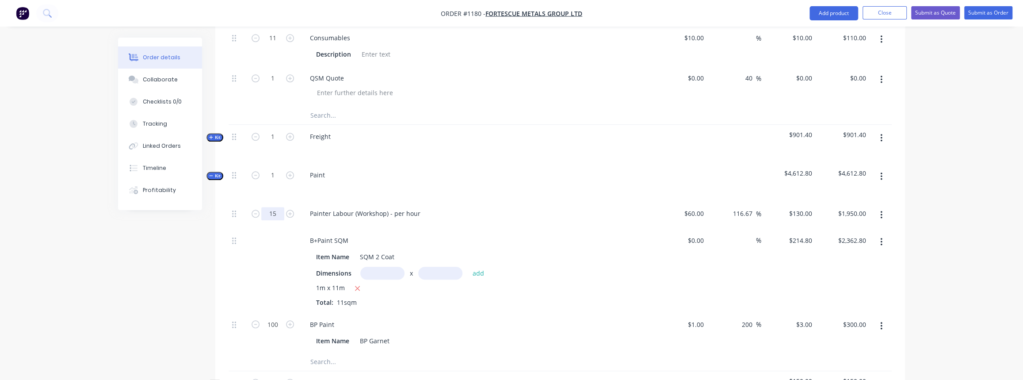
click at [276, 212] on input "15" at bounding box center [272, 213] width 23 height 13
type input "8"
type input "$1,040.00"
click at [276, 320] on input "100" at bounding box center [272, 324] width 23 height 13
type input "25"
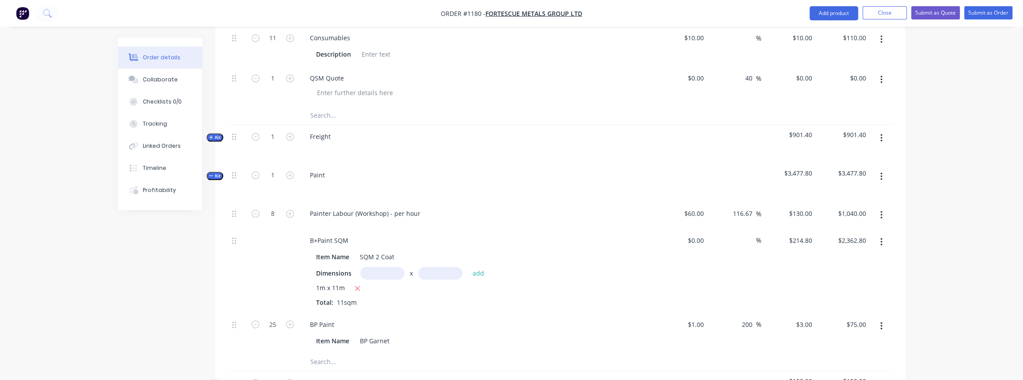
click at [216, 172] on span "Kit" at bounding box center [214, 175] width 11 height 7
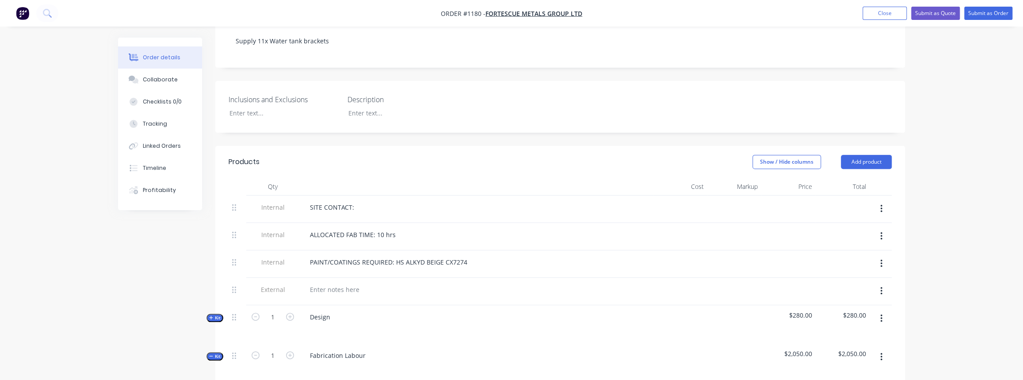
scroll to position [201, 0]
drag, startPoint x: 878, startPoint y: 18, endPoint x: 864, endPoint y: 17, distance: 13.7
click at [878, 18] on button "Close" at bounding box center [884, 13] width 44 height 13
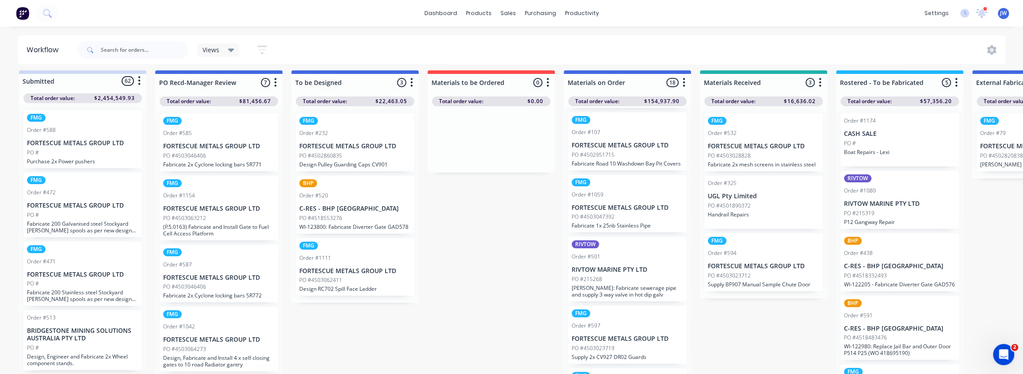
scroll to position [40, 0]
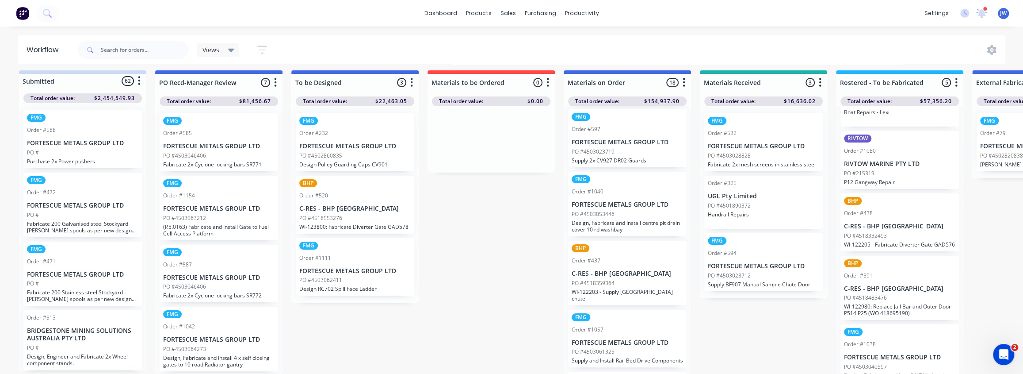
click at [631, 335] on div "FMG Order #1057 FORTESCUE METALS GROUP LTD PO #4503061325 Supply and Install Ra…" at bounding box center [627, 338] width 118 height 58
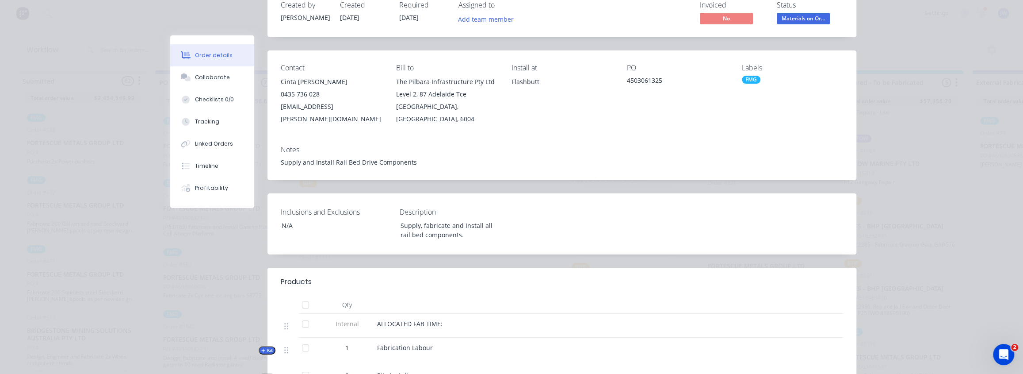
scroll to position [201, 0]
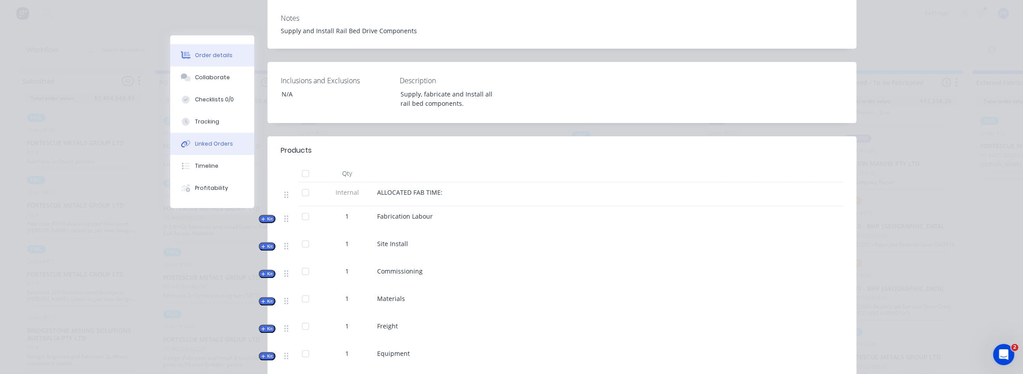
click at [227, 146] on div "Linked Orders" at bounding box center [214, 144] width 38 height 8
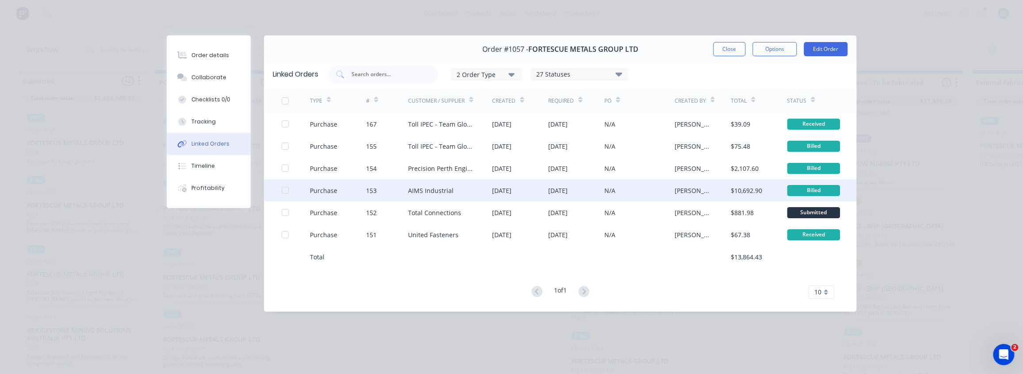
click at [437, 188] on div "AIMS Industrial" at bounding box center [431, 190] width 46 height 9
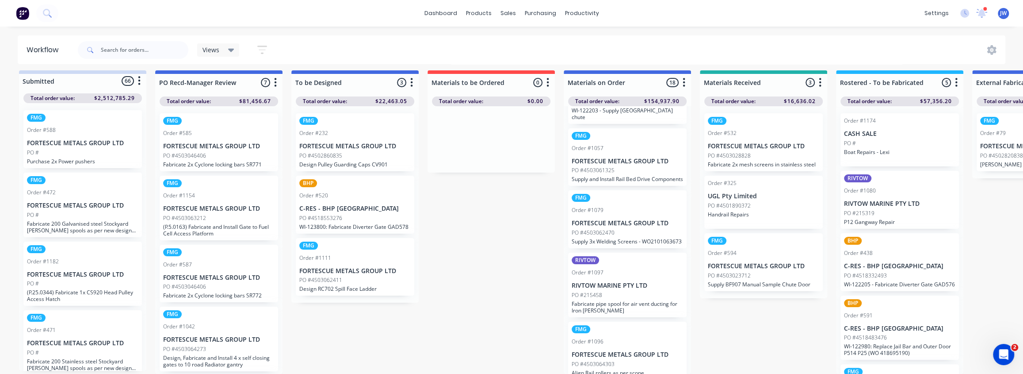
scroll to position [427, 0]
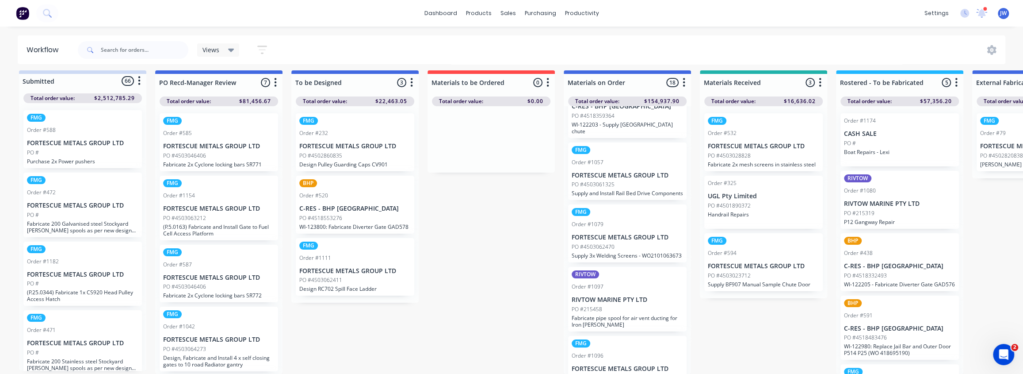
click at [629, 180] on div "PO #4503061325" at bounding box center [627, 184] width 111 height 8
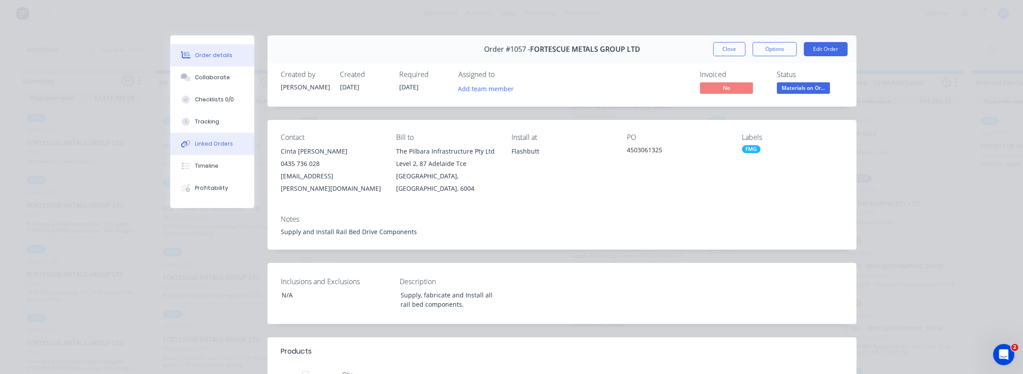
click at [211, 141] on div "Linked Orders" at bounding box center [214, 144] width 38 height 8
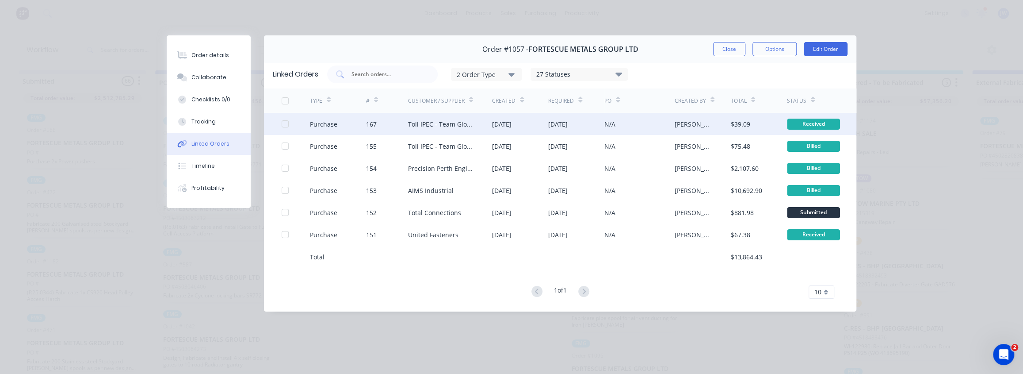
click at [507, 128] on div "[DATE]" at bounding box center [501, 123] width 19 height 9
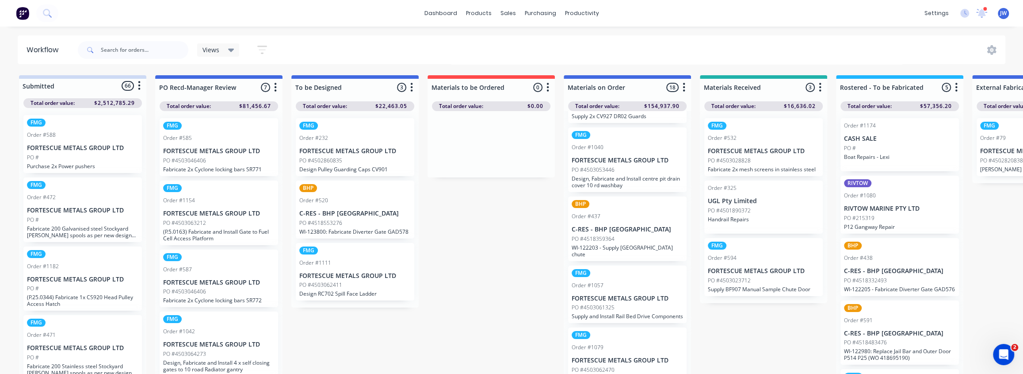
scroll to position [321, 0]
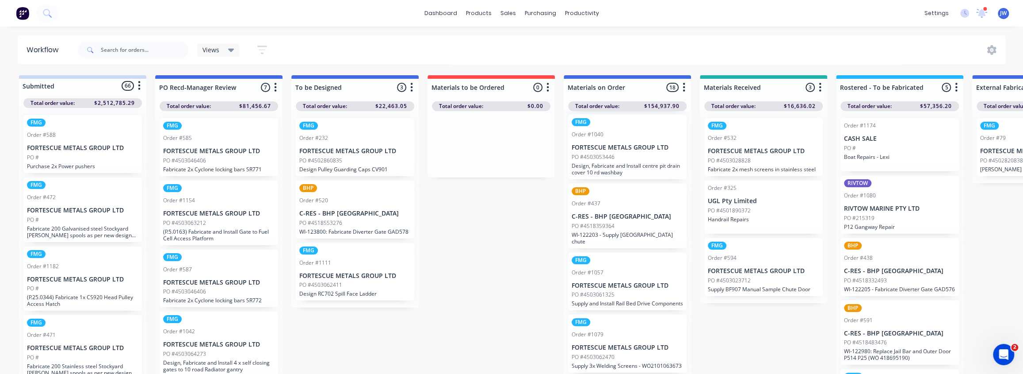
click at [639, 300] on div "FMG Order #1057 FORTESCUE METALS GROUP LTD PO #4503061325 Supply and Install Ra…" at bounding box center [627, 281] width 118 height 58
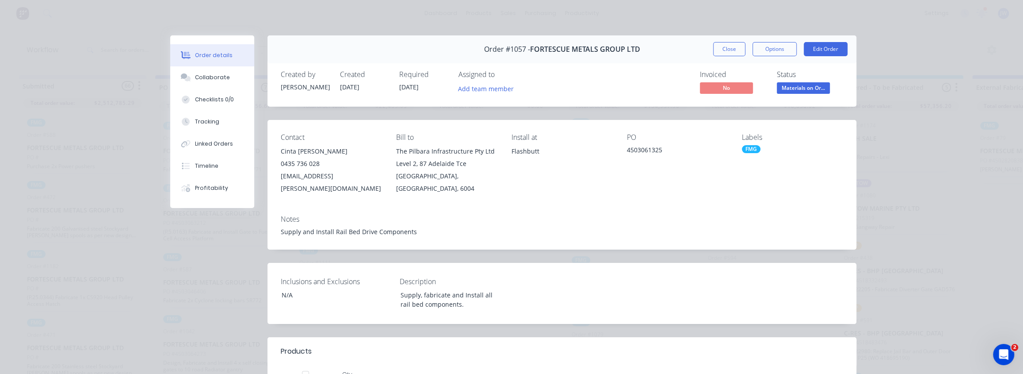
scroll to position [281, 0]
click at [203, 140] on div "Linked Orders" at bounding box center [214, 144] width 38 height 8
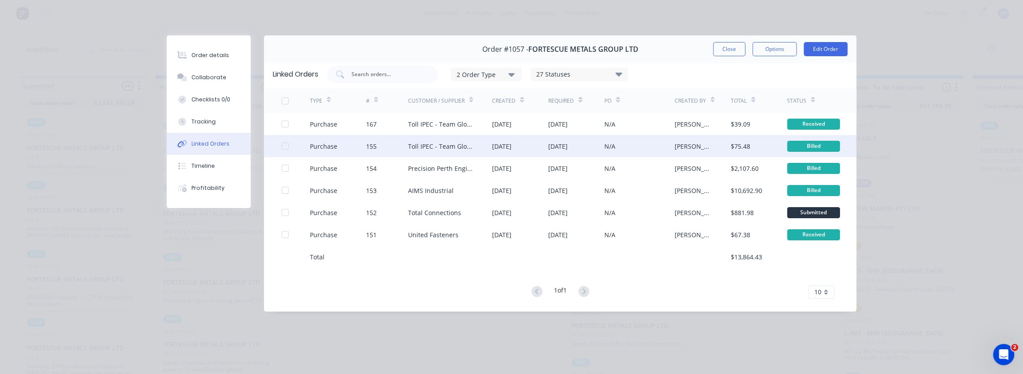
click at [431, 144] on div "Toll IPEC - Team Global Express" at bounding box center [441, 145] width 67 height 9
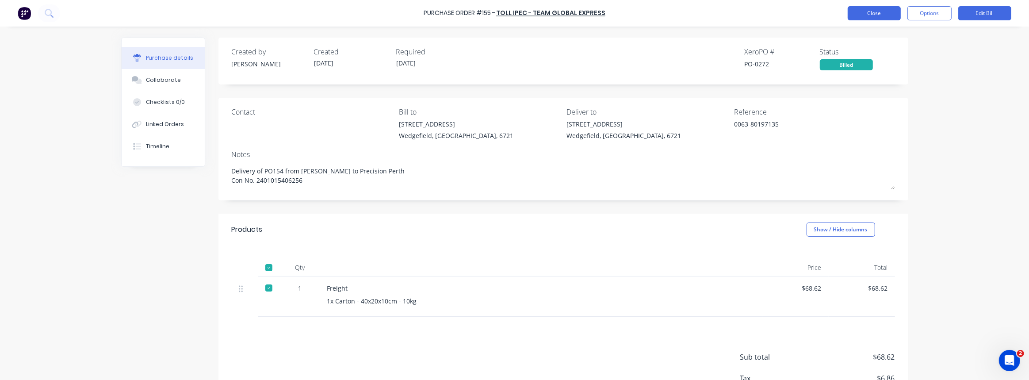
click at [876, 14] on button "Close" at bounding box center [873, 13] width 53 height 14
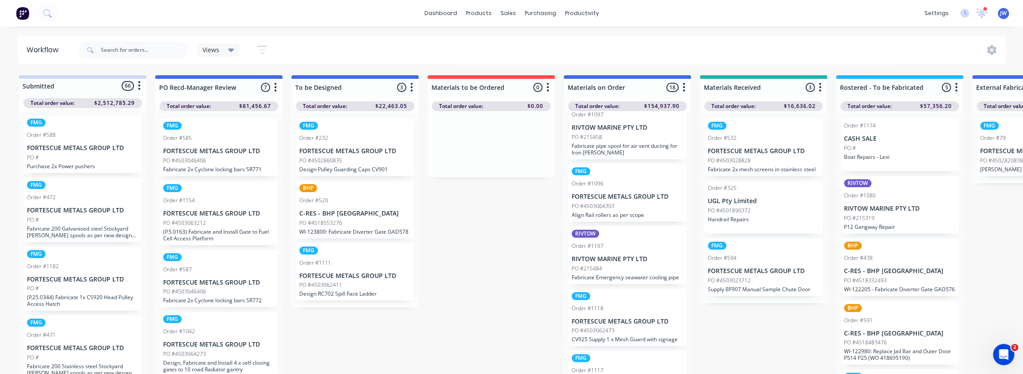
scroll to position [603, 0]
drag, startPoint x: 620, startPoint y: 225, endPoint x: 620, endPoint y: 218, distance: 6.6
click at [620, 218] on div "FMG Order #577 FORTESCUE METALS GROUP LTD PO #4503015456 Install drop down plat…" at bounding box center [627, 244] width 127 height 267
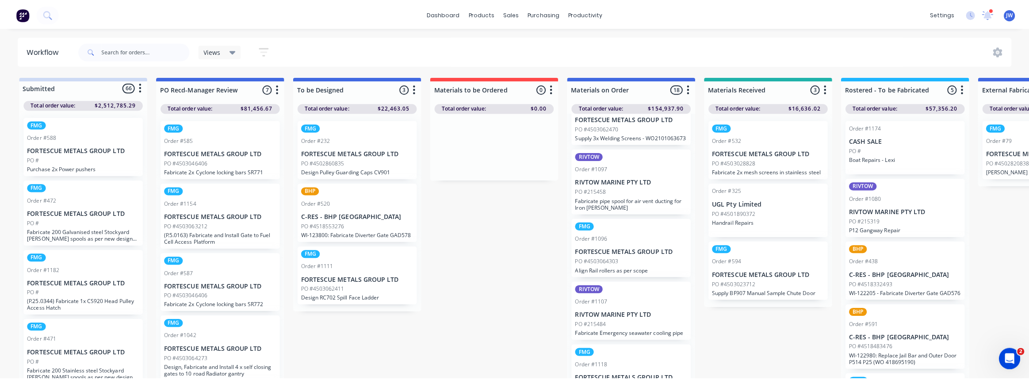
scroll to position [442, 0]
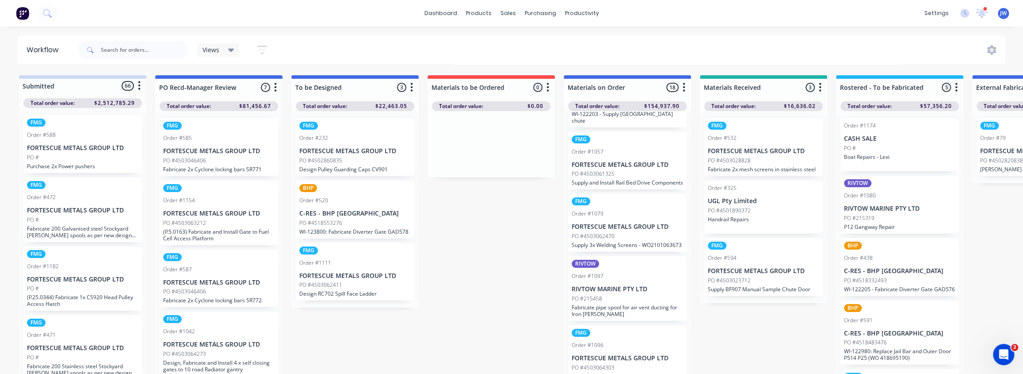
click at [642, 185] on p "Supply and Install Rail Bed Drive Components" at bounding box center [627, 182] width 111 height 7
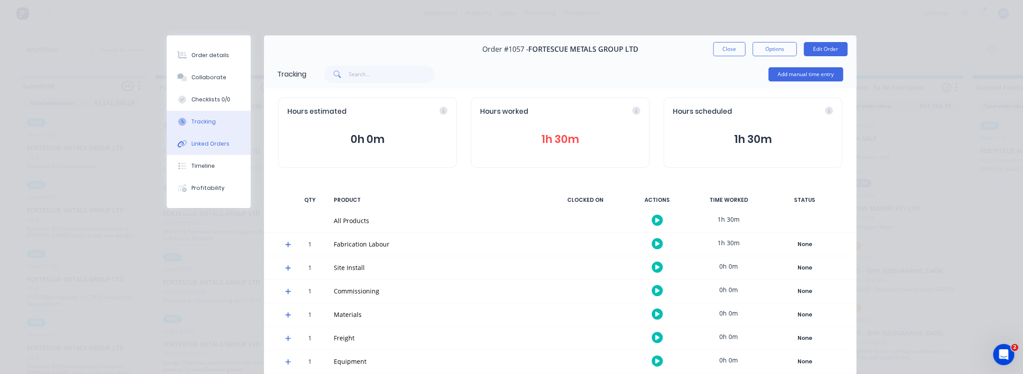
click at [211, 140] on div "Linked Orders" at bounding box center [210, 144] width 38 height 8
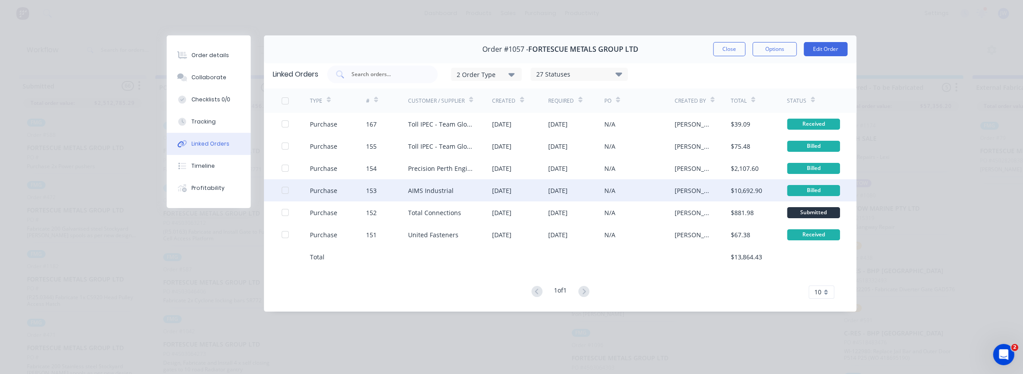
click at [742, 188] on div "$10,692.90" at bounding box center [746, 190] width 31 height 9
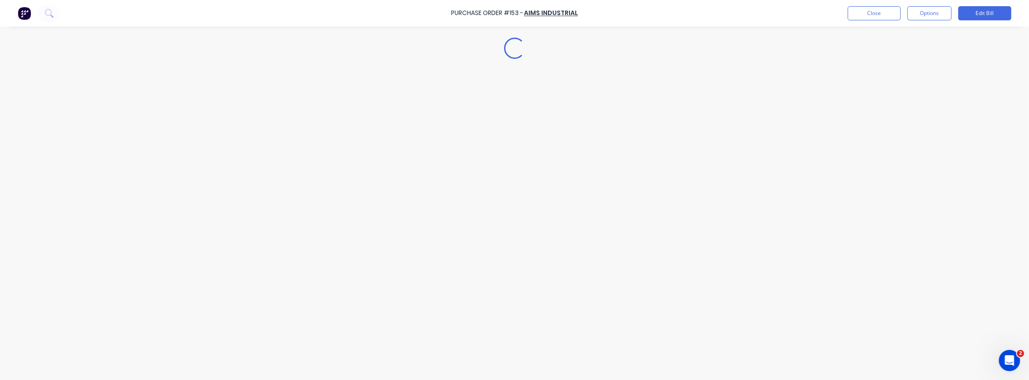
type textarea "x"
